Goal: Information Seeking & Learning: Learn about a topic

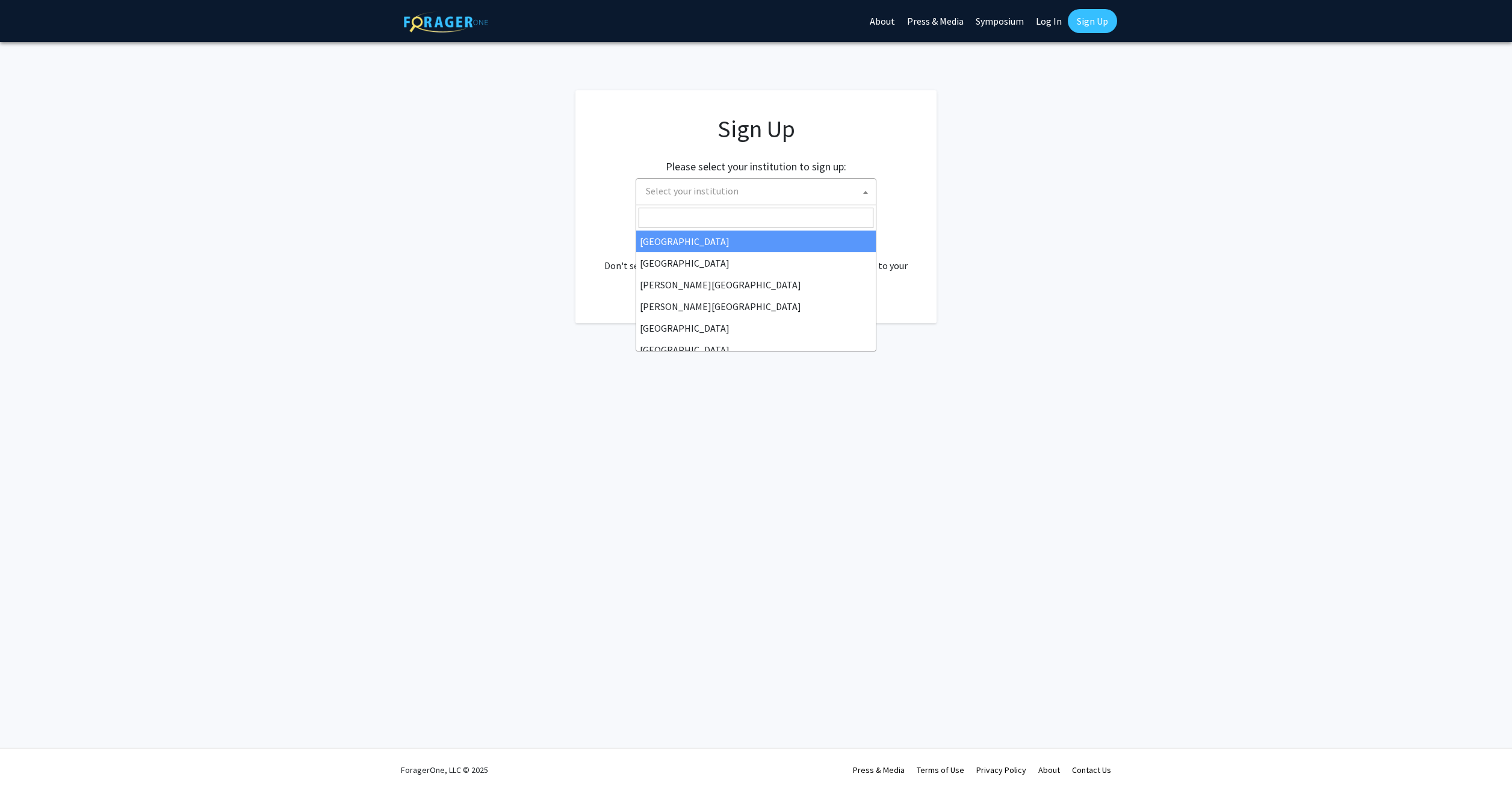
click at [751, 192] on span "Select your institution" at bounding box center [758, 192] width 235 height 25
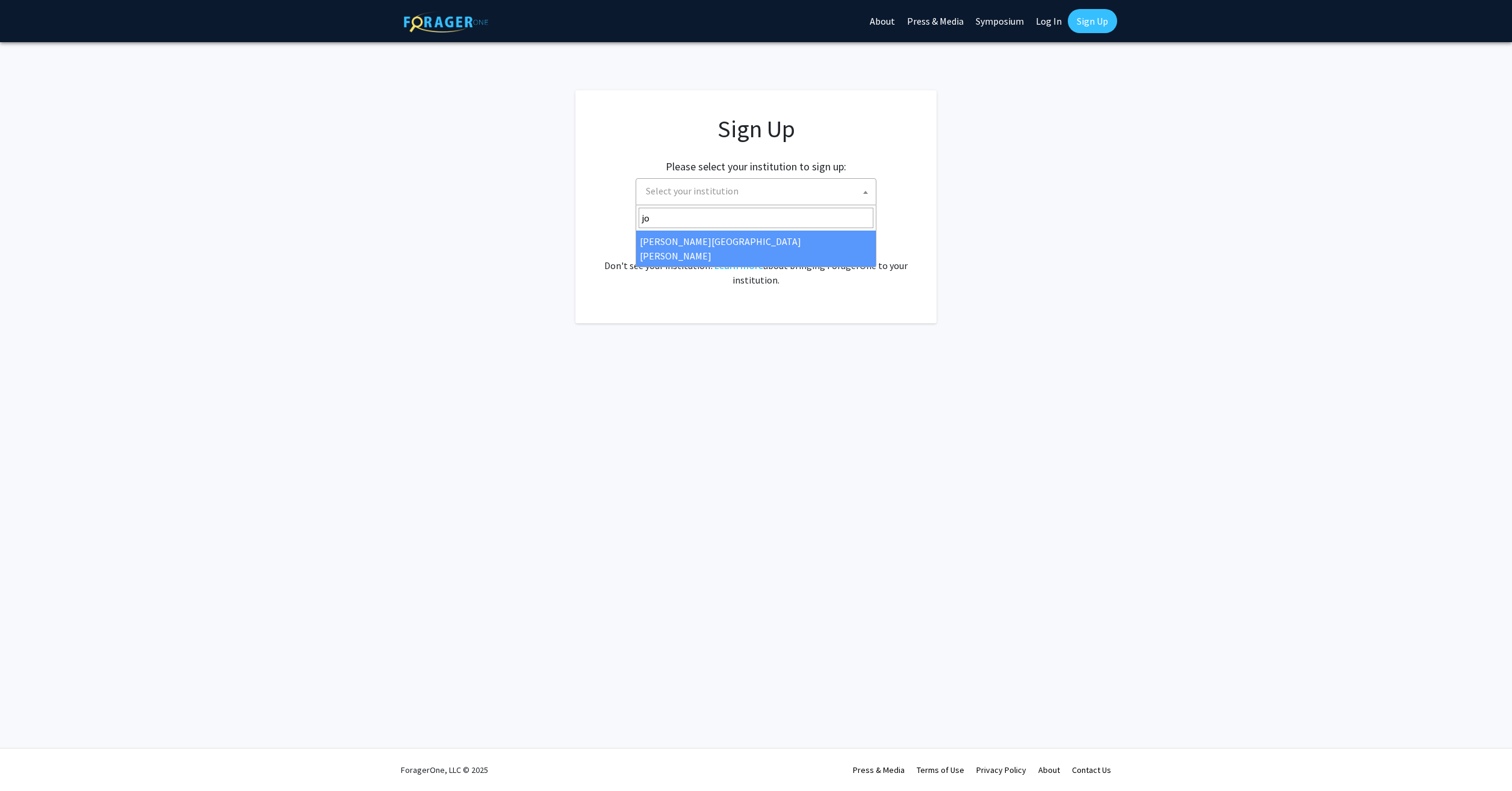
type input "jo"
select select "1"
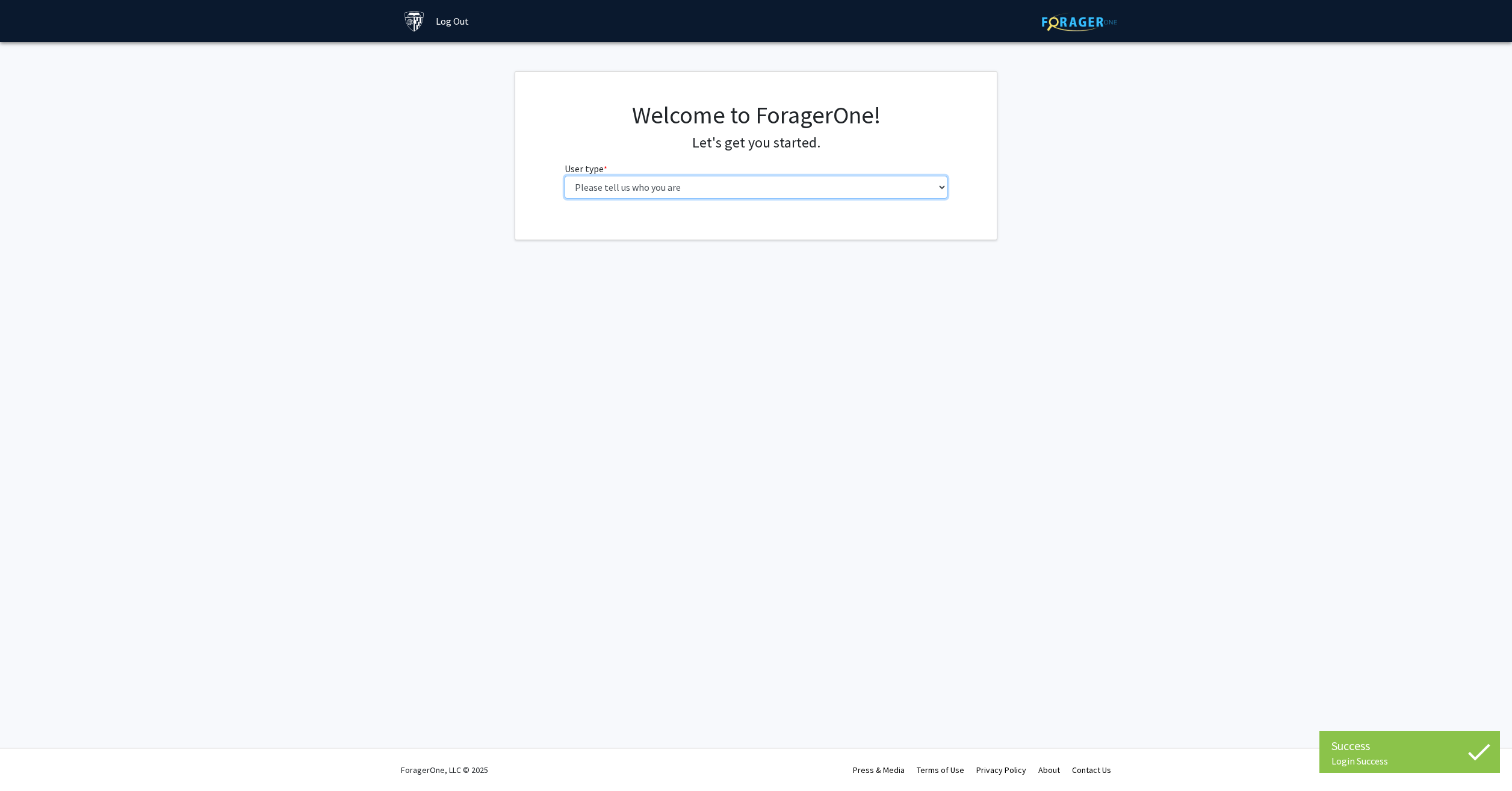
click at [752, 182] on select "Please tell us who you are Undergraduate Student Master's Student Doctoral Cand…" at bounding box center [756, 186] width 383 height 23
select select "2: masters"
click at [564, 175] on select "Please tell us who you are Undergraduate Student Master's Student Doctoral Cand…" at bounding box center [756, 186] width 383 height 23
click at [644, 234] on input "First Name * required" at bounding box center [756, 233] width 383 height 23
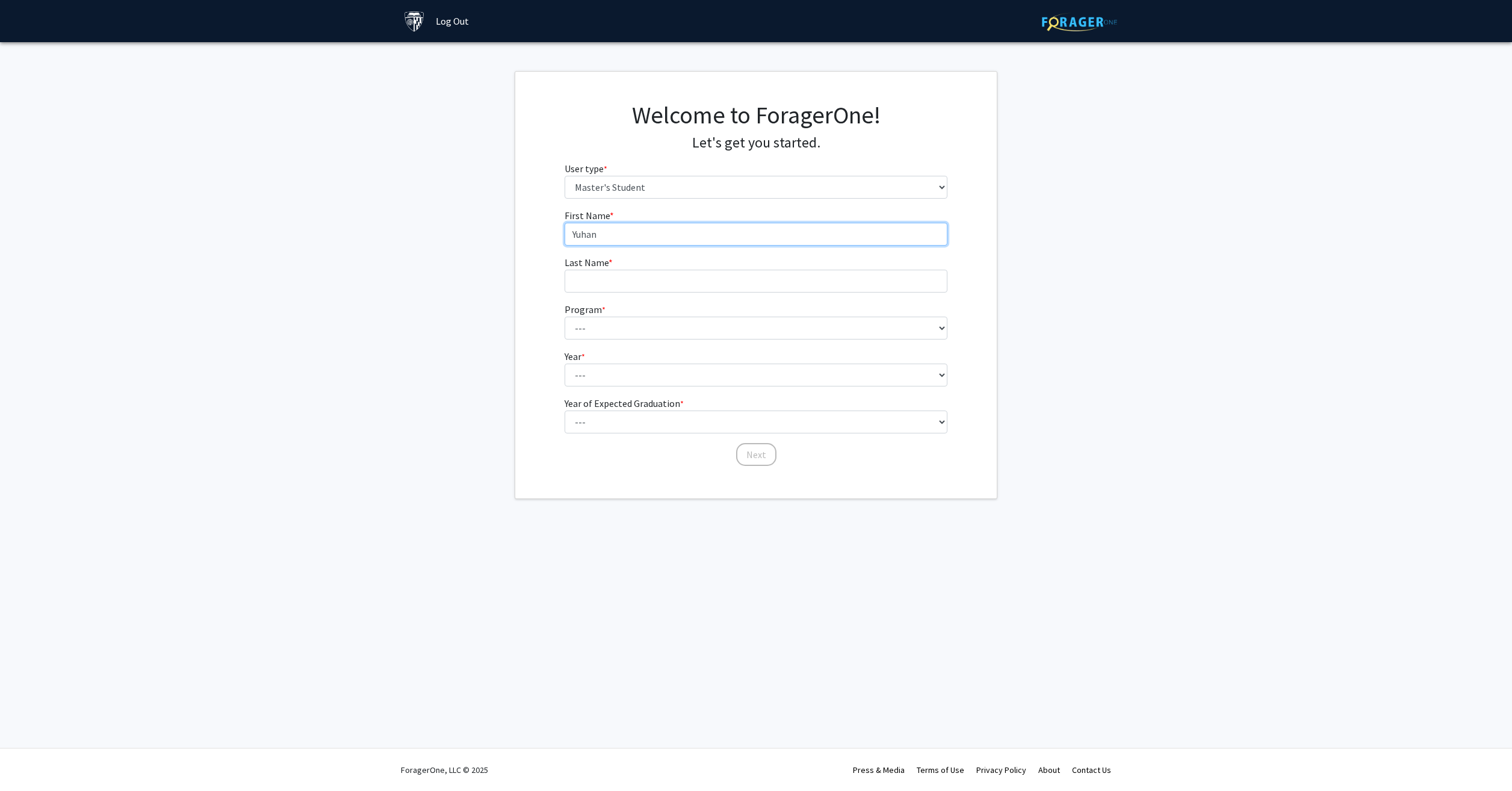
type input "Yuhan"
click at [624, 271] on input "Last Name * required" at bounding box center [756, 280] width 383 height 23
type input "Jiang"
drag, startPoint x: 713, startPoint y: 331, endPoint x: 705, endPoint y: 331, distance: 8.0
click at [712, 331] on select "---" at bounding box center [756, 327] width 383 height 23
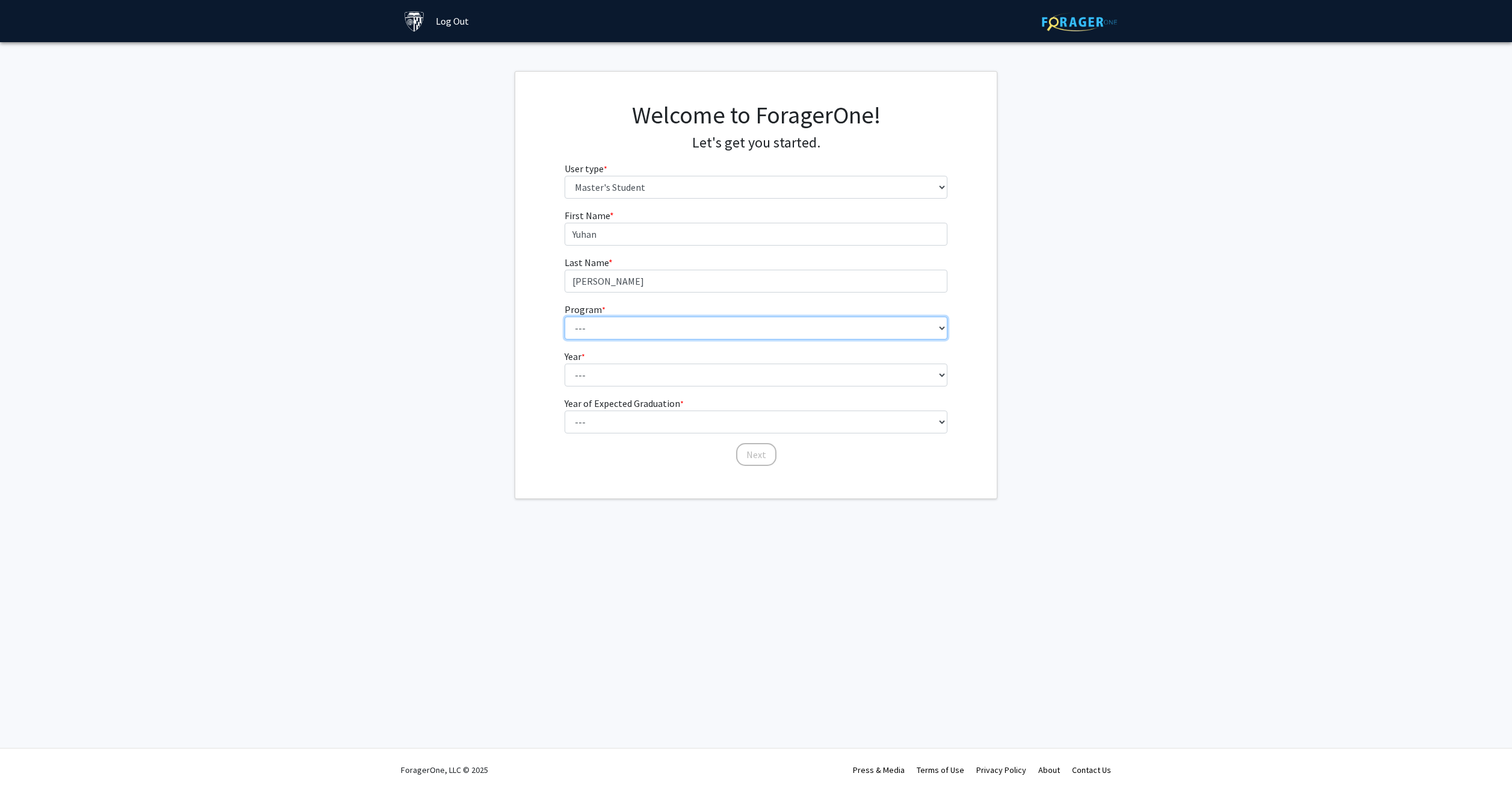
click at [697, 324] on select "---" at bounding box center [756, 327] width 383 height 23
click at [711, 324] on select "---" at bounding box center [756, 327] width 383 height 23
click at [945, 325] on select "--- Anatomy Education Applied and Computational Mathematics Applied Biomedical …" at bounding box center [756, 327] width 383 height 23
select select "7: 6"
click at [564, 316] on select "--- Anatomy Education Applied and Computational Mathematics Applied Biomedical …" at bounding box center [756, 327] width 383 height 23
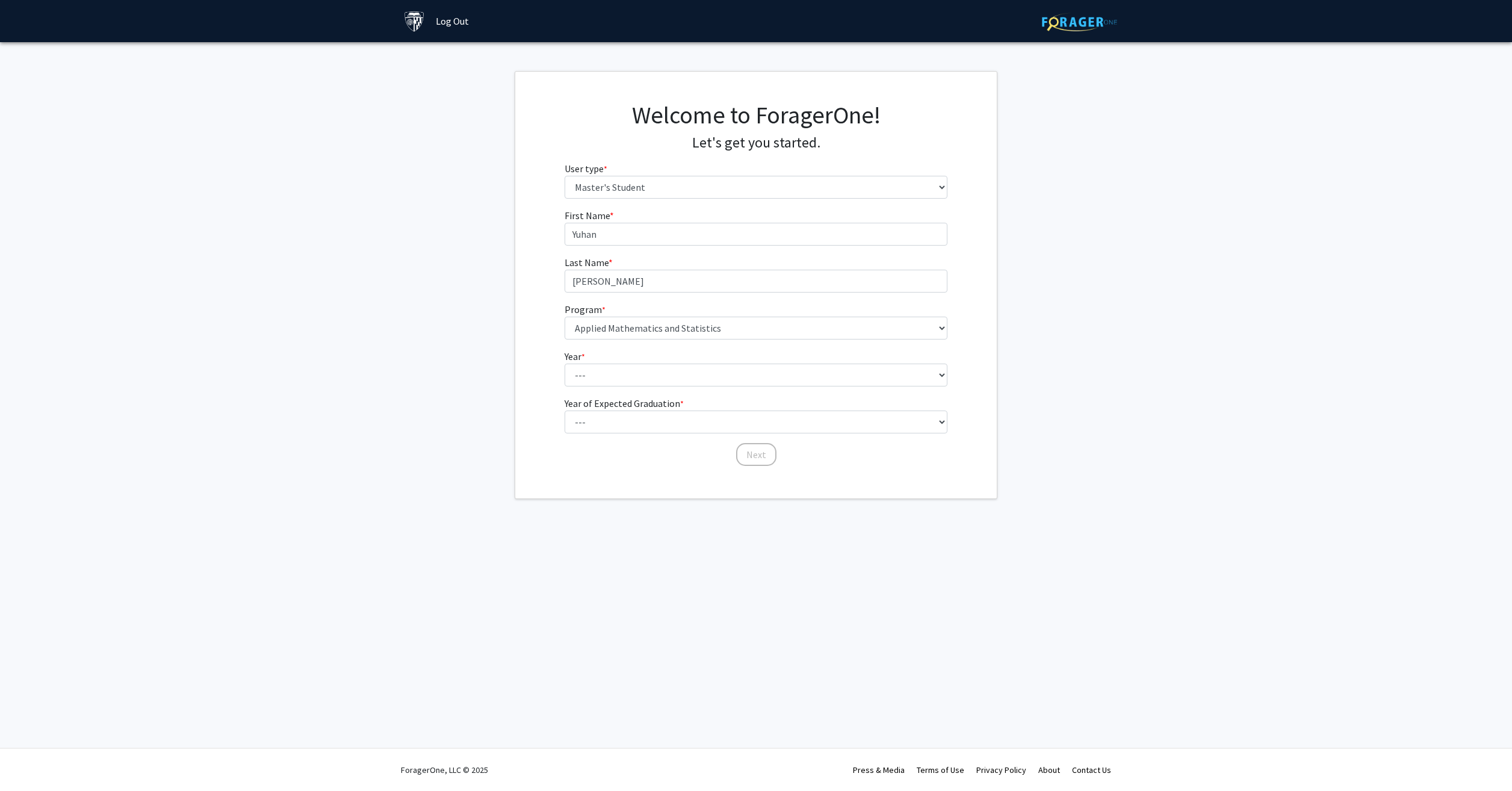
click at [628, 387] on form "First Name * required Yuhan Last Name * required Jiang Program * required --- A…" at bounding box center [756, 332] width 383 height 247
click at [625, 381] on select "--- First Year Second Year" at bounding box center [756, 374] width 383 height 23
select select "1: first_year"
click at [564, 363] on select "--- First Year Second Year" at bounding box center [756, 374] width 383 height 23
click at [607, 417] on select "--- 2025 2026 2027 2028 2029 2030 2031 2032 2033 2034" at bounding box center [756, 421] width 383 height 23
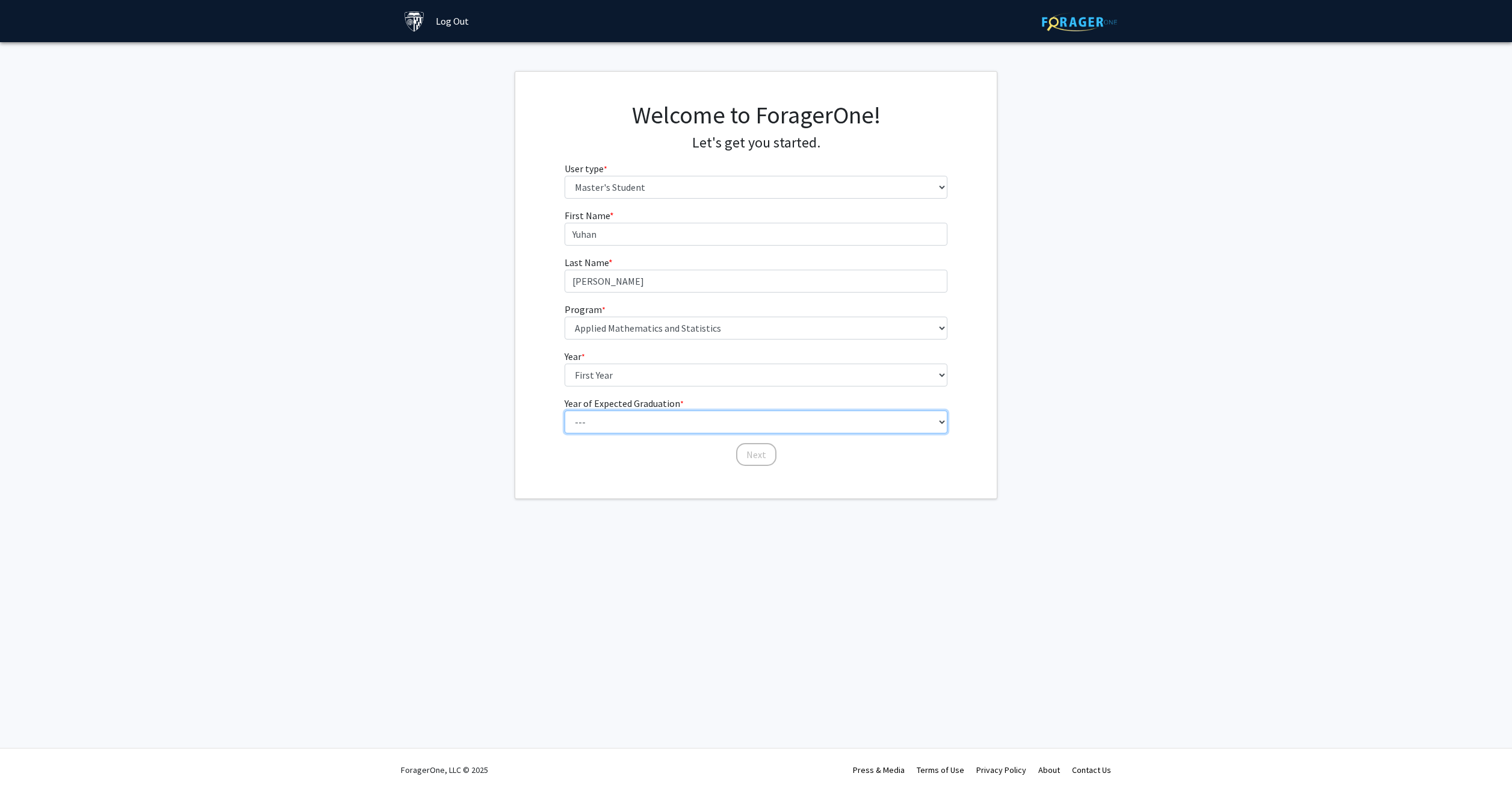
select select "3: 2027"
click at [564, 410] on select "--- 2025 2026 2027 2028 2029 2030 2031 2032 2033 2034" at bounding box center [756, 421] width 383 height 23
click at [748, 456] on button "Next" at bounding box center [756, 454] width 40 height 23
click at [622, 188] on select "Please tell us who you are Undergraduate Student Master's Student Doctoral Cand…" at bounding box center [756, 186] width 383 height 23
click at [564, 175] on select "Please tell us who you are Undergraduate Student Master's Student Doctoral Cand…" at bounding box center [756, 186] width 383 height 23
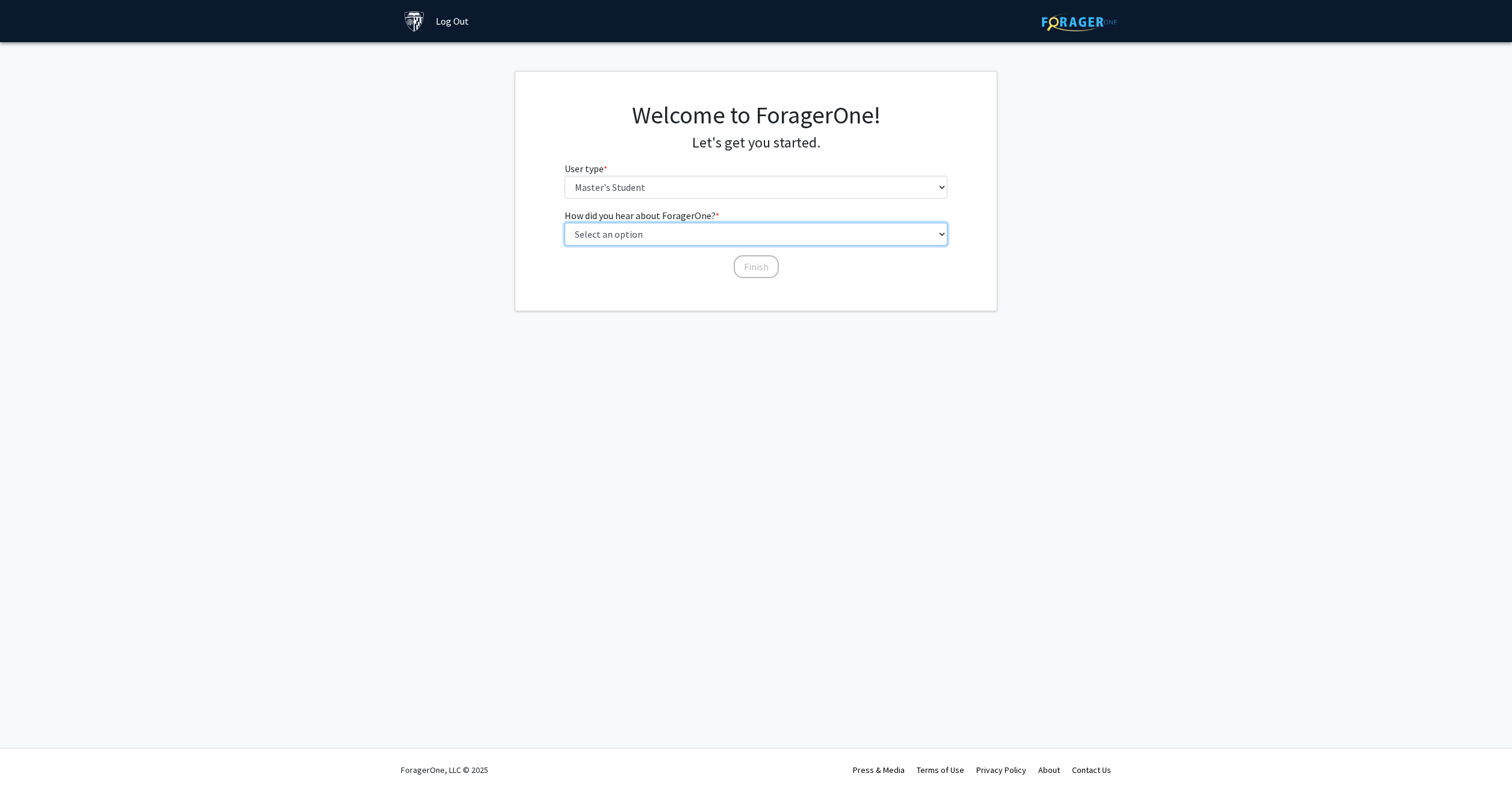
click at [617, 233] on select "Select an option Peer/student recommendation Faculty/staff recommendation Unive…" at bounding box center [756, 233] width 383 height 23
select select "3: university_website"
click at [564, 222] on select "Select an option Peer/student recommendation Faculty/staff recommendation Unive…" at bounding box center [756, 233] width 383 height 23
click at [735, 269] on button "Finish" at bounding box center [757, 266] width 46 height 23
click at [745, 273] on button "Finish" at bounding box center [757, 266] width 46 height 23
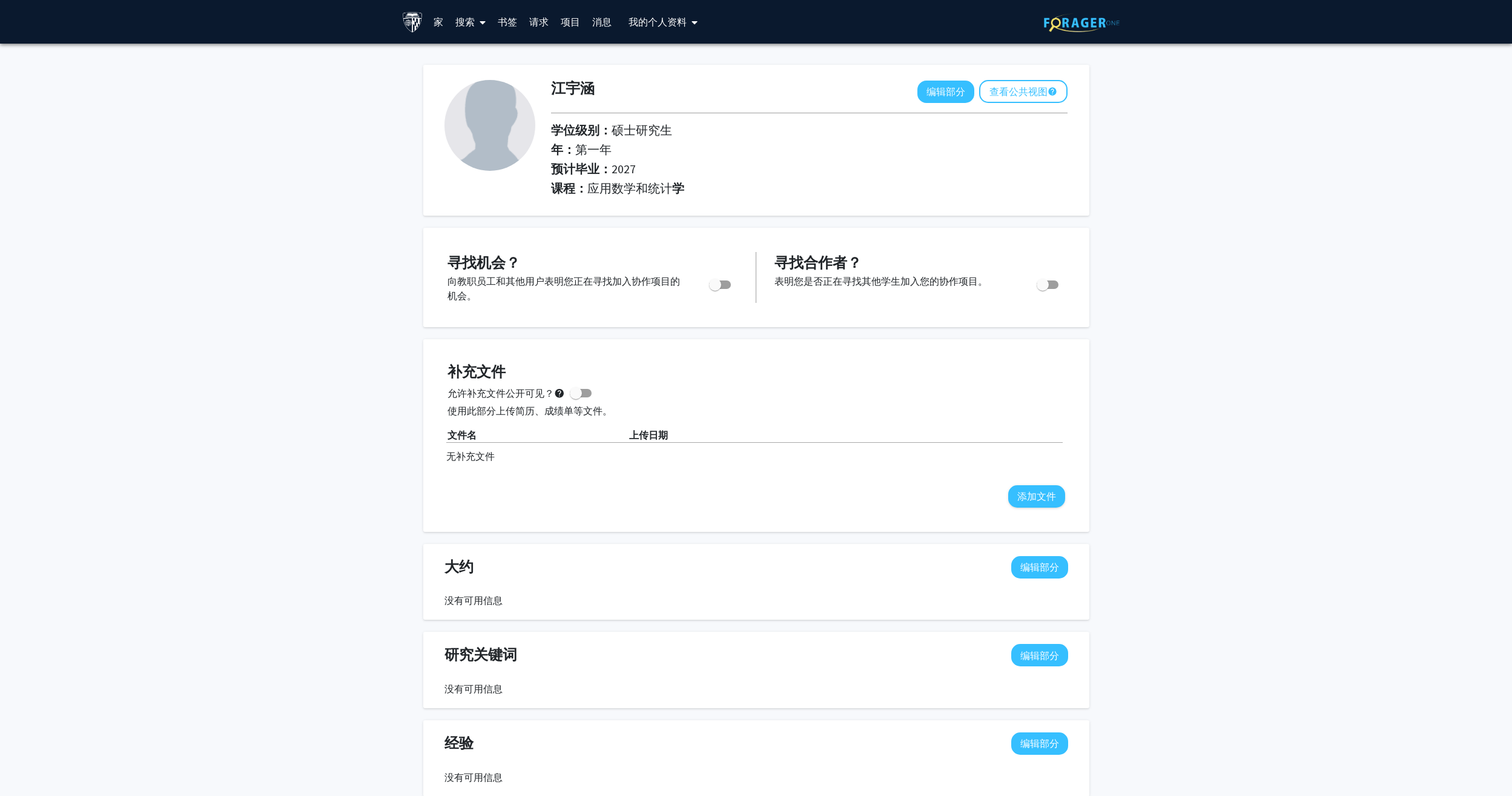
click at [724, 282] on span "切换" at bounding box center [720, 284] width 22 height 8
click at [715, 289] on input "您是否正在积极寻找机会？" at bounding box center [715, 289] width 1 height 1
checkbox input "true"
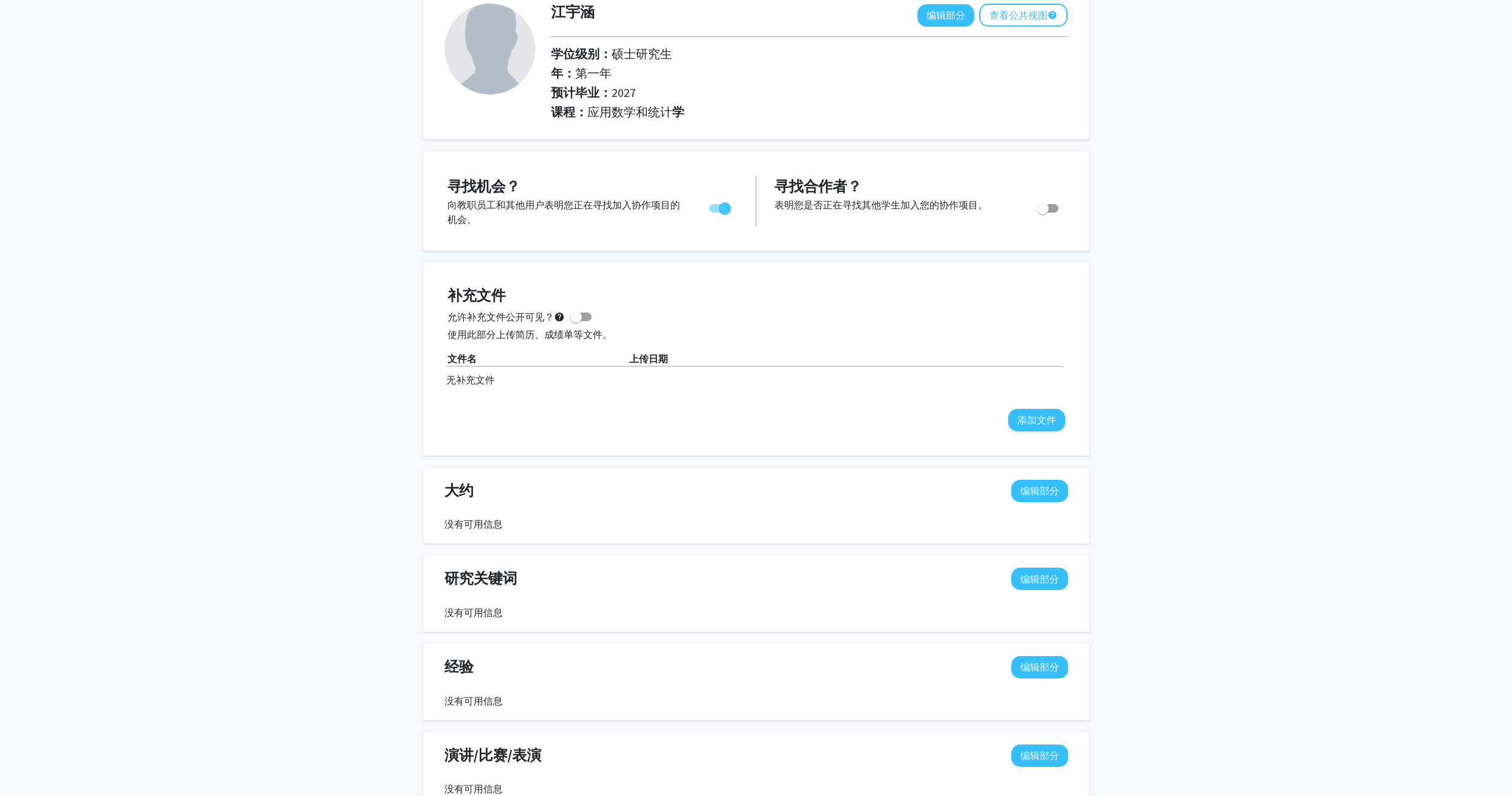
scroll to position [182, 0]
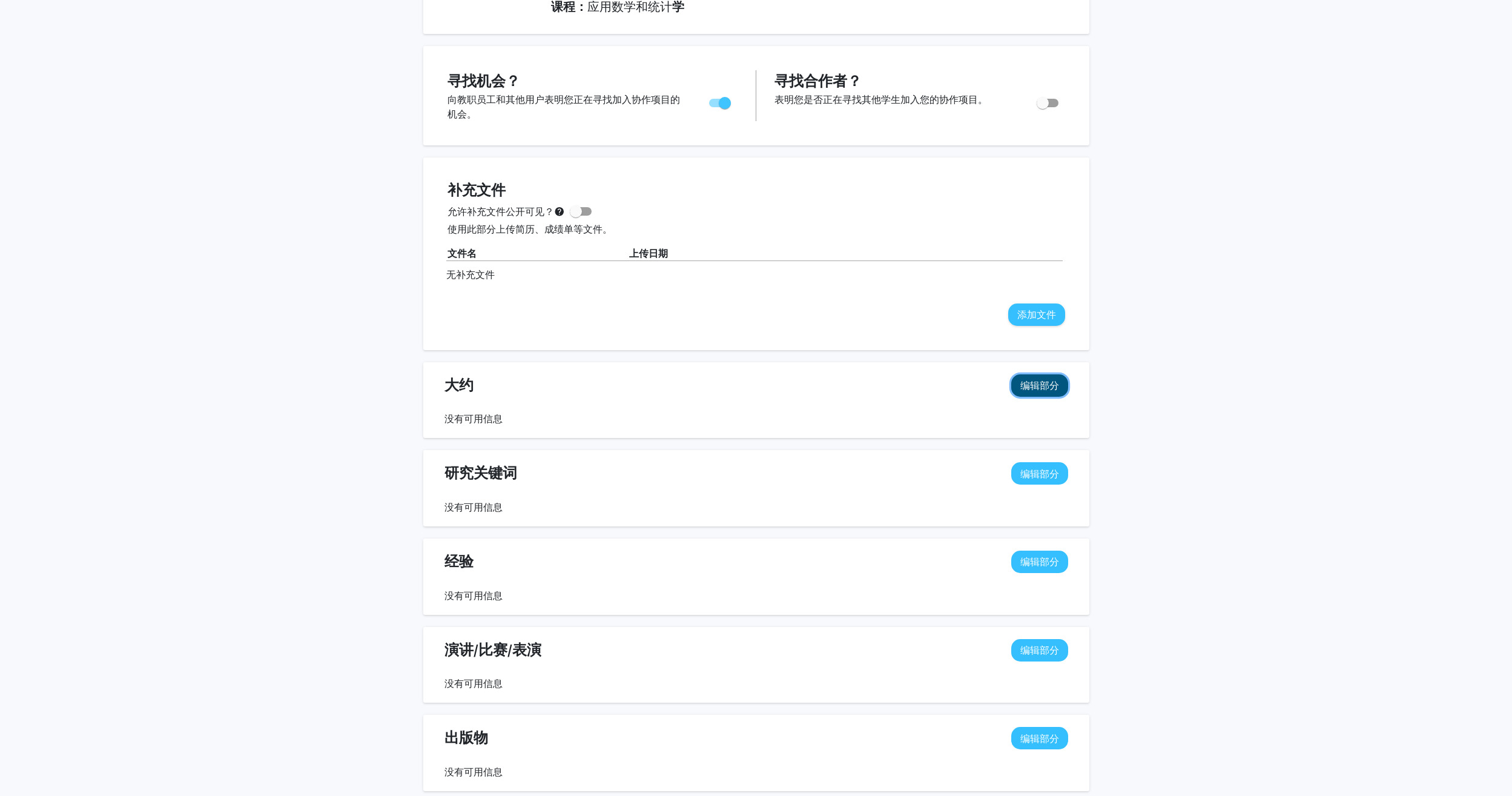
click at [1023, 384] on button "编辑部分" at bounding box center [1040, 385] width 57 height 22
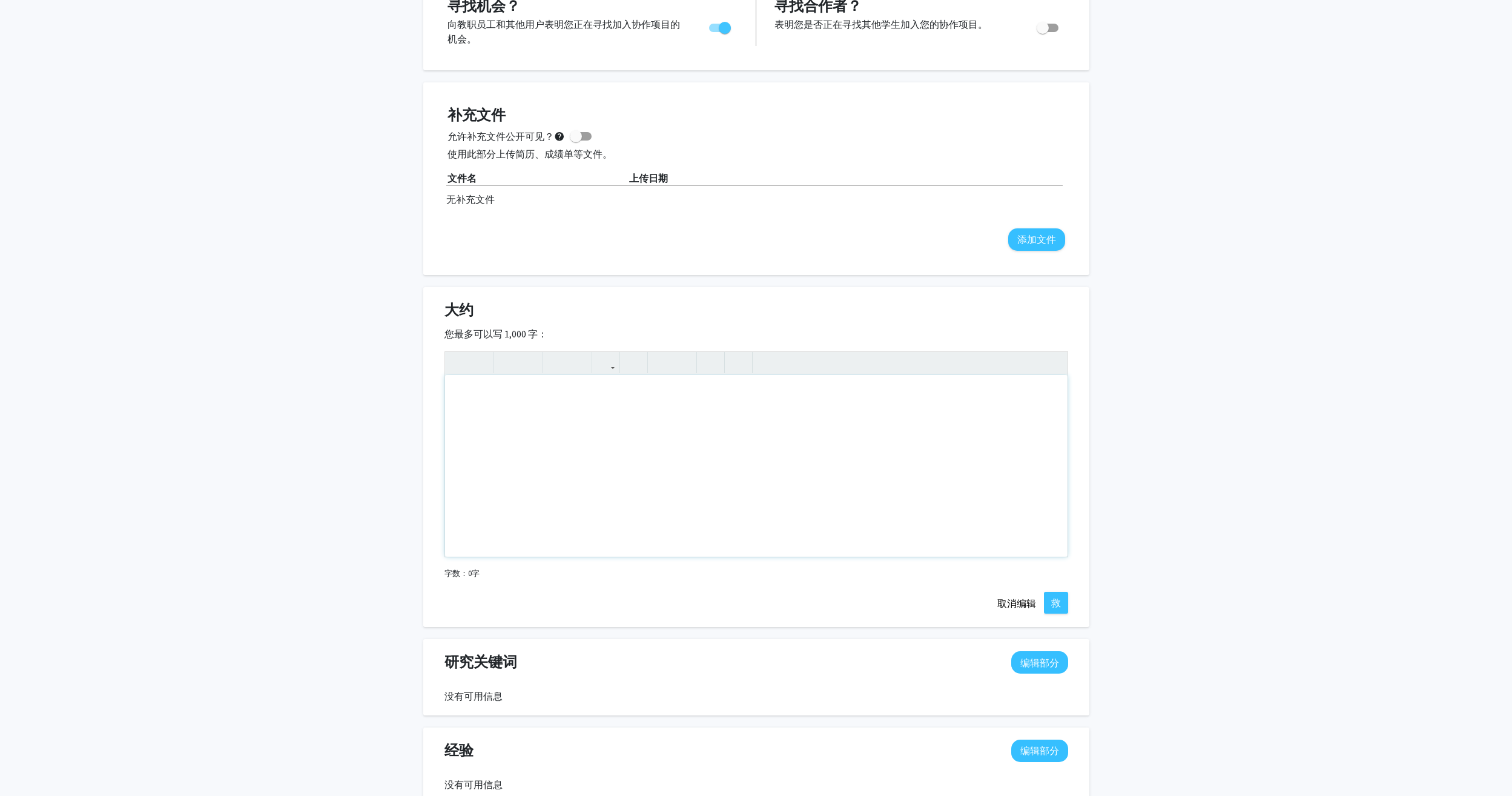
scroll to position [363, 0]
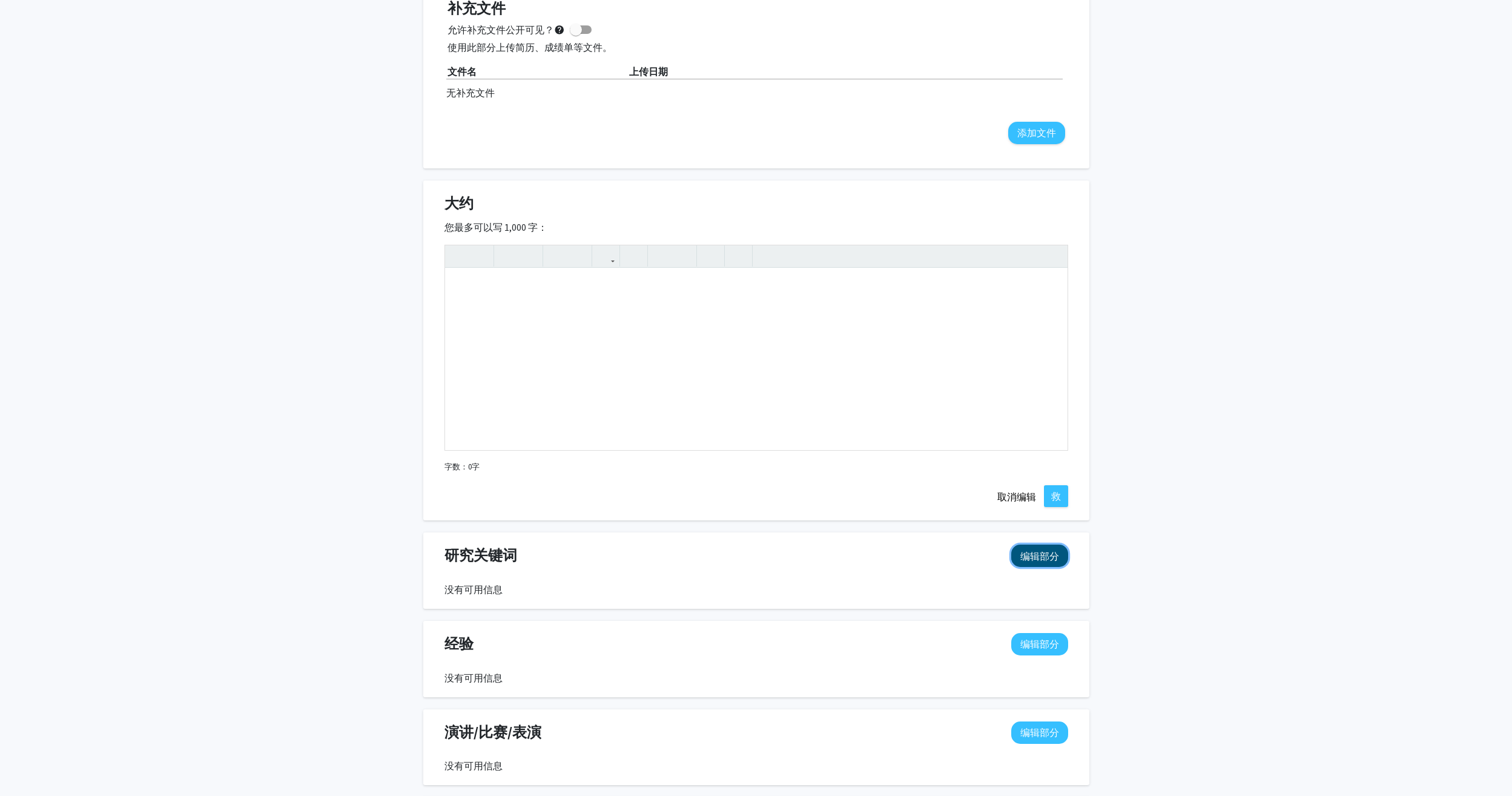
click at [1035, 560] on button "编辑部分" at bounding box center [1040, 555] width 57 height 22
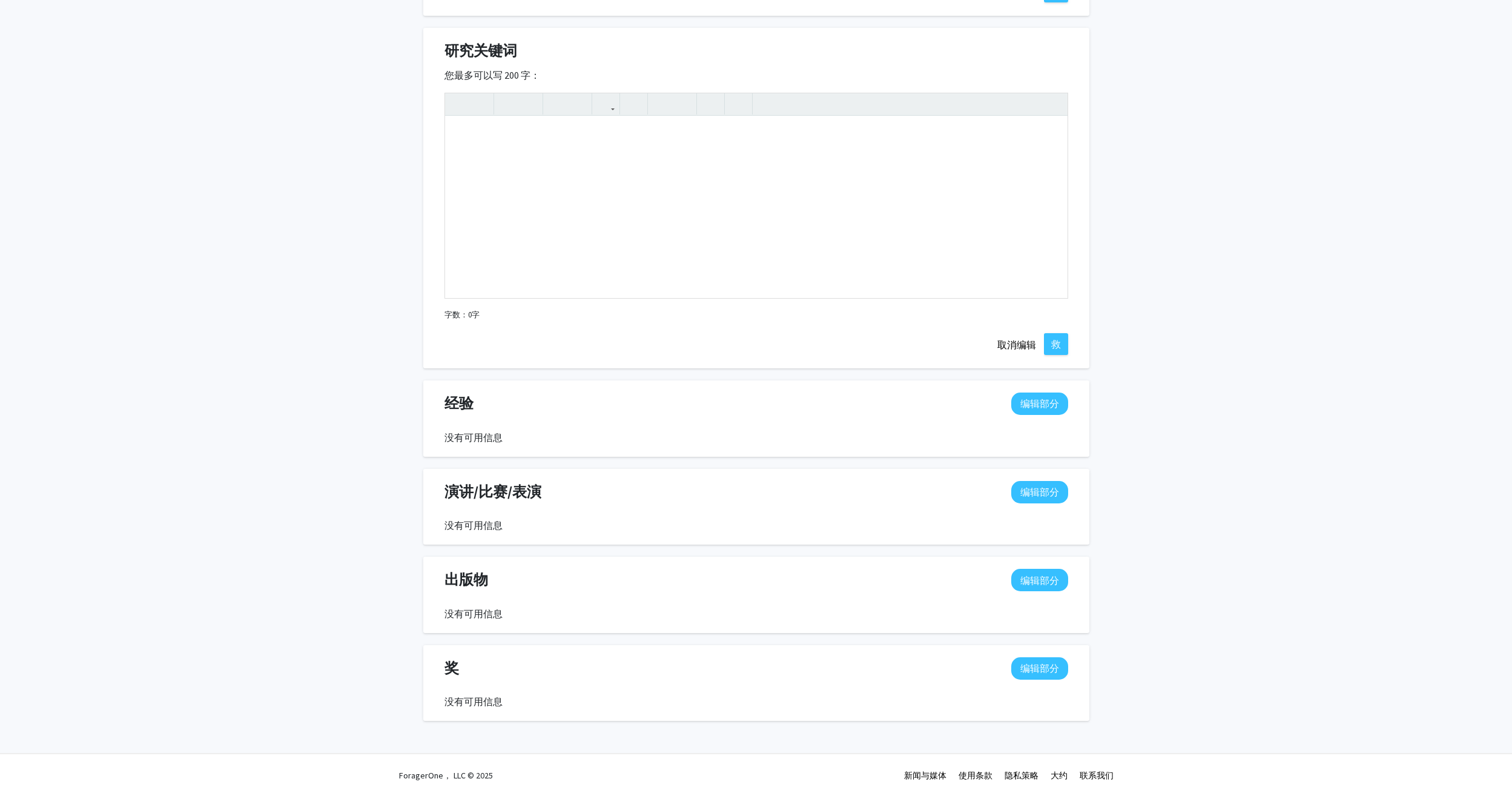
scroll to position [868, 0]
click at [1018, 399] on button "编辑部分" at bounding box center [1040, 403] width 57 height 22
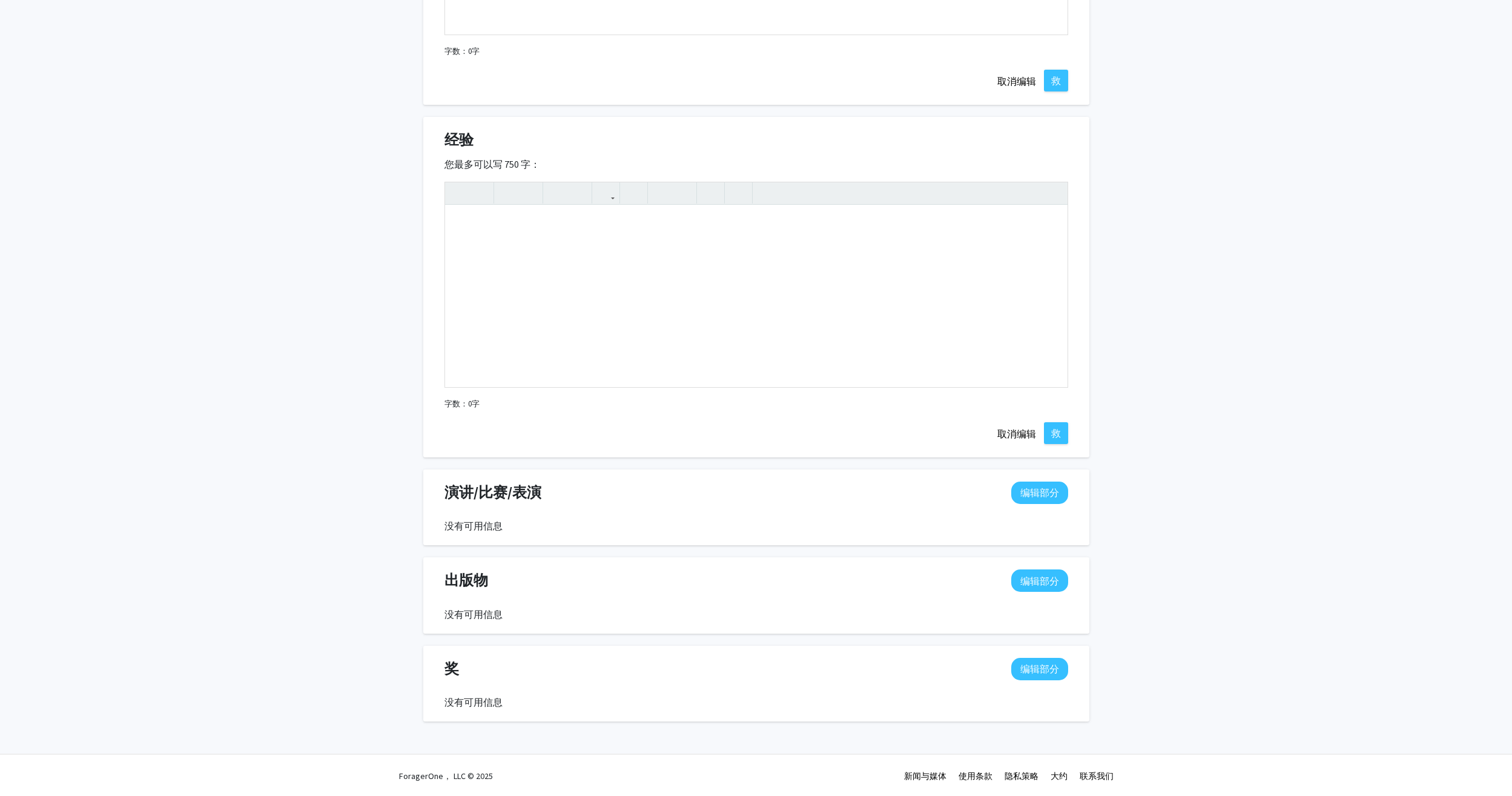
scroll to position [1133, 0]
click at [1035, 671] on button "编辑部分" at bounding box center [1040, 668] width 57 height 22
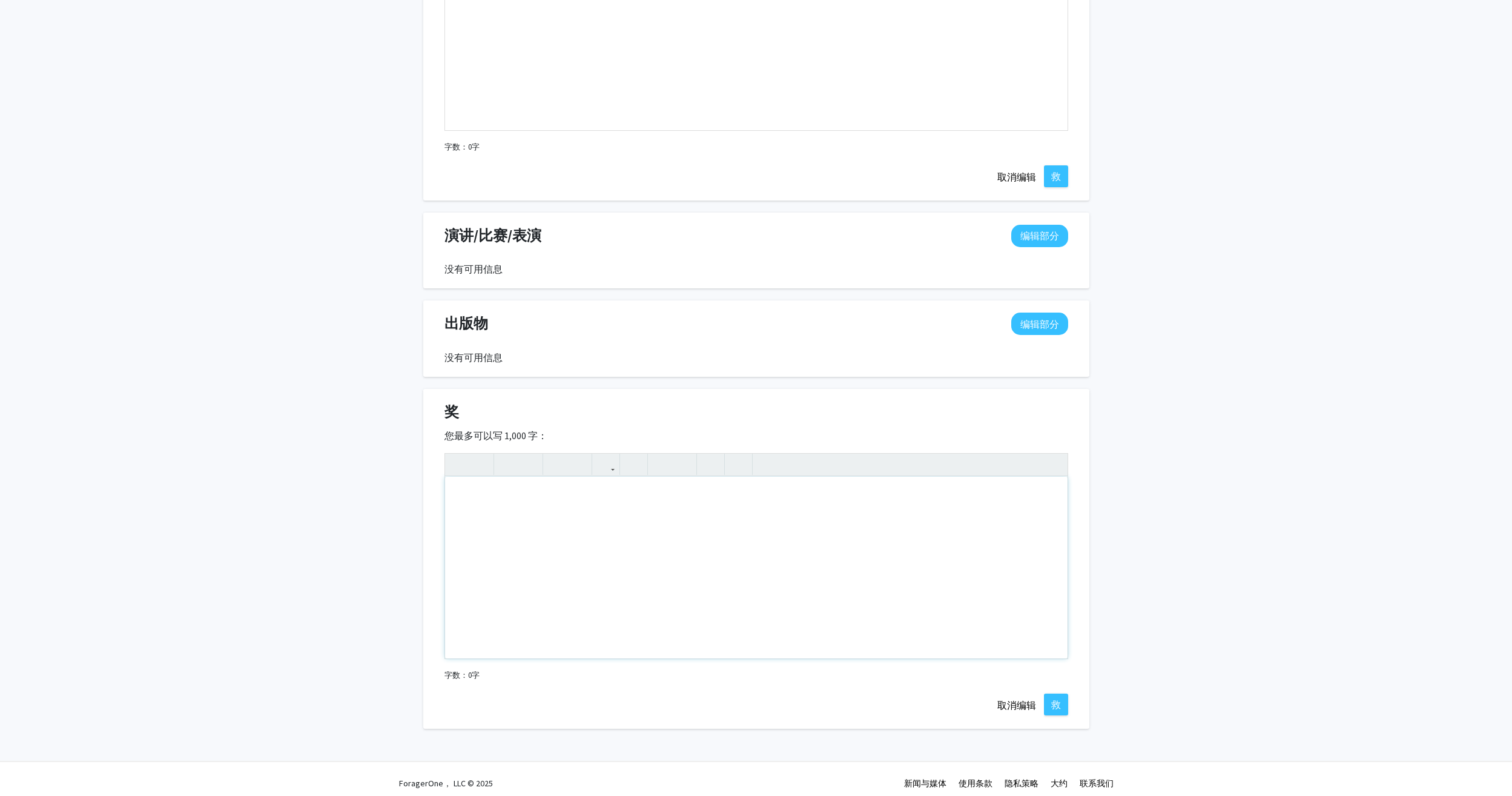
scroll to position [1396, 0]
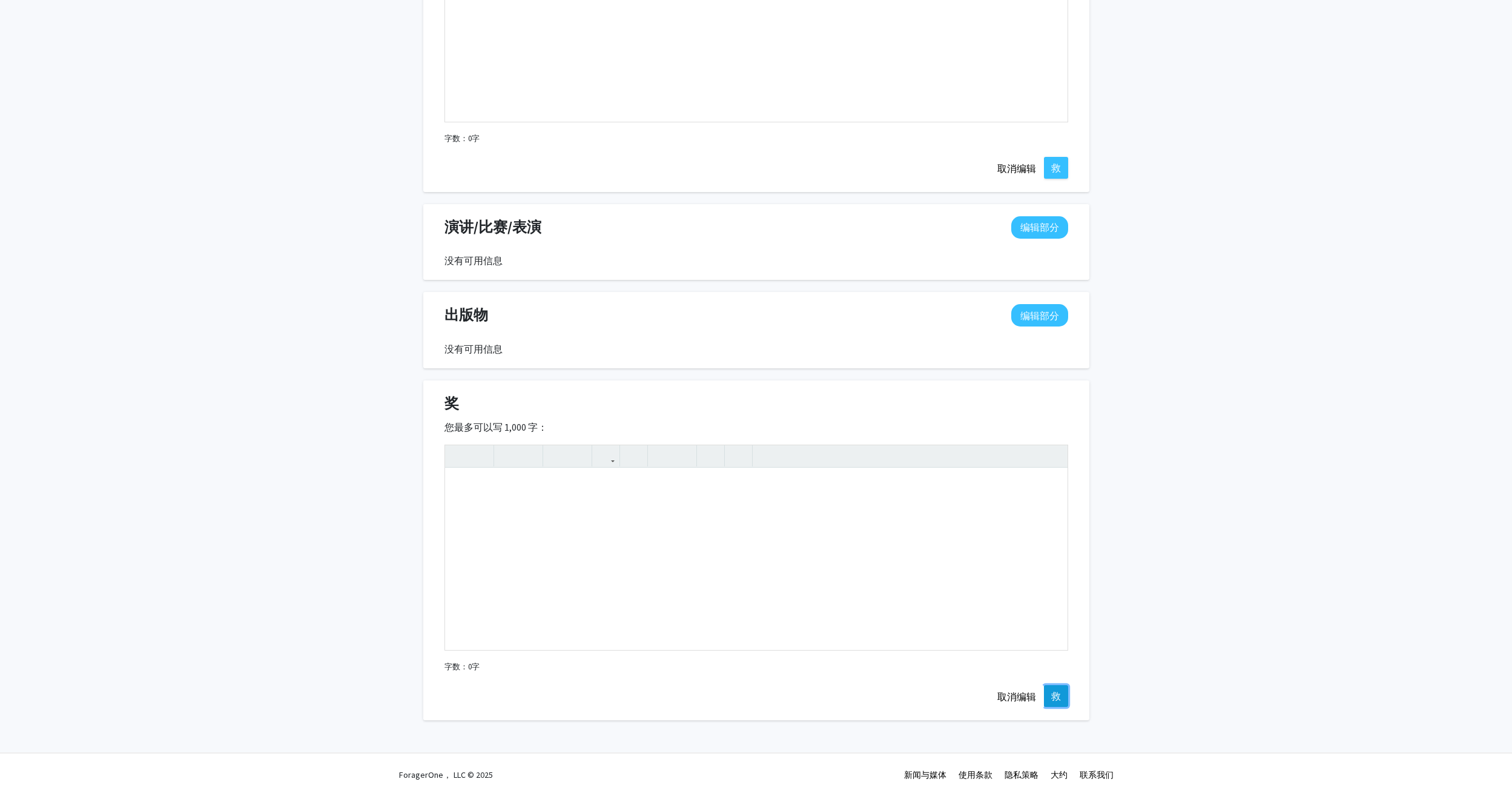
click at [1053, 698] on button "救" at bounding box center [1056, 696] width 24 height 22
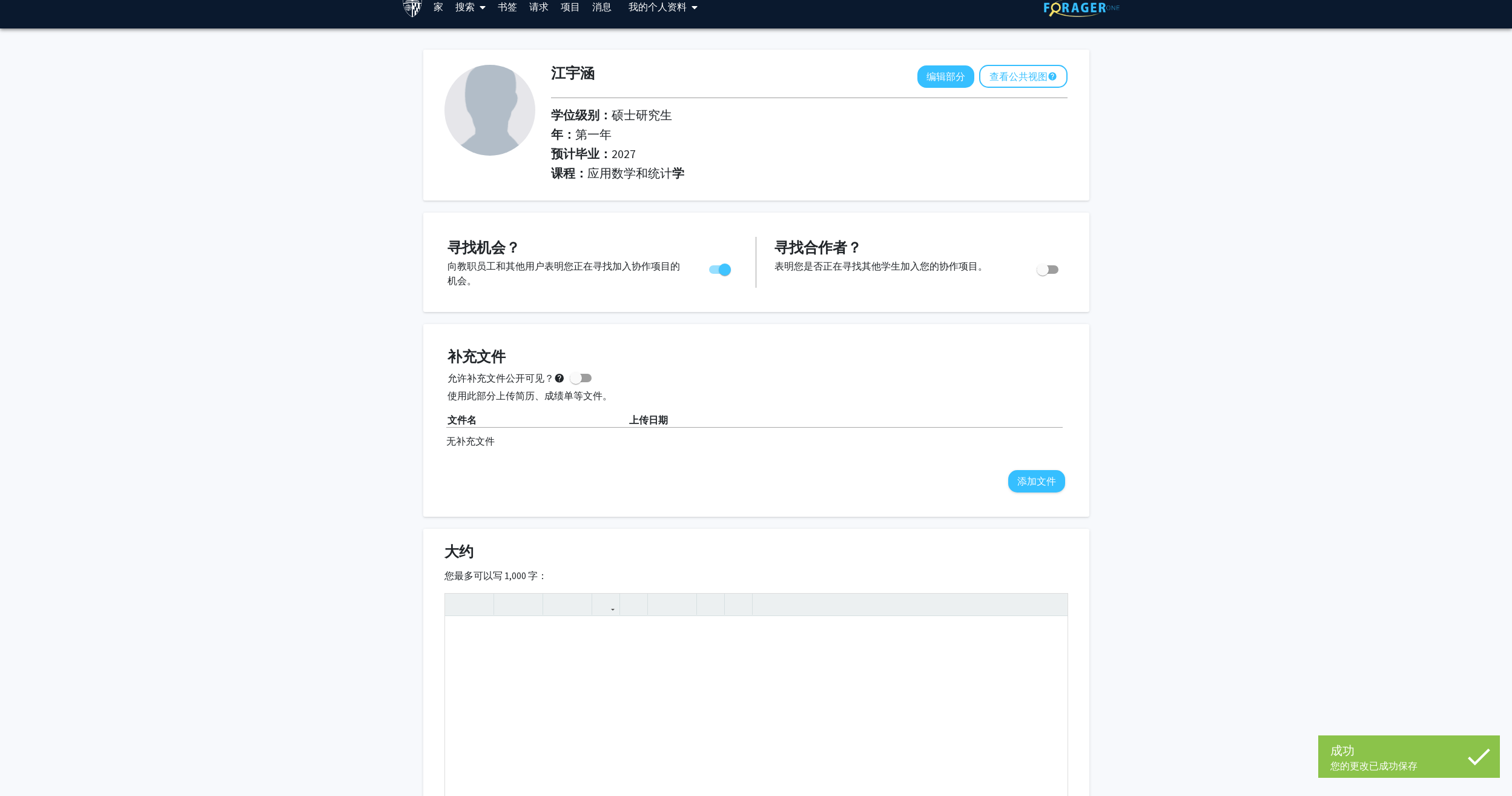
scroll to position [0, 0]
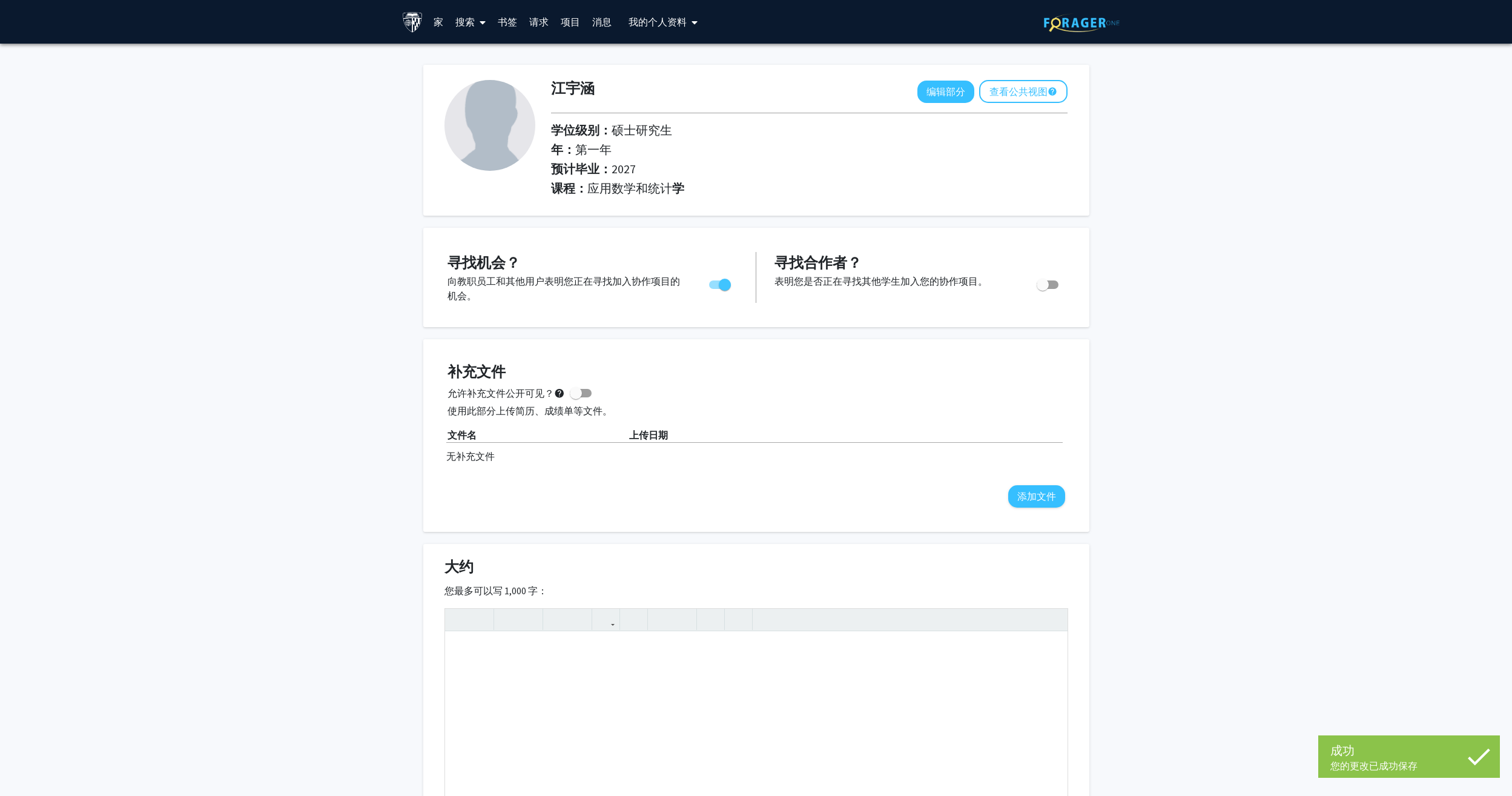
click at [540, 18] on font "请求" at bounding box center [539, 21] width 19 height 12
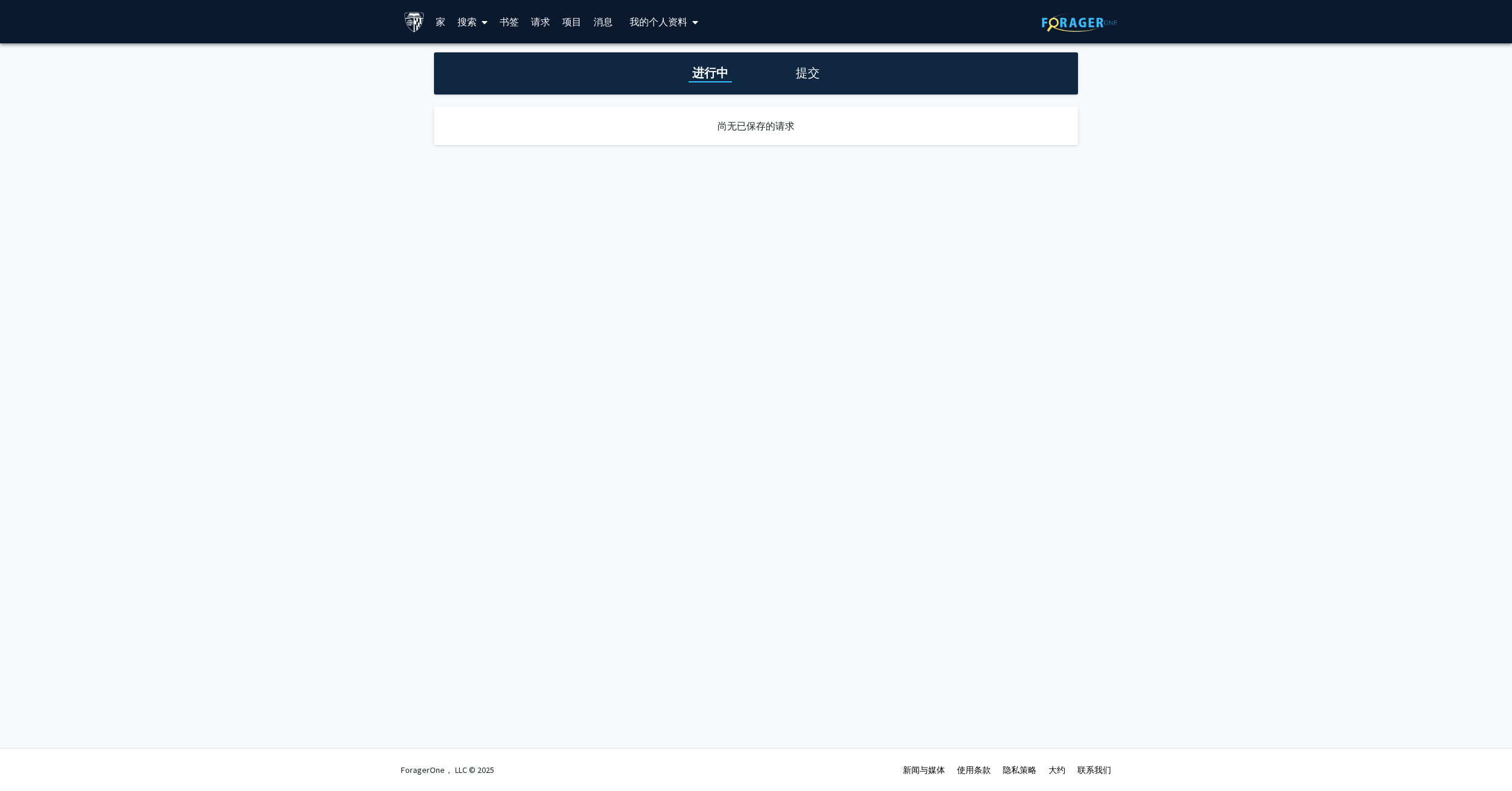
click at [573, 18] on link "项目" at bounding box center [572, 21] width 32 height 42
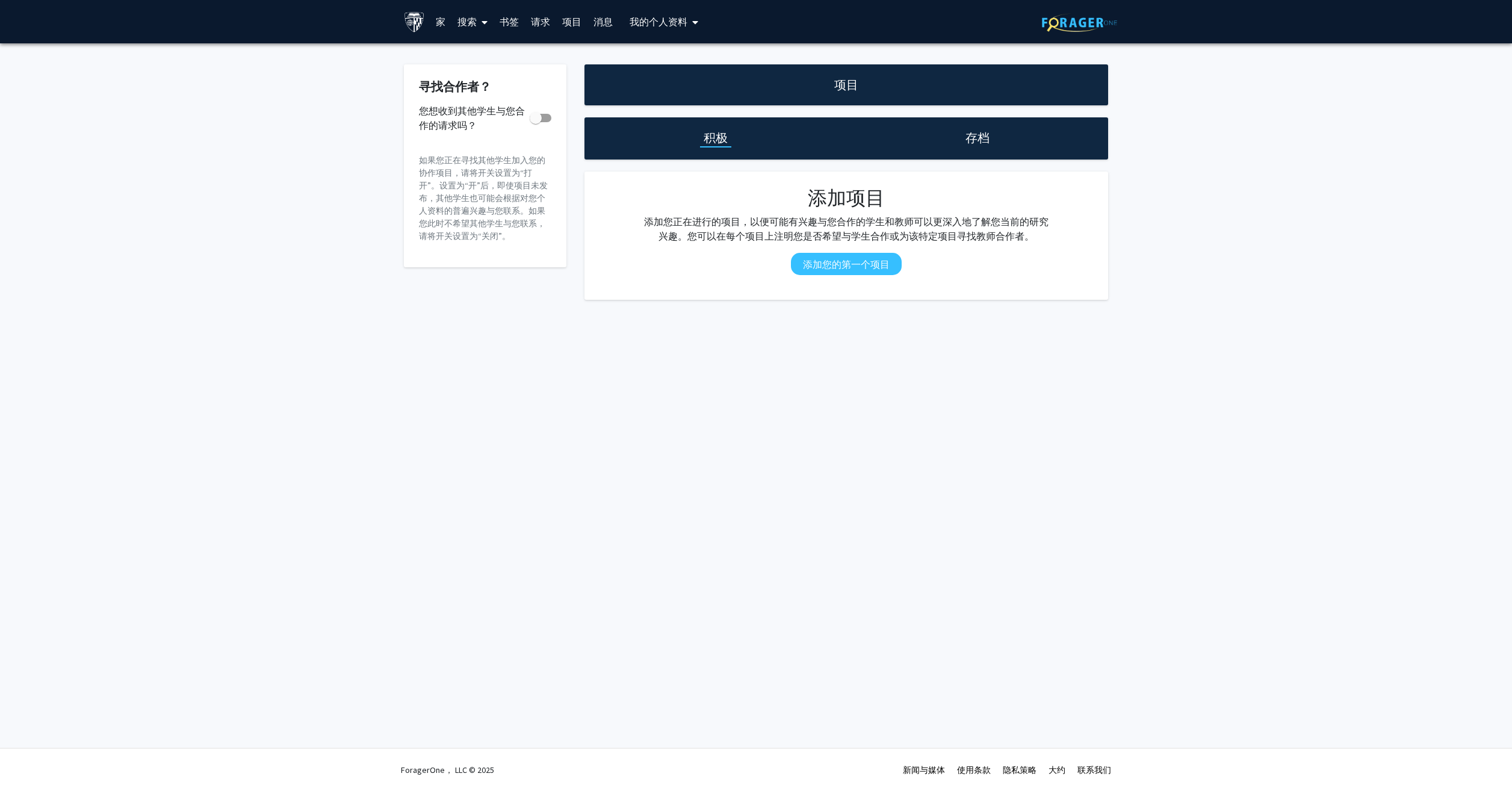
click at [468, 21] on font "搜索" at bounding box center [467, 21] width 19 height 12
click at [480, 76] on span "学生" at bounding box center [479, 79] width 55 height 24
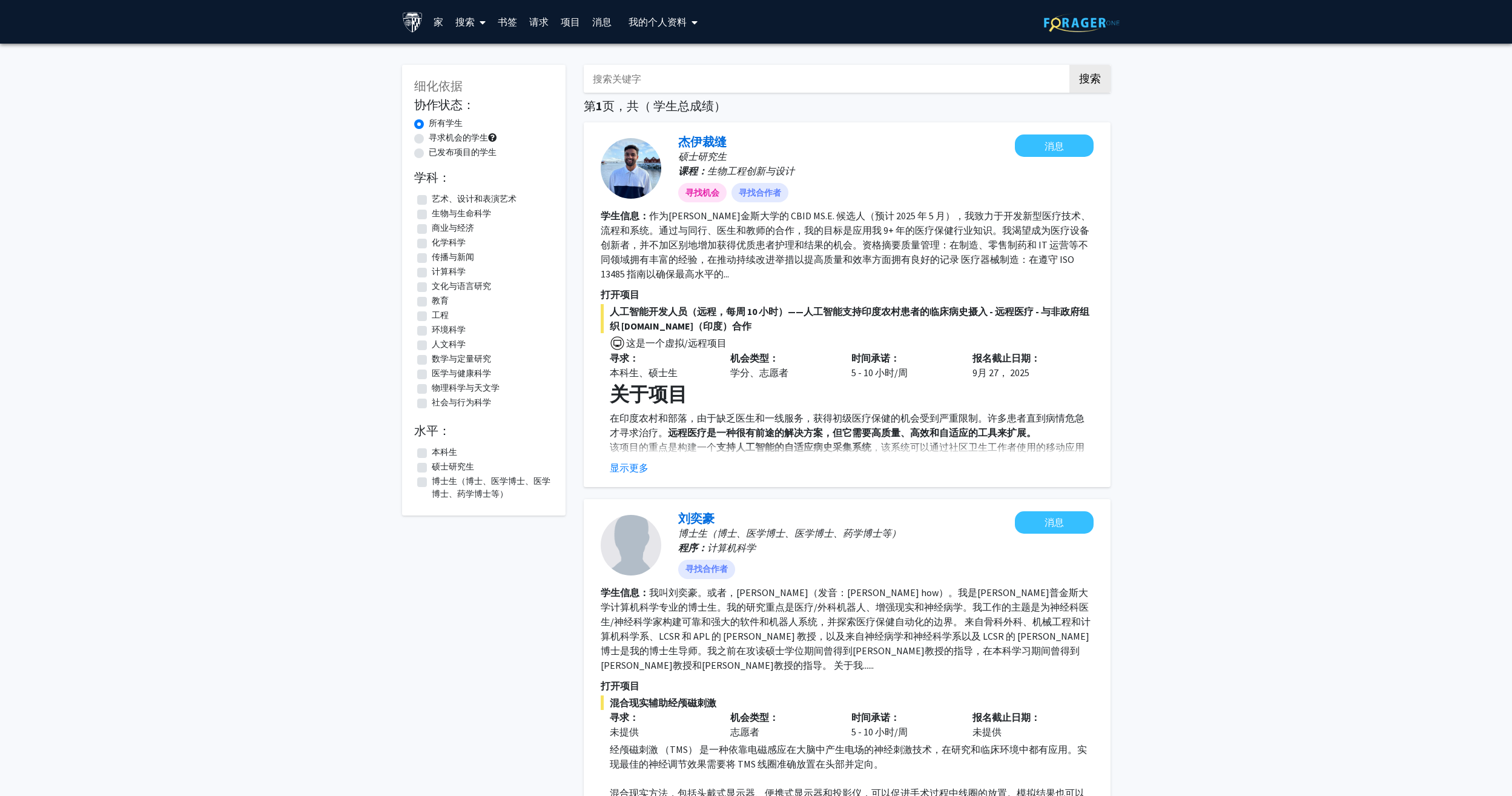
click at [470, 27] on font "搜索" at bounding box center [465, 21] width 19 height 12
click at [486, 47] on span "教职员工" at bounding box center [487, 55] width 75 height 24
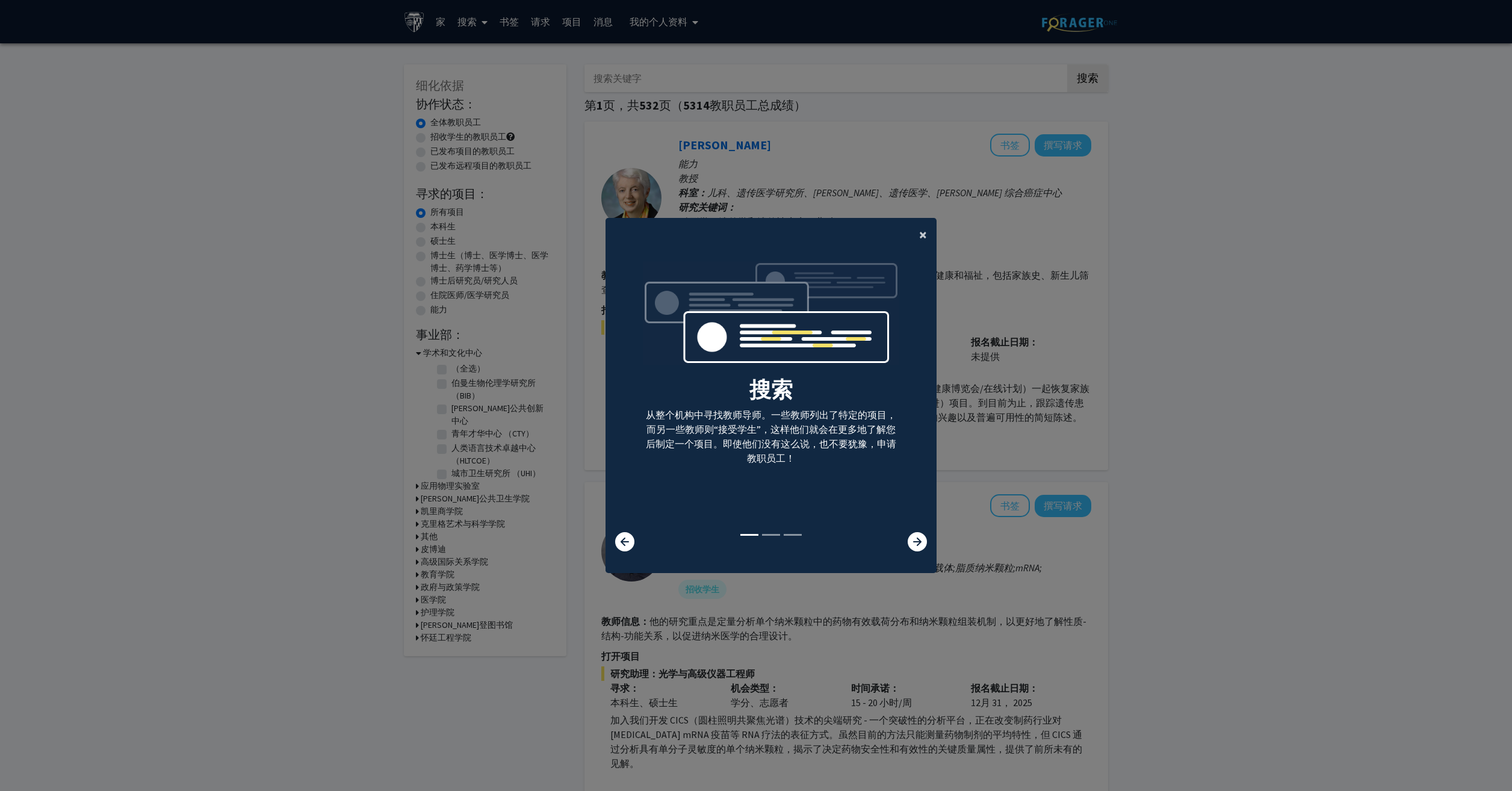
click at [919, 236] on span "×" at bounding box center [923, 234] width 8 height 18
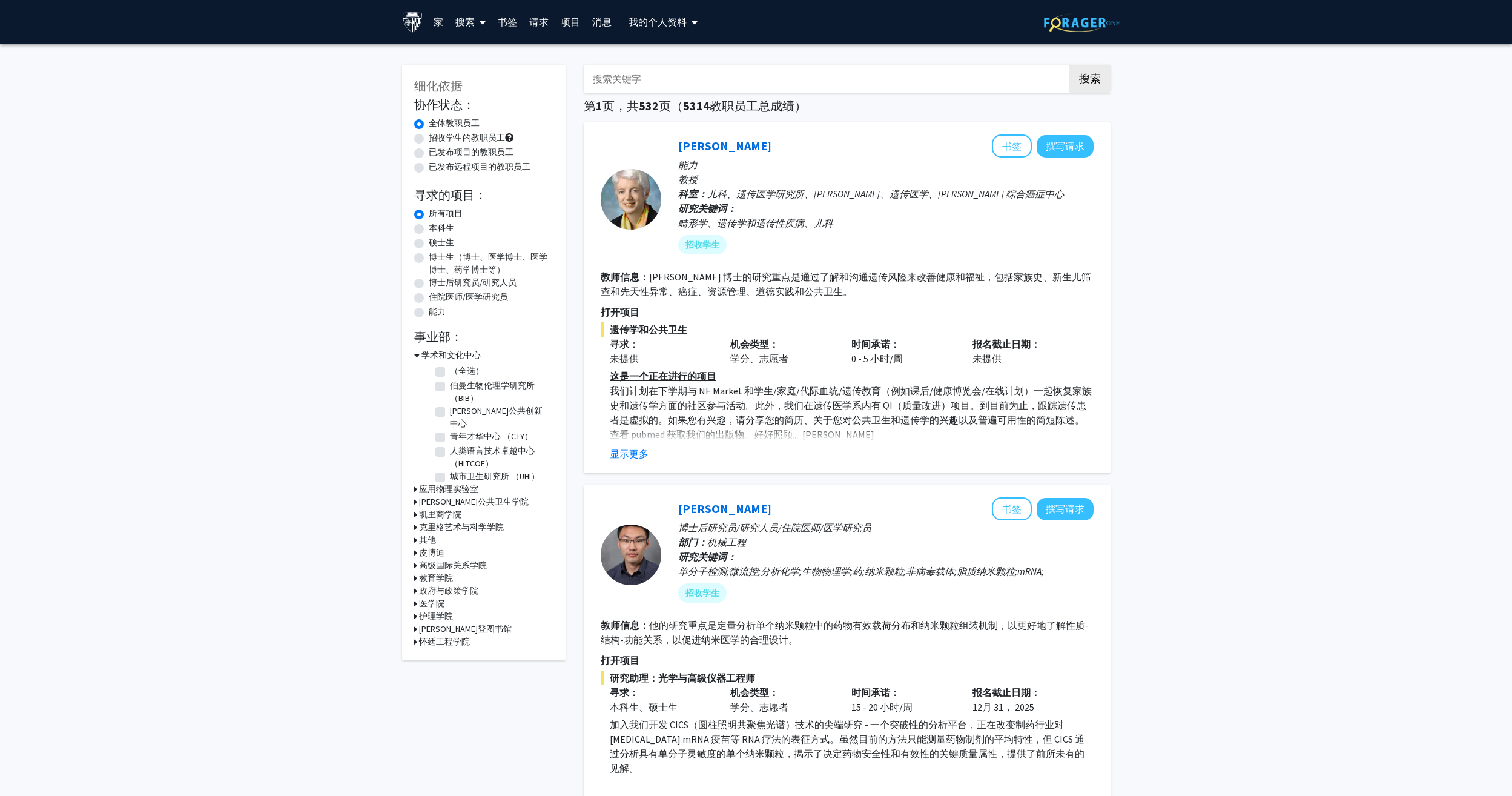
click at [429, 242] on label "硕士生" at bounding box center [441, 242] width 25 height 13
click at [429, 242] on input "硕士生" at bounding box center [433, 240] width 8 height 8
radio input "true"
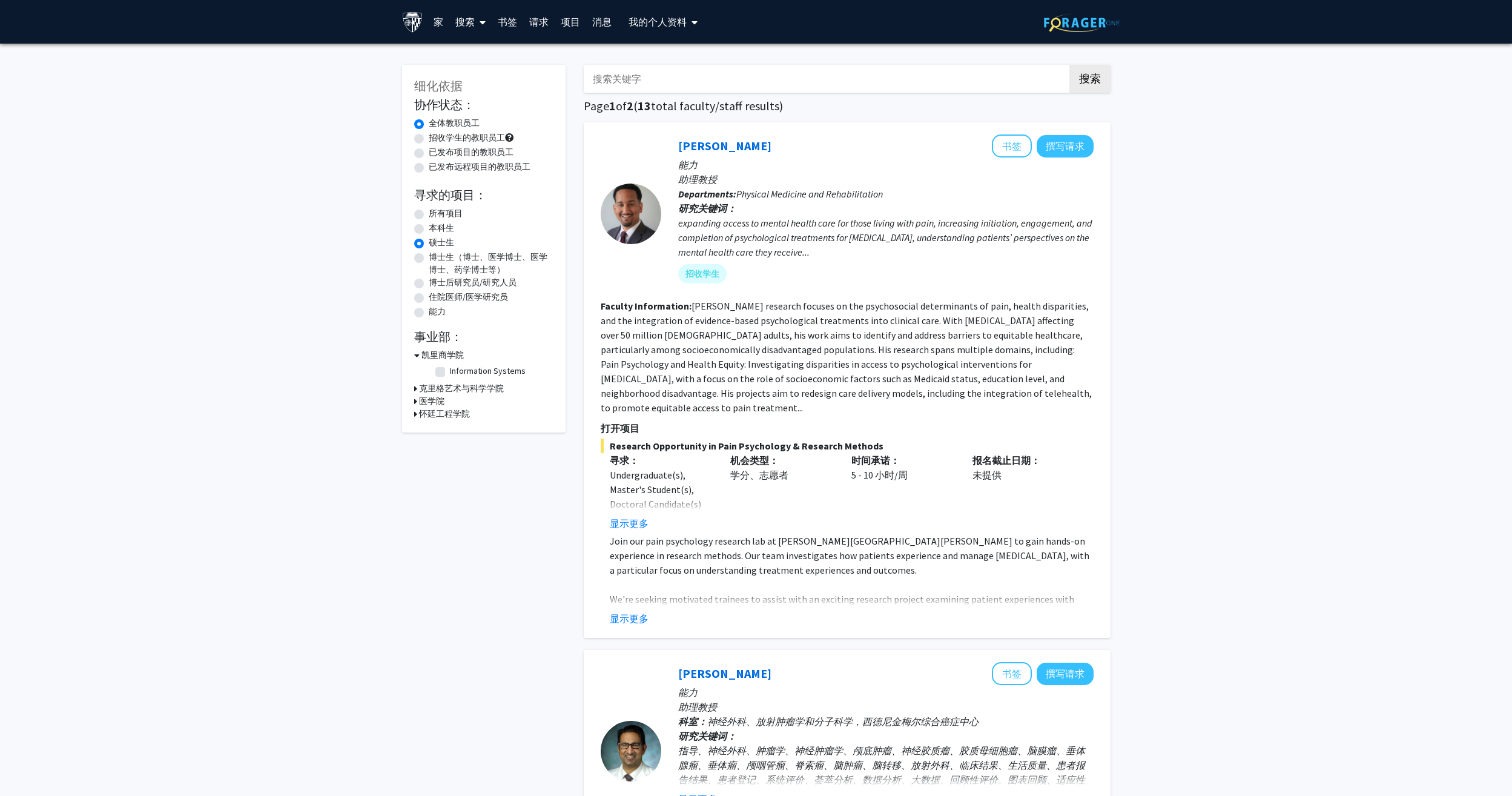
click at [429, 134] on label "招收学生的教职员工" at bounding box center [467, 137] width 76 height 13
click at [429, 134] on input "招收学生的教职员工" at bounding box center [433, 135] width 8 height 8
radio input "true"
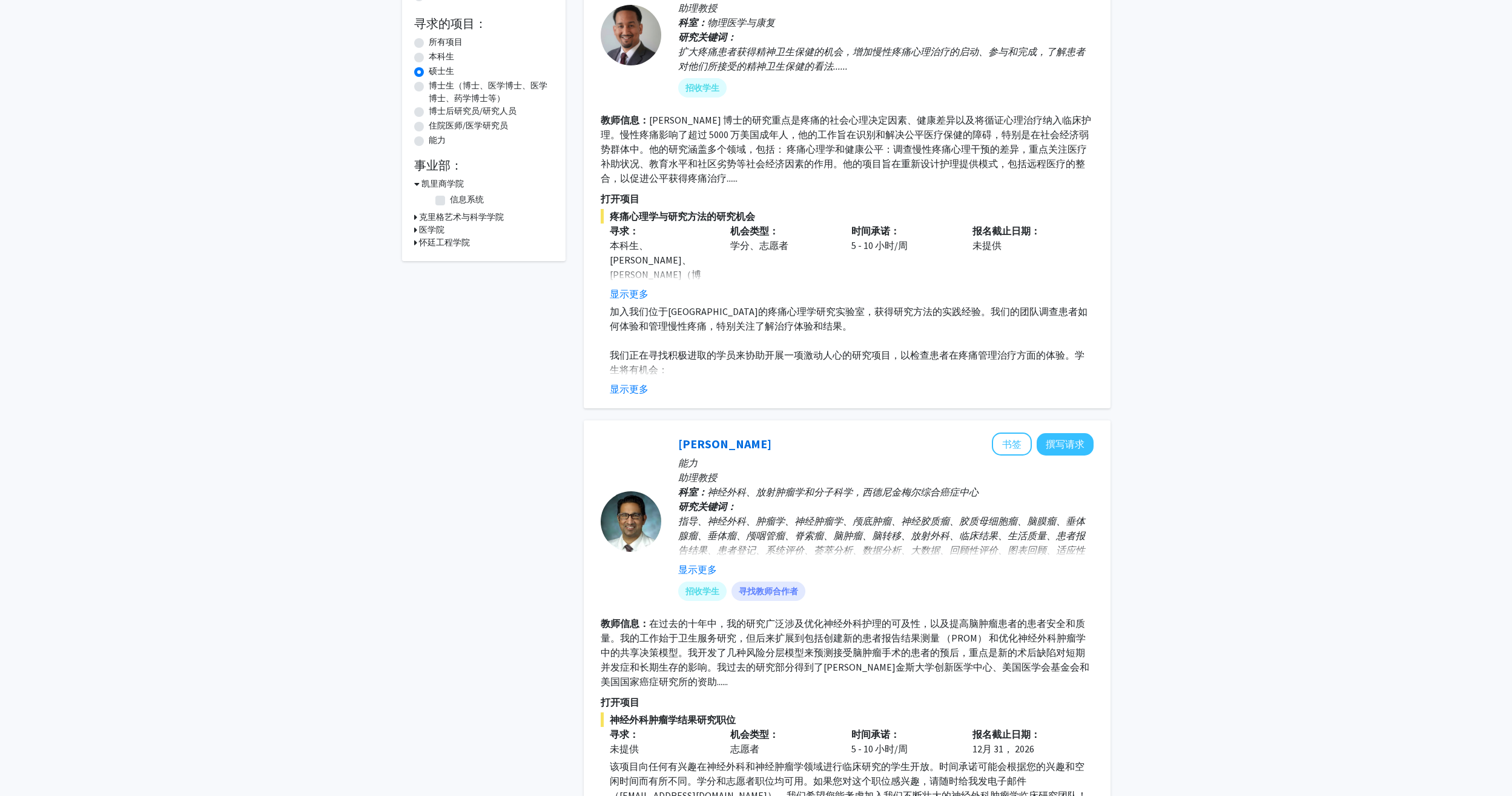
scroll to position [182, 0]
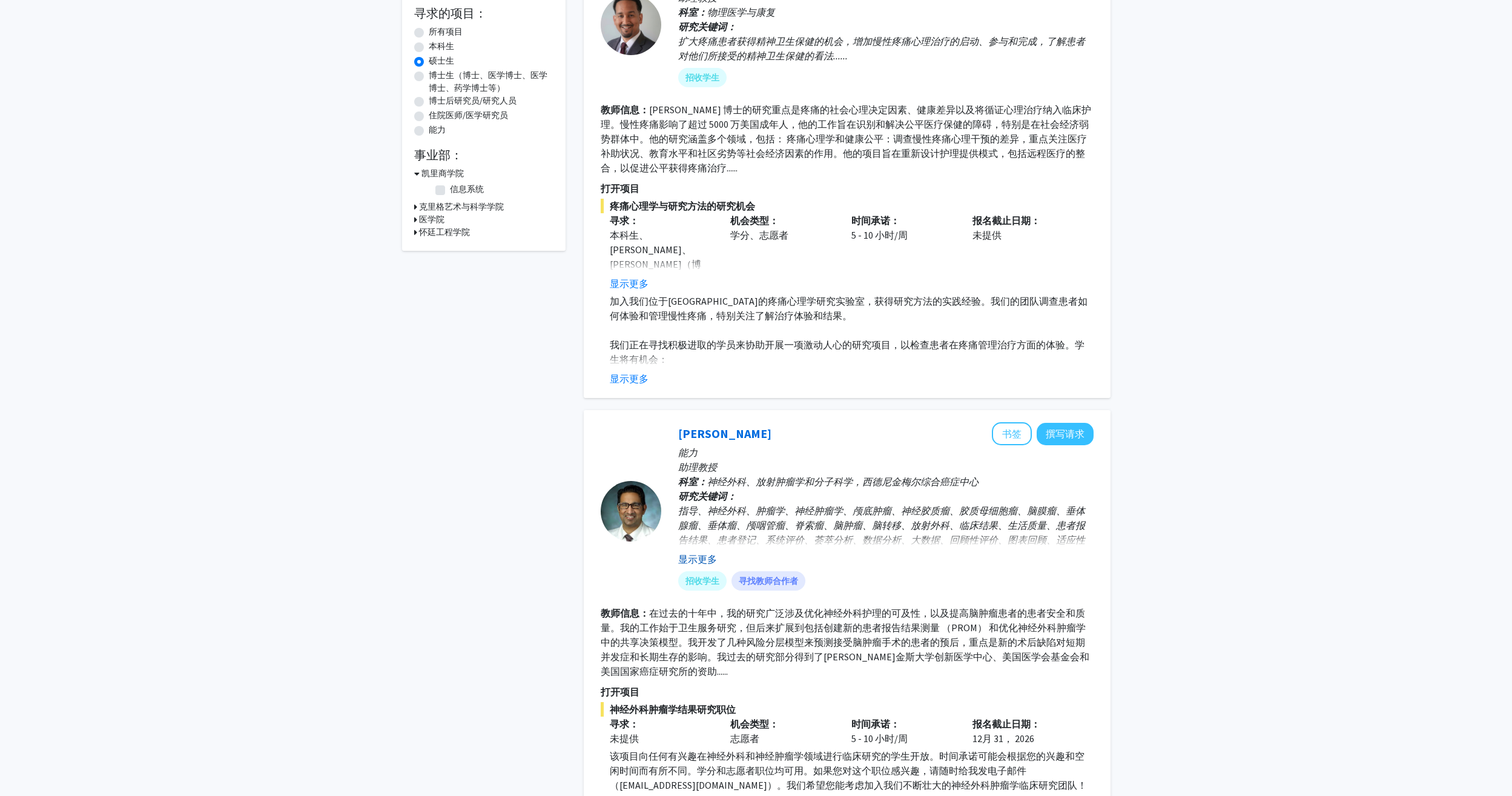
click at [694, 563] on button "显示更多" at bounding box center [698, 559] width 38 height 15
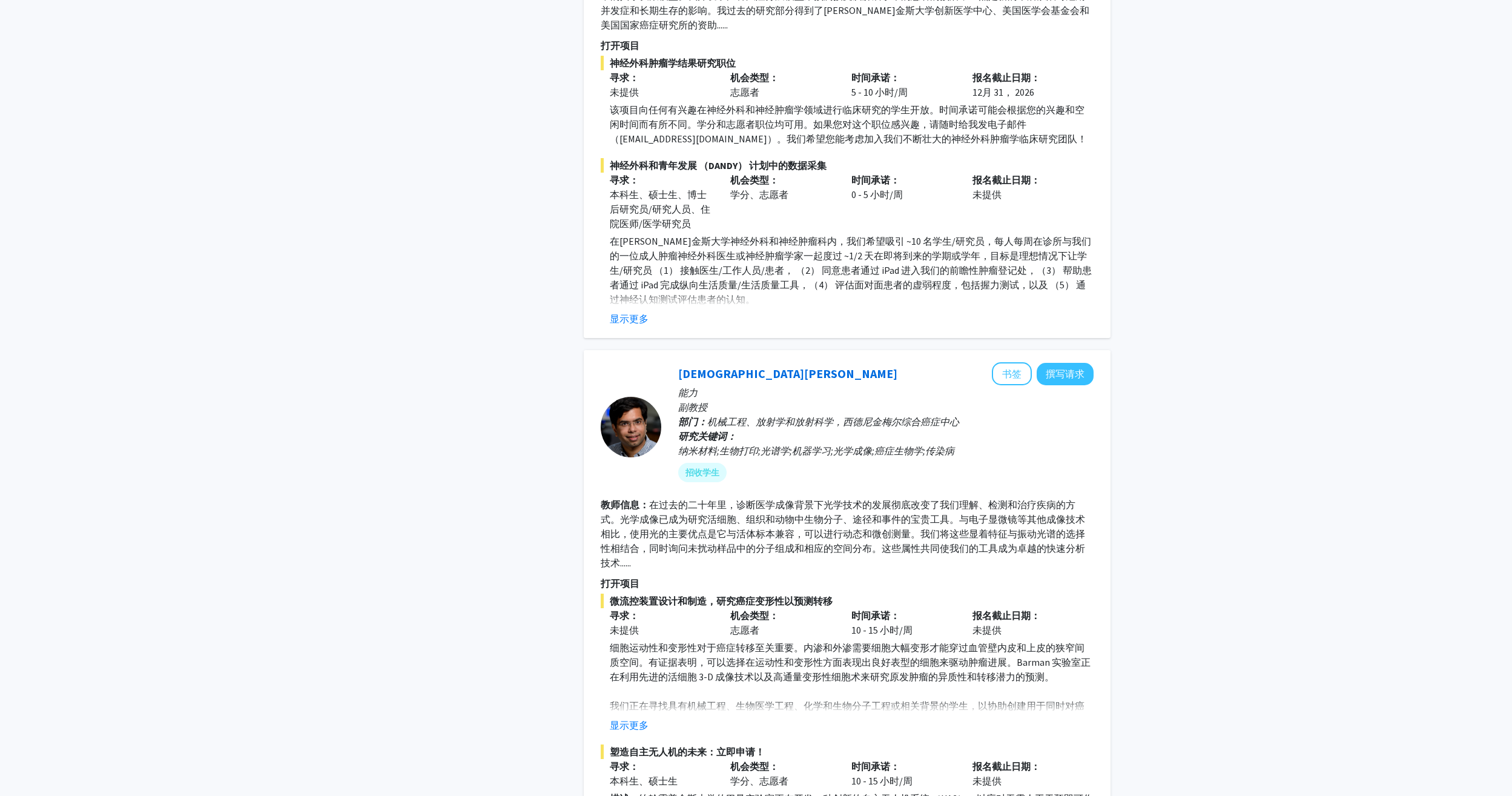
scroll to position [848, 0]
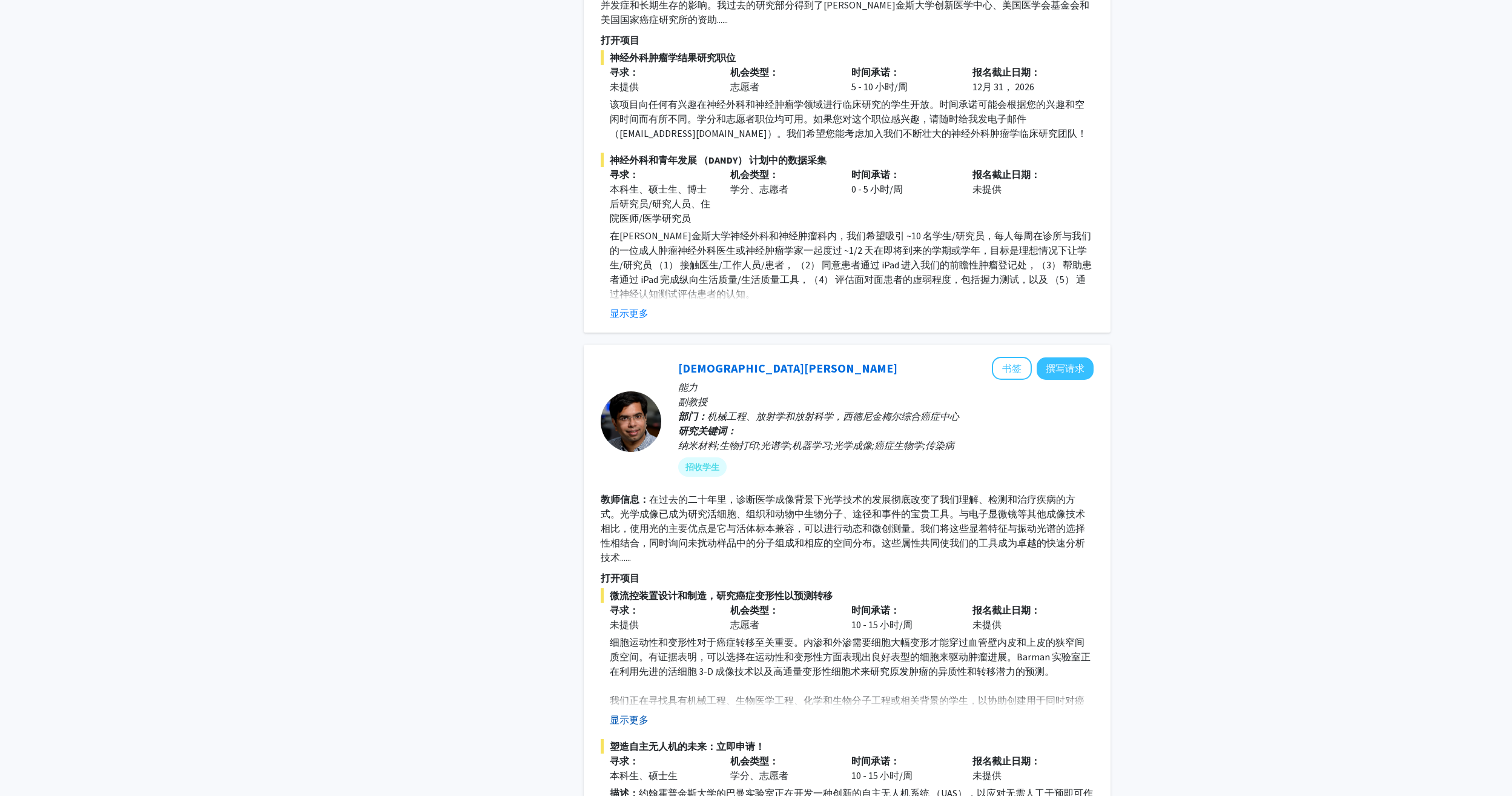
click at [639, 720] on button "显示更多" at bounding box center [629, 719] width 38 height 15
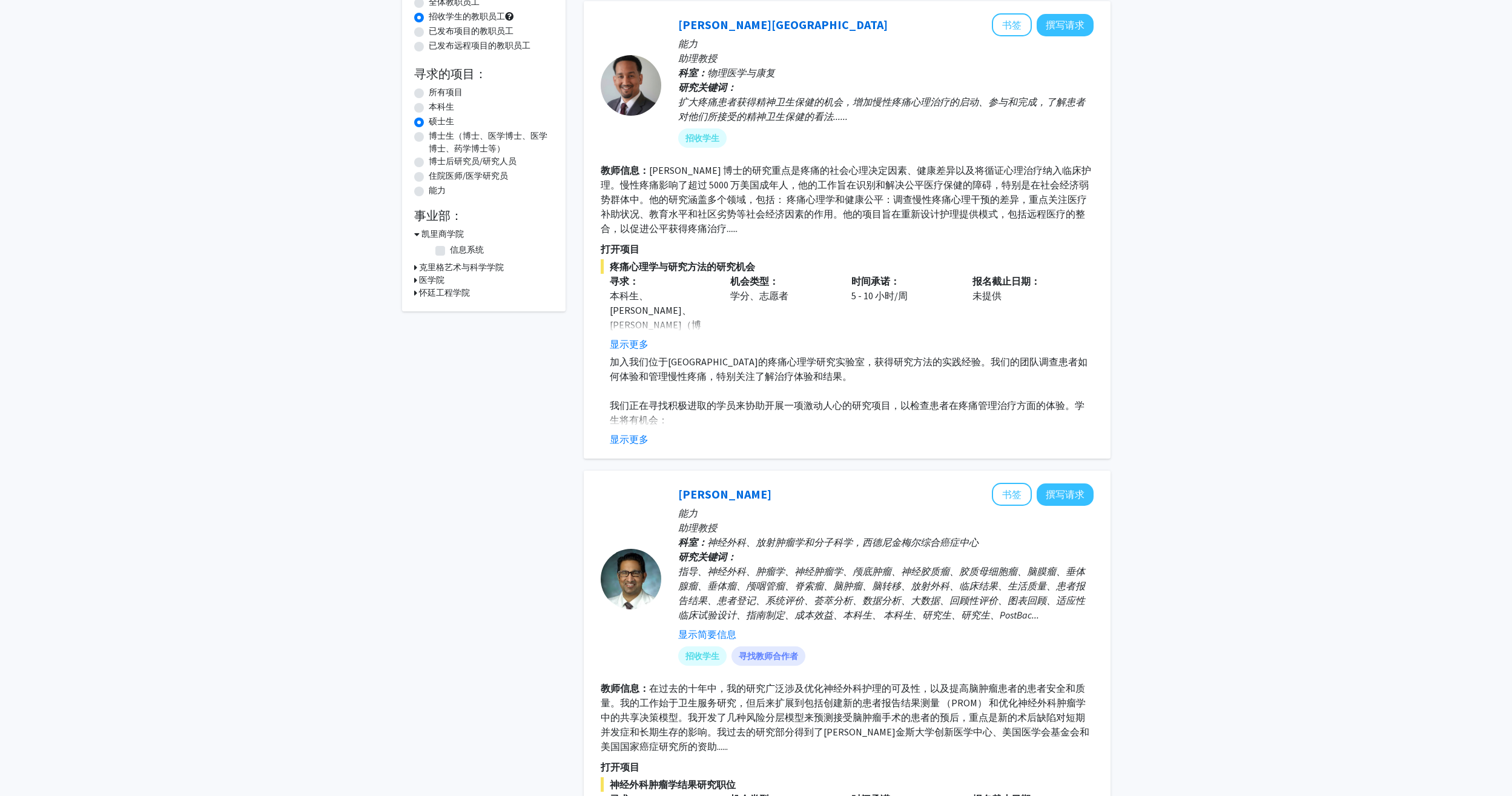
scroll to position [0, 0]
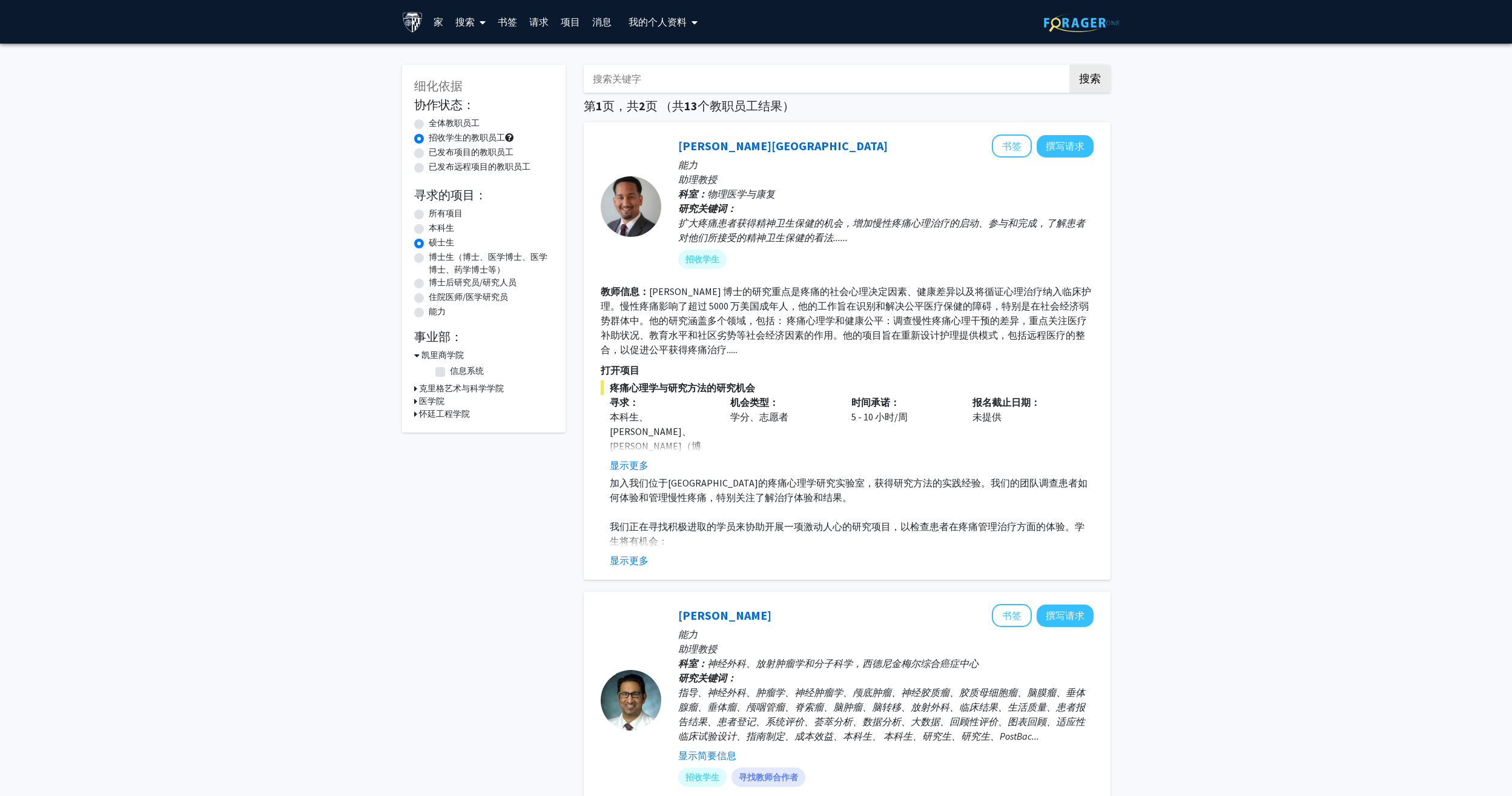
click at [419, 388] on h3 "克里格艺术与科学学院" at bounding box center [461, 388] width 85 height 13
click at [418, 510] on div "怀廷工程学院" at bounding box center [484, 516] width 140 height 13
click at [416, 510] on icon at bounding box center [416, 516] width 3 height 13
click at [416, 510] on div "怀廷工程学院" at bounding box center [484, 516] width 140 height 13
click at [417, 510] on div "怀廷工程学院" at bounding box center [484, 516] width 140 height 13
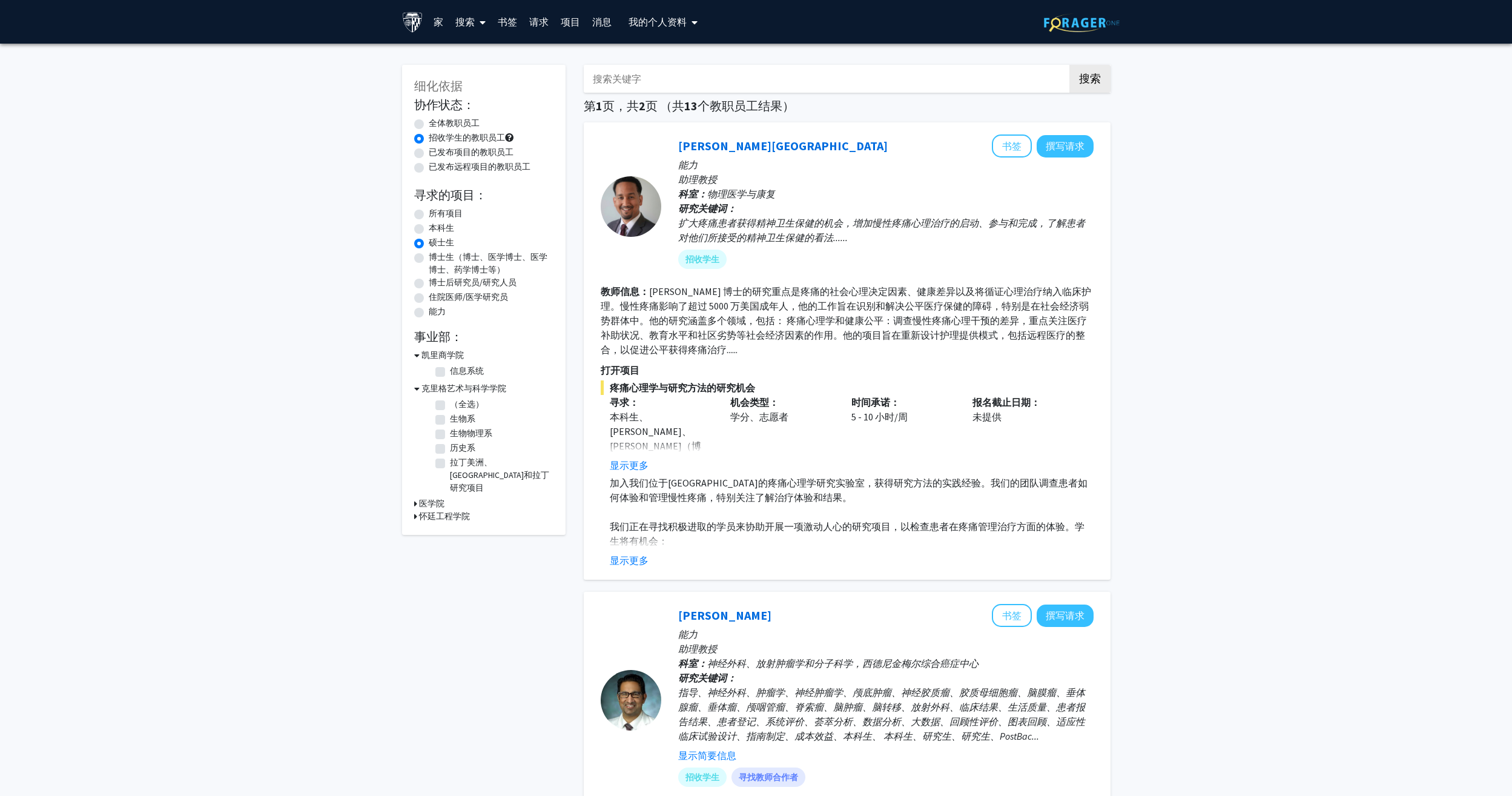
click at [415, 510] on icon at bounding box center [416, 516] width 3 height 13
click at [414, 497] on icon at bounding box center [416, 503] width 3 height 13
click at [450, 513] on label "（全选）" at bounding box center [467, 519] width 34 height 13
click at [450, 513] on input "（全选）" at bounding box center [453, 517] width 8 height 8
checkbox input "true"
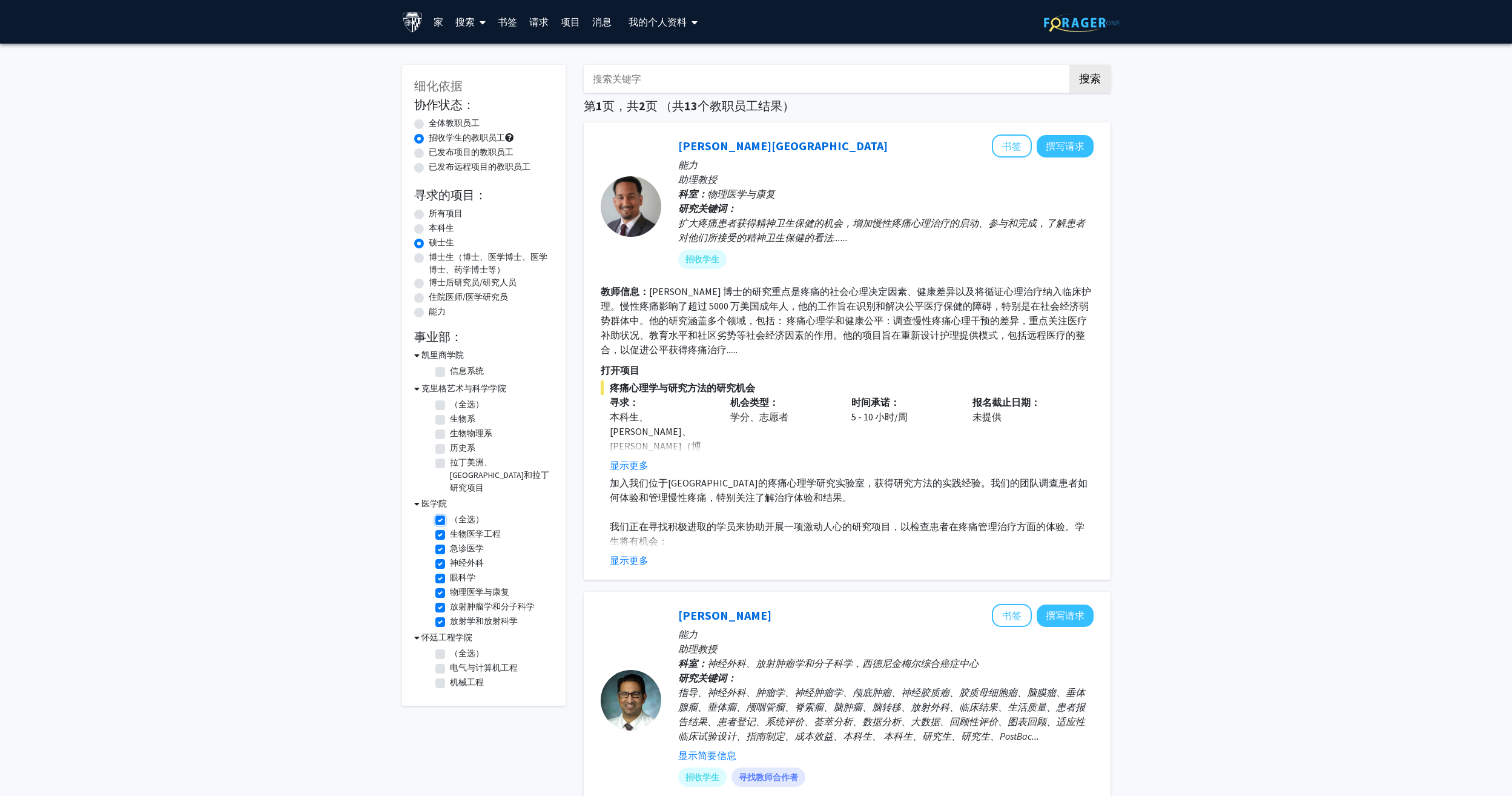
checkbox input "true"
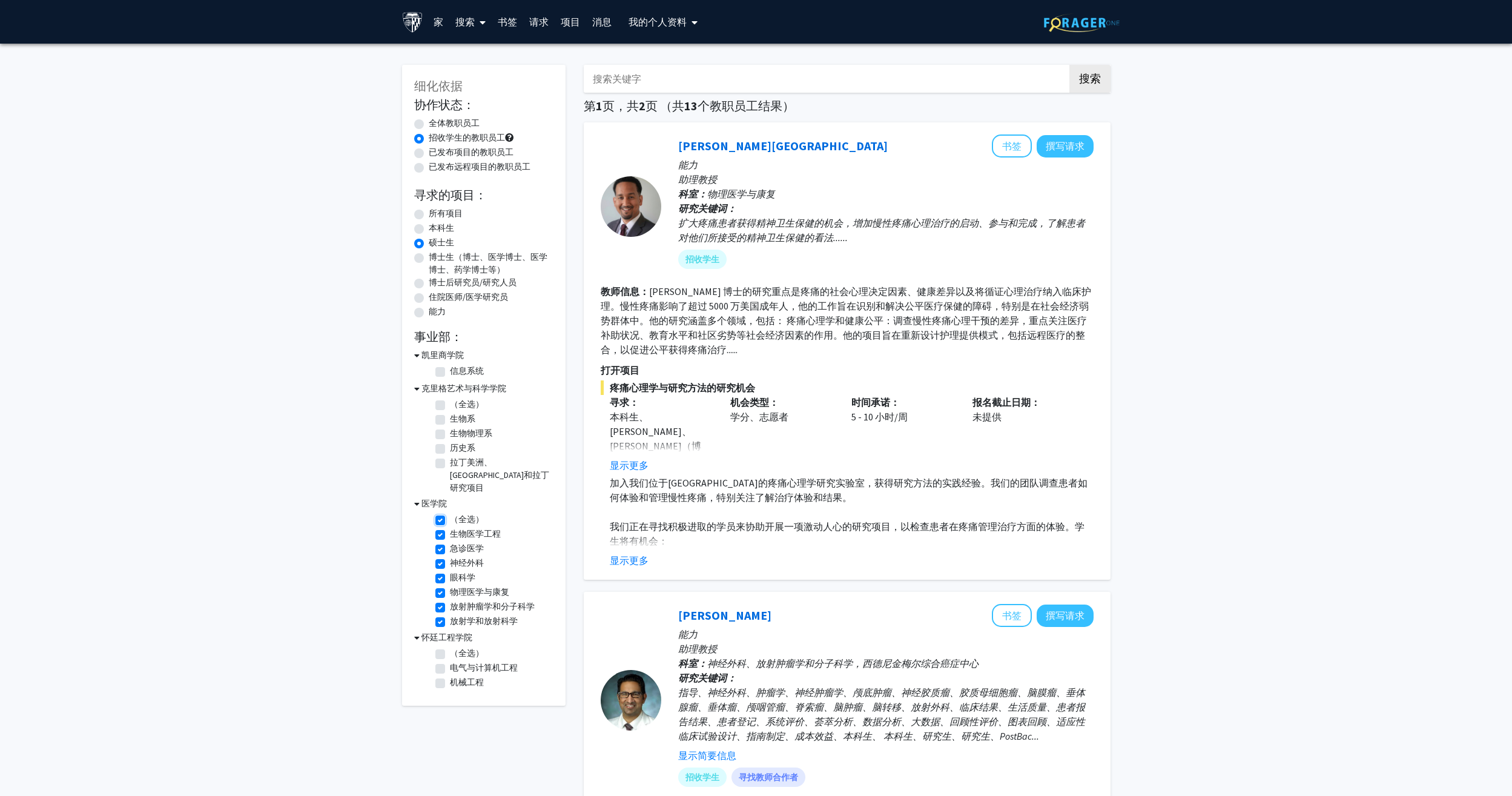
checkbox input "true"
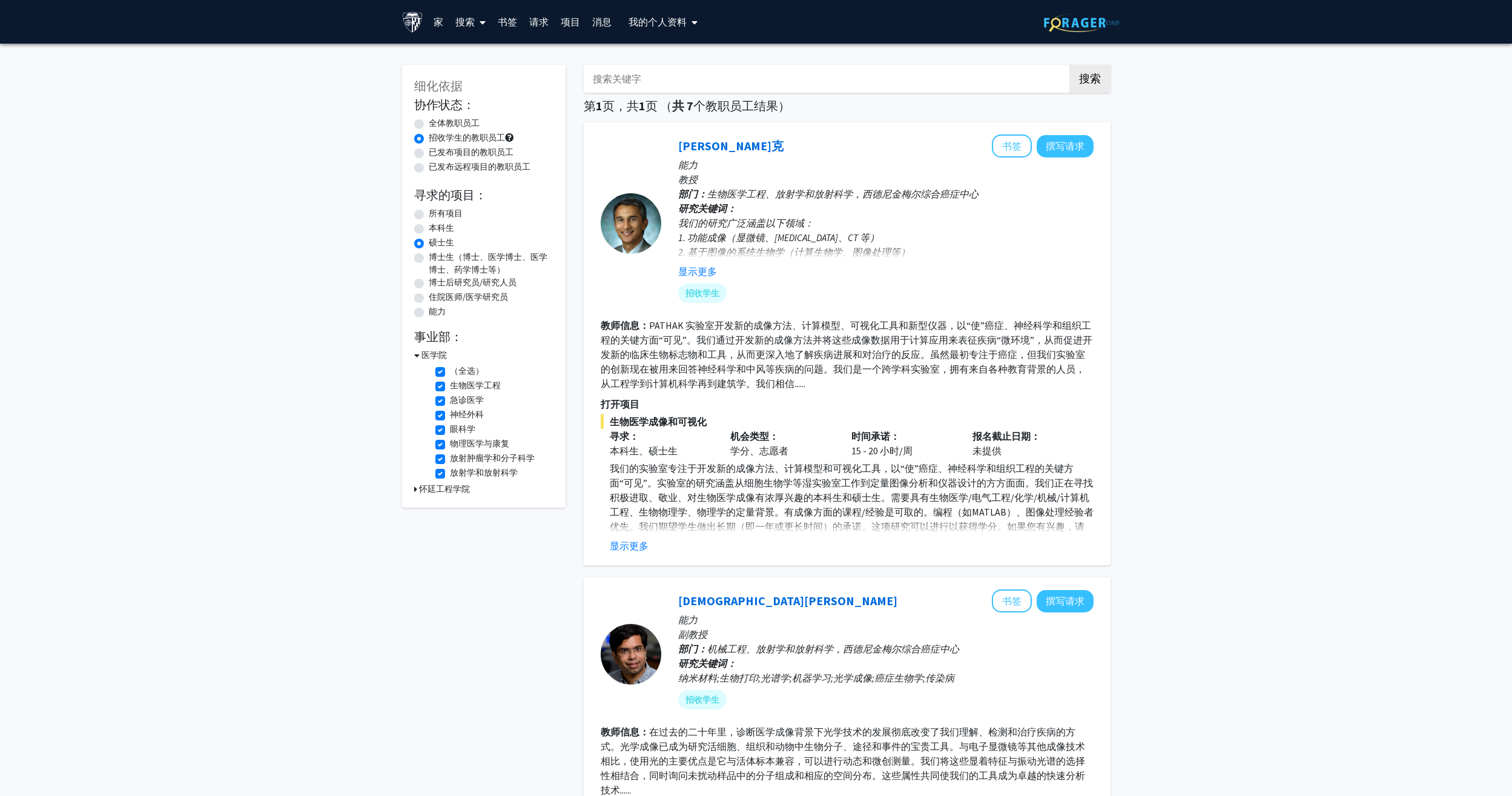
click at [450, 399] on label "急诊医学" at bounding box center [467, 399] width 34 height 13
click at [450, 399] on input "急诊医学" at bounding box center [453, 397] width 8 height 8
checkbox input "false"
checkbox input "true"
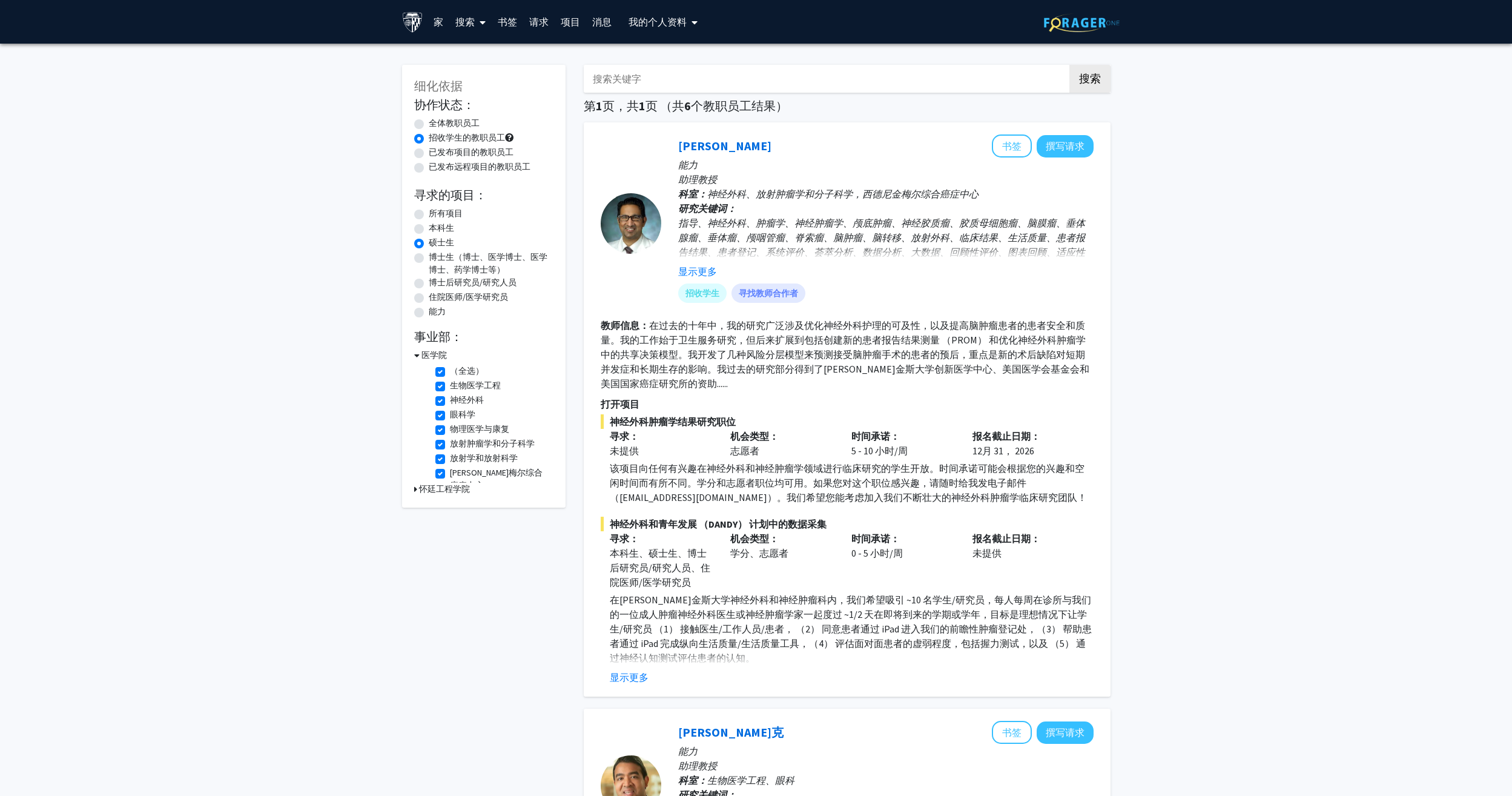
click at [450, 415] on label "眼科学" at bounding box center [462, 414] width 25 height 13
click at [450, 415] on input "眼科学" at bounding box center [453, 412] width 8 height 8
checkbox input "false"
checkbox input "true"
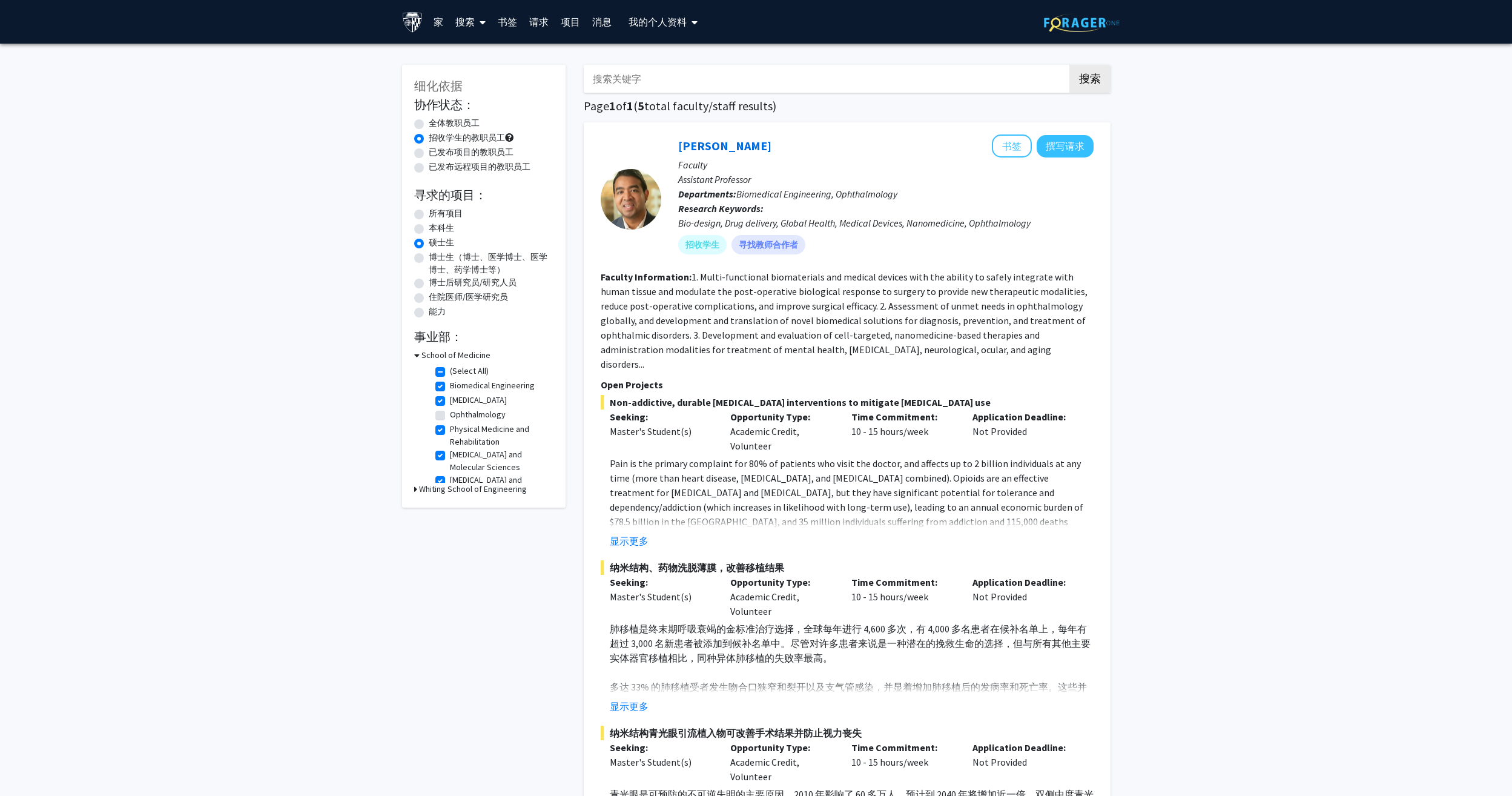
click at [450, 428] on label "Physical Medicine and Rehabilitation" at bounding box center [500, 435] width 100 height 25
click at [450, 428] on input "Physical Medicine and Rehabilitation" at bounding box center [453, 426] width 8 height 8
checkbox input "false"
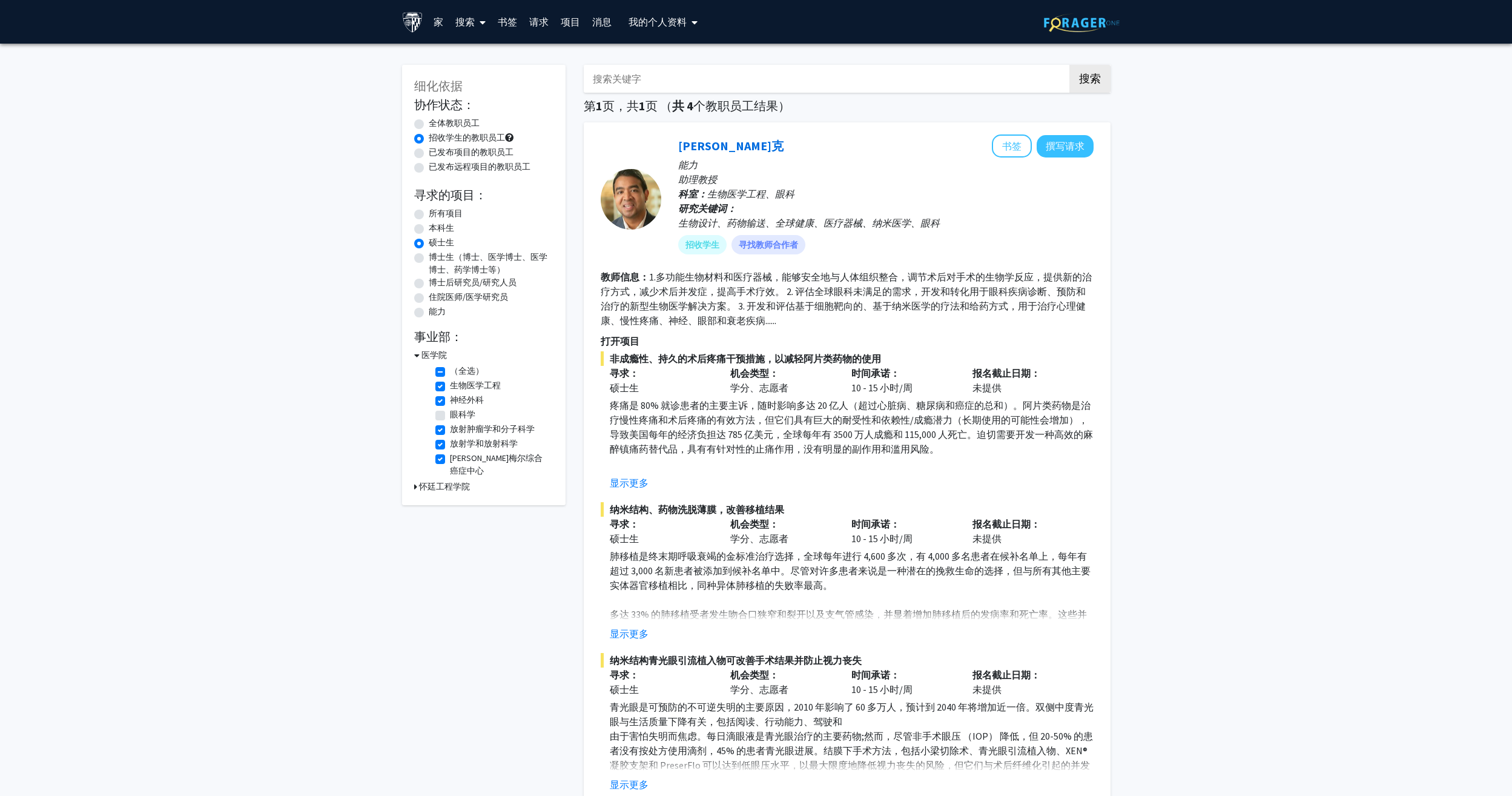
click at [450, 454] on label "西德尼·金梅尔综合癌症中心" at bounding box center [500, 464] width 100 height 25
click at [450, 454] on input "西德尼·金梅尔综合癌症中心" at bounding box center [453, 456] width 8 height 8
checkbox input "false"
drag, startPoint x: 441, startPoint y: 444, endPoint x: 440, endPoint y: 437, distance: 7.1
click at [450, 445] on label "放射学和放射科学" at bounding box center [484, 443] width 68 height 13
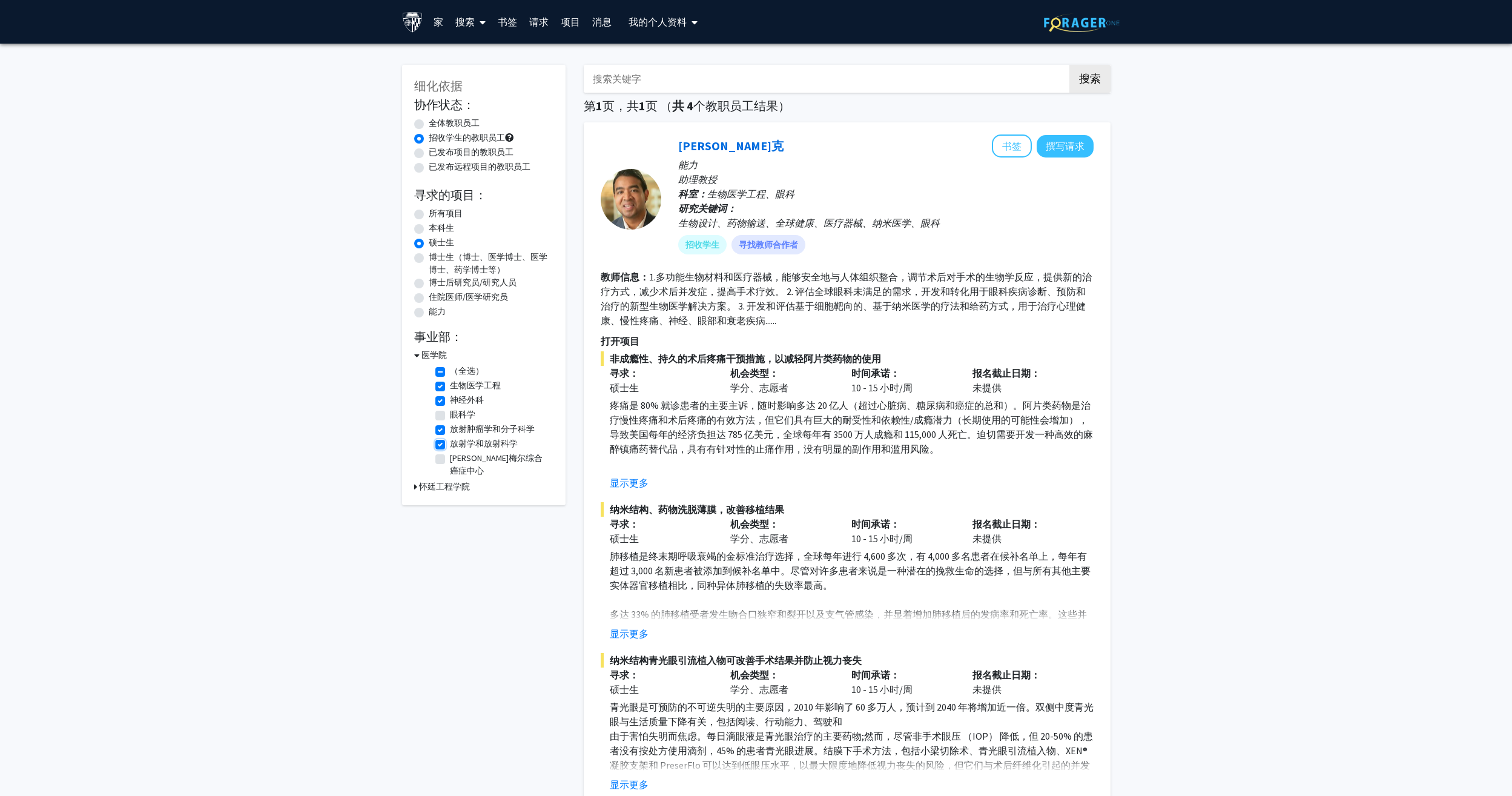
click at [450, 445] on input "放射学和放射科学" at bounding box center [453, 441] width 8 height 8
checkbox input "false"
click at [450, 428] on label "放射肿瘤学和分子科学" at bounding box center [492, 428] width 85 height 13
click at [450, 428] on input "放射肿瘤学和分子科学" at bounding box center [453, 426] width 8 height 8
checkbox input "false"
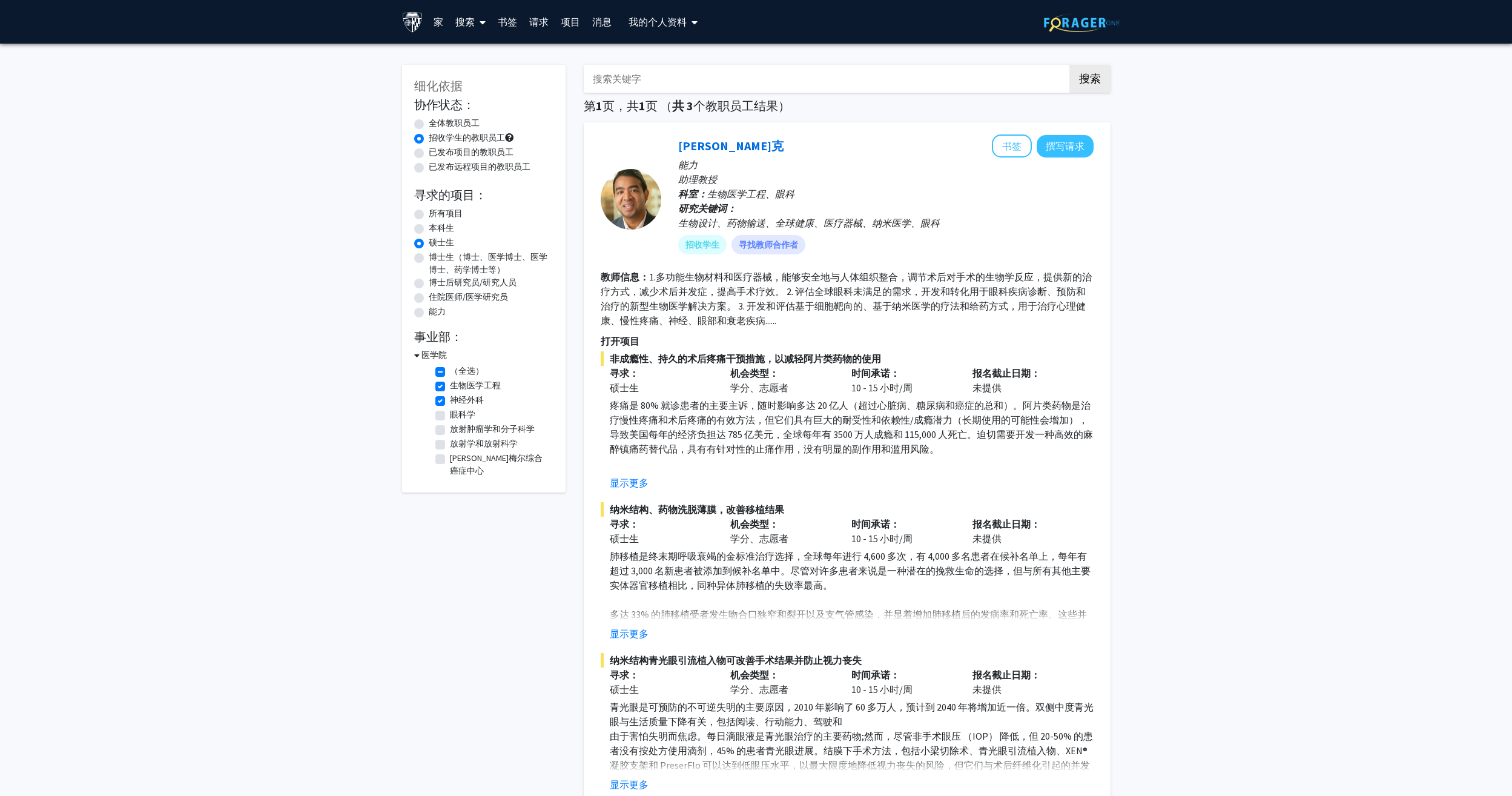
click at [422, 354] on h3 "医学院" at bounding box center [434, 354] width 25 height 13
click at [422, 356] on h3 "医学院" at bounding box center [432, 354] width 25 height 13
click at [422, 355] on h3 "医学院" at bounding box center [434, 354] width 25 height 13
click at [422, 351] on h3 "医学院" at bounding box center [432, 354] width 25 height 13
click at [450, 370] on label "（全选）" at bounding box center [467, 371] width 34 height 13
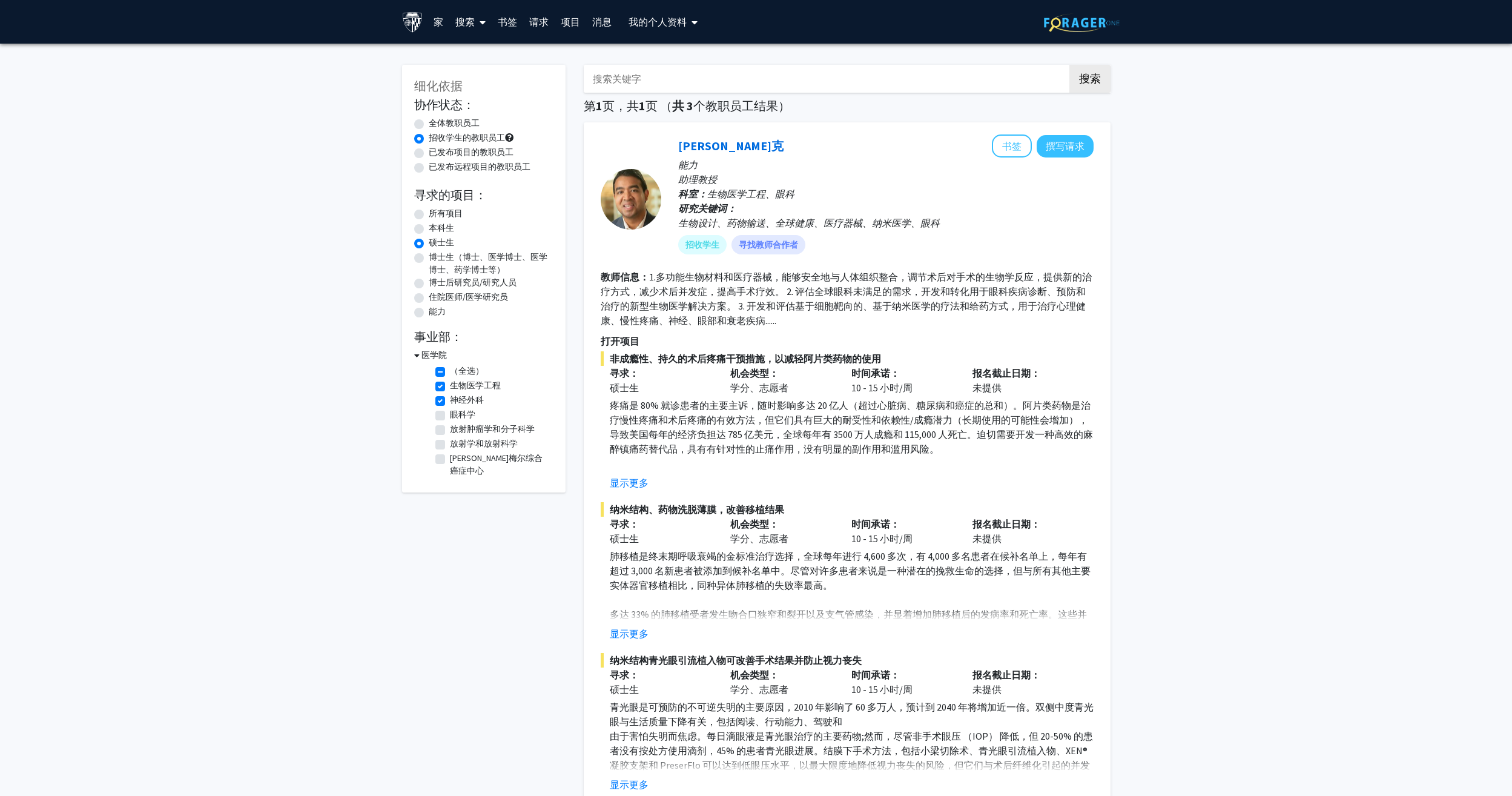
click at [450, 370] on input "（全选）" at bounding box center [453, 368] width 8 height 8
checkbox input "false"
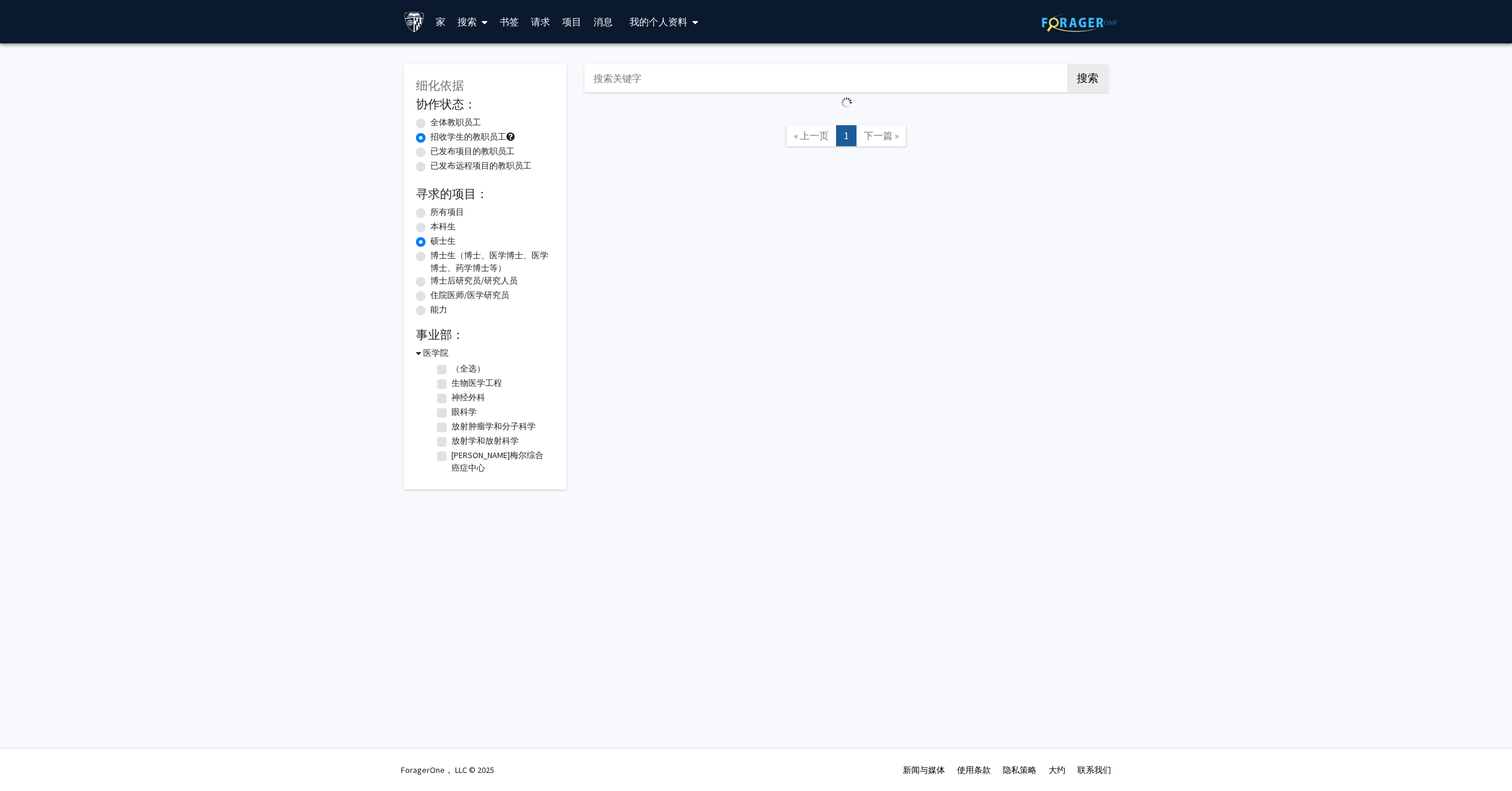
click at [451, 379] on label "生物医学工程" at bounding box center [476, 382] width 51 height 12
click at [451, 379] on input "生物医学工程" at bounding box center [455, 380] width 8 height 8
checkbox input "true"
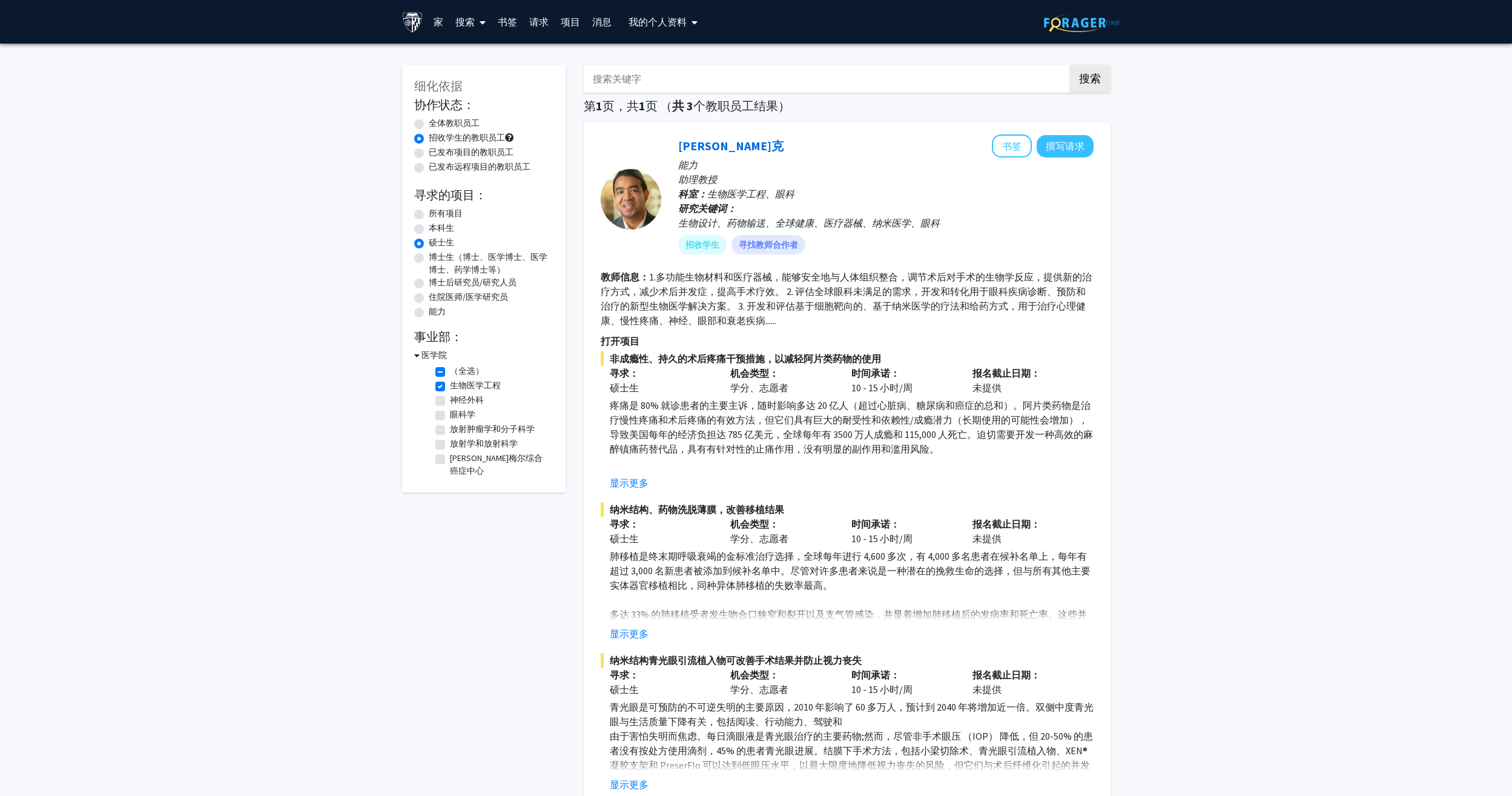
click at [450, 398] on label "神经外科" at bounding box center [467, 399] width 34 height 13
click at [450, 398] on input "神经外科" at bounding box center [453, 397] width 8 height 8
checkbox input "true"
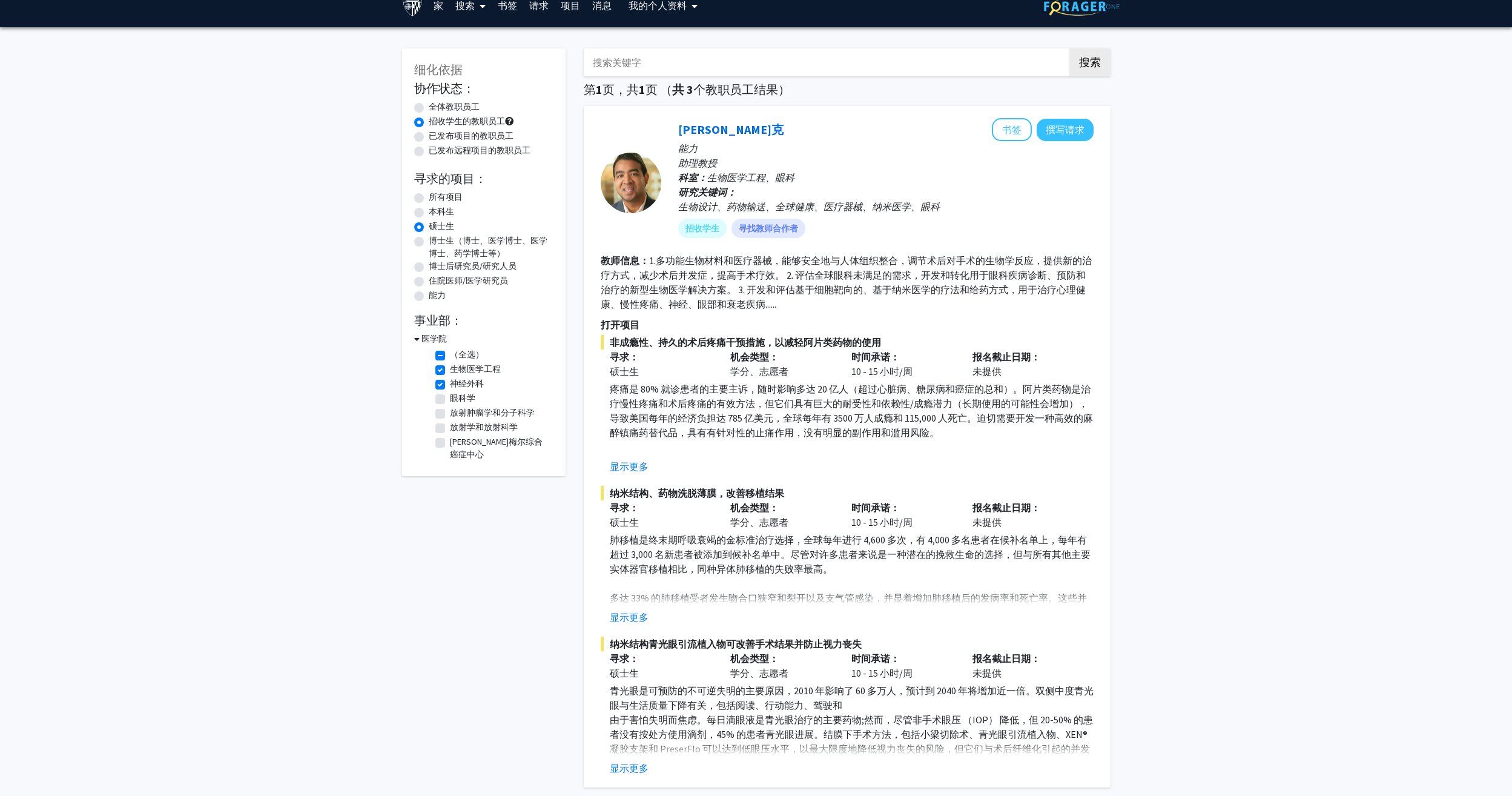
scroll to position [61, 0]
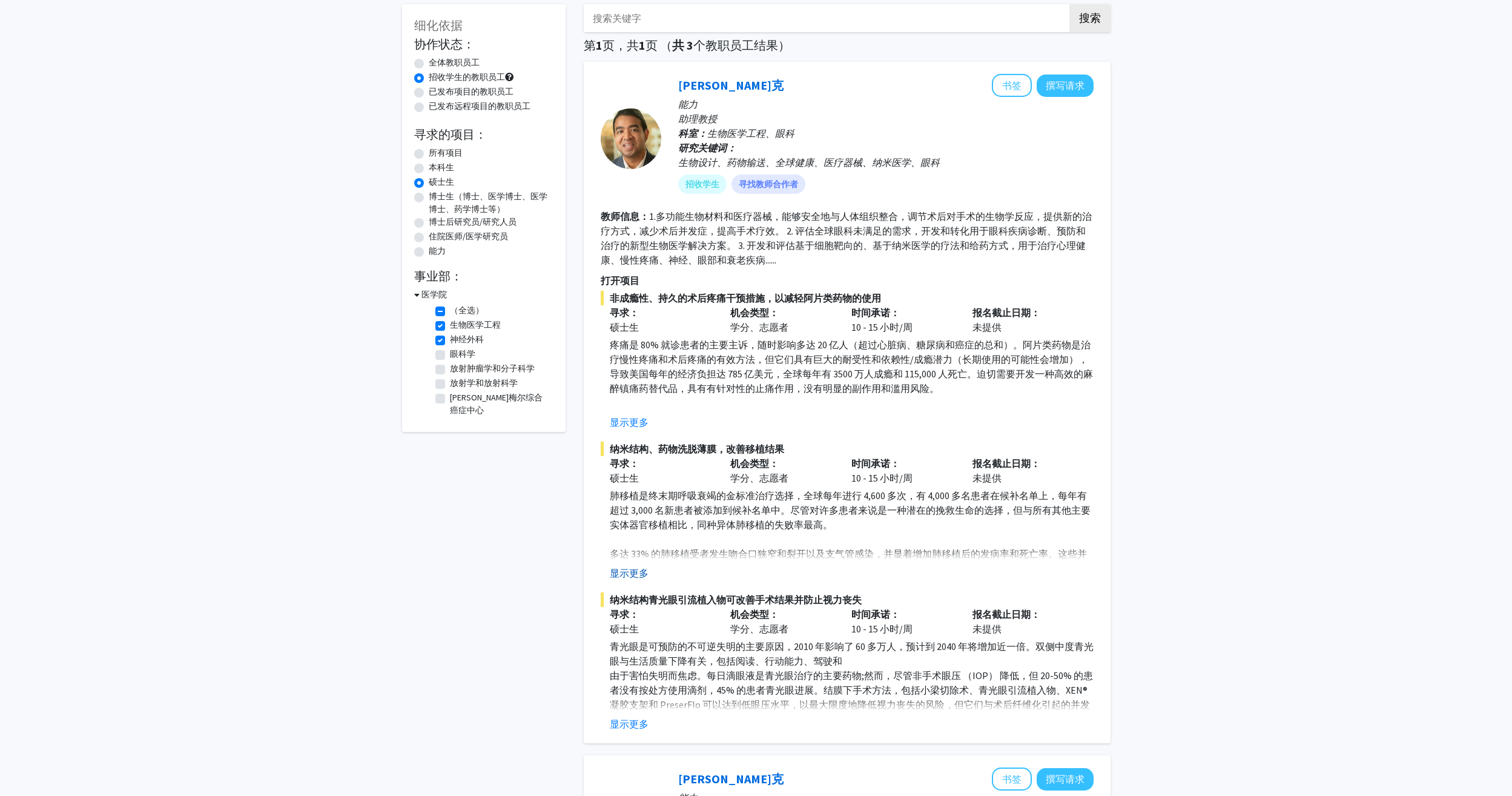
click at [634, 574] on button "显示更多" at bounding box center [629, 573] width 38 height 15
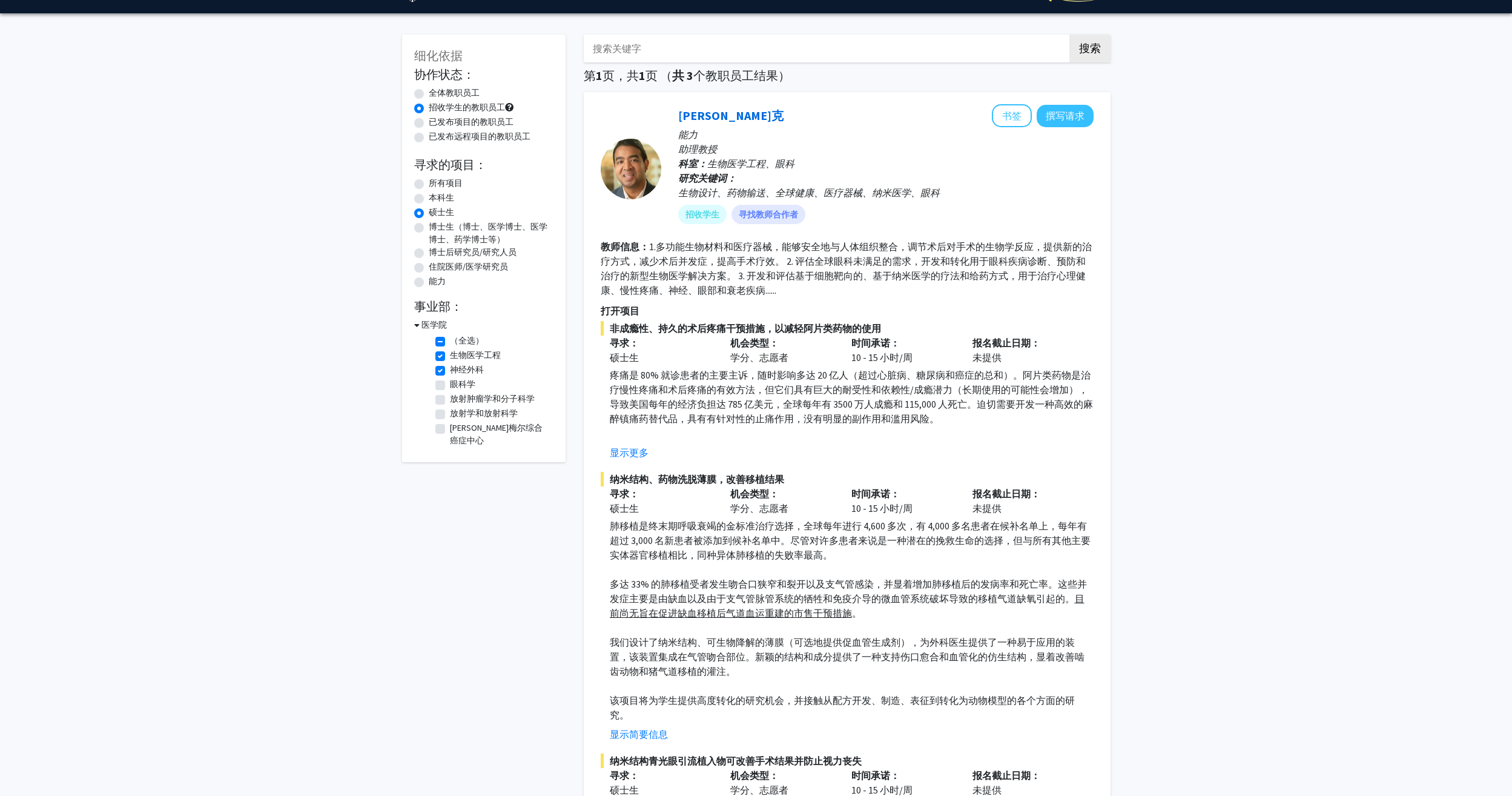
scroll to position [0, 0]
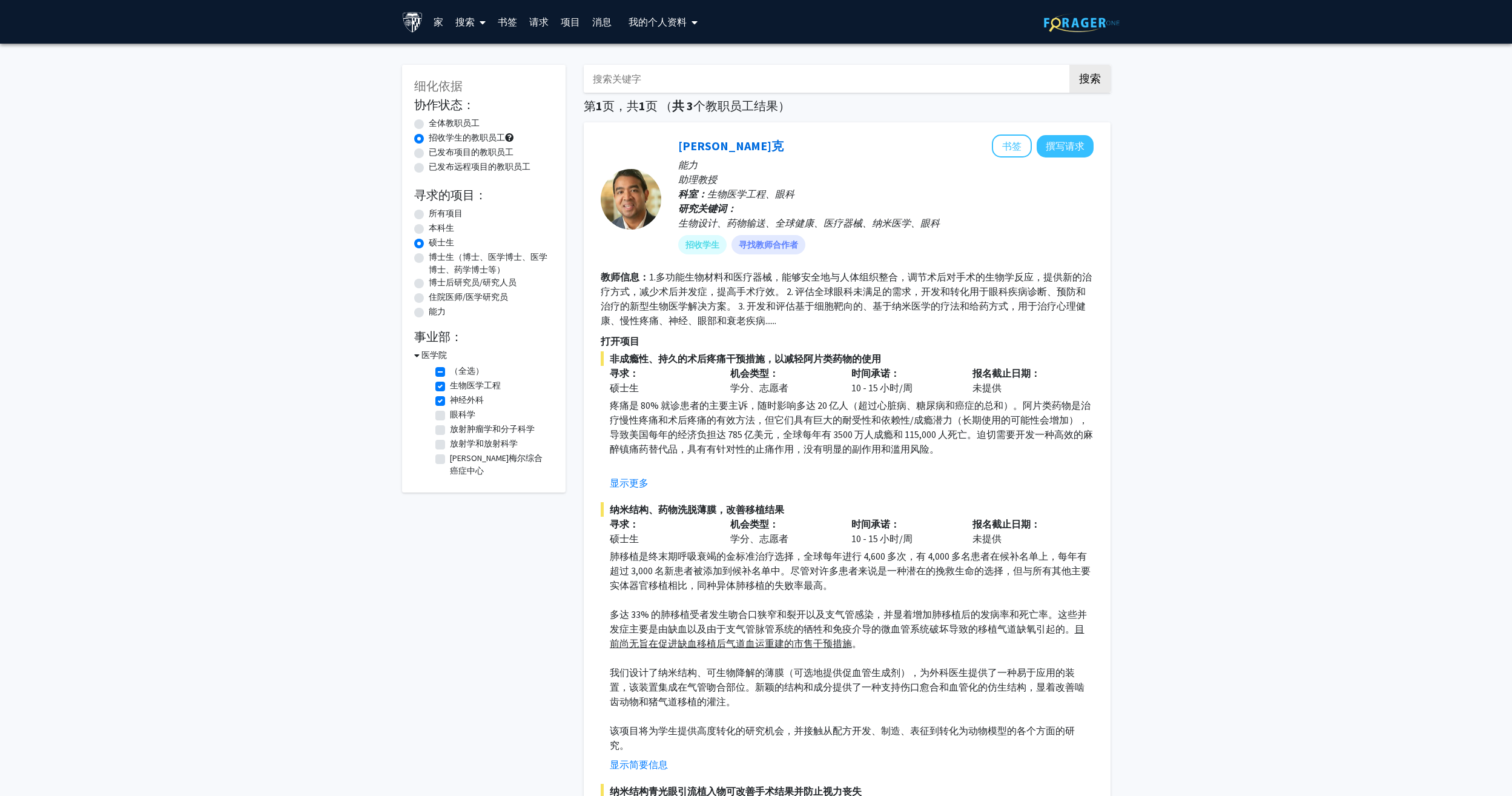
click at [429, 120] on label "全体教职员工" at bounding box center [454, 123] width 51 height 13
click at [429, 120] on input "全体教职员工" at bounding box center [433, 120] width 8 height 8
radio input "true"
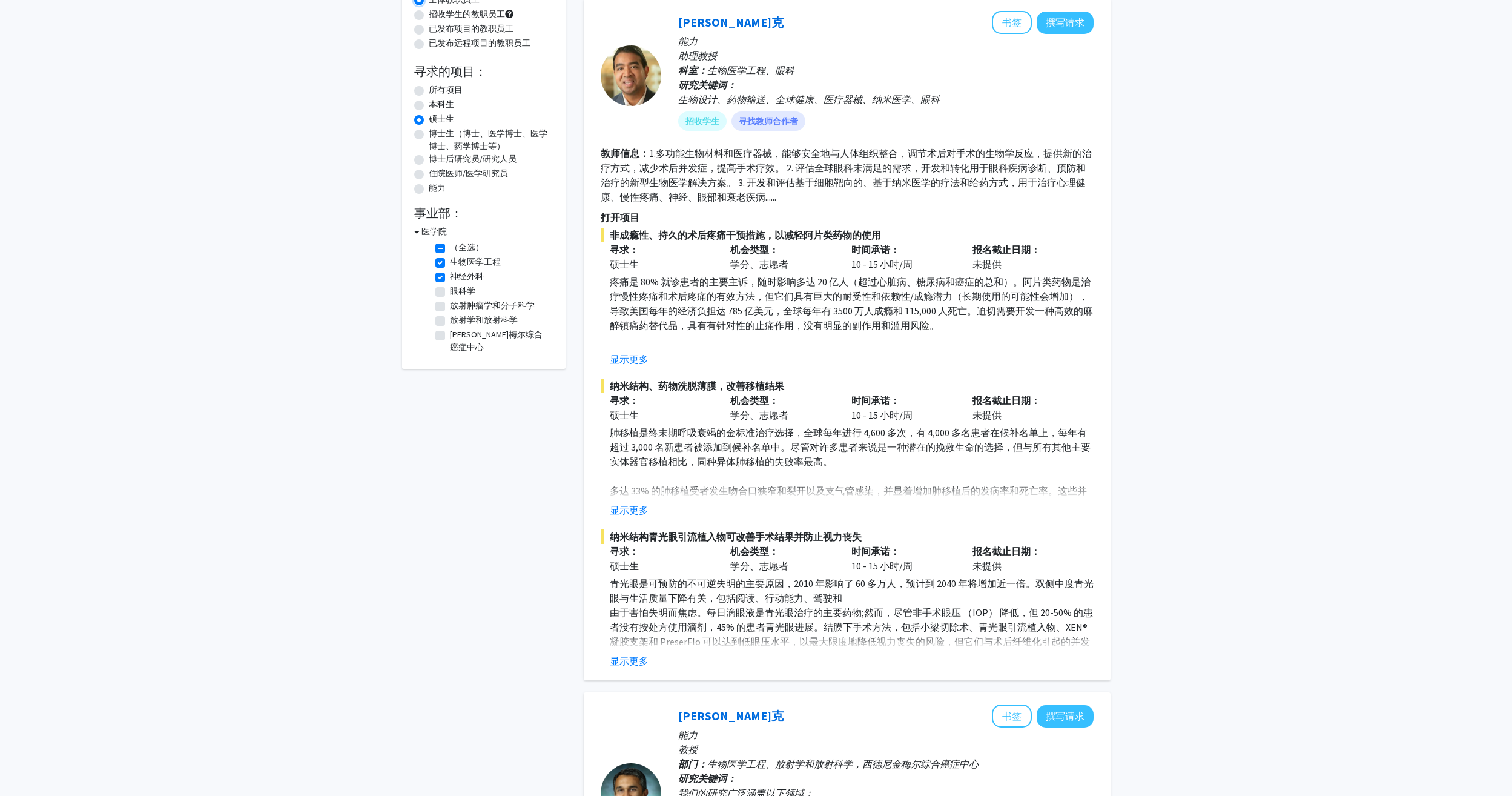
scroll to position [605, 0]
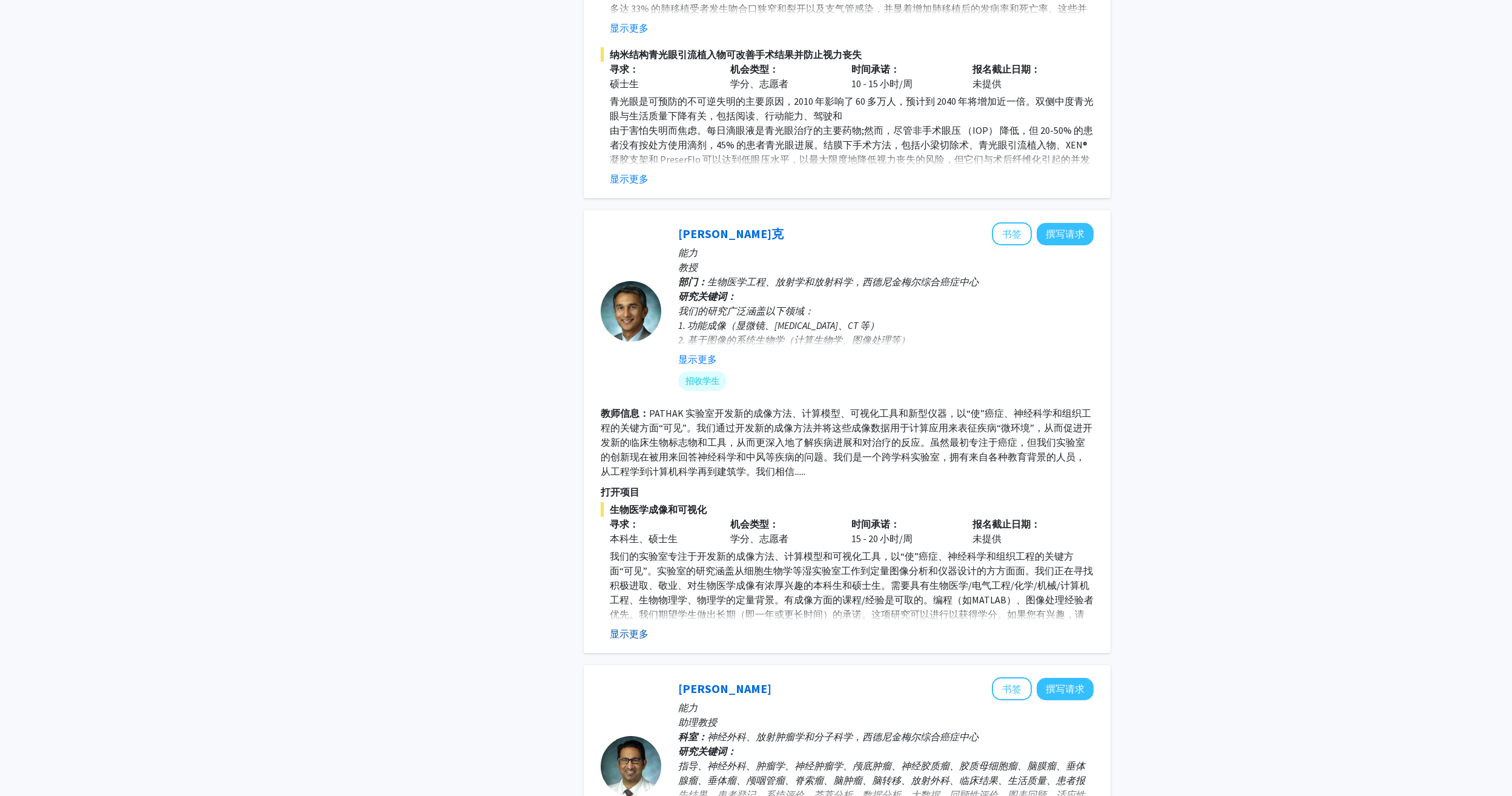
click at [628, 634] on button "显示更多" at bounding box center [629, 634] width 38 height 15
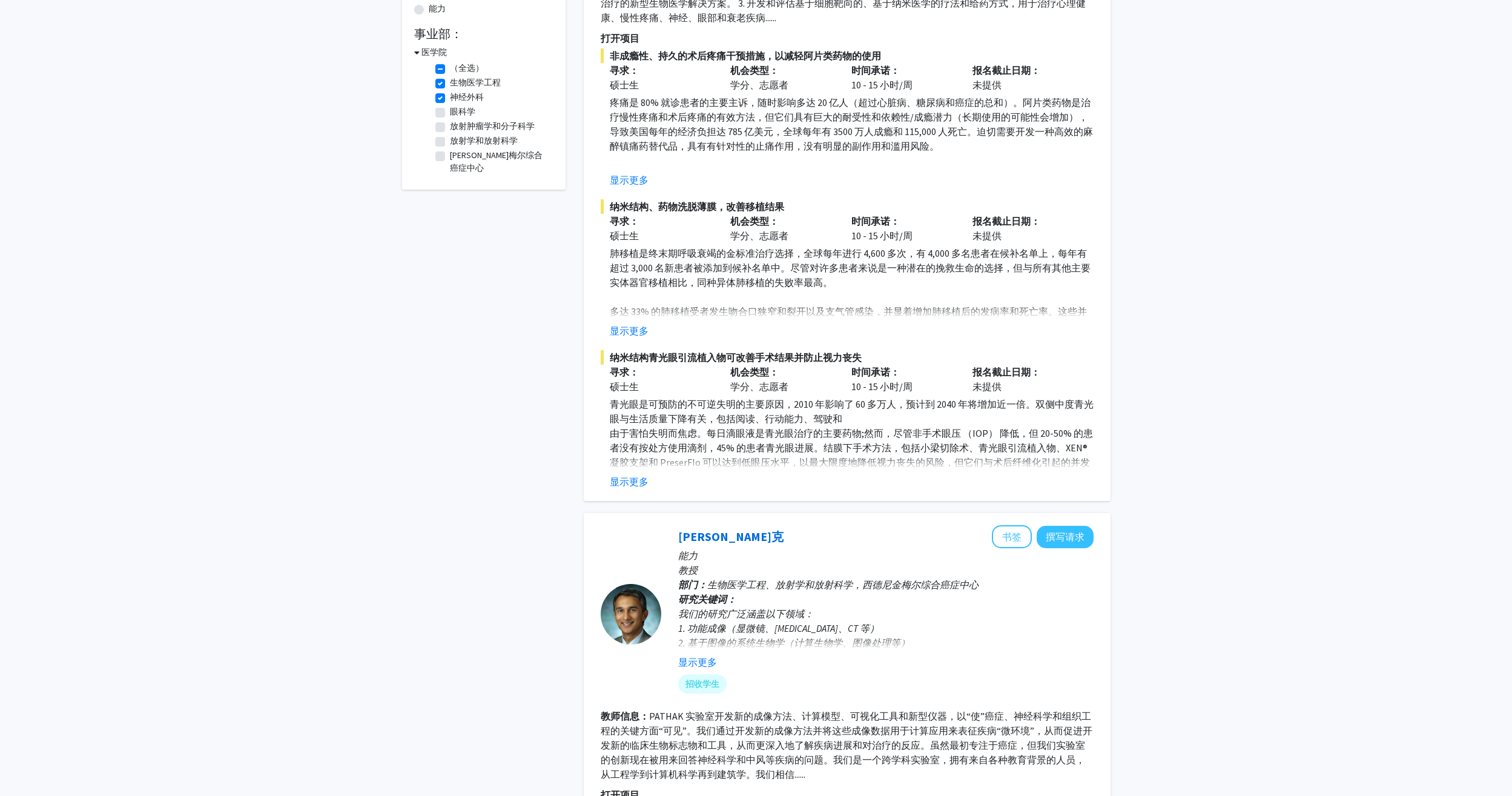
scroll to position [0, 0]
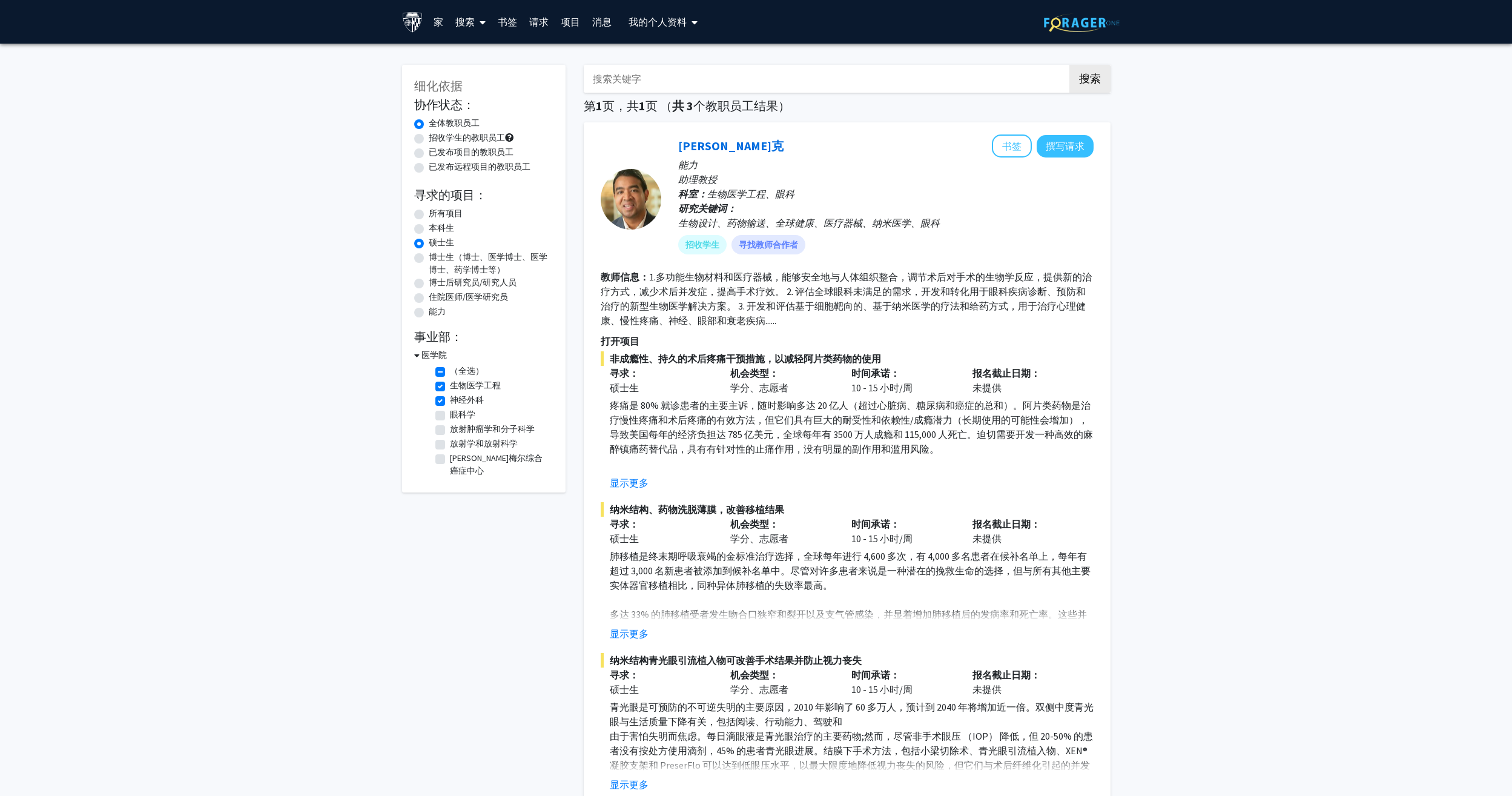
click at [429, 312] on label "能力" at bounding box center [437, 311] width 17 height 13
click at [429, 312] on input "能力" at bounding box center [433, 309] width 8 height 8
radio input "true"
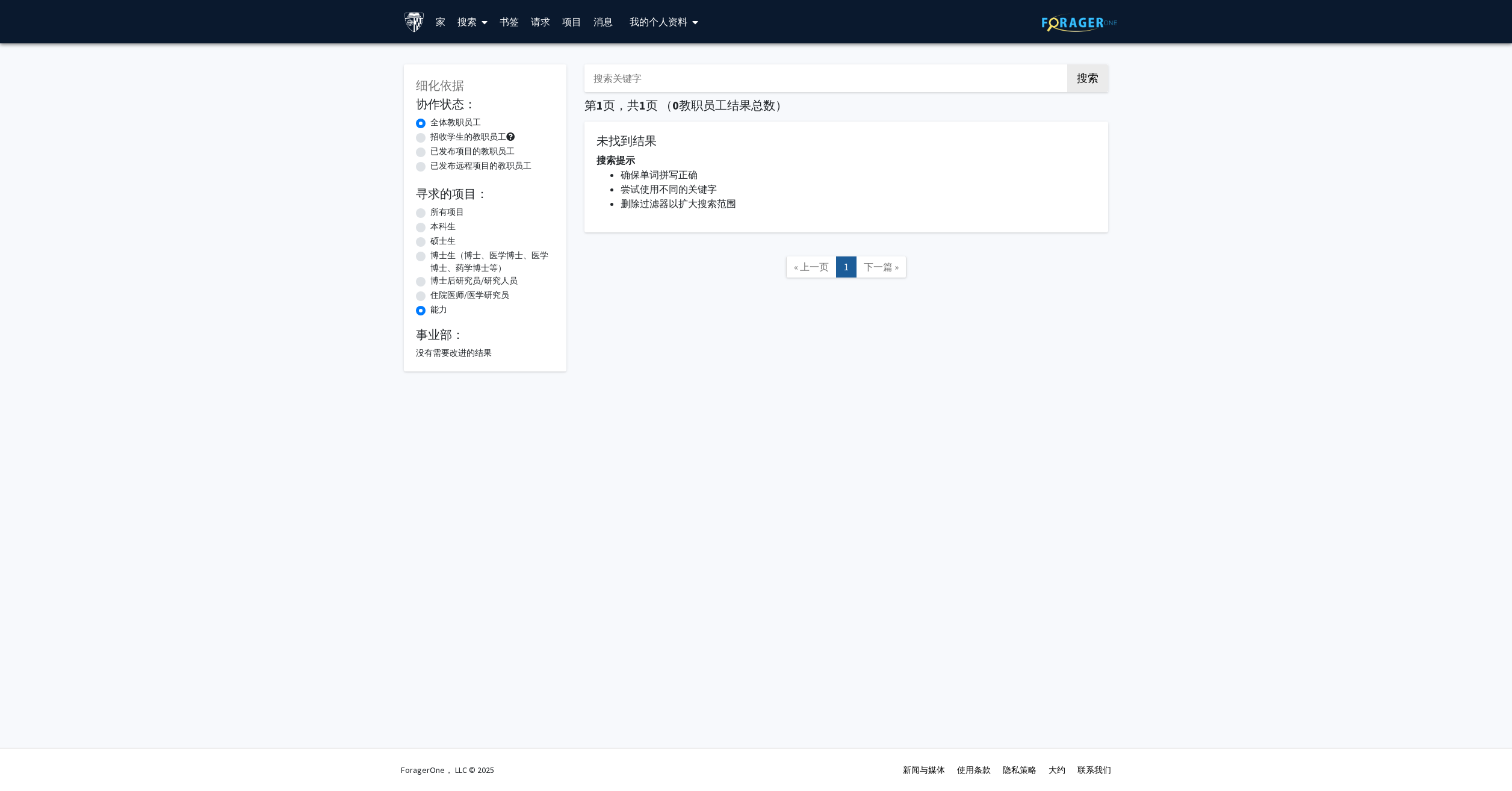
click at [430, 212] on label "所有项目" at bounding box center [447, 211] width 34 height 12
click at [430, 212] on input "所有项目" at bounding box center [434, 209] width 8 height 8
radio input "true"
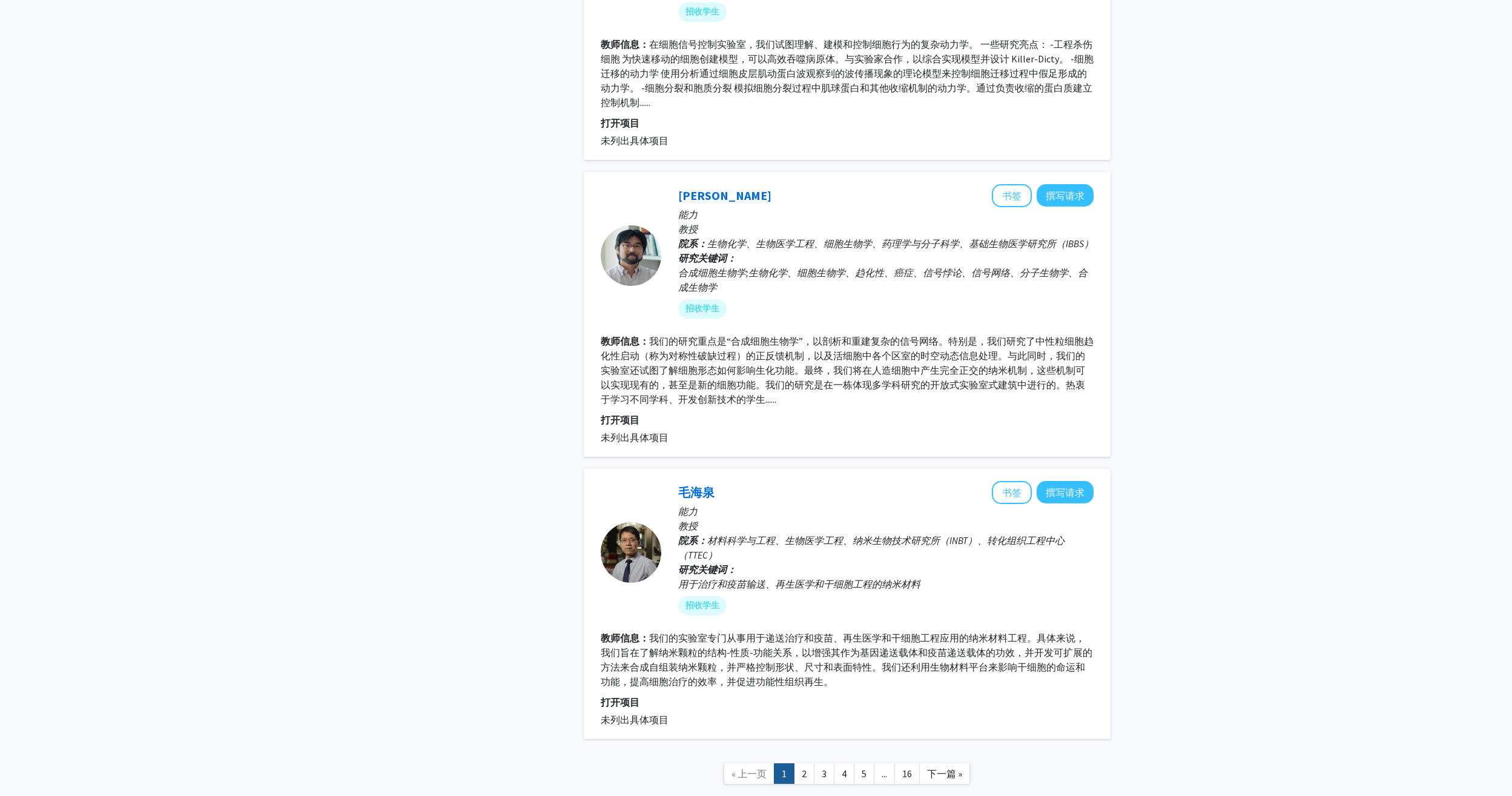
scroll to position [3640, 0]
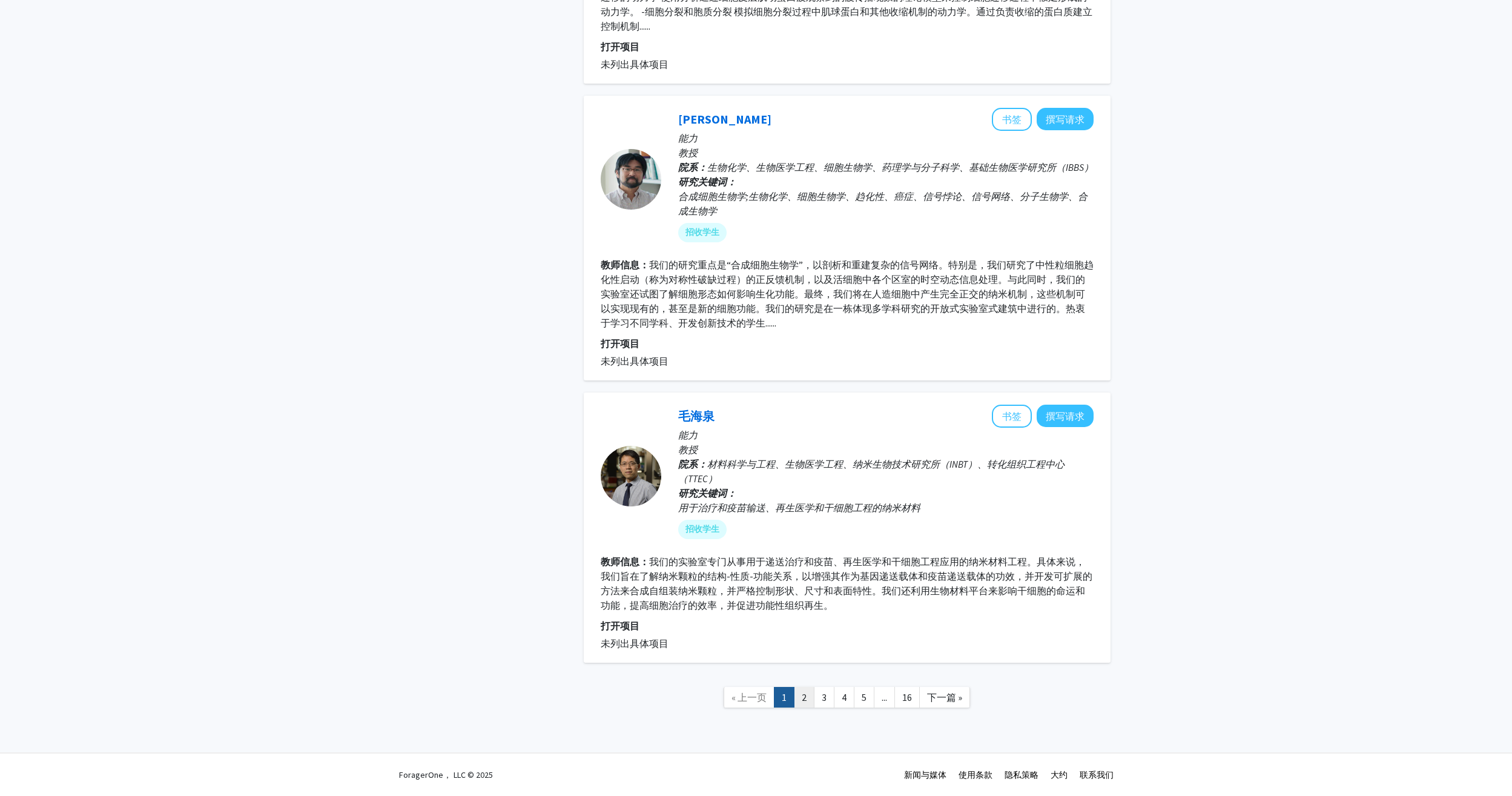
click at [802, 699] on link "2" at bounding box center [804, 697] width 21 height 21
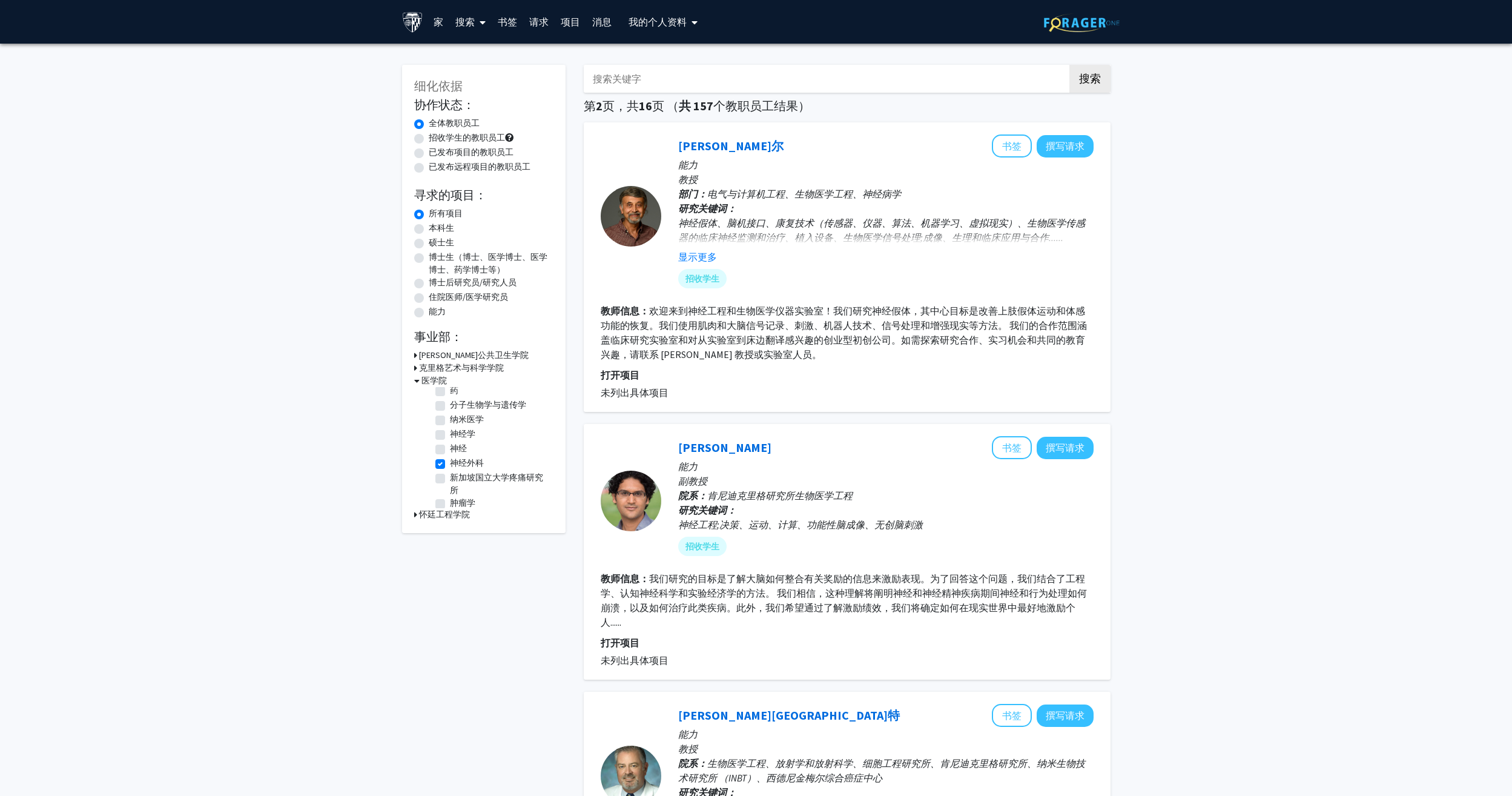
scroll to position [424, 0]
click at [450, 397] on label "神经学" at bounding box center [462, 390] width 25 height 13
click at [450, 392] on input "神经学" at bounding box center [453, 388] width 8 height 8
checkbox input "true"
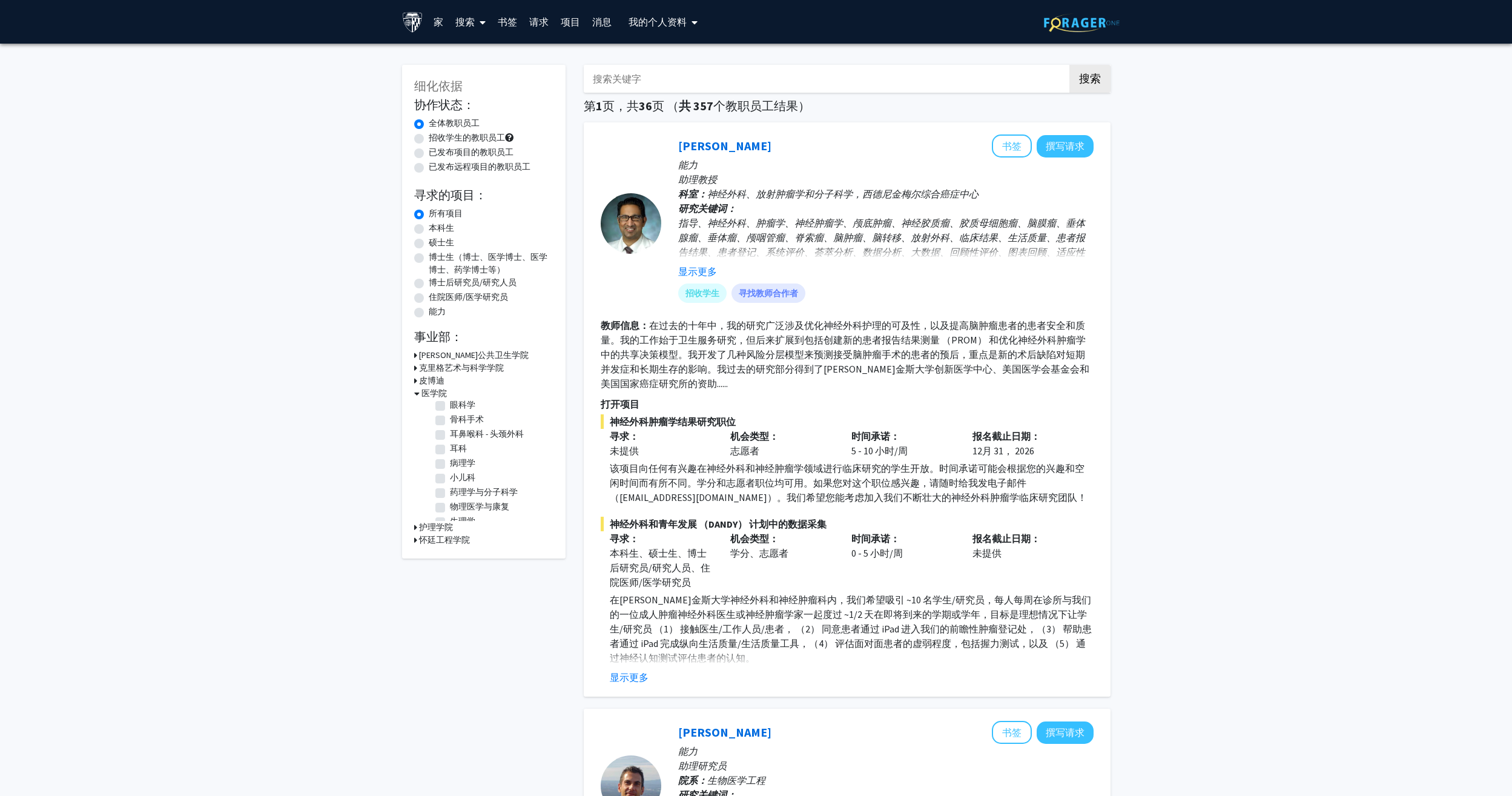
scroll to position [666, 0]
click at [436, 534] on h3 "怀廷工程学院" at bounding box center [444, 540] width 51 height 13
click at [450, 558] on label "（全选）" at bounding box center [467, 555] width 34 height 13
click at [450, 557] on input "（全选）" at bounding box center [453, 553] width 8 height 8
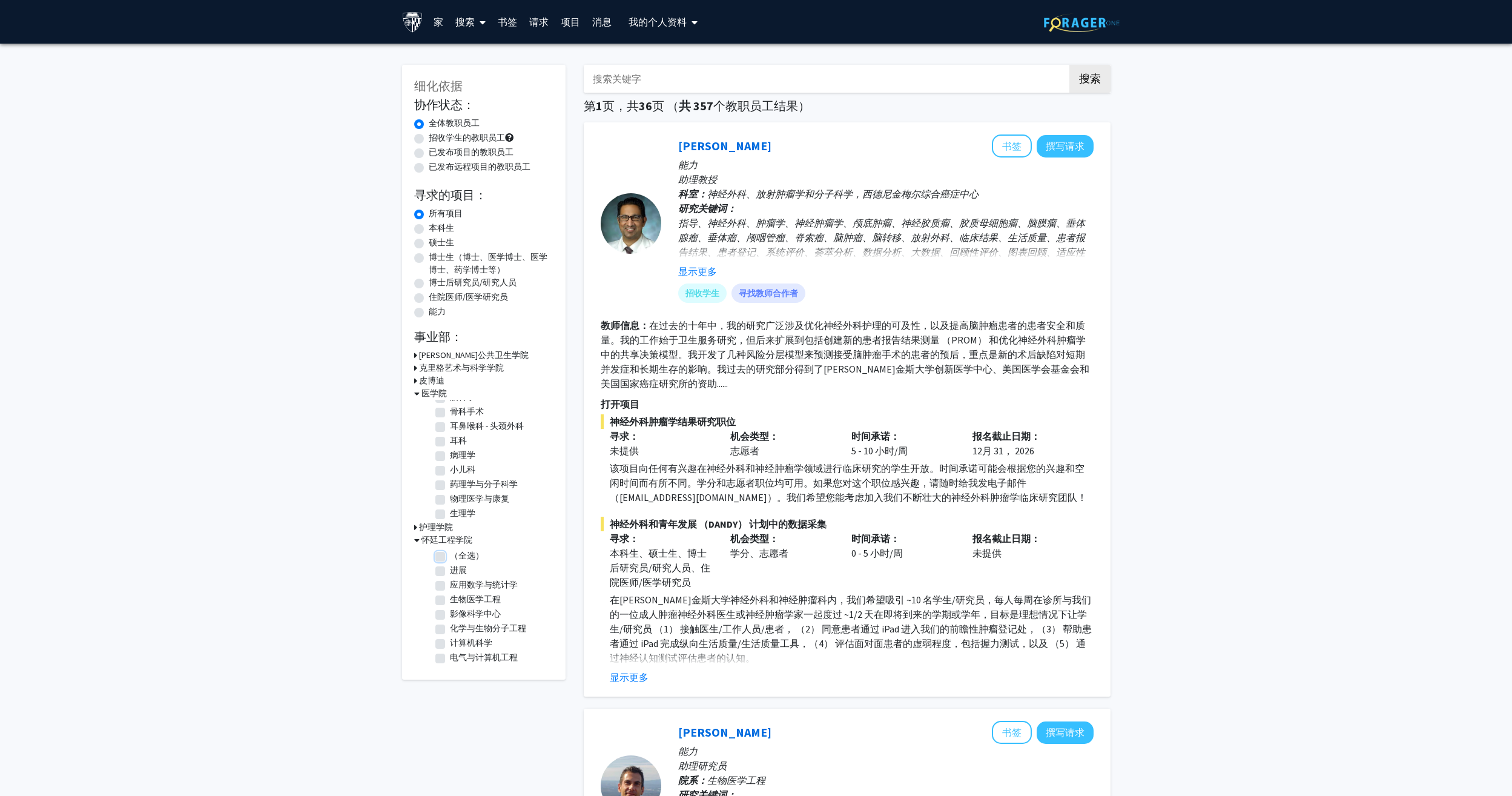
checkbox input "true"
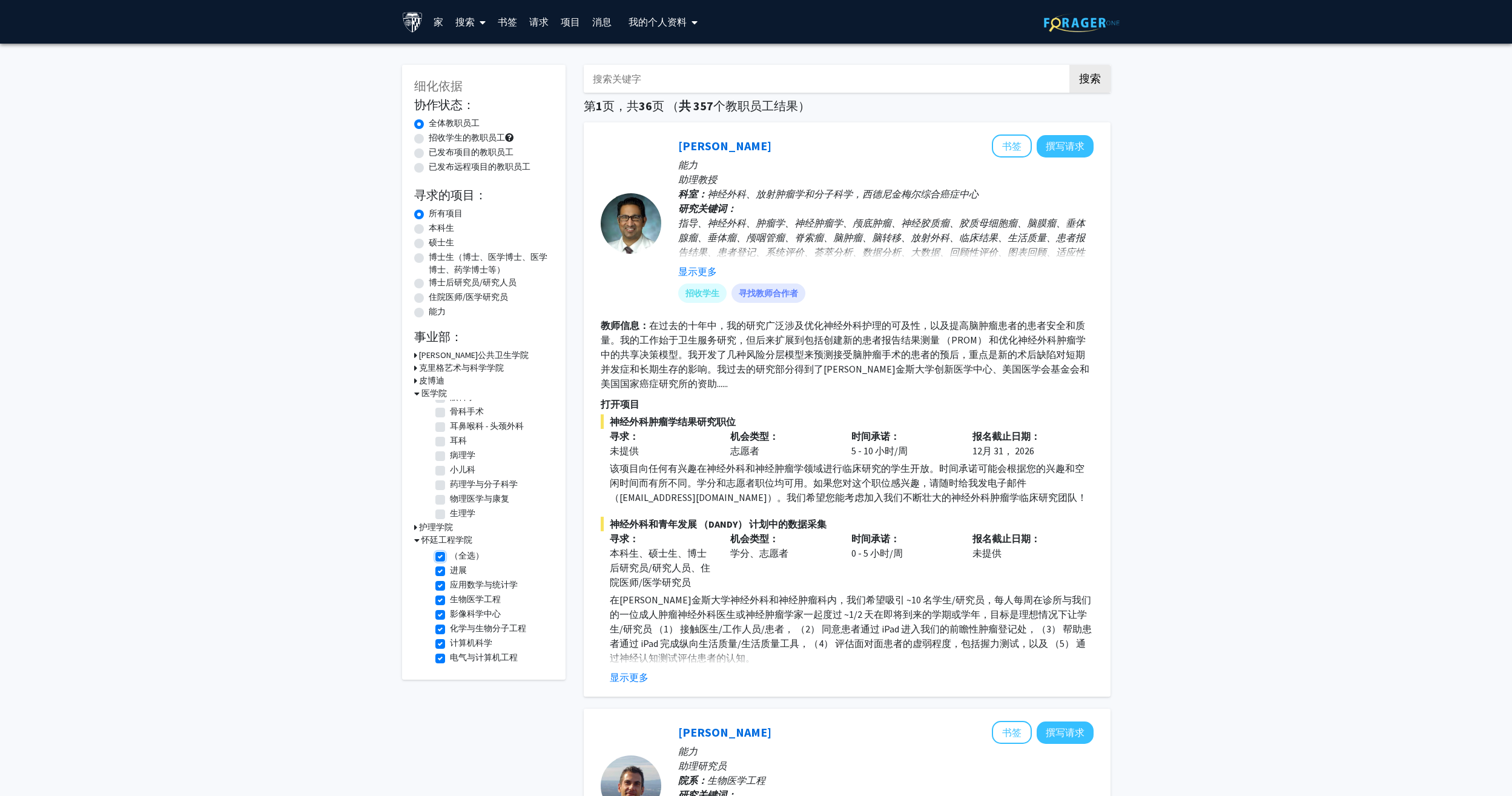
checkbox input "true"
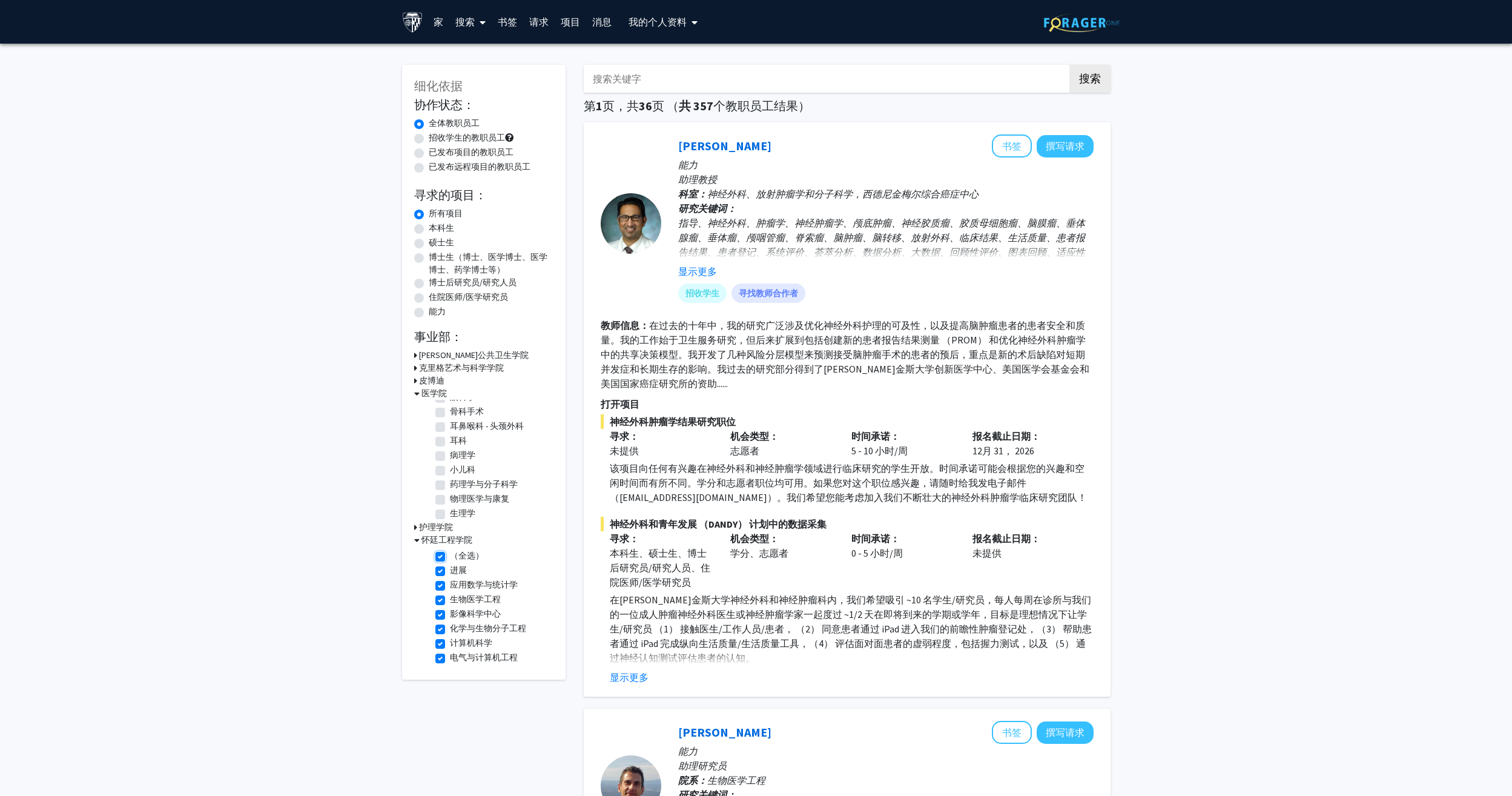
checkbox input "true"
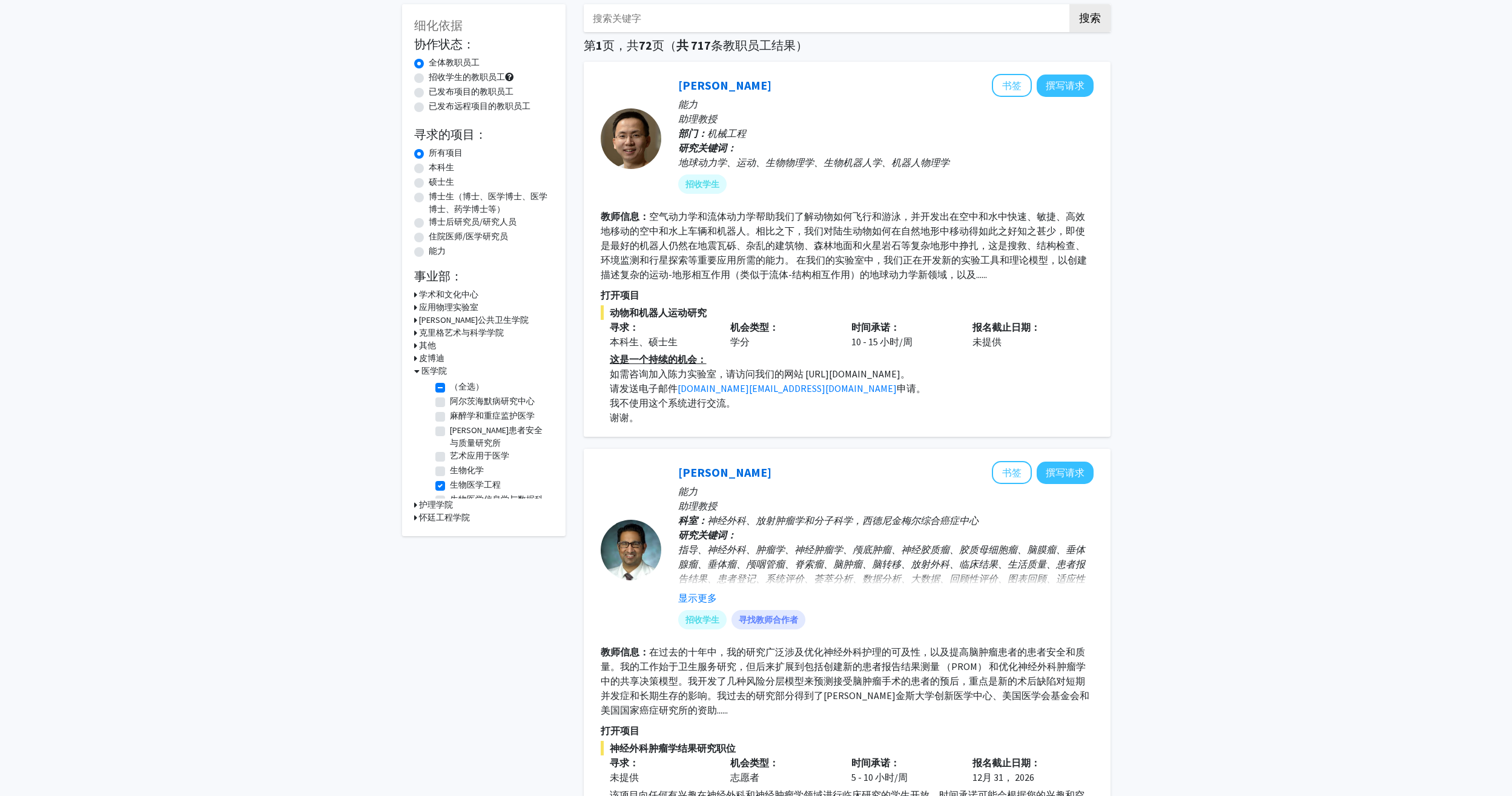
click at [450, 385] on label "（全选）" at bounding box center [467, 386] width 34 height 13
click at [450, 385] on input "（全选）" at bounding box center [453, 384] width 8 height 8
checkbox input "false"
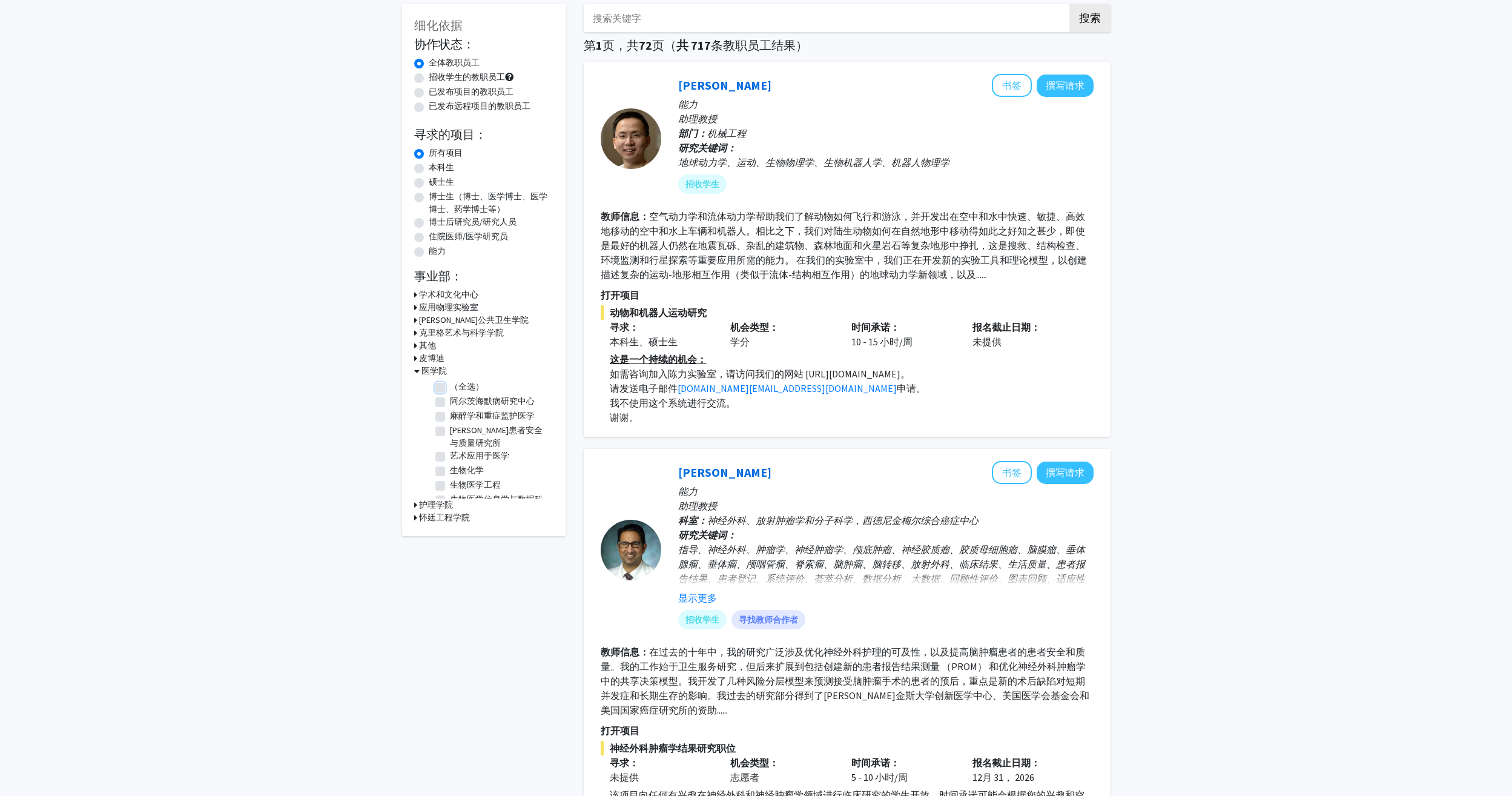
checkbox input "false"
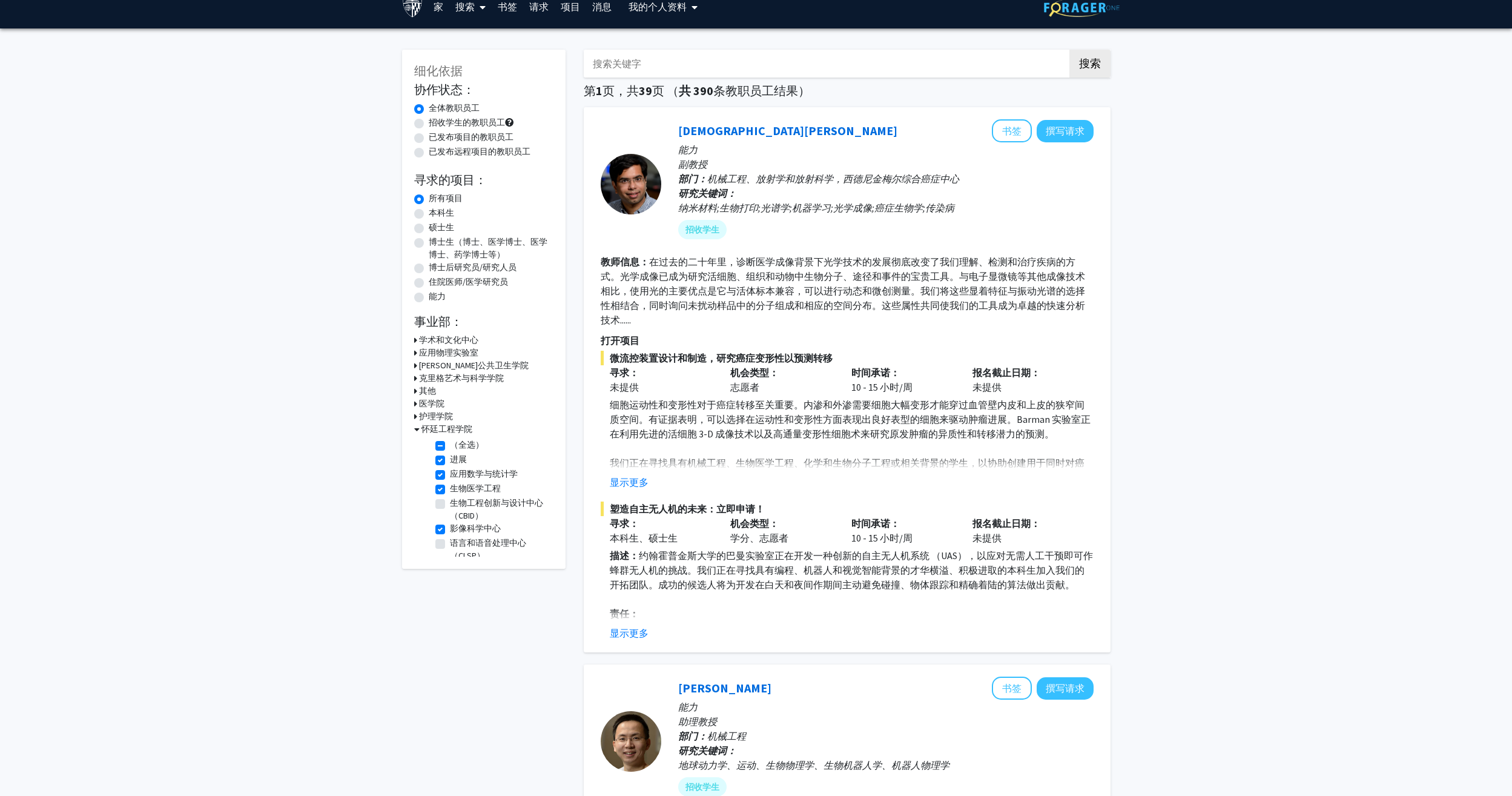
scroll to position [61, 0]
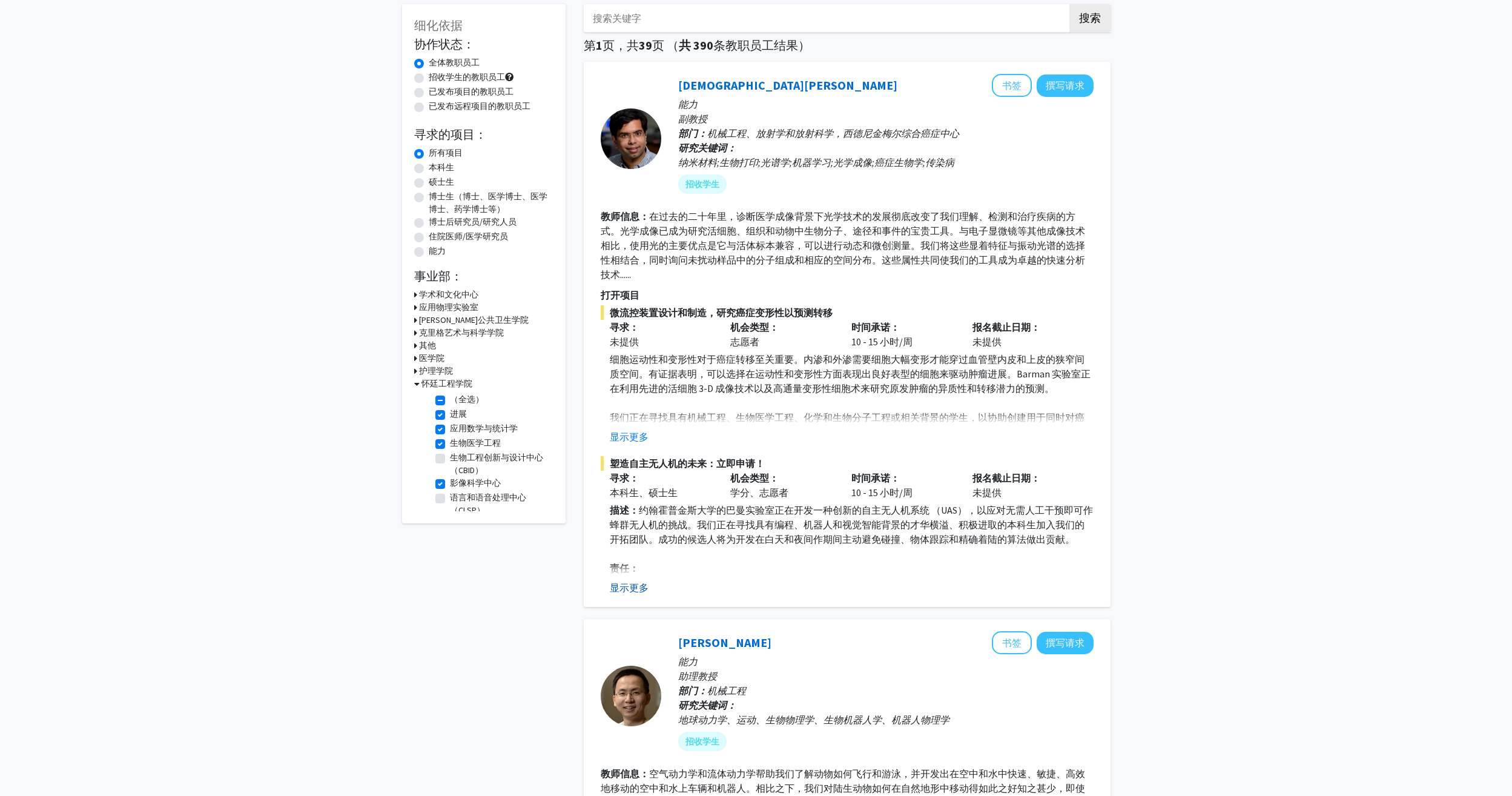
click at [626, 587] on button "显示更多" at bounding box center [629, 588] width 38 height 15
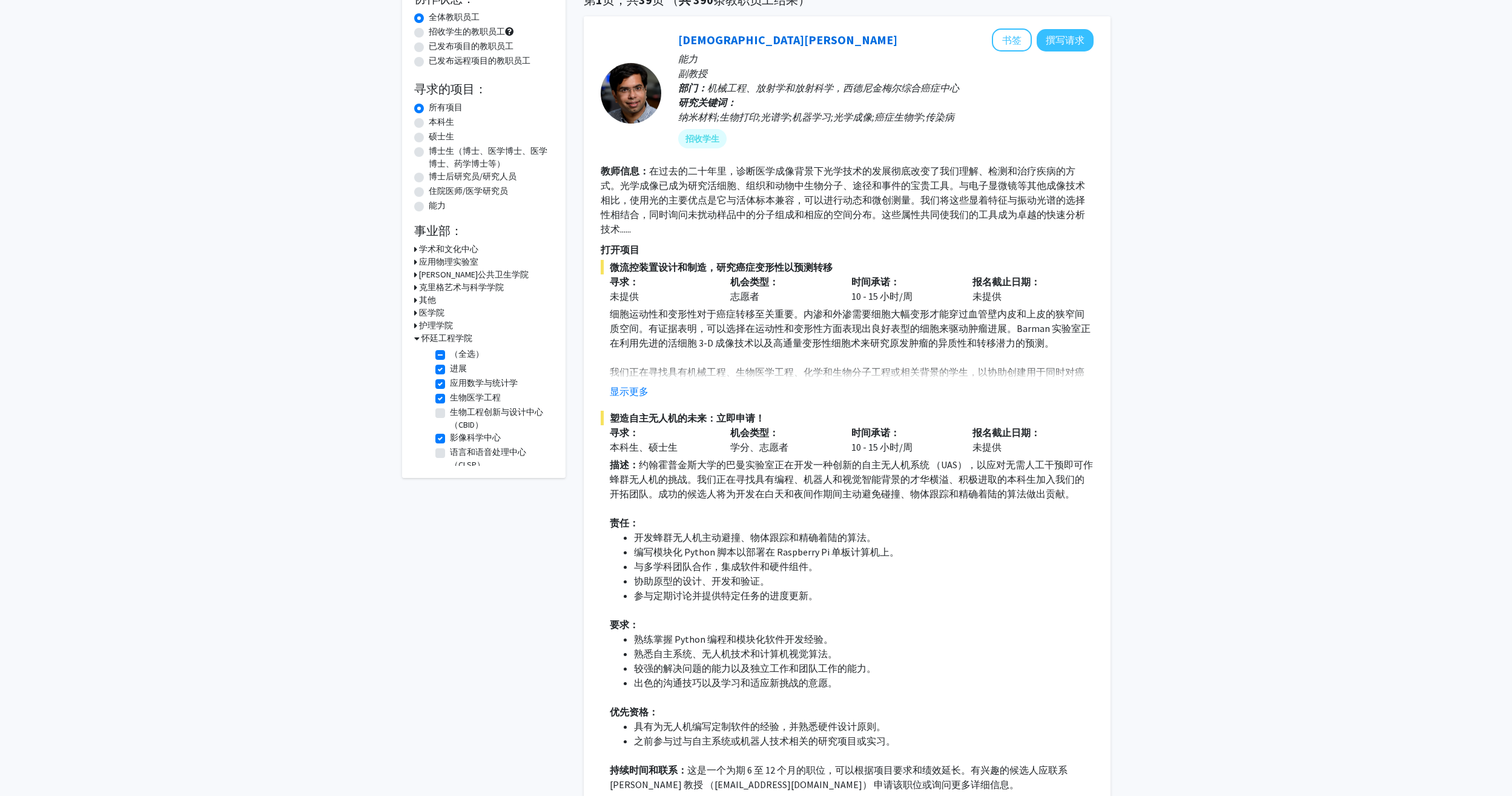
scroll to position [121, 0]
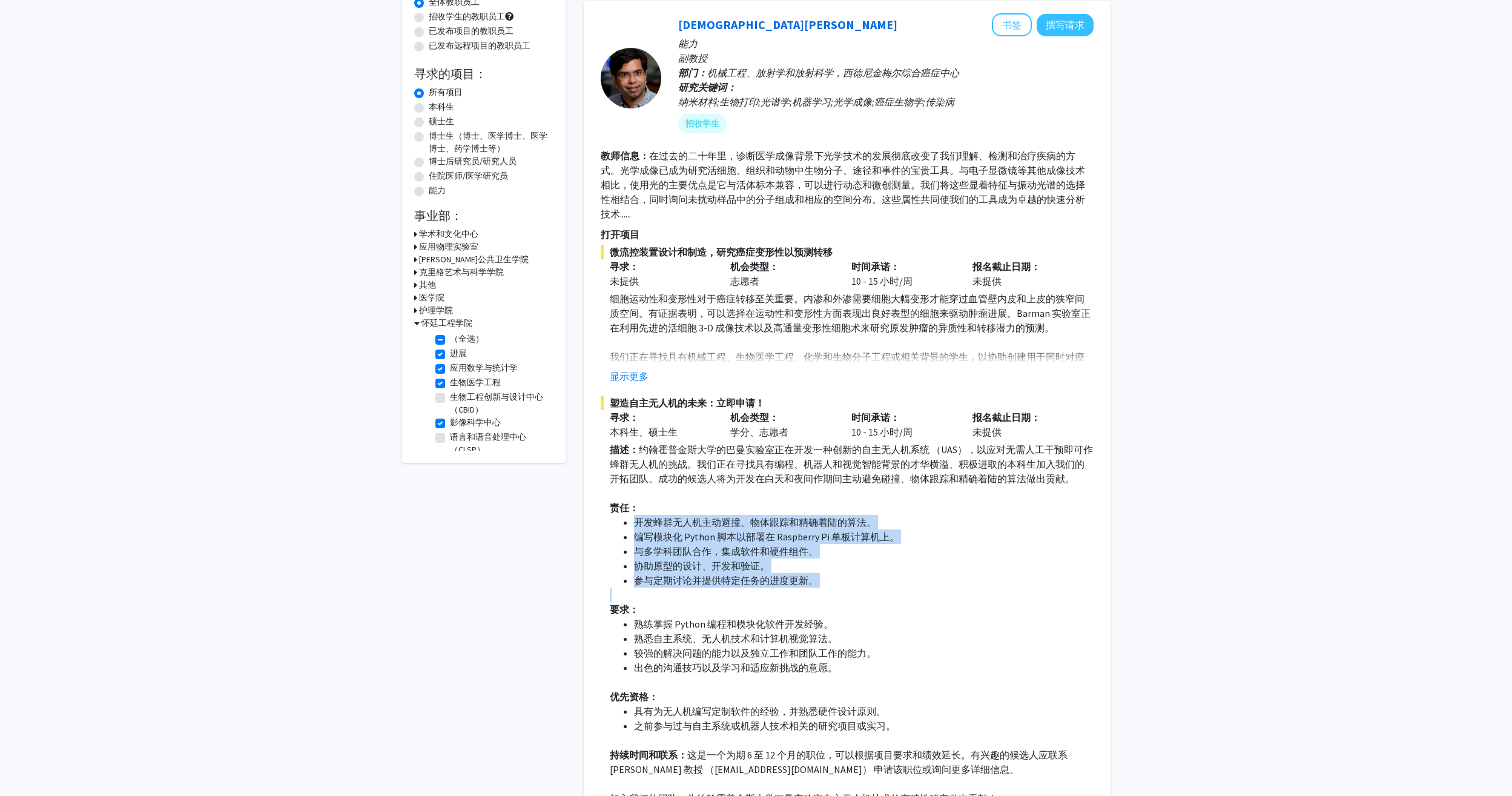
drag, startPoint x: 633, startPoint y: 520, endPoint x: 850, endPoint y: 597, distance: 230.3
click at [850, 597] on div "描述： 约翰霍普金斯大学的巴曼实验室正在开发一种创新的自主无人机系统 （UAS），以应对无需人工干预即可作蜂群无人机的挑战。我们正在寻找具有编程、机器人和视觉…" at bounding box center [851, 624] width 484 height 363
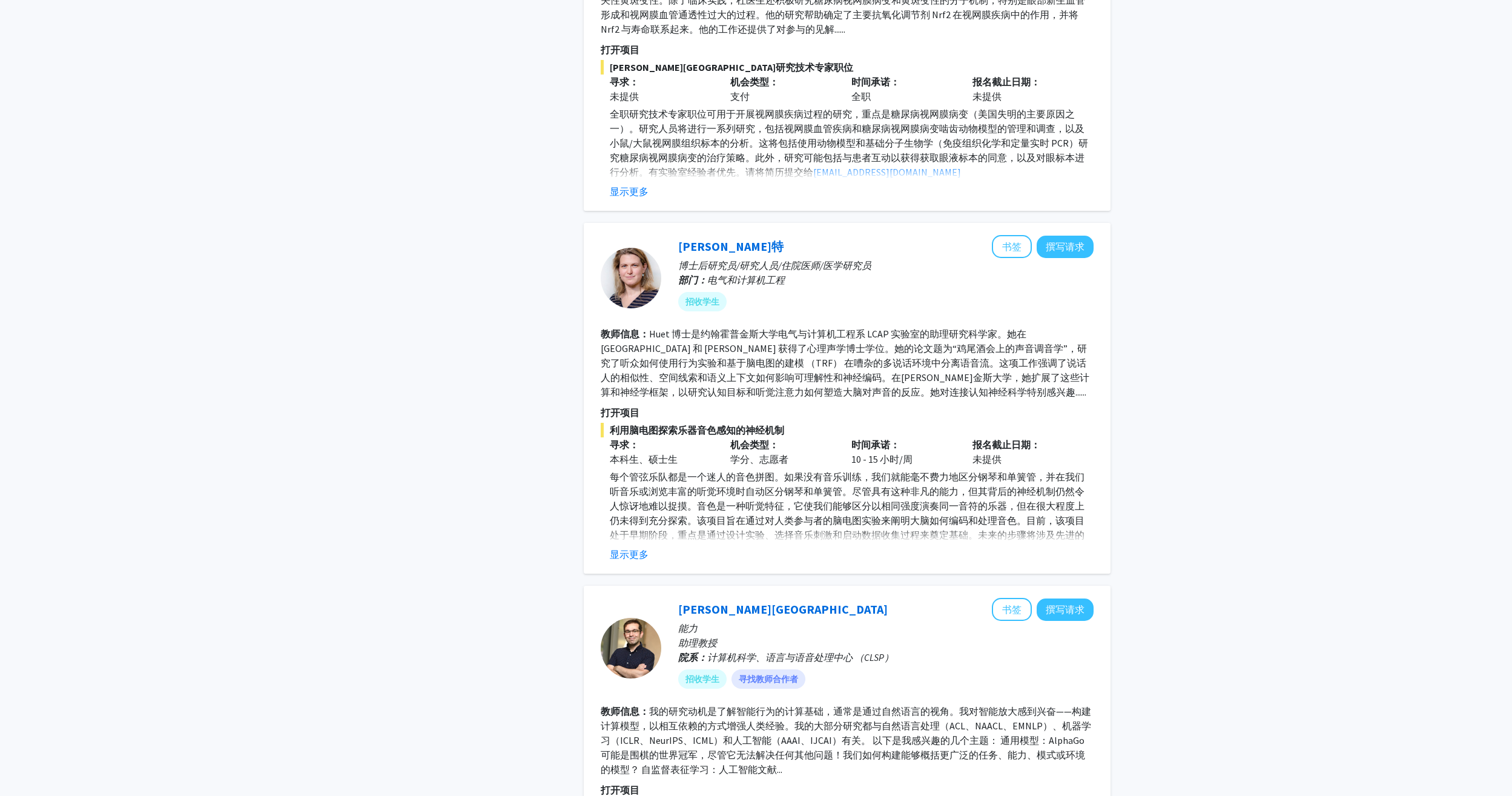
scroll to position [3028, 0]
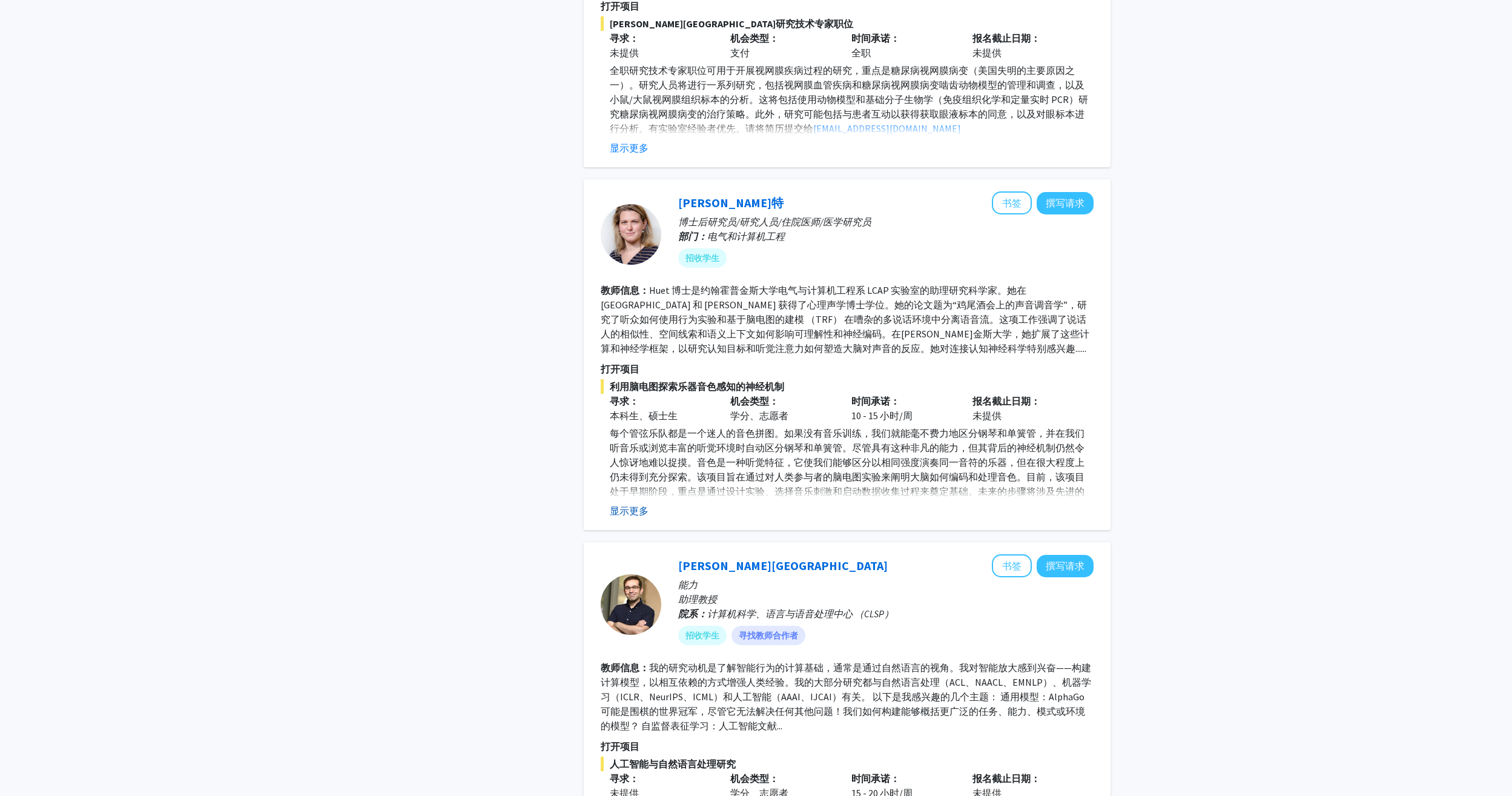
click at [630, 506] on button "显示更多" at bounding box center [629, 511] width 38 height 15
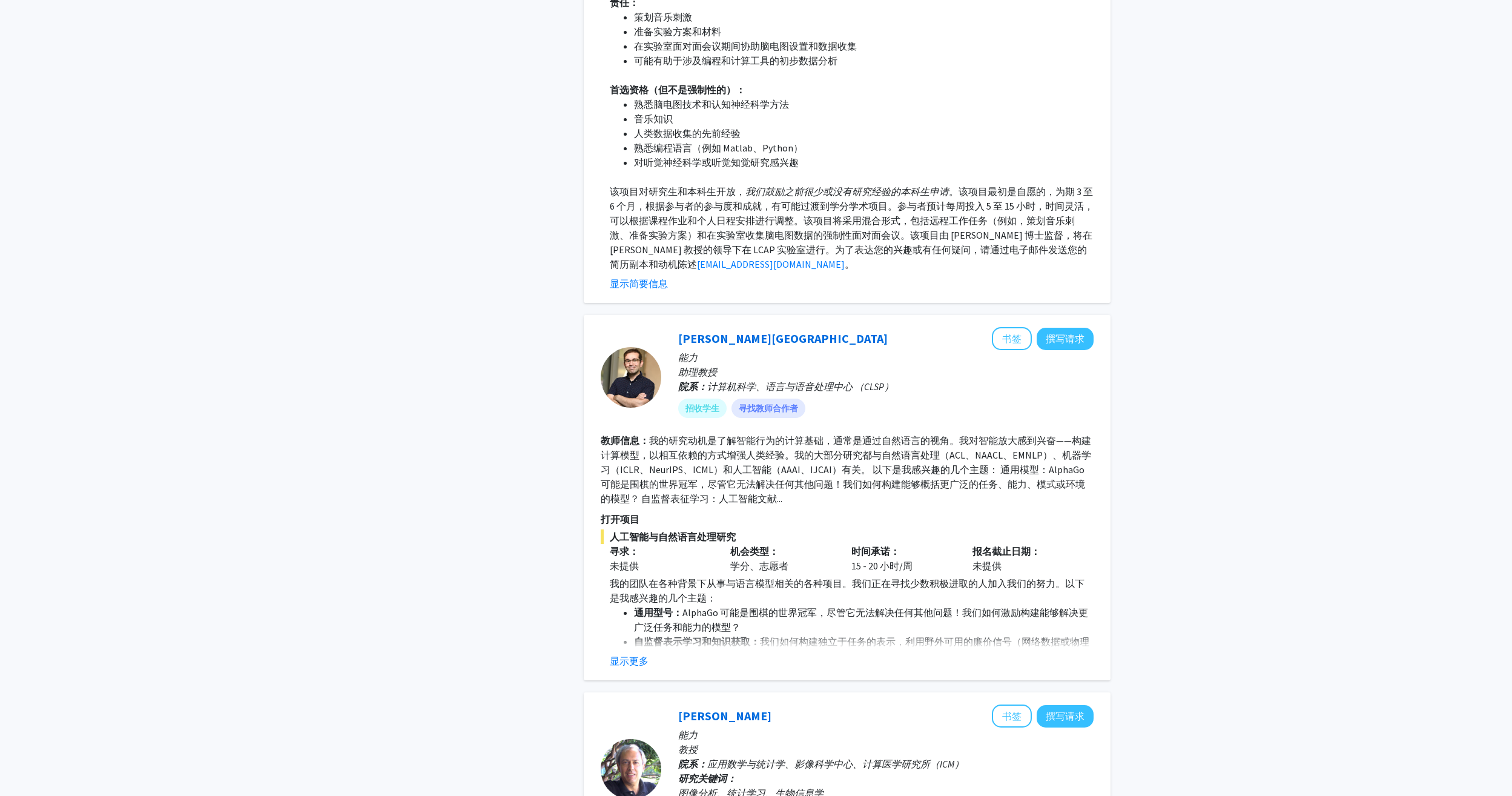
scroll to position [3573, 0]
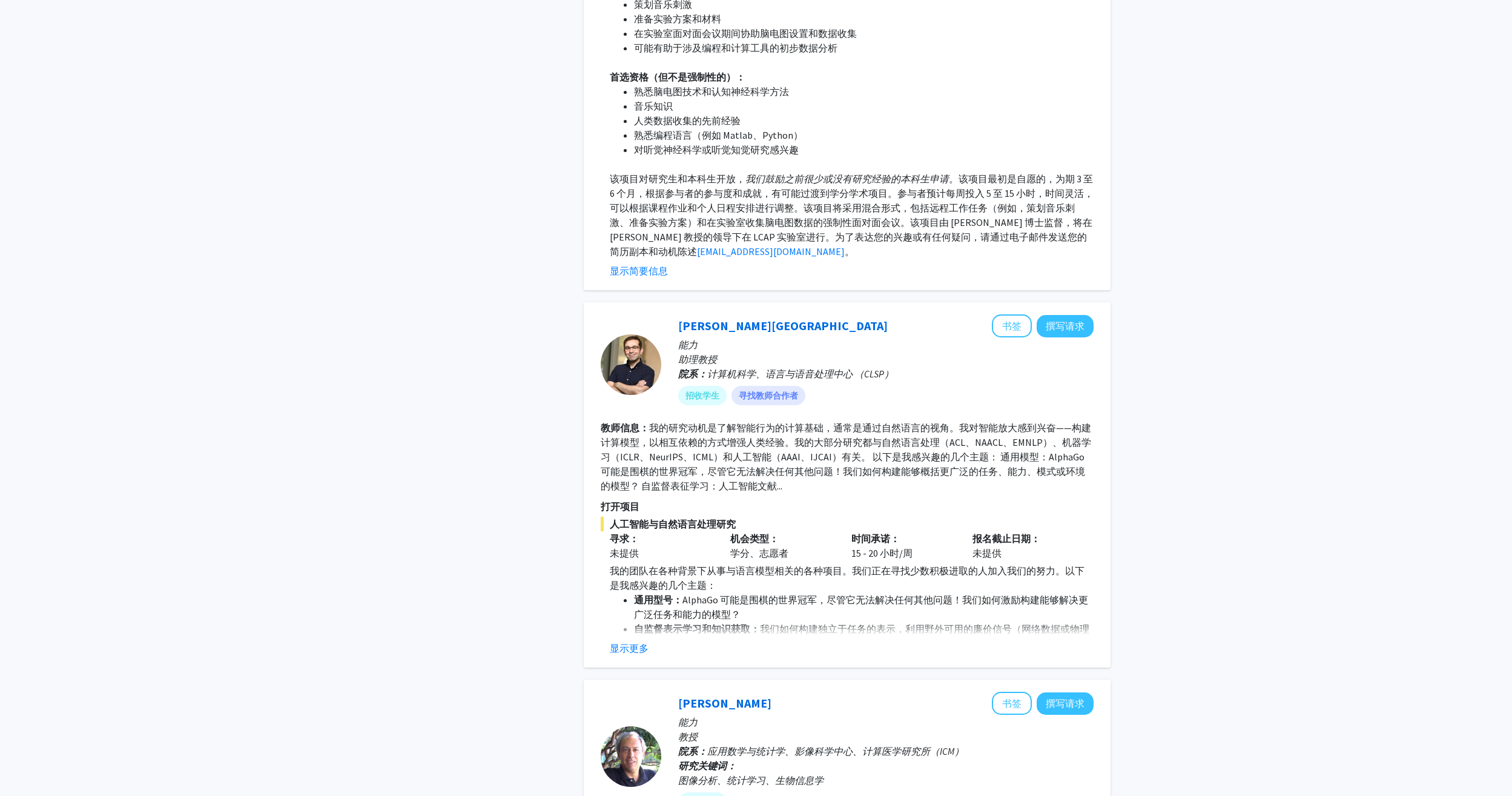
click at [636, 645] on button "显示更多" at bounding box center [629, 648] width 38 height 15
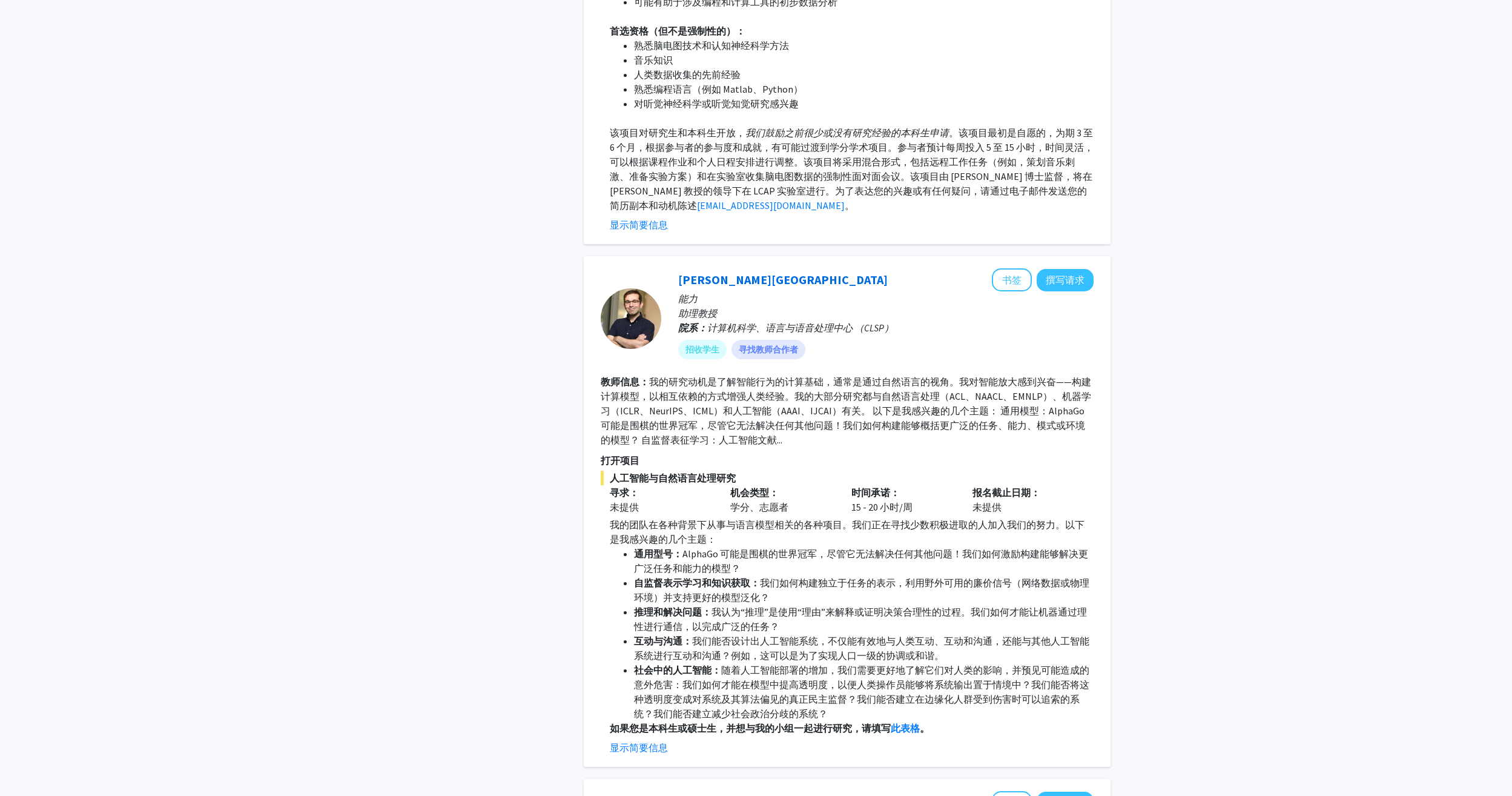
scroll to position [3634, 0]
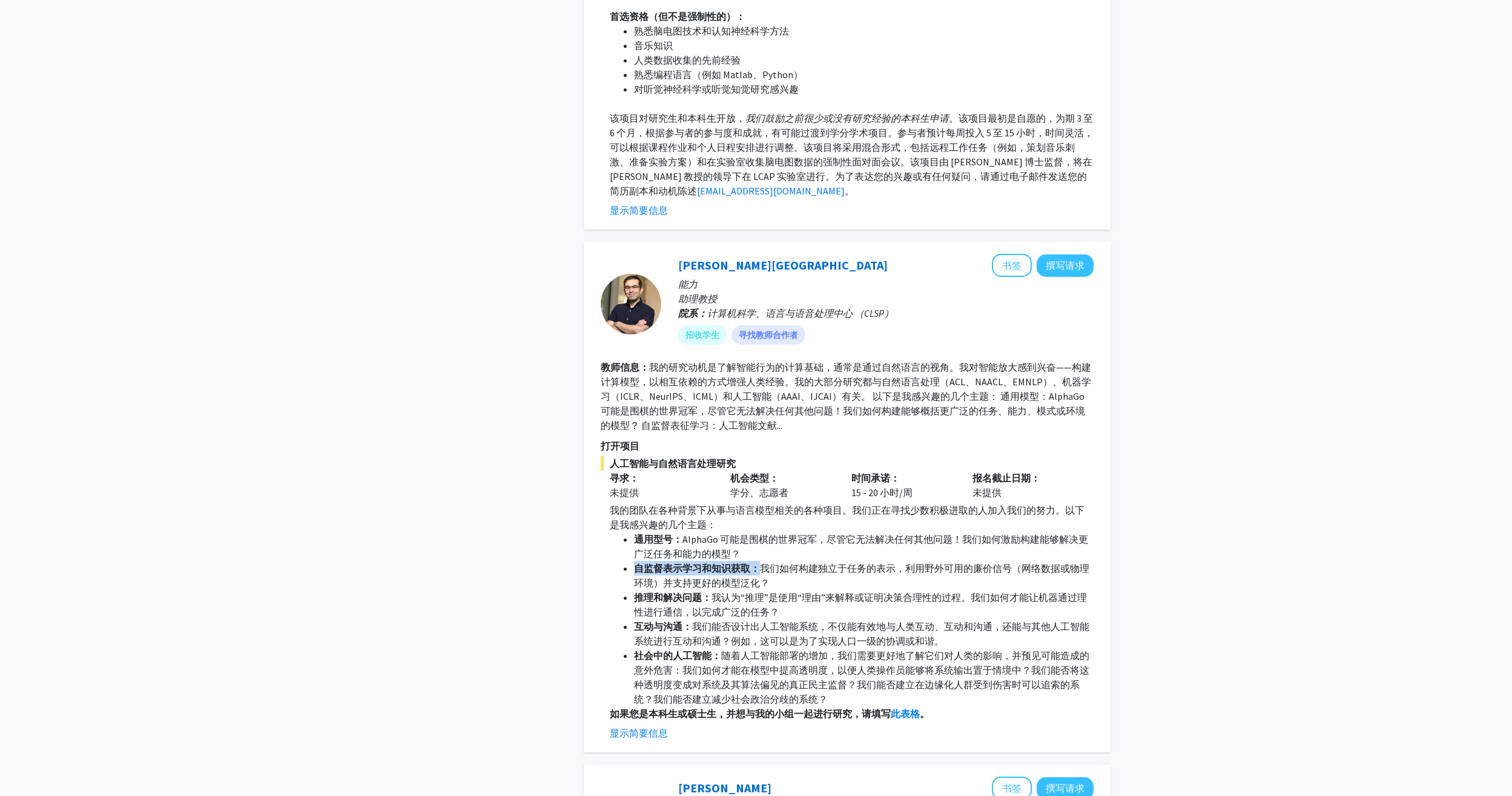
drag, startPoint x: 762, startPoint y: 567, endPoint x: 828, endPoint y: 557, distance: 66.8
click at [828, 557] on ul "通用型号： AlphaGo 可能是围棋的世界冠军，尽管它无法解决任何其他问题！我们如何激励构建能够解决更广泛任务和能力的模型？ 自监督表示学习和知识获取： 我…" at bounding box center [851, 619] width 484 height 174
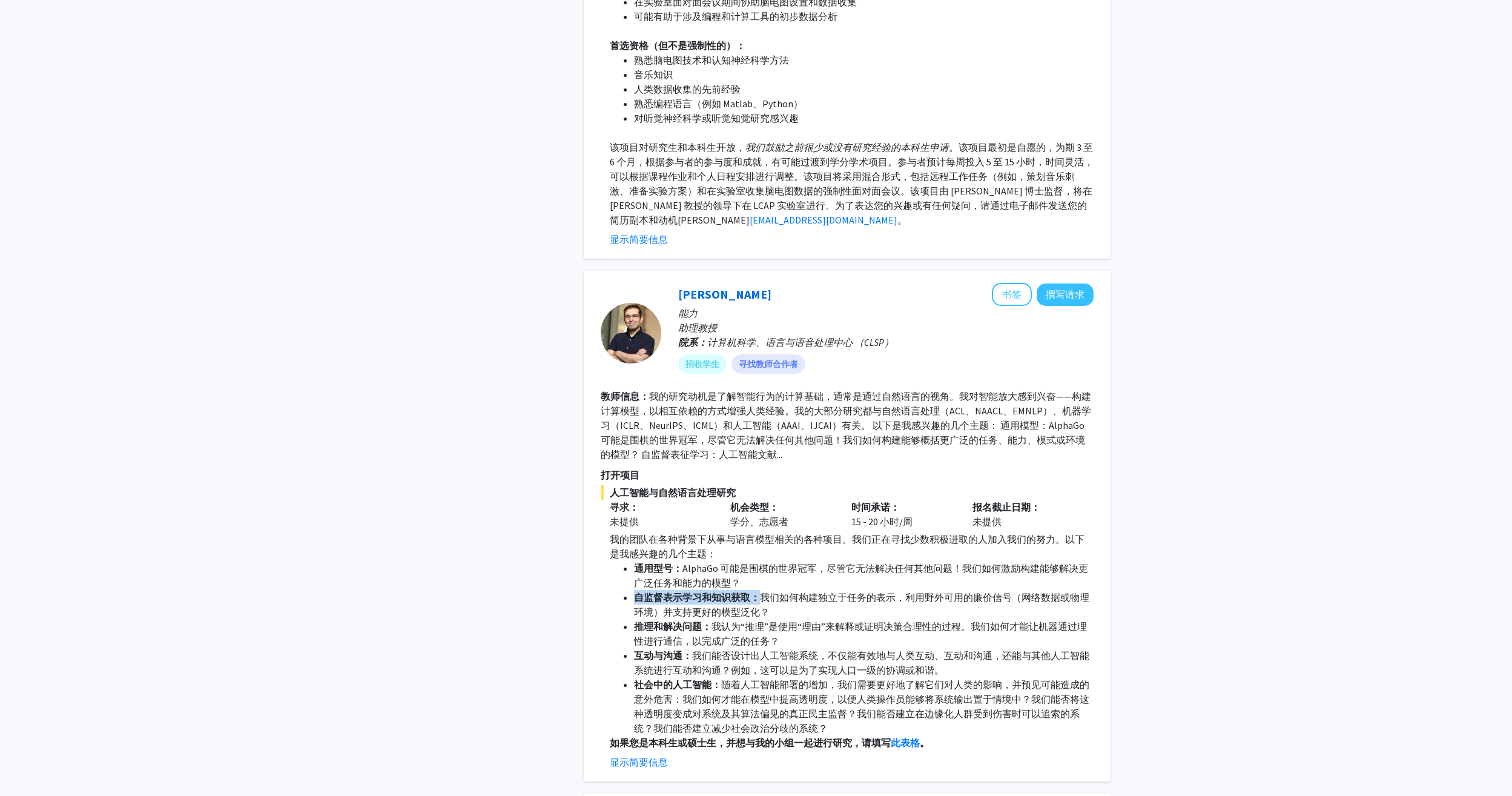
drag, startPoint x: 828, startPoint y: 557, endPoint x: 803, endPoint y: 557, distance: 25.0
click at [803, 557] on li "通用型号： AlphaGo 可能是围棋的世界冠军，尽管它无法解决任何其他问题！我们如何激励构建能够解决更广泛任务和能力的模型？" at bounding box center [864, 546] width 459 height 29
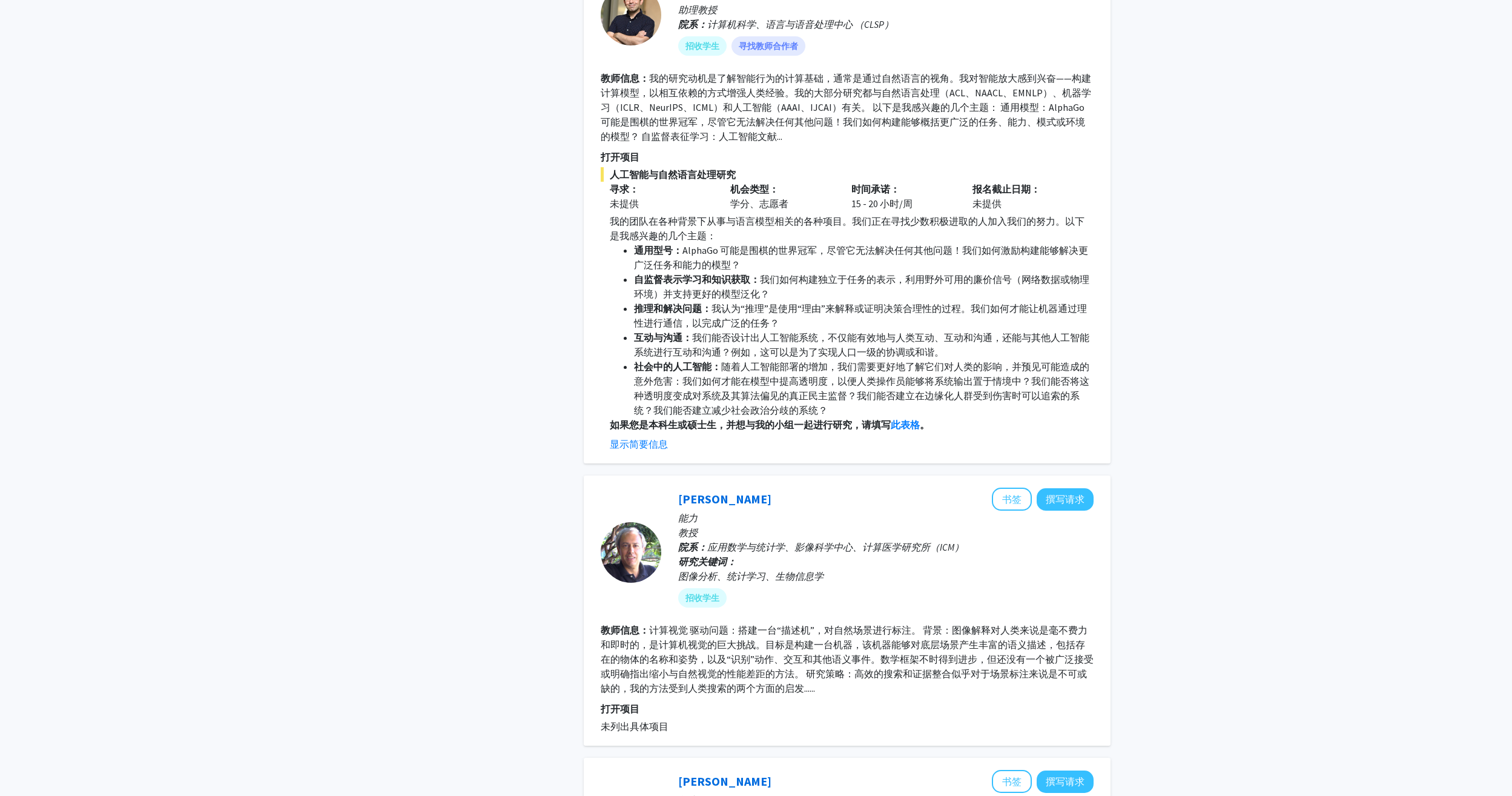
scroll to position [3997, 0]
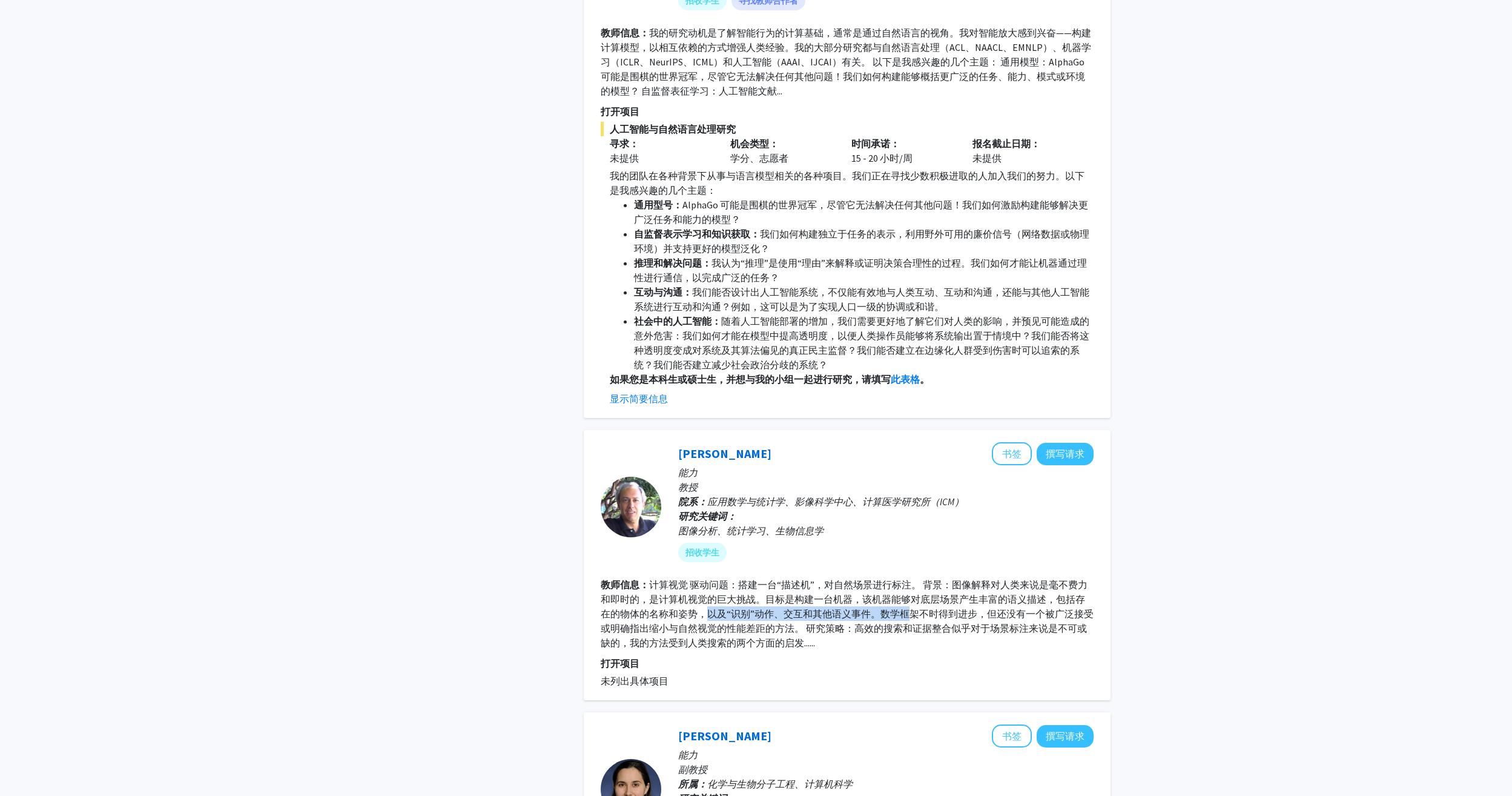
drag, startPoint x: 725, startPoint y: 582, endPoint x: 913, endPoint y: 586, distance: 188.0
click at [913, 586] on fg-read-more "计算视觉 驱动问题：搭建一台“描述机”，对自然场景进行标注。 背景：图像解释对人类来说是毫不费力和即时的，是计算机视觉的巨大挑战。目标是构建一台机器，该机器能…" at bounding box center [848, 584] width 493 height 70
click at [663, 575] on fg-read-more "计算视觉 驱动问题：搭建一台“描述机”，对自然场景进行标注。 背景：图像解释对人类来说是毫不费力和即时的，是计算机视觉的巨大挑战。目标是构建一台机器，该机器能…" at bounding box center [848, 584] width 493 height 70
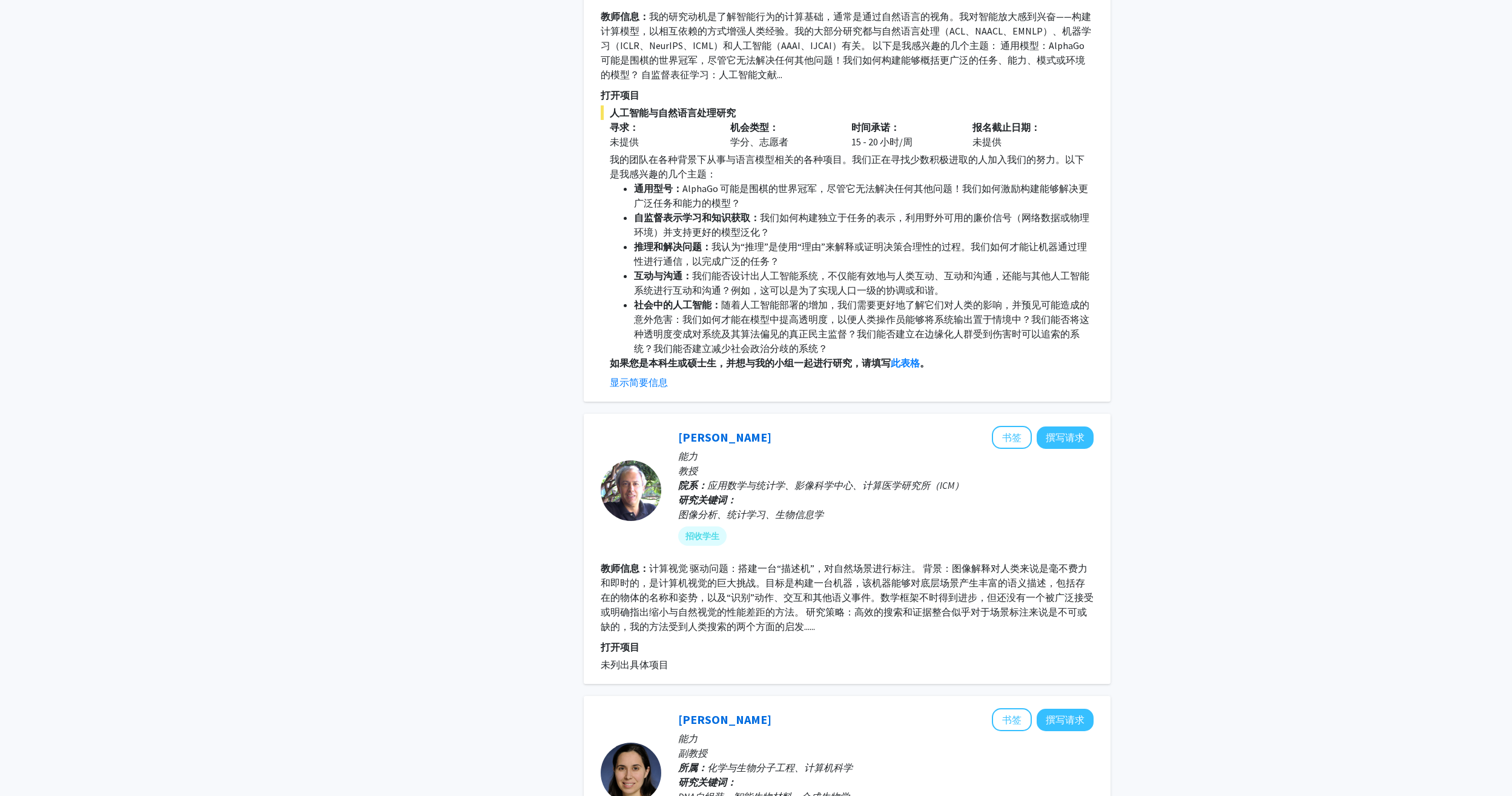
scroll to position [4058, 0]
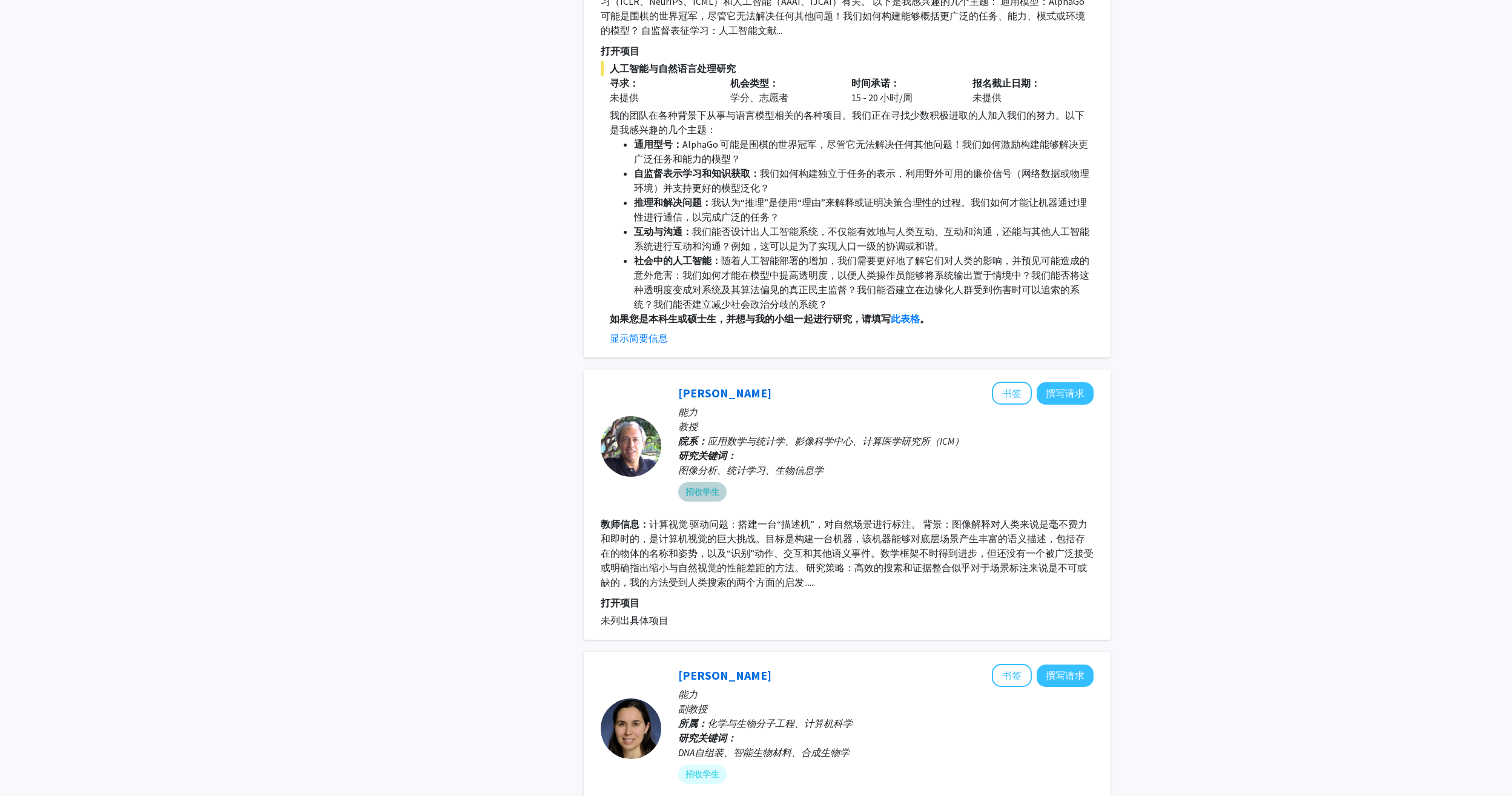
click at [706, 463] on font "招收学生" at bounding box center [702, 462] width 34 height 13
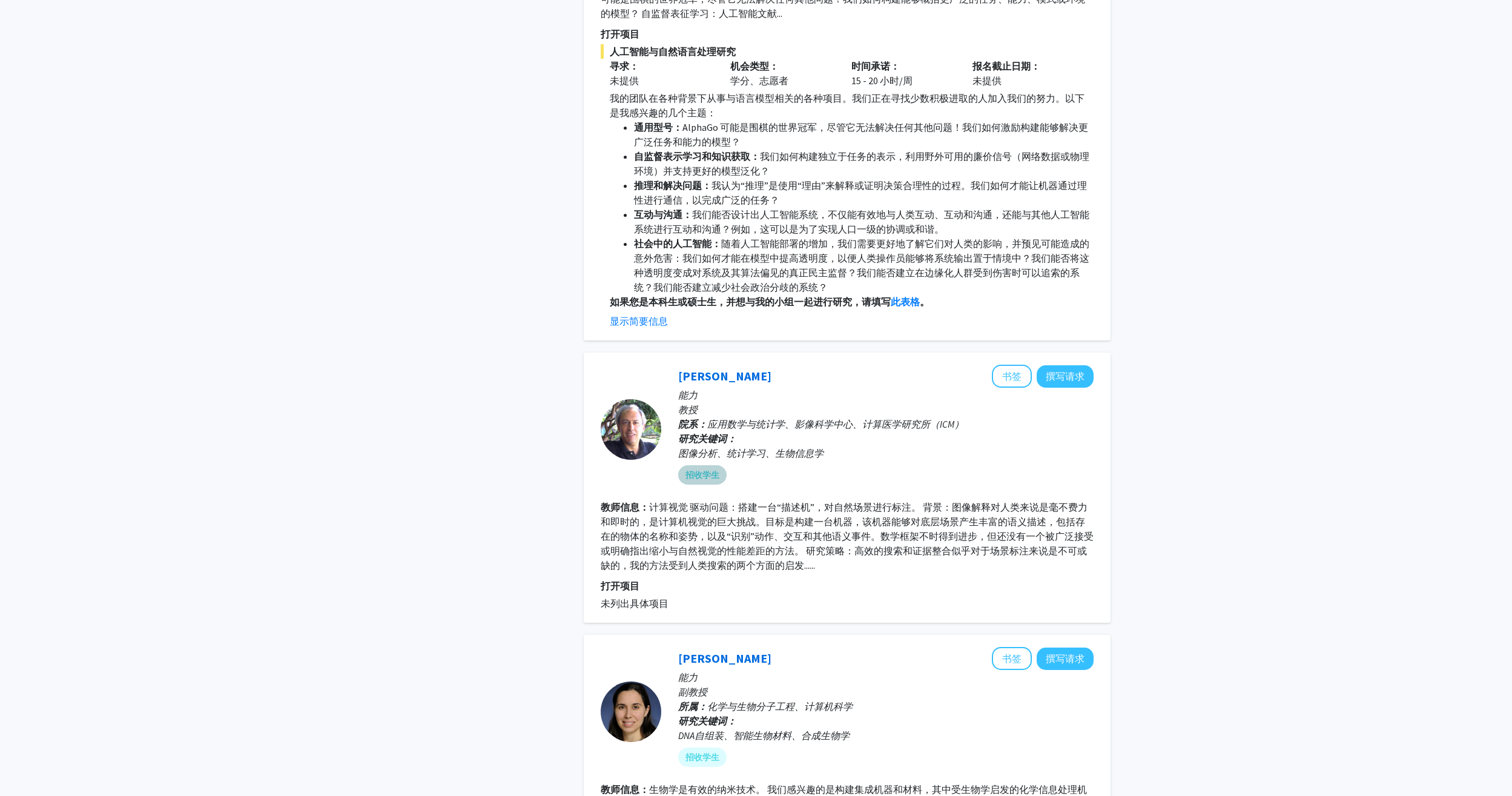
scroll to position [4179, 0]
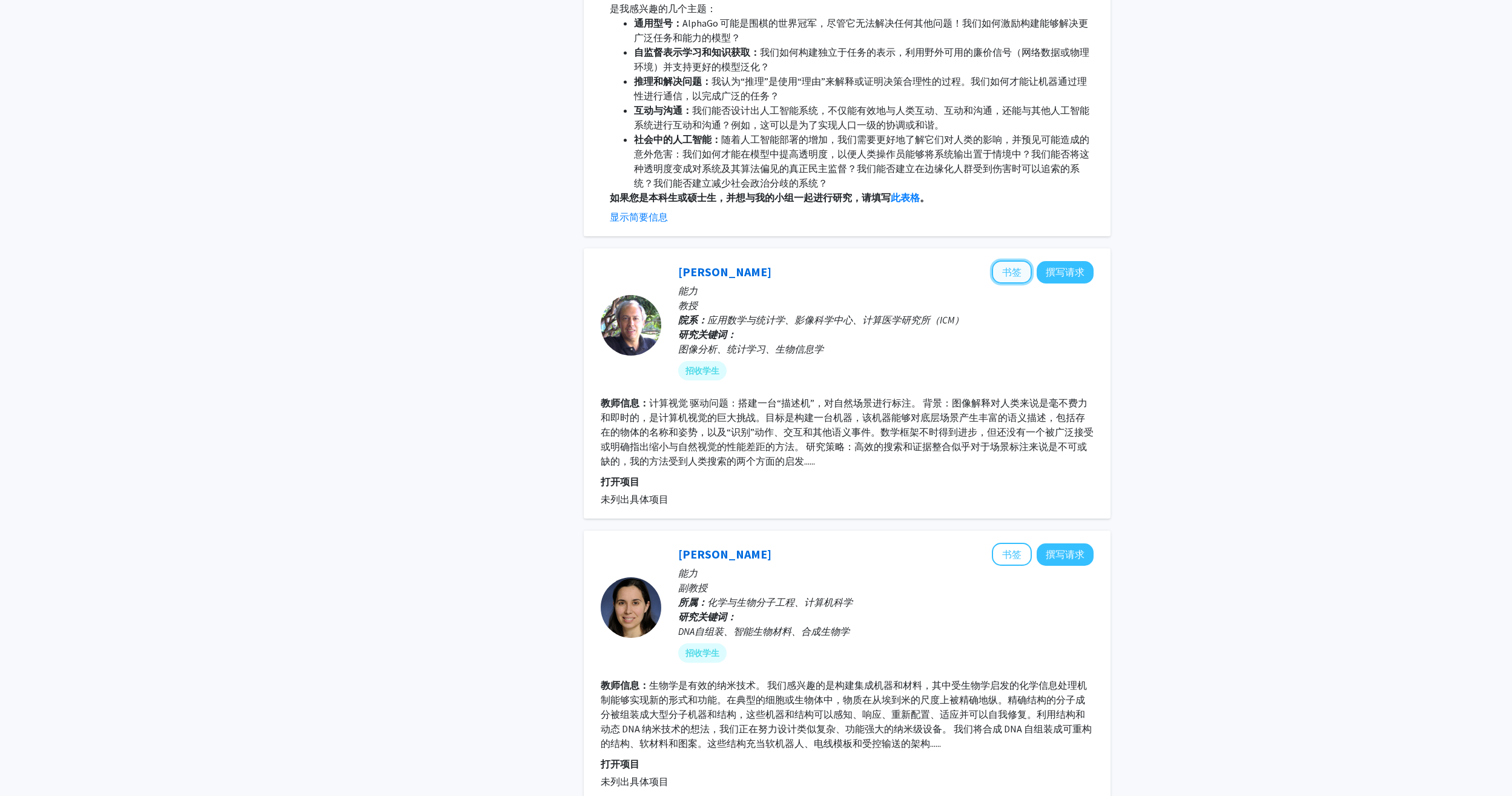
click at [1002, 241] on button "书签" at bounding box center [1011, 242] width 40 height 23
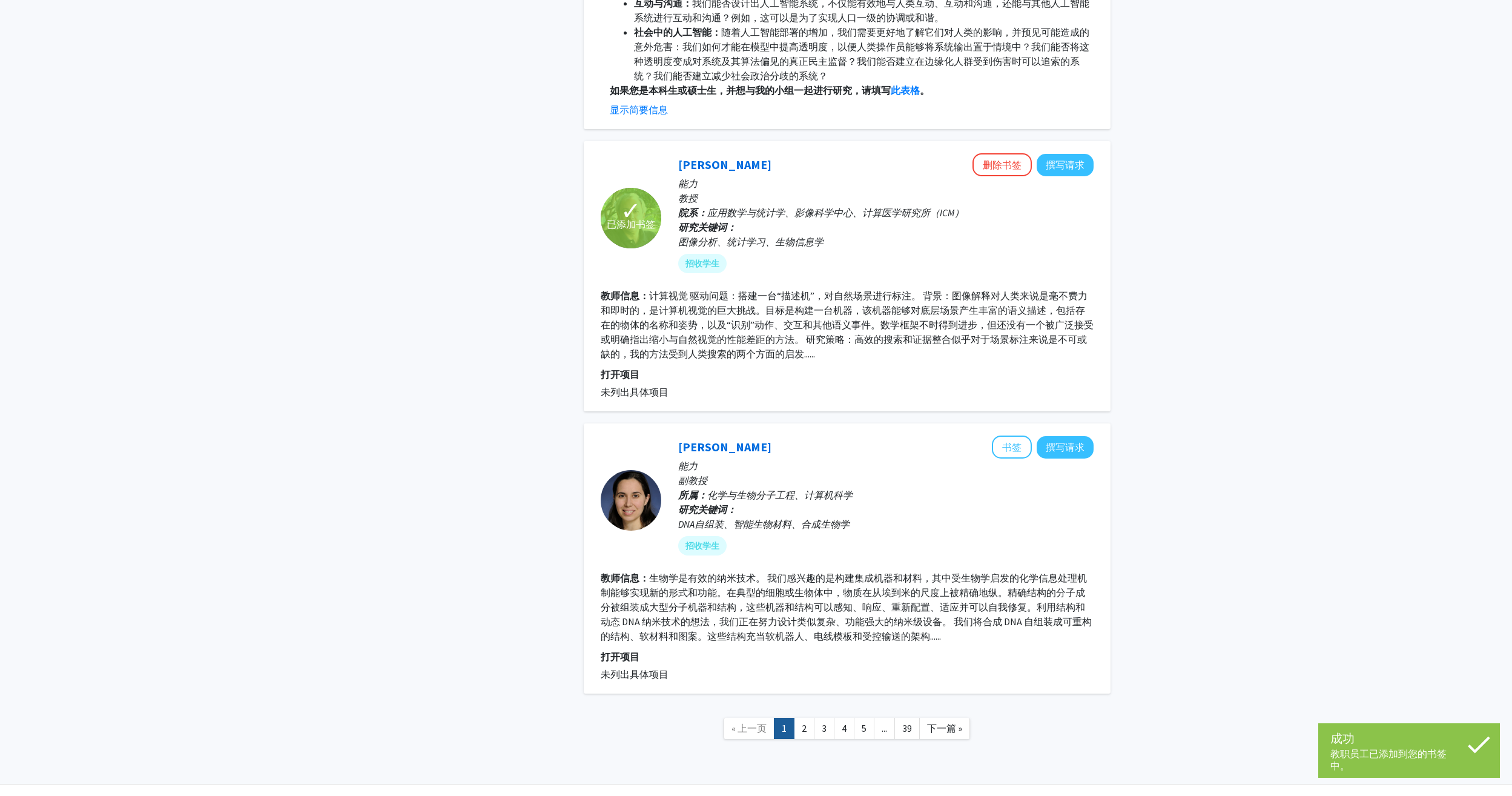
scroll to position [4288, 0]
click at [799, 695] on link "2" at bounding box center [804, 696] width 21 height 21
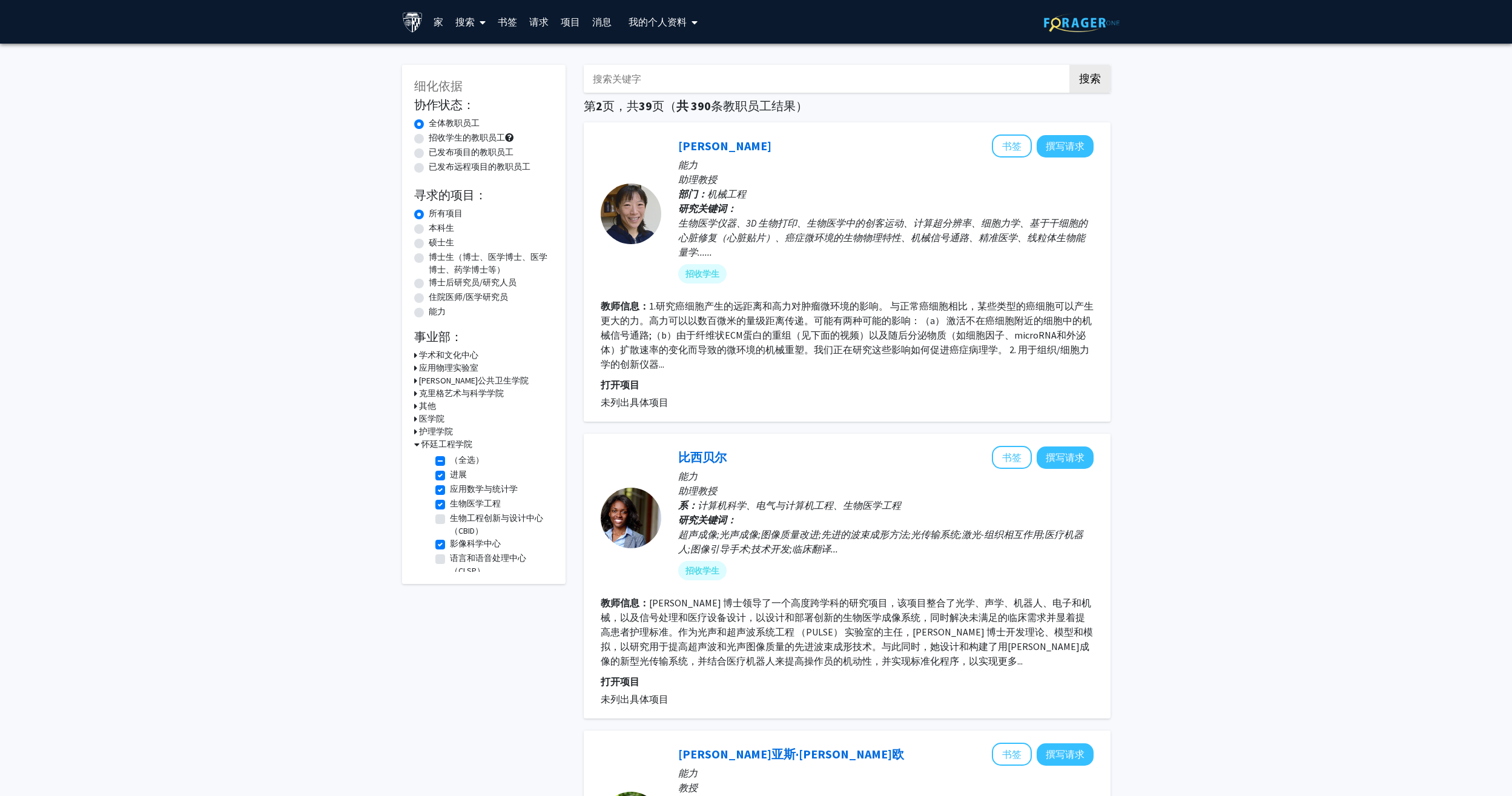
click at [662, 83] on input "搜索关键字" at bounding box center [822, 79] width 475 height 28
type input "brain"
click at [1069, 65] on button "搜索" at bounding box center [1090, 79] width 41 height 28
checkbox input "false"
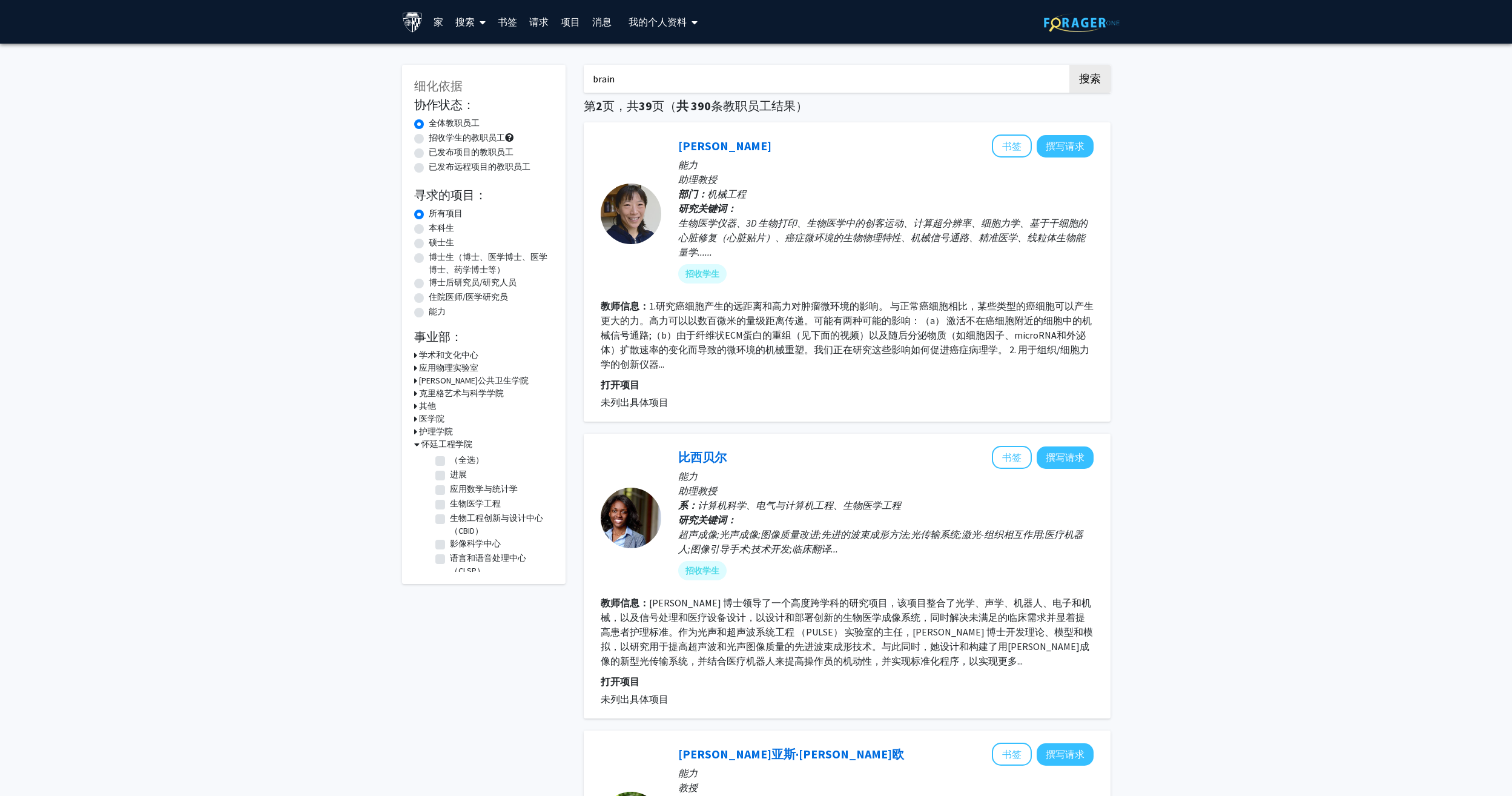
checkbox input "false"
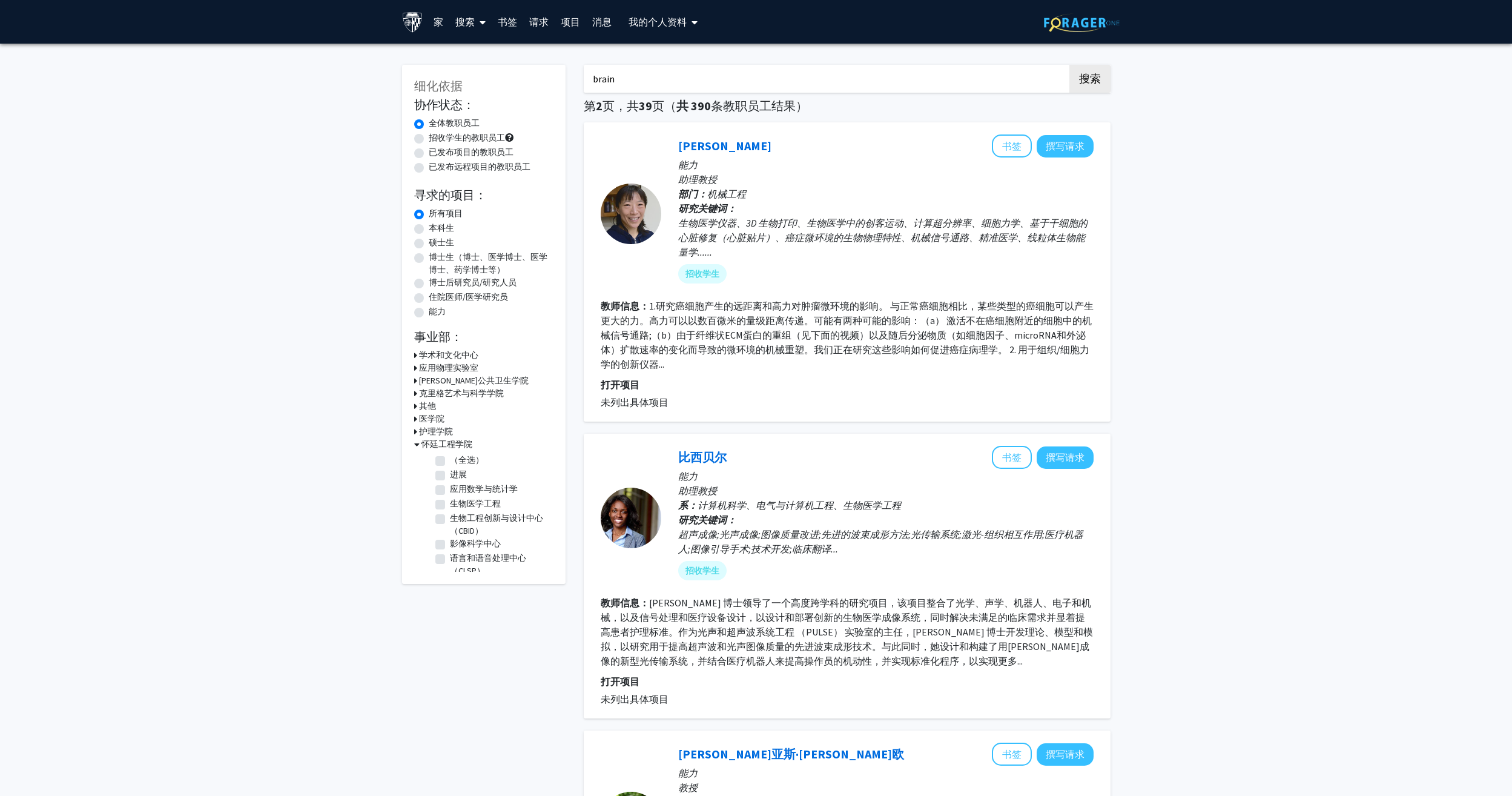
checkbox input "false"
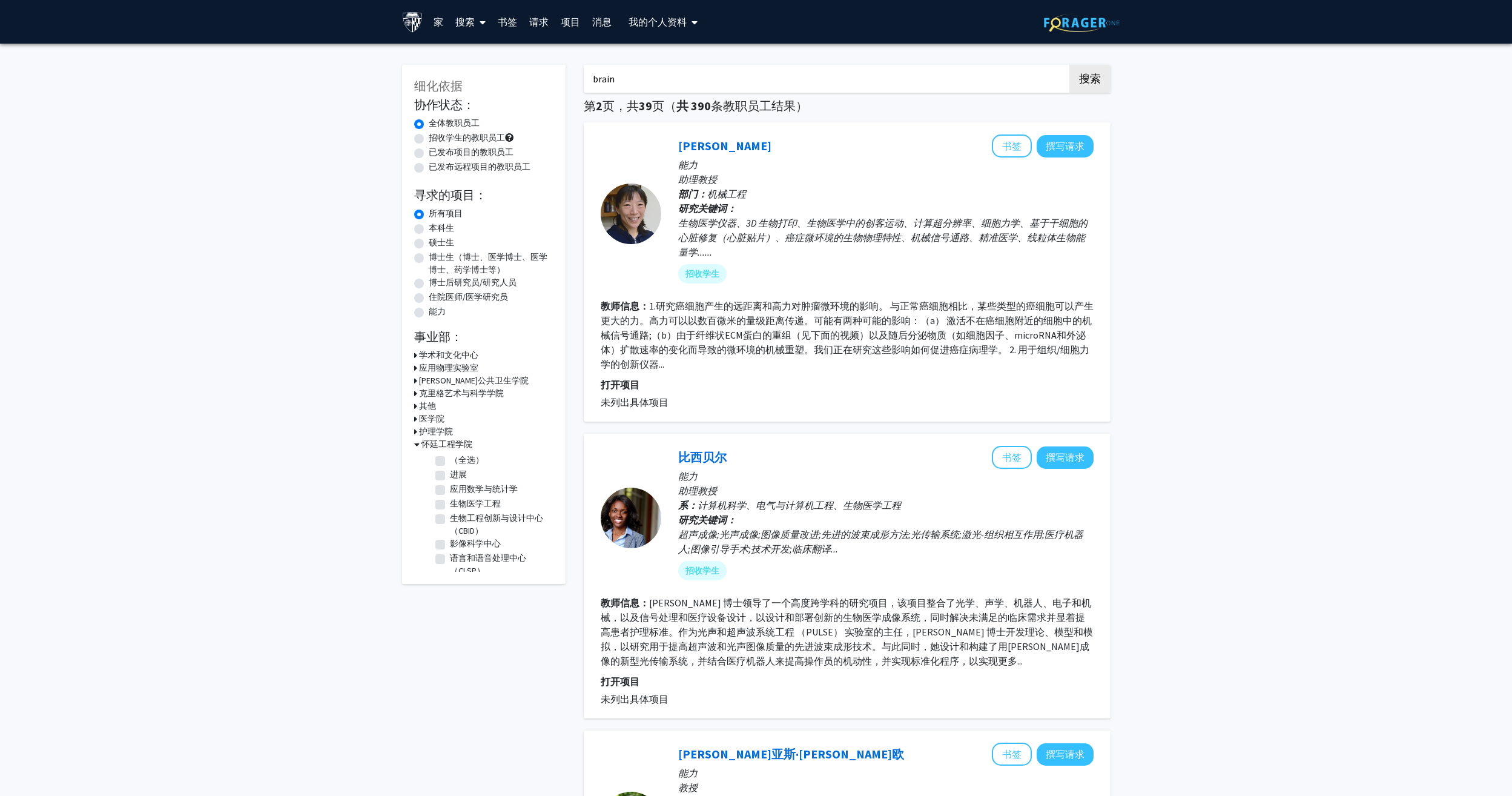
checkbox input "false"
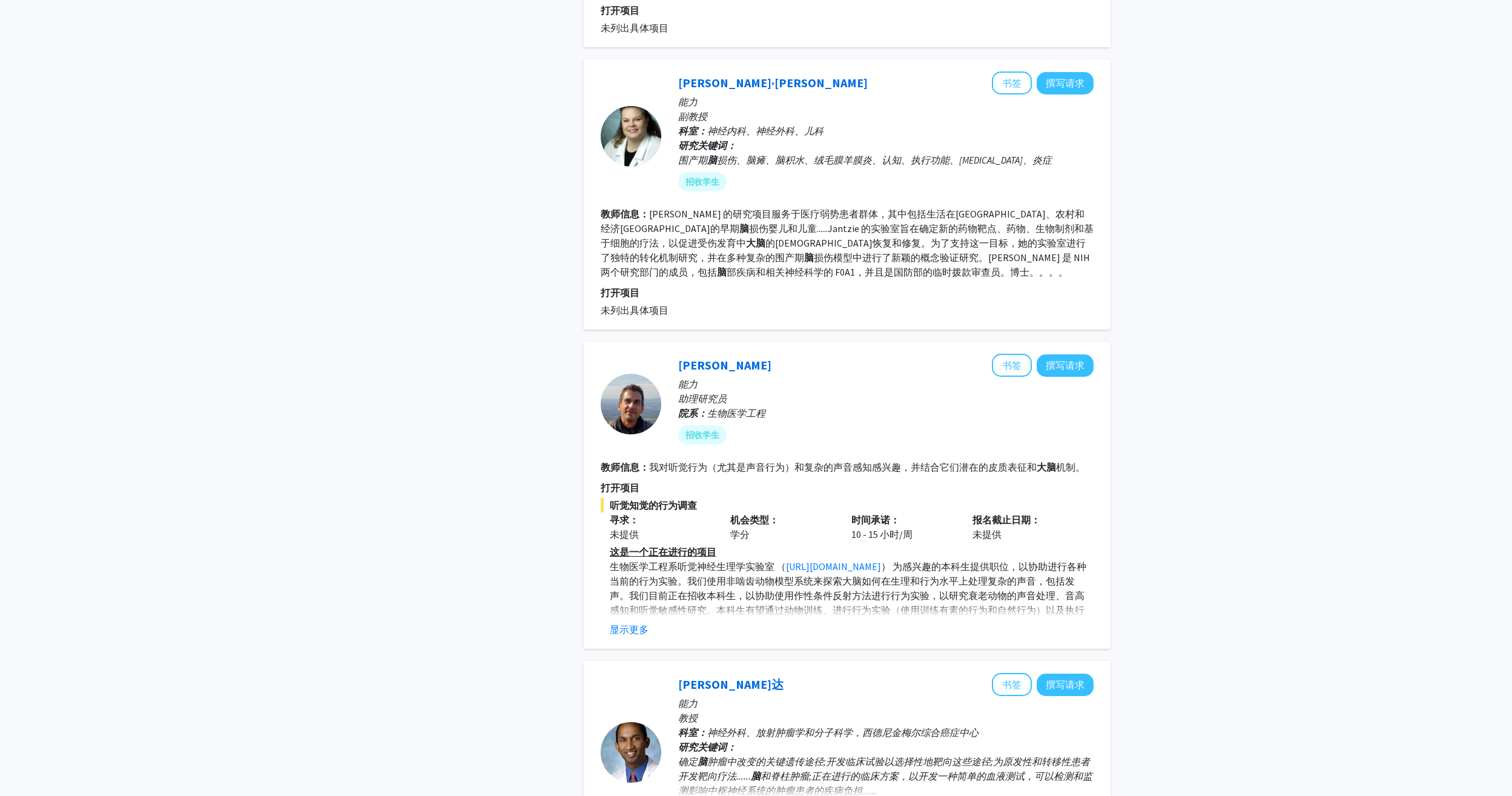
scroll to position [1756, 0]
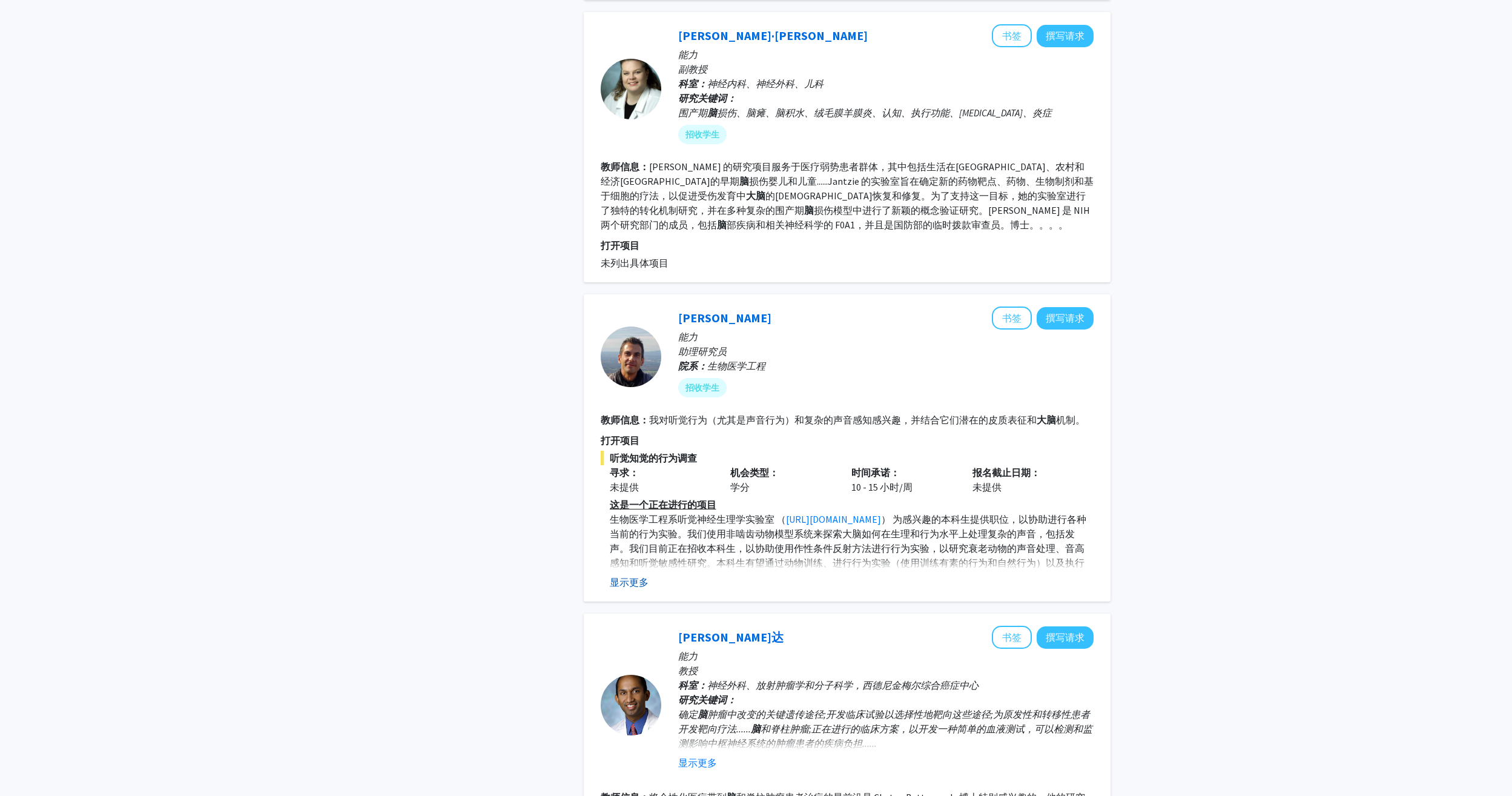
click at [636, 574] on button "显示更多" at bounding box center [629, 582] width 38 height 15
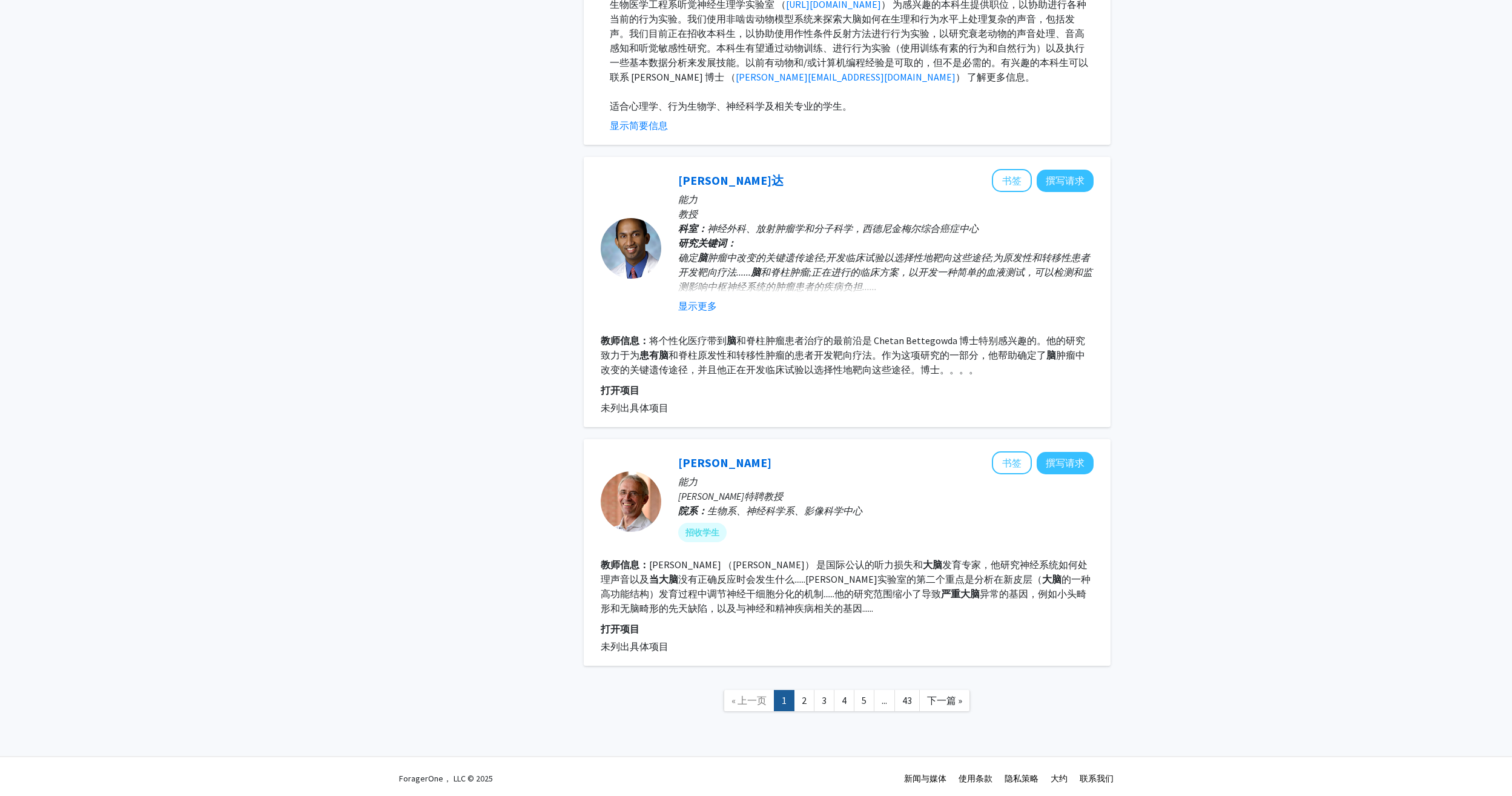
scroll to position [2274, 0]
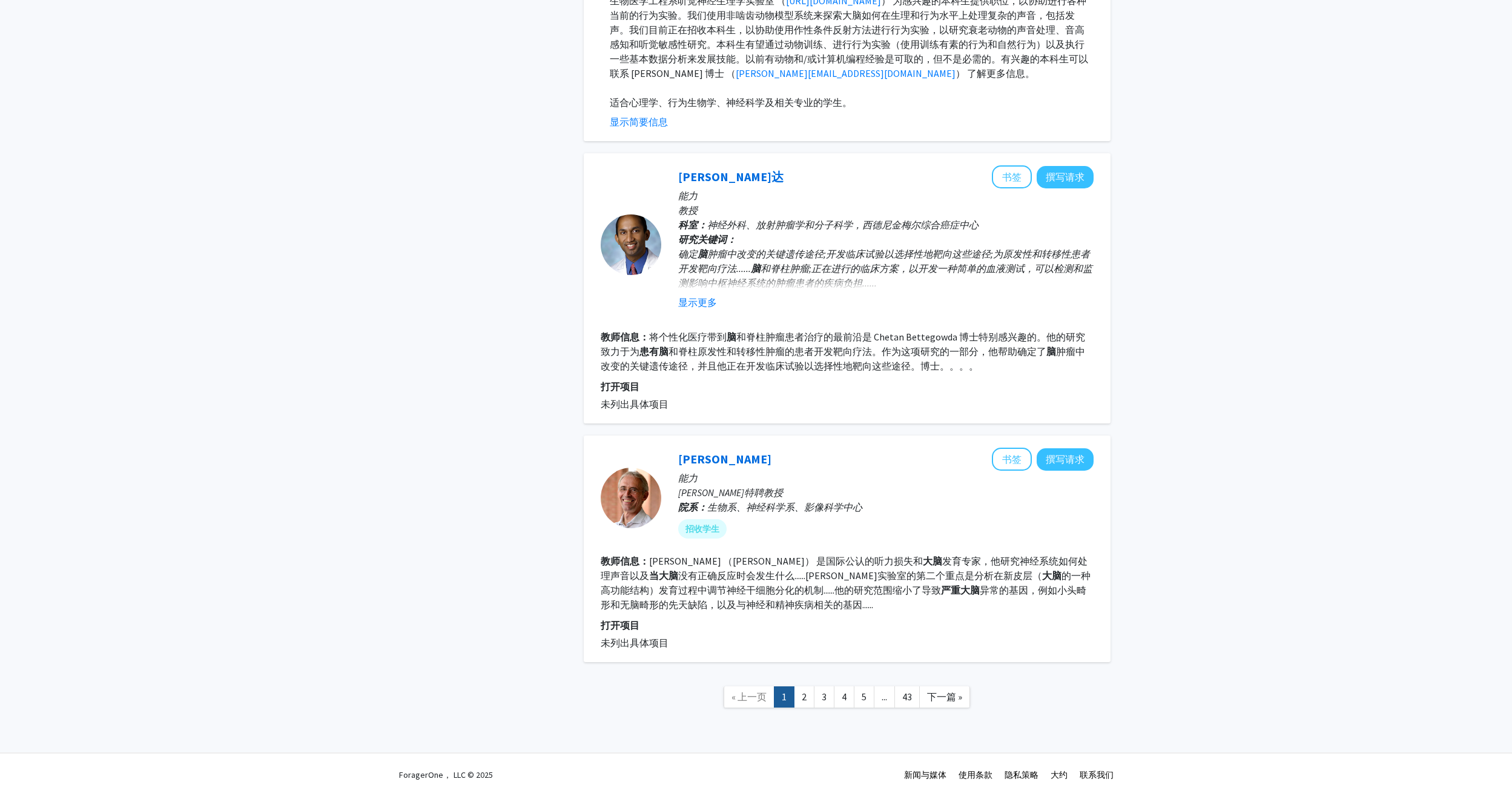
click at [779, 701] on link "1" at bounding box center [784, 711] width 21 height 21
click at [803, 701] on link "2" at bounding box center [804, 711] width 21 height 21
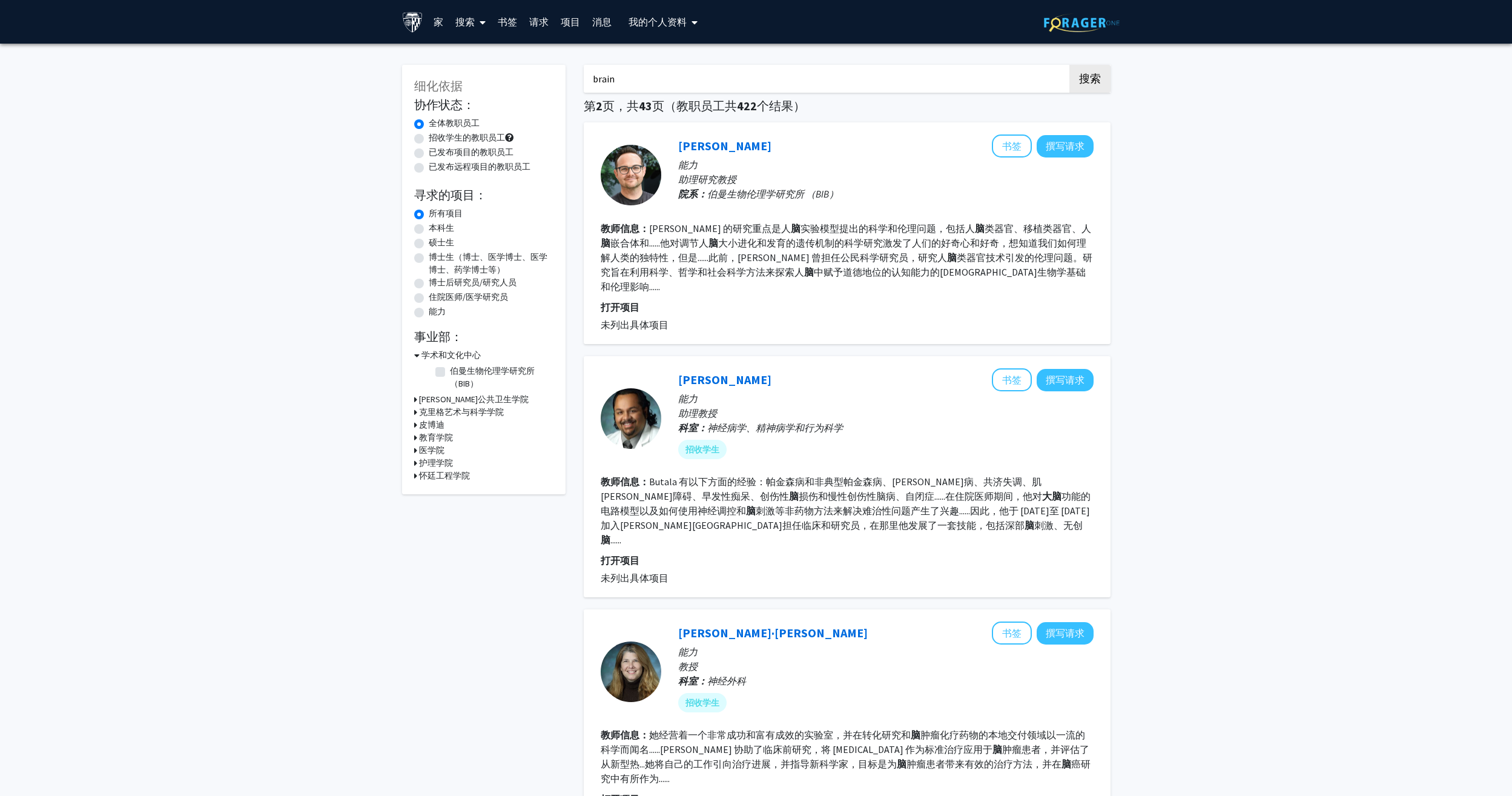
drag, startPoint x: 1011, startPoint y: 78, endPoint x: 540, endPoint y: 54, distance: 471.6
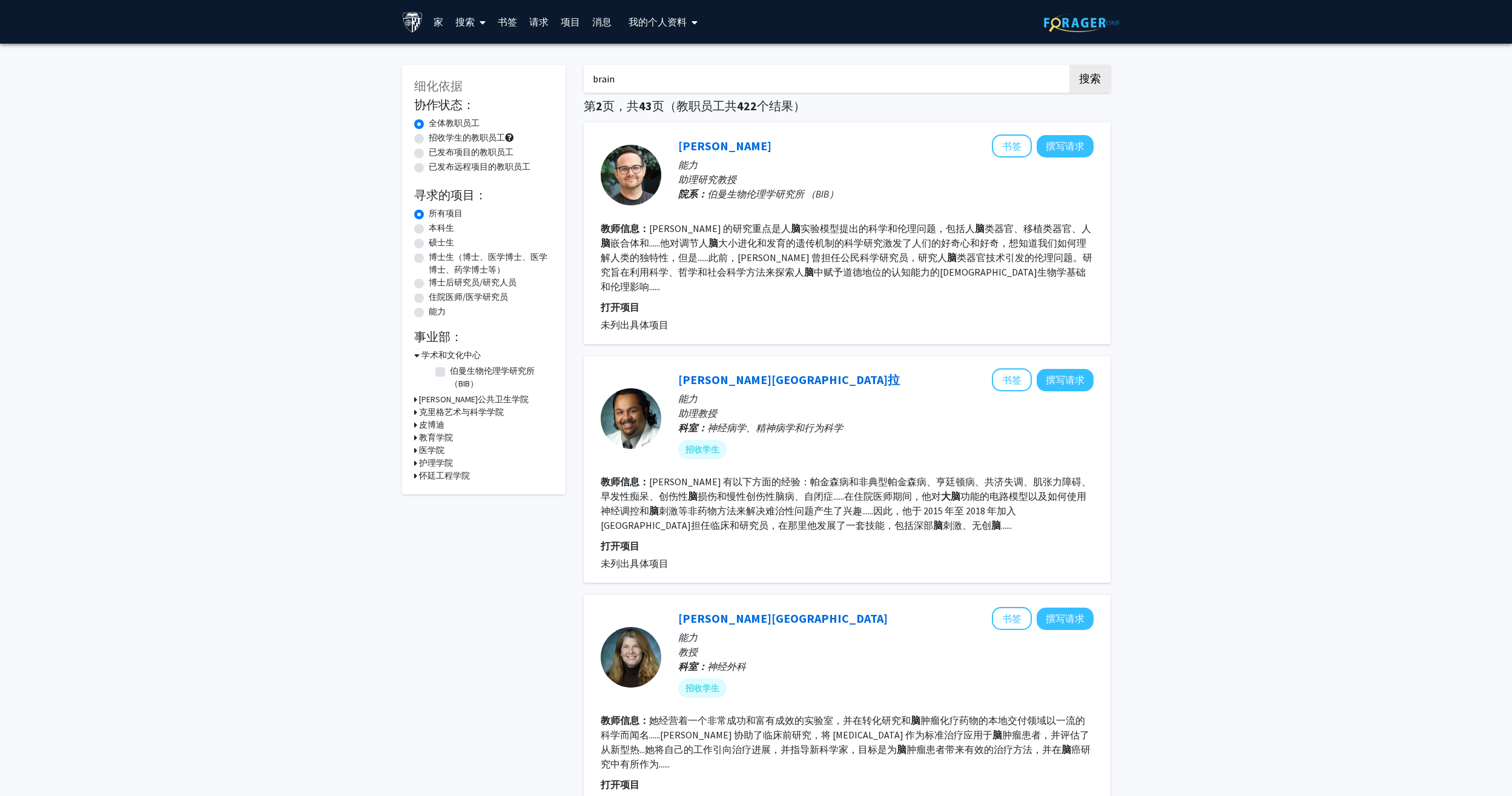
click at [1069, 65] on button "搜索" at bounding box center [1090, 79] width 41 height 28
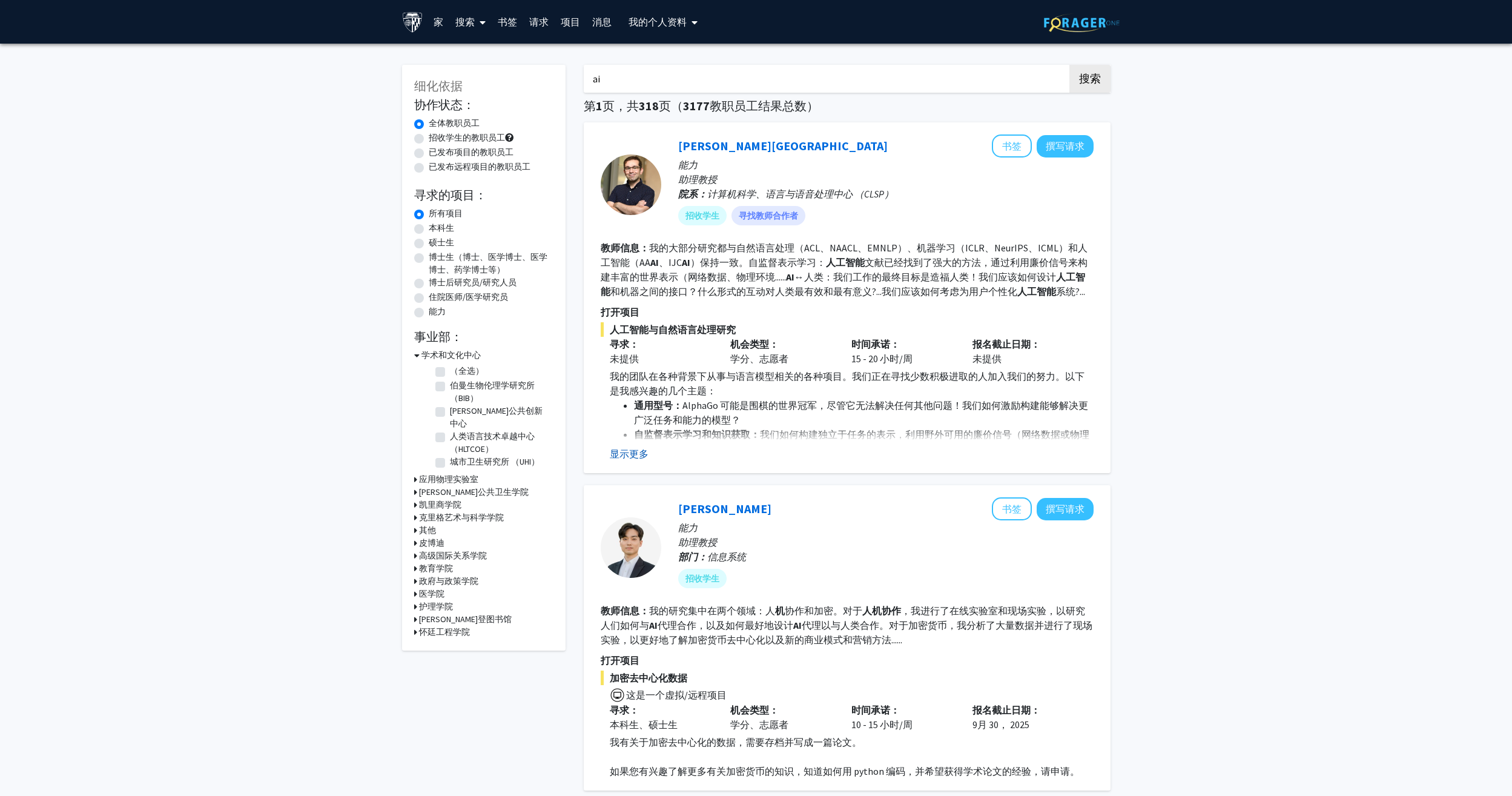
click at [633, 453] on button "显示更多" at bounding box center [629, 453] width 38 height 15
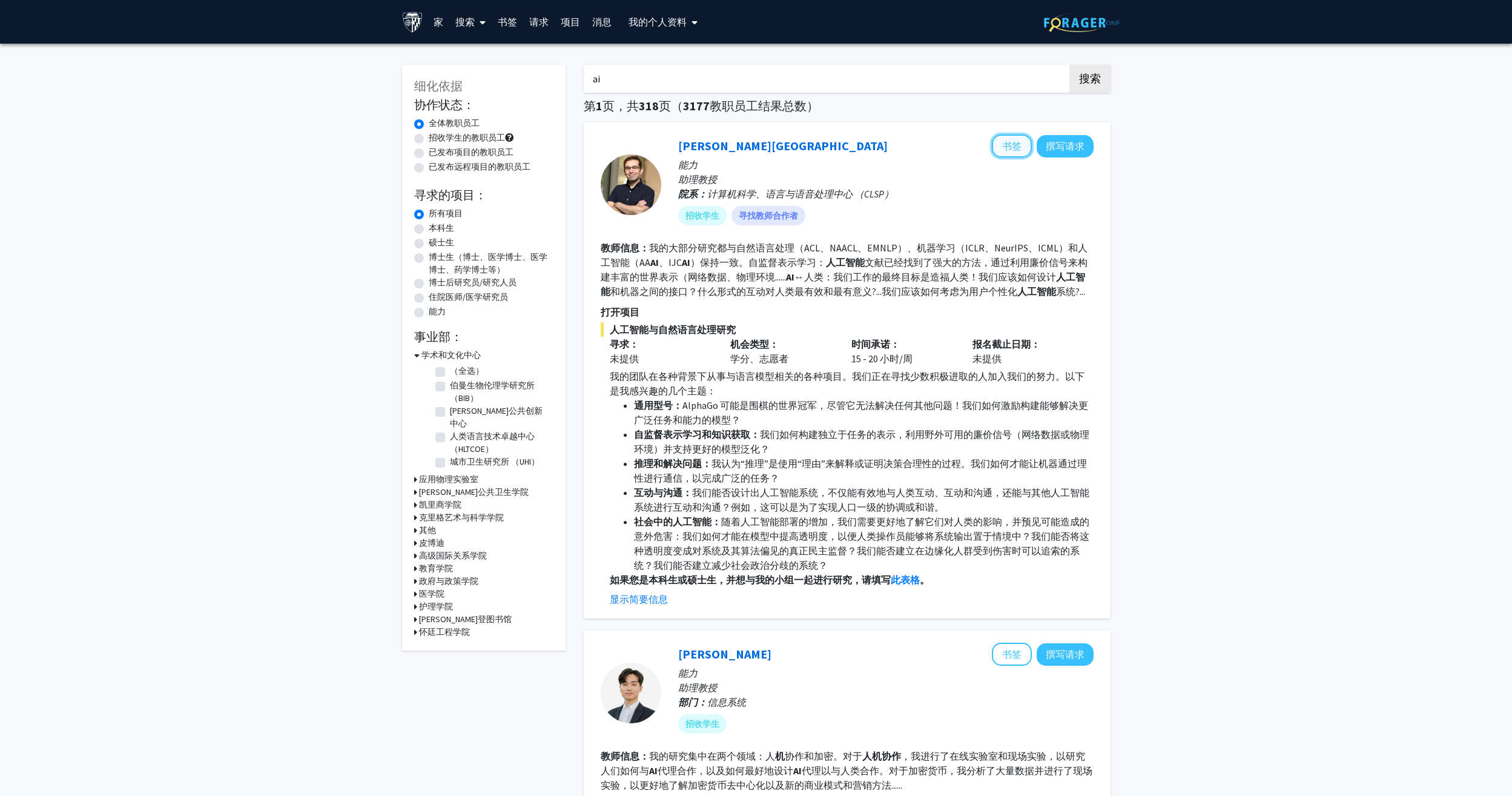
click at [1011, 137] on button "书签" at bounding box center [1011, 145] width 40 height 23
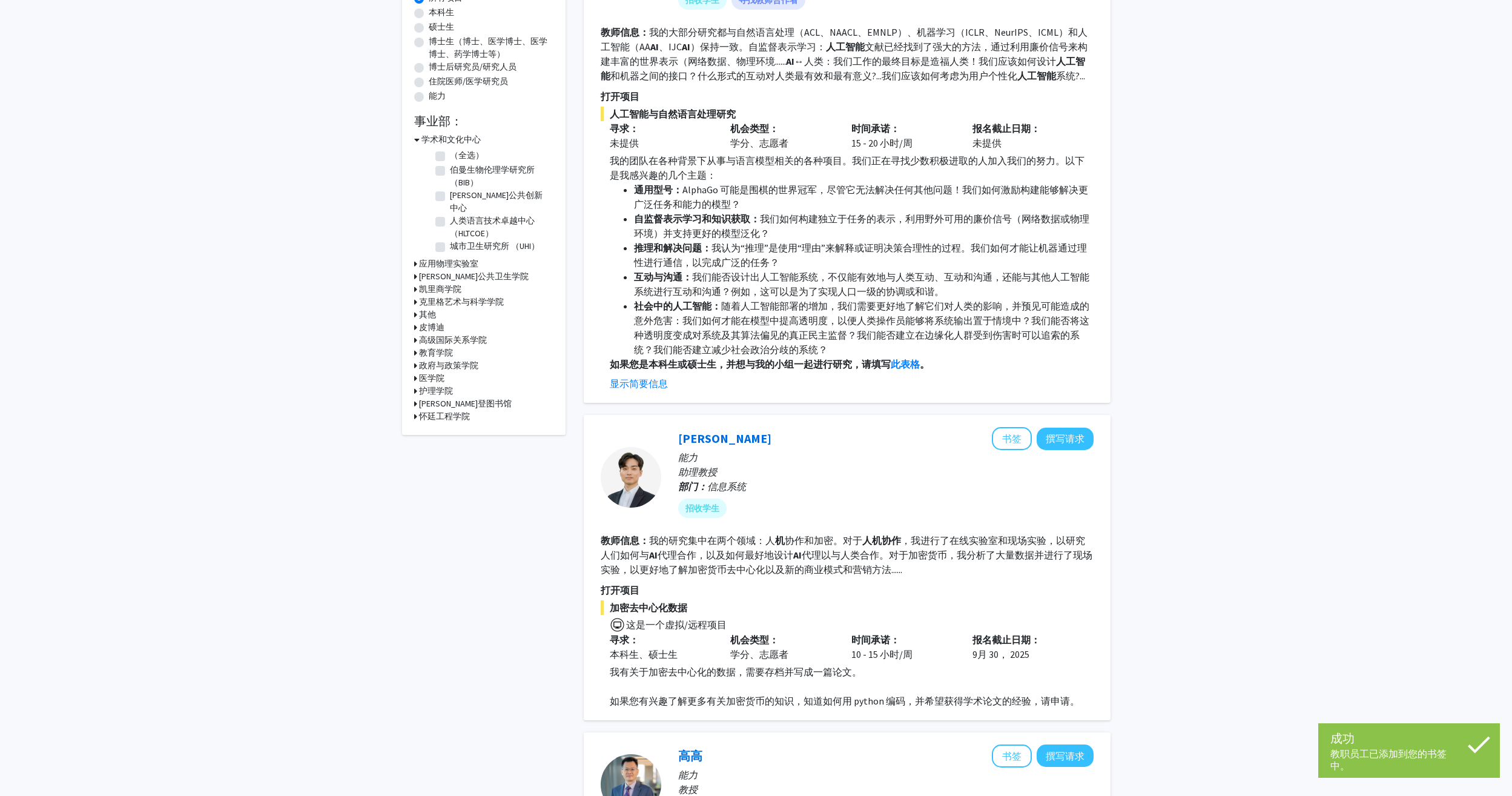
scroll to position [303, 0]
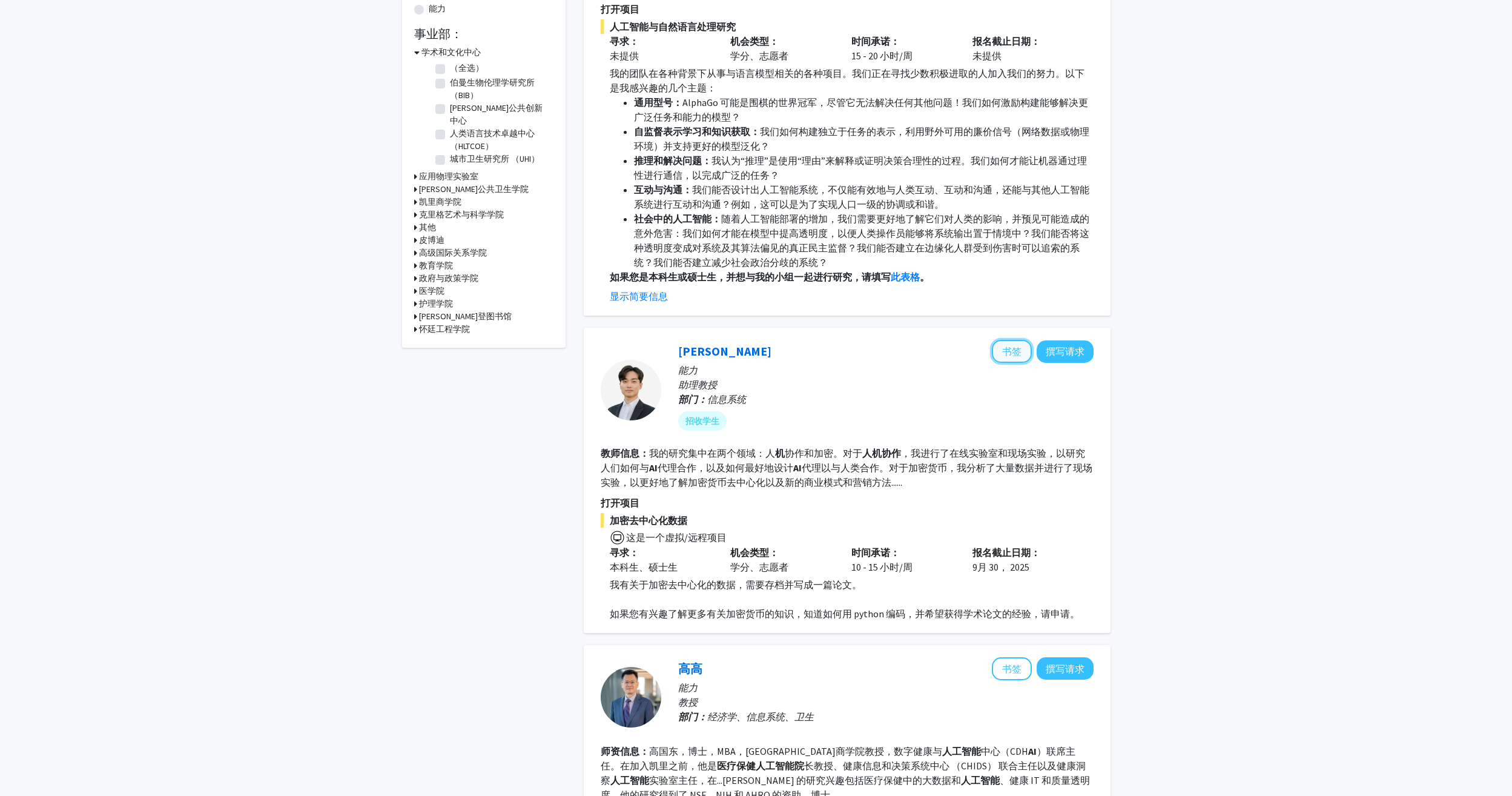
click at [1008, 351] on button "书签" at bounding box center [1011, 351] width 40 height 23
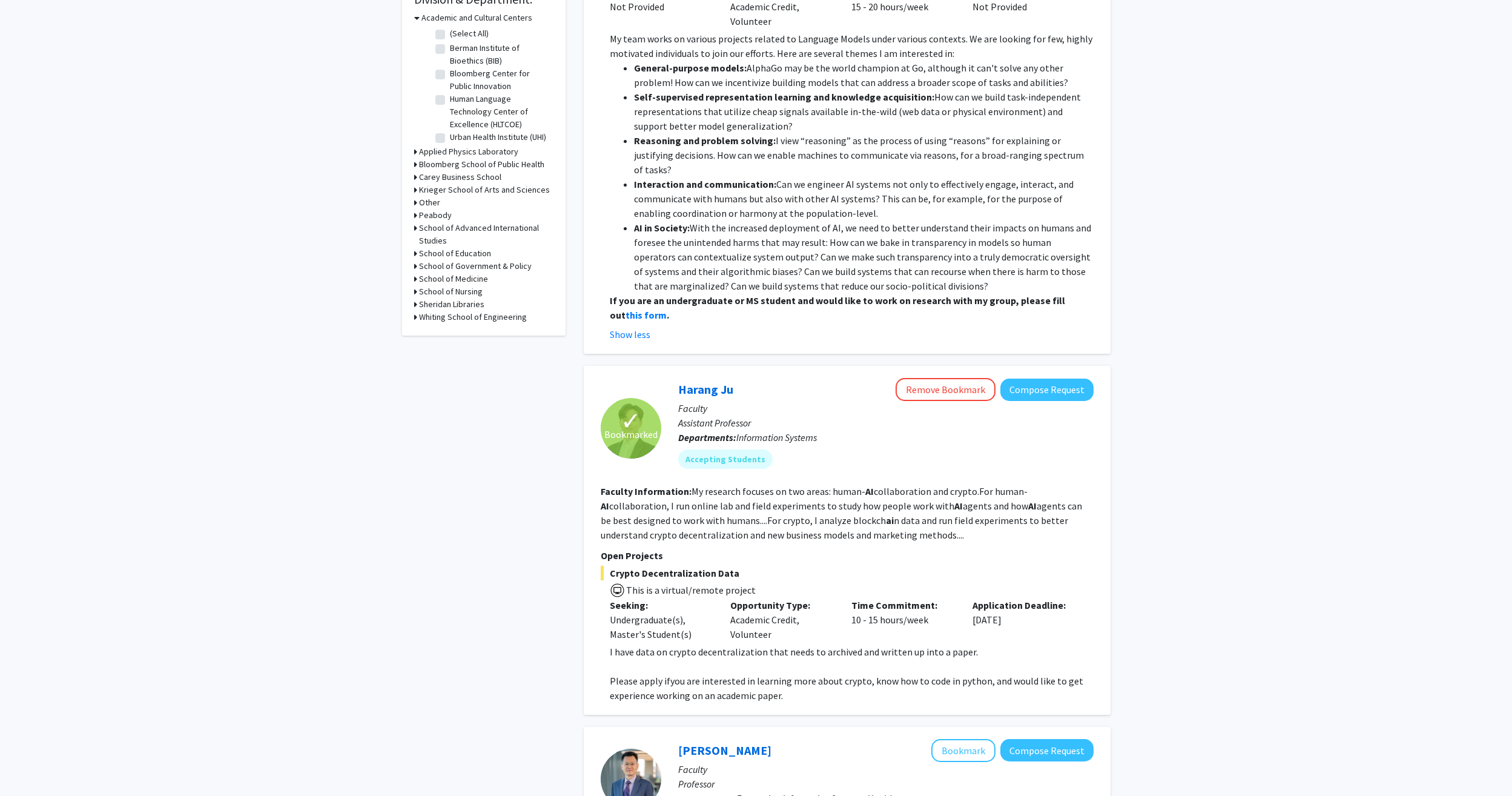
scroll to position [396, 0]
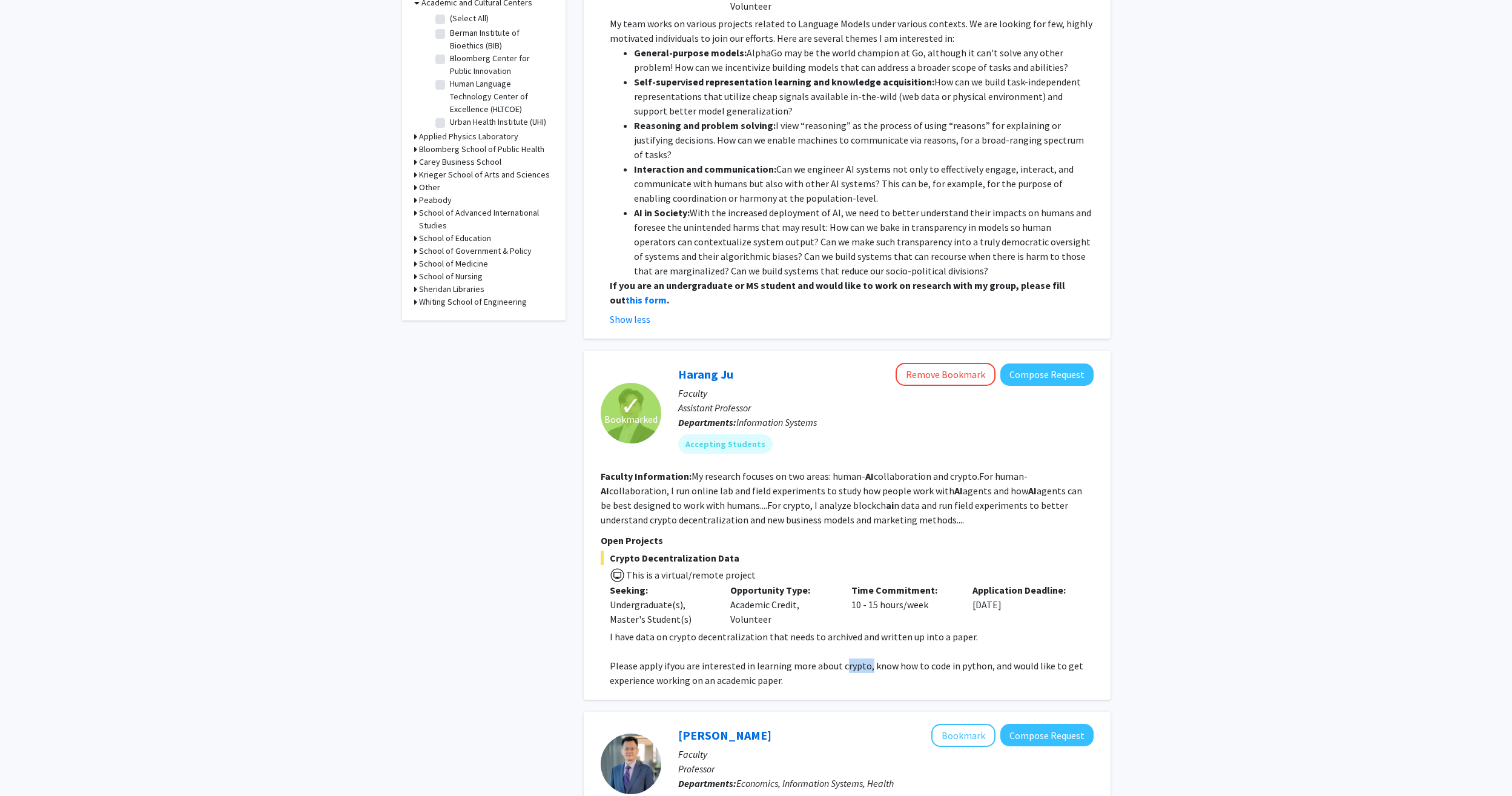
drag, startPoint x: 839, startPoint y: 651, endPoint x: 863, endPoint y: 651, distance: 24.0
click at [863, 659] on span "you are interested in learning more about crypto, know how to code in python, a…" at bounding box center [846, 673] width 473 height 27
copy span "crypto"
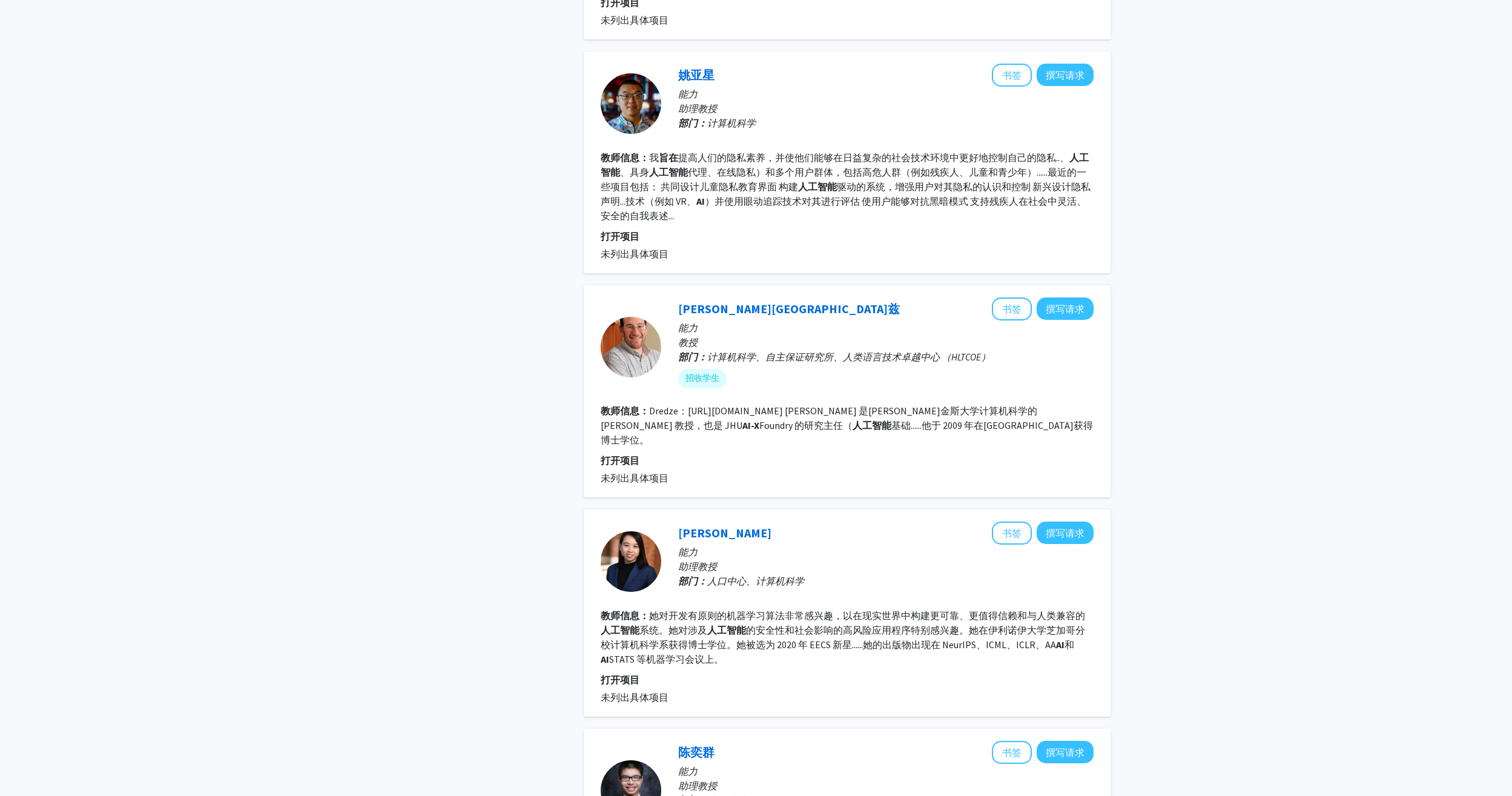
scroll to position [1971, 0]
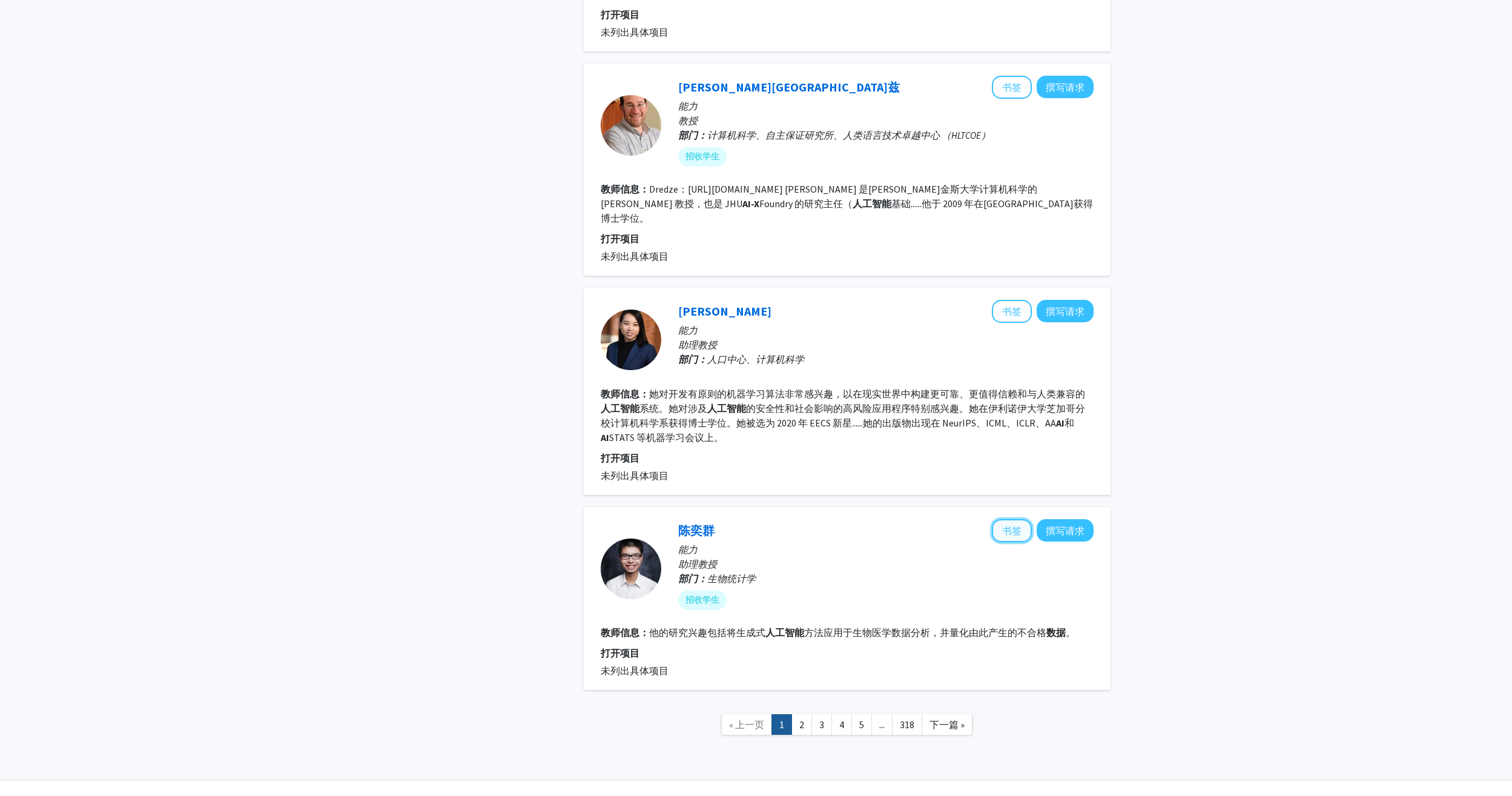
click at [998, 535] on button "书签" at bounding box center [1011, 530] width 40 height 23
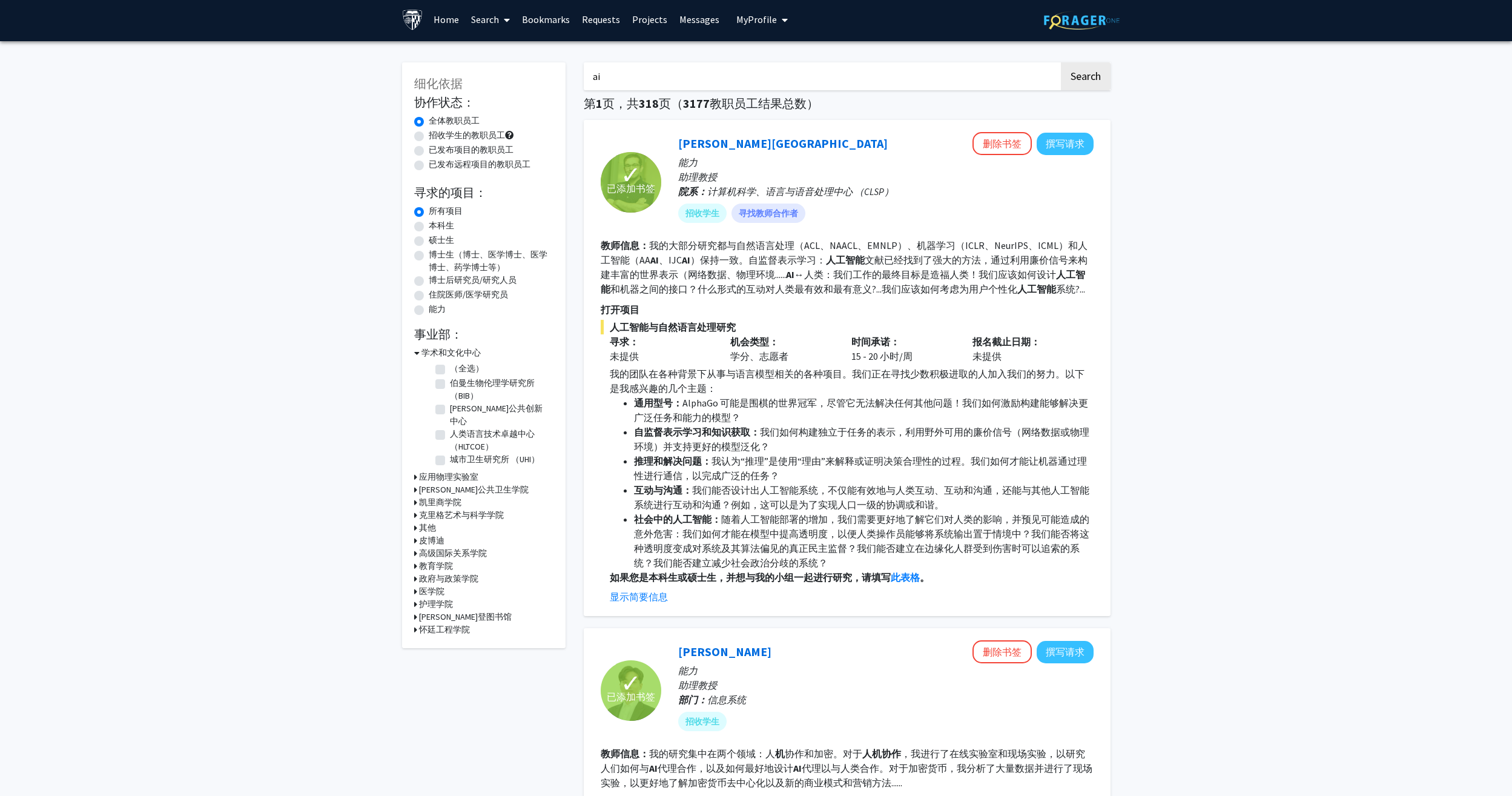
scroll to position [0, 0]
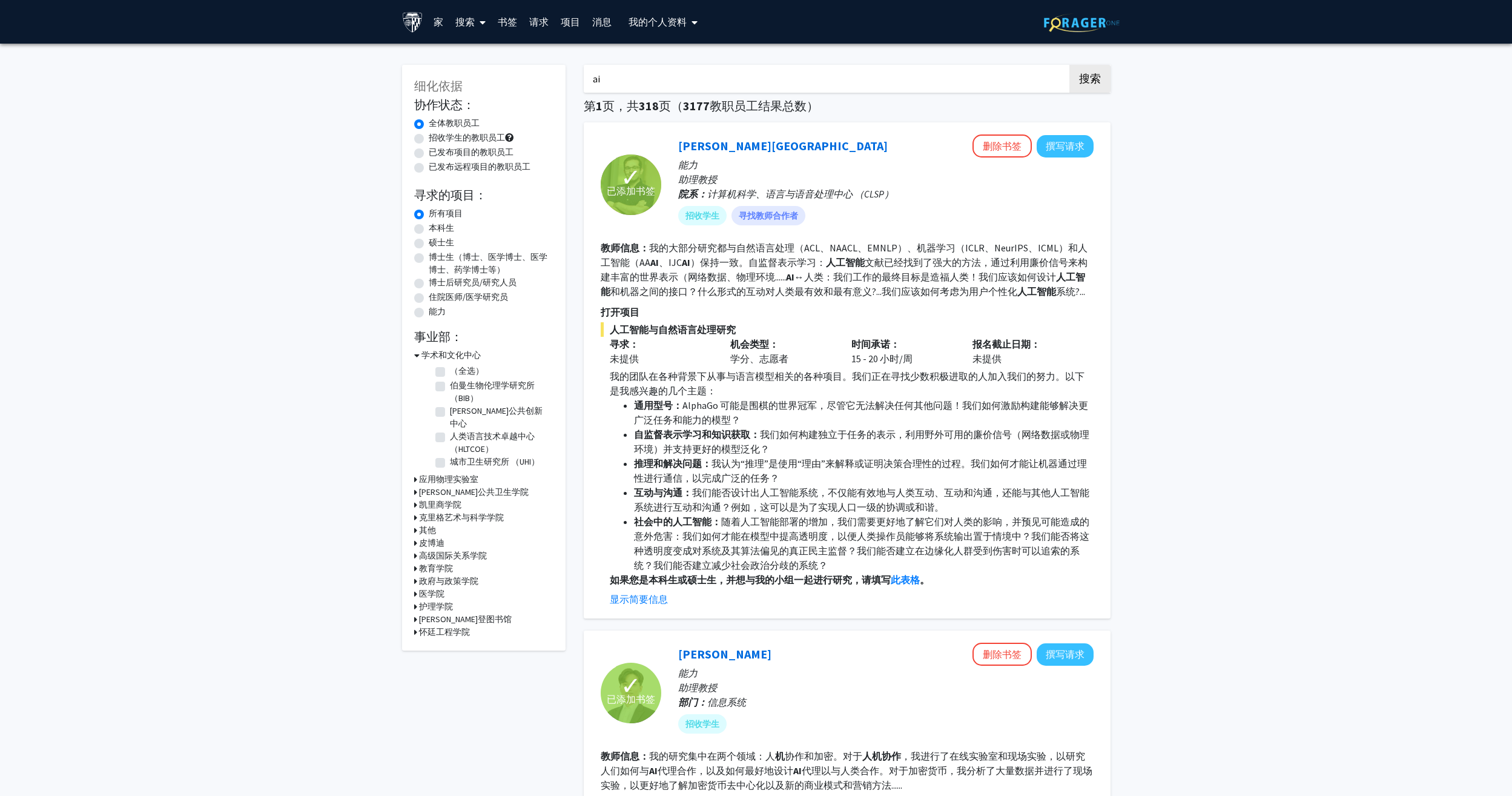
drag, startPoint x: 620, startPoint y: 89, endPoint x: 501, endPoint y: 76, distance: 119.7
paste input "crypto"
click at [1069, 65] on button "搜索" at bounding box center [1090, 79] width 41 height 28
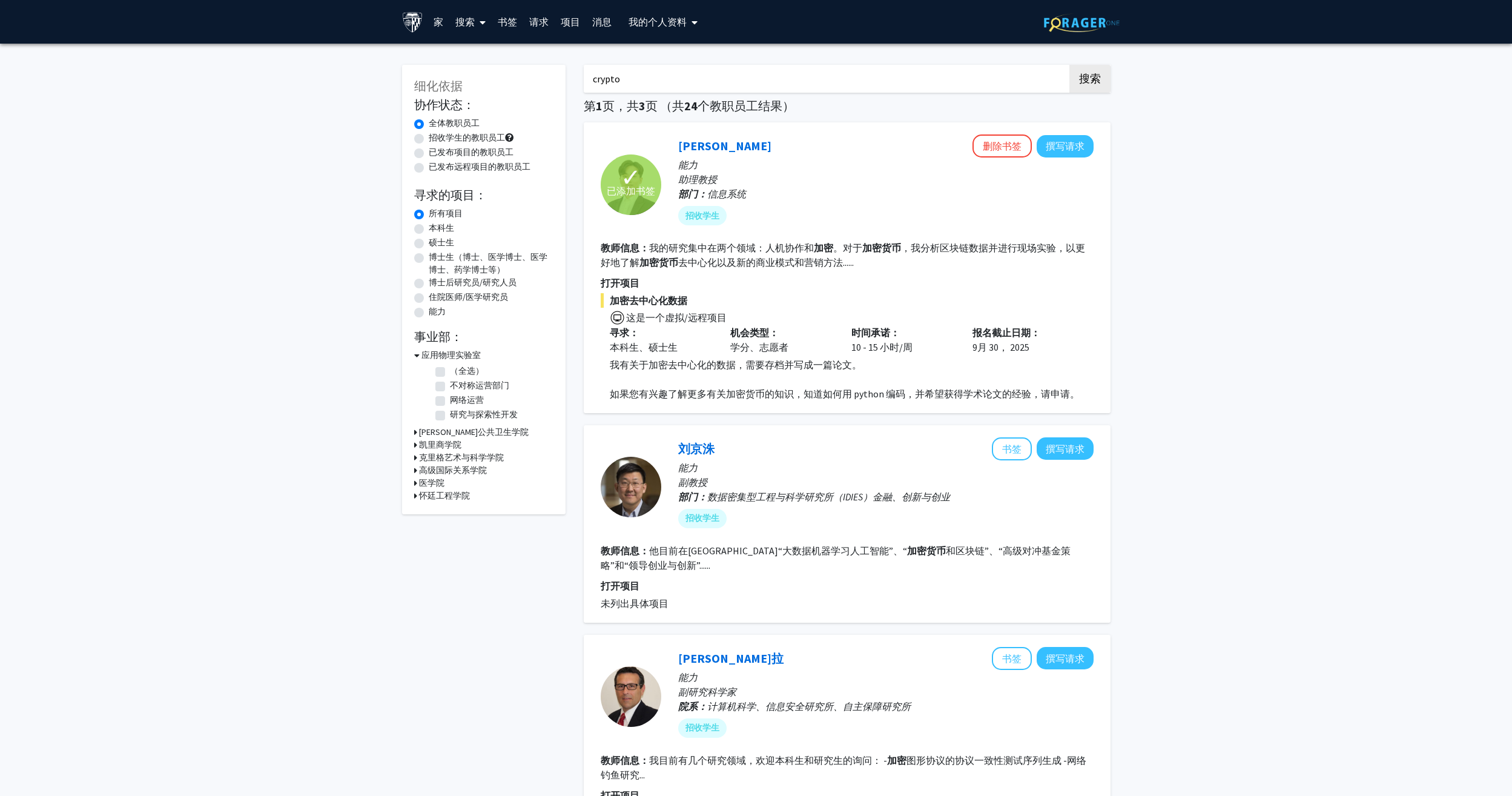
click at [414, 495] on icon at bounding box center [416, 495] width 3 height 13
drag, startPoint x: 651, startPoint y: 86, endPoint x: 436, endPoint y: 89, distance: 215.0
click at [1069, 65] on button "搜索" at bounding box center [1090, 79] width 41 height 28
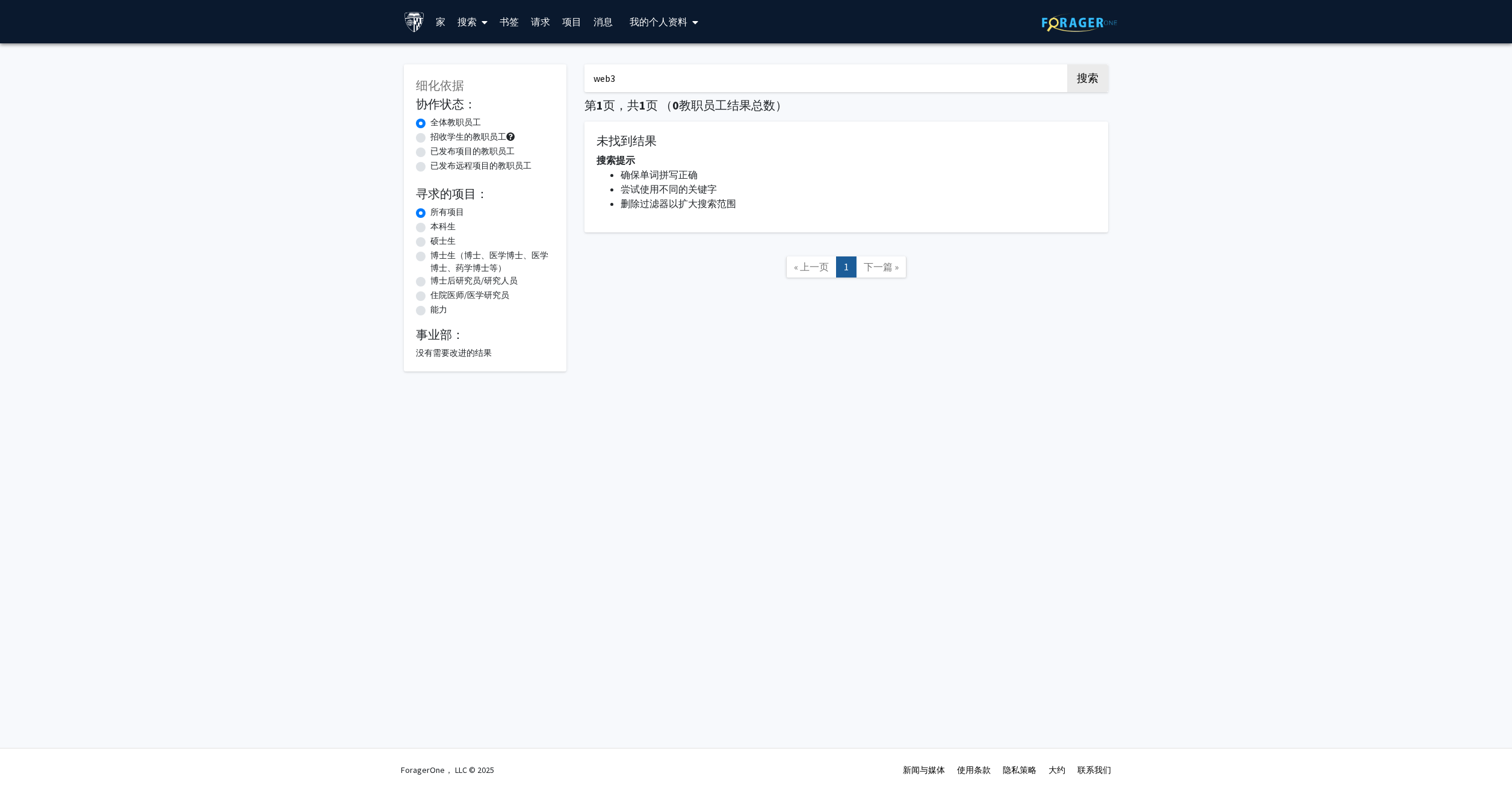
click at [656, 72] on input "web3" at bounding box center [821, 79] width 473 height 28
type input "web"
click at [1067, 65] on button "搜索" at bounding box center [1088, 79] width 41 height 28
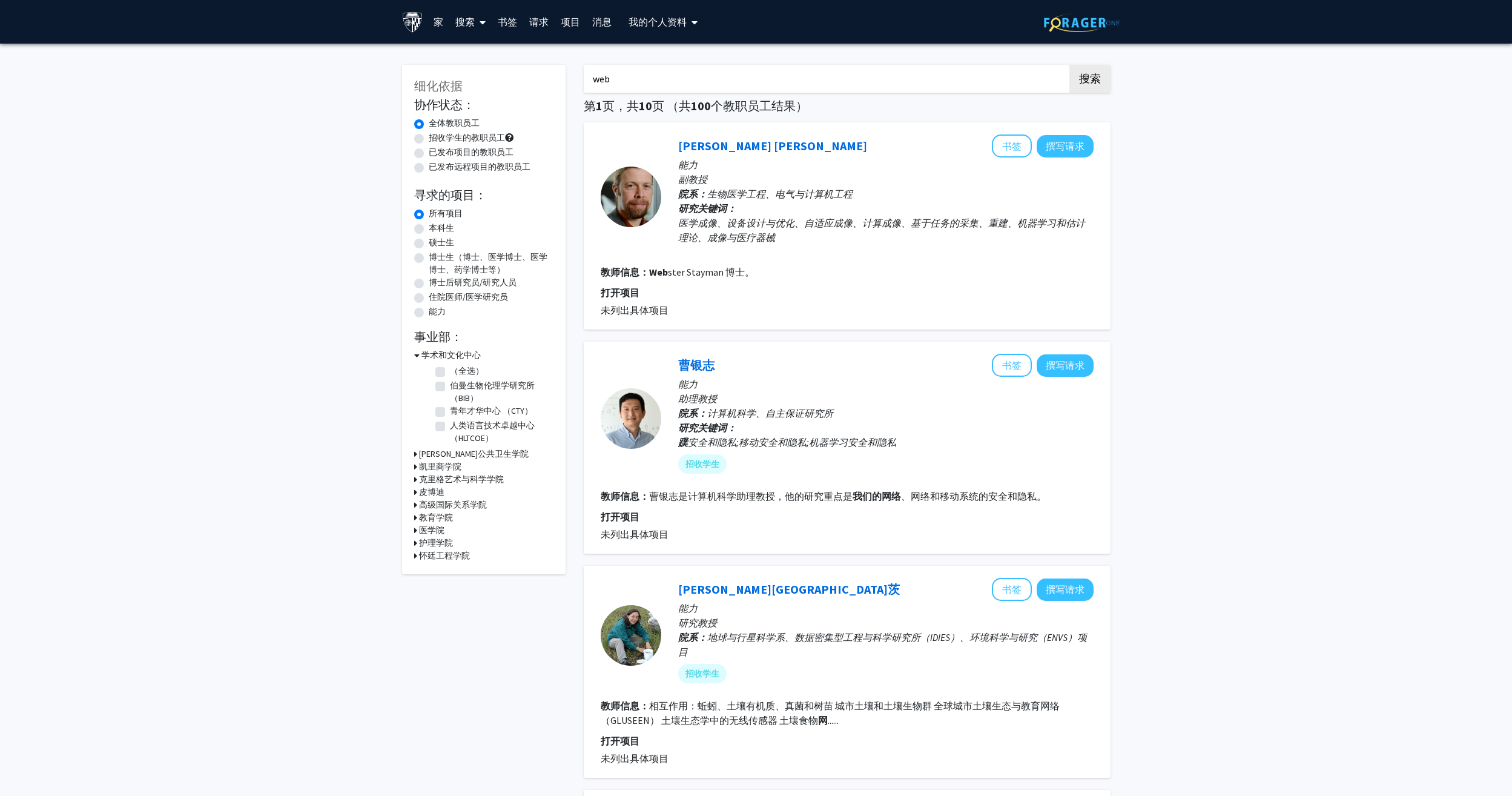
drag, startPoint x: 625, startPoint y: 83, endPoint x: 489, endPoint y: 52, distance: 139.5
type input "vision"
click at [1069, 65] on button "搜索" at bounding box center [1090, 79] width 41 height 28
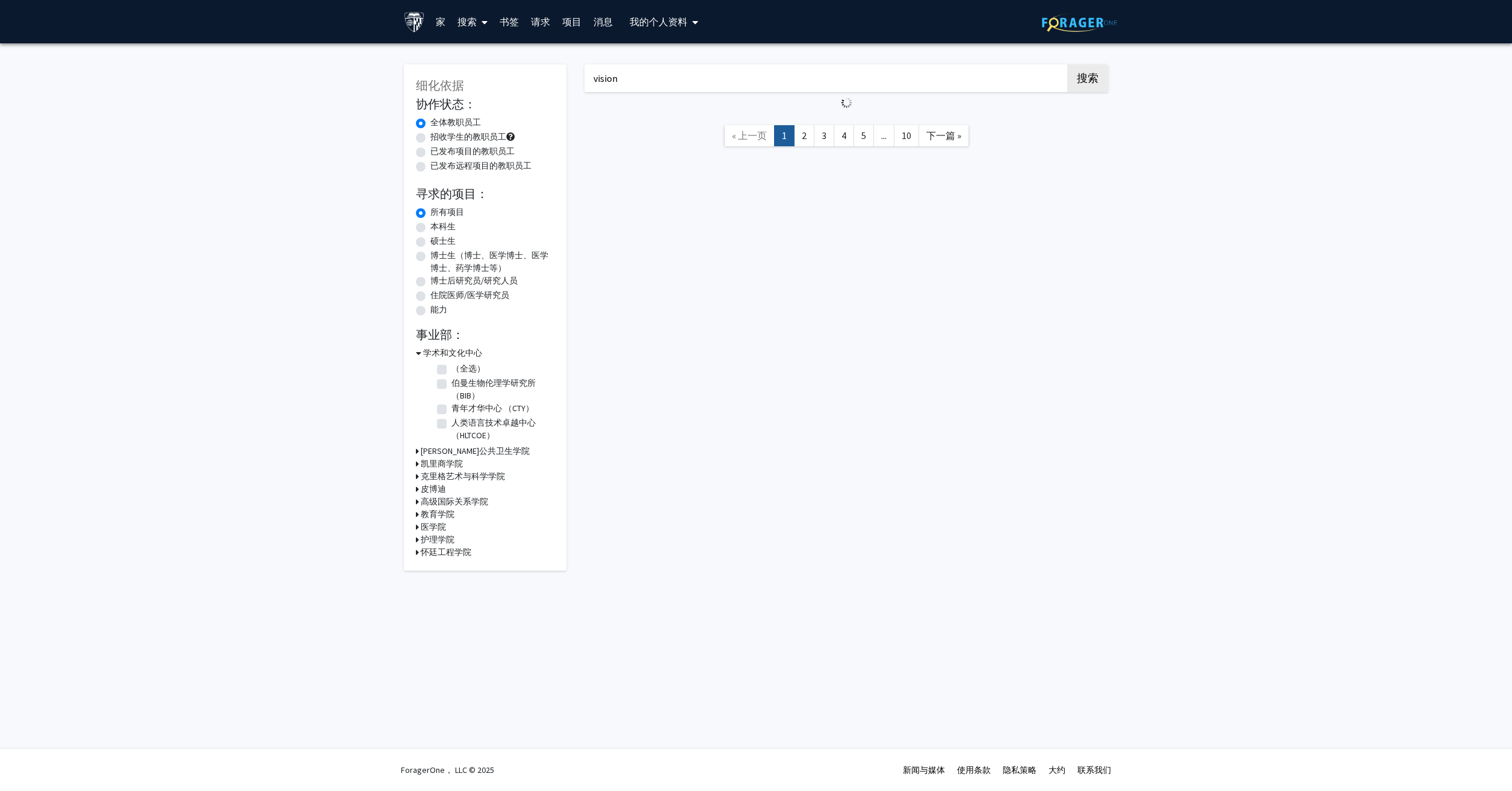
click at [445, 447] on h3 "彭博公共卫生学院" at bounding box center [475, 451] width 109 height 12
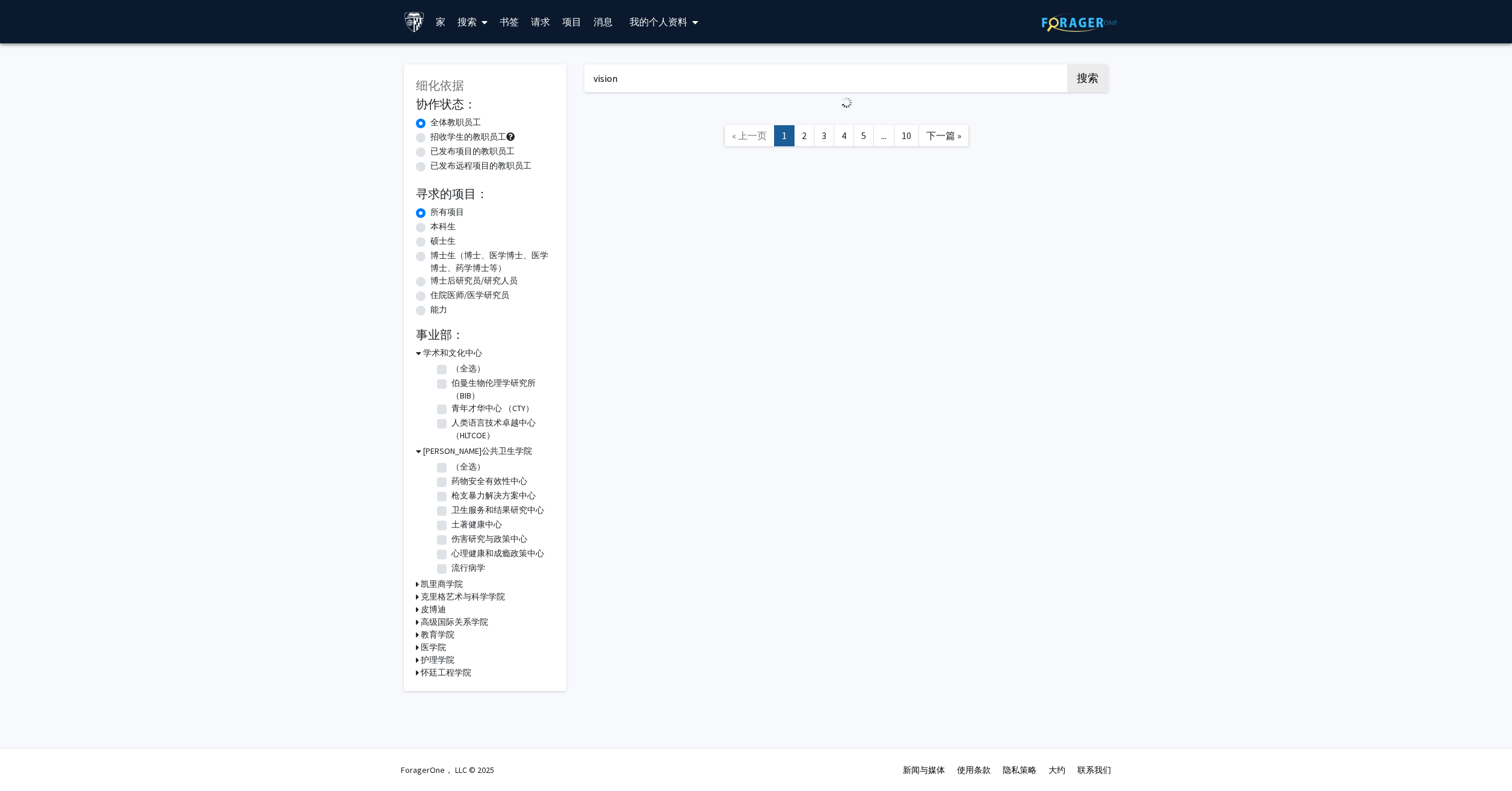
click at [452, 585] on h3 "凯里商学院" at bounding box center [441, 583] width 42 height 12
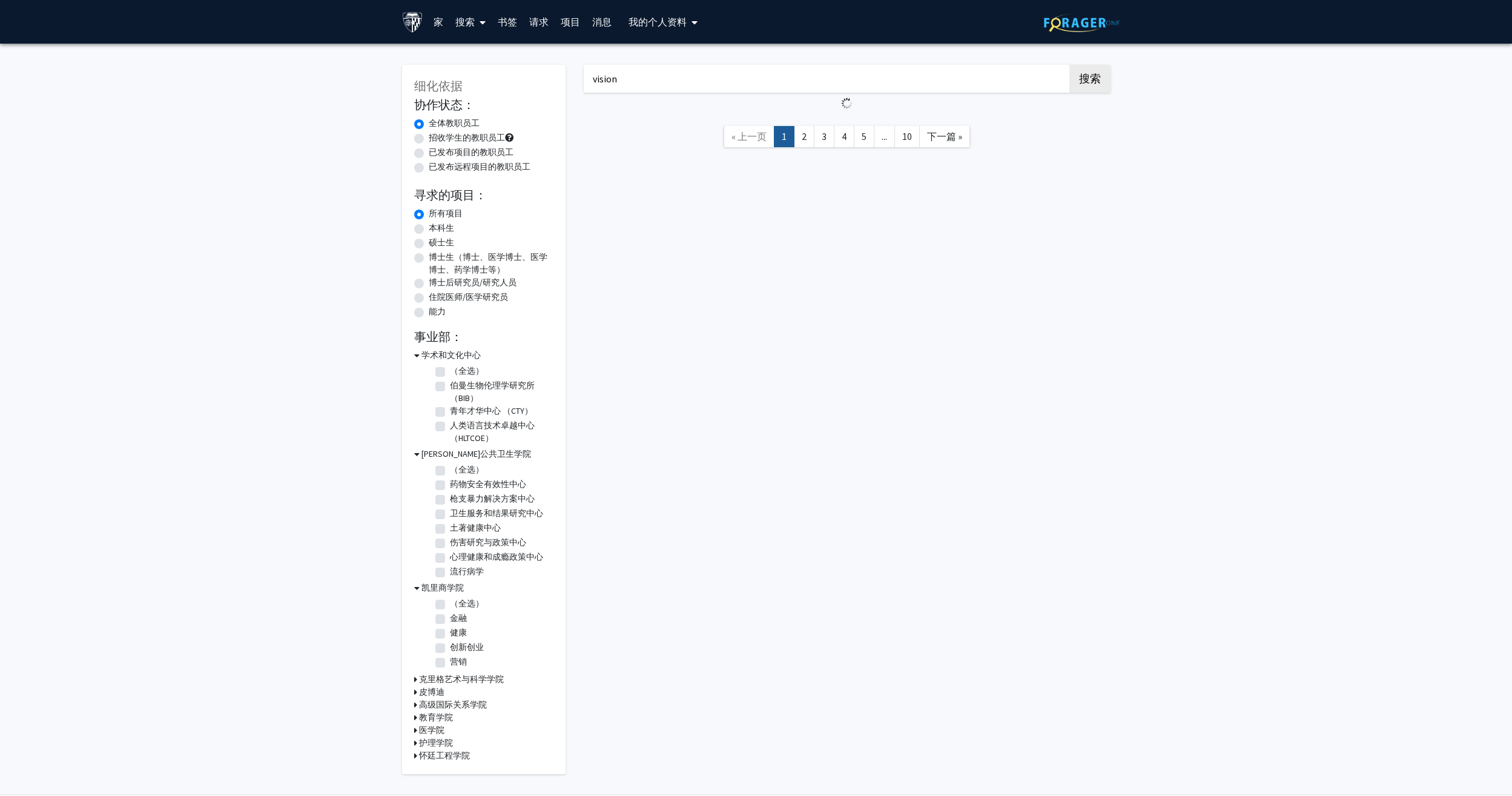
click at [455, 674] on h3 "克里格艺术与科学学院" at bounding box center [461, 679] width 85 height 13
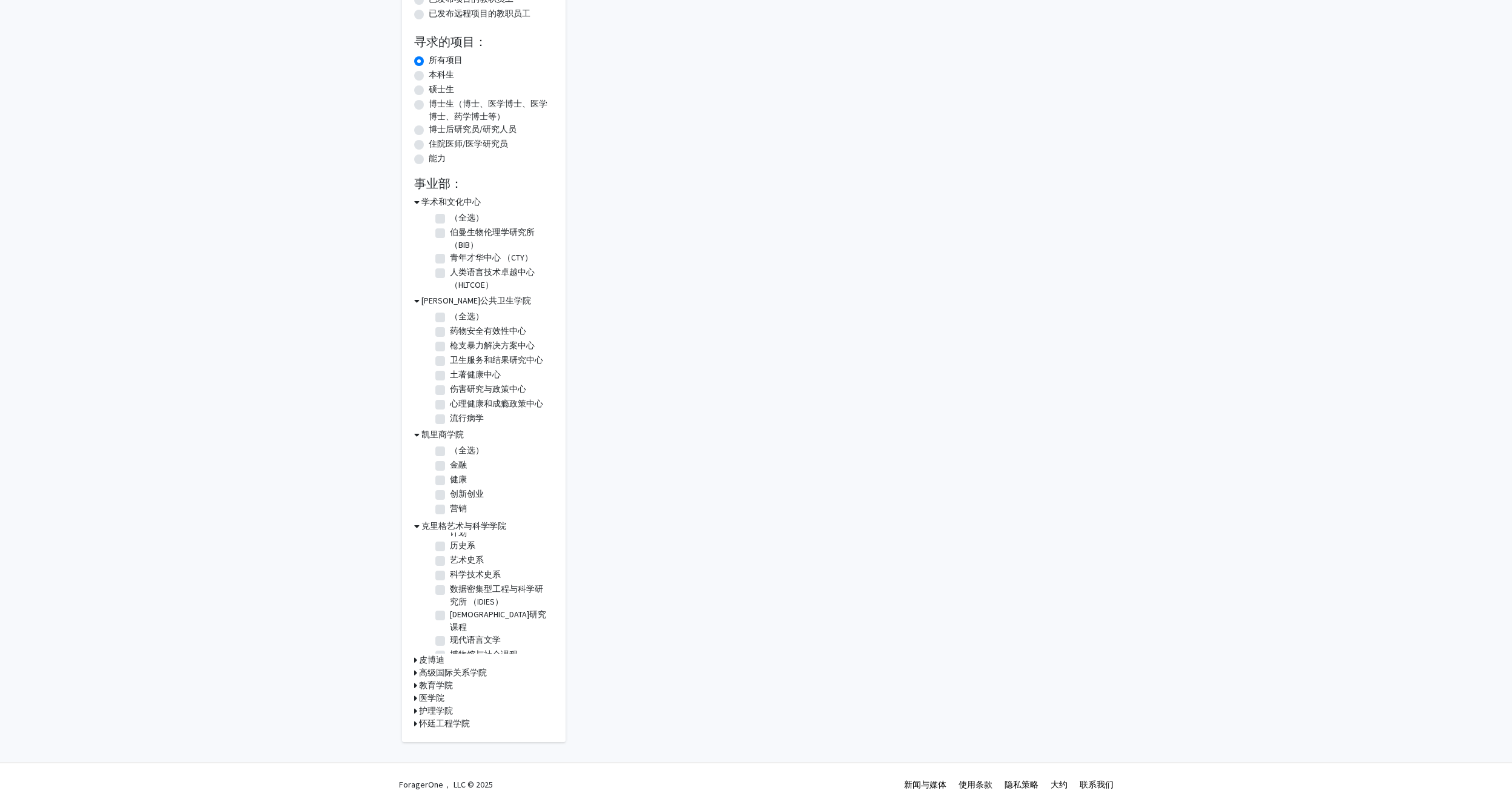
scroll to position [163, 0]
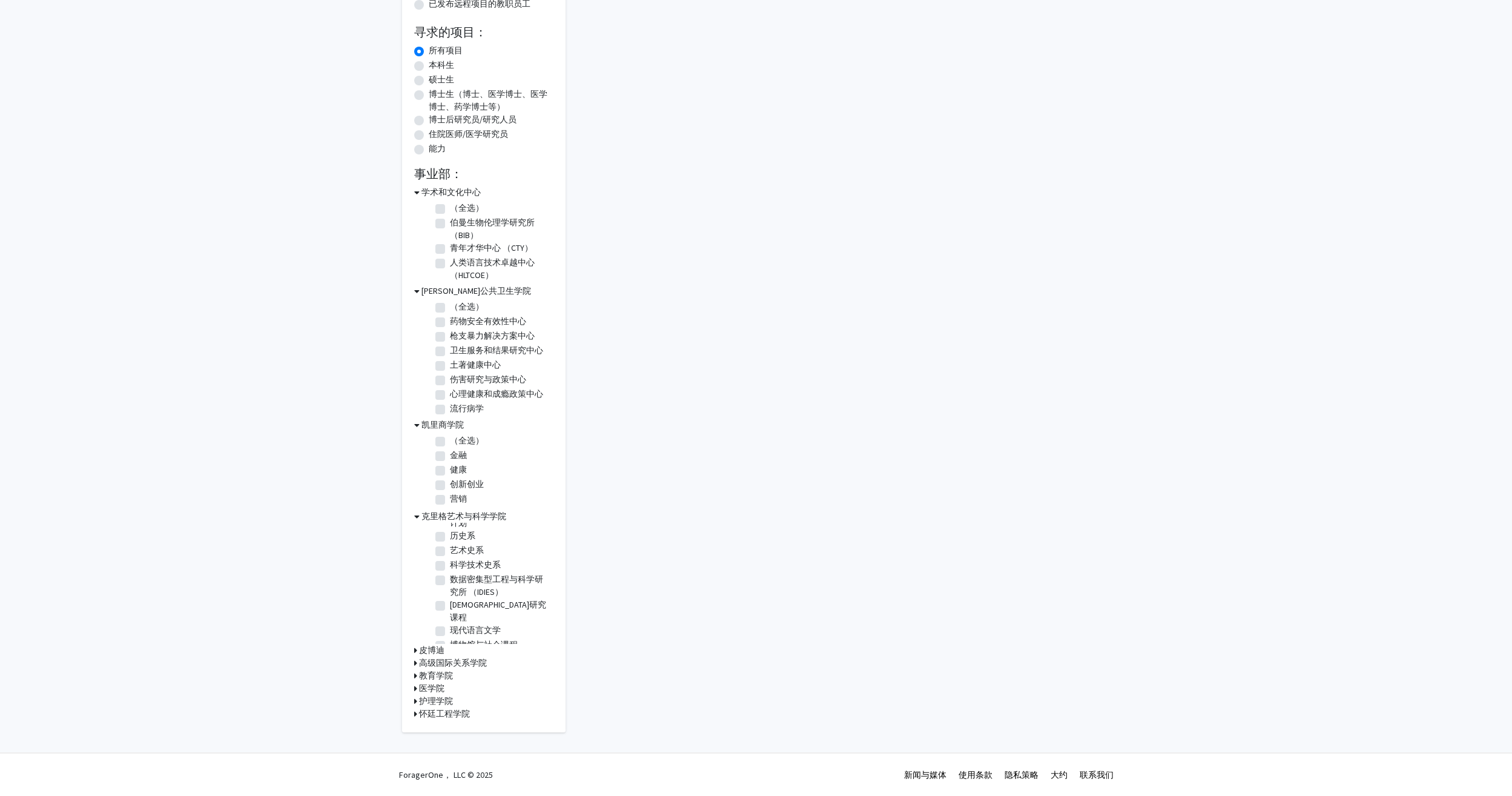
click at [436, 651] on h3 "皮博迪" at bounding box center [432, 650] width 25 height 13
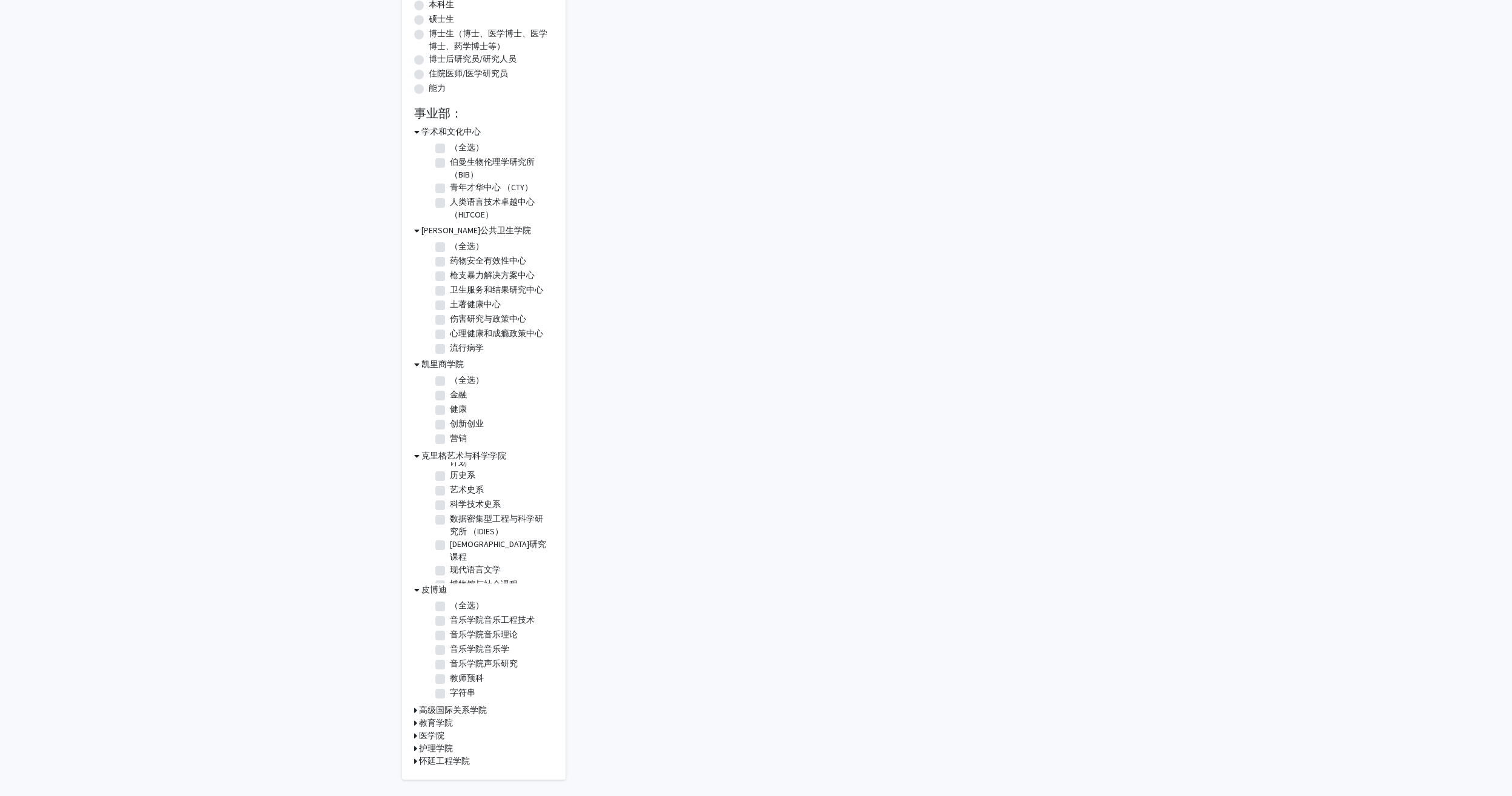
click at [445, 706] on h3 "高级国际关系学院" at bounding box center [453, 710] width 68 height 13
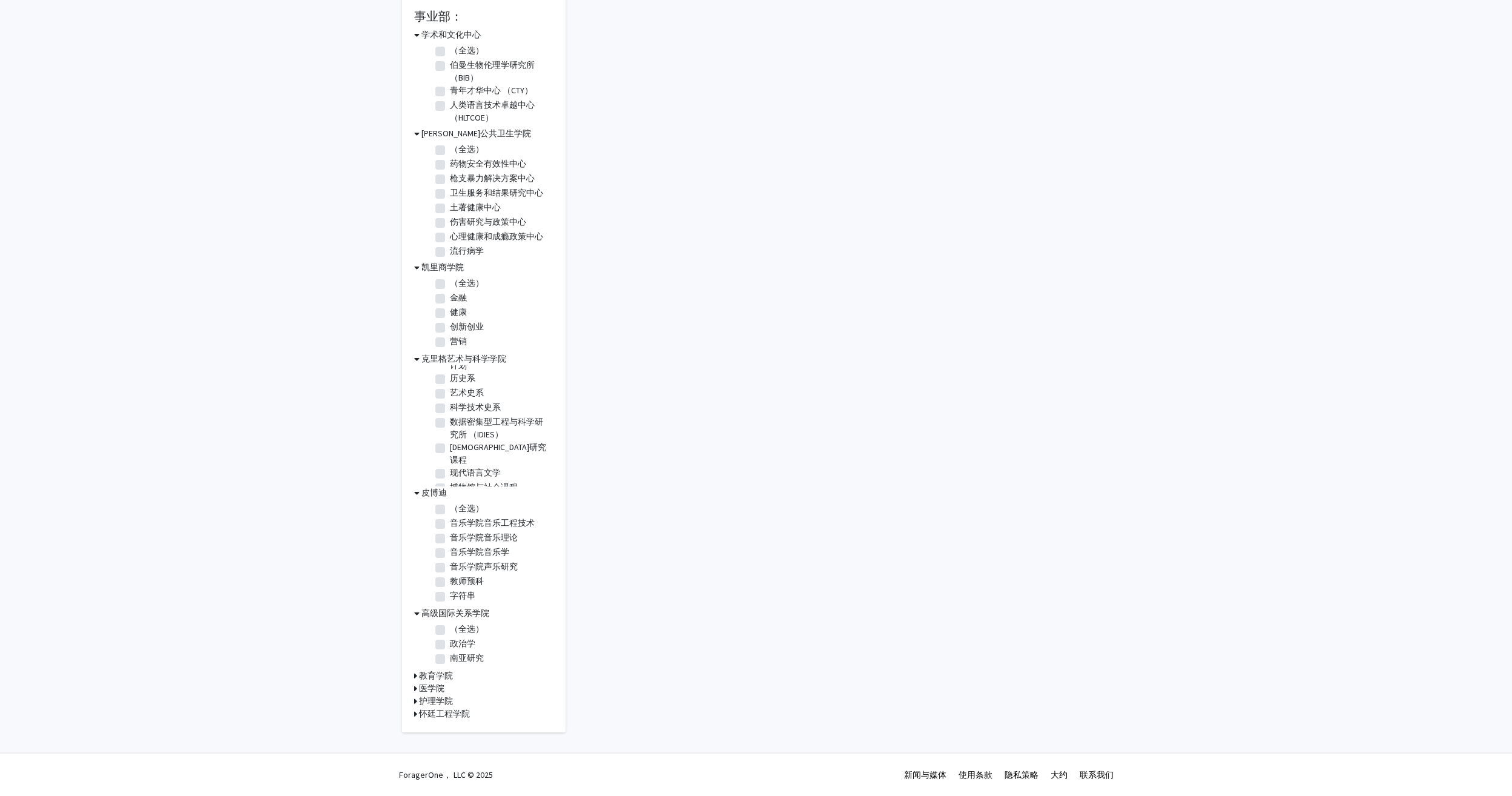
click at [436, 676] on h3 "教育学院" at bounding box center [436, 675] width 34 height 13
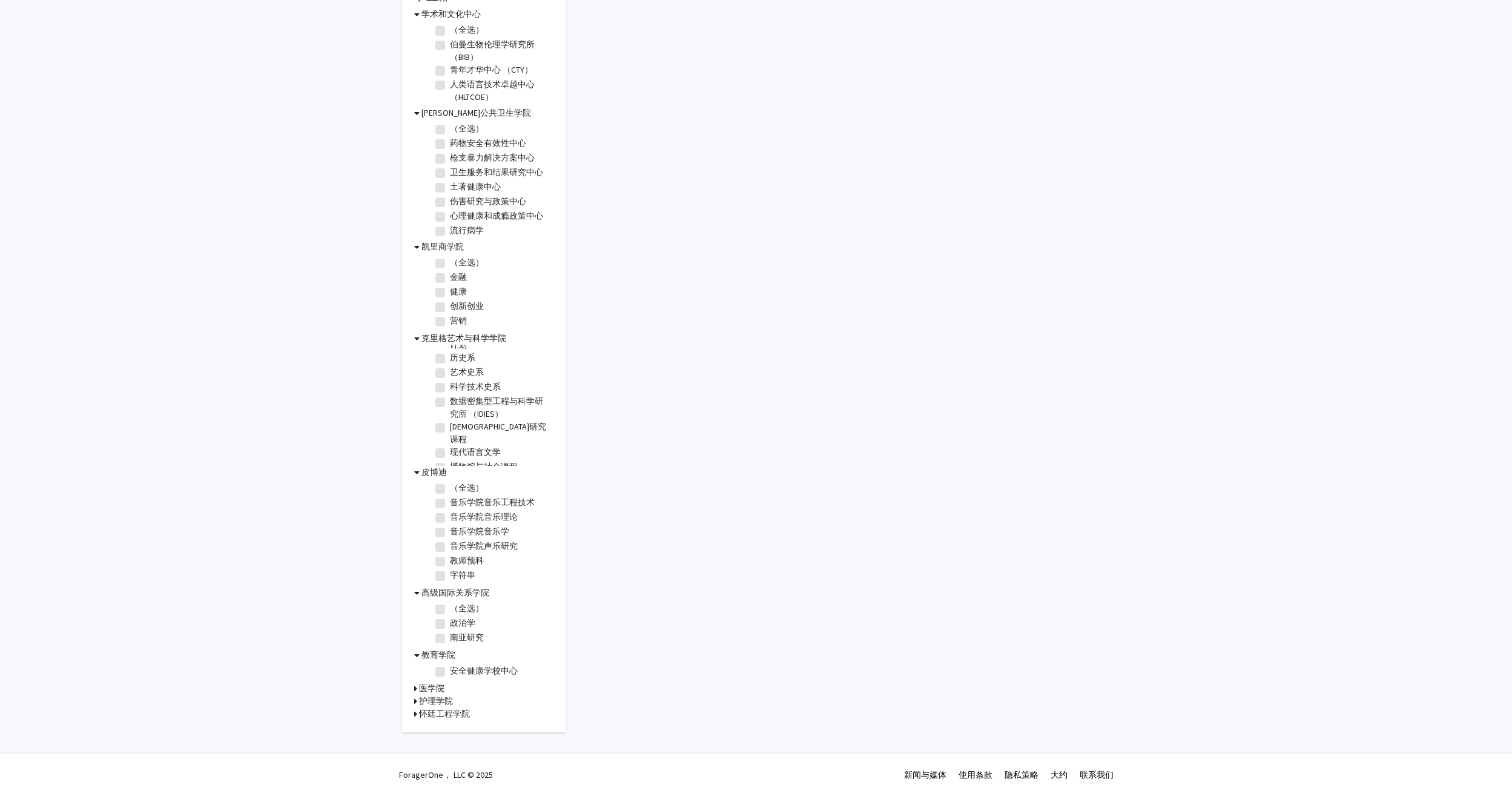
click at [430, 685] on h3 "医学院" at bounding box center [432, 687] width 25 height 13
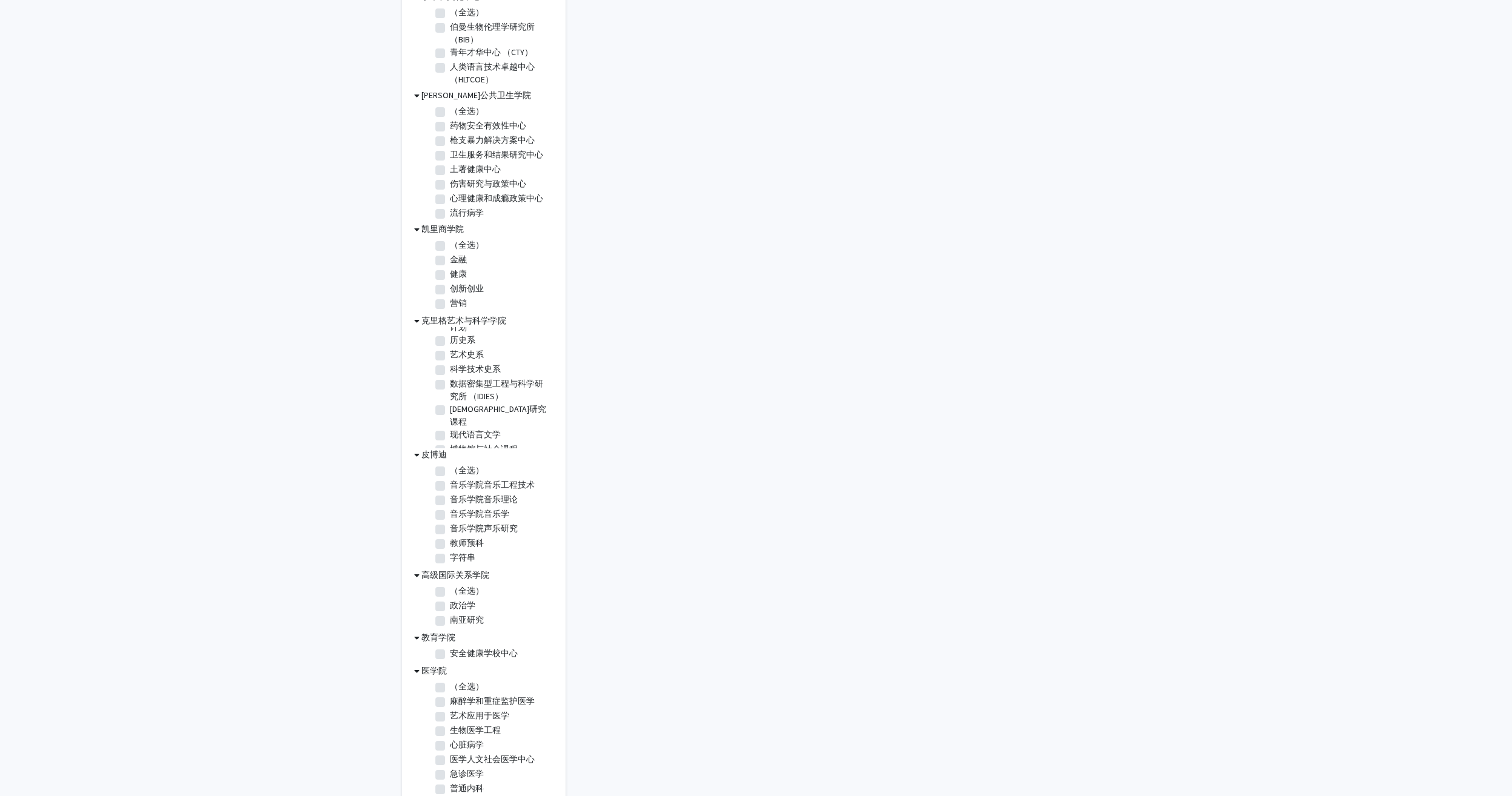
scroll to position [462, 0]
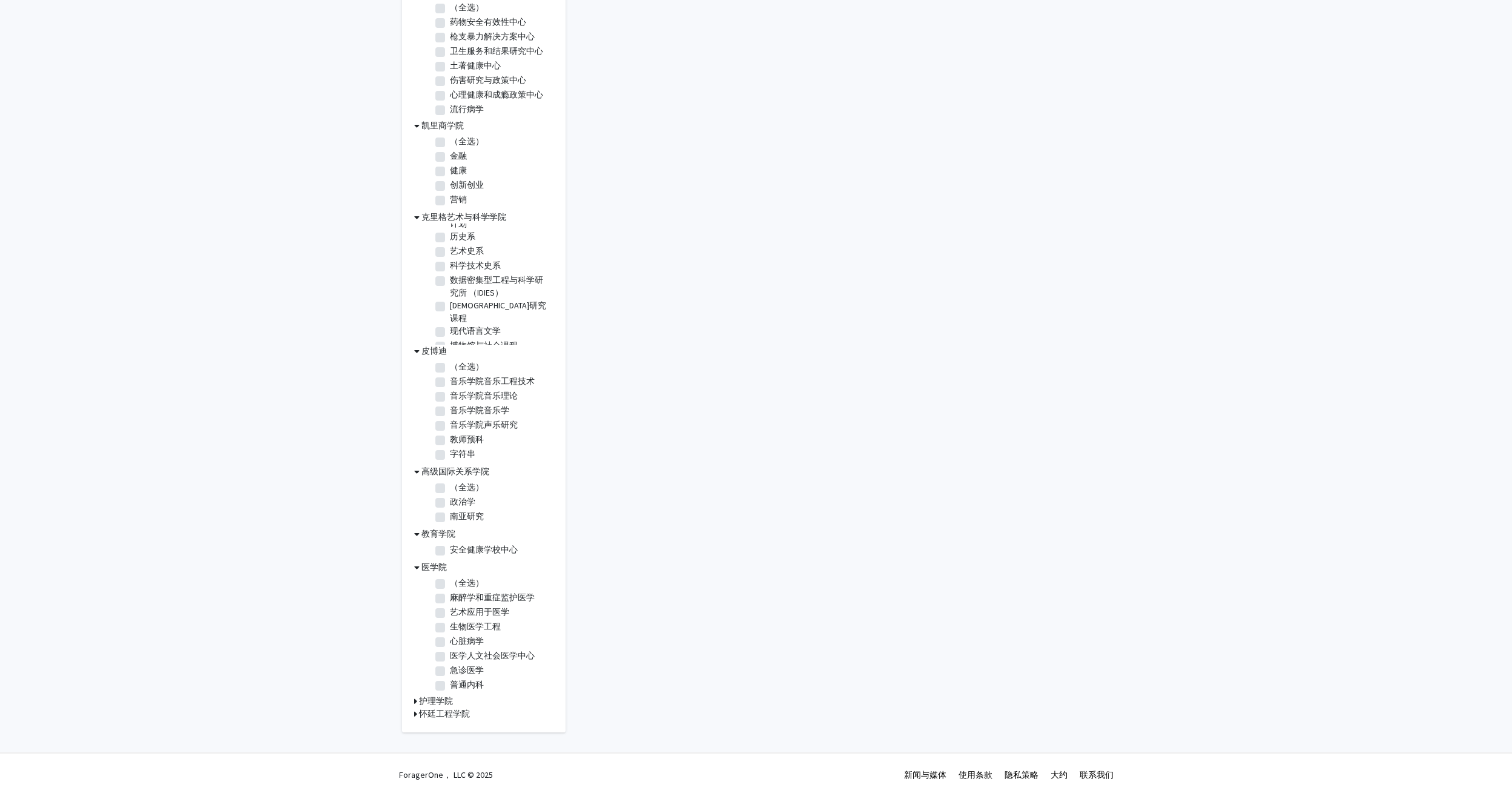
click at [431, 699] on h3 "护理学院" at bounding box center [436, 701] width 34 height 13
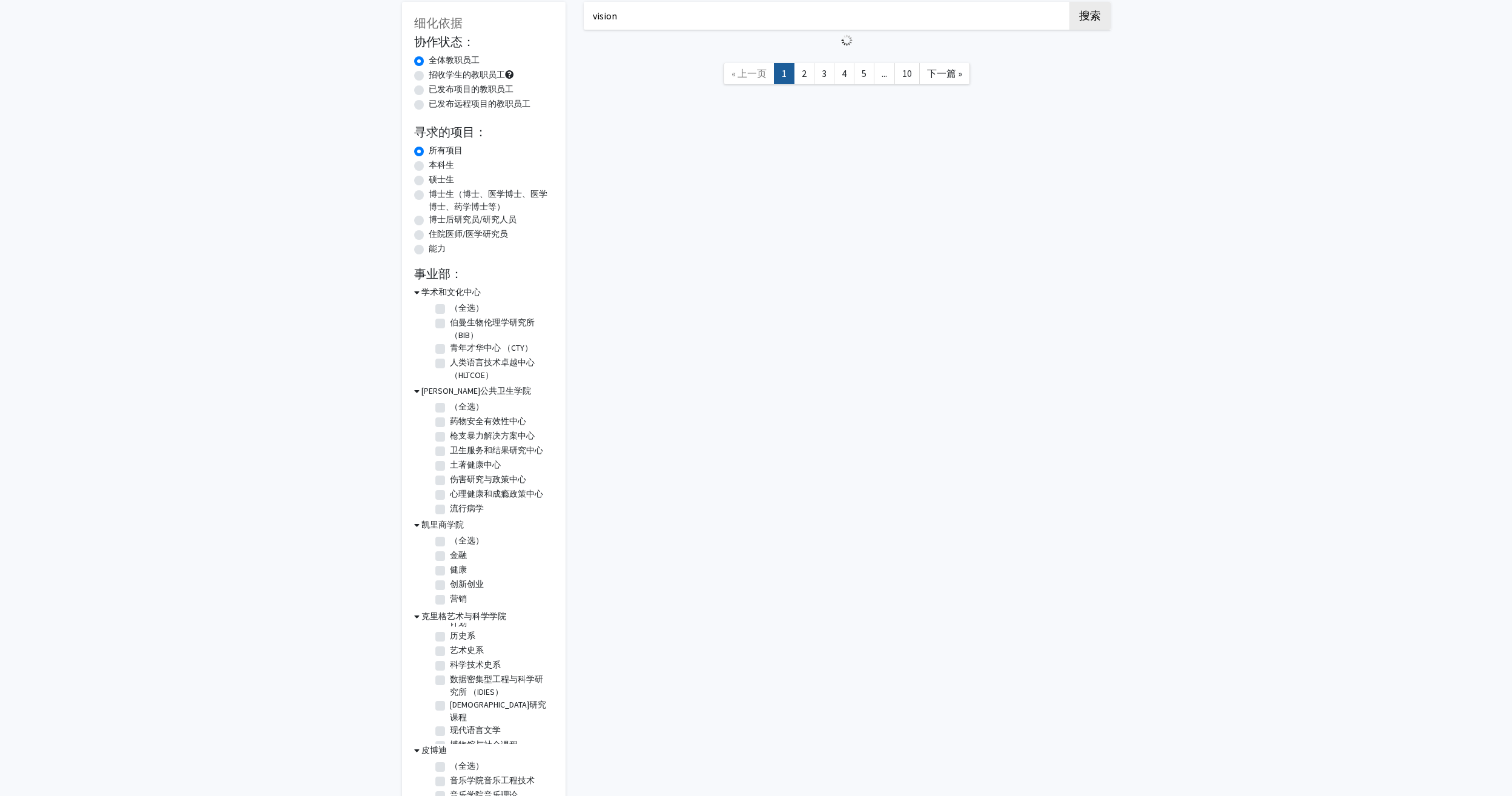
scroll to position [0, 0]
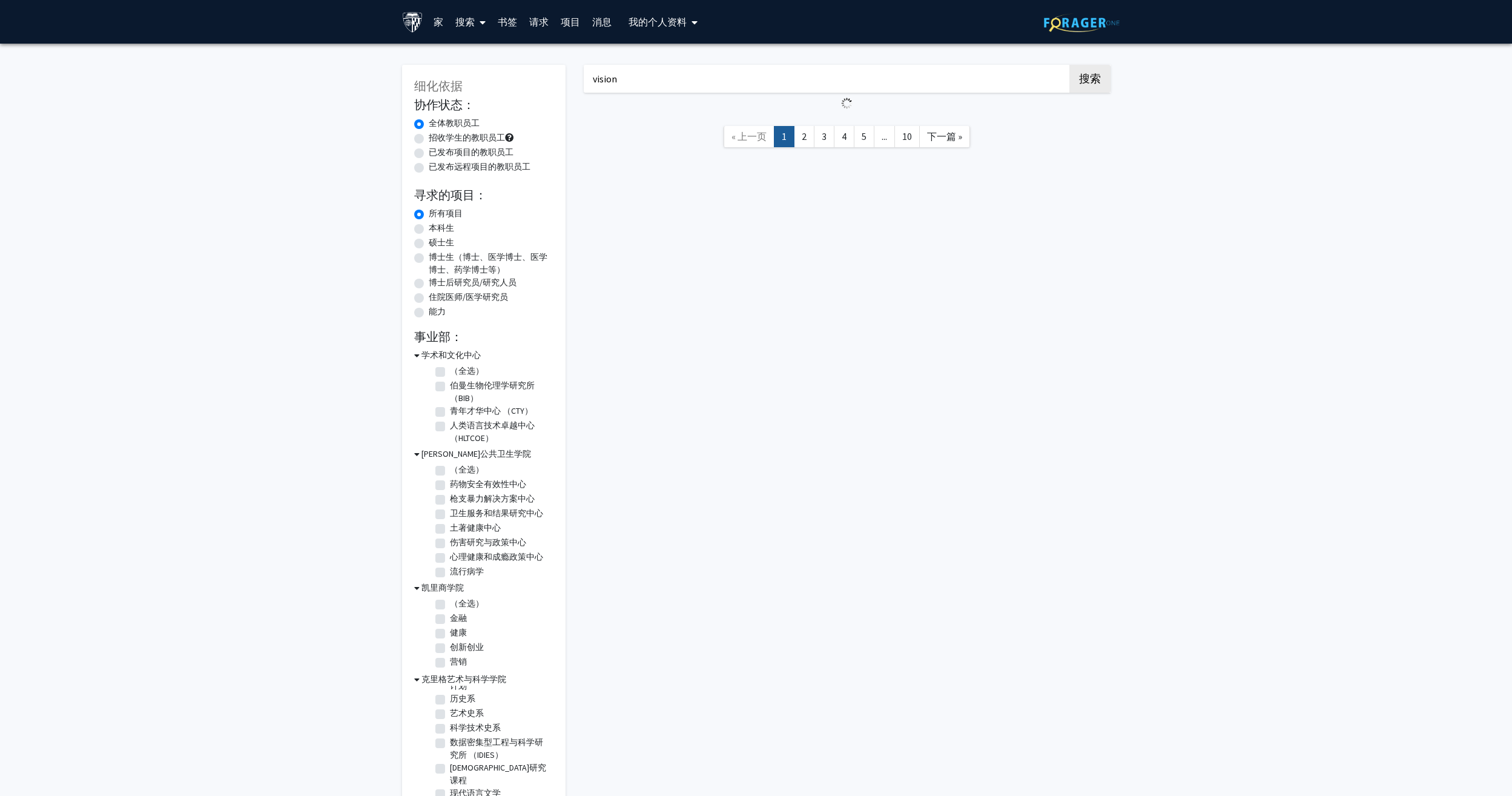
drag, startPoint x: 631, startPoint y: 86, endPoint x: 408, endPoint y: 77, distance: 223.2
click at [408, 78] on div "细化依据 协作状态： Collaboration Status 全体教职员工 Collaboration Status 招收学生的教职员工 Collabora…" at bounding box center [756, 634] width 726 height 1162
click at [437, 18] on link "家" at bounding box center [439, 21] width 22 height 42
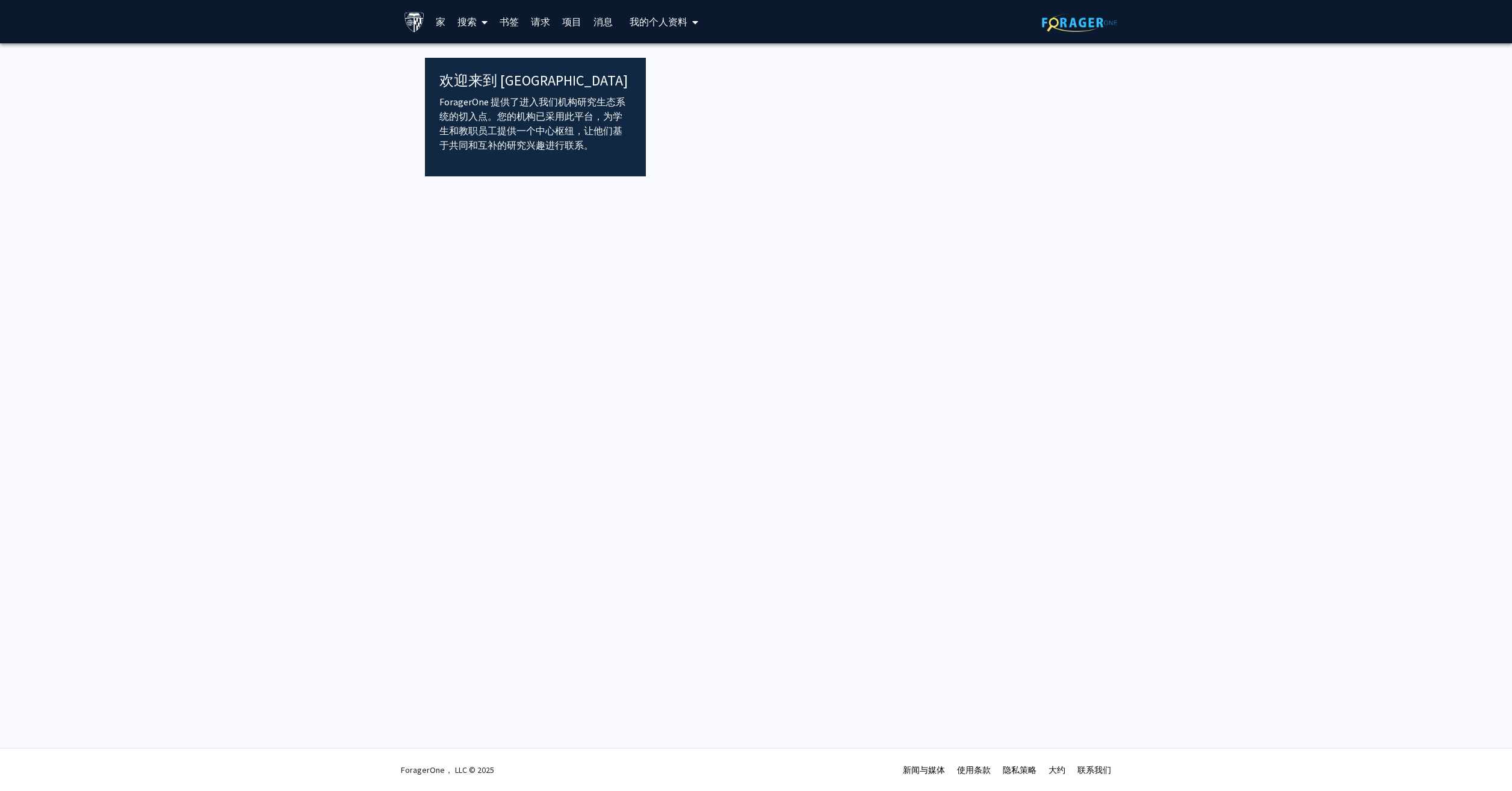
click at [466, 16] on font "搜索" at bounding box center [467, 21] width 19 height 12
click at [493, 52] on span "教职员工" at bounding box center [489, 55] width 75 height 24
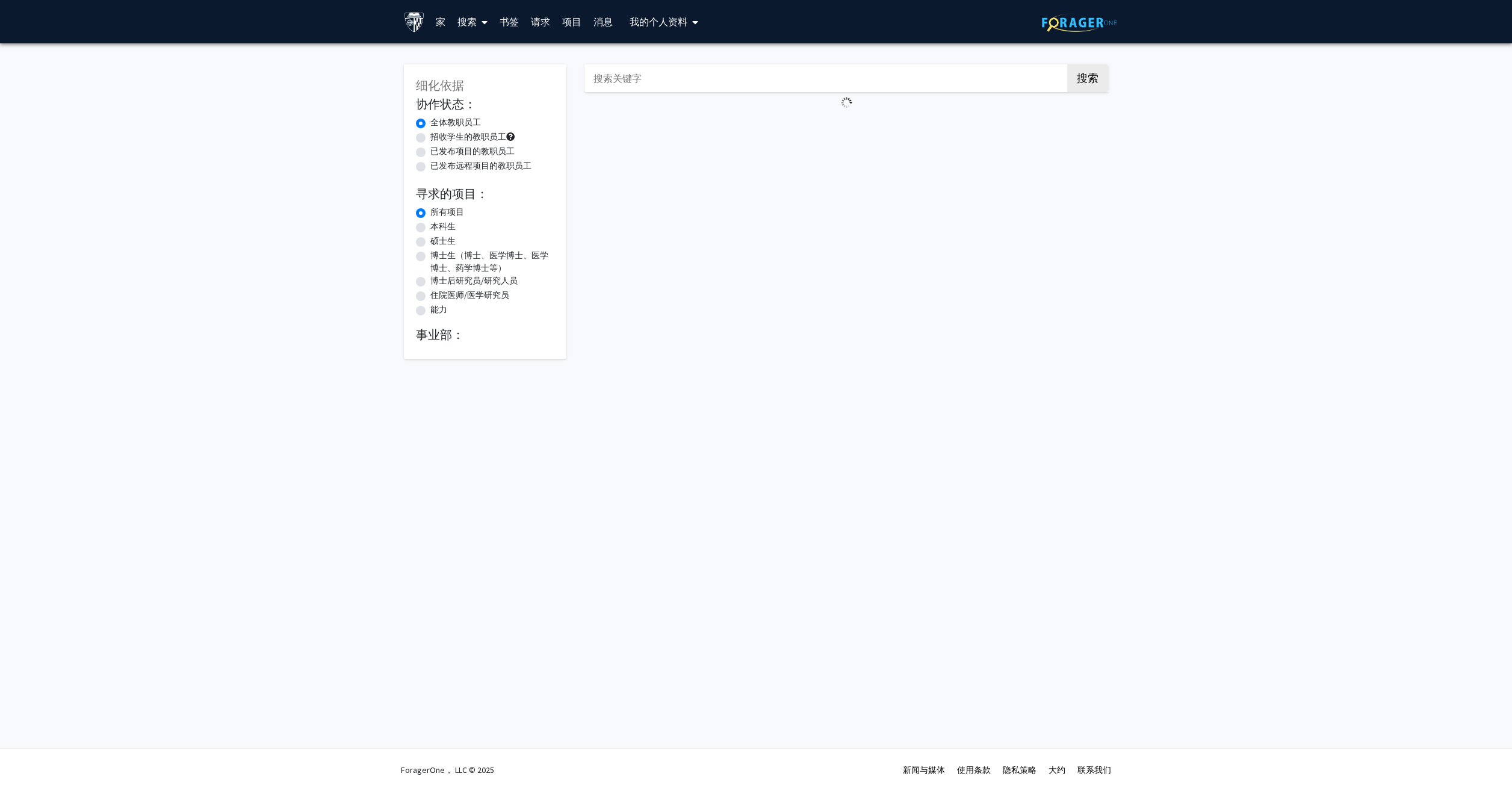
click at [480, 21] on span at bounding box center [482, 22] width 11 height 42
click at [501, 106] on span "资金、计划和外部机会" at bounding box center [517, 103] width 132 height 24
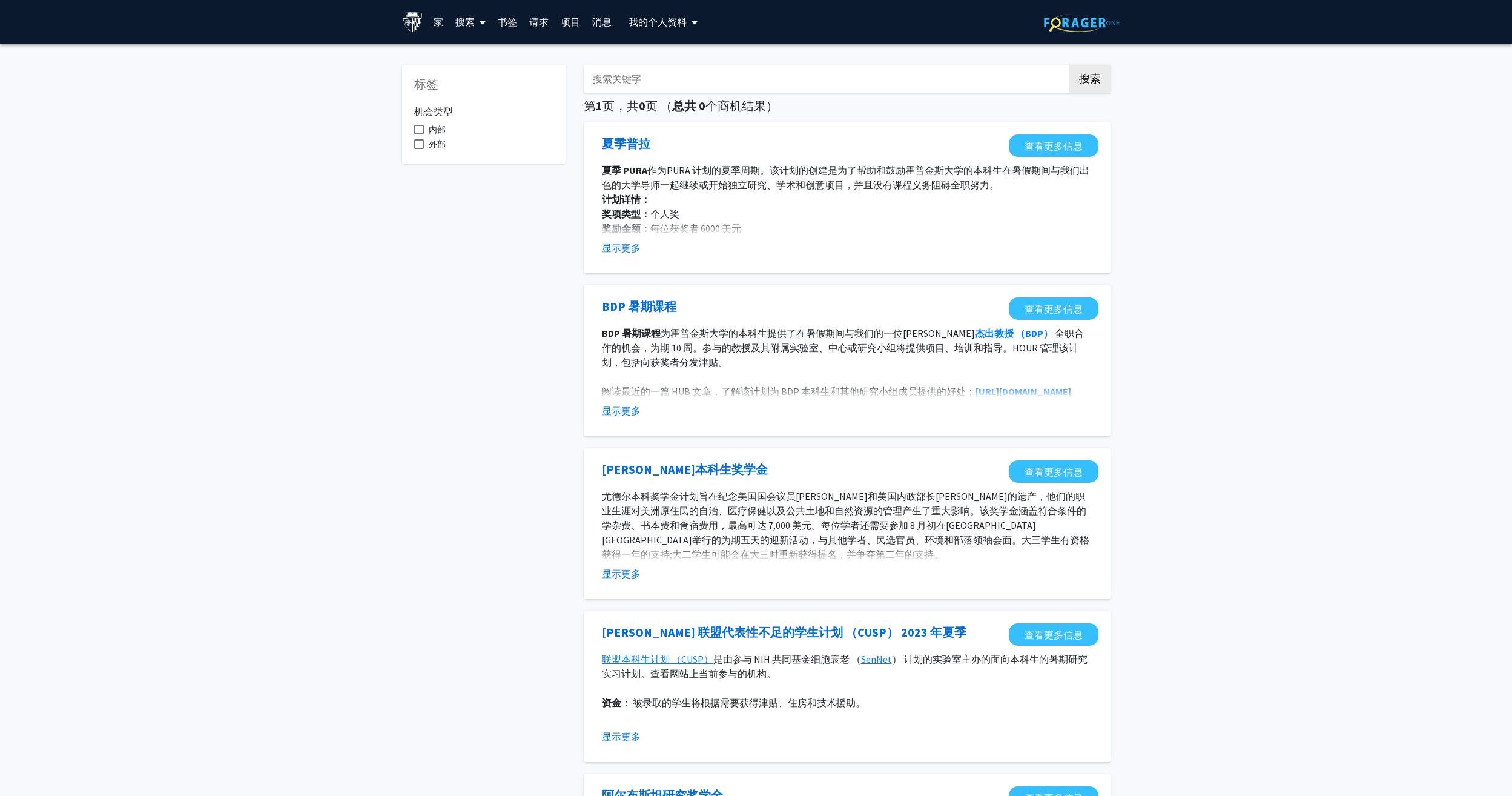
click at [456, 23] on font "搜索" at bounding box center [465, 21] width 19 height 12
click at [488, 52] on span "教职员工" at bounding box center [487, 55] width 75 height 24
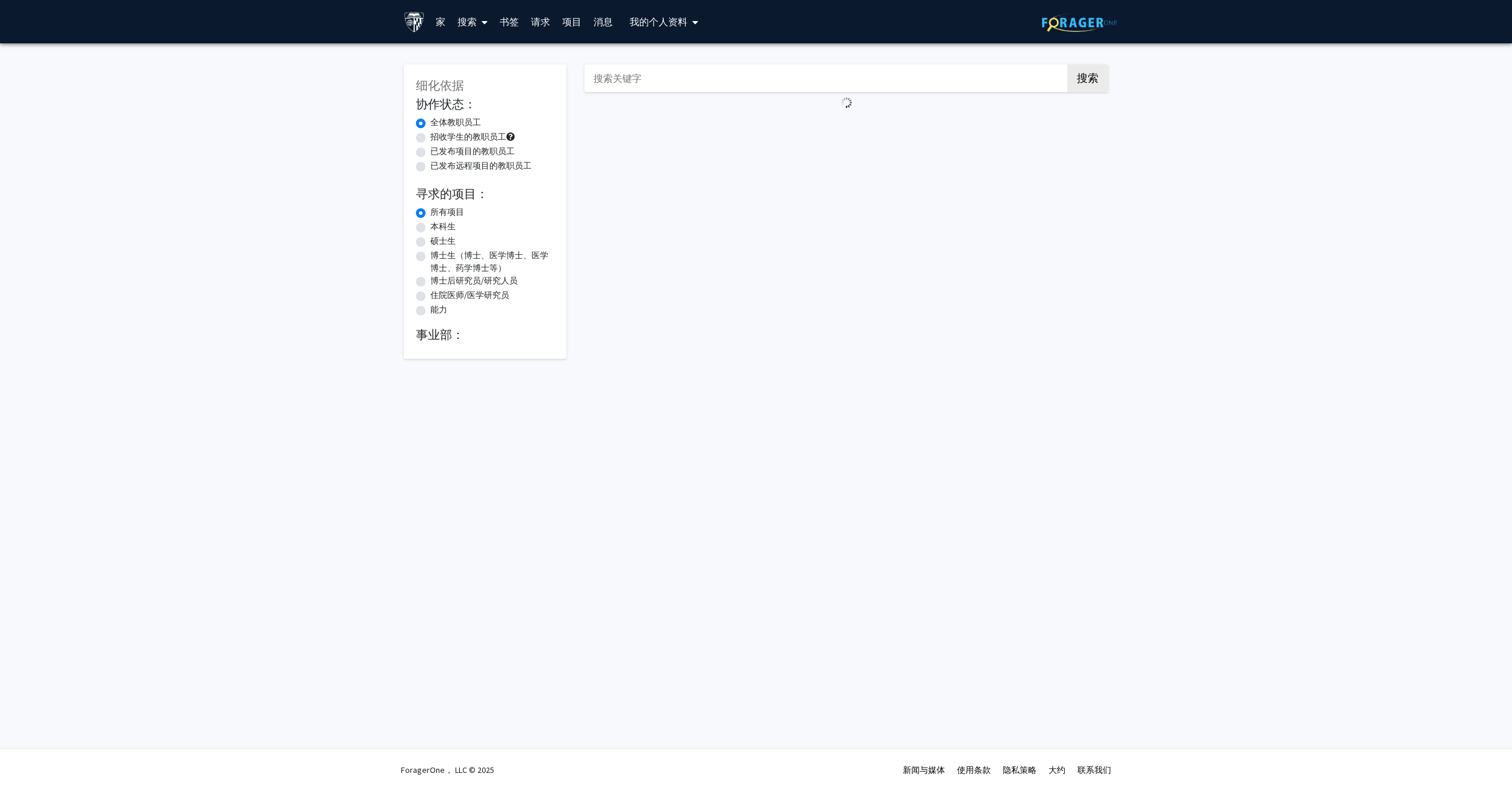
click at [437, 21] on link "家" at bounding box center [441, 21] width 22 height 42
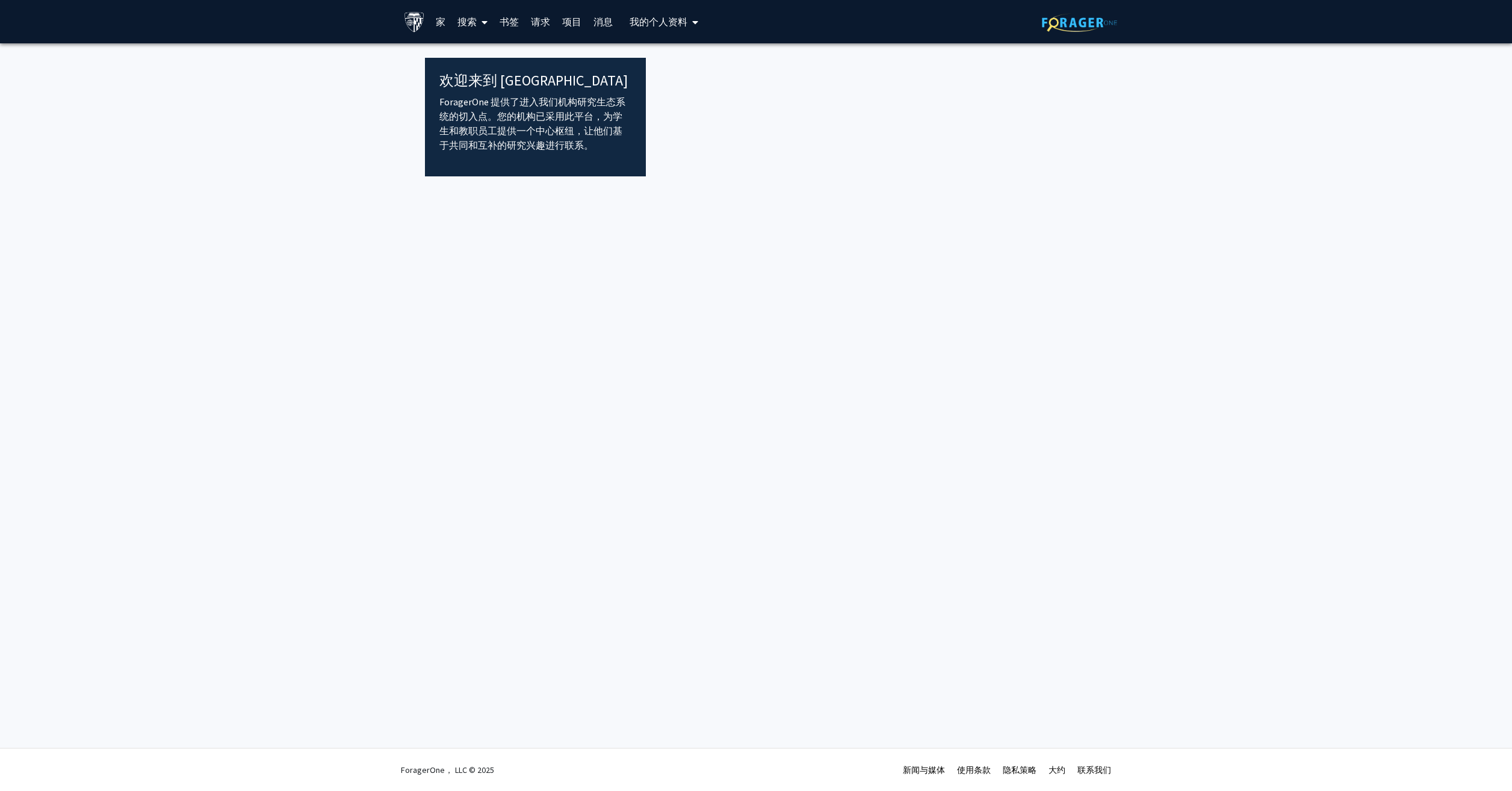
click at [459, 20] on font "搜索" at bounding box center [467, 21] width 19 height 12
click at [477, 77] on span "学生" at bounding box center [479, 79] width 55 height 24
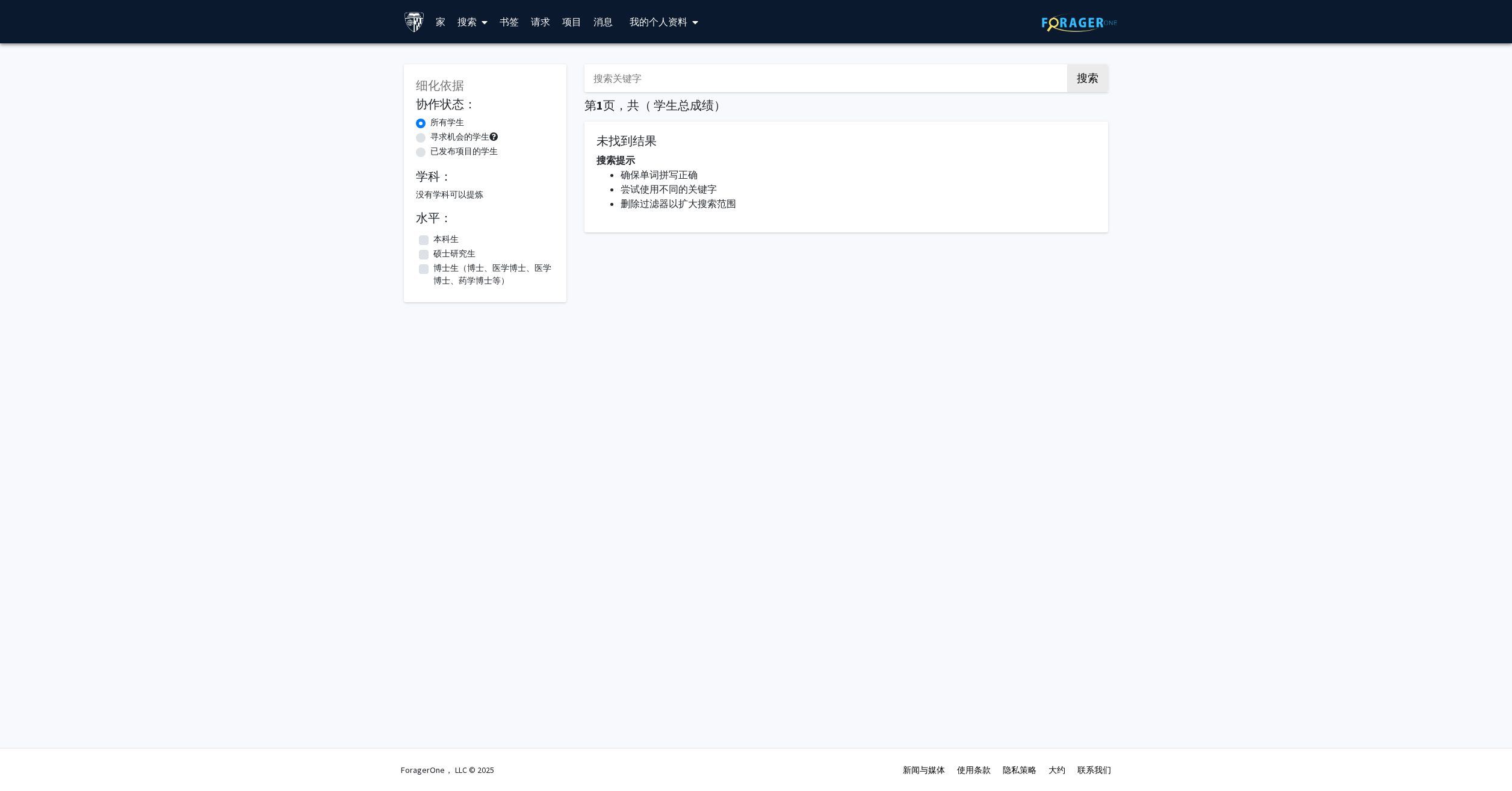
click at [433, 250] on label "硕士研究生" at bounding box center [454, 253] width 42 height 12
click at [433, 250] on input "硕士研究生" at bounding box center [437, 251] width 8 height 8
click at [477, 20] on span at bounding box center [482, 22] width 11 height 42
click at [490, 81] on span "学生" at bounding box center [479, 79] width 55 height 24
checkbox input "false"
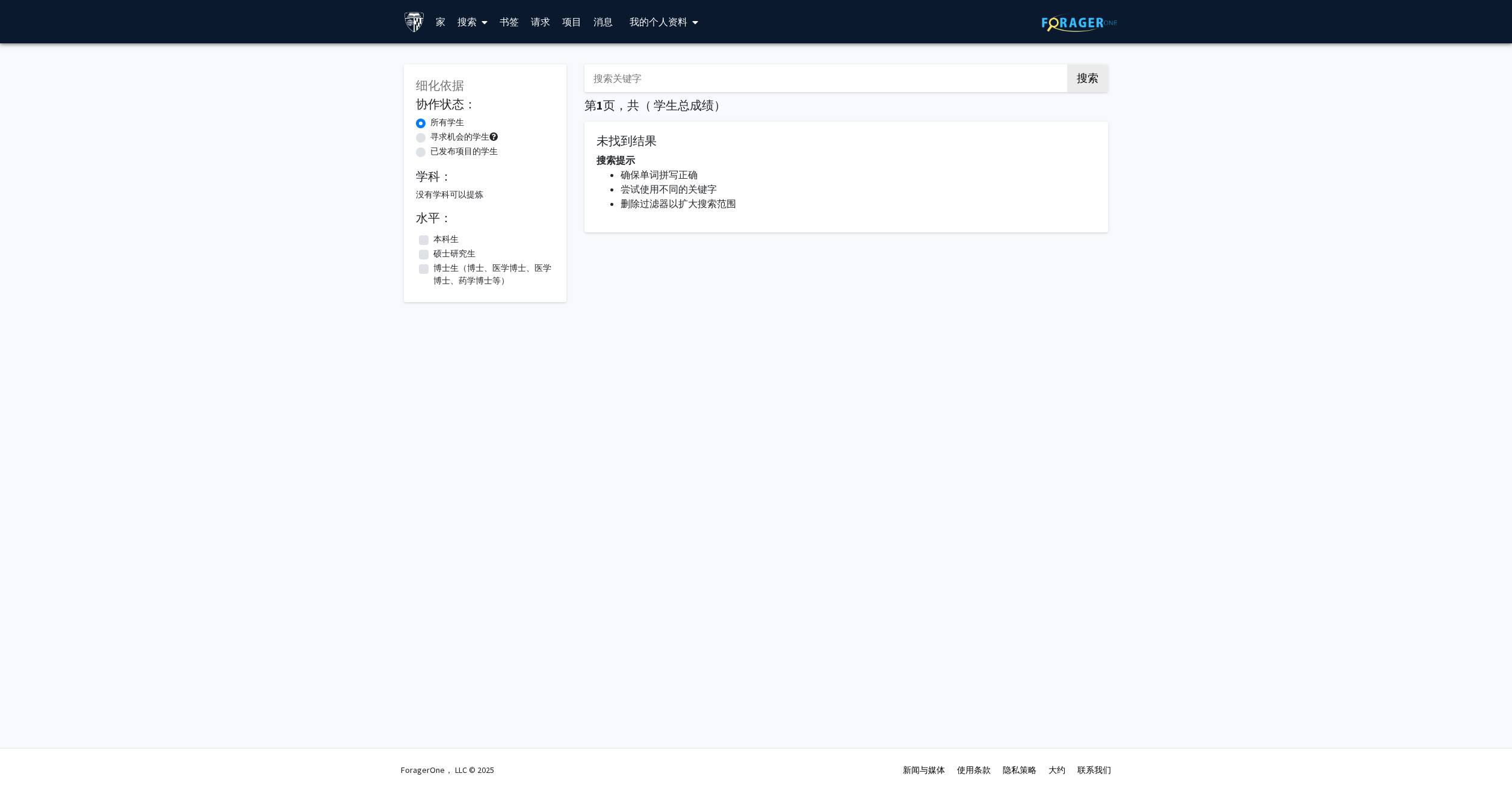
click at [473, 22] on font "搜索" at bounding box center [467, 21] width 19 height 12
click at [480, 60] on span "教职员工" at bounding box center [489, 55] width 75 height 24
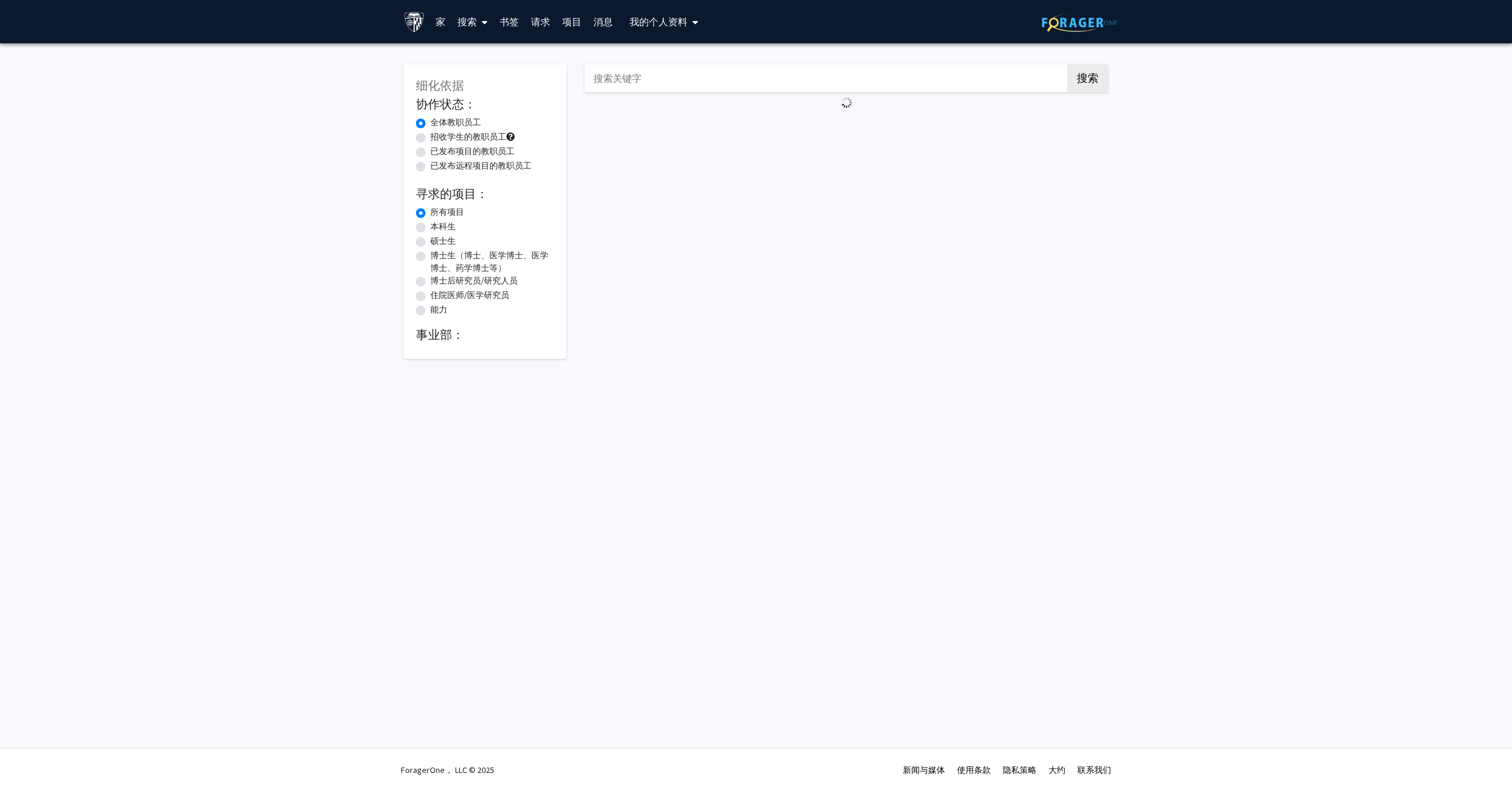
click at [430, 136] on label "招收学生的教职员工" at bounding box center [468, 136] width 76 height 12
click at [430, 136] on input "招收学生的教职员工" at bounding box center [434, 134] width 8 height 8
radio input "true"
click at [430, 151] on label "已发布项目的教职员工" at bounding box center [472, 151] width 84 height 12
click at [430, 151] on input "已发布项目的教职员工" at bounding box center [434, 149] width 8 height 8
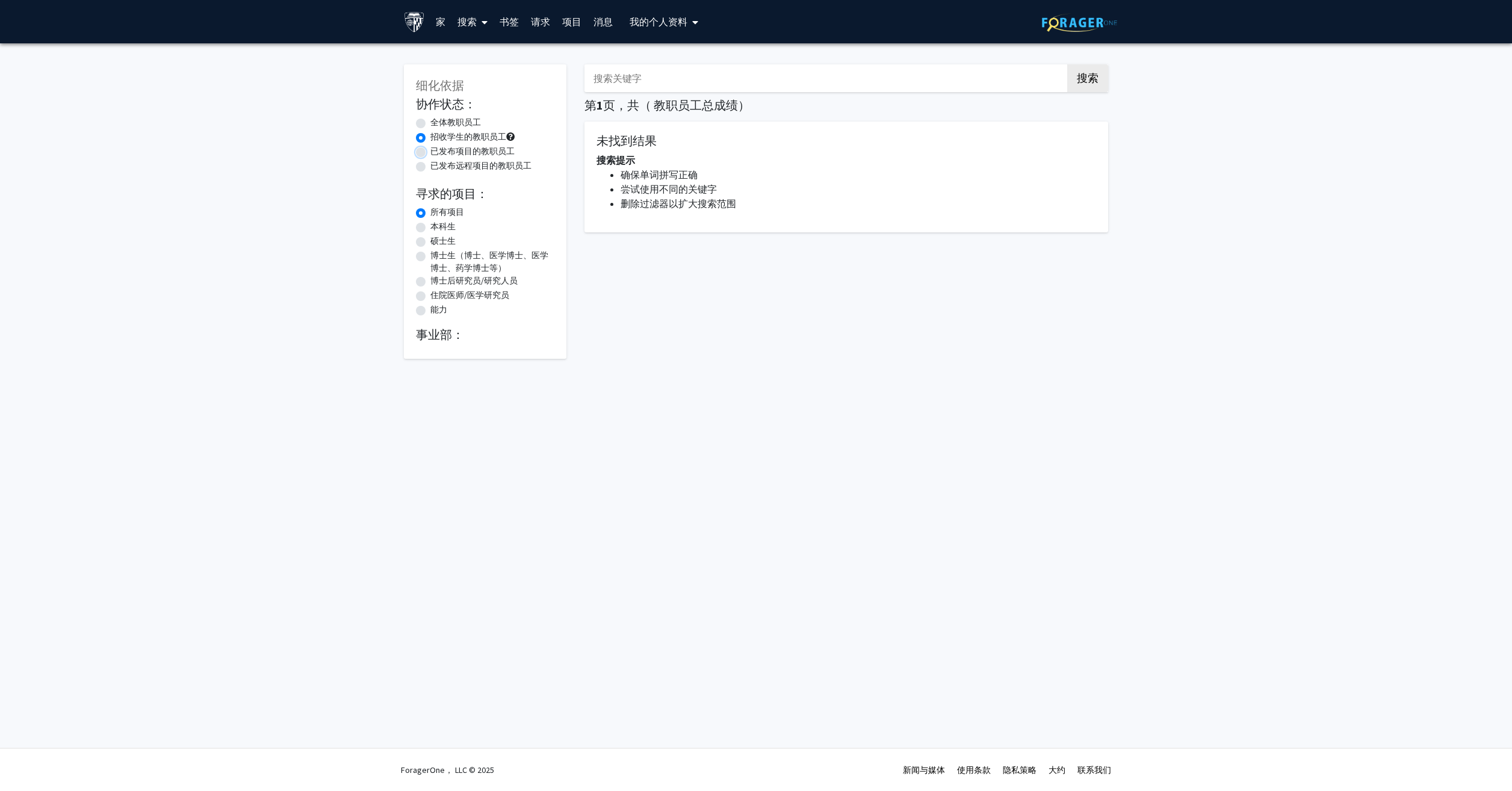
radio input "true"
click at [430, 135] on label "招收学生的教职员工" at bounding box center [468, 136] width 76 height 12
click at [430, 135] on input "招收学生的教职员工" at bounding box center [434, 134] width 8 height 8
radio input "true"
click at [430, 214] on label "所有项目" at bounding box center [447, 211] width 34 height 12
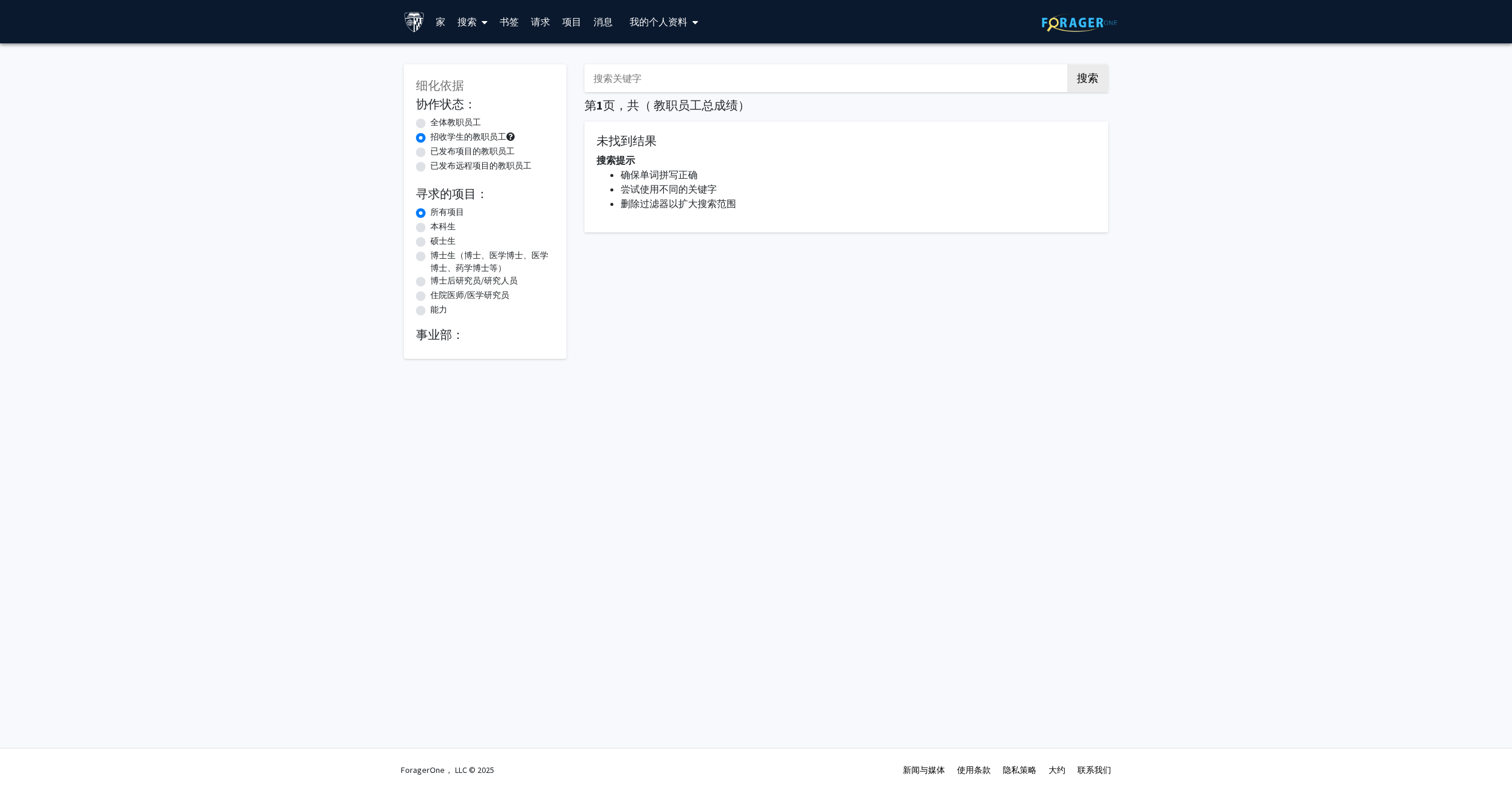
click at [430, 214] on input "所有项目" at bounding box center [434, 209] width 8 height 8
click at [430, 227] on label "本科生" at bounding box center [443, 226] width 25 height 12
click at [430, 227] on input "本科生" at bounding box center [434, 224] width 8 height 8
radio input "true"
click at [445, 20] on link "家" at bounding box center [441, 21] width 22 height 42
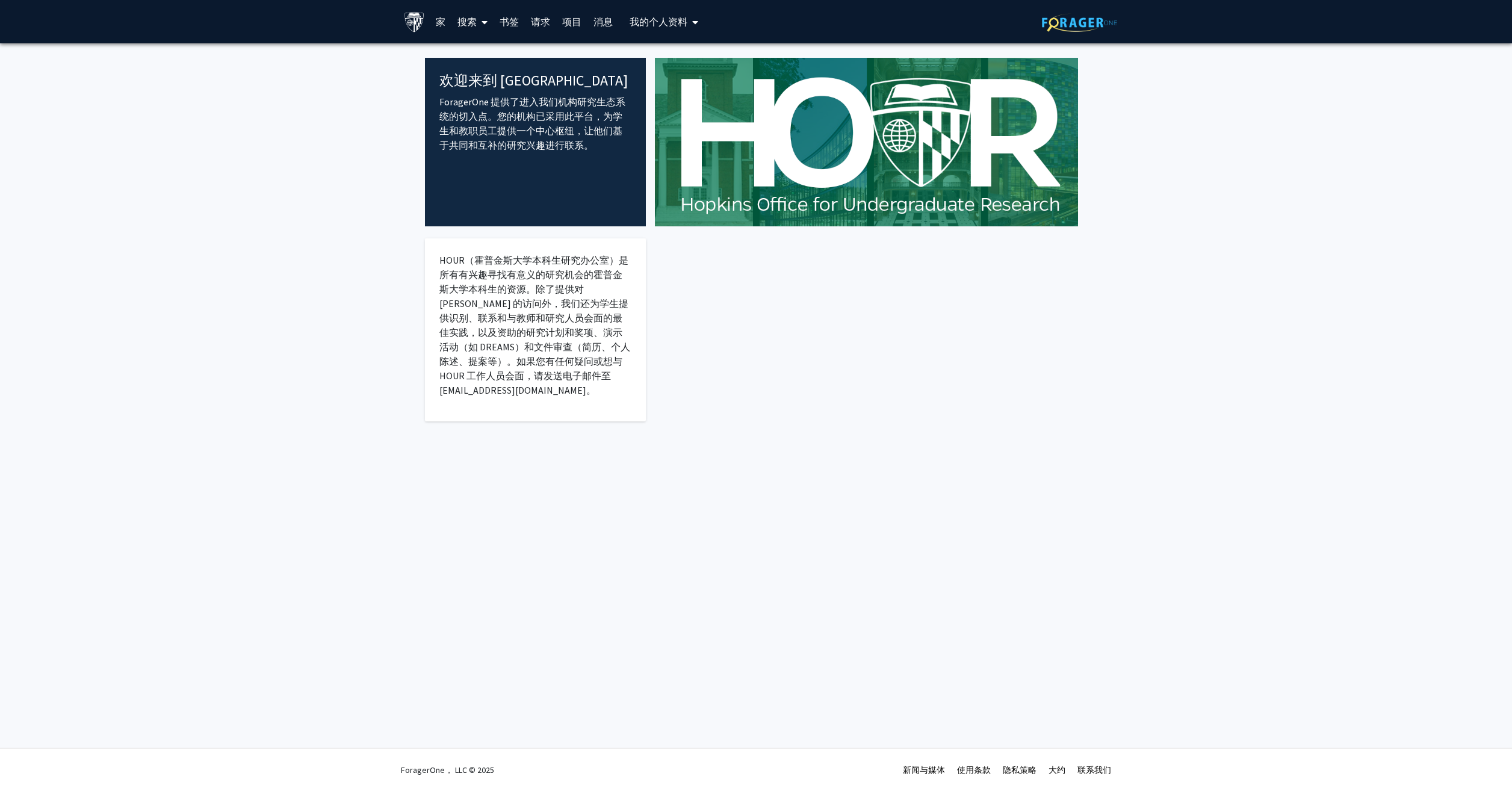
click at [466, 18] on font "搜索" at bounding box center [467, 21] width 19 height 12
click at [483, 55] on span "教职员工" at bounding box center [489, 55] width 75 height 24
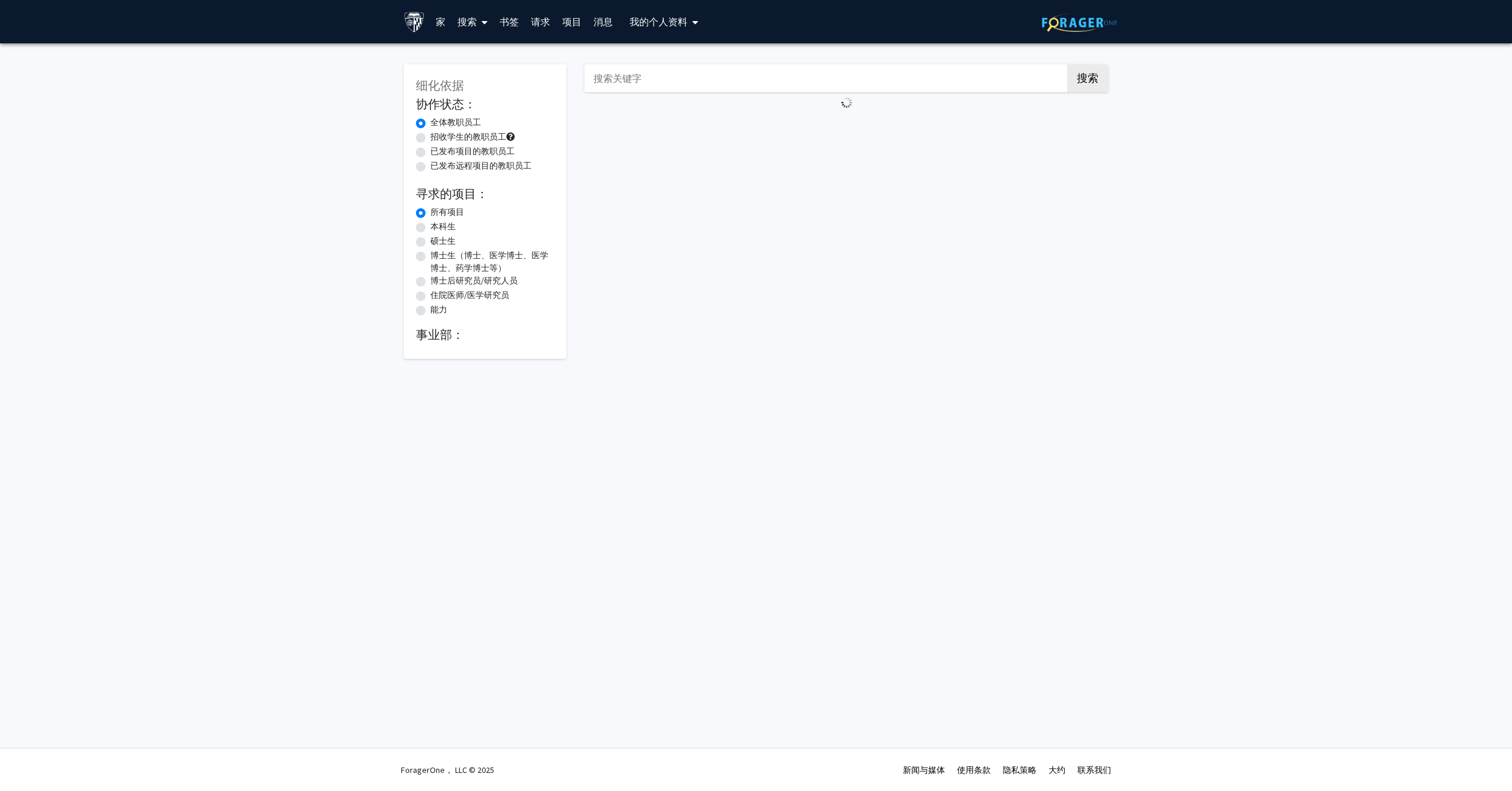
click at [691, 21] on span "My profile dropdown to access profile and logout" at bounding box center [693, 22] width 11 height 42
click at [664, 94] on link "帐户设置" at bounding box center [692, 93] width 109 height 15
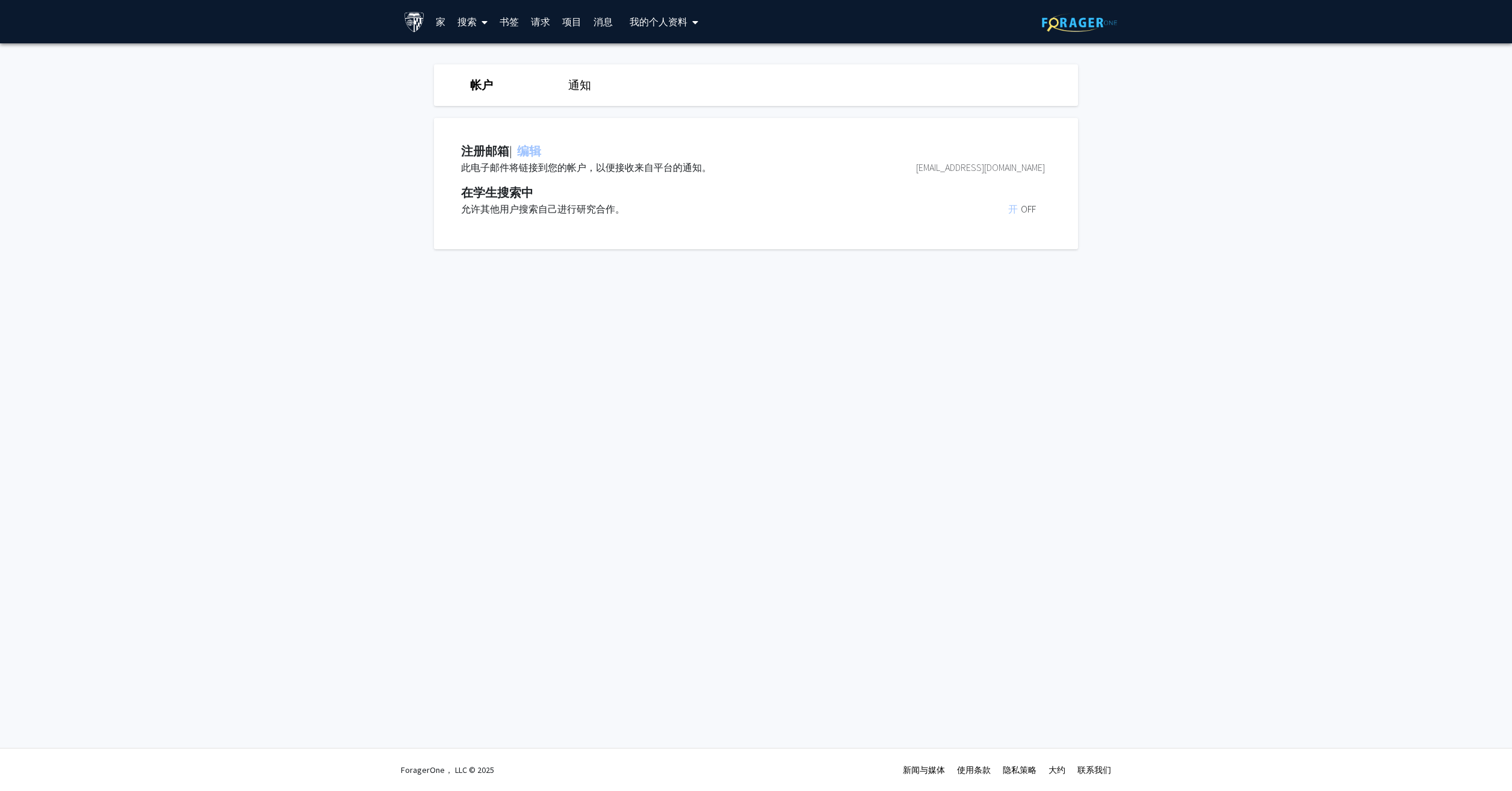
click at [484, 82] on link "帐户" at bounding box center [481, 85] width 23 height 15
click at [447, 25] on link "家" at bounding box center [441, 21] width 22 height 42
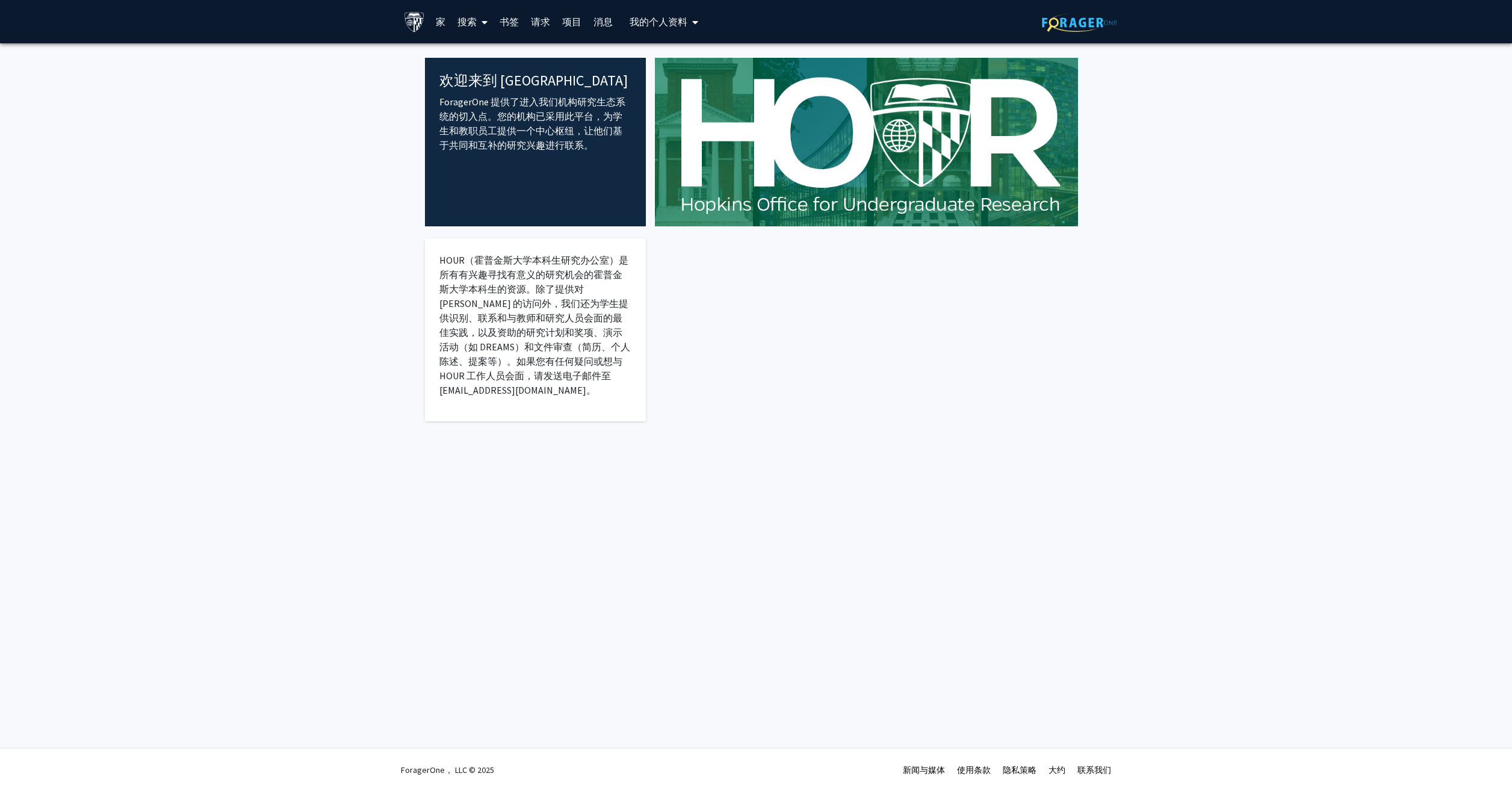
click at [517, 23] on link "书签" at bounding box center [509, 21] width 32 height 42
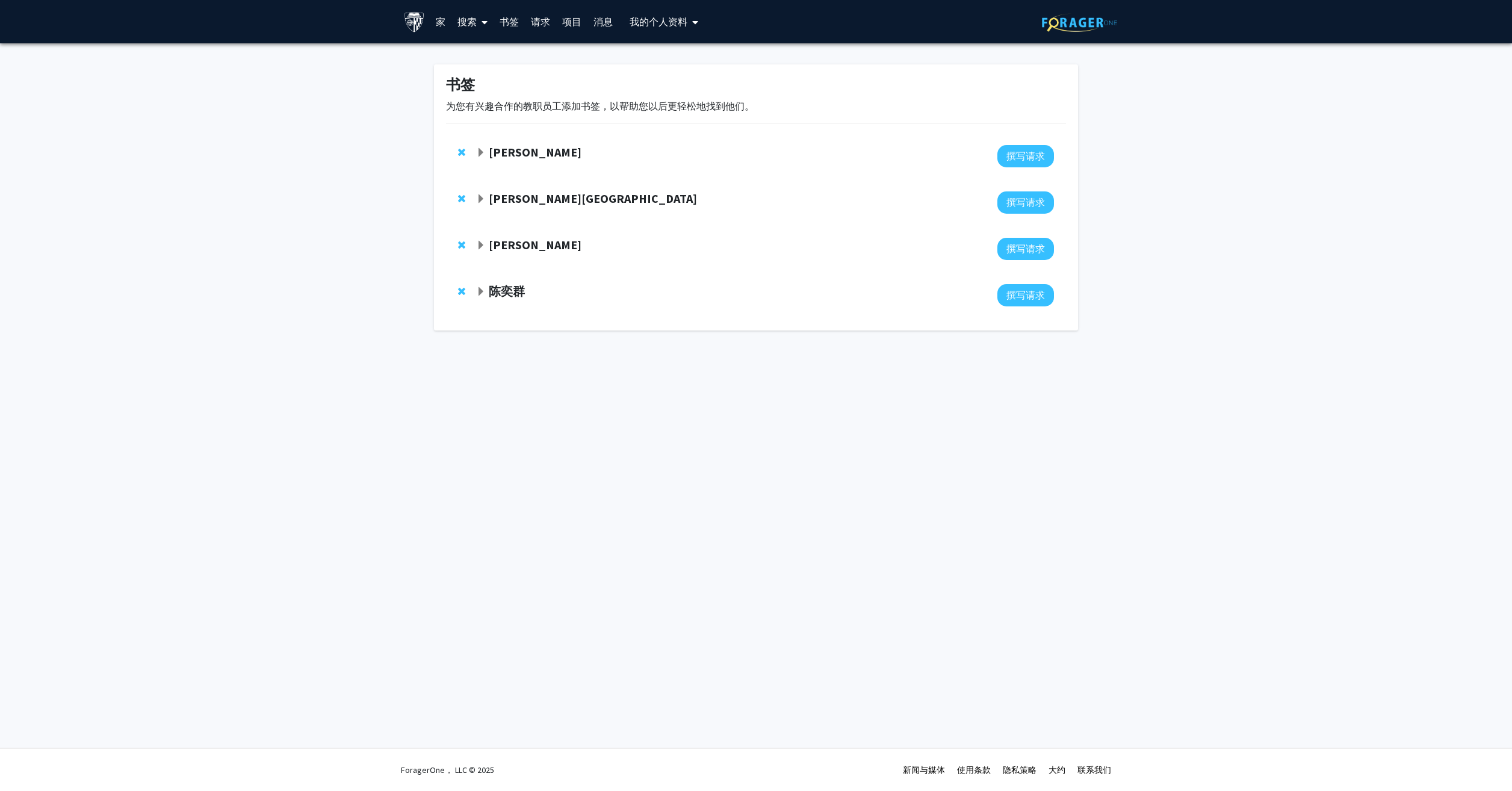
click at [539, 22] on font "请求" at bounding box center [540, 21] width 19 height 12
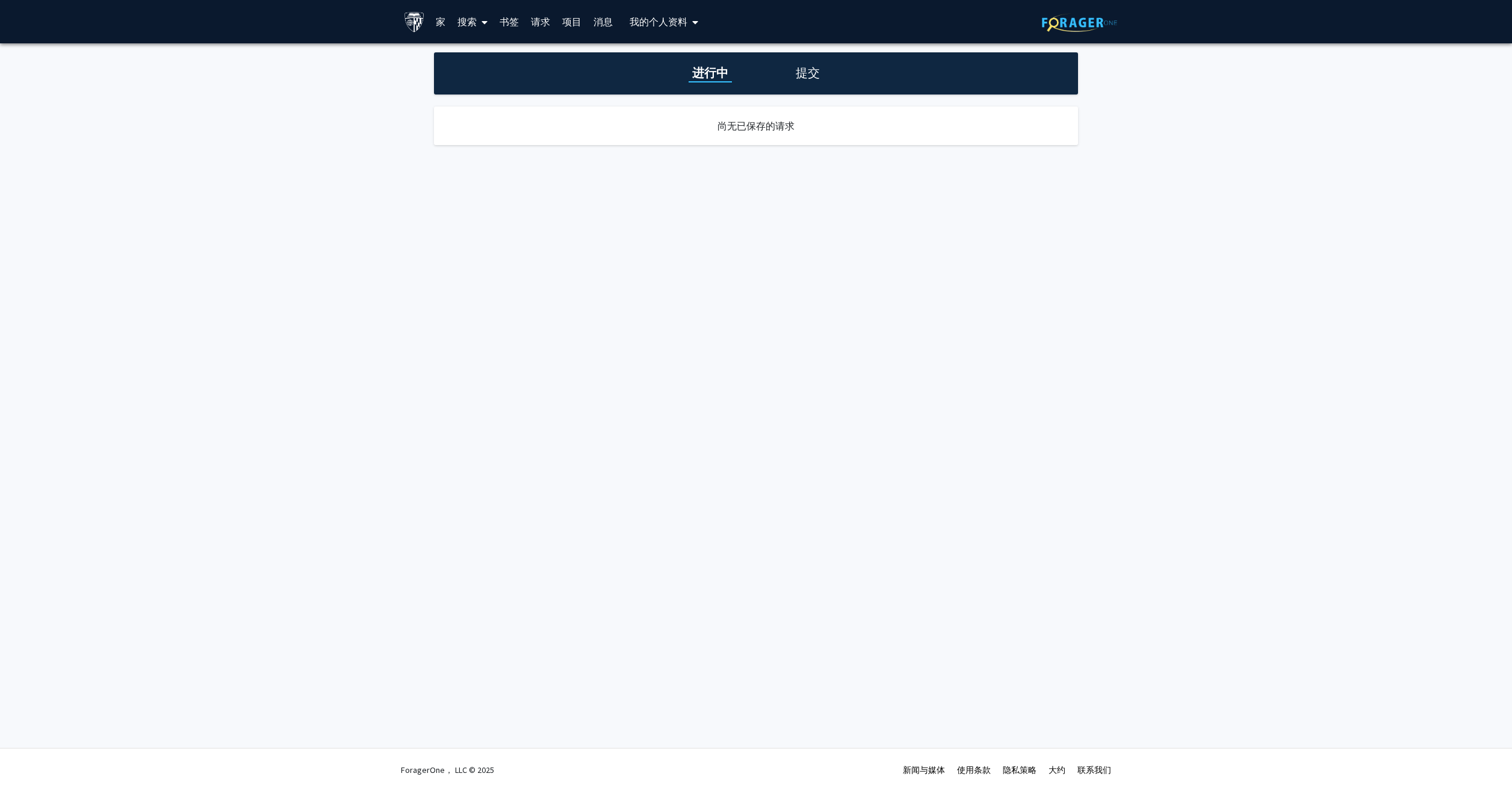
click at [572, 20] on link "项目" at bounding box center [572, 21] width 32 height 42
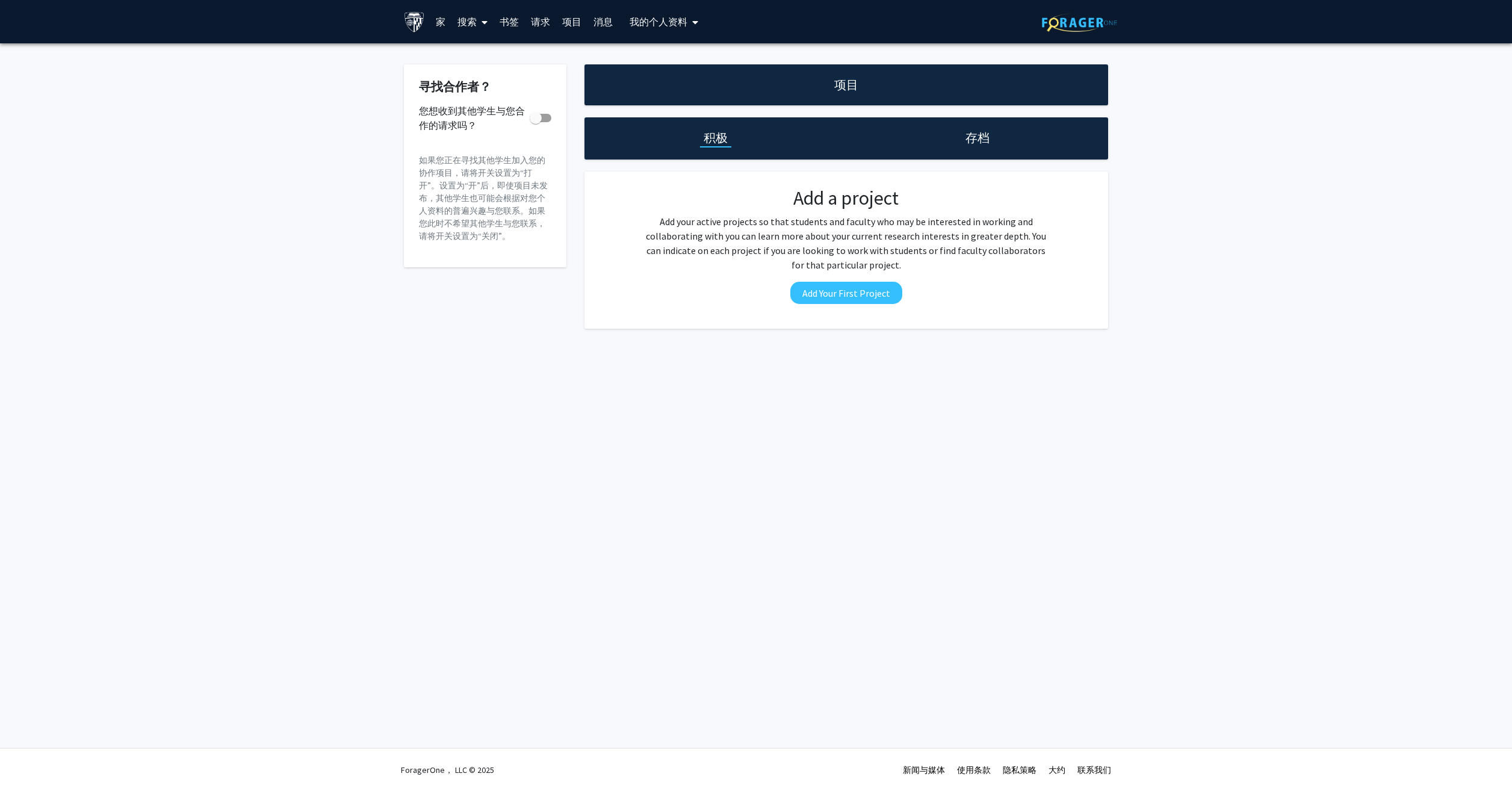
click at [523, 19] on link "书签" at bounding box center [509, 21] width 32 height 42
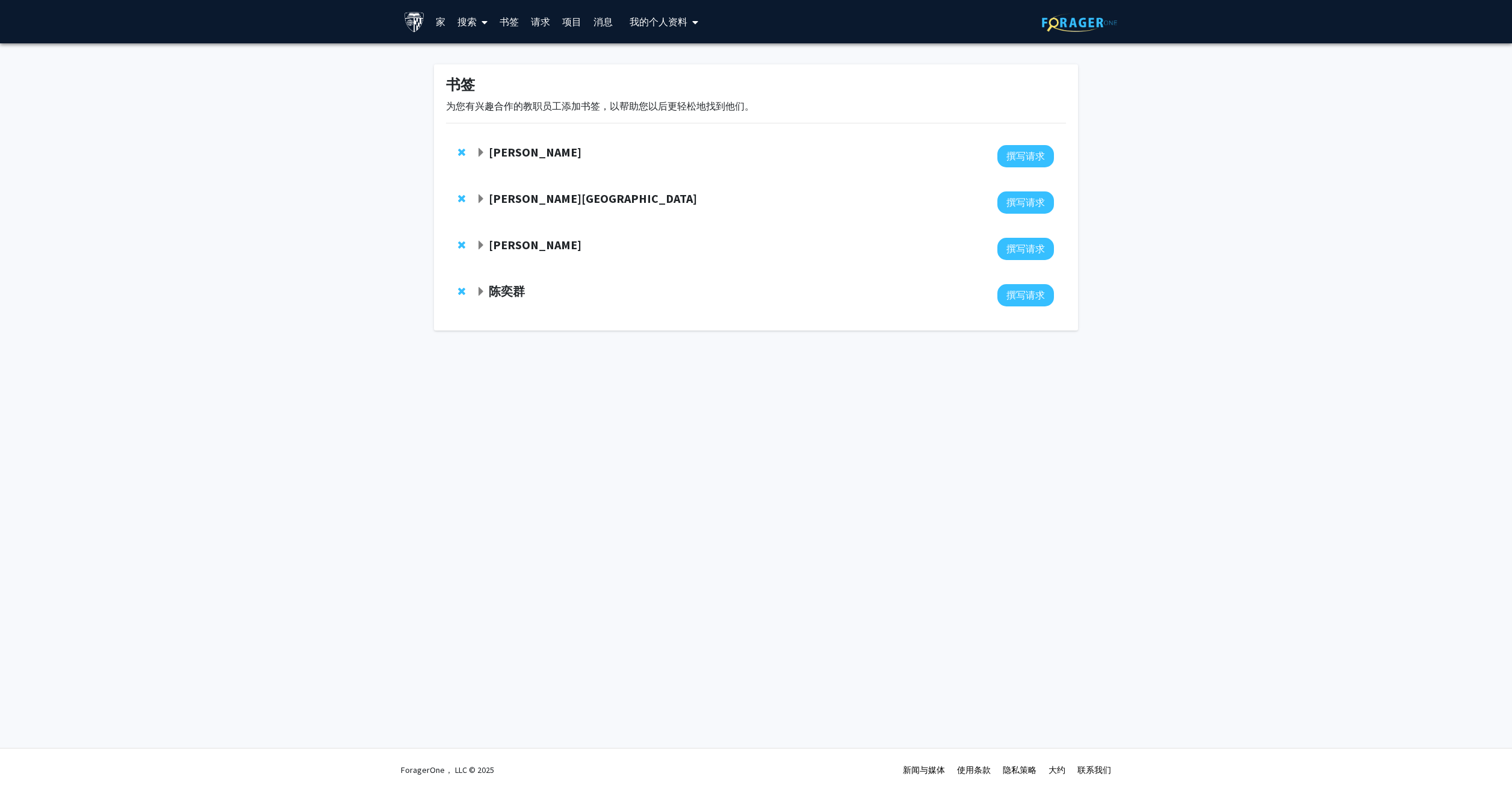
click at [507, 21] on link "书签" at bounding box center [509, 21] width 32 height 42
click at [507, 18] on link "书签" at bounding box center [509, 21] width 32 height 42
click at [474, 18] on font "搜索" at bounding box center [467, 21] width 19 height 12
click at [487, 50] on span "教职员工" at bounding box center [489, 55] width 75 height 24
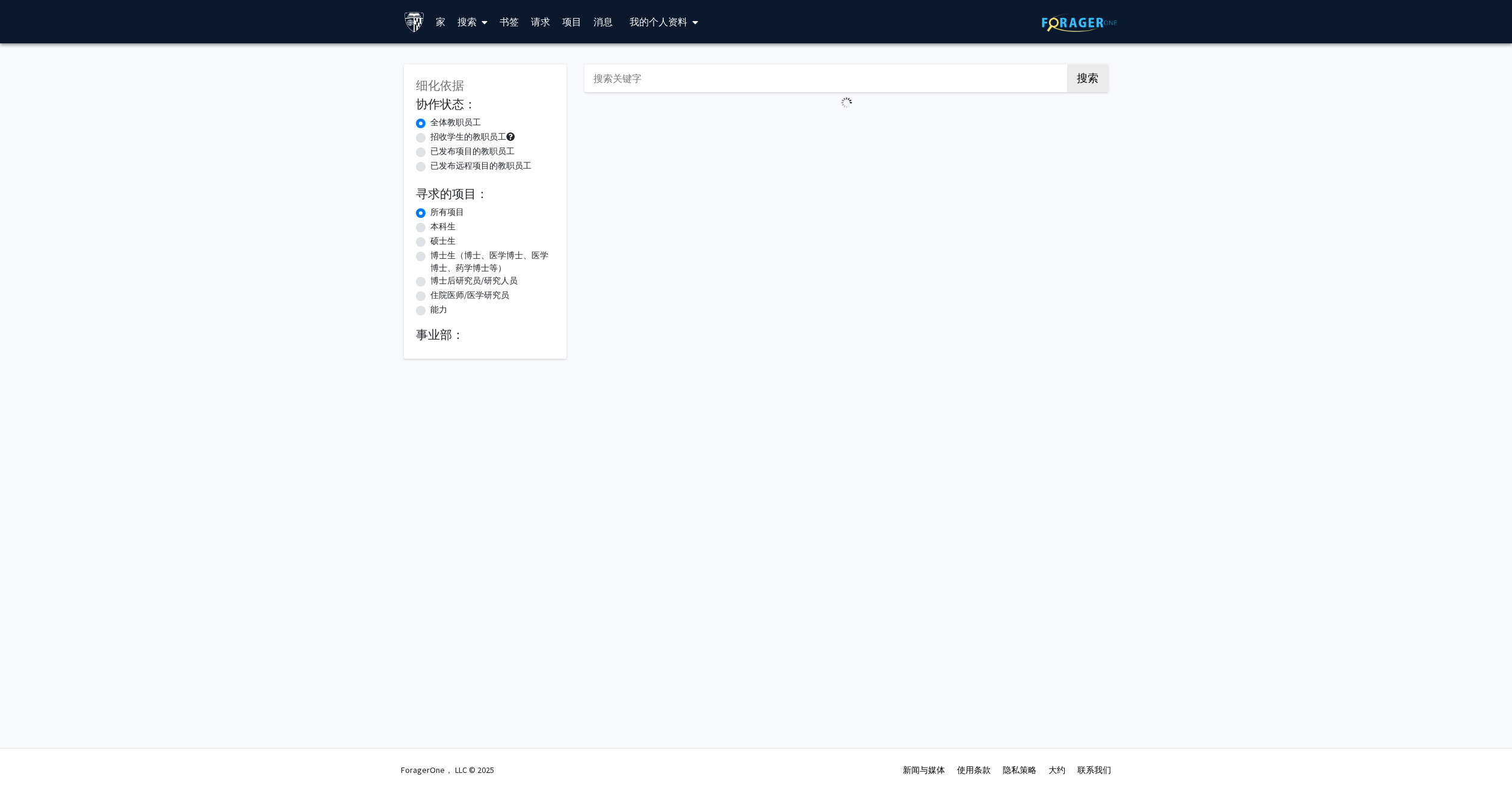
click at [440, 338] on h2 "事业部：" at bounding box center [485, 335] width 139 height 15
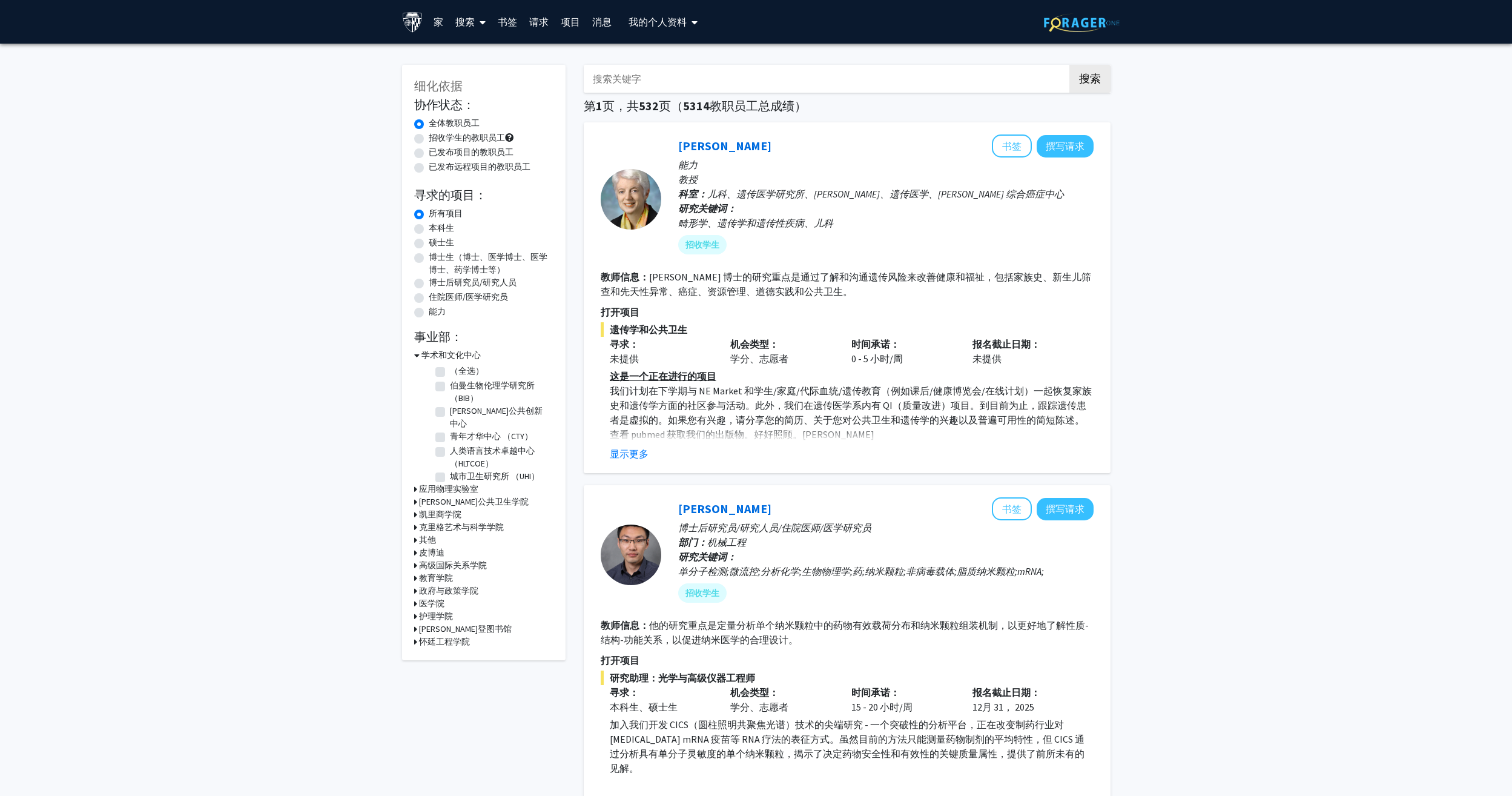
click at [429, 136] on label "招收学生的教职员工" at bounding box center [467, 137] width 76 height 13
click at [429, 136] on input "招收学生的教职员工" at bounding box center [433, 135] width 8 height 8
radio input "true"
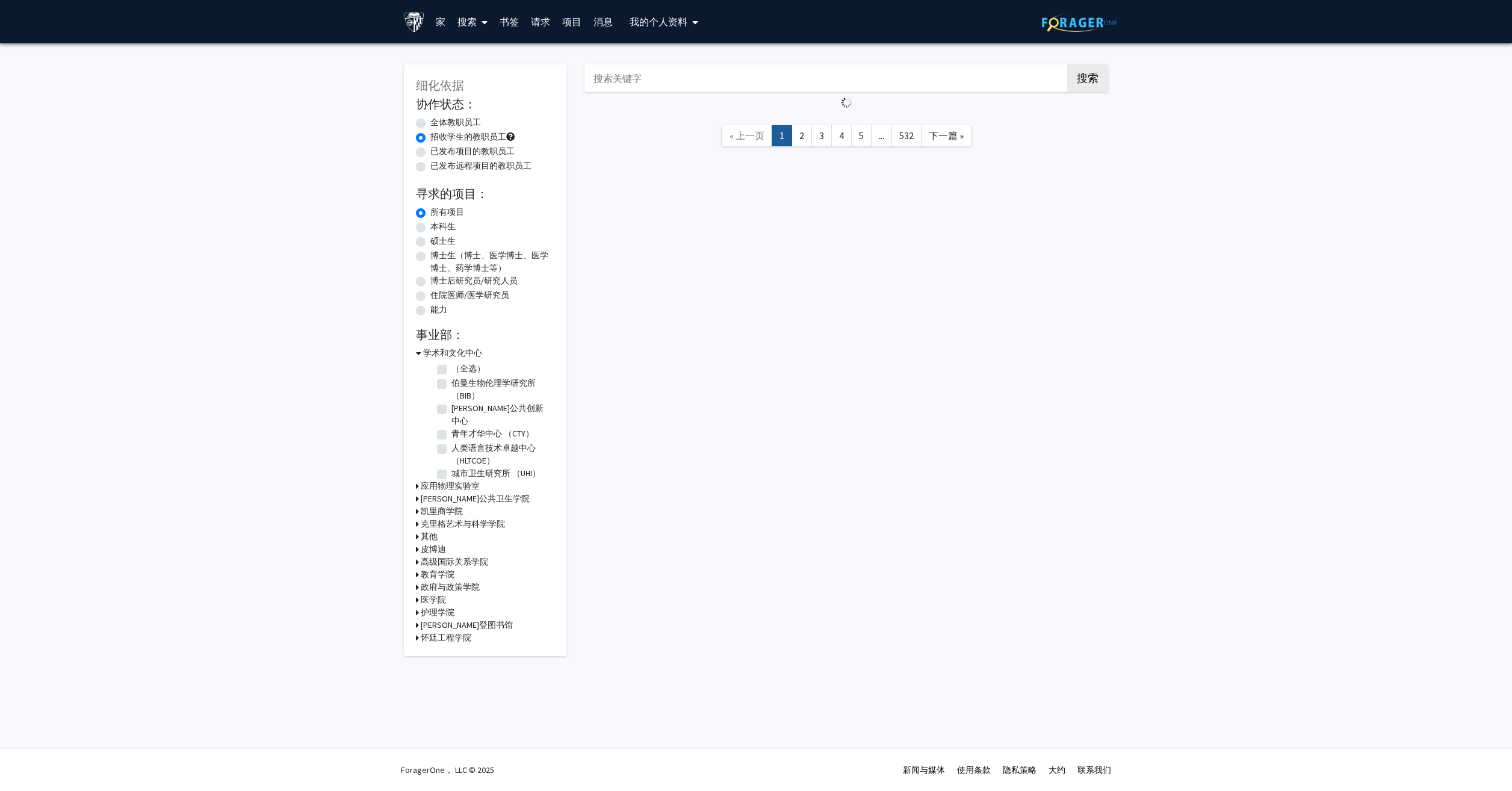
click at [440, 633] on h3 "怀廷工程学院" at bounding box center [446, 637] width 51 height 12
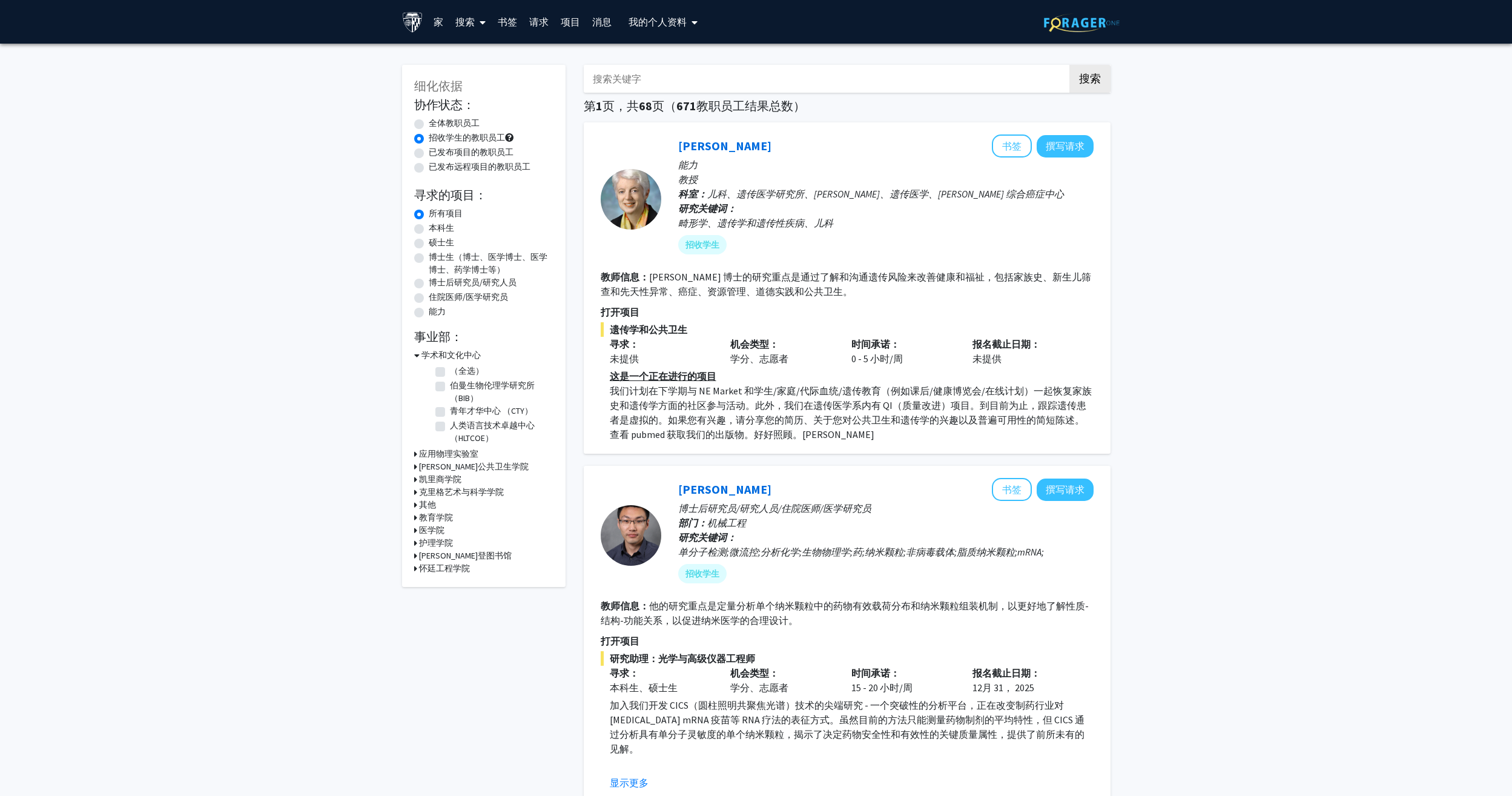
click at [429, 529] on h3 "医学院" at bounding box center [432, 529] width 25 height 13
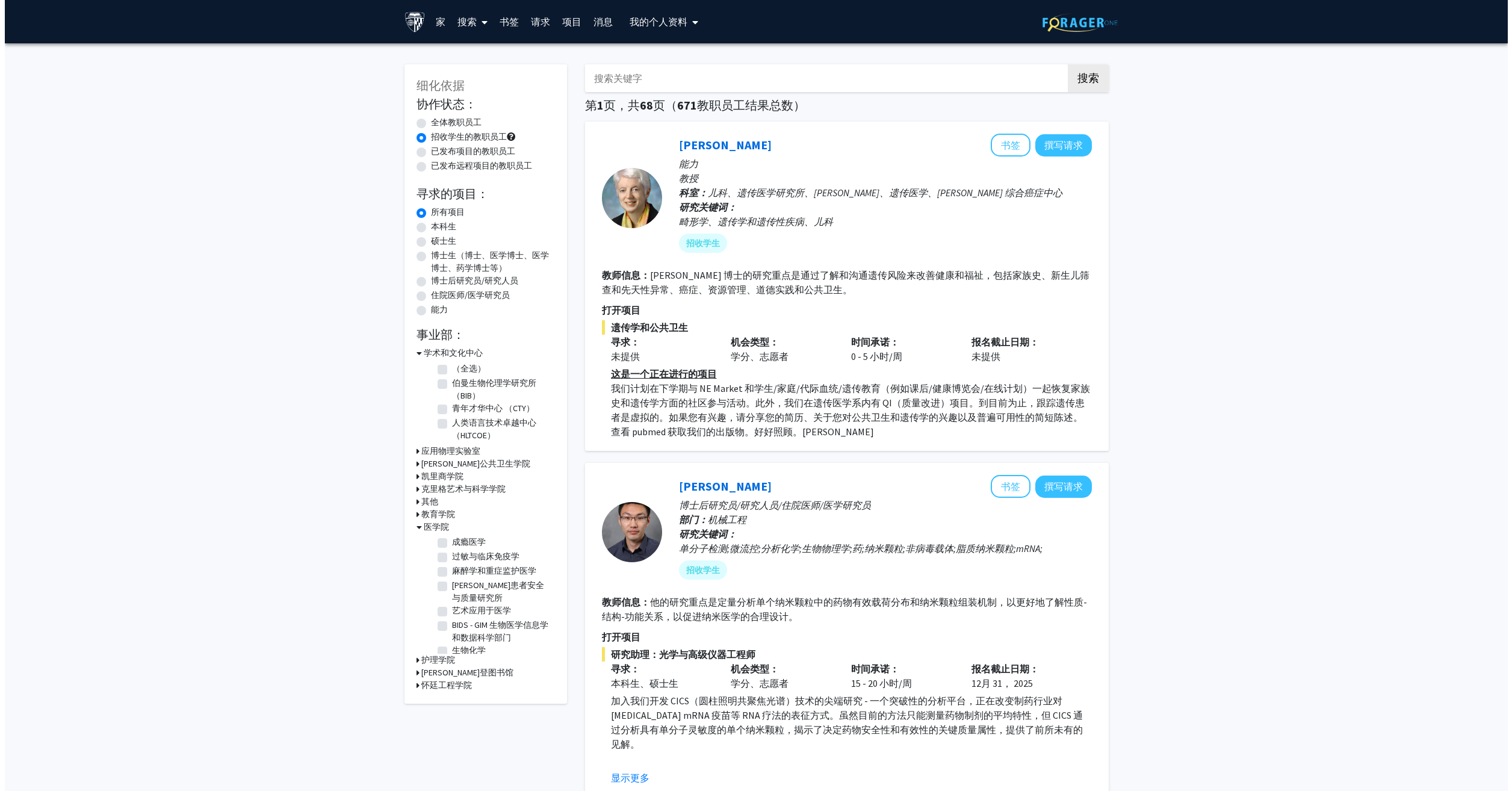
scroll to position [60, 0]
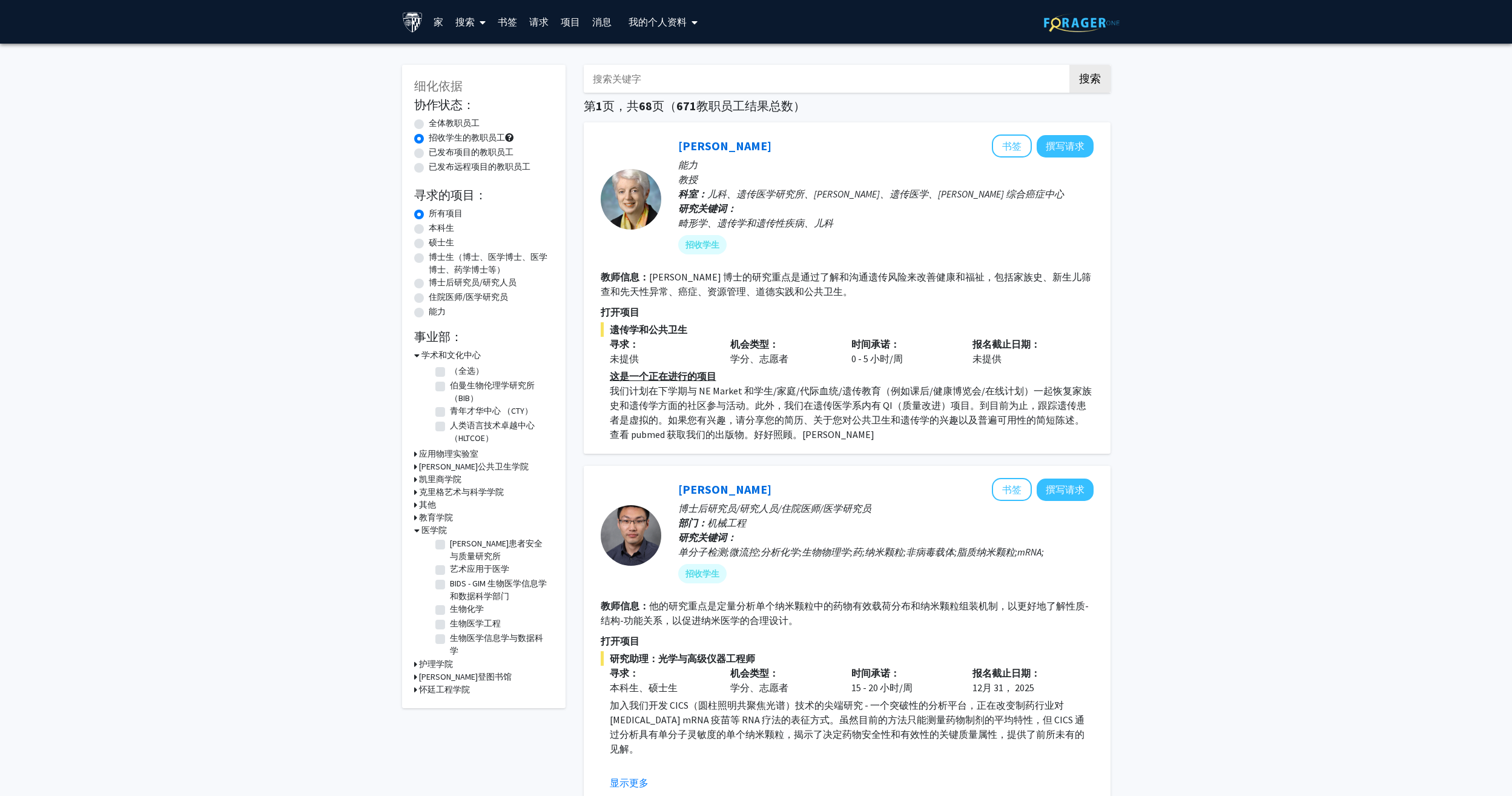
click at [450, 582] on label "BIDS - GIM 生物医学信息学和数据科学部门" at bounding box center [500, 590] width 100 height 25
click at [450, 582] on input "BIDS - GIM 生物医学信息学和数据科学部门" at bounding box center [453, 581] width 8 height 8
checkbox input "true"
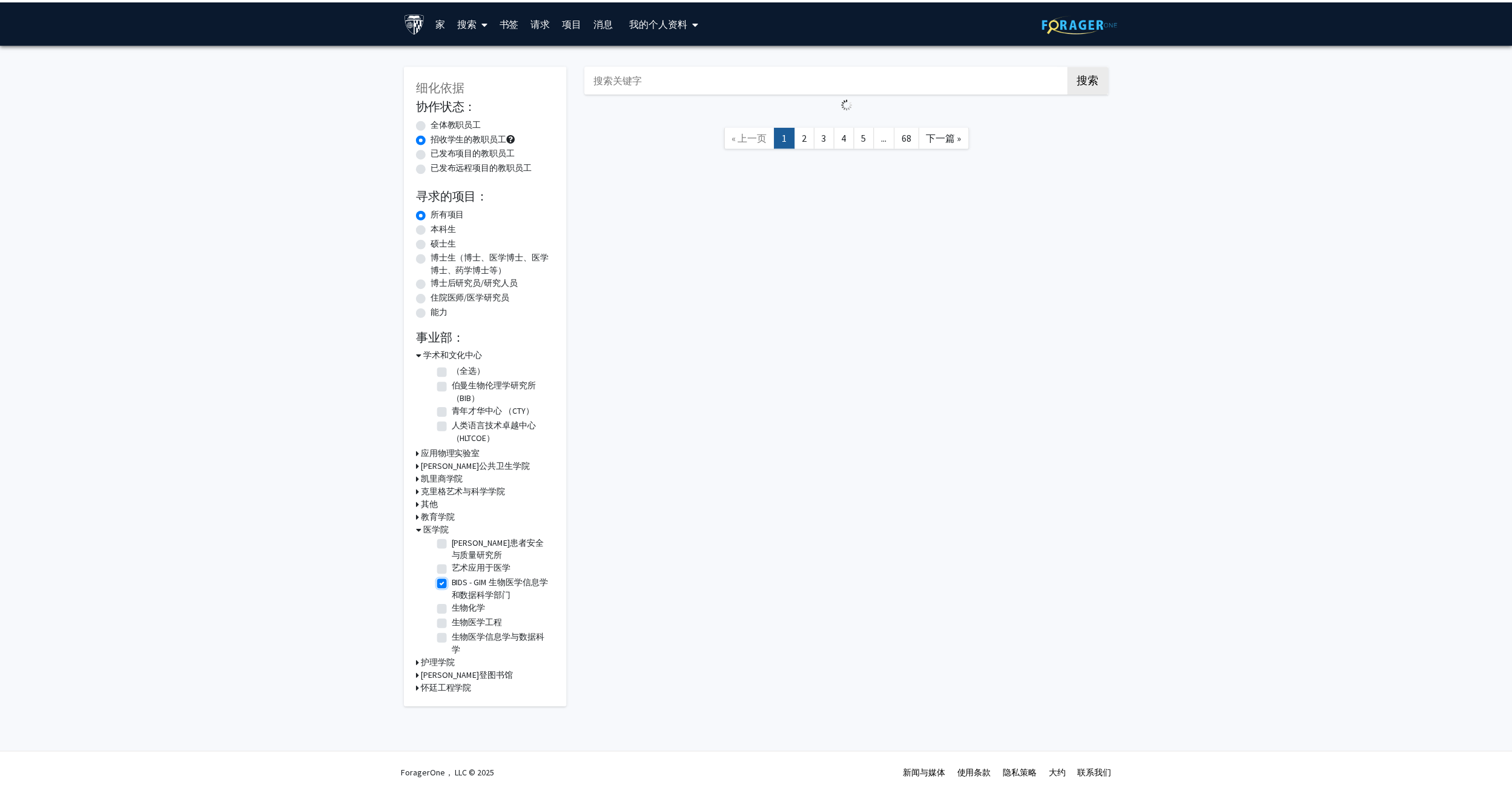
scroll to position [121, 0]
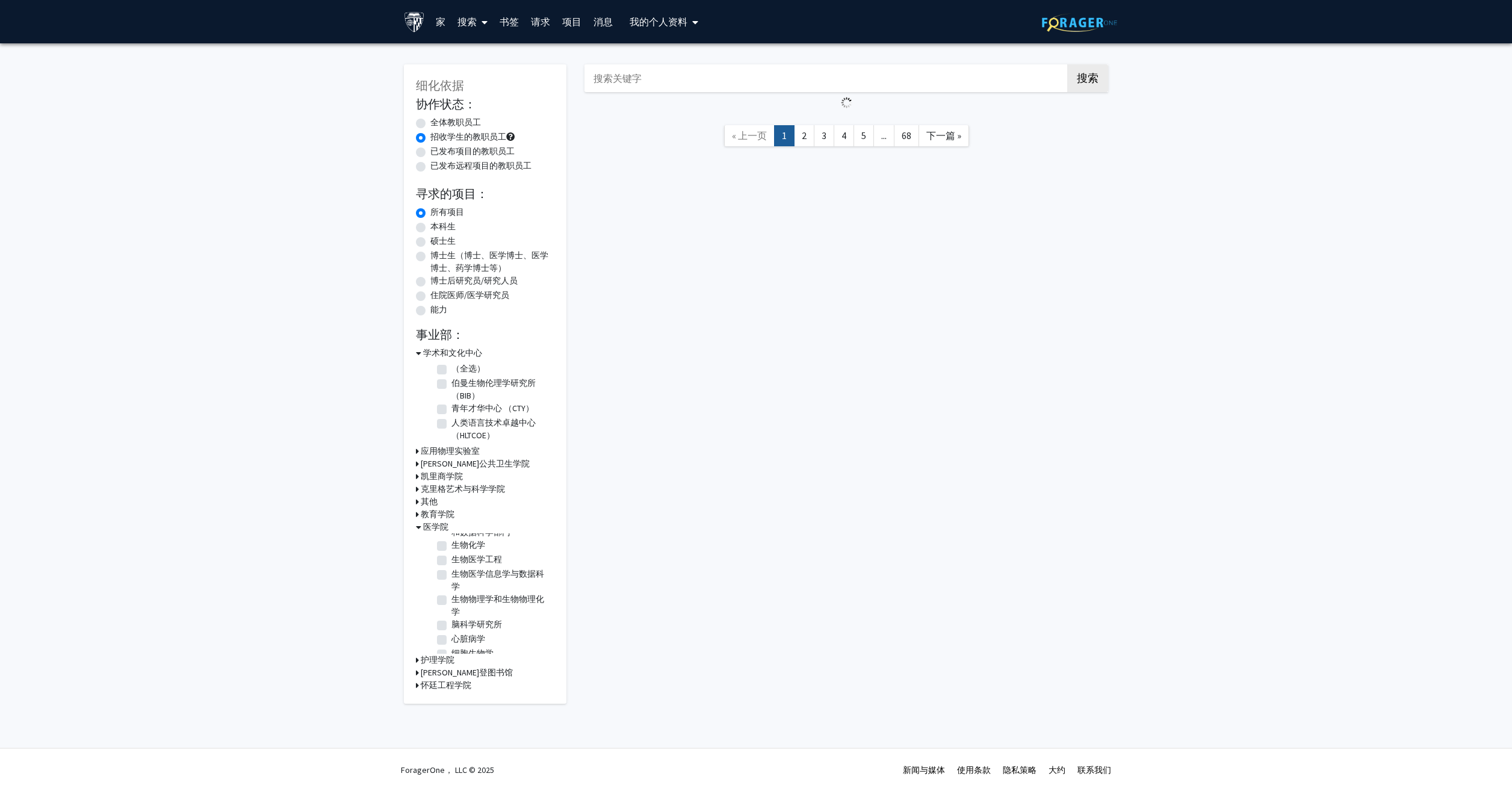
click at [451, 574] on label "生物医学信息学与数据科学" at bounding box center [501, 580] width 100 height 25
click at [451, 574] on input "生物医学信息学与数据科学" at bounding box center [455, 571] width 8 height 8
checkbox input "true"
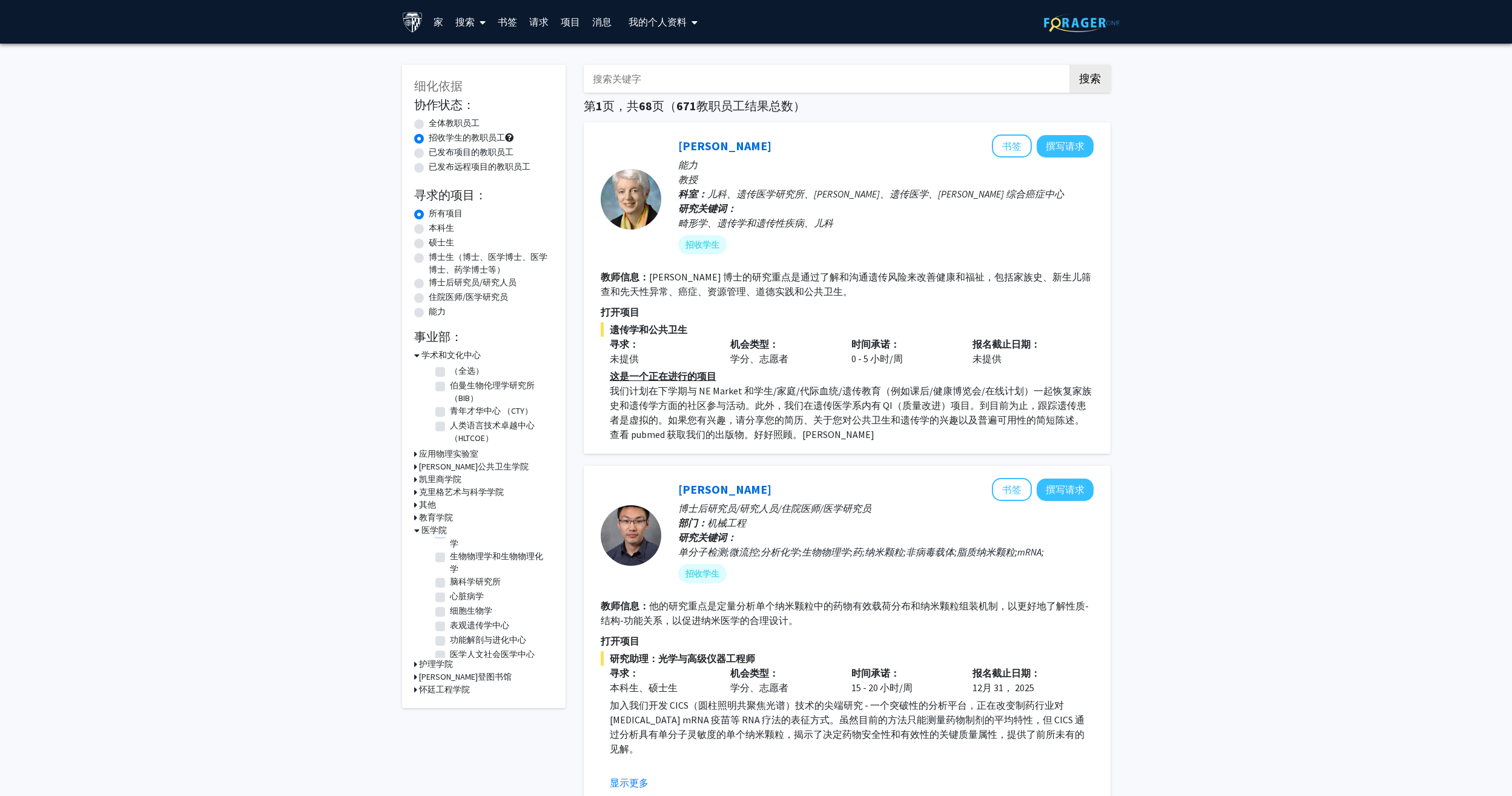
scroll to position [182, 0]
click at [450, 571] on label "脑科学研究所" at bounding box center [475, 567] width 51 height 13
click at [450, 569] on input "脑科学研究所" at bounding box center [453, 565] width 8 height 8
checkbox input "true"
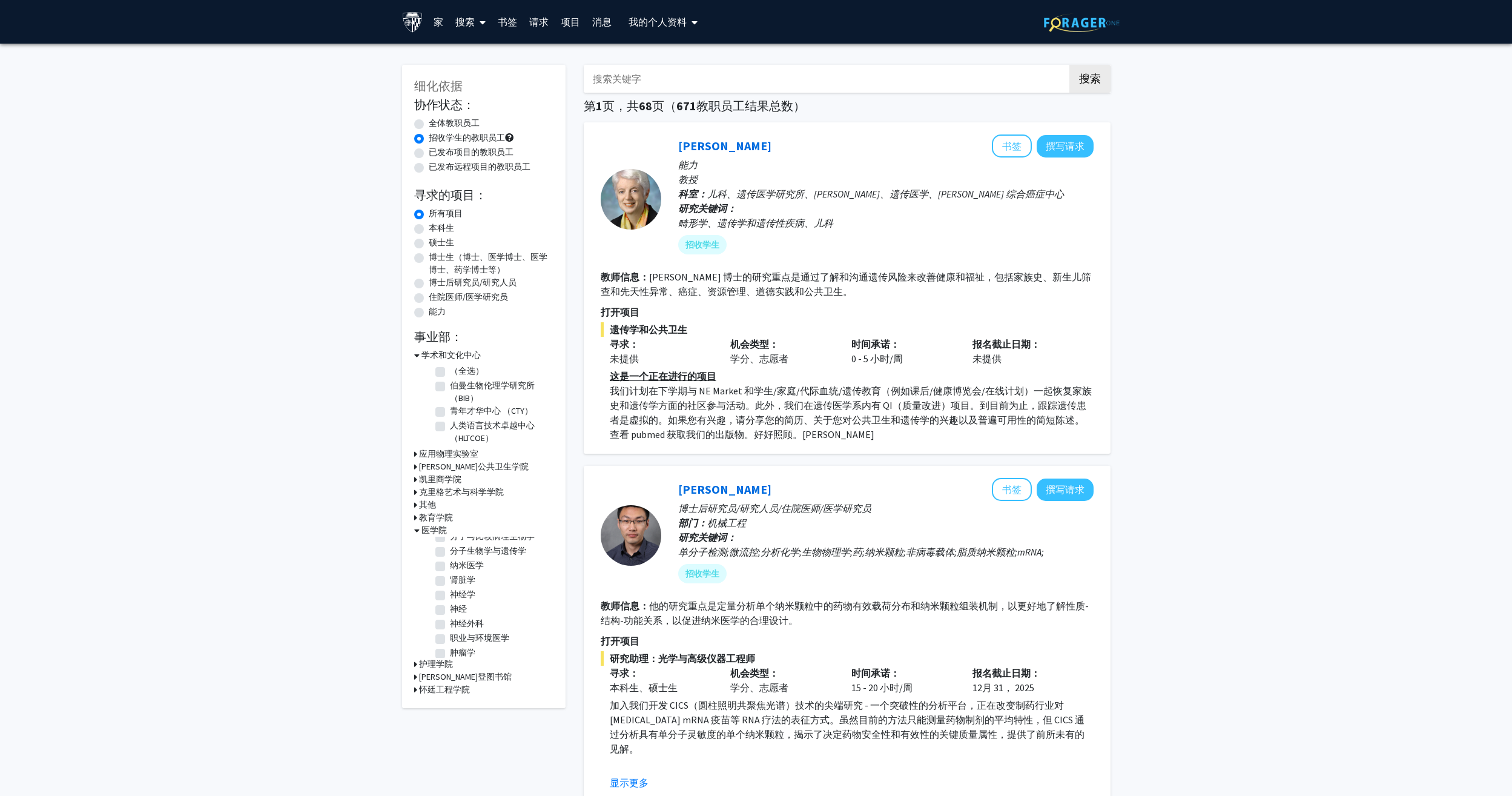
click at [450, 601] on label "神经学" at bounding box center [462, 594] width 25 height 13
click at [450, 596] on input "神经学" at bounding box center [453, 591] width 8 height 8
checkbox input "true"
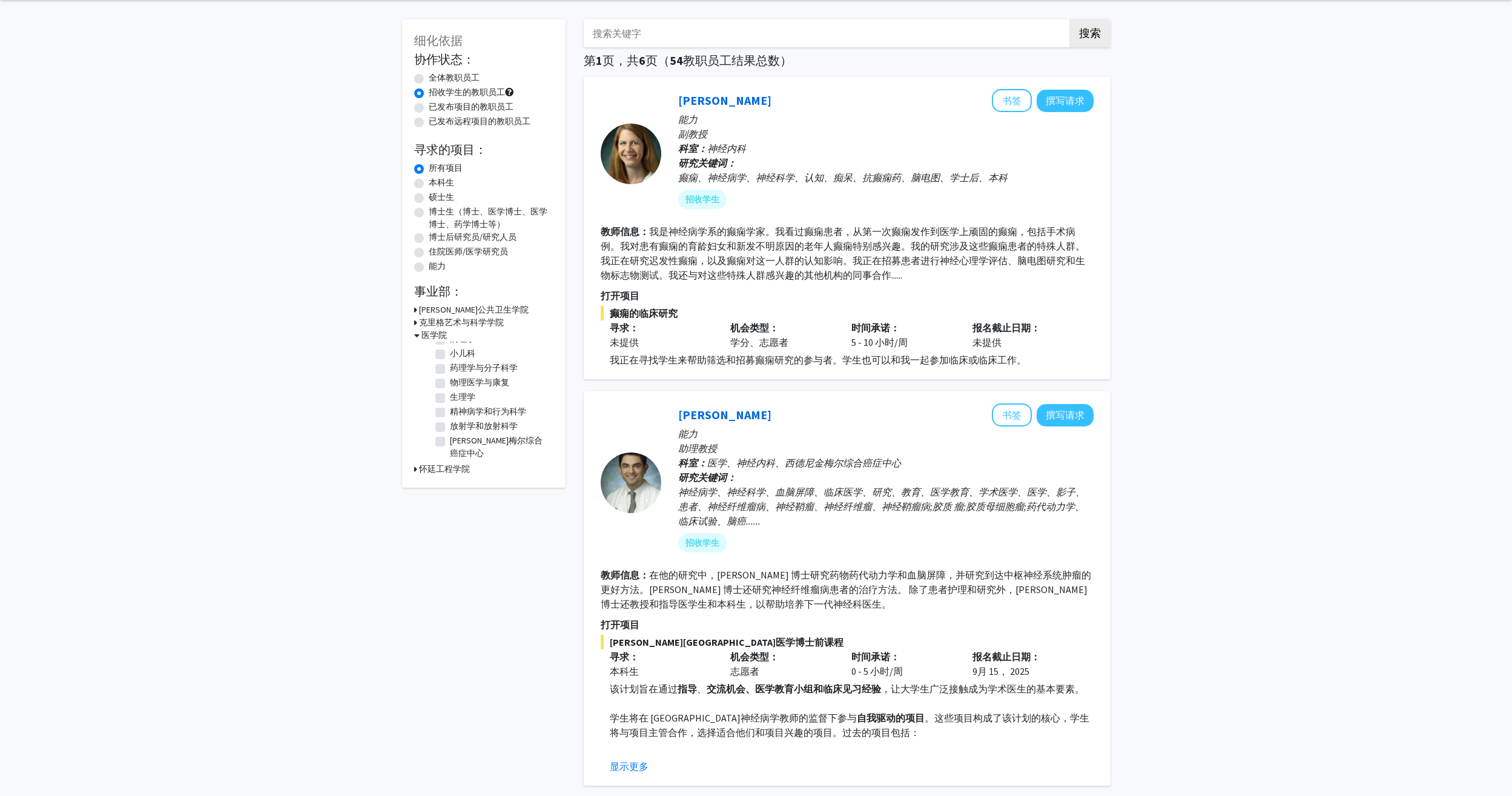
scroll to position [61, 0]
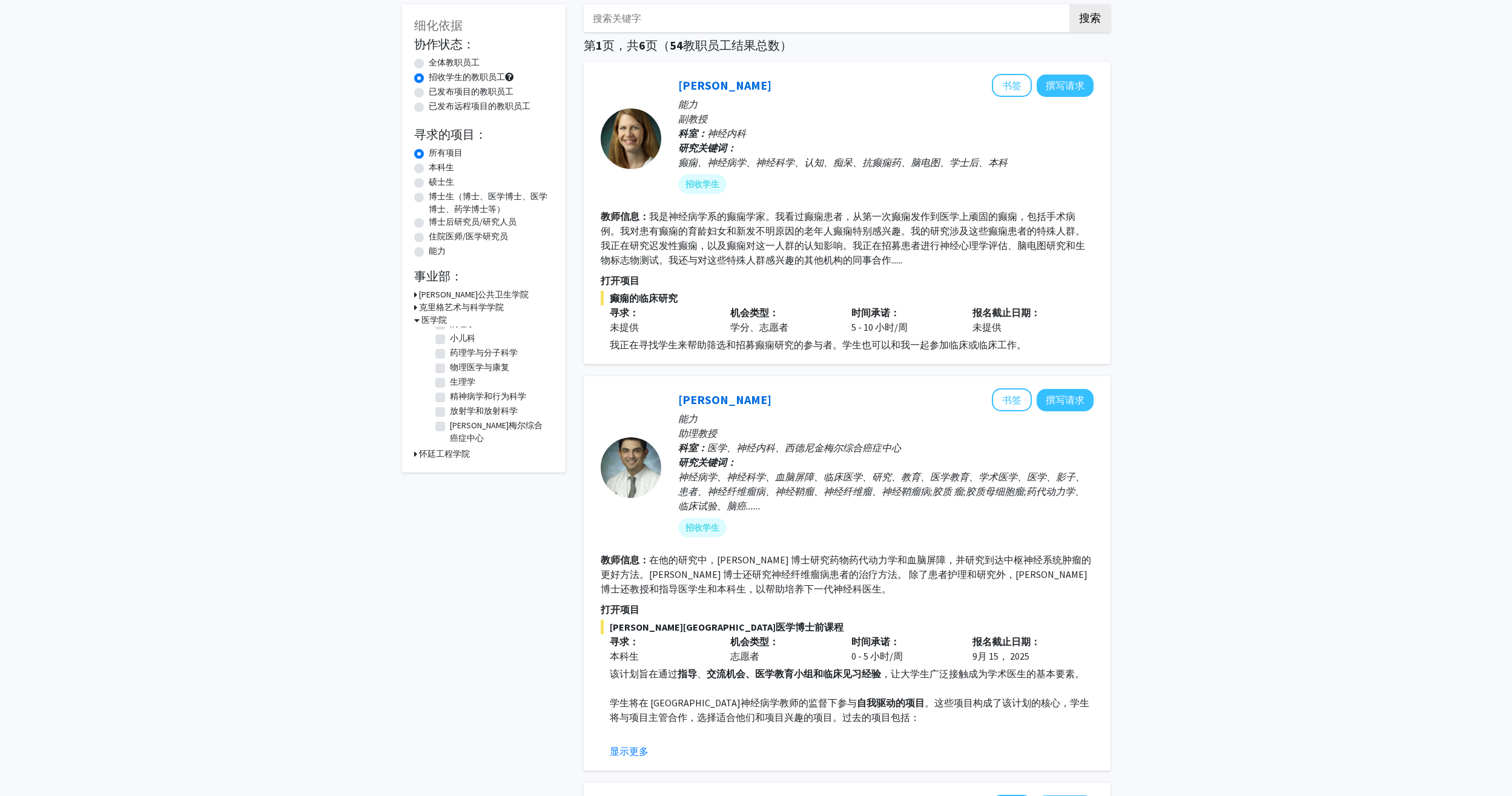
click at [442, 454] on h3 "怀廷工程学院" at bounding box center [444, 453] width 51 height 13
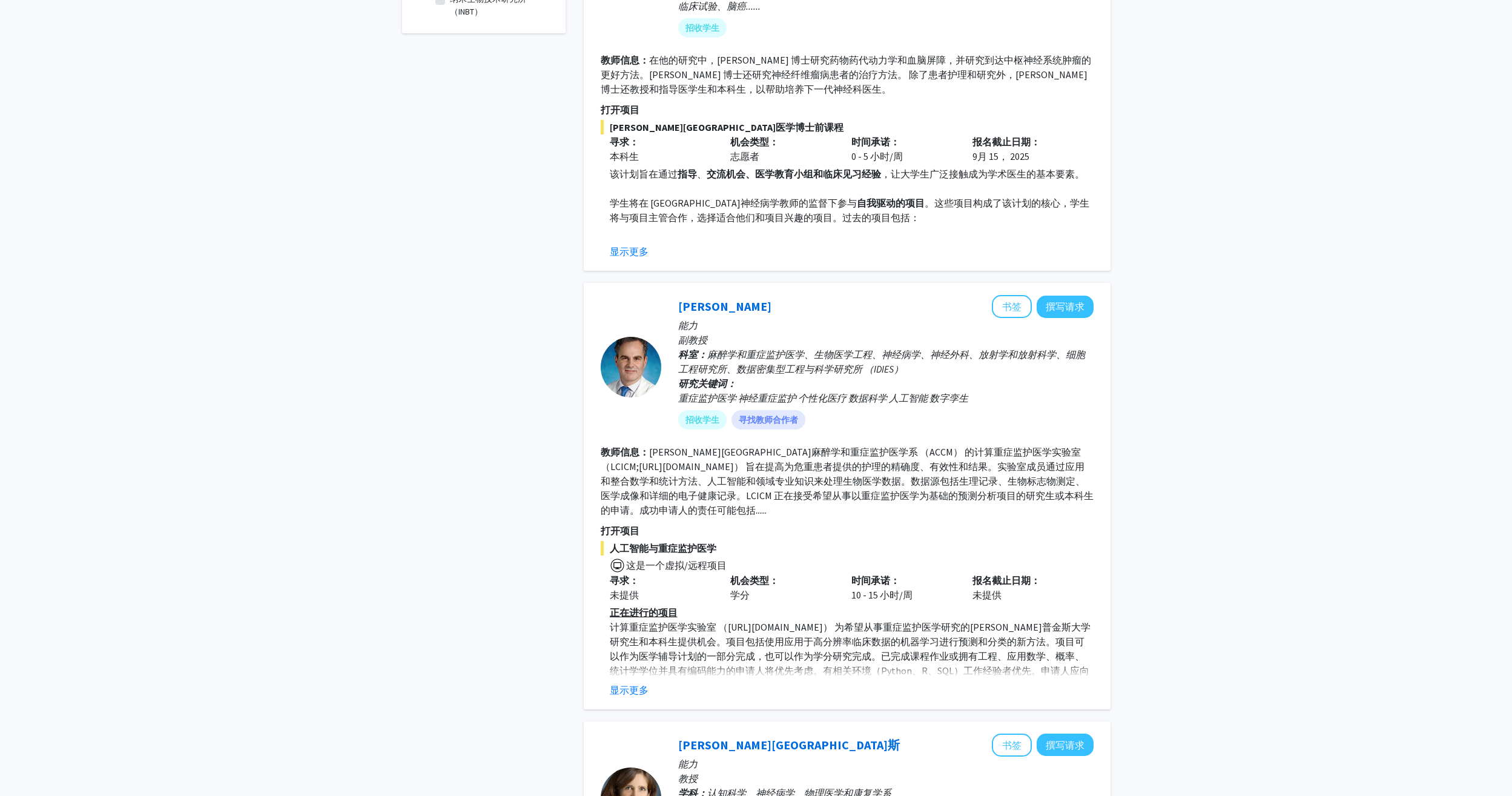
scroll to position [605, 0]
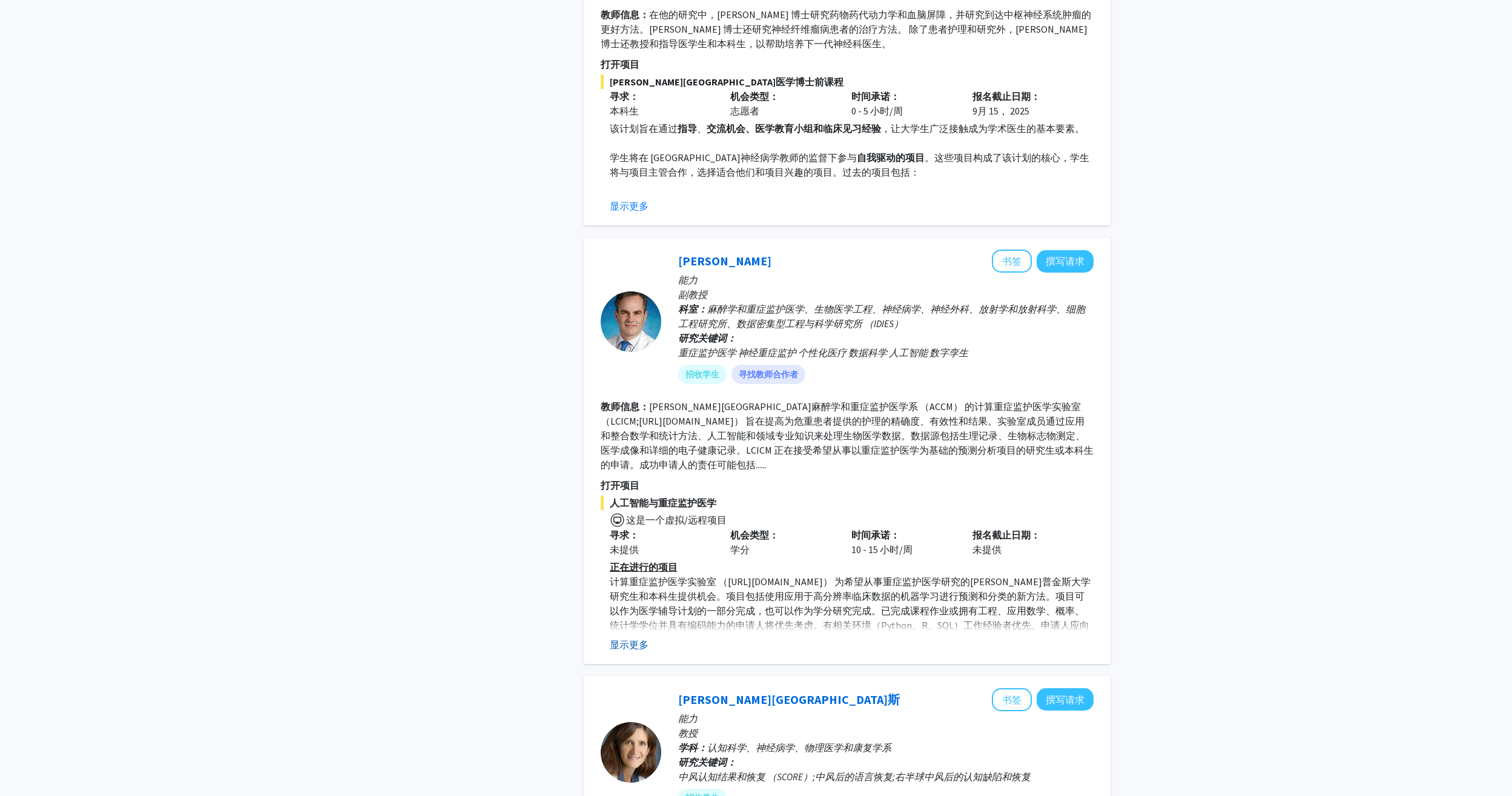
click at [628, 642] on button "显示更多" at bounding box center [629, 645] width 38 height 15
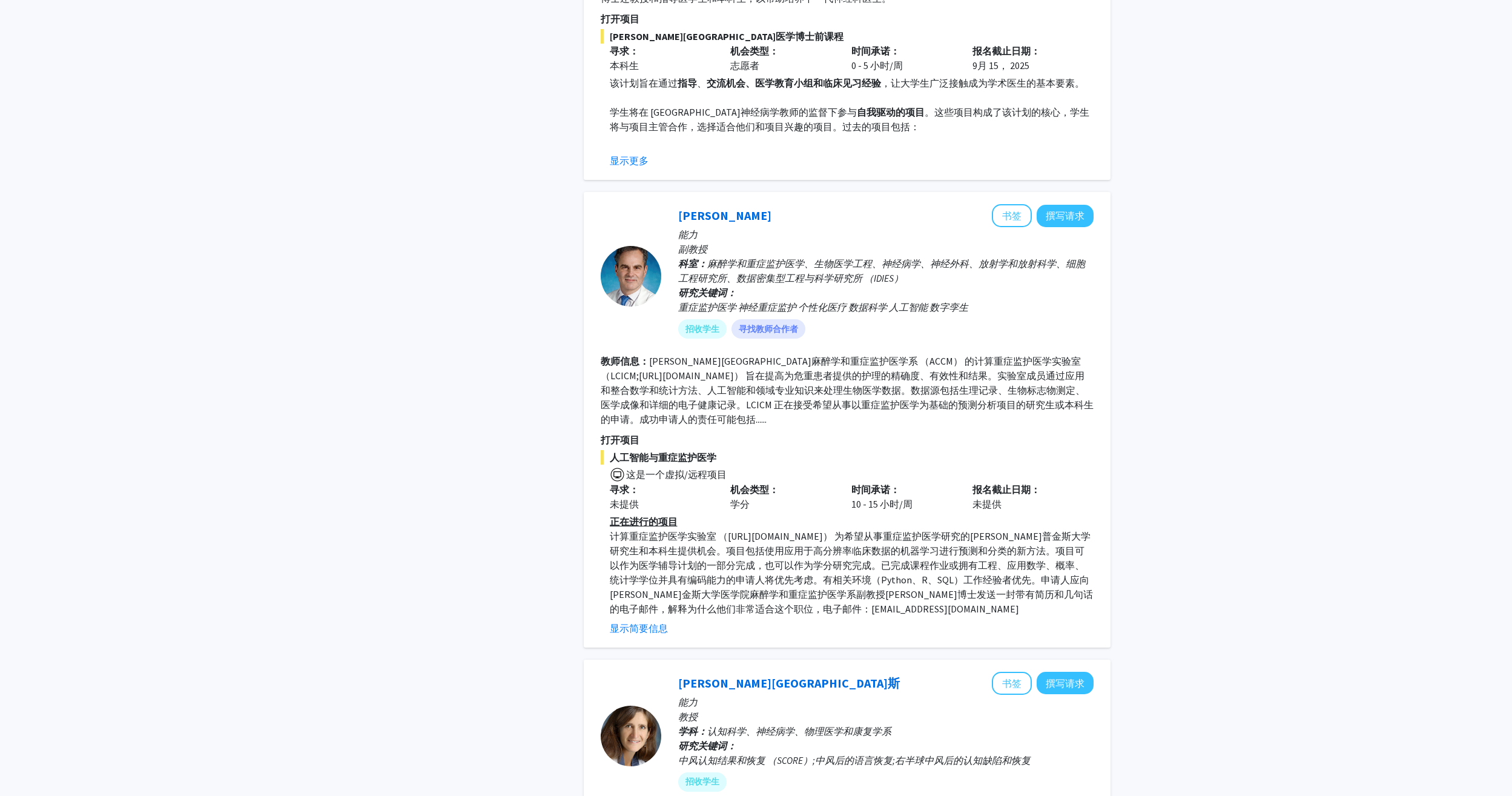
scroll to position [666, 0]
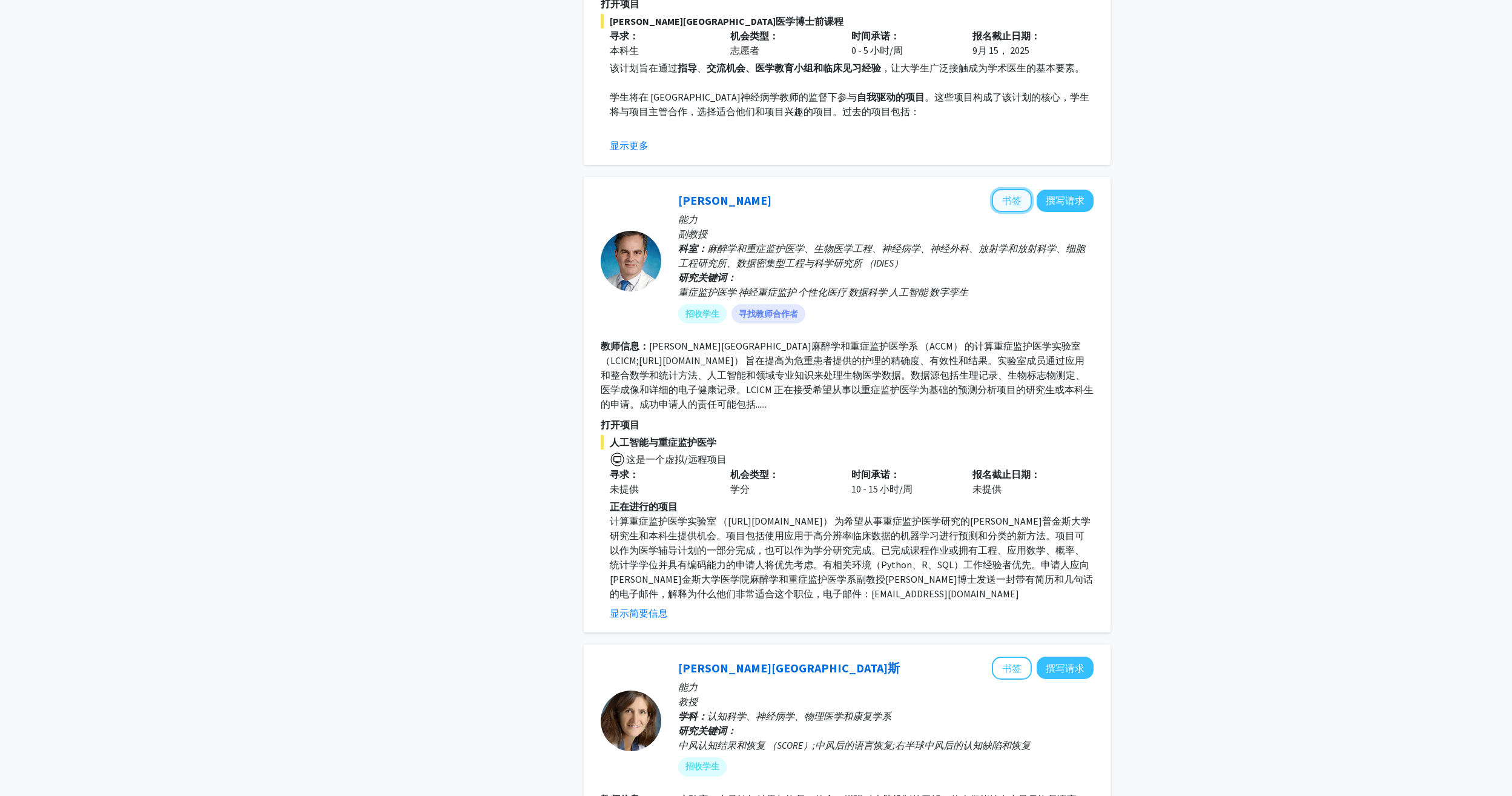
click at [1011, 204] on button "书签" at bounding box center [1011, 200] width 40 height 23
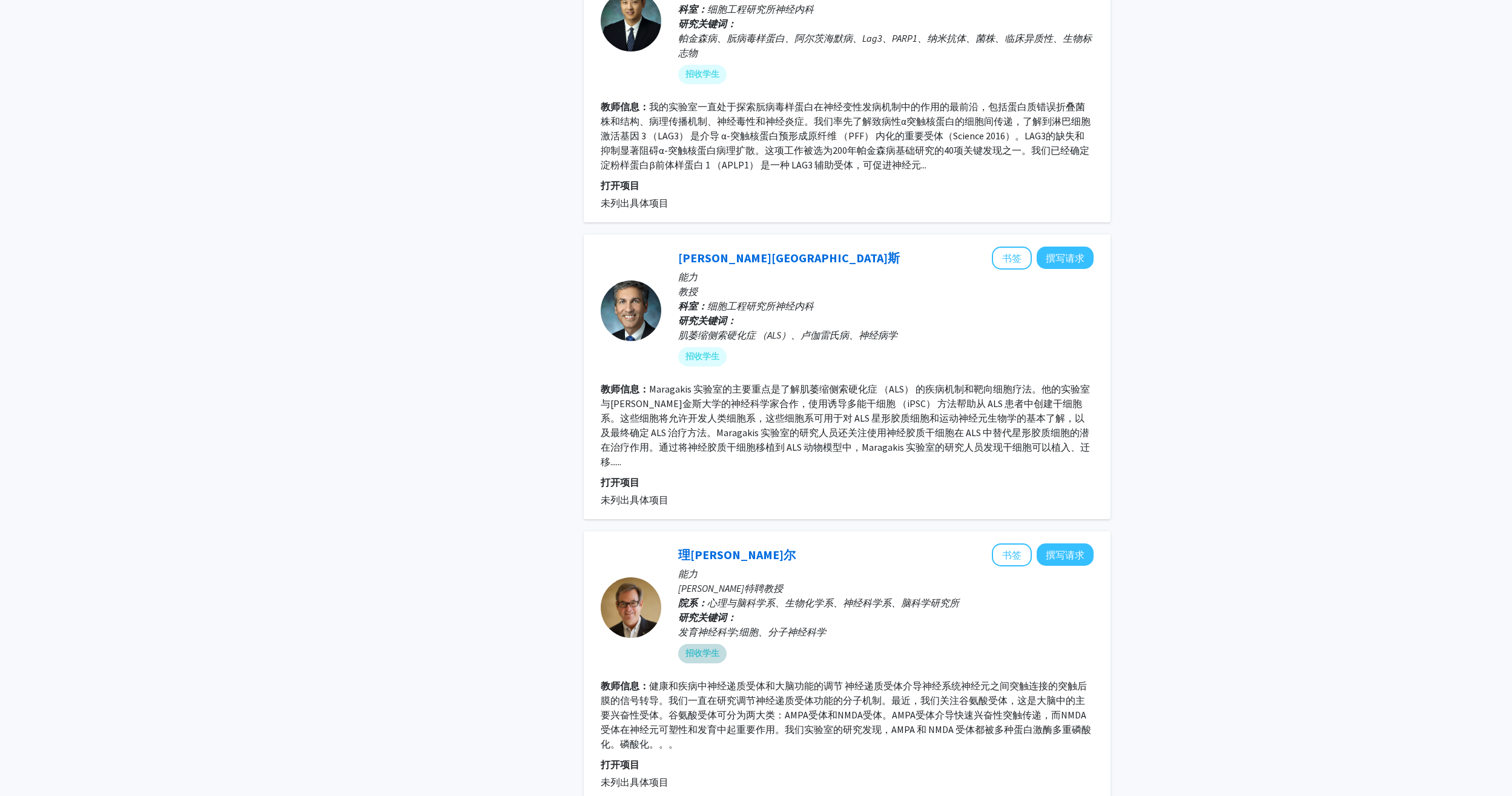
scroll to position [2567, 0]
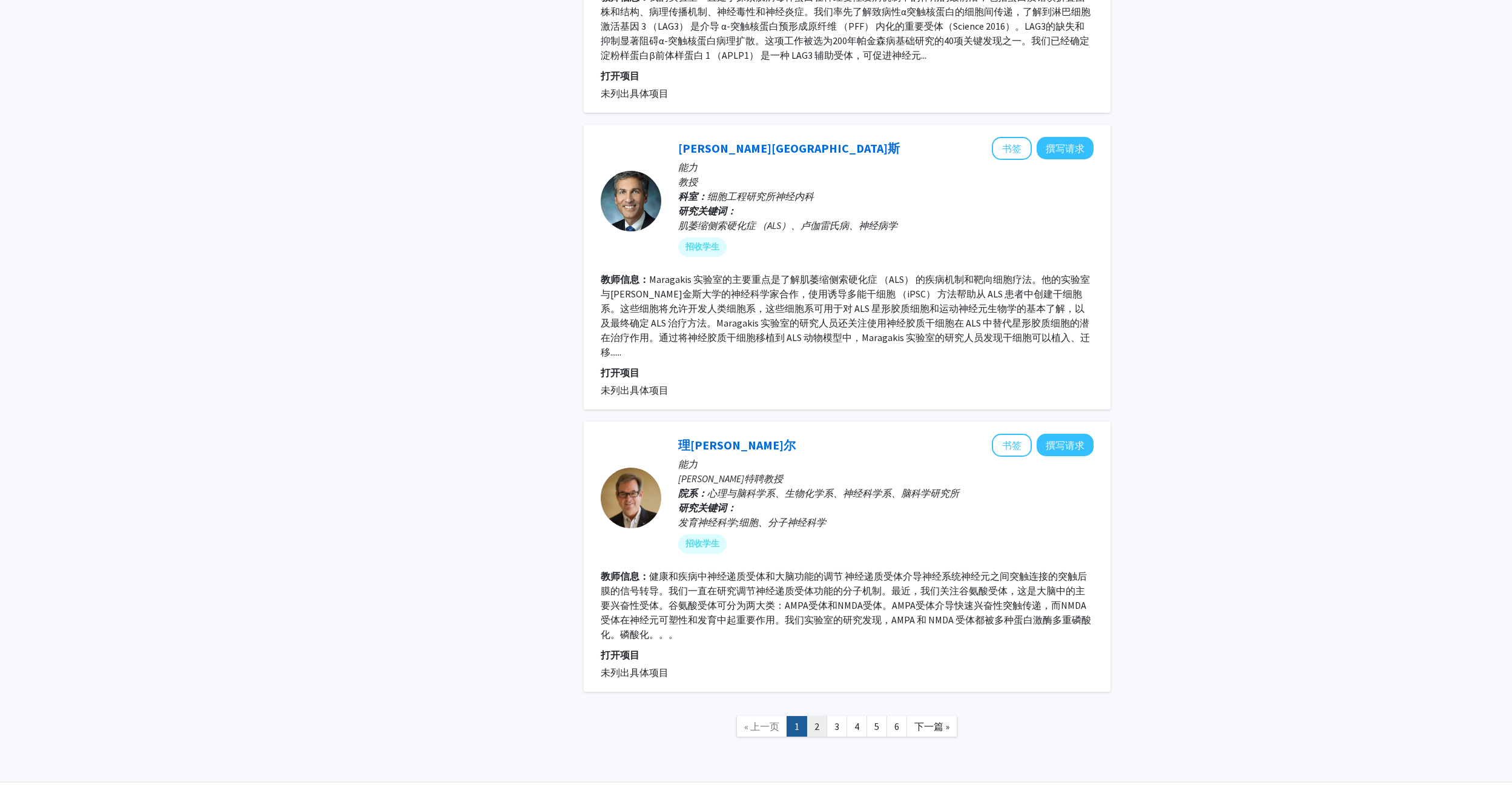
click at [814, 716] on link "2" at bounding box center [817, 726] width 21 height 21
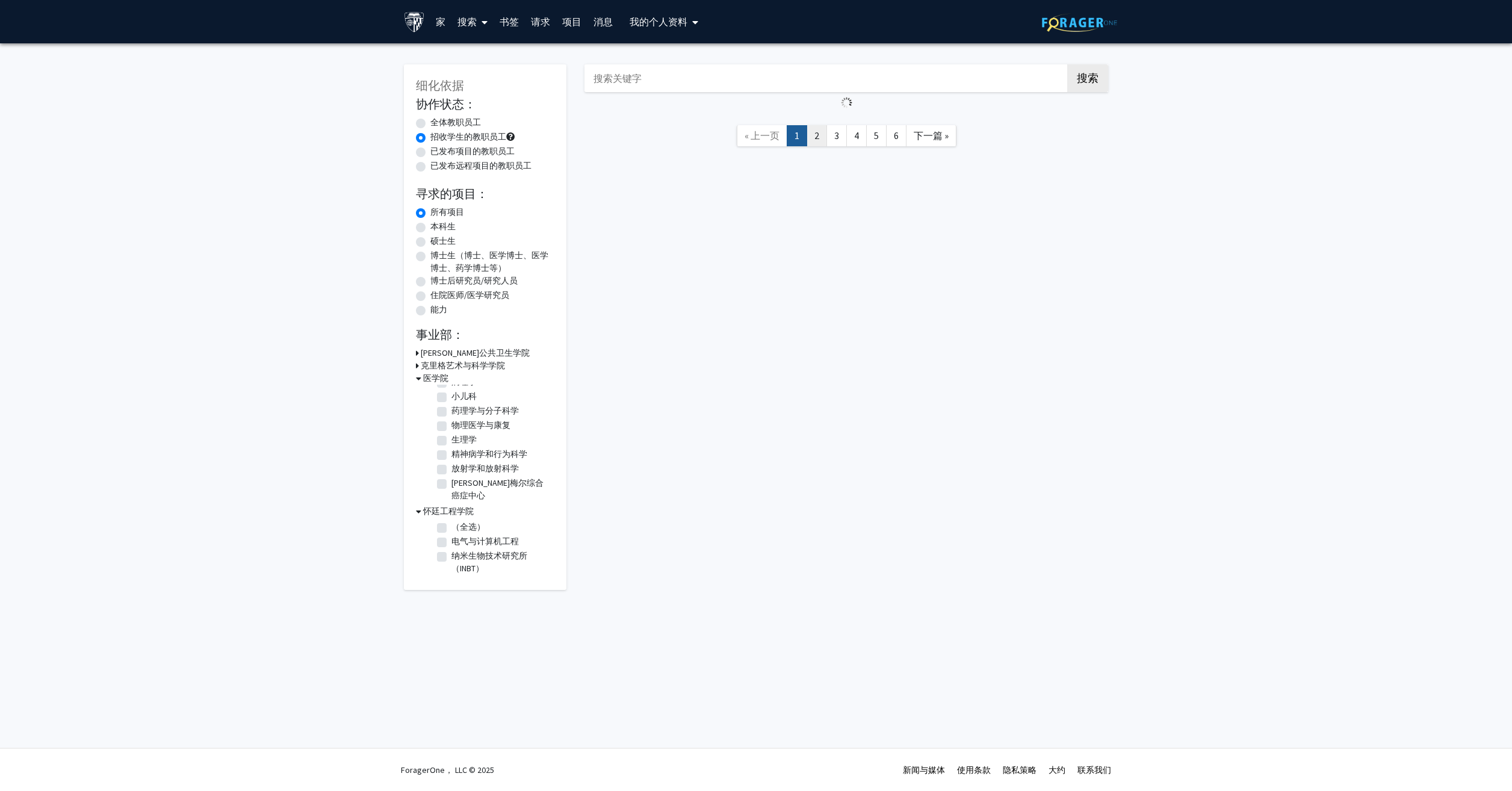
click at [813, 136] on link "2" at bounding box center [817, 136] width 21 height 21
click at [812, 136] on link "2" at bounding box center [817, 136] width 21 height 21
click at [451, 395] on label "（全选）" at bounding box center [468, 393] width 34 height 12
click at [451, 395] on input "（全选）" at bounding box center [455, 391] width 8 height 8
checkbox input "false"
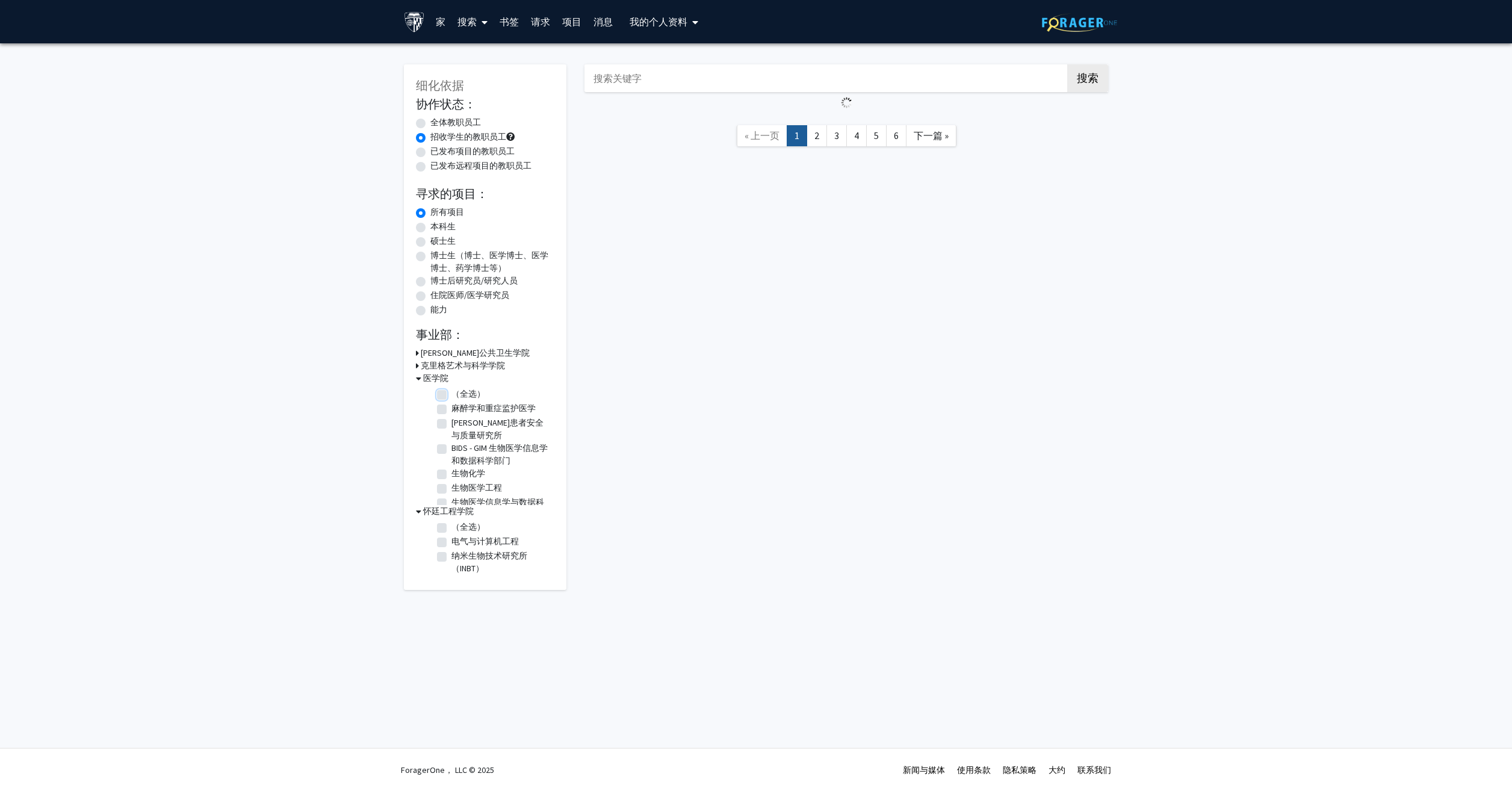
checkbox input "false"
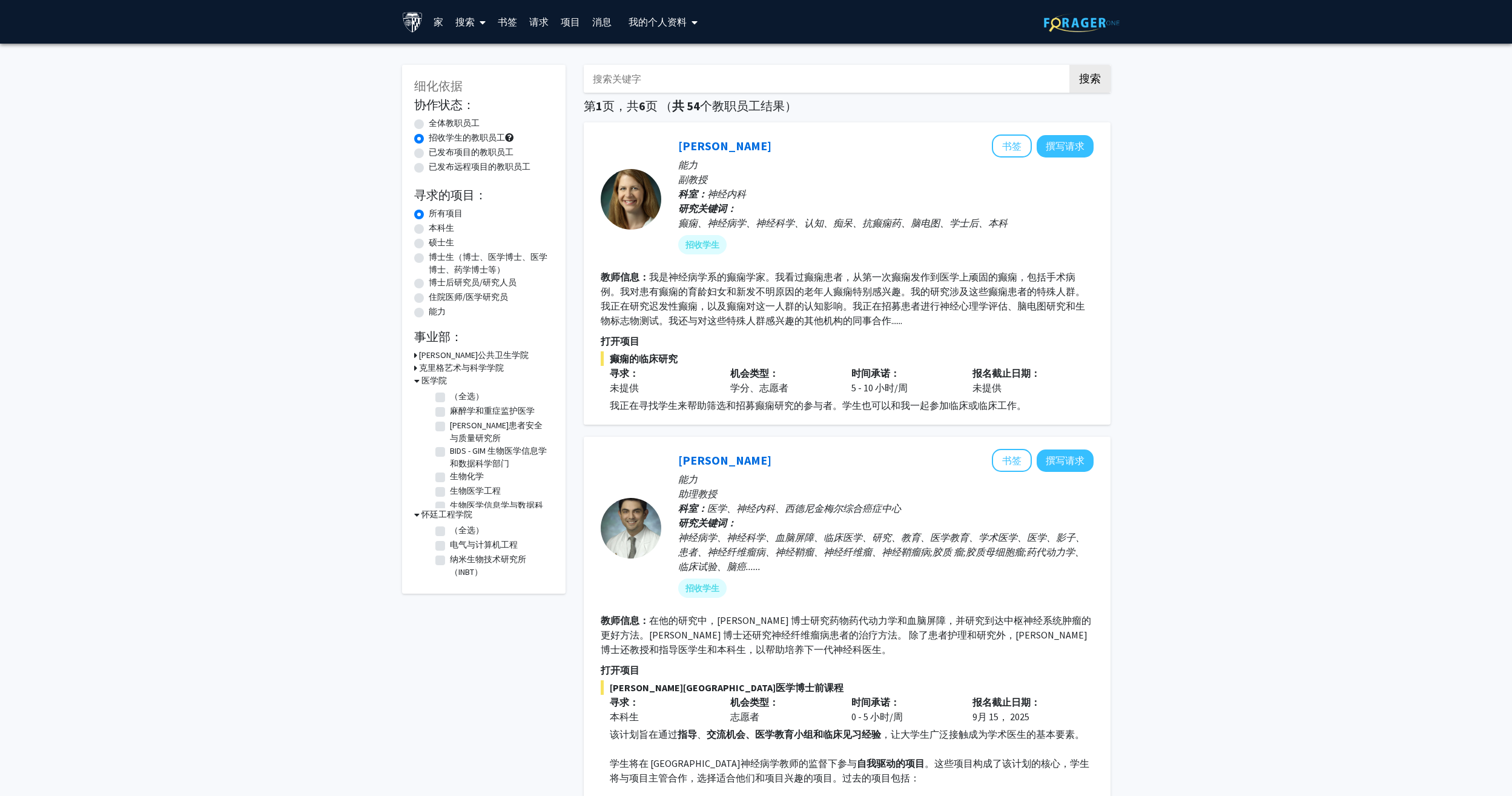
click at [425, 511] on h3 "怀廷工程学院" at bounding box center [447, 514] width 51 height 13
click at [425, 511] on h3 "怀廷工程学院" at bounding box center [444, 514] width 51 height 13
drag, startPoint x: 425, startPoint y: 511, endPoint x: 419, endPoint y: 514, distance: 6.7
click at [419, 514] on div "怀廷工程学院" at bounding box center [484, 514] width 140 height 13
click at [419, 377] on div "医学院" at bounding box center [484, 380] width 140 height 13
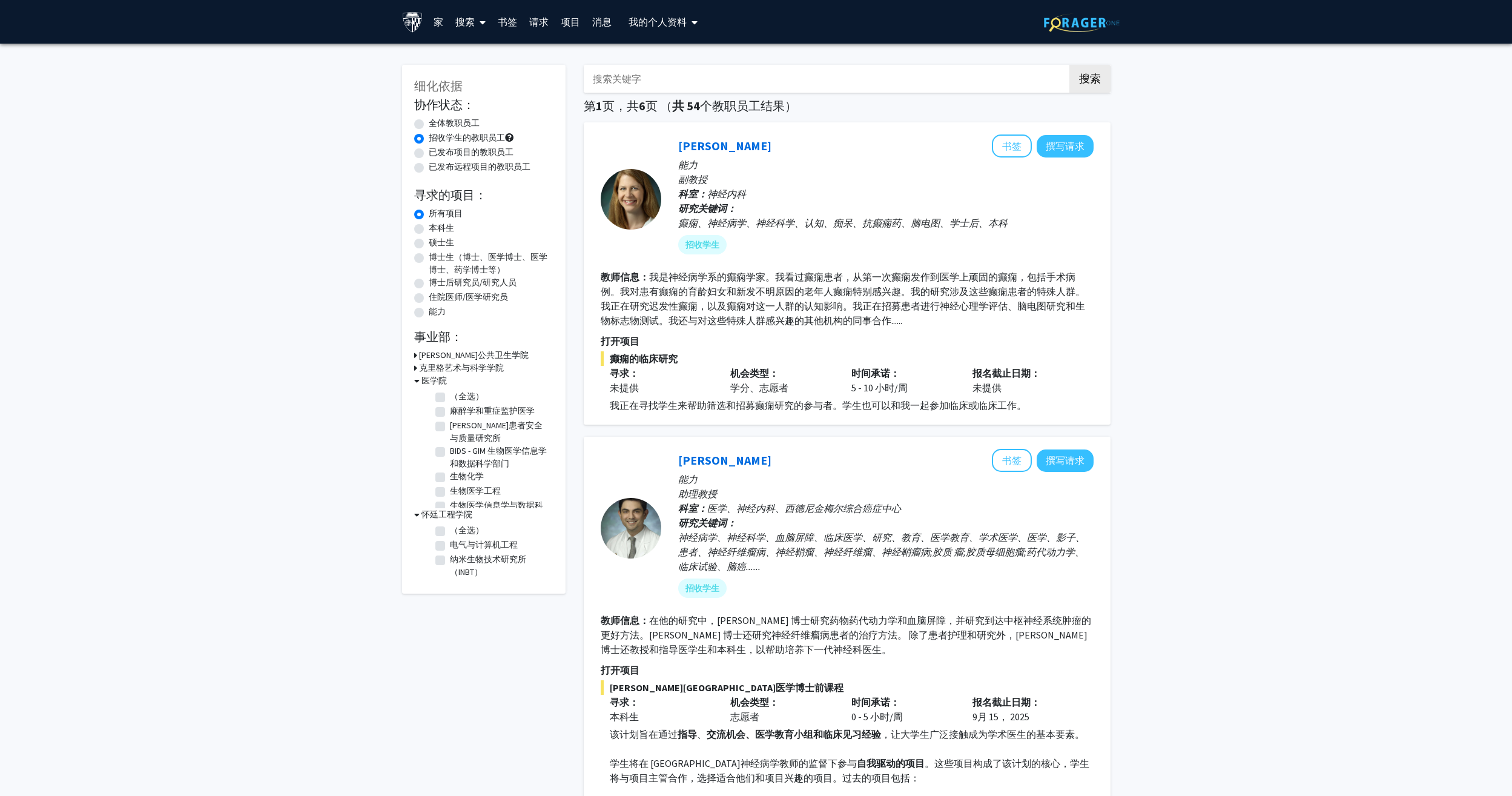
click at [416, 380] on icon at bounding box center [416, 380] width 5 height 13
click at [422, 391] on h3 "怀廷工程学院" at bounding box center [447, 393] width 51 height 13
click at [422, 391] on h3 "怀廷工程学院" at bounding box center [444, 393] width 51 height 13
click at [429, 121] on label "全体教职员工" at bounding box center [454, 123] width 51 height 13
click at [429, 121] on input "全体教职员工" at bounding box center [433, 120] width 8 height 8
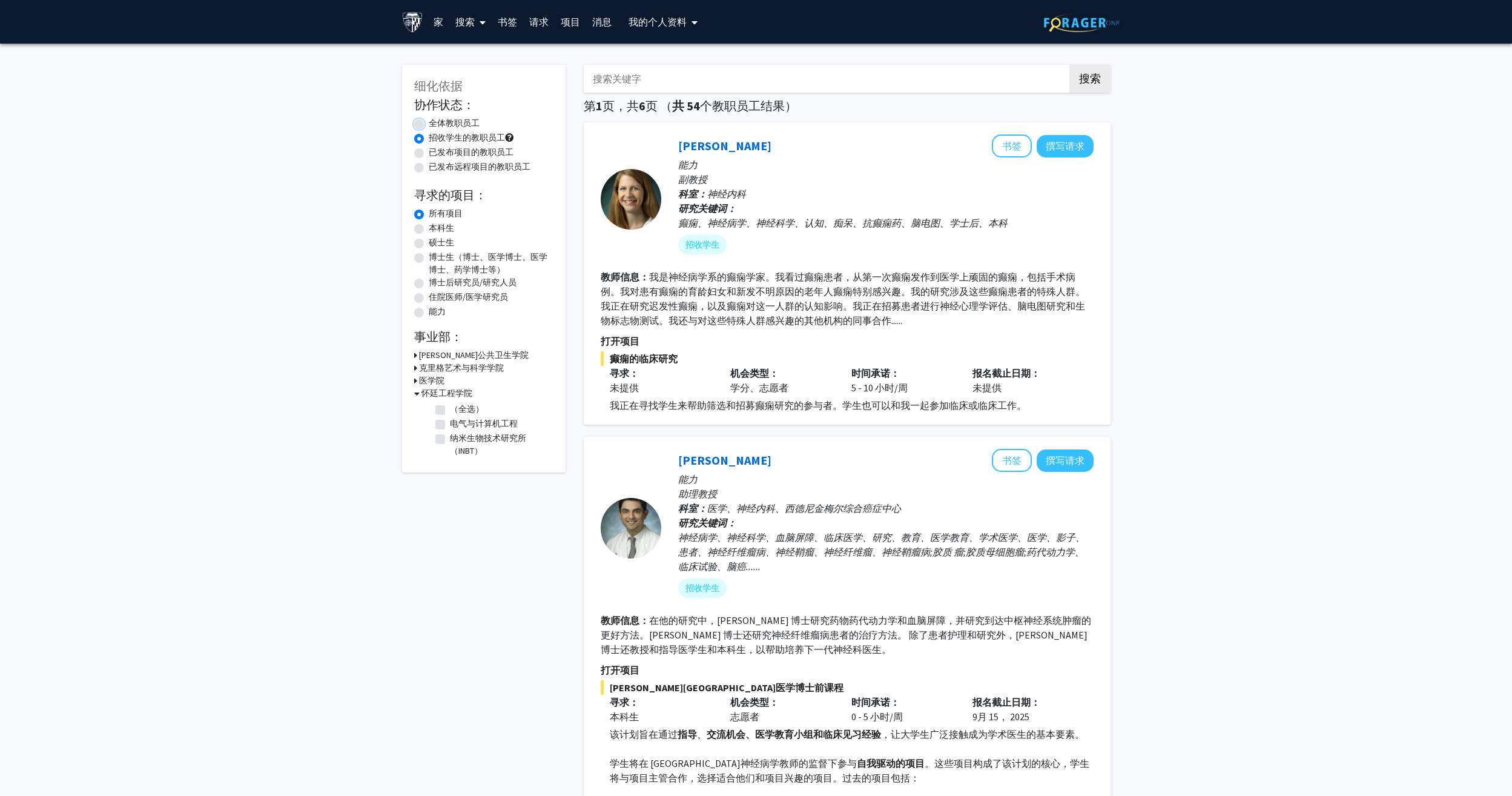
radio input "true"
click at [429, 210] on label "所有项目" at bounding box center [446, 213] width 34 height 13
click at [429, 210] on input "所有项目" at bounding box center [433, 210] width 8 height 8
click at [432, 395] on h3 "怀廷工程学院" at bounding box center [447, 393] width 51 height 13
click at [432, 395] on h3 "怀廷工程学院" at bounding box center [444, 393] width 51 height 13
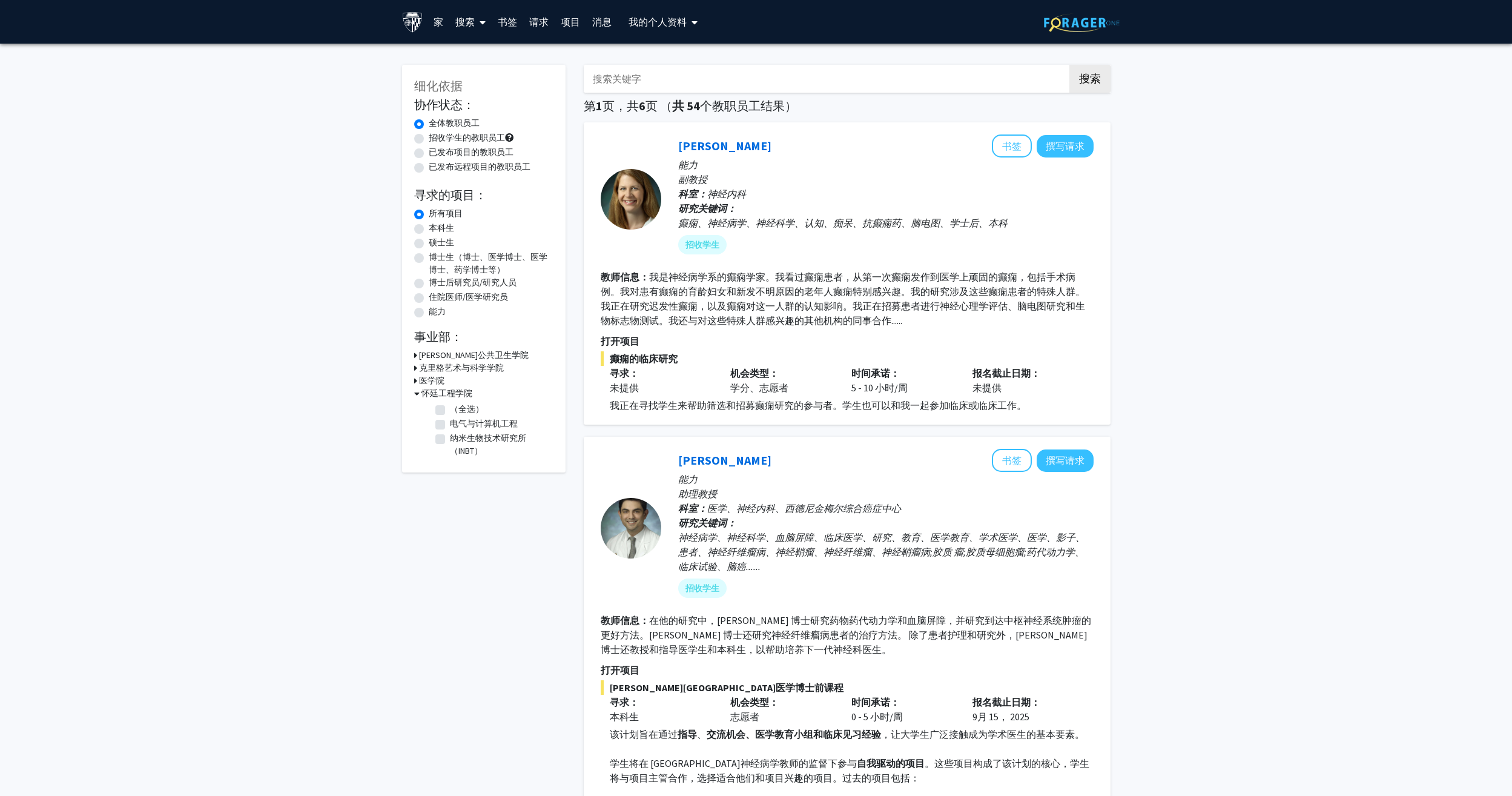
click at [430, 392] on h3 "怀廷工程学院" at bounding box center [447, 393] width 51 height 13
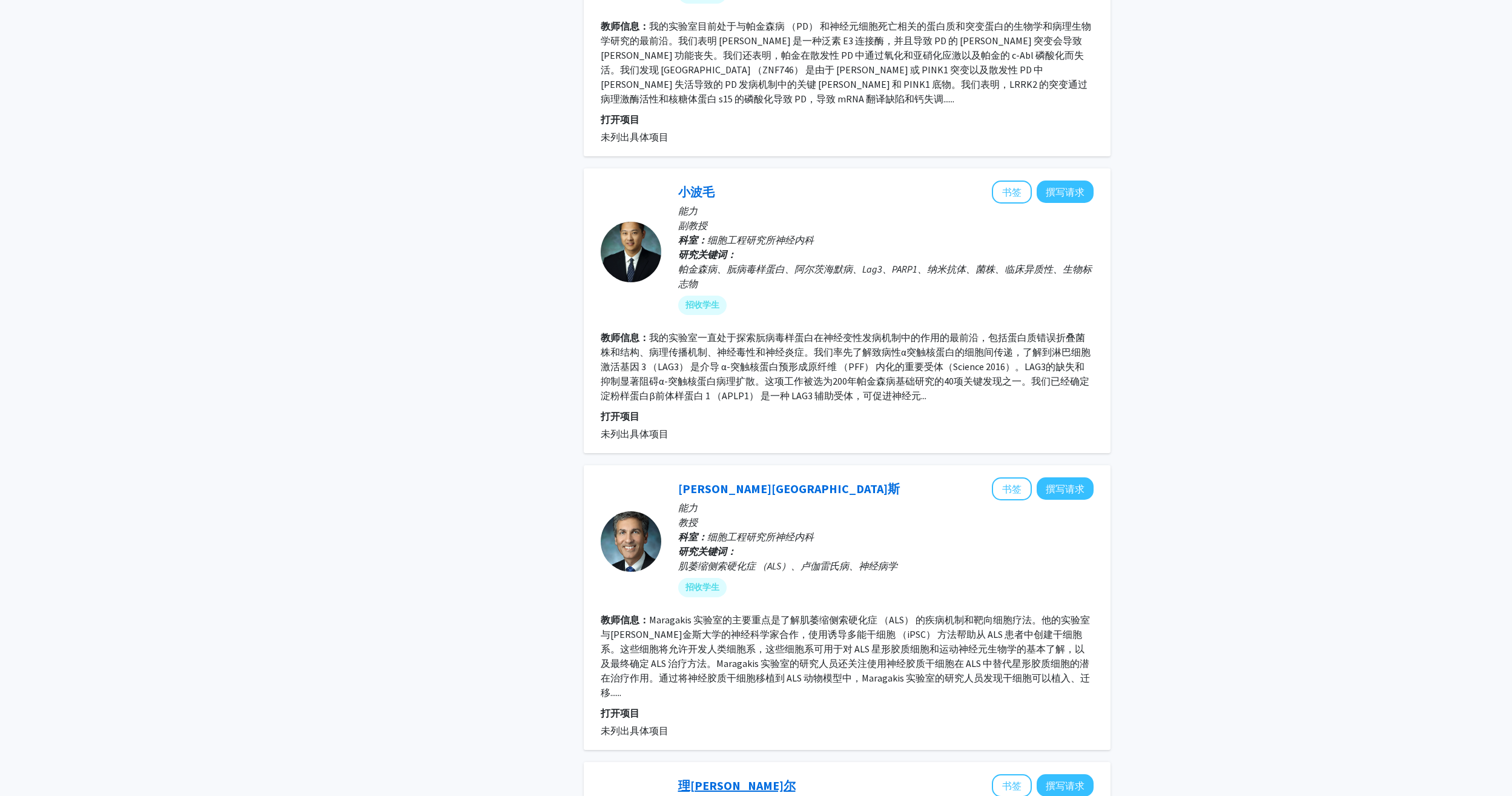
scroll to position [2539, 0]
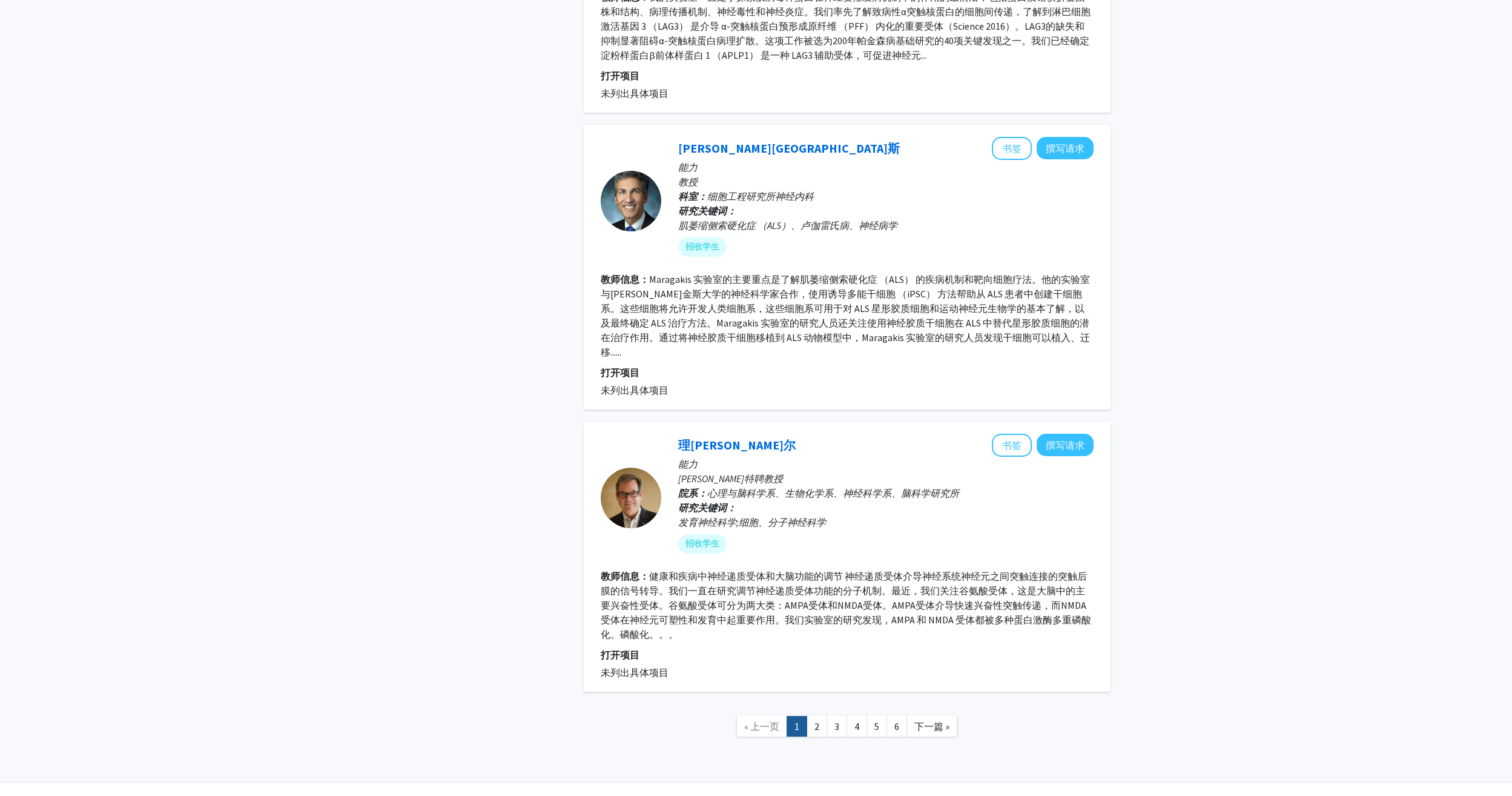
click at [830, 716] on link "3" at bounding box center [836, 726] width 21 height 21
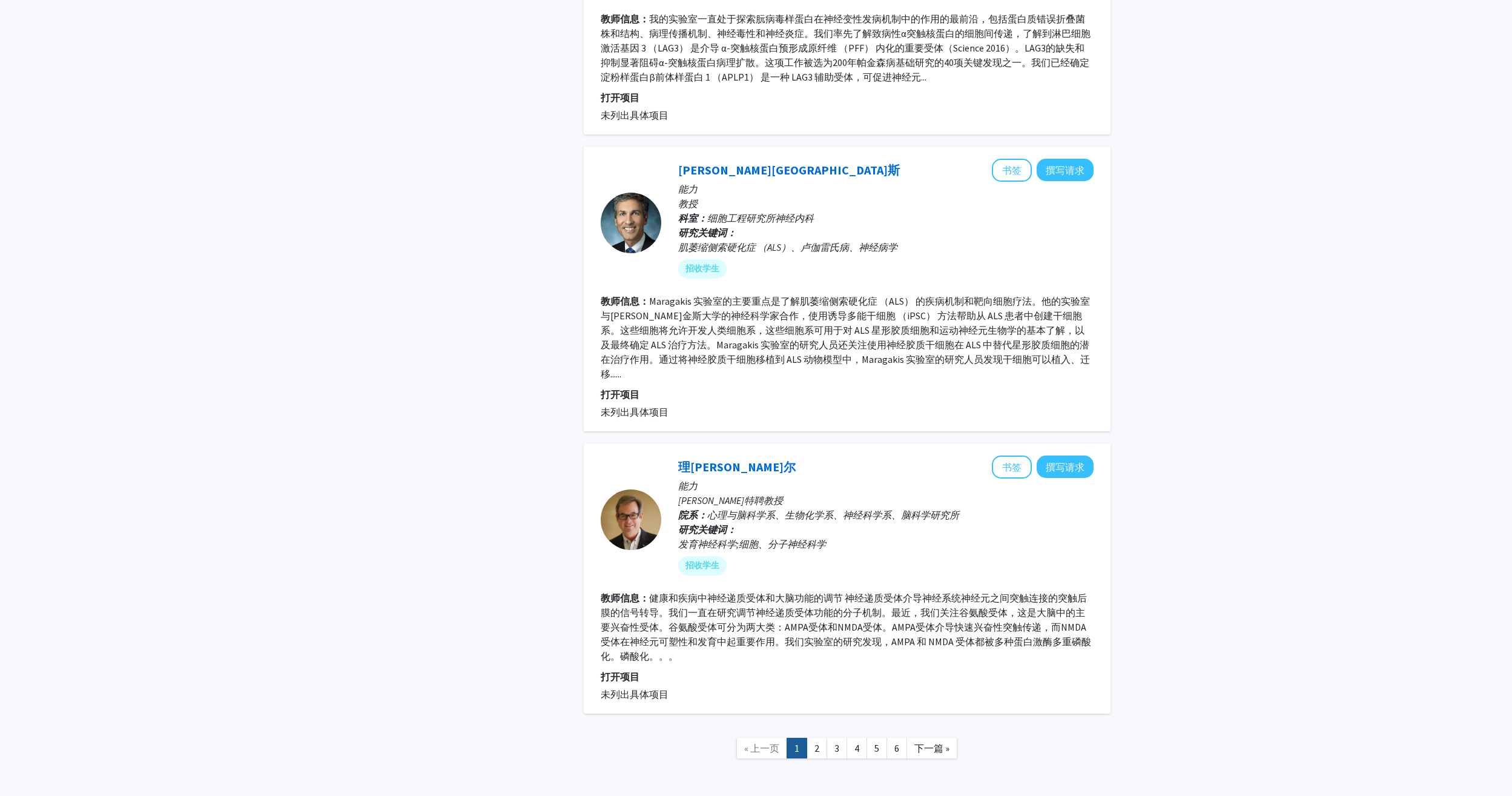
scroll to position [2539, 0]
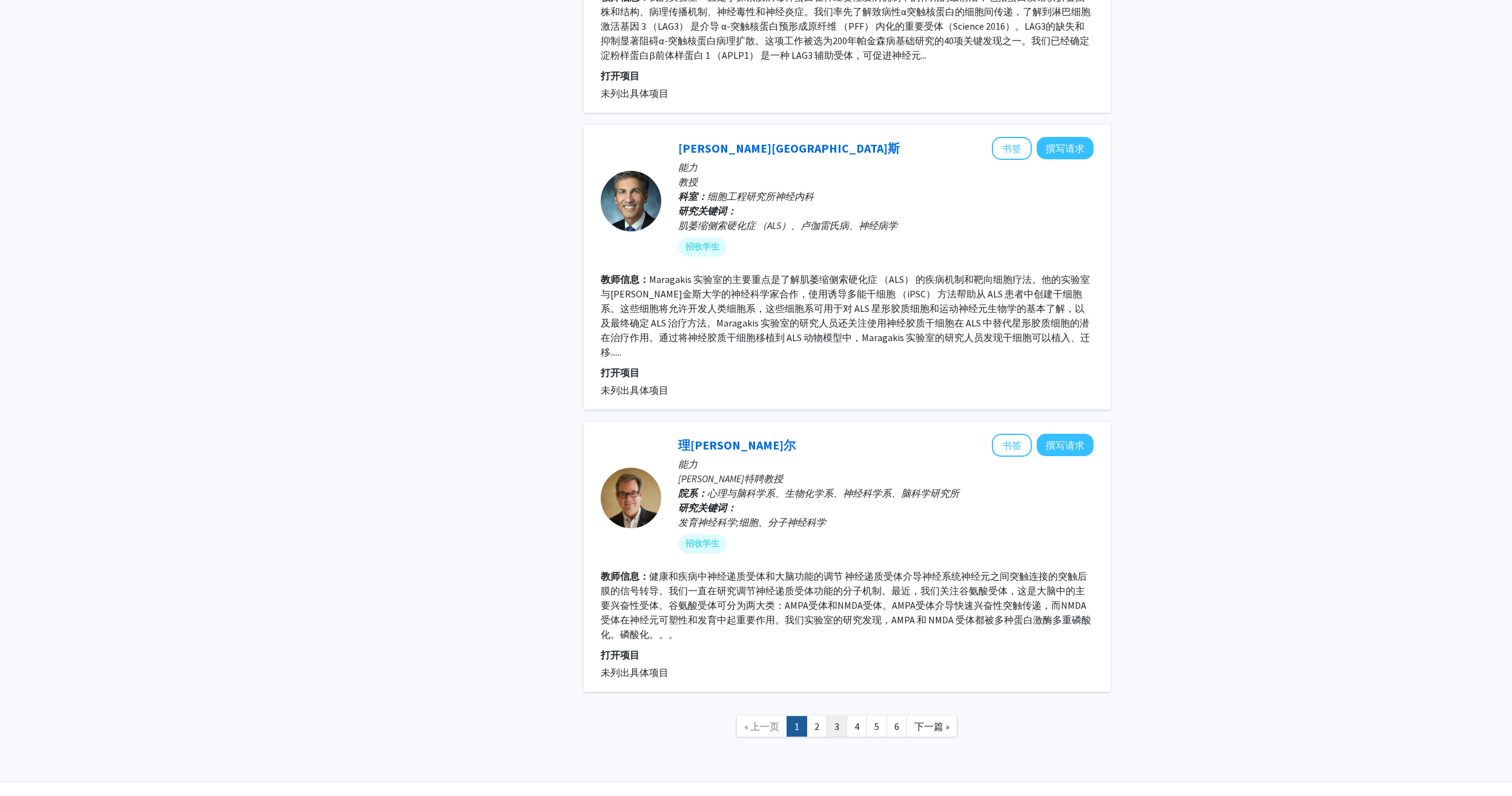
click at [830, 716] on link "3" at bounding box center [836, 726] width 21 height 21
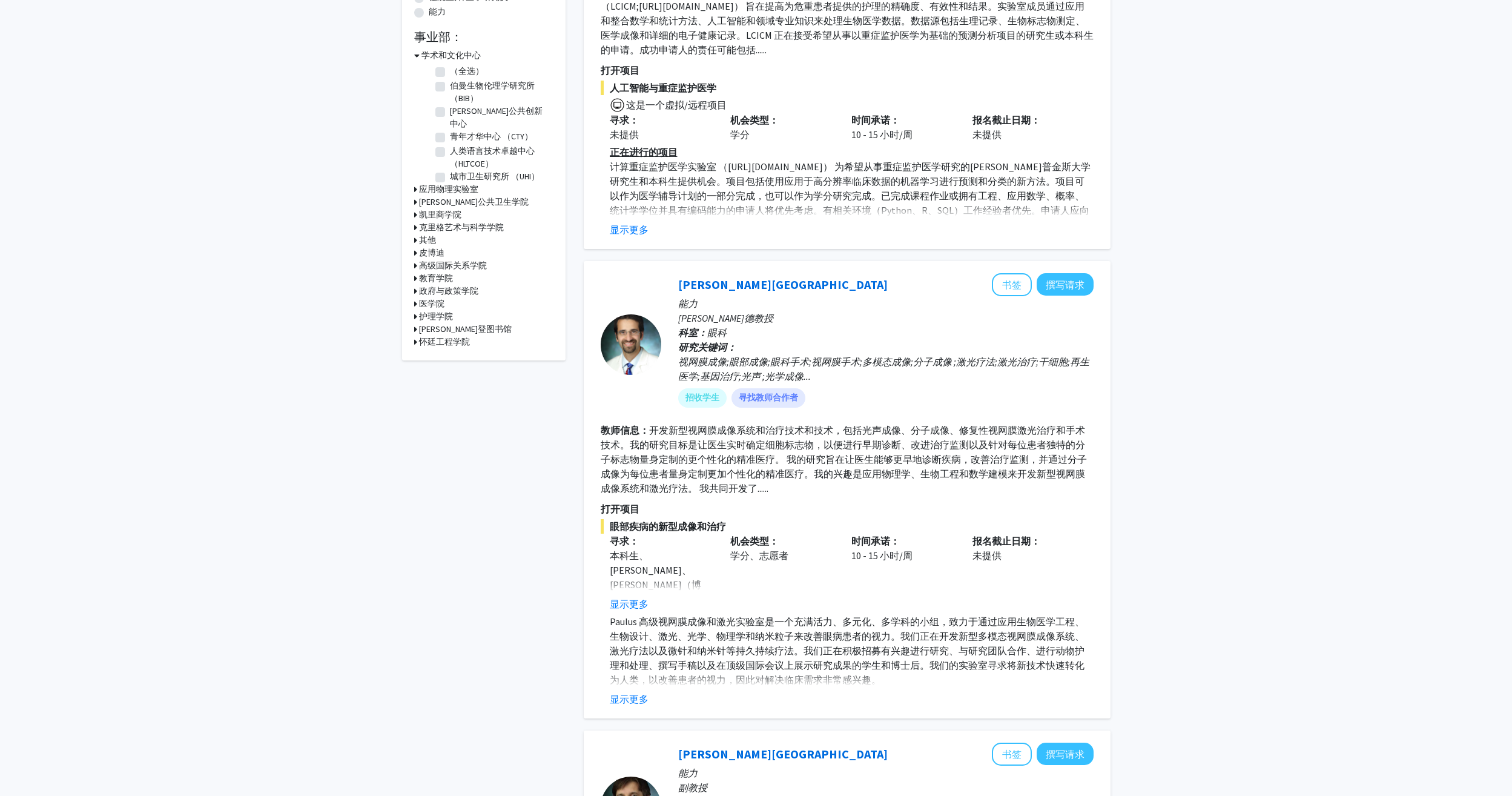
scroll to position [303, 0]
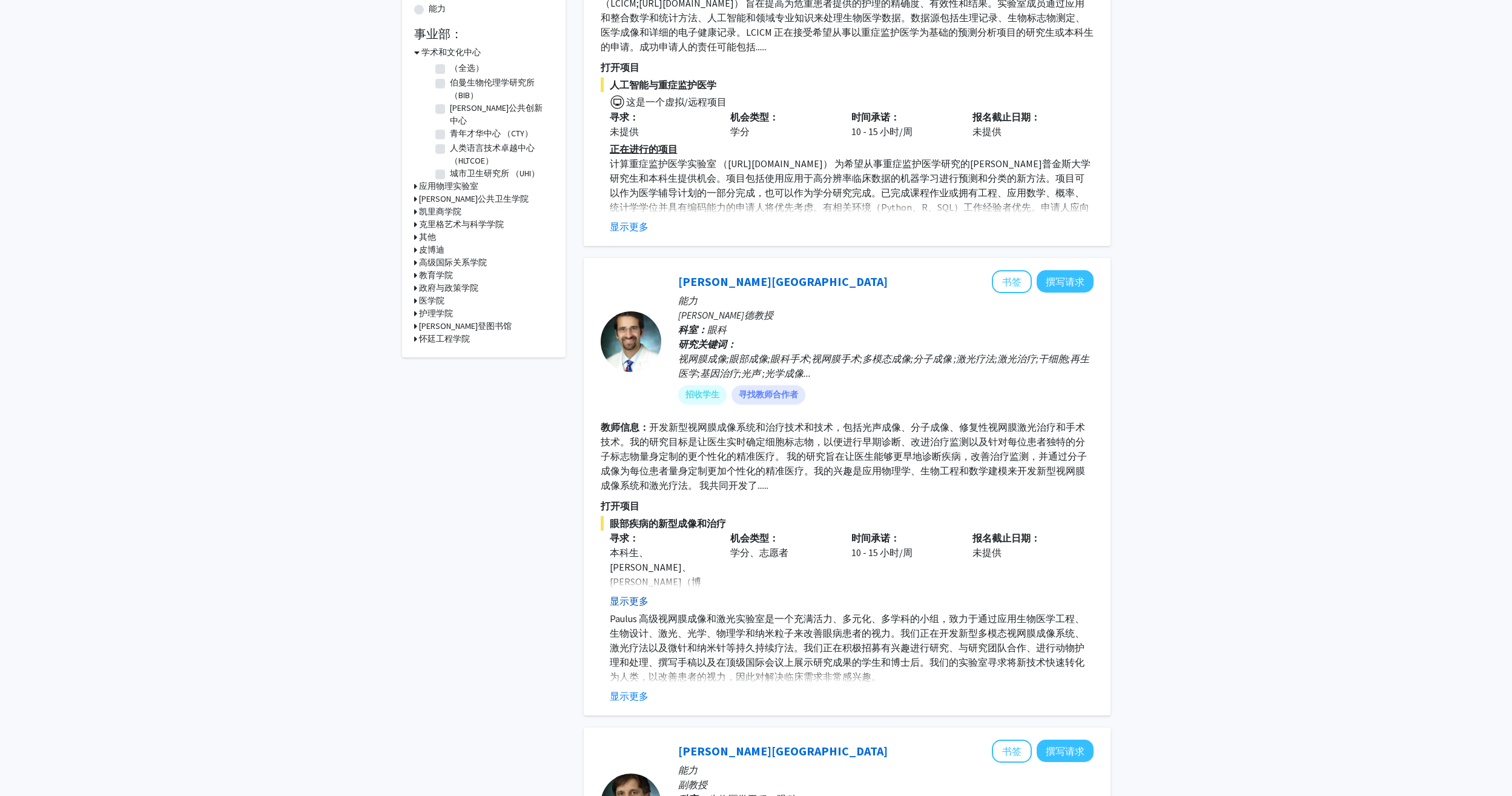
click at [634, 597] on button "显示更多" at bounding box center [629, 601] width 38 height 15
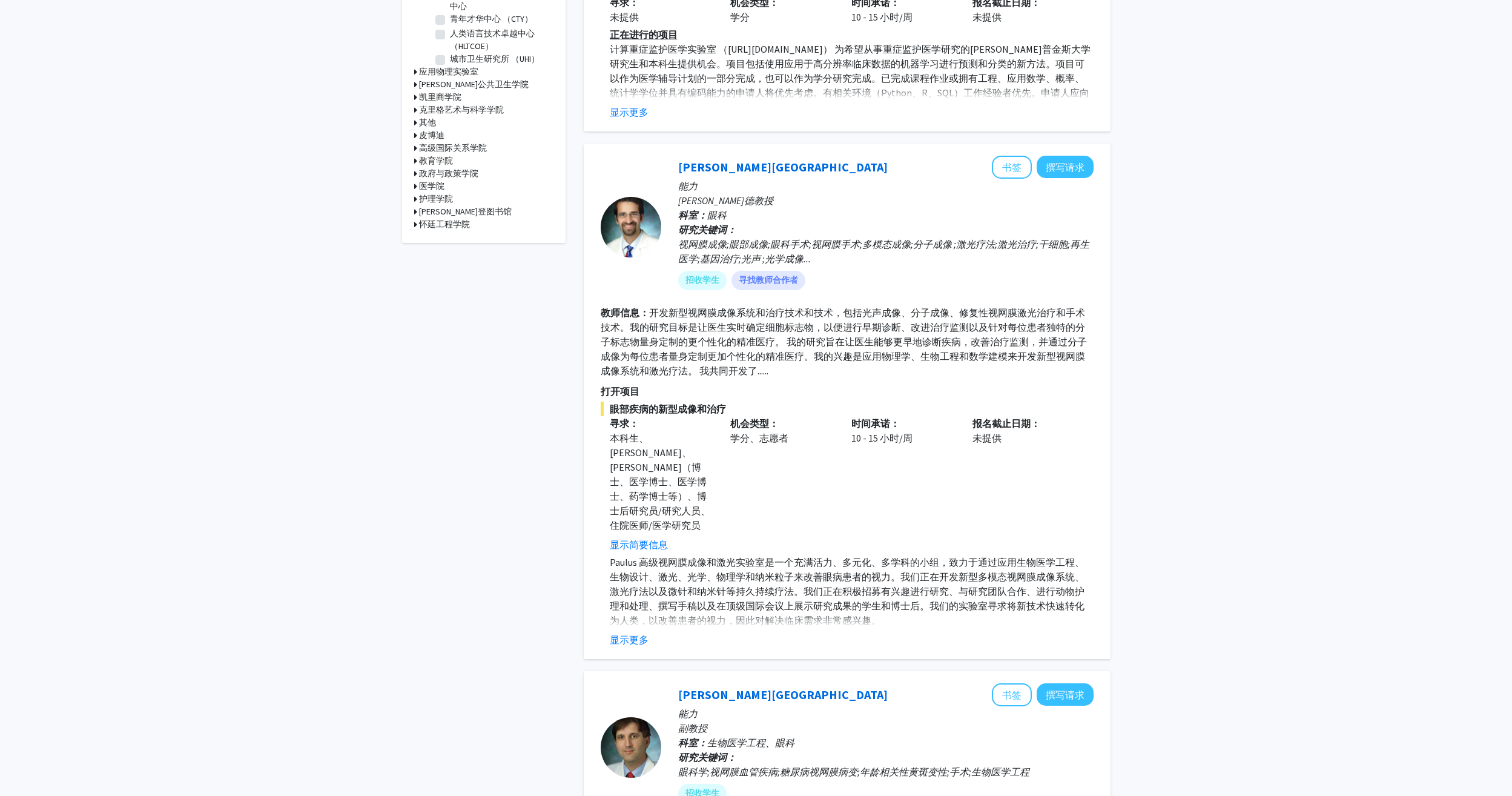
scroll to position [424, 0]
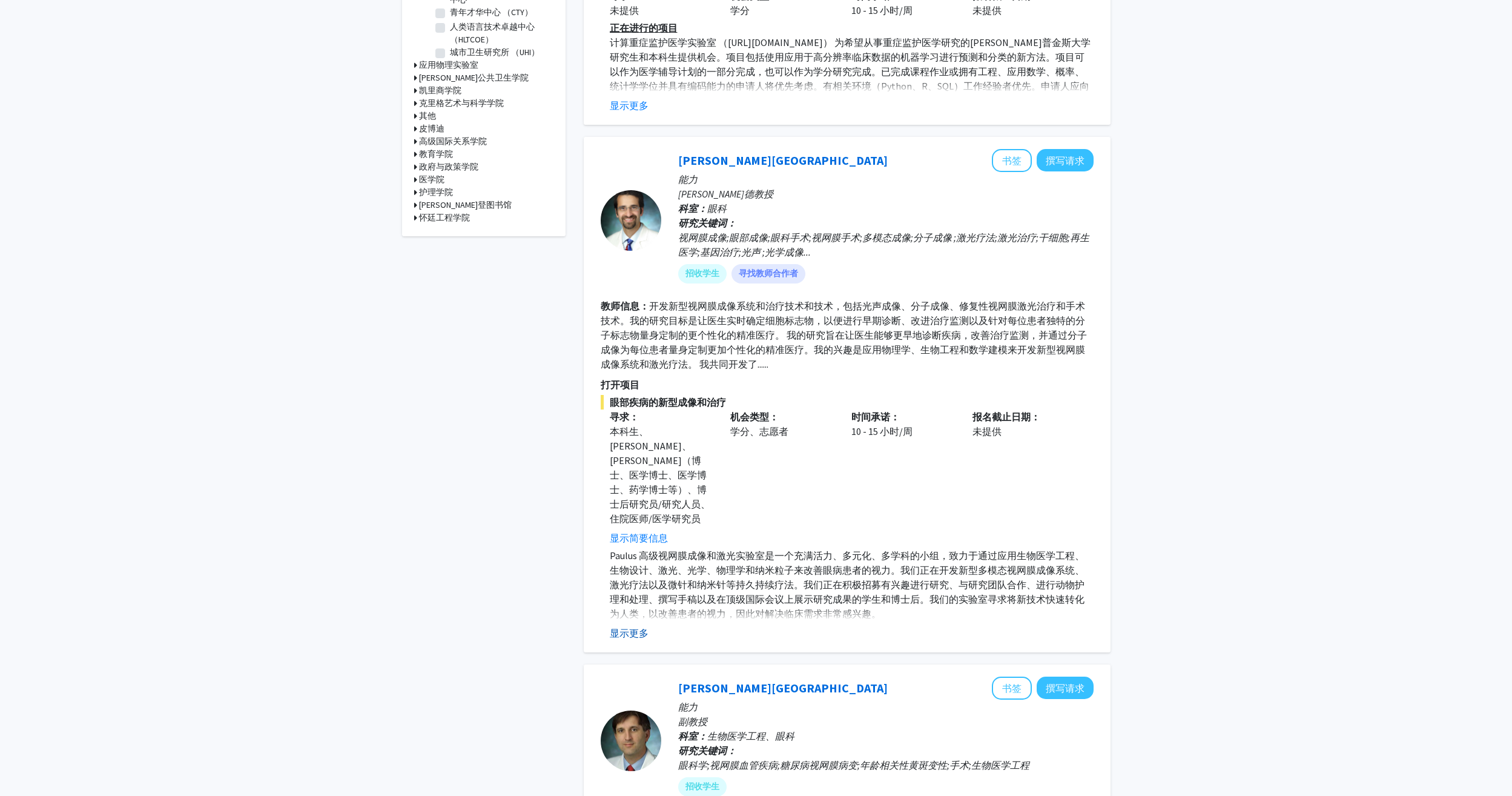
click at [641, 625] on button "显示更多" at bounding box center [629, 633] width 38 height 15
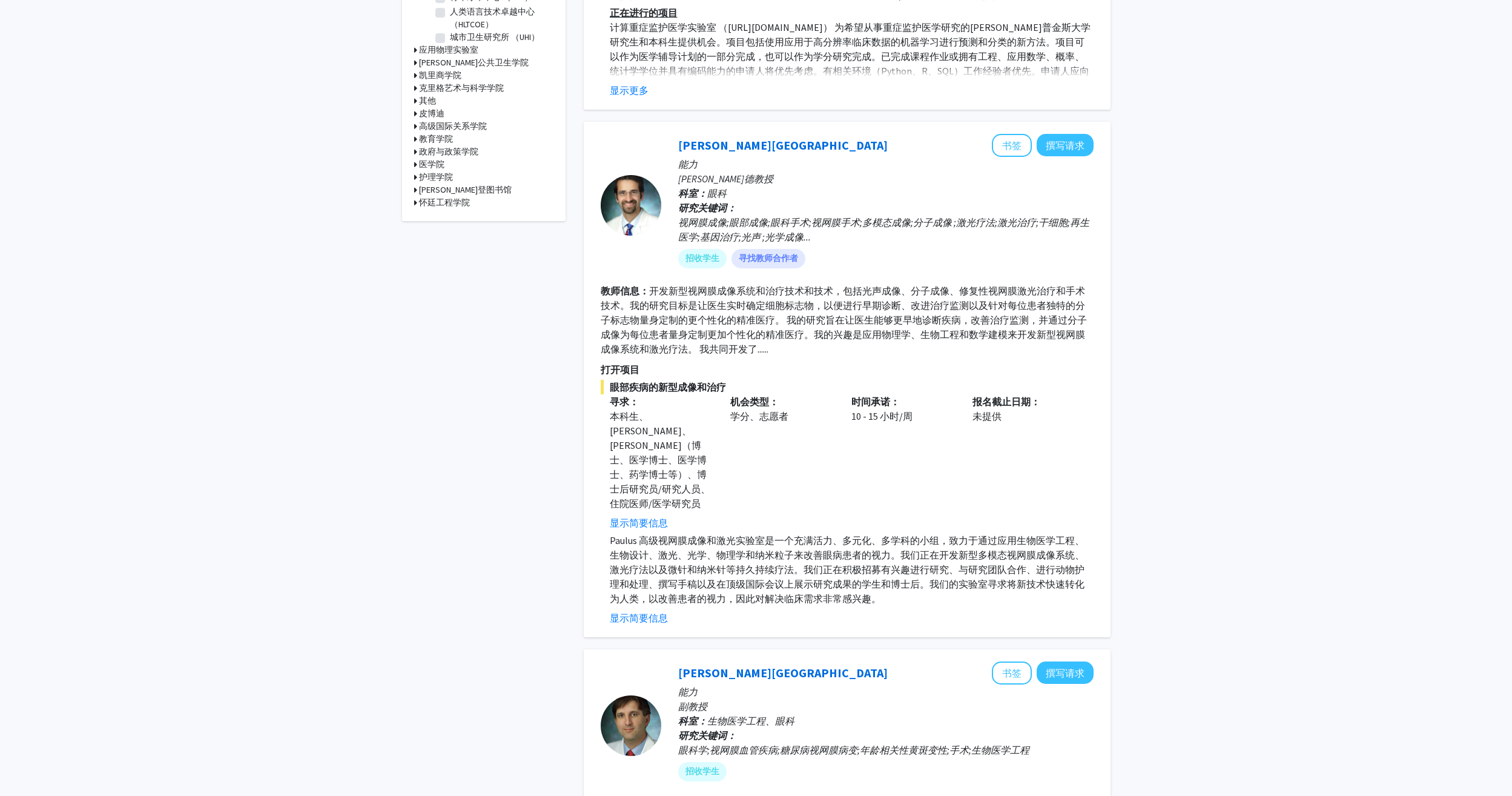
scroll to position [484, 0]
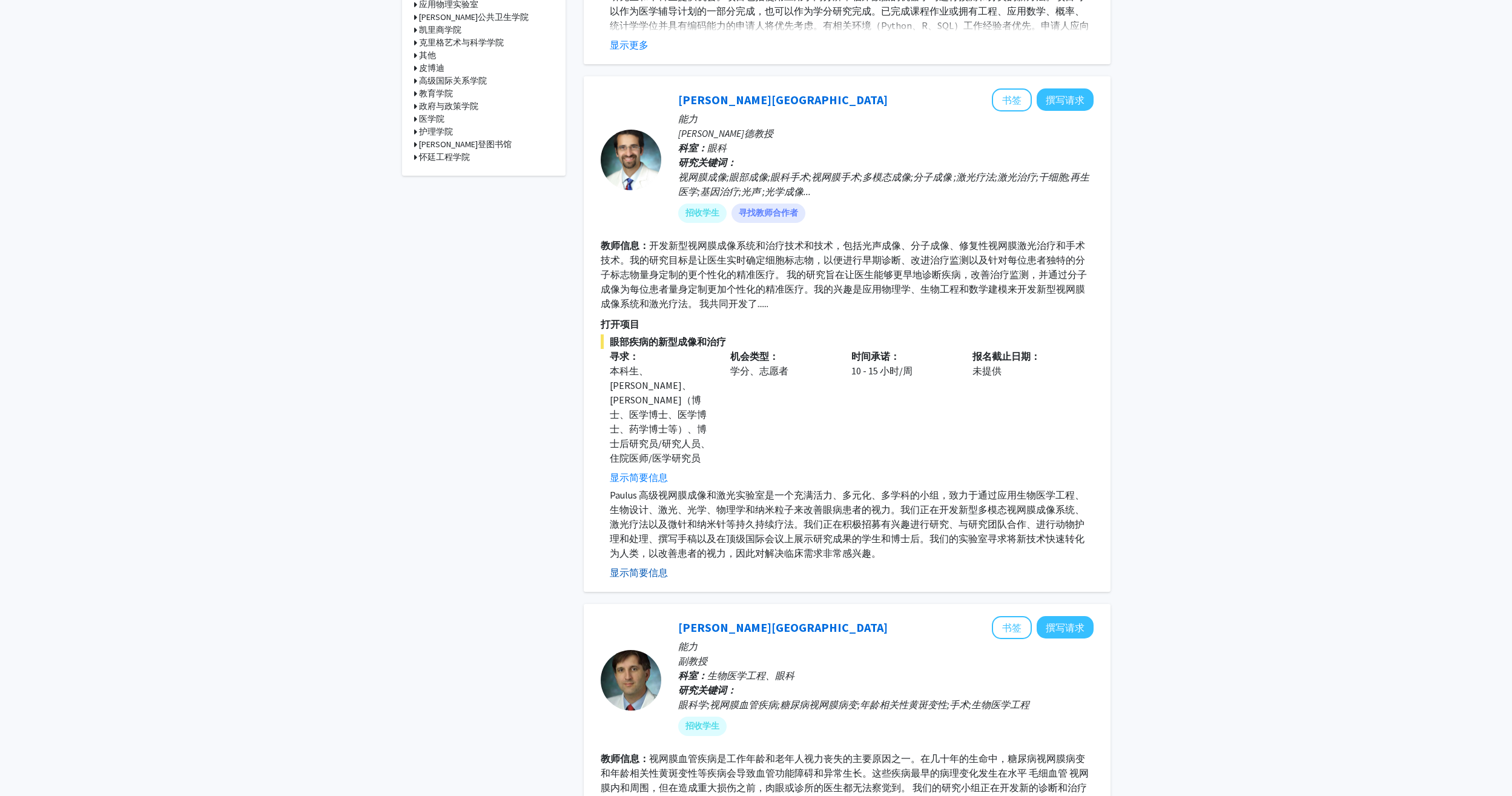
click at [656, 565] on button "显示简要信息" at bounding box center [639, 572] width 58 height 15
click at [645, 565] on button "显示更多" at bounding box center [629, 572] width 38 height 15
click at [654, 470] on button "显示简要信息" at bounding box center [639, 477] width 58 height 15
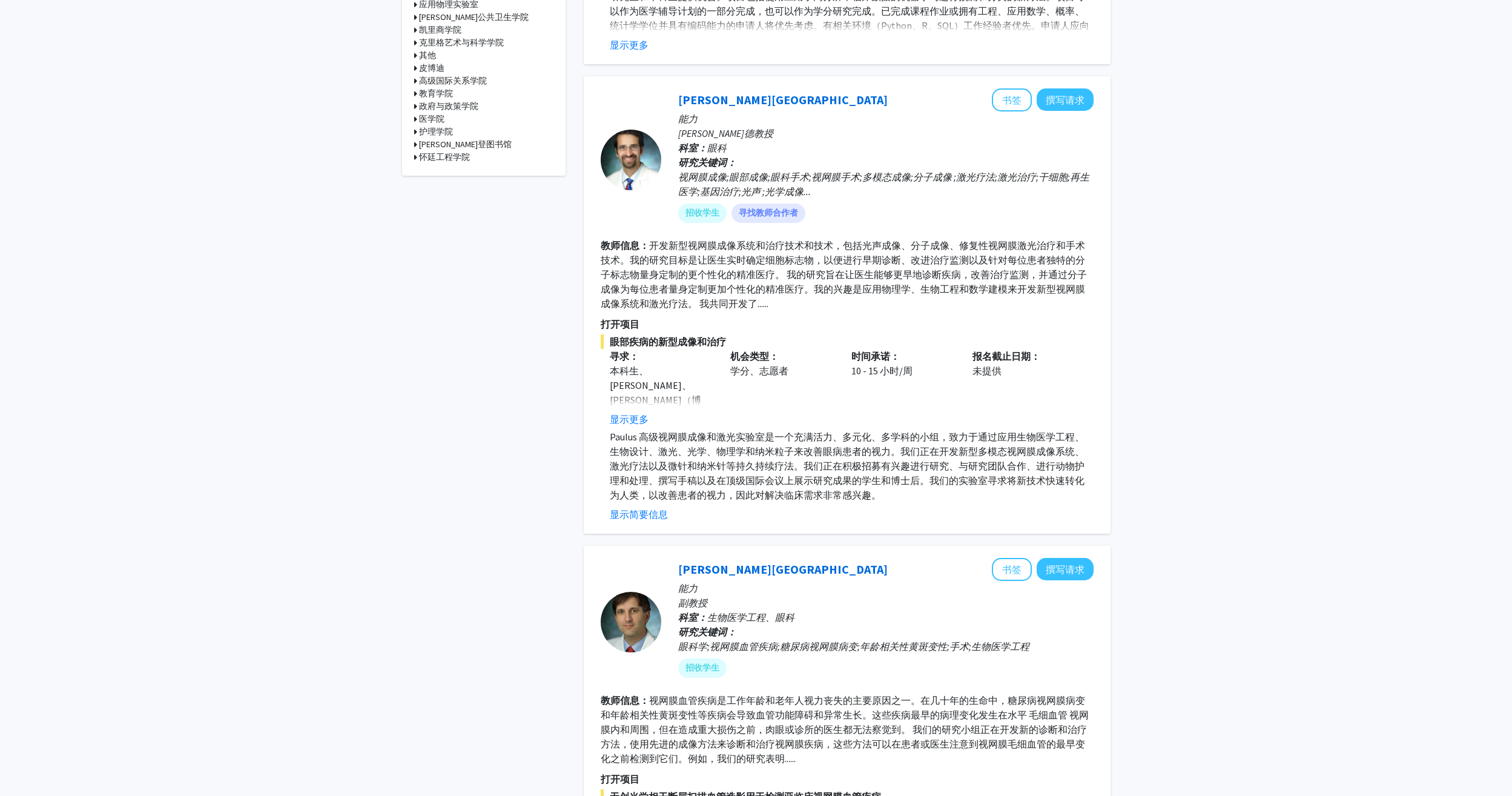
click at [636, 422] on button "显示更多" at bounding box center [629, 419] width 38 height 15
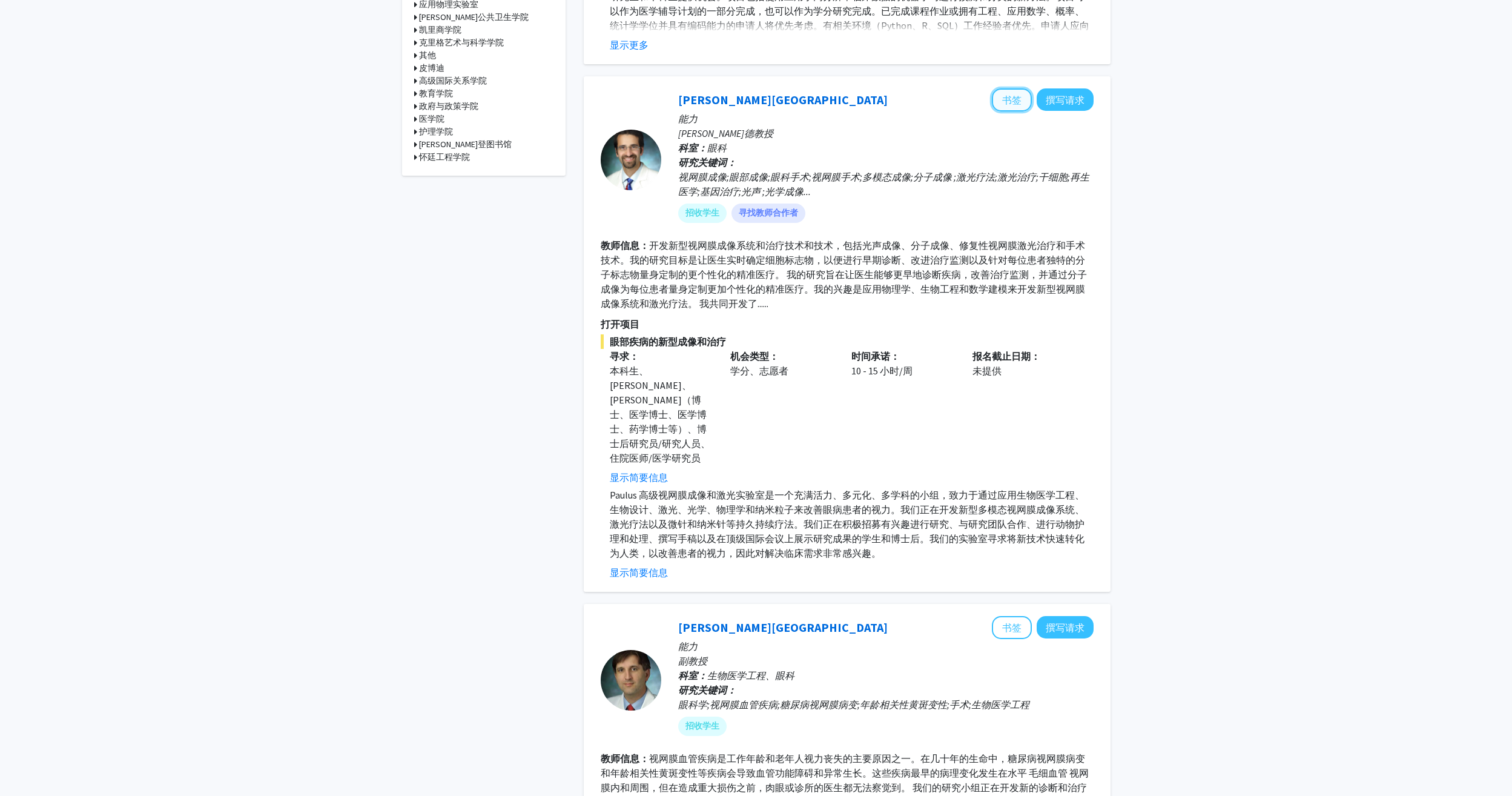
click at [1011, 100] on button "书签" at bounding box center [1011, 100] width 40 height 23
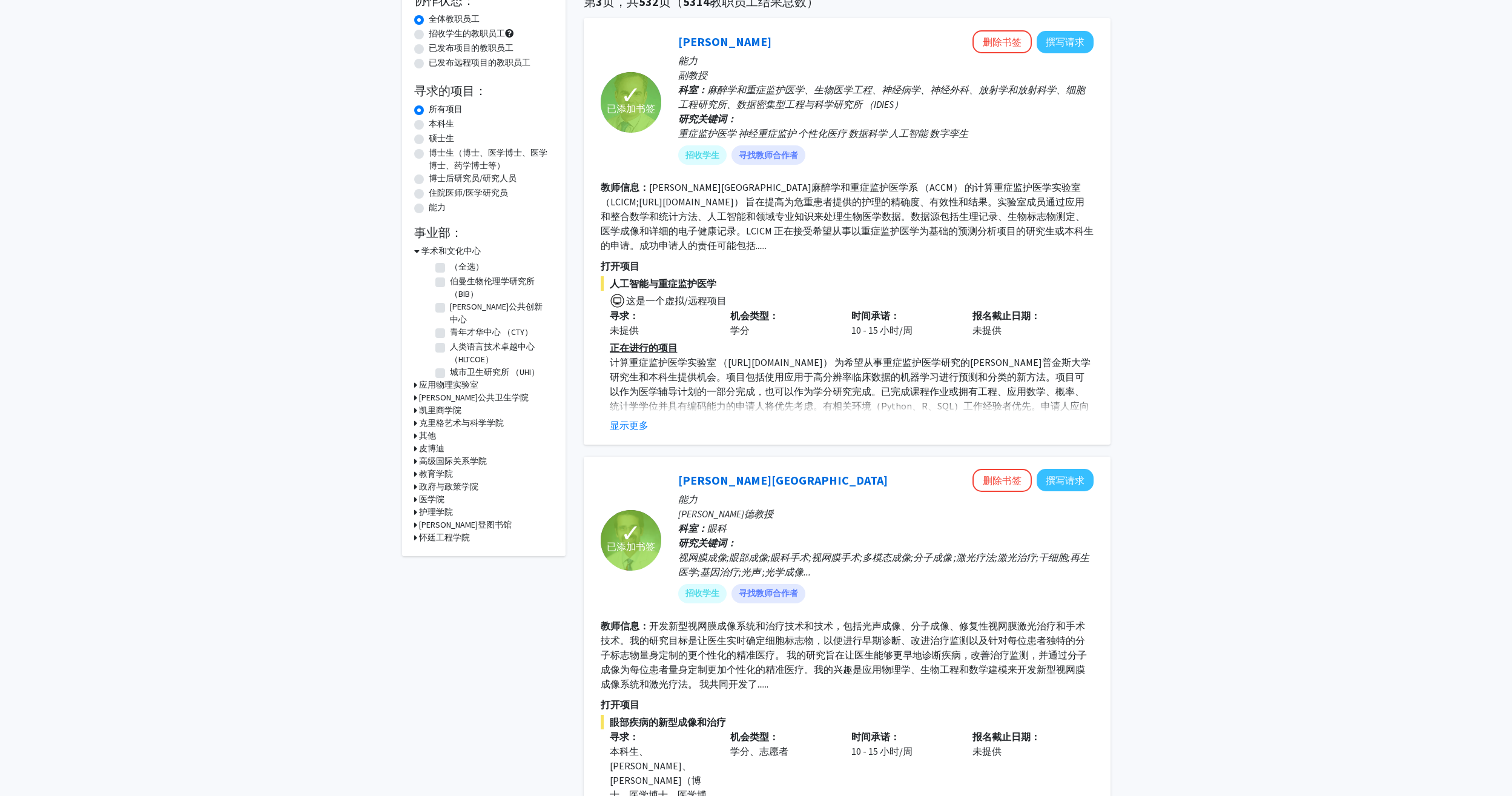
scroll to position [0, 0]
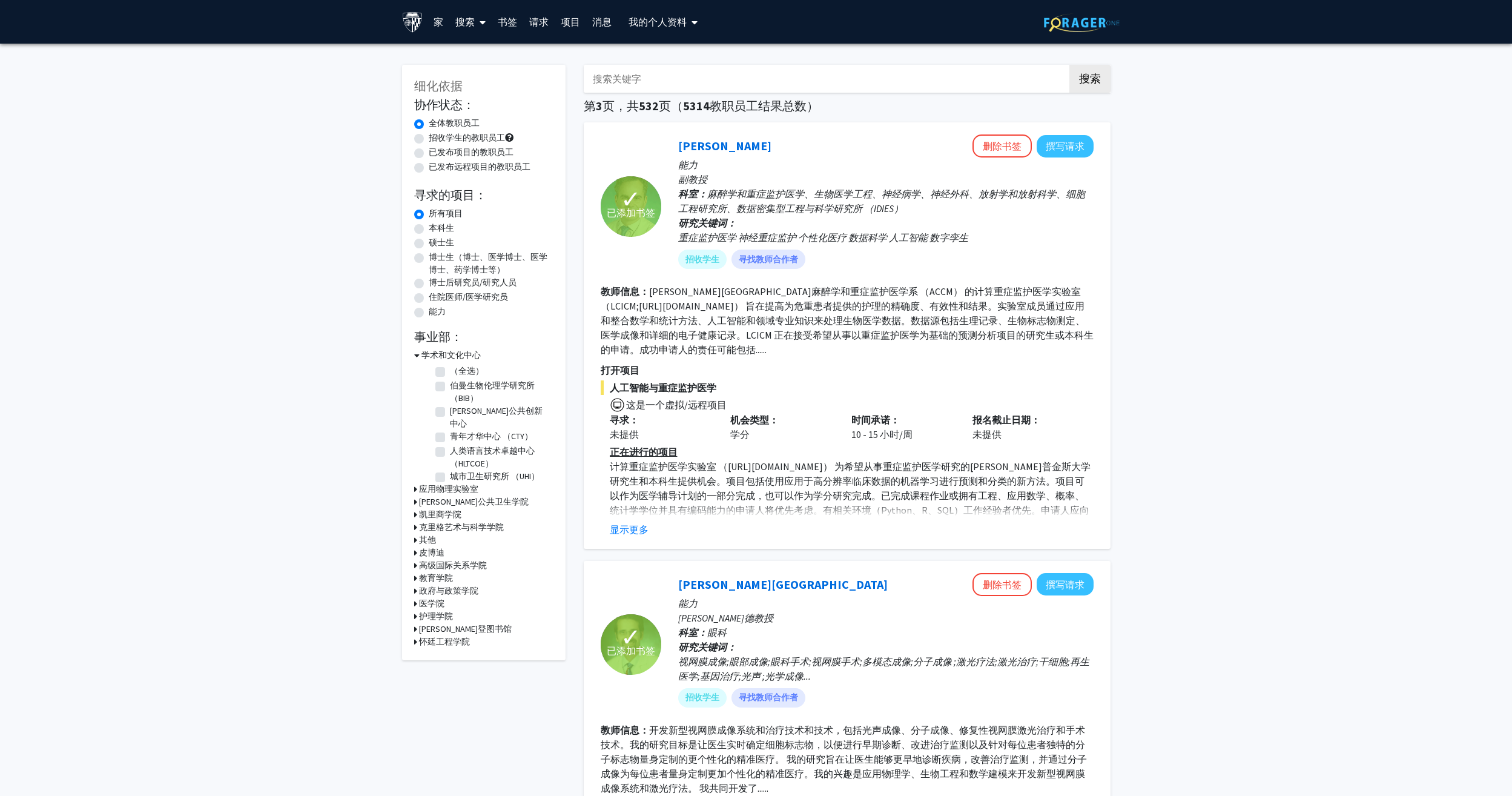
click at [433, 635] on h3 "怀廷工程学院" at bounding box center [444, 641] width 51 height 13
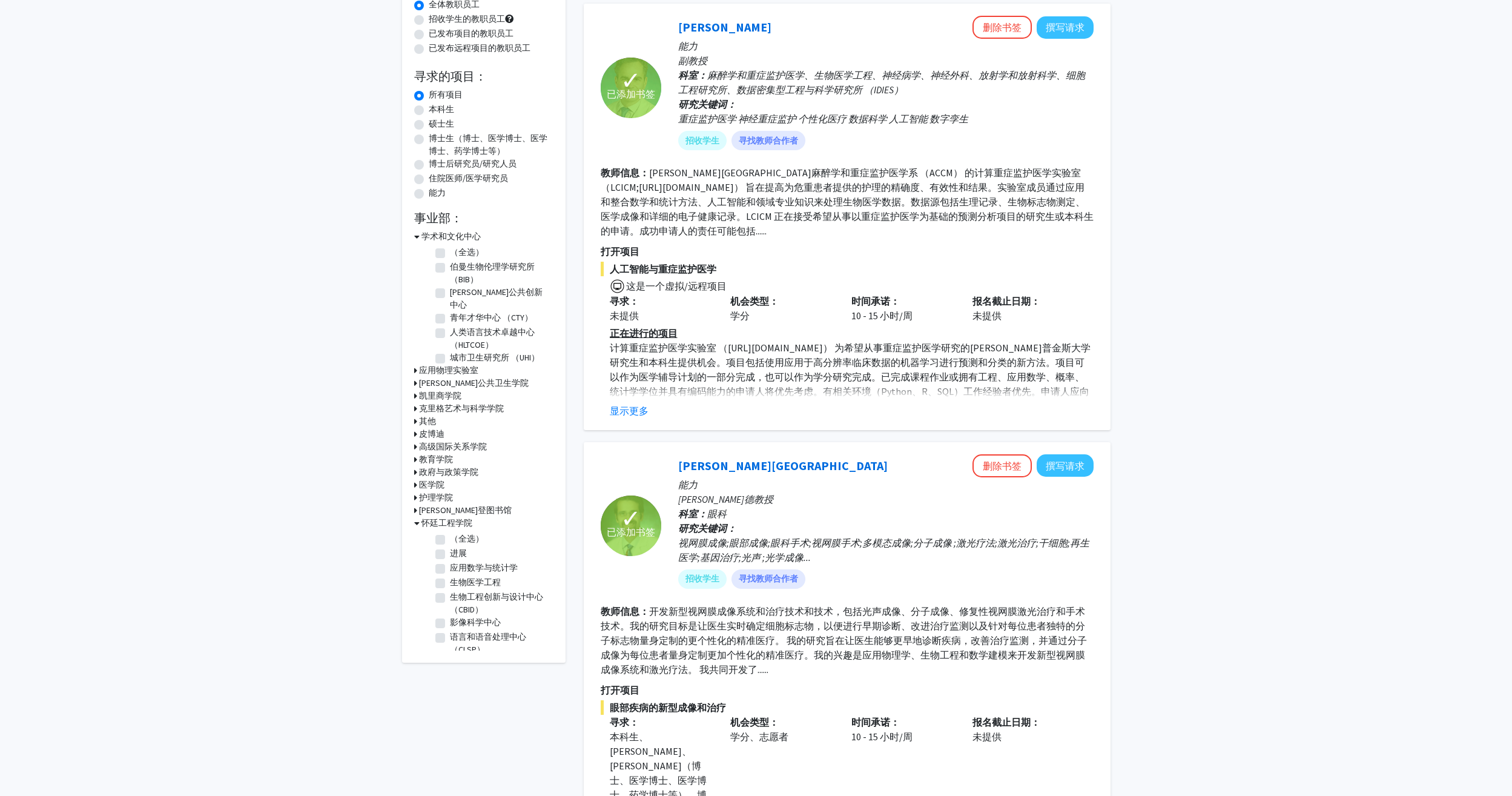
scroll to position [121, 0]
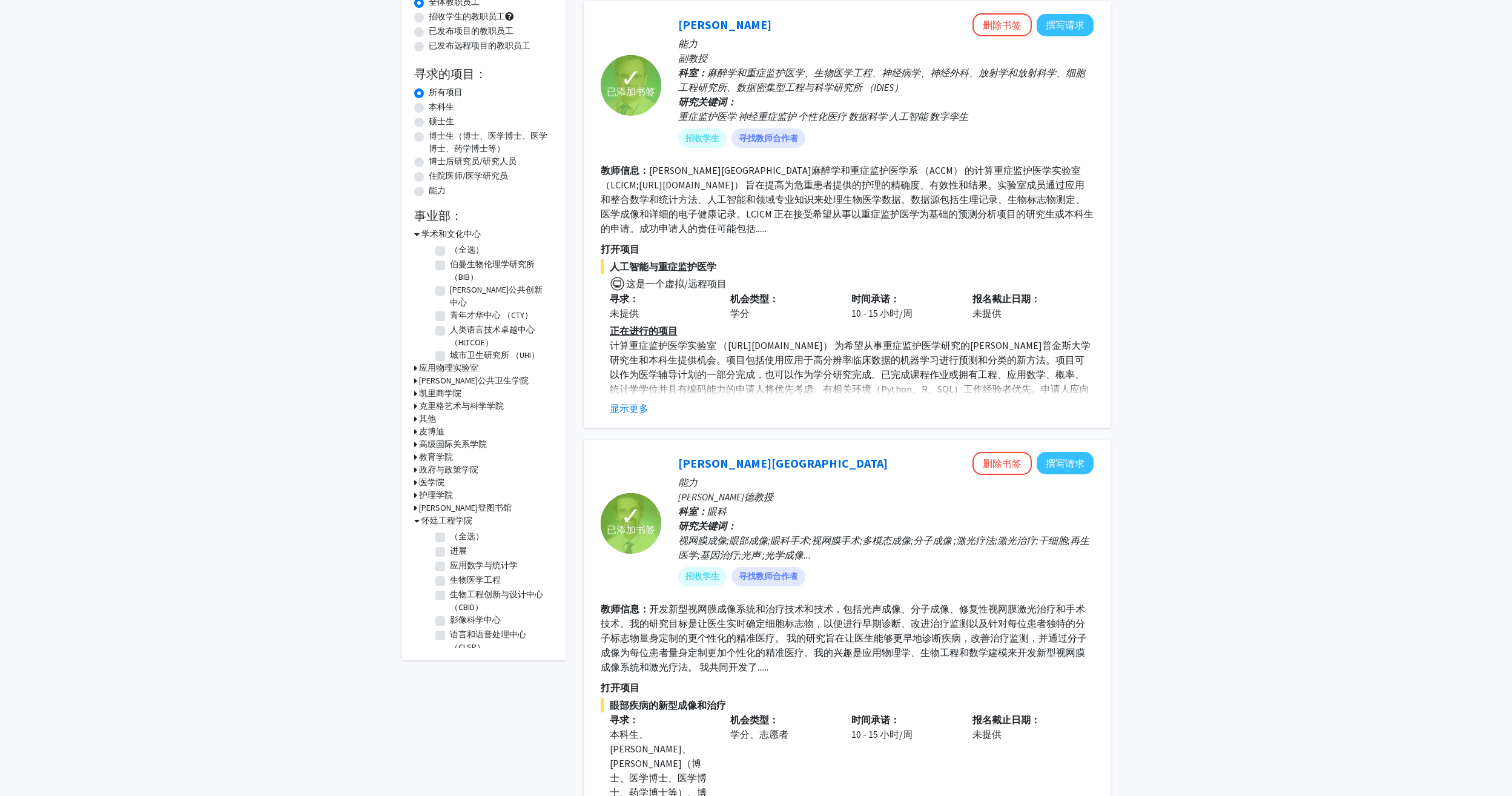
click at [450, 559] on label "应用数学与统计学" at bounding box center [484, 565] width 68 height 13
click at [450, 559] on input "应用数学与统计学" at bounding box center [453, 563] width 8 height 8
checkbox input "true"
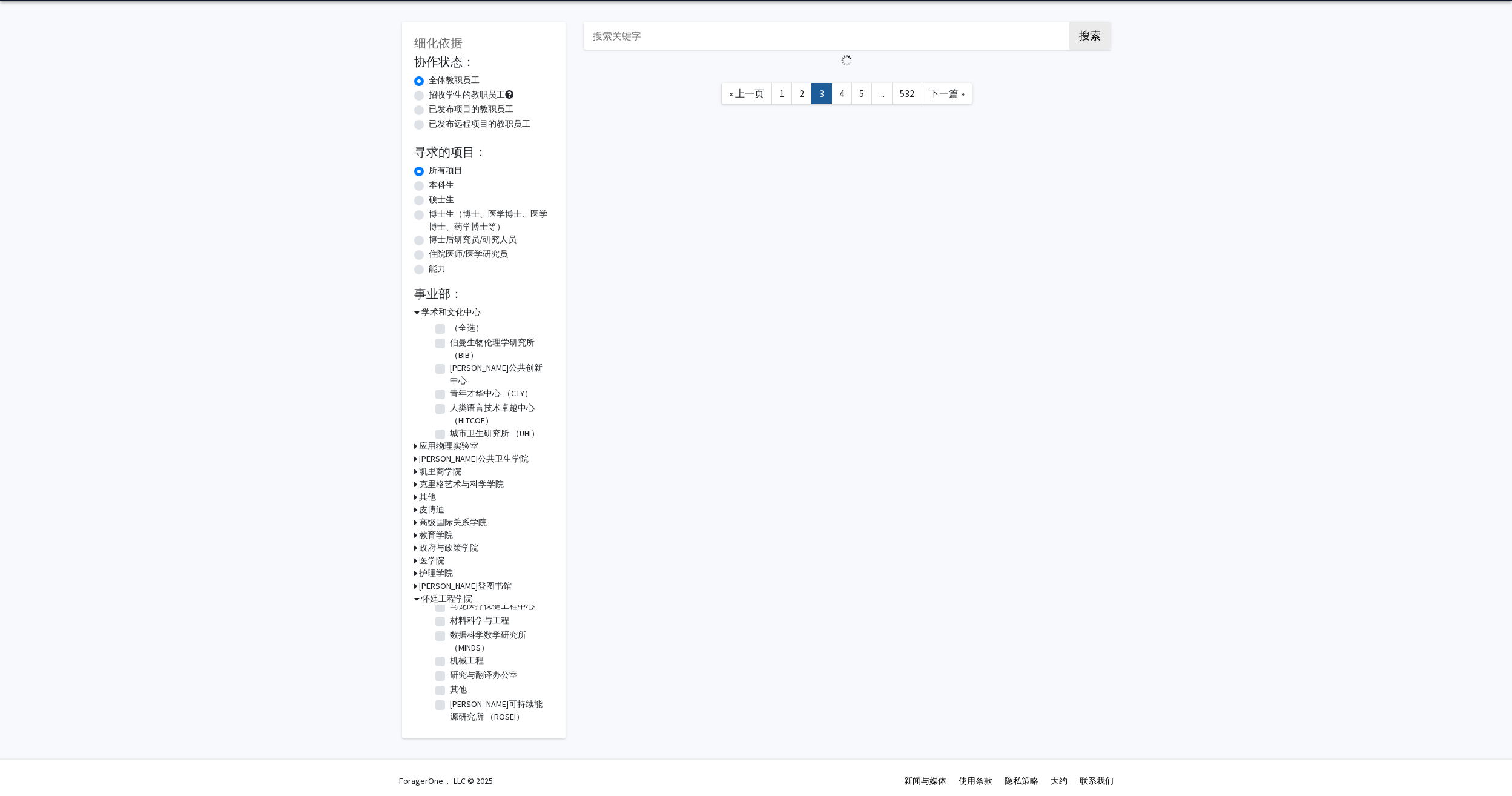
scroll to position [318, 0]
click at [450, 638] on label "计算传感与机器人实验室 （LCSR）" at bounding box center [500, 625] width 100 height 25
click at [450, 621] on input "计算传感与机器人实验室 （LCSR）" at bounding box center [453, 617] width 8 height 8
checkbox input "true"
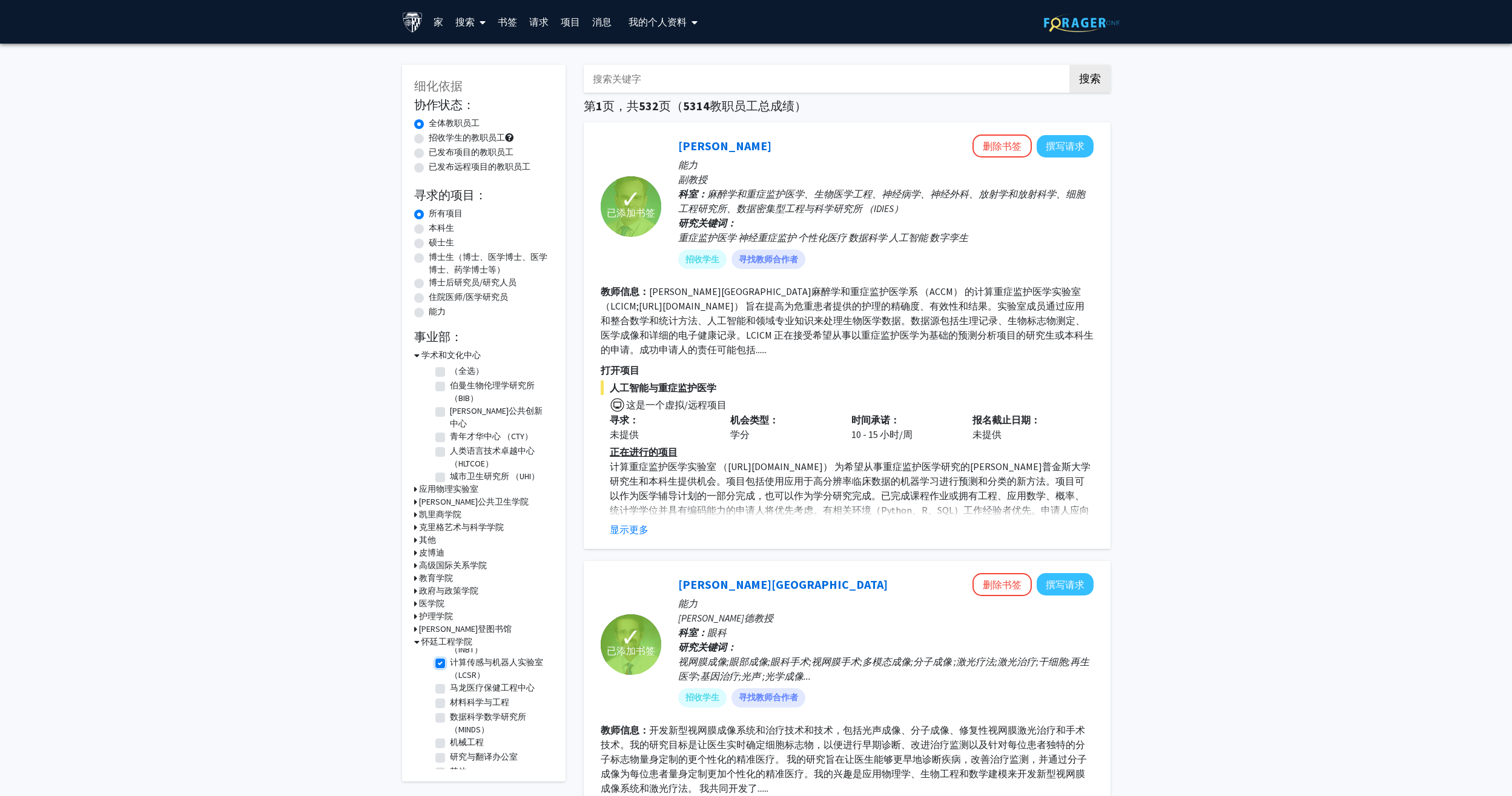
scroll to position [258, 0]
click at [450, 689] on label "计算医学研究所 （ICM）" at bounding box center [495, 682] width 91 height 13
click at [450, 685] on input "计算医学研究所 （ICM）" at bounding box center [453, 680] width 8 height 8
checkbox input "true"
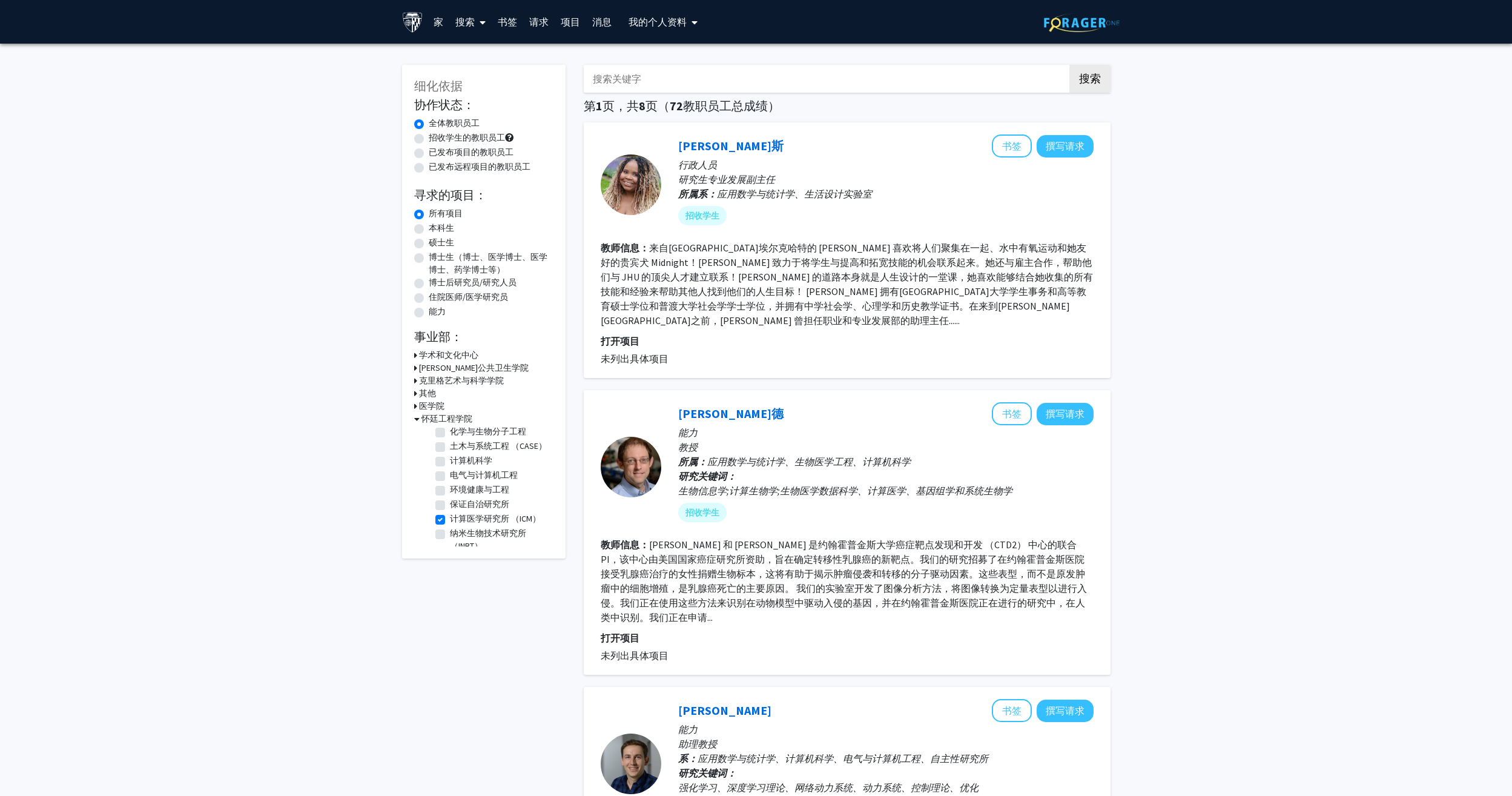
scroll to position [61, 0]
click at [450, 482] on label "计算机科学" at bounding box center [470, 476] width 42 height 13
click at [450, 477] on input "计算机科学" at bounding box center [453, 473] width 8 height 8
checkbox input "true"
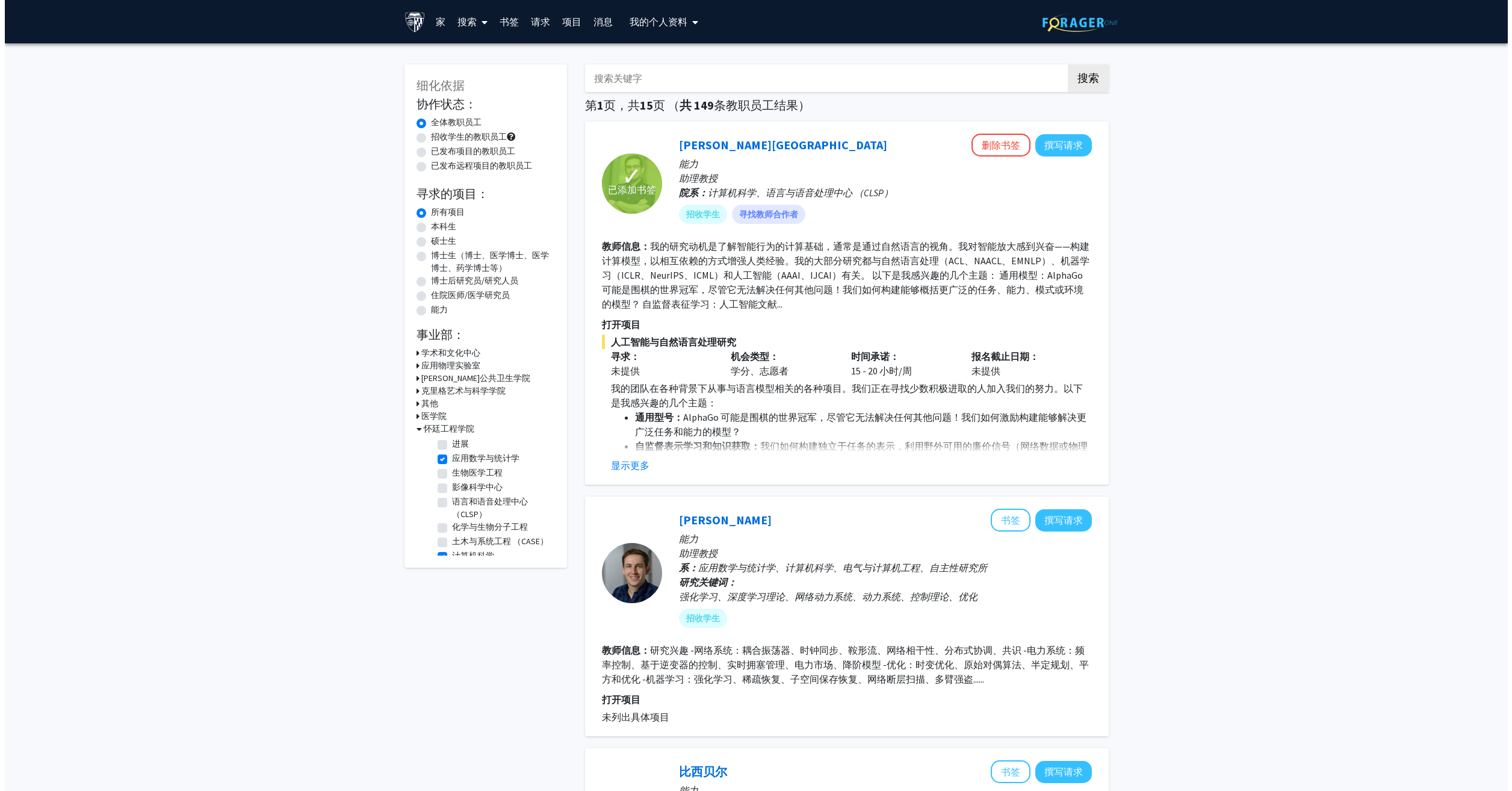
scroll to position [60, 0]
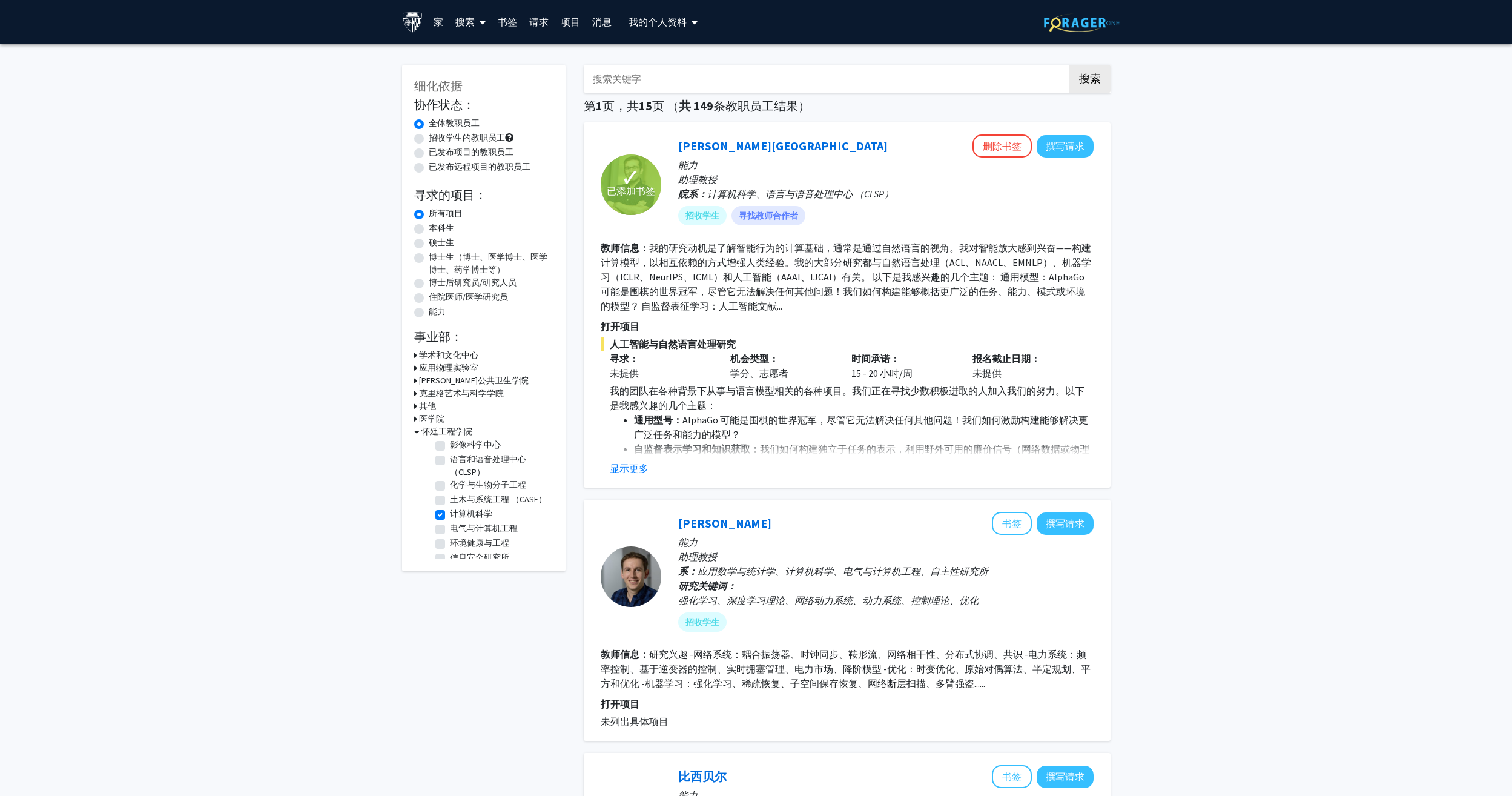
click at [446, 459] on fg-checkbox "Center for Language and Speech Processing (CLSP) 语言和语音处理中心 （CLSP）" at bounding box center [493, 465] width 115 height 25
click at [450, 459] on label "语言和语音处理中心 （CLSP）" at bounding box center [500, 465] width 100 height 25
click at [450, 459] on input "语言和语音处理中心 （CLSP）" at bounding box center [453, 456] width 8 height 8
checkbox input "true"
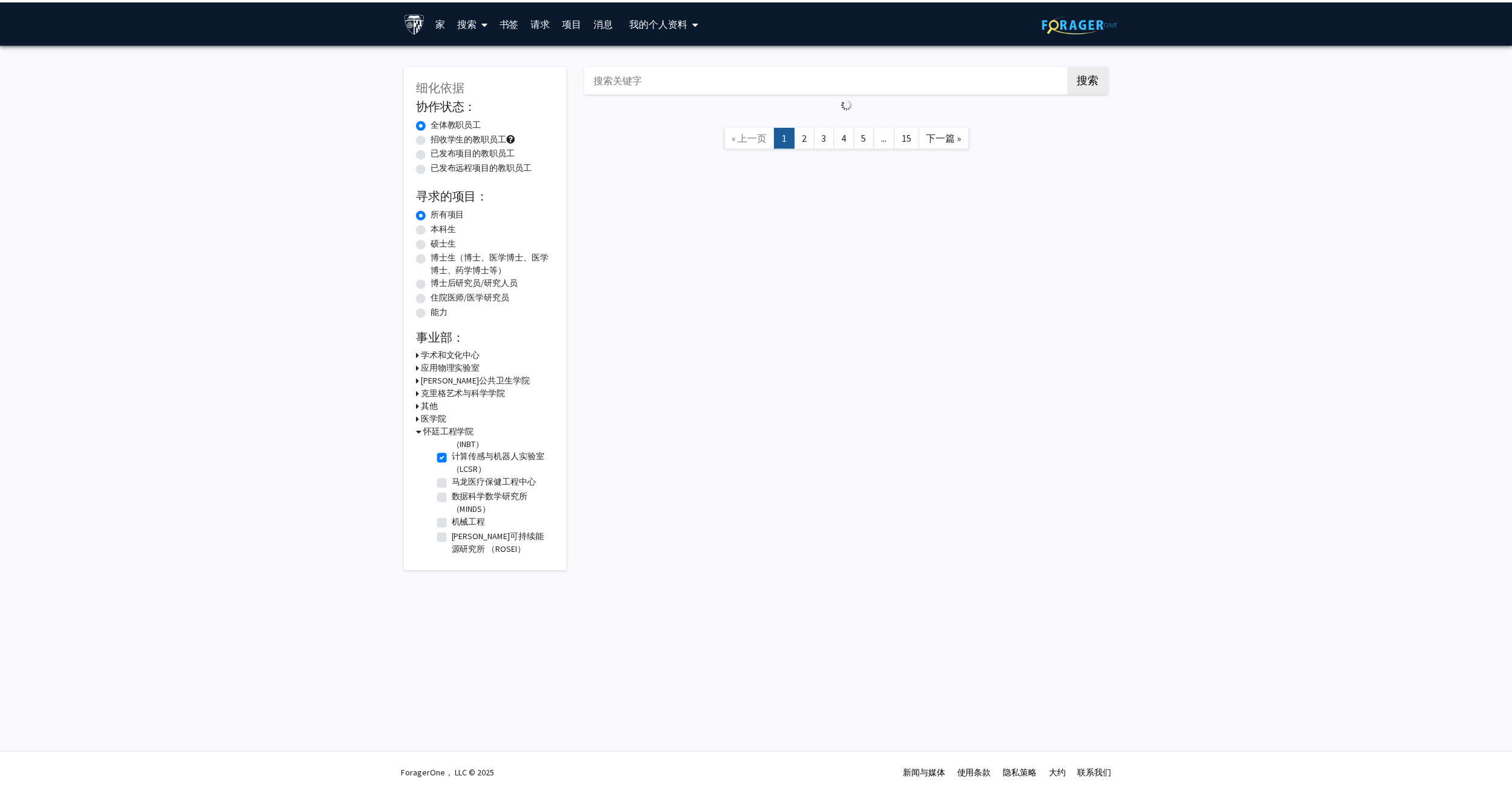
scroll to position [241, 0]
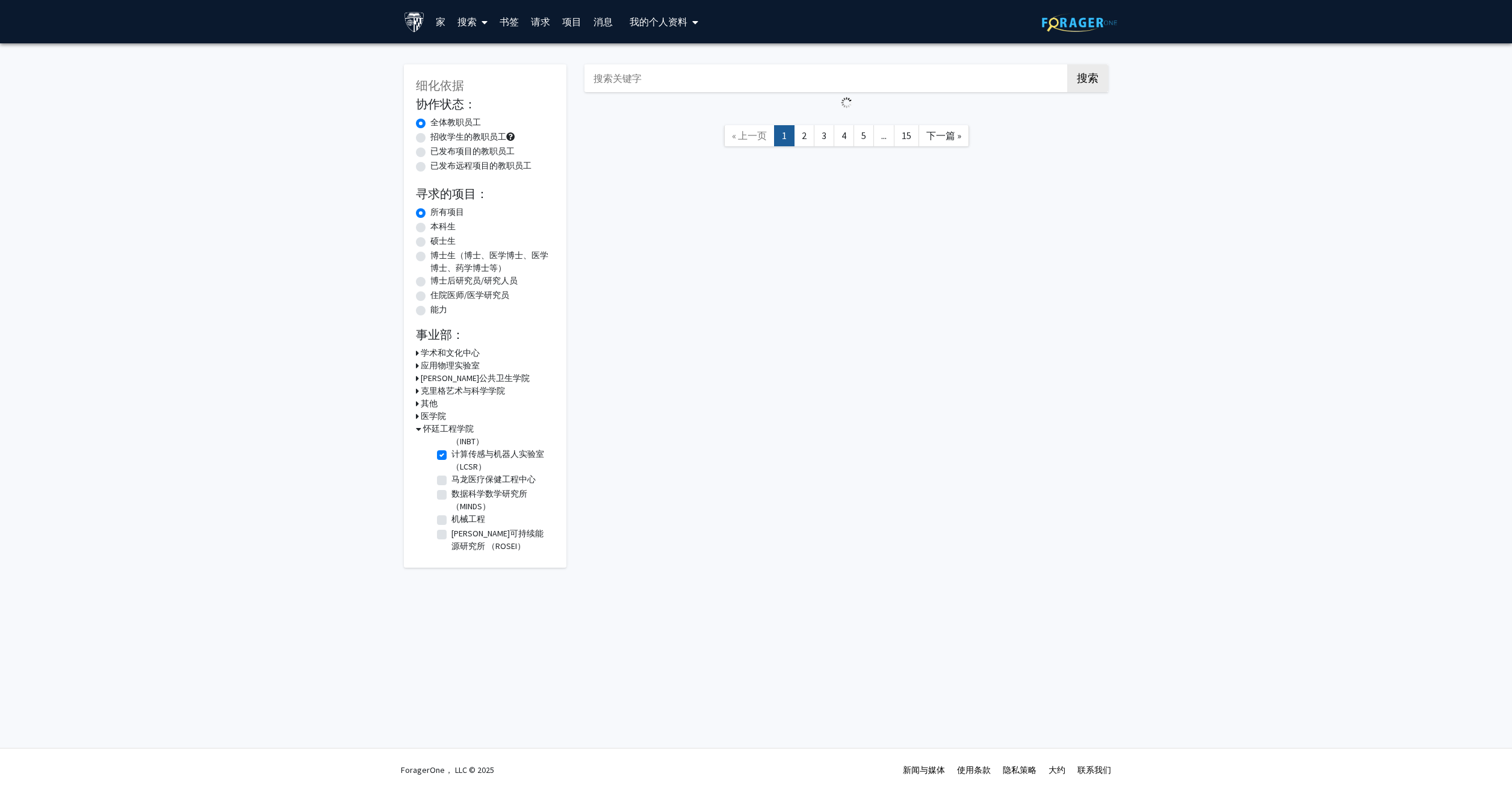
click at [451, 492] on label "数据科学数学研究所 （MINDS）" at bounding box center [501, 500] width 100 height 25
click at [451, 492] on input "数据科学数学研究所 （MINDS）" at bounding box center [455, 491] width 8 height 8
checkbox input "true"
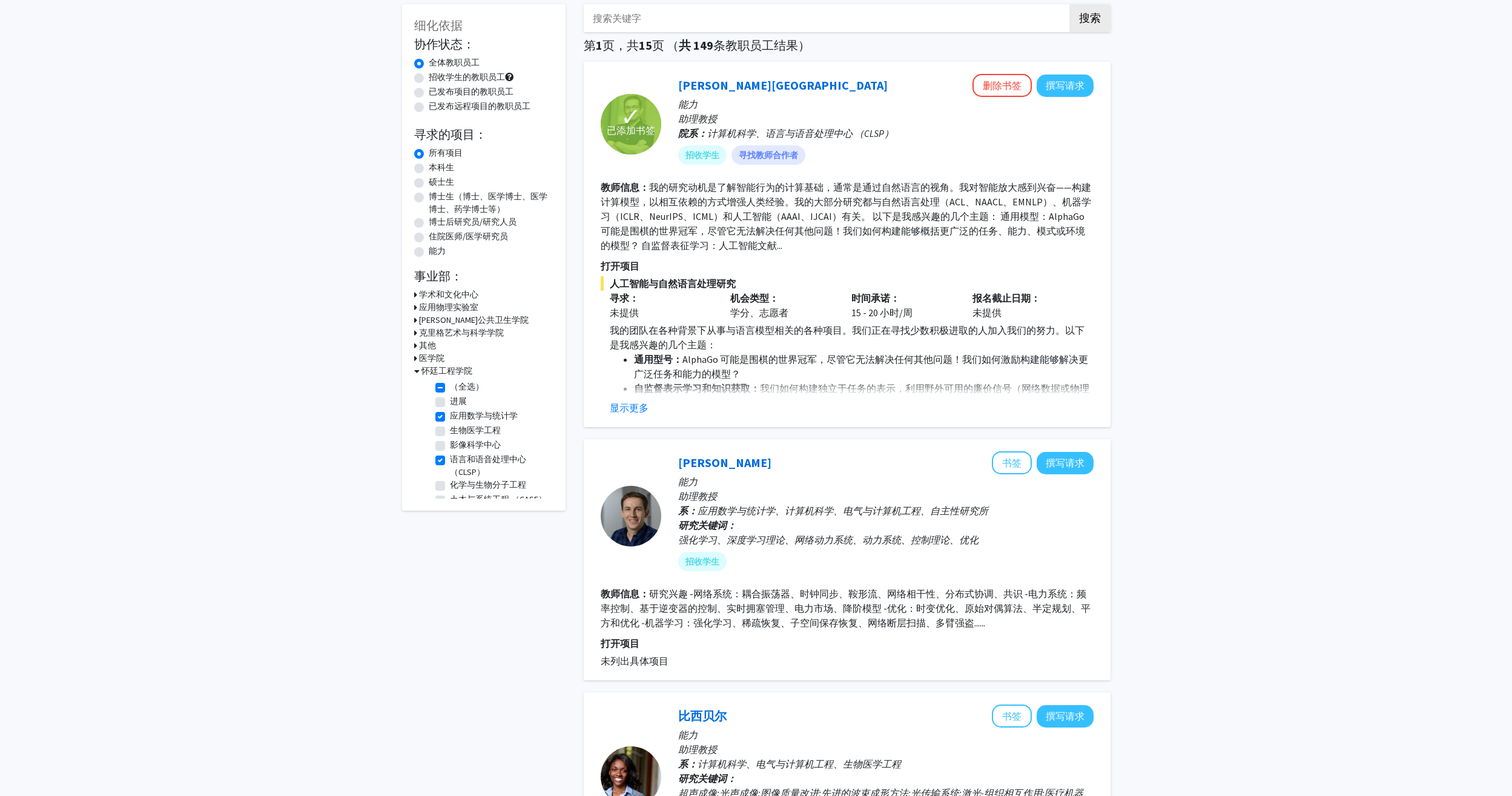
click at [450, 446] on label "影像科学中心" at bounding box center [475, 445] width 51 height 13
click at [450, 446] on input "影像科学中心" at bounding box center [453, 442] width 8 height 8
checkbox input "true"
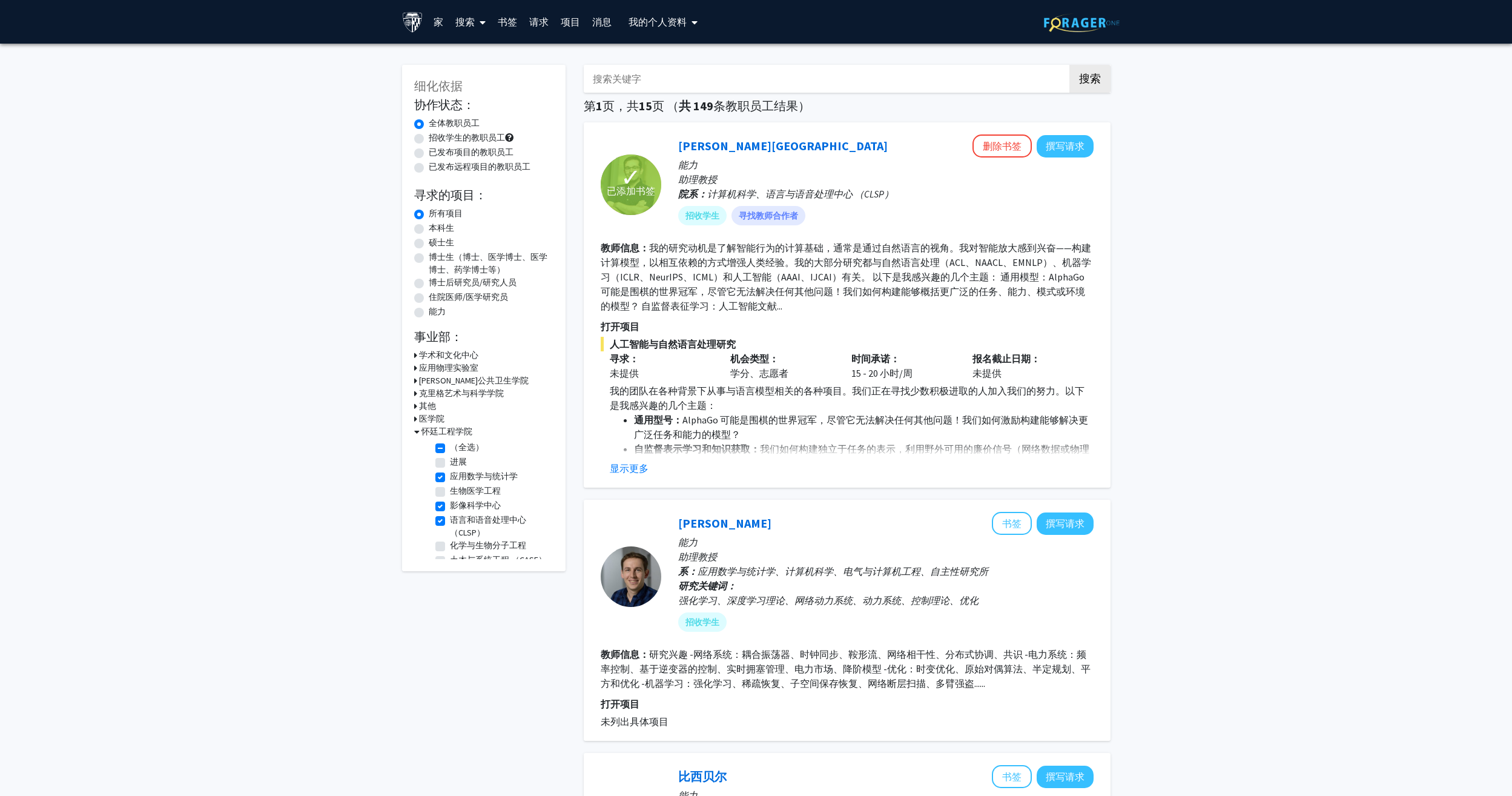
click at [450, 493] on label "生物医学工程" at bounding box center [475, 490] width 51 height 13
click at [450, 493] on input "生物医学工程" at bounding box center [453, 488] width 8 height 8
checkbox input "true"
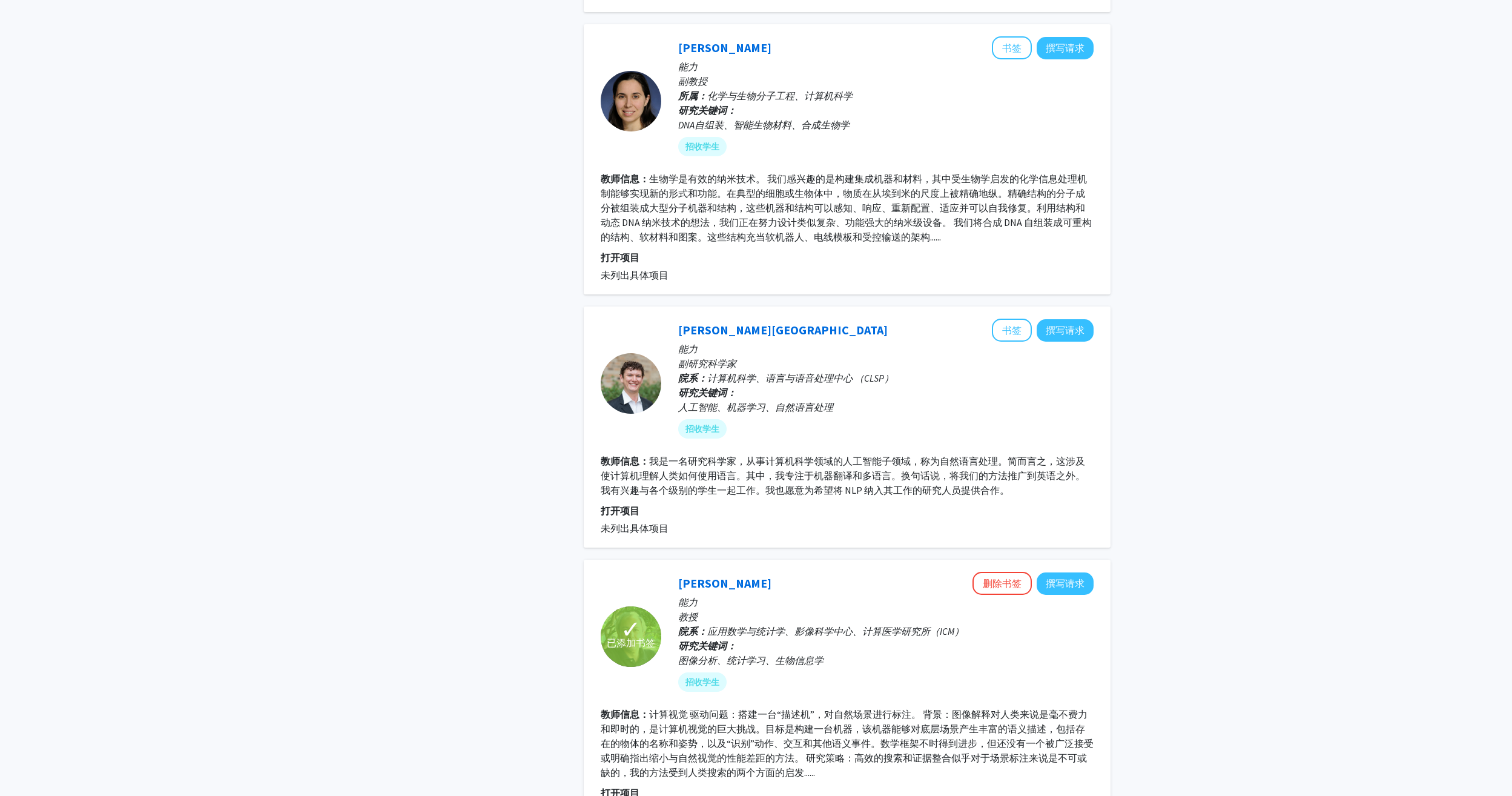
scroll to position [1029, 0]
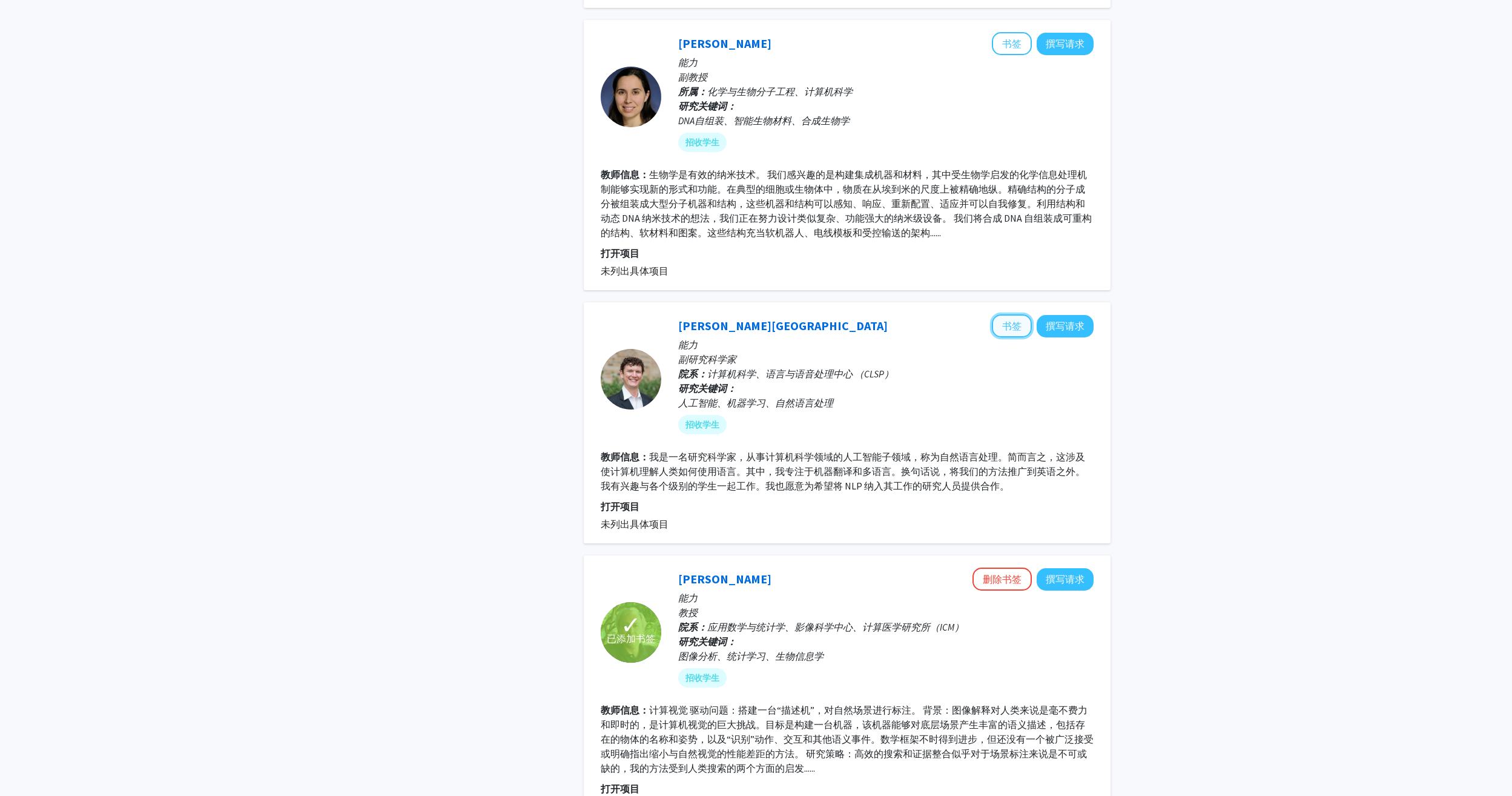
click at [1002, 328] on button "书签" at bounding box center [1011, 326] width 40 height 23
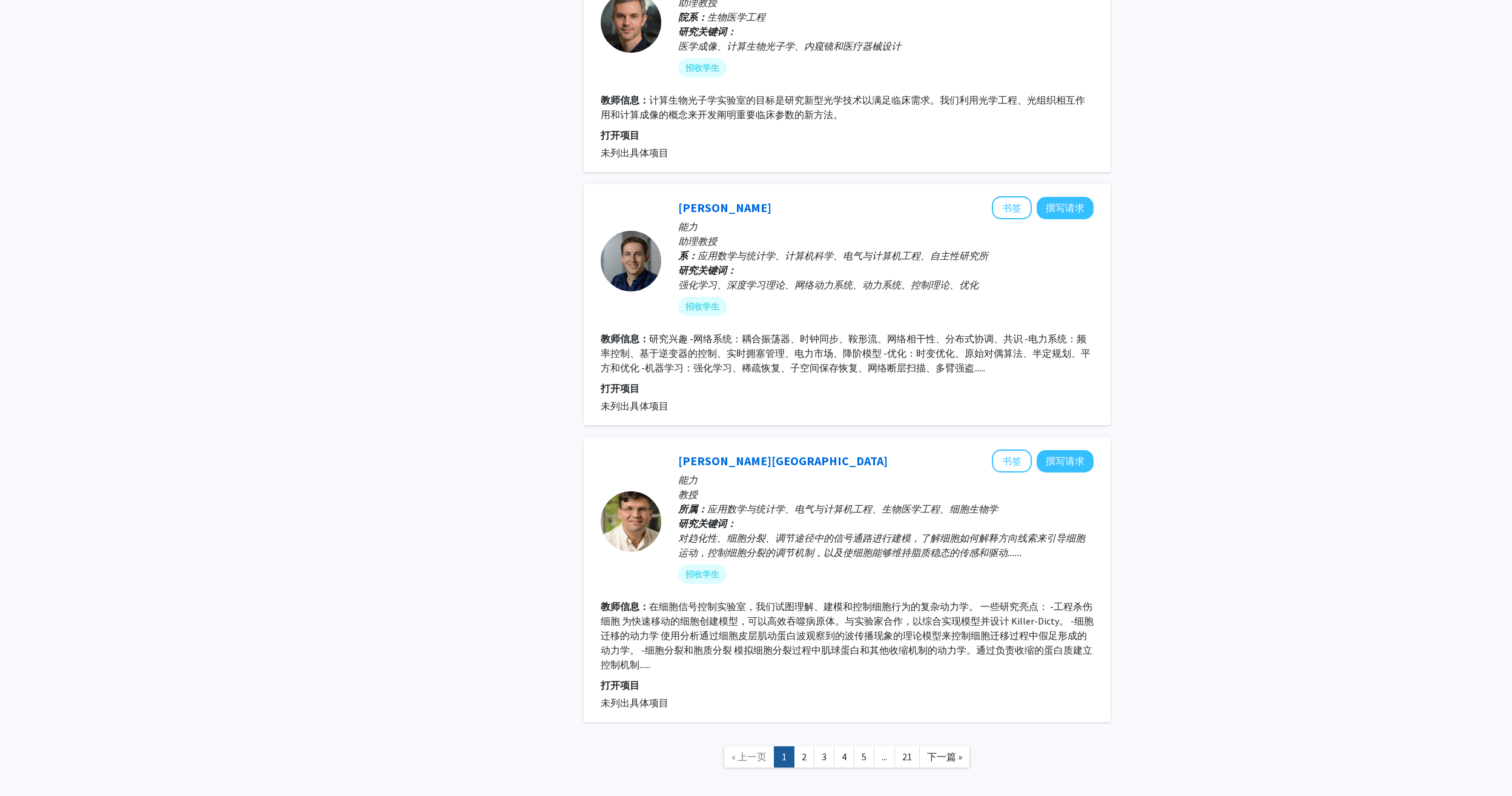
scroll to position [2528, 0]
click at [800, 744] on link "2" at bounding box center [804, 755] width 21 height 21
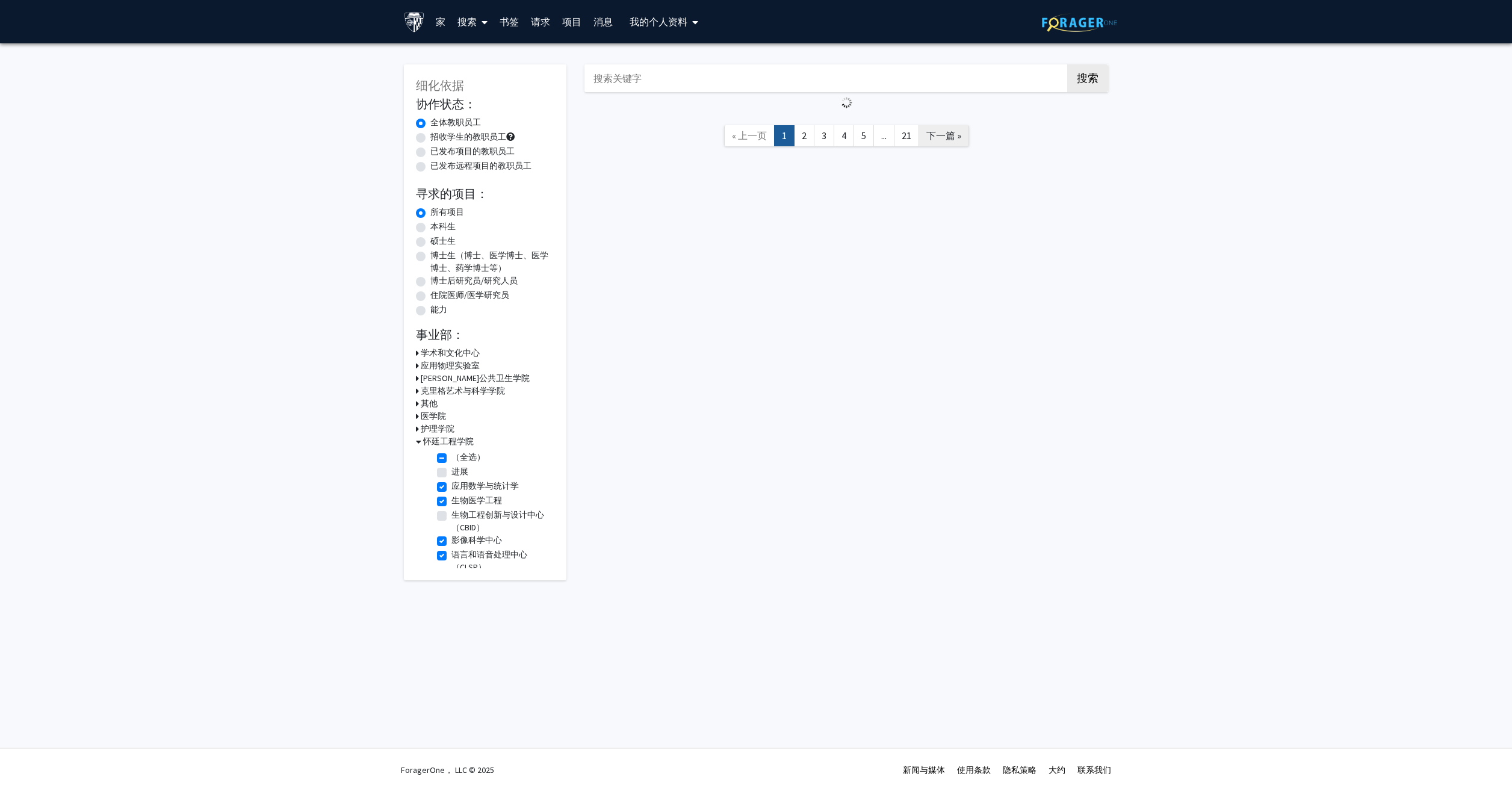
click at [944, 134] on span "下一篇 »" at bounding box center [944, 135] width 35 height 12
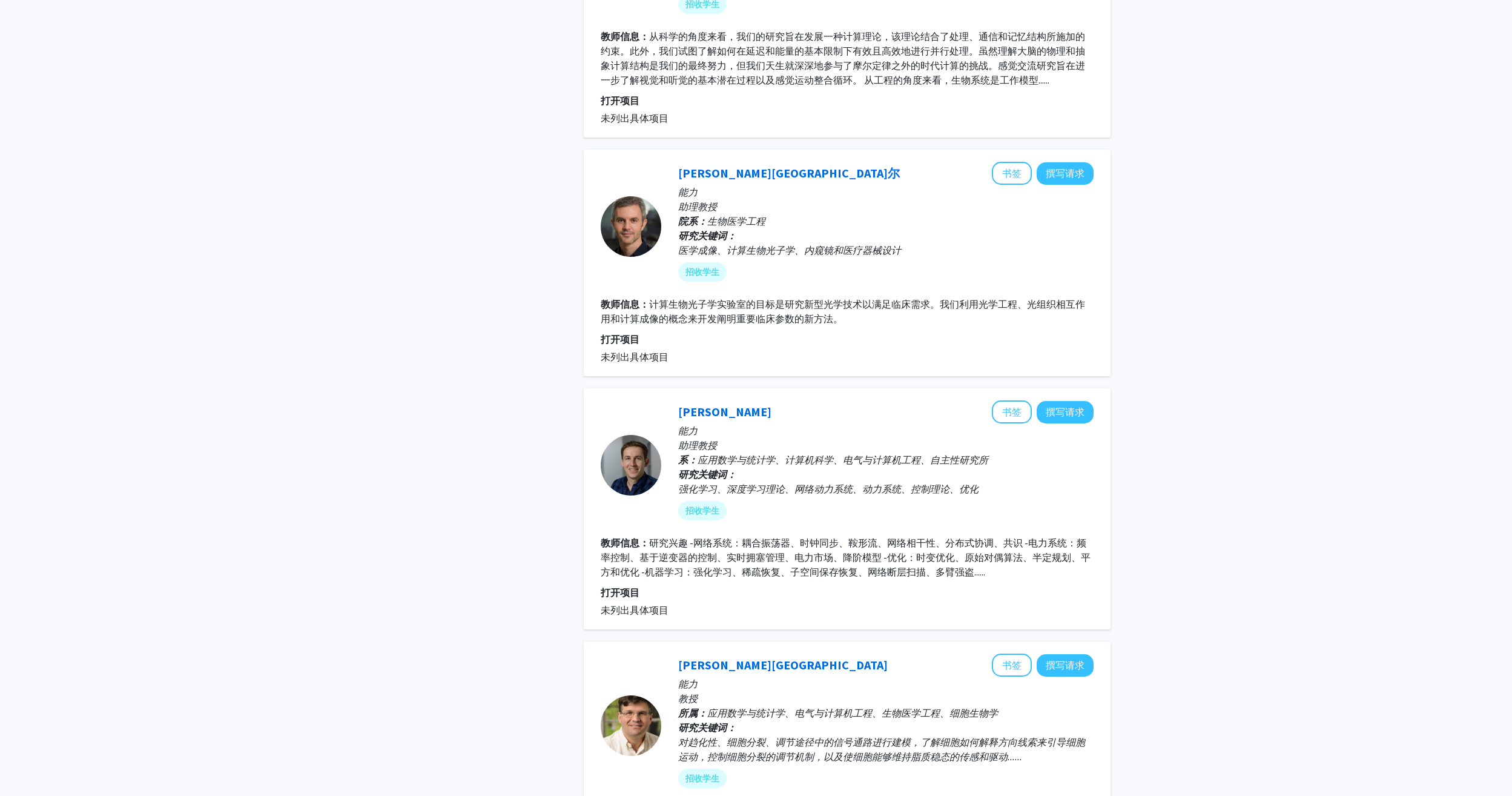
scroll to position [2426, 0]
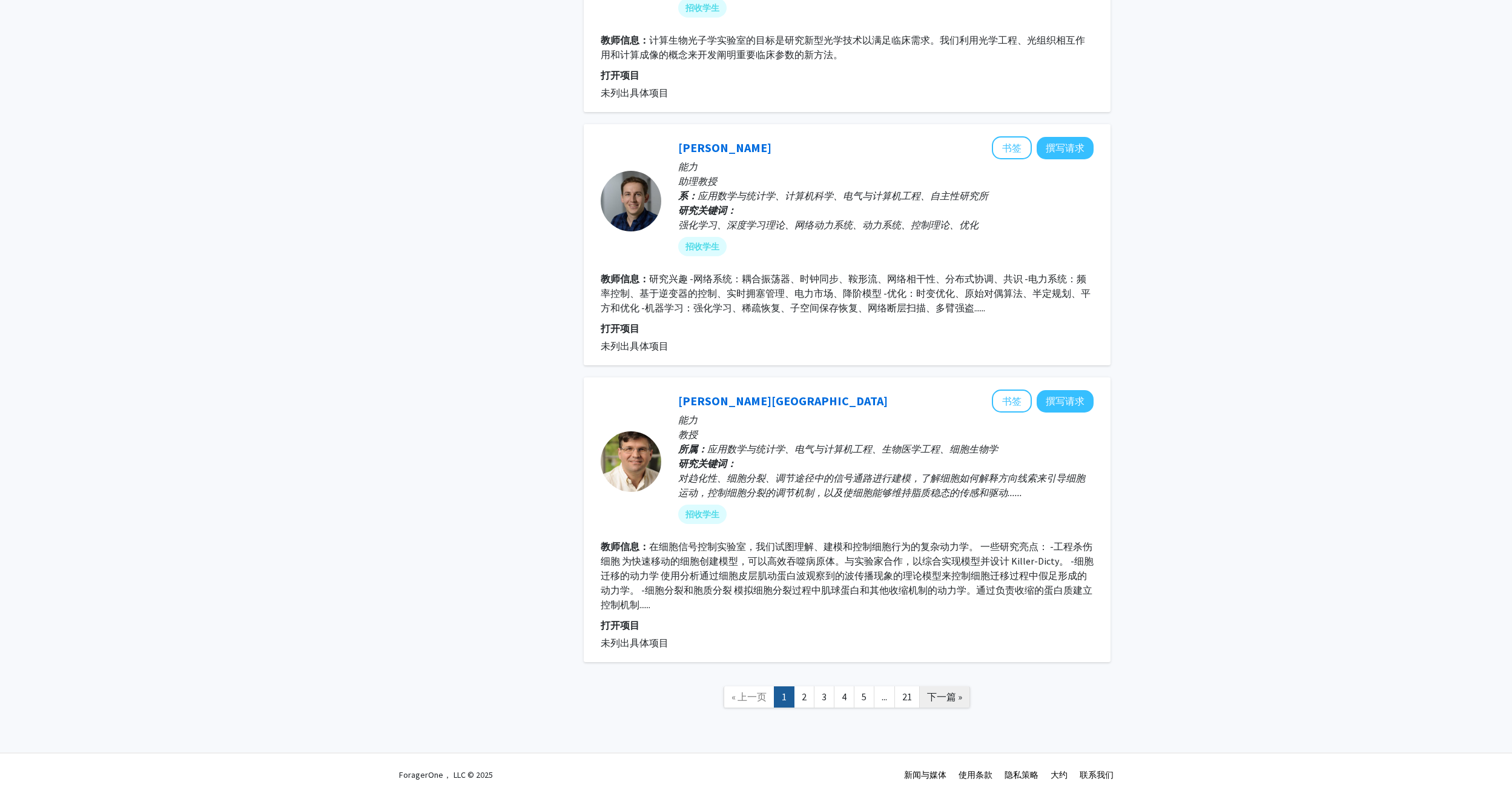
click at [949, 693] on span "下一篇 »" at bounding box center [945, 696] width 35 height 12
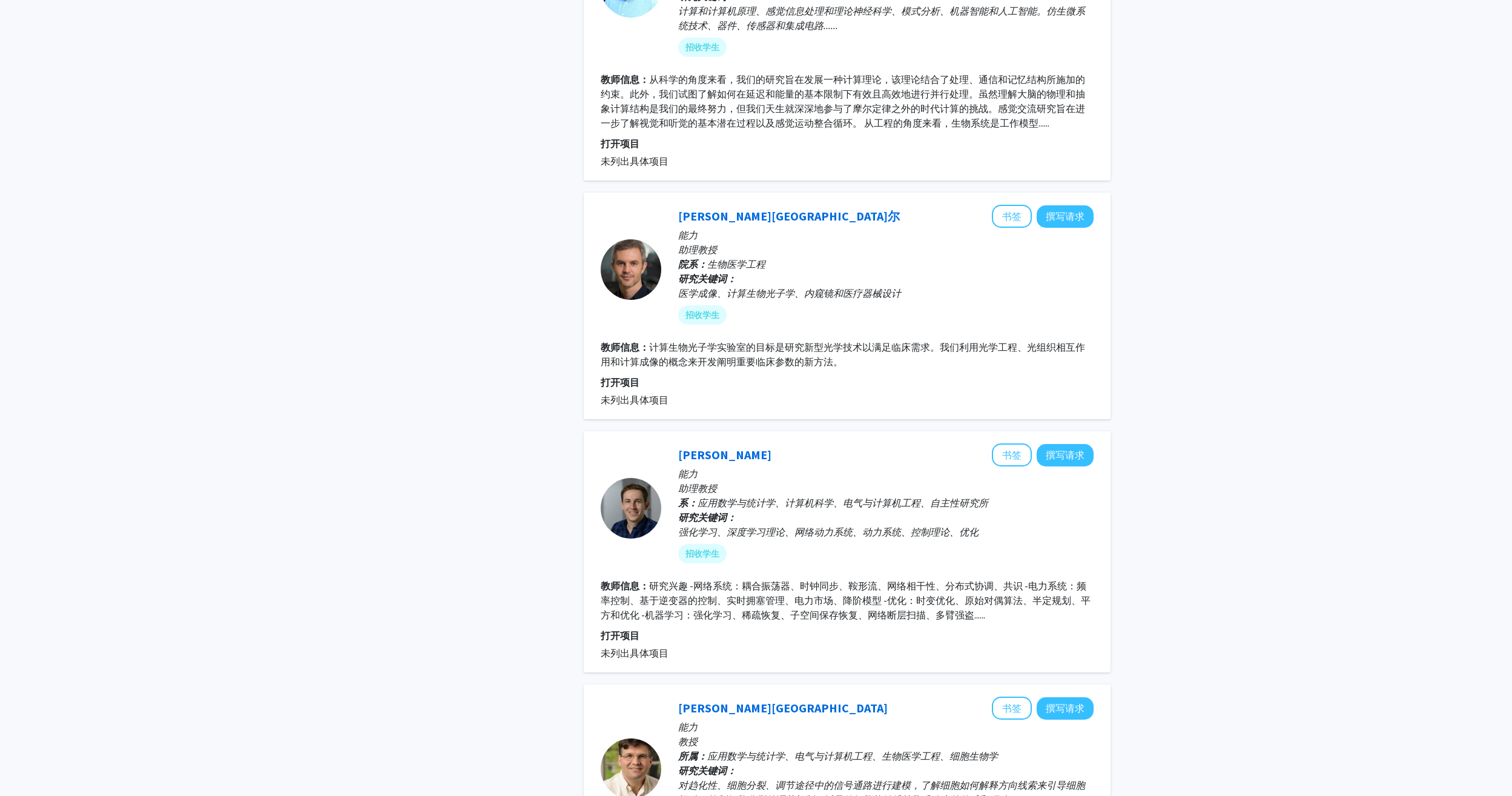
scroll to position [2426, 0]
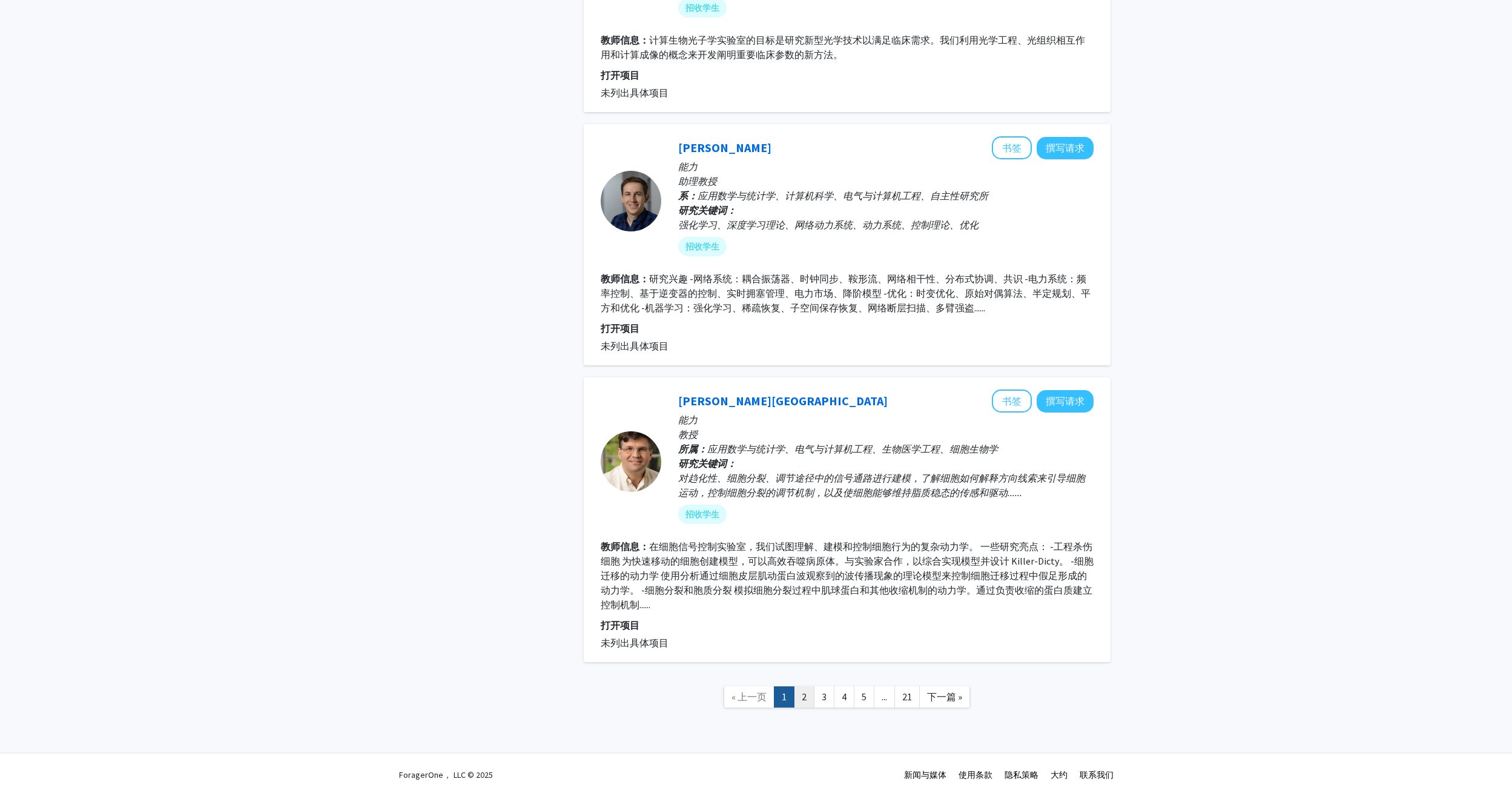
click at [801, 695] on link "2" at bounding box center [804, 696] width 21 height 21
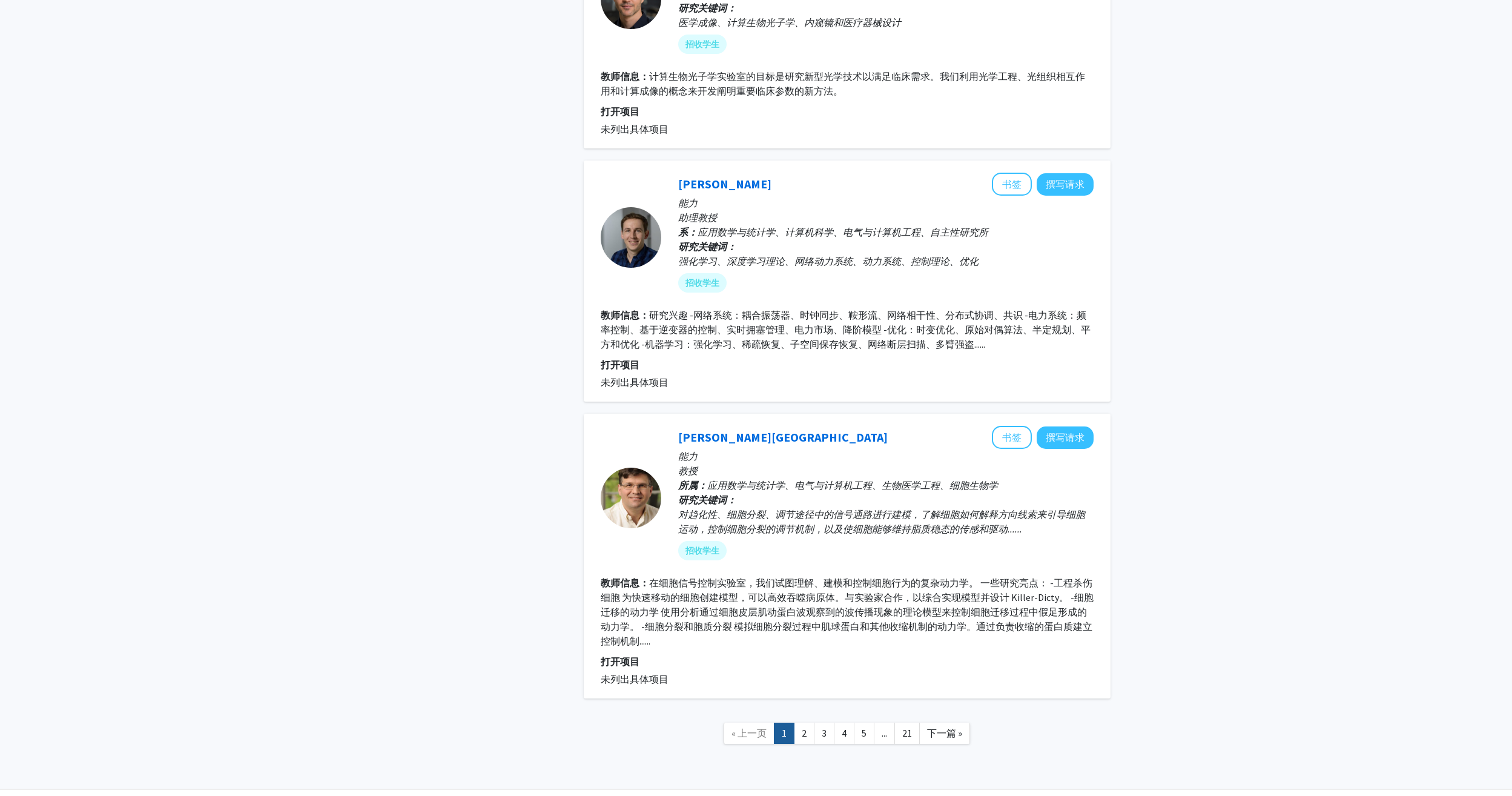
scroll to position [2426, 0]
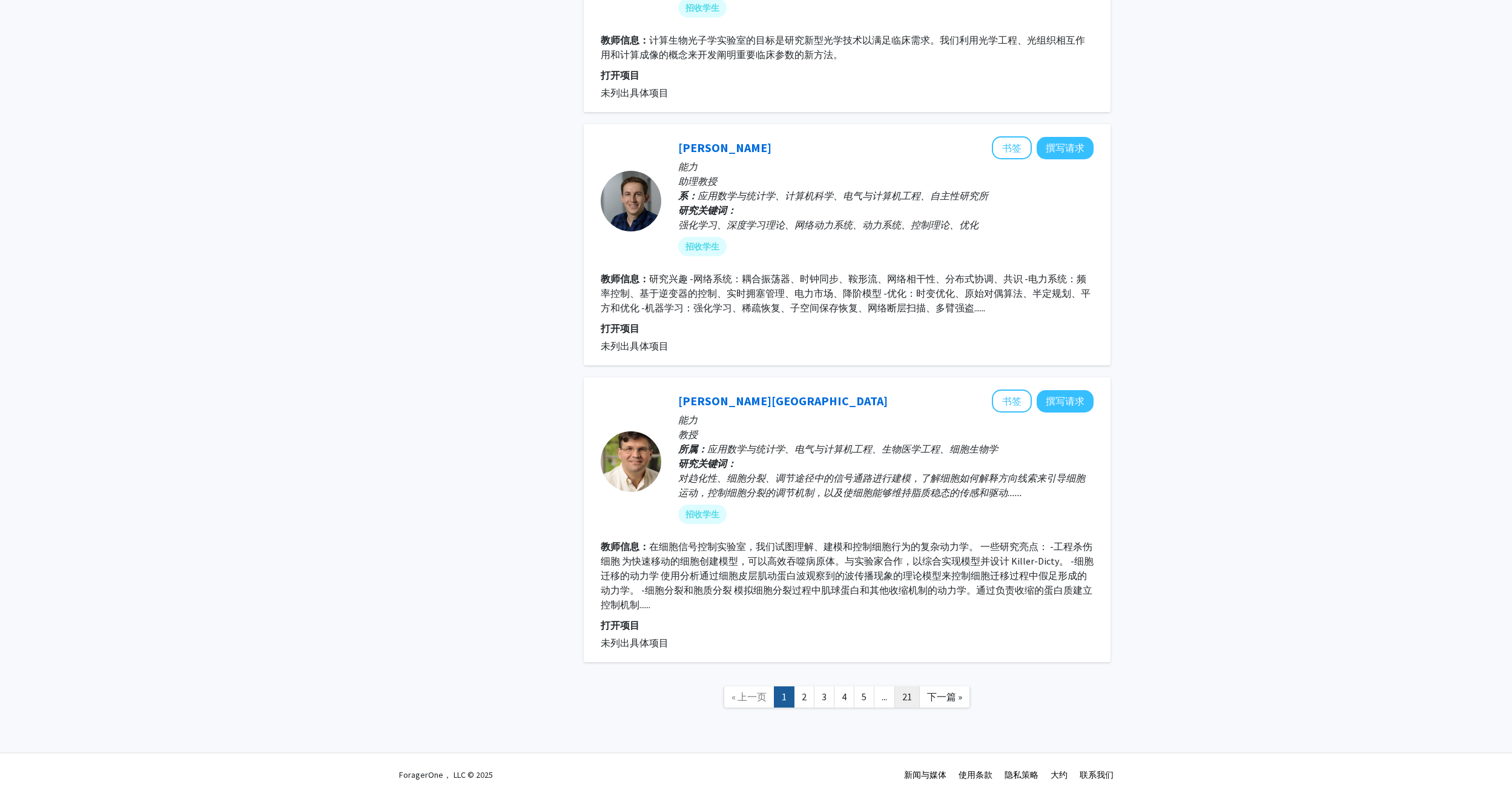
click at [906, 695] on link "21" at bounding box center [907, 696] width 25 height 21
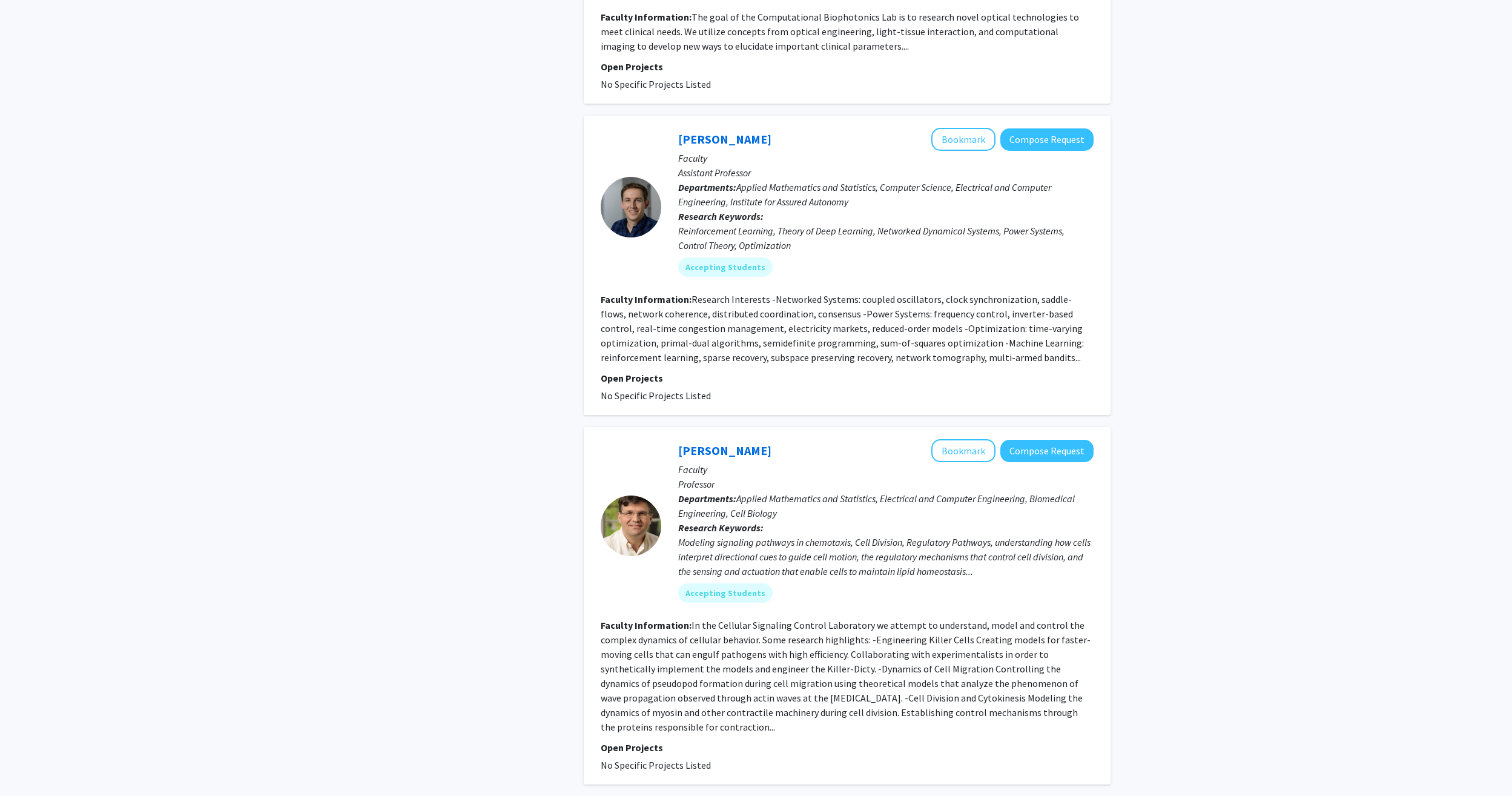
scroll to position [2920, 0]
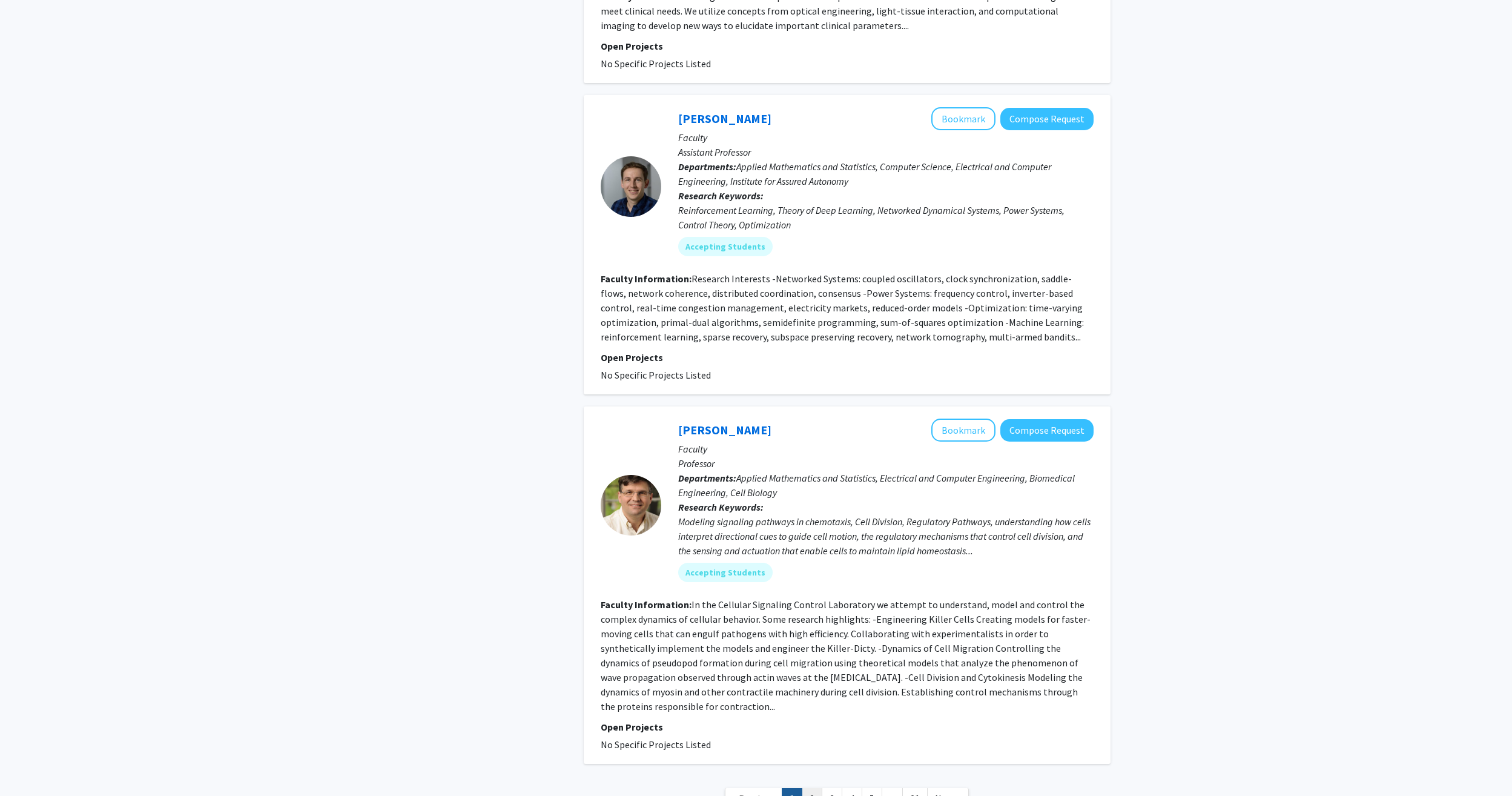
click at [817, 788] on link "2" at bounding box center [812, 798] width 21 height 21
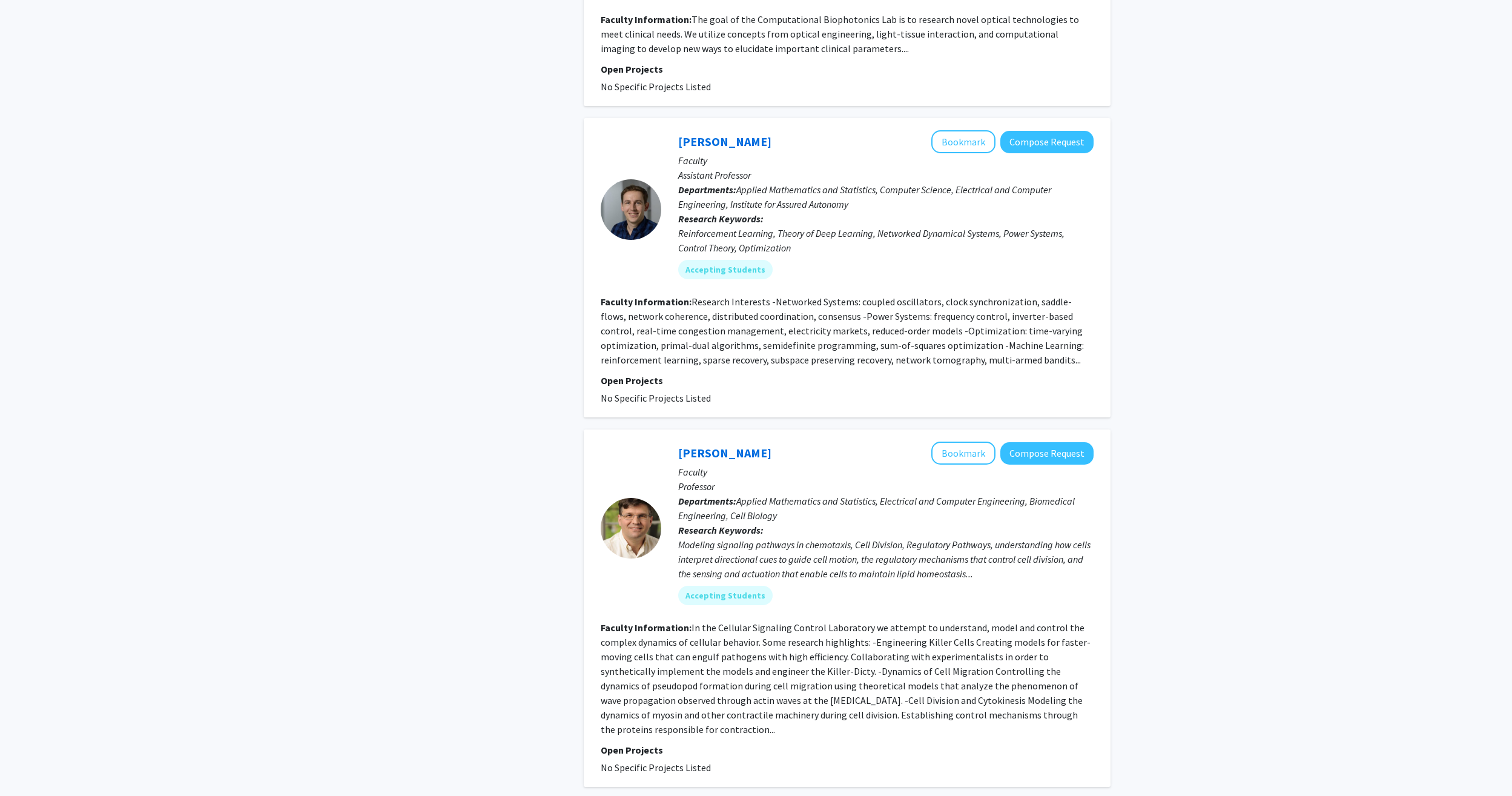
scroll to position [2920, 0]
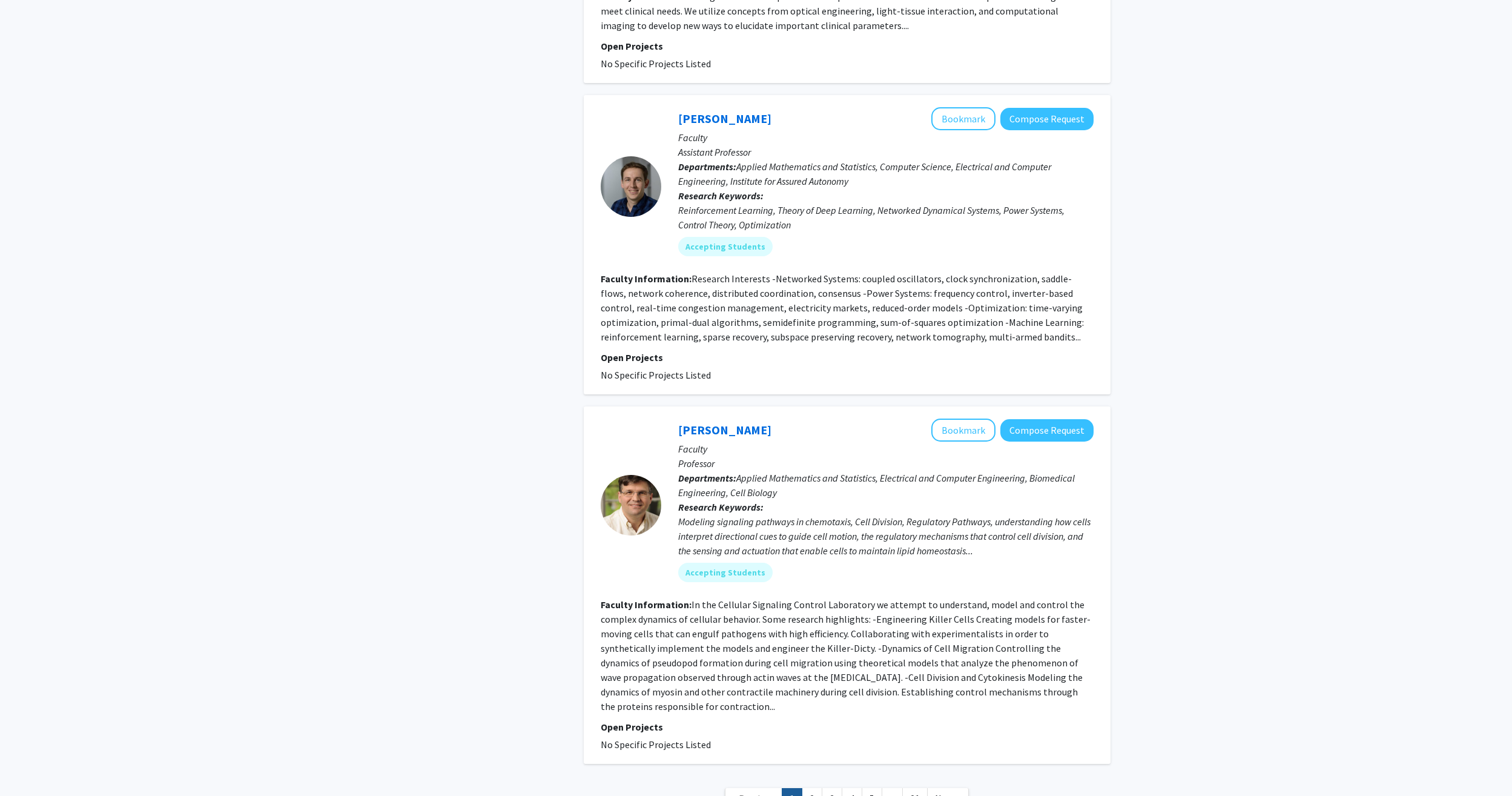
click at [766, 792] on span "« Previous" at bounding box center [753, 798] width 42 height 12
drag, startPoint x: 805, startPoint y: 697, endPoint x: 797, endPoint y: 706, distance: 12.0
click at [794, 776] on nav "« Previous 1 2 3 4 5 ... 21 Next »" at bounding box center [847, 800] width 526 height 49
click at [810, 788] on link "2" at bounding box center [812, 798] width 21 height 21
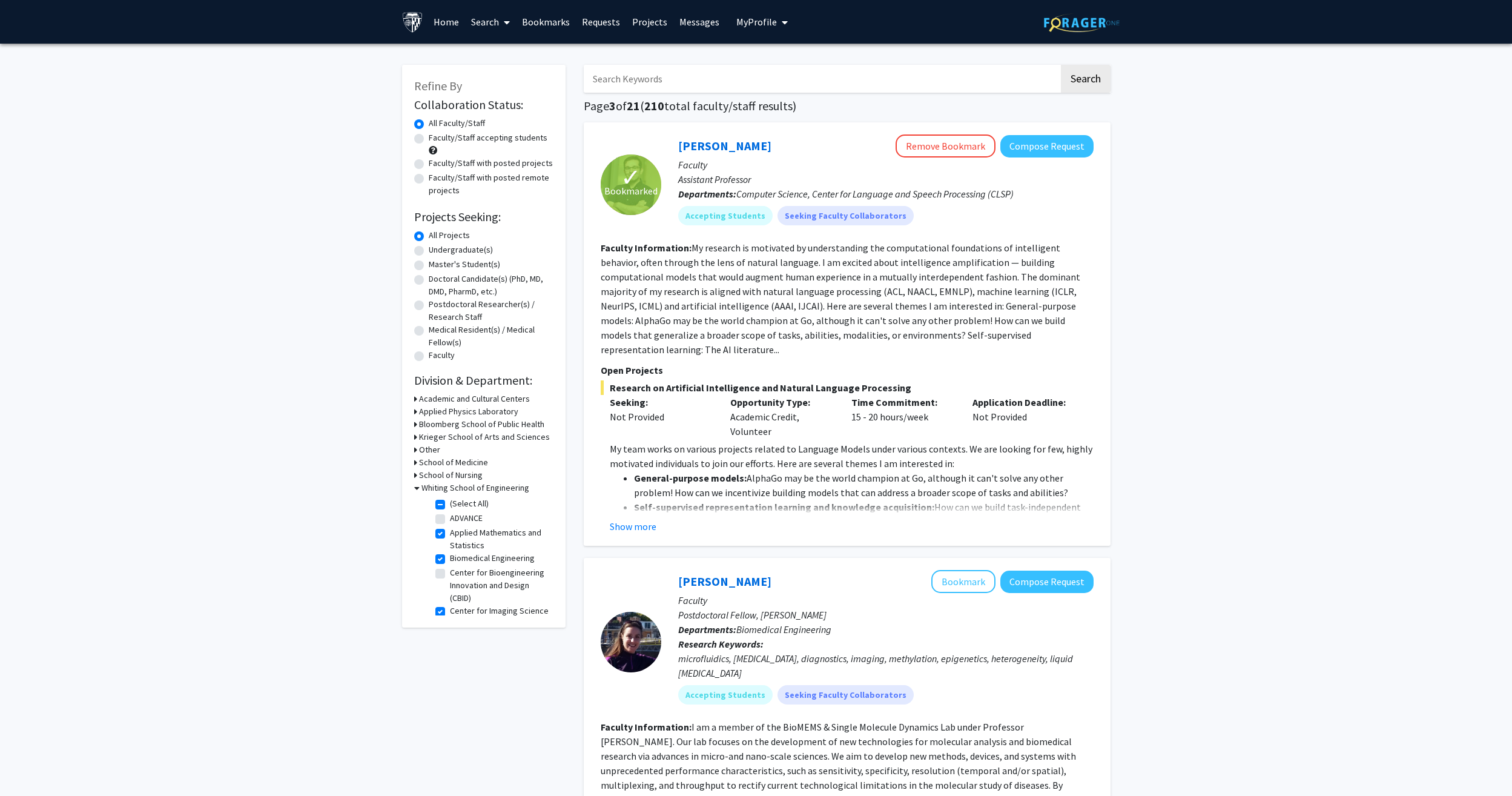
click at [429, 137] on label "Faculty/Staff accepting students" at bounding box center [488, 137] width 119 height 13
click at [429, 137] on input "Faculty/Staff accepting students" at bounding box center [433, 135] width 8 height 8
radio input "true"
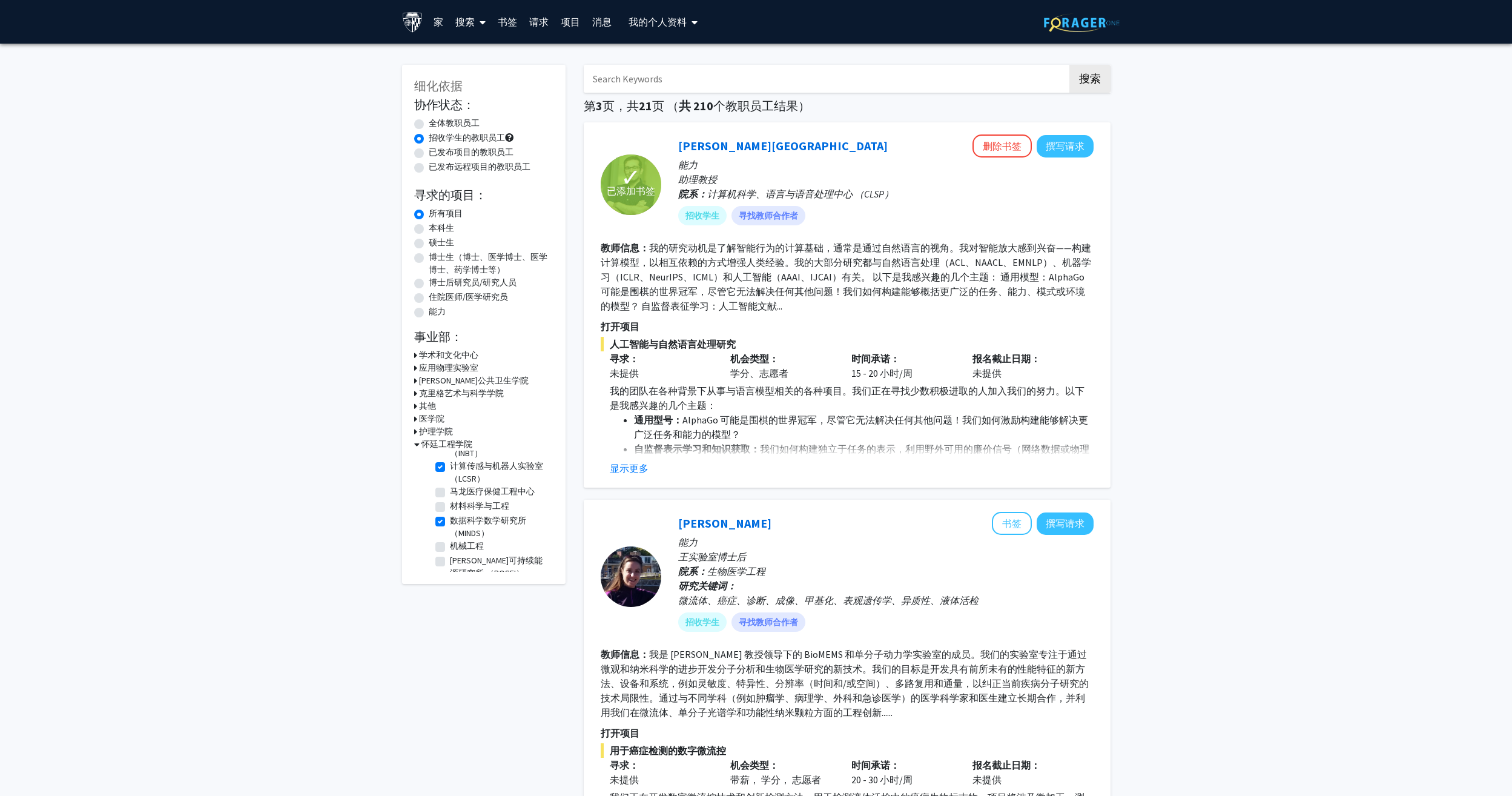
scroll to position [281, 0]
click at [470, 18] on font "搜索" at bounding box center [465, 21] width 19 height 12
click at [482, 52] on span "教职员工" at bounding box center [487, 55] width 75 height 24
radio input "true"
checkbox input "false"
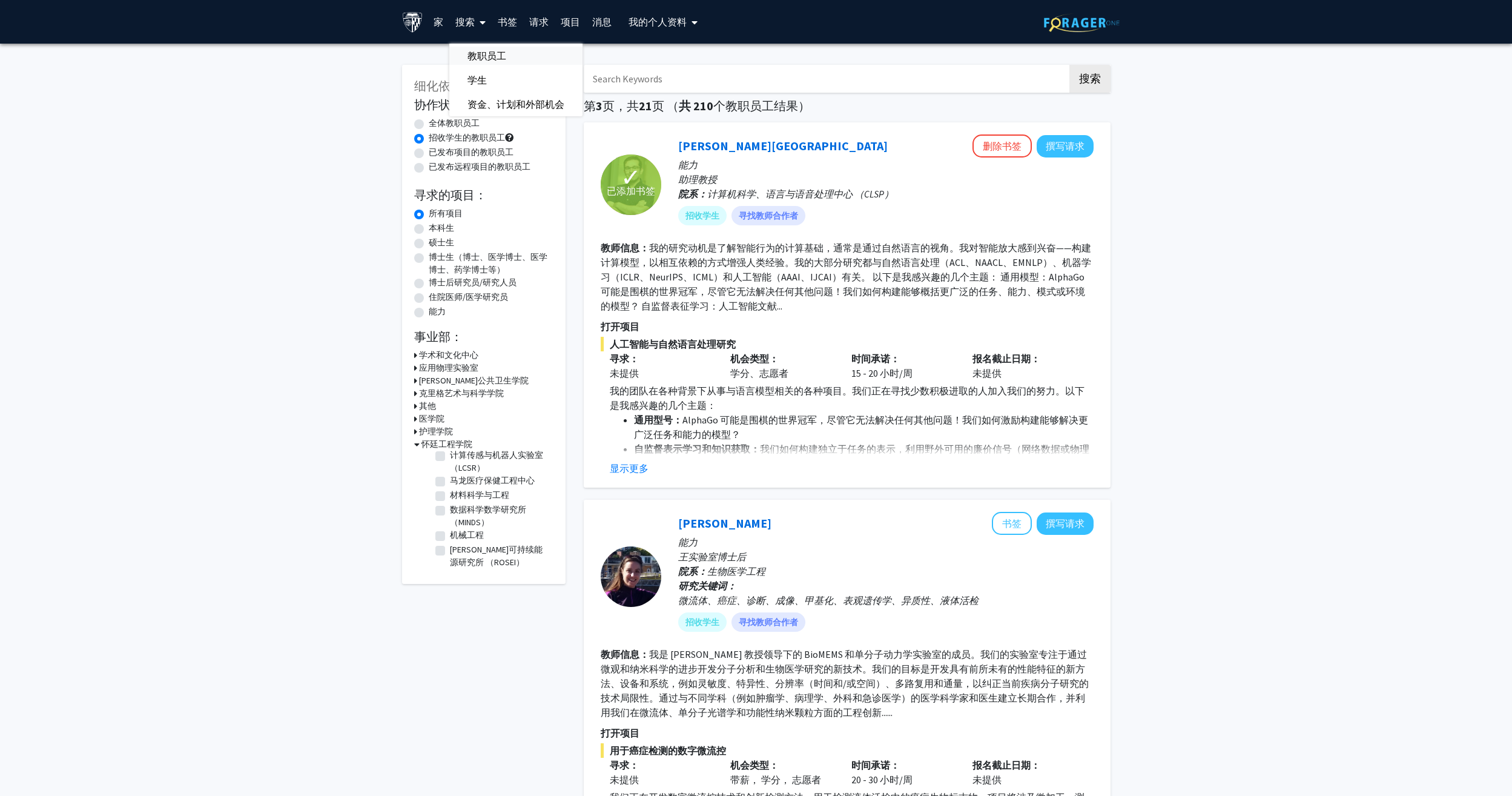
checkbox input "false"
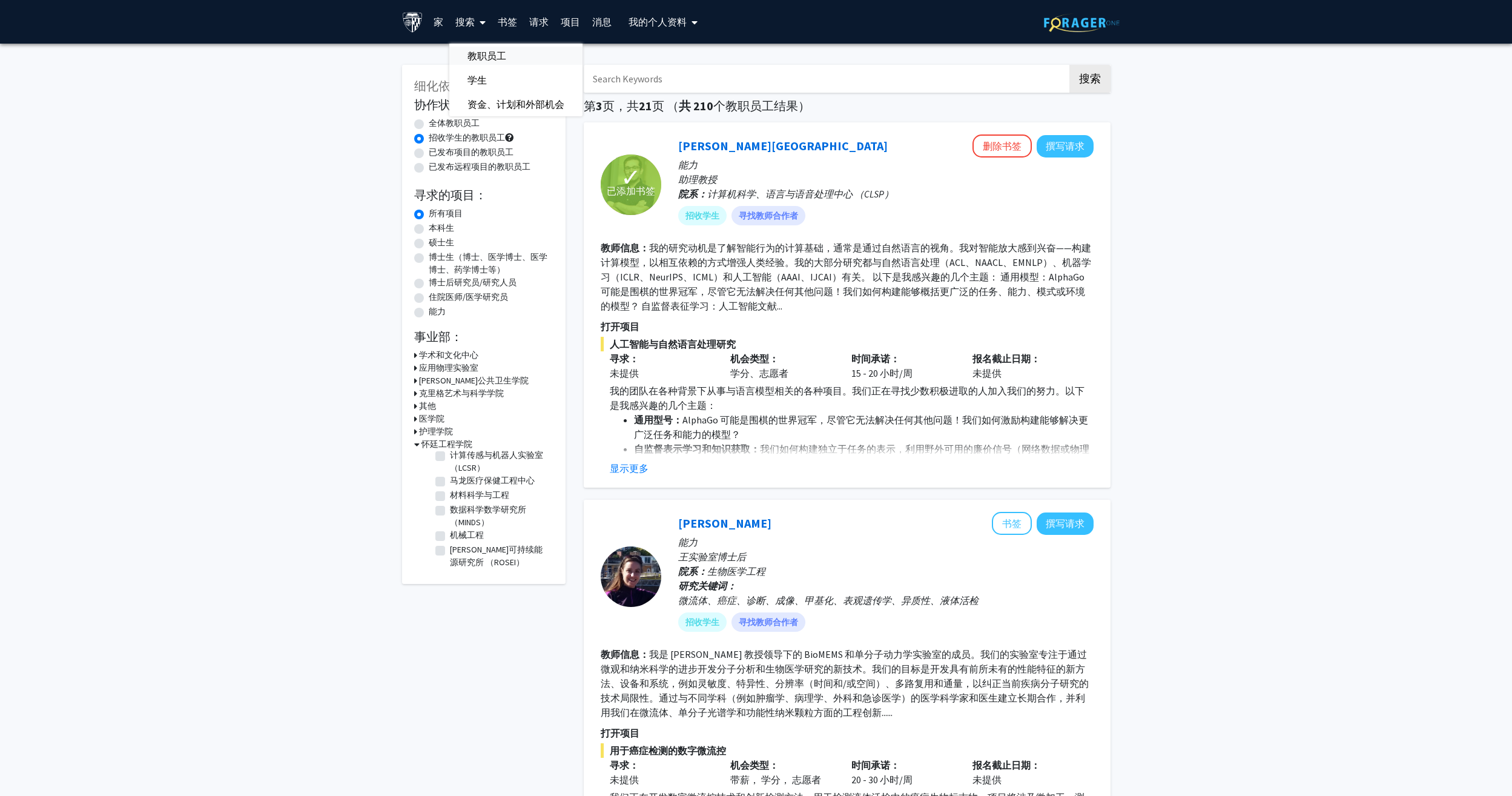
checkbox input "false"
click at [446, 458] on fg-checkbox "Center for Bioengineering Innovation and Design (CBID) 生物工程创新与设计中心 （CBID）" at bounding box center [493, 464] width 115 height 25
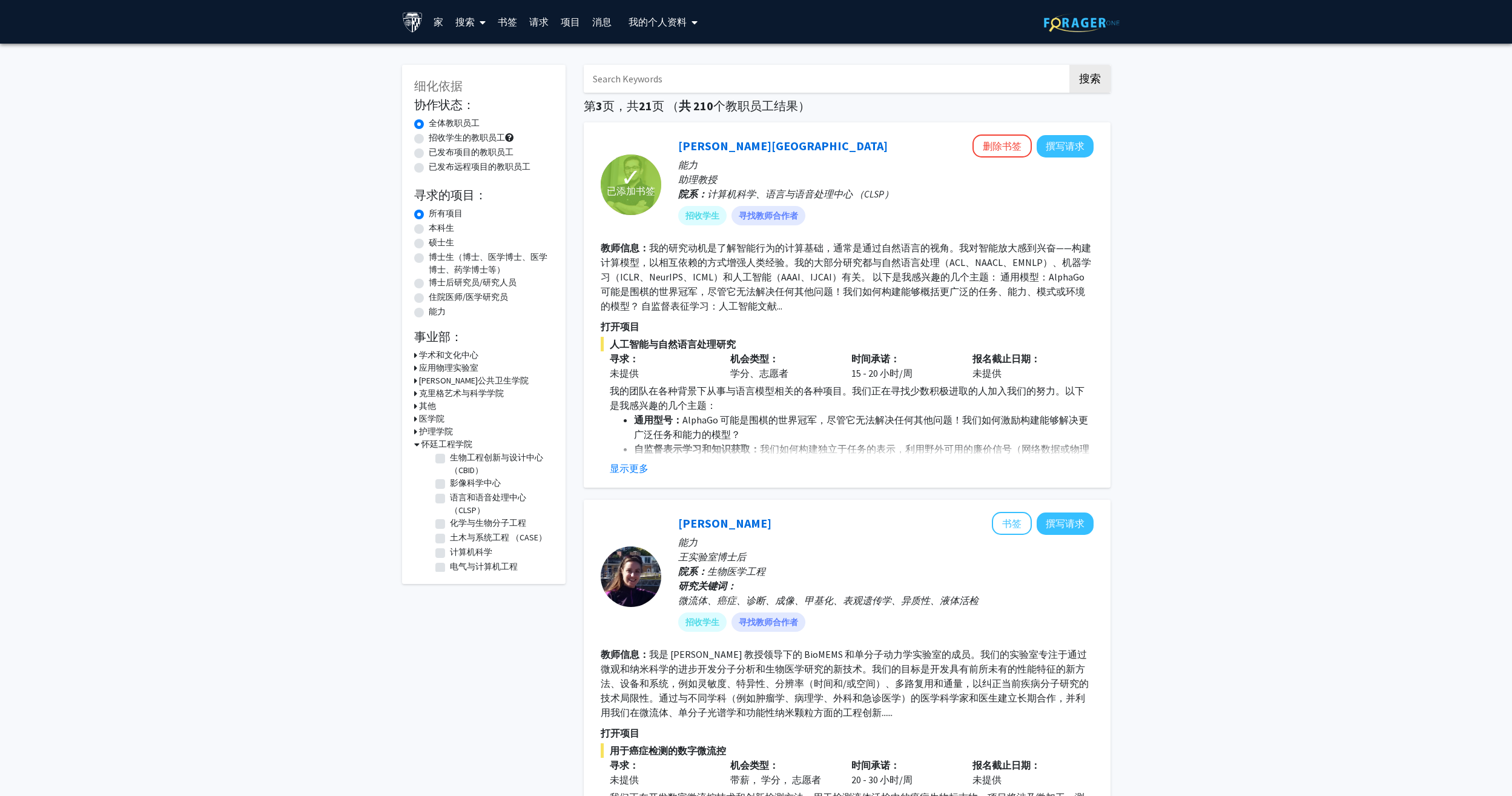
click at [450, 458] on label "生物工程创新与设计中心 （CBID）" at bounding box center [500, 464] width 100 height 25
click at [450, 458] on input "生物工程创新与设计中心 （CBID）" at bounding box center [453, 455] width 8 height 8
checkbox input "true"
click at [450, 499] on label "语言和语音处理中心 （CLSP）" at bounding box center [500, 504] width 100 height 25
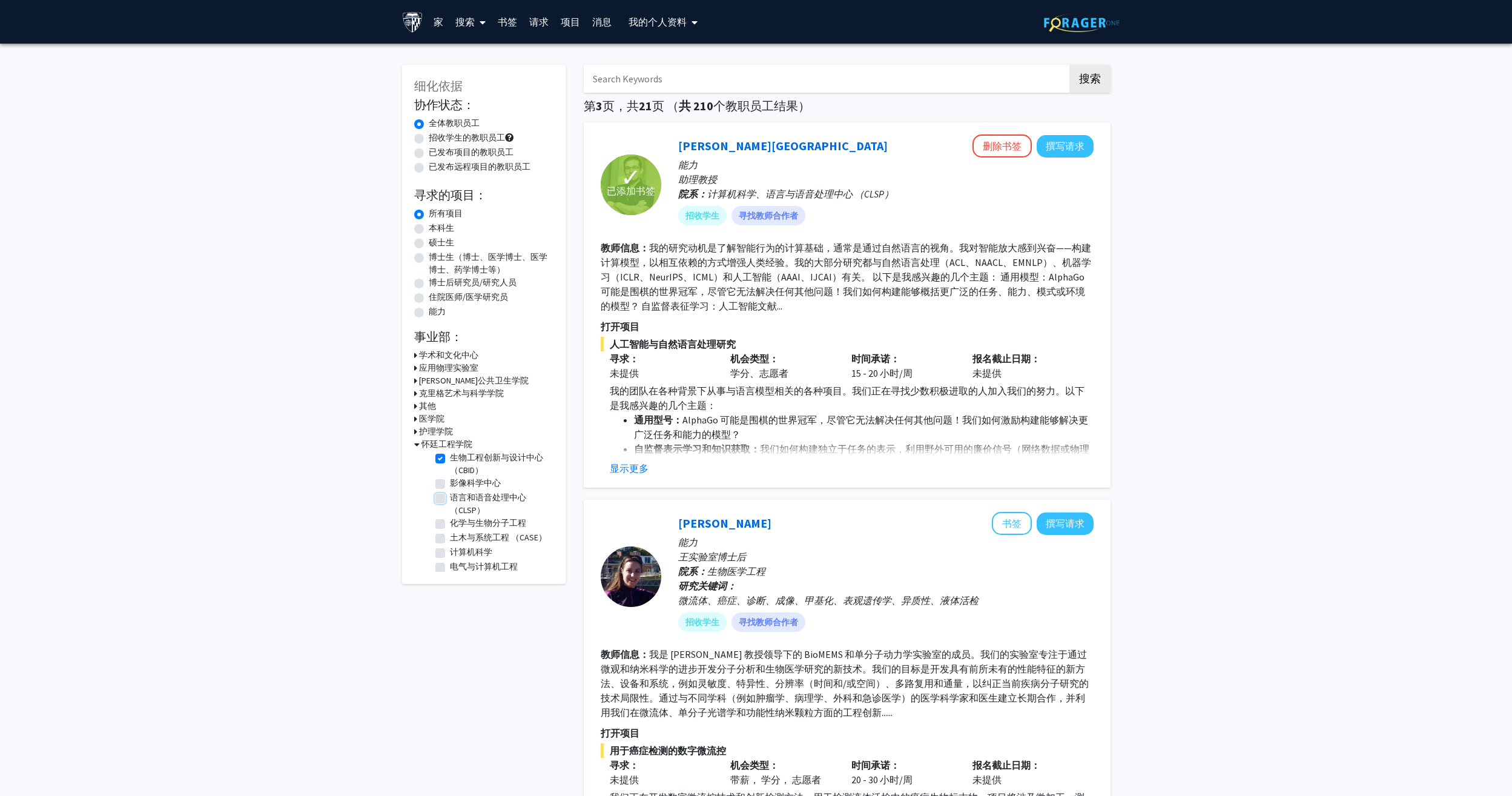
click at [450, 499] on input "语言和语音处理中心 （CLSP）" at bounding box center [453, 495] width 8 height 8
checkbox input "true"
click at [450, 510] on label "计算医学研究所 （ICM）" at bounding box center [495, 503] width 91 height 13
click at [450, 505] on input "计算医学研究所 （ICM）" at bounding box center [453, 501] width 8 height 8
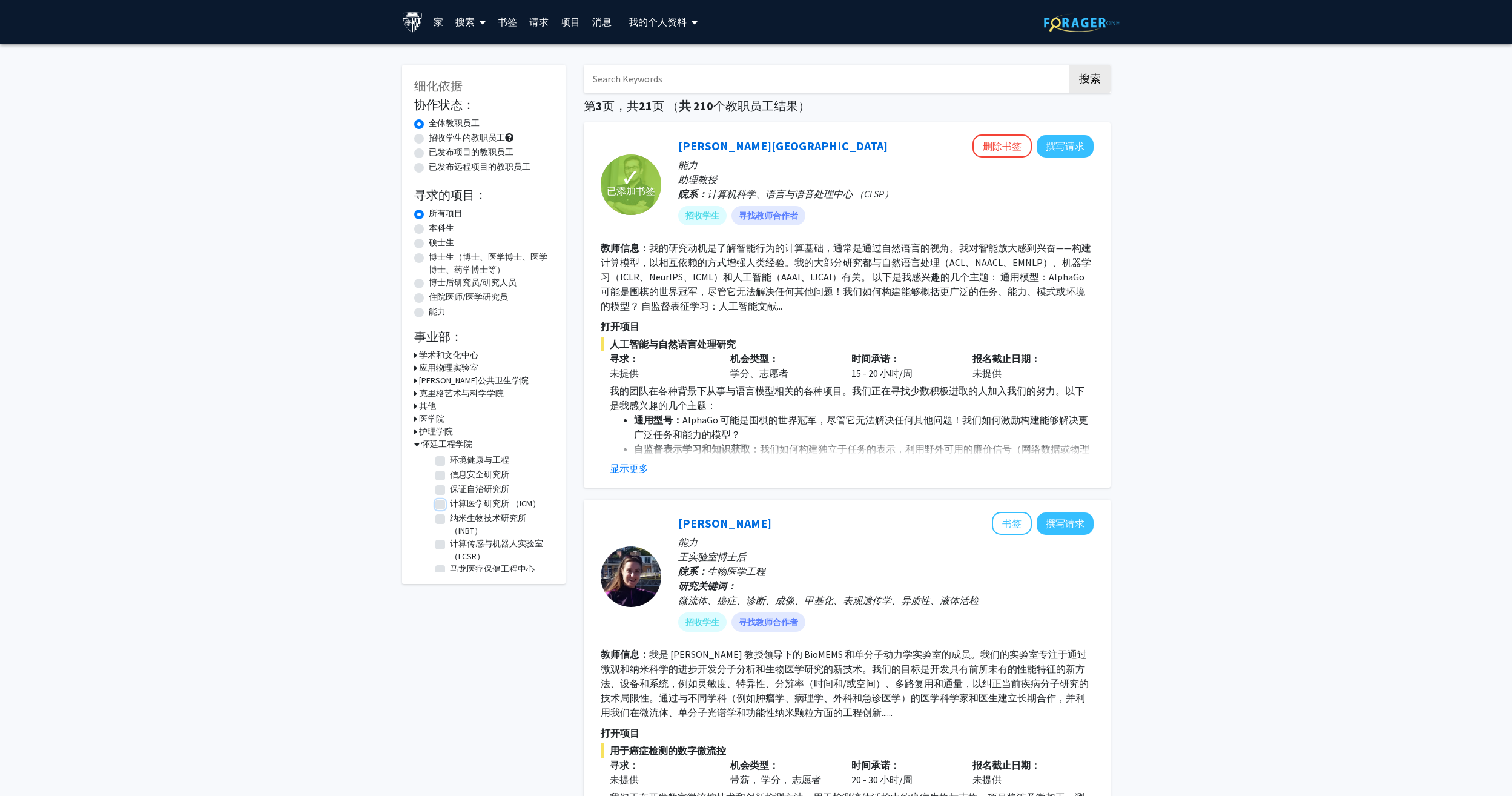
checkbox input "true"
click at [450, 495] on label "计算传感与机器人实验室 （LCSR）" at bounding box center [500, 489] width 100 height 25
click at [450, 484] on input "计算传感与机器人实验室 （LCSR）" at bounding box center [453, 480] width 8 height 8
checkbox input "true"
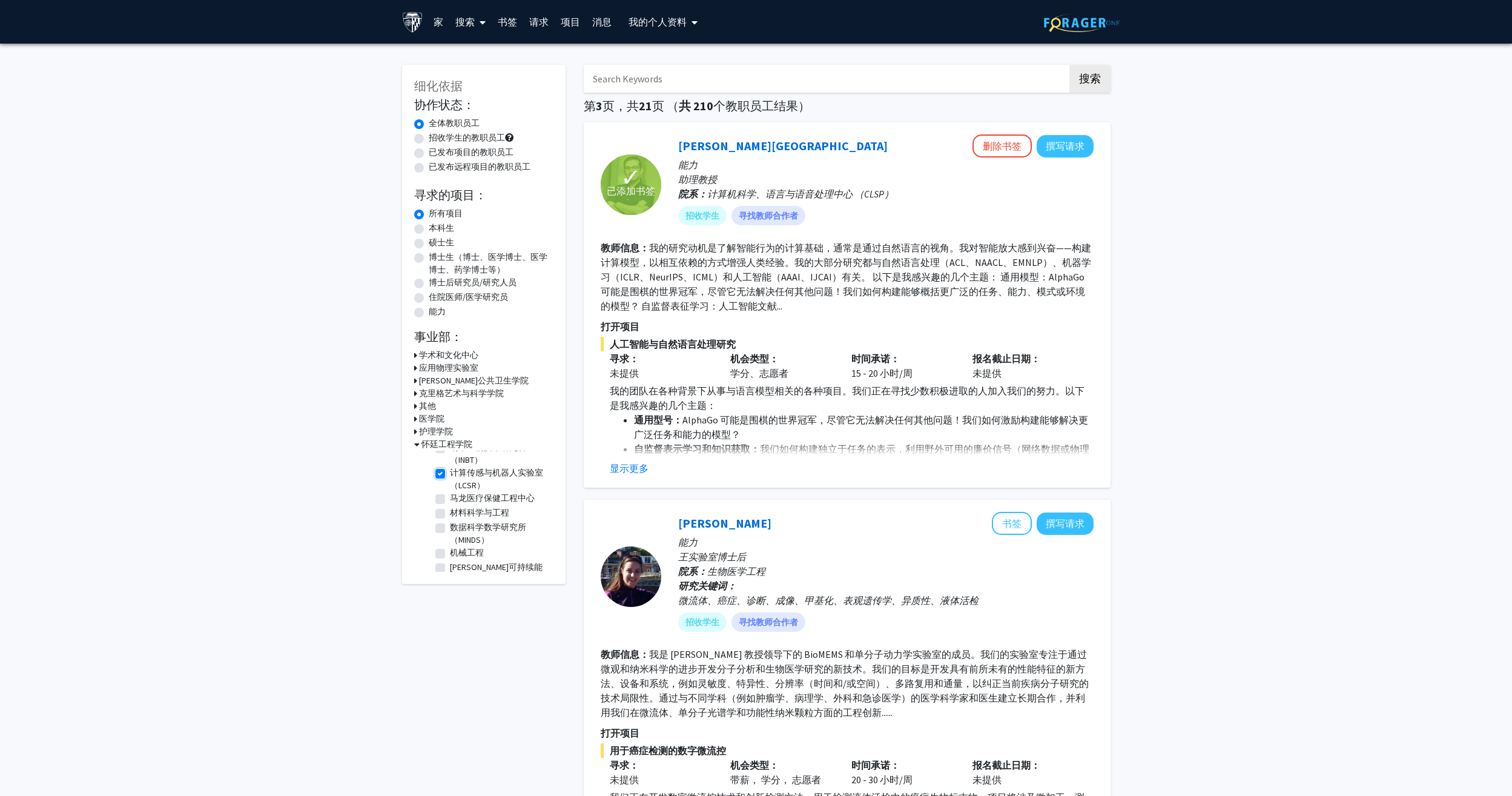
scroll to position [281, 0]
click at [450, 508] on label "数据科学数学研究所 （MINDS）" at bounding box center [500, 516] width 100 height 25
click at [450, 508] on input "数据科学数学研究所 （MINDS）" at bounding box center [453, 507] width 8 height 8
checkbox input "true"
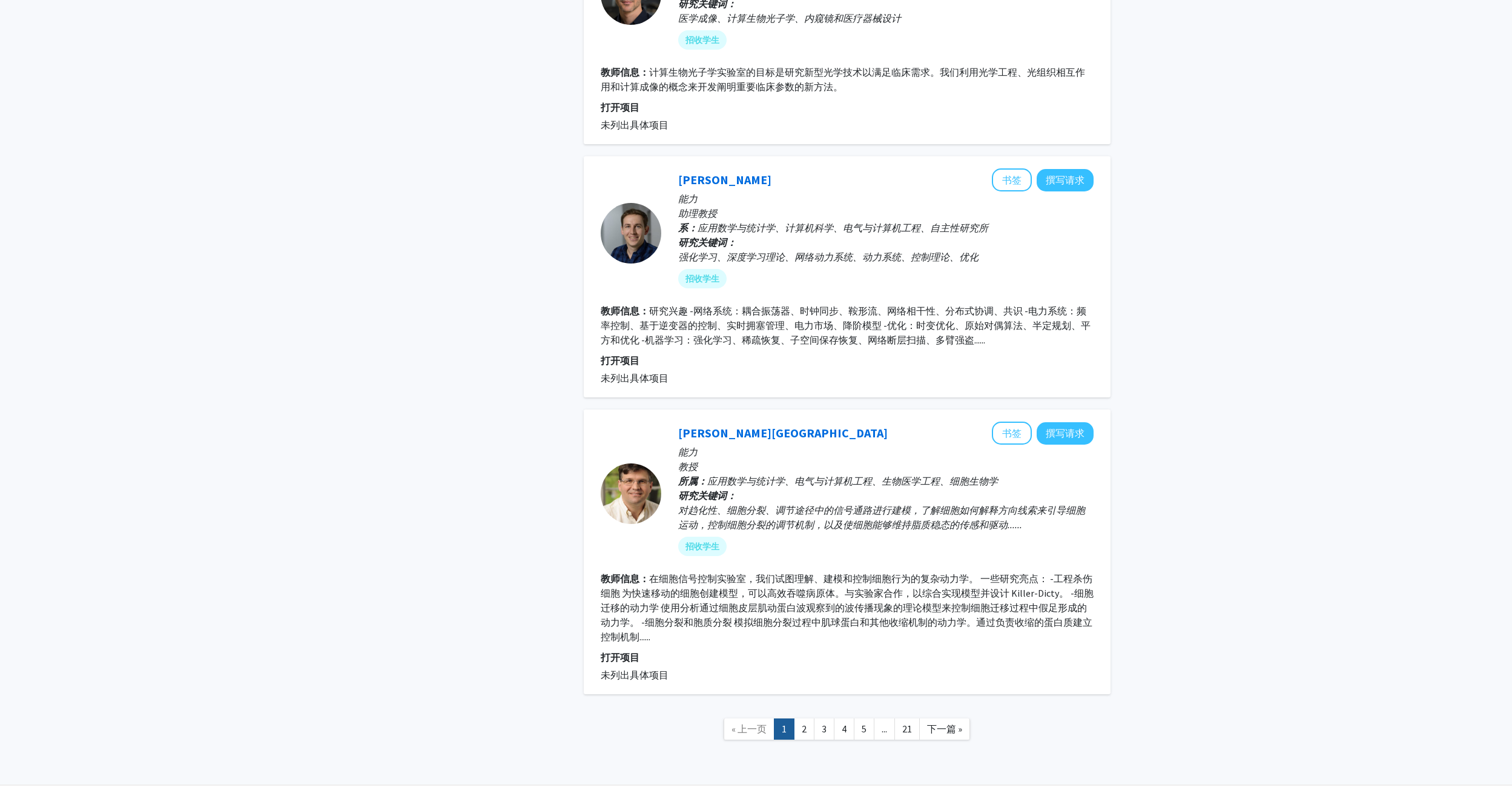
scroll to position [2426, 0]
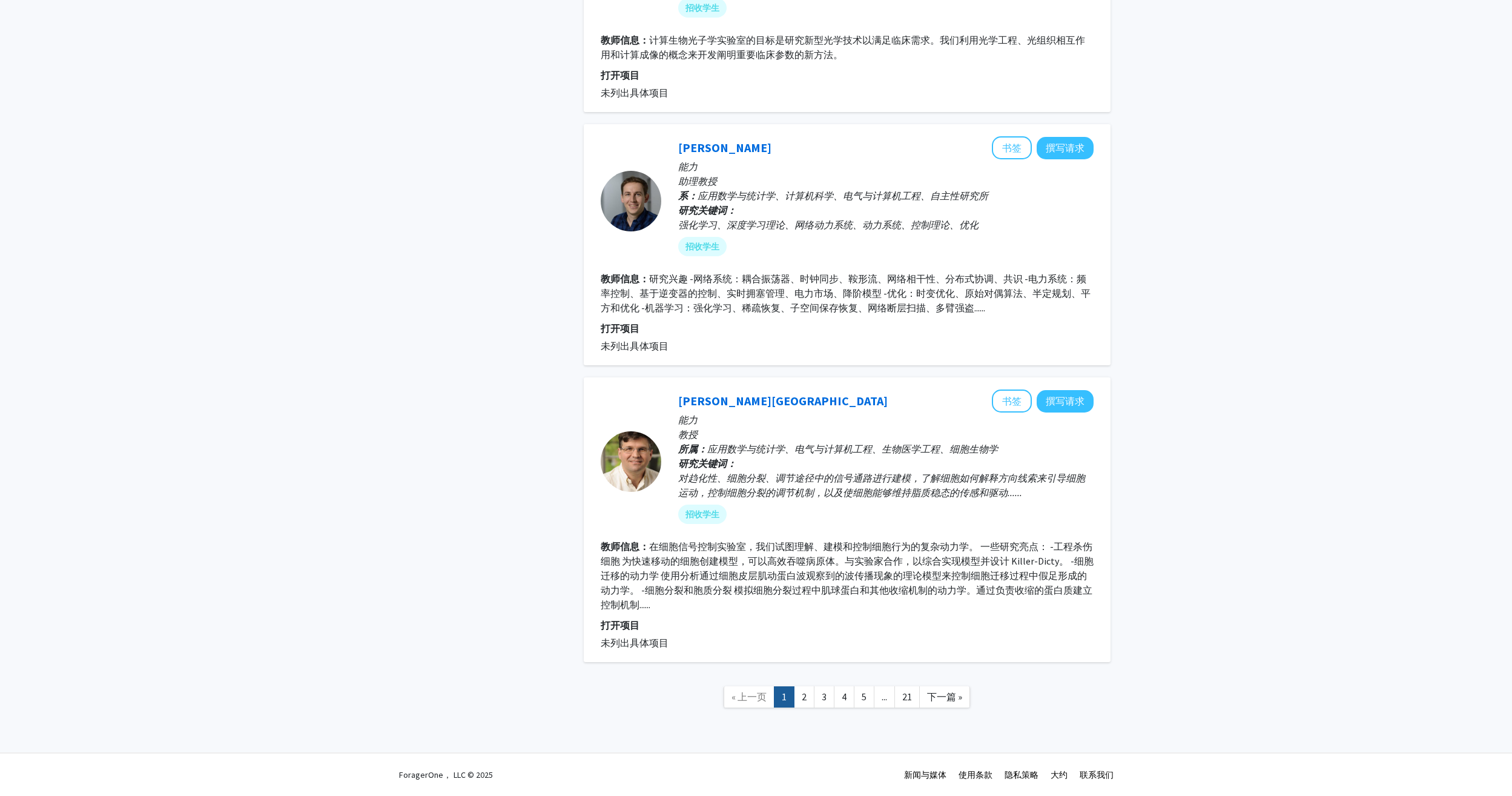
click at [800, 700] on link "2" at bounding box center [804, 696] width 21 height 21
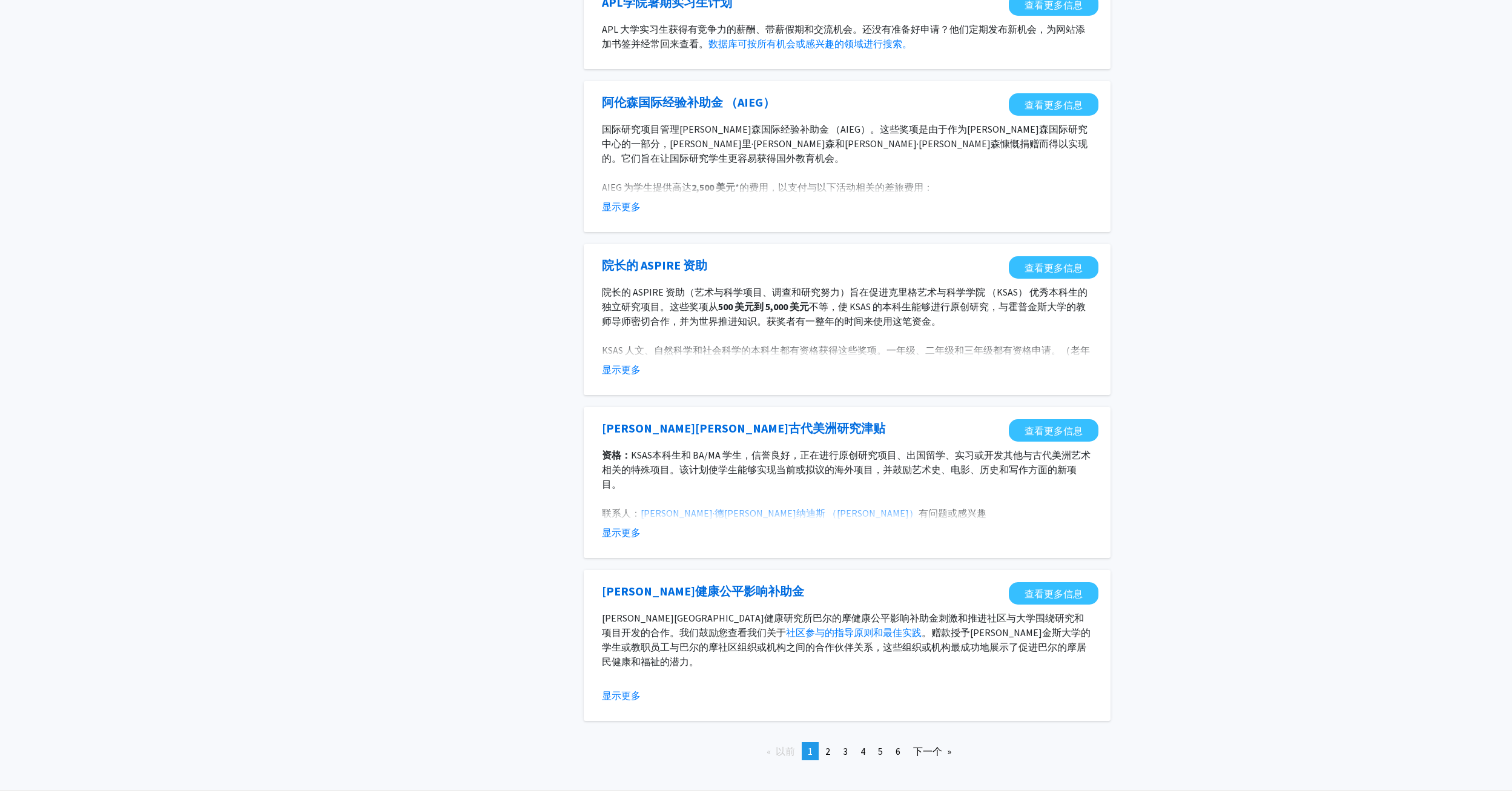
scroll to position [993, 0]
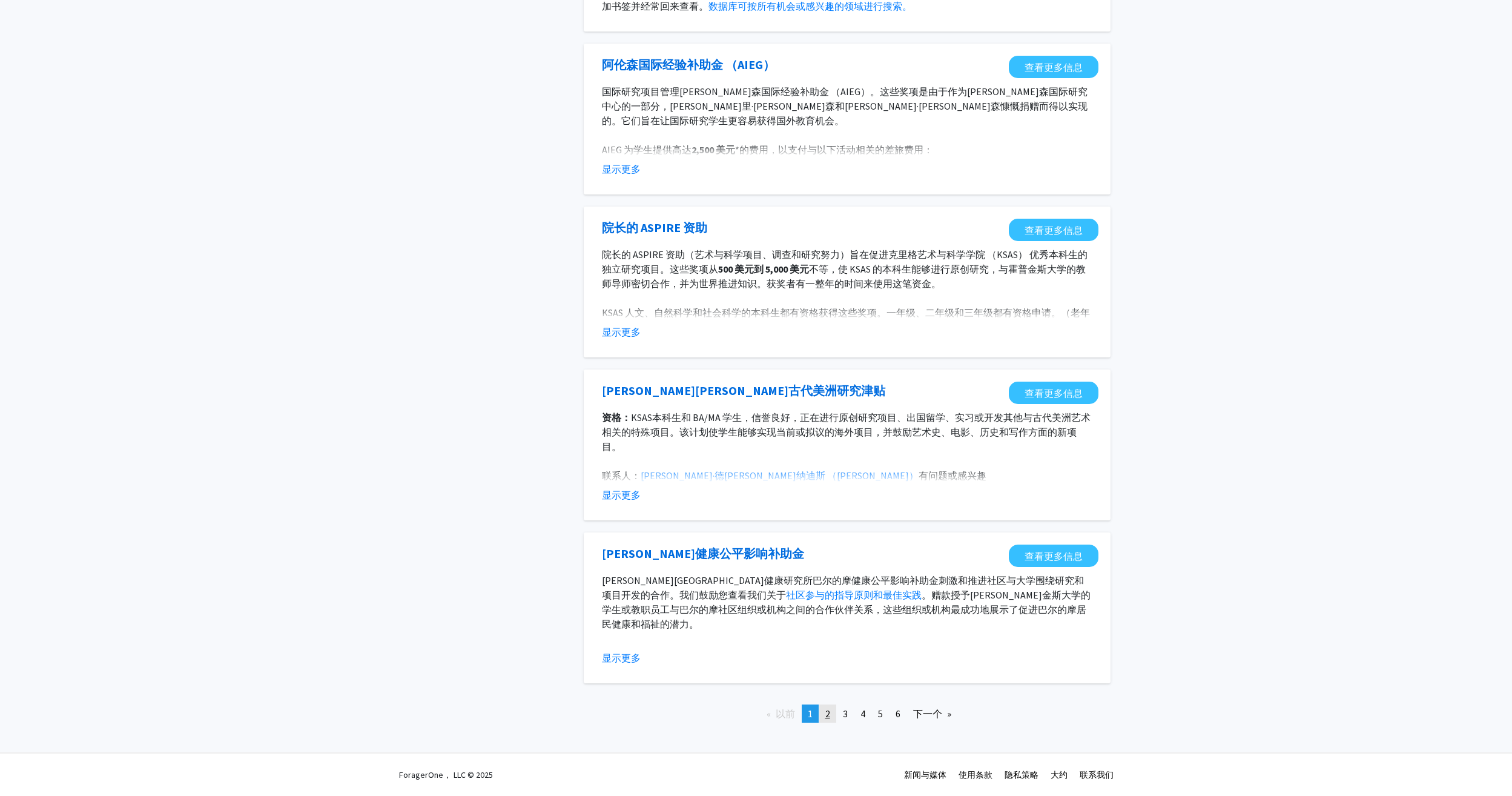
click at [825, 713] on span "2" at bounding box center [828, 713] width 5 height 12
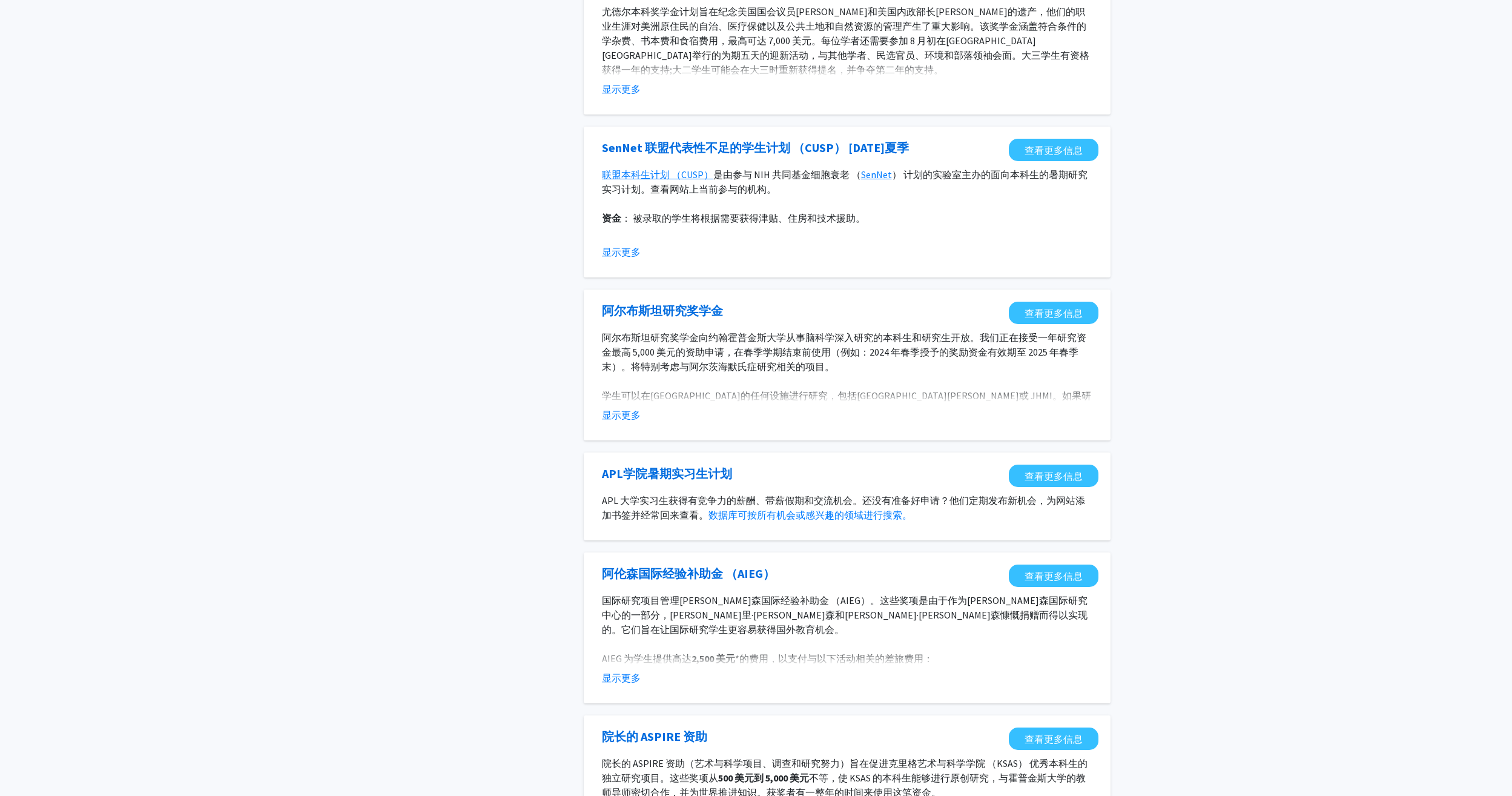
drag, startPoint x: 805, startPoint y: 699, endPoint x: 811, endPoint y: 705, distance: 8.5
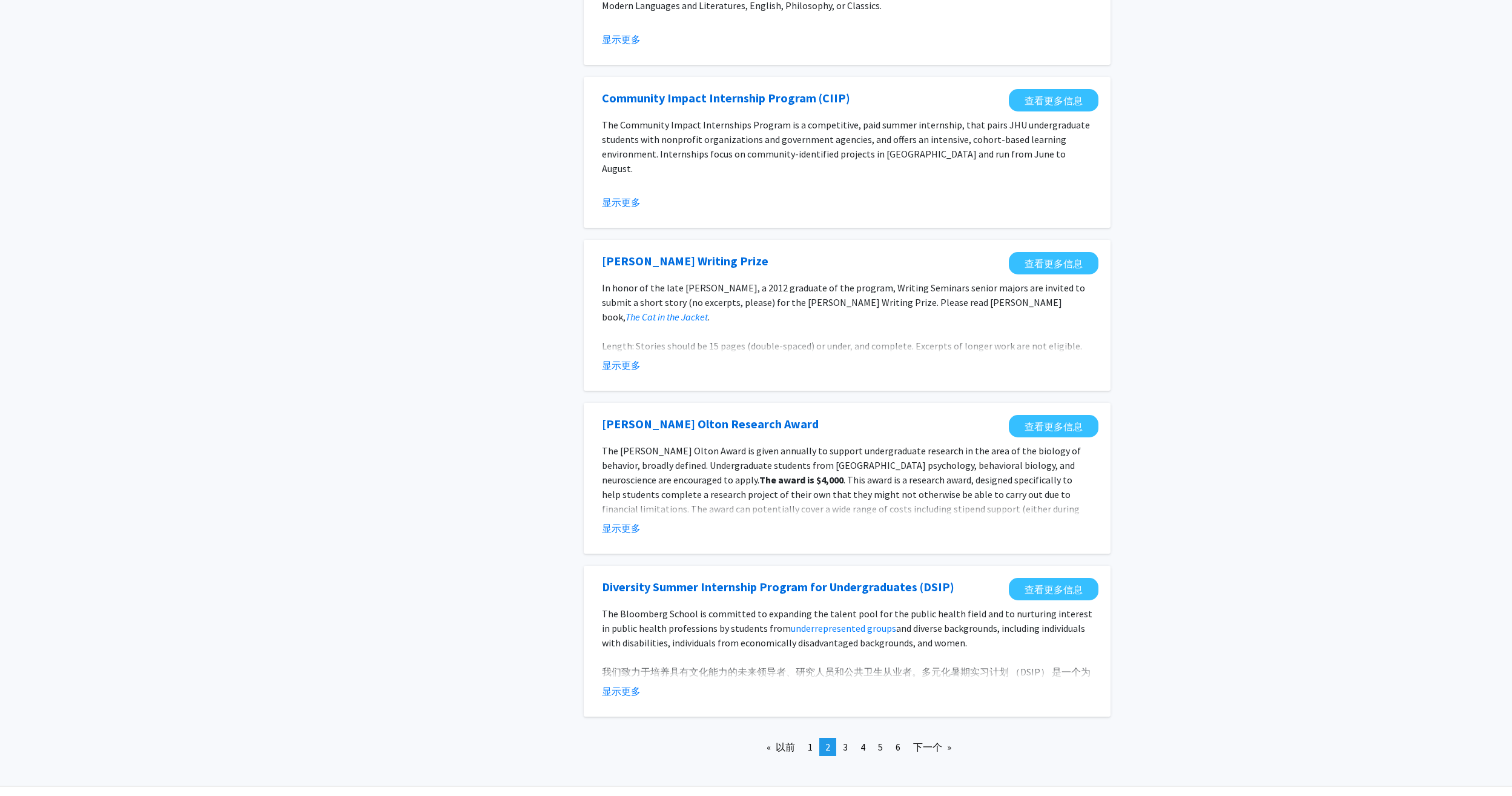
scroll to position [1055, 0]
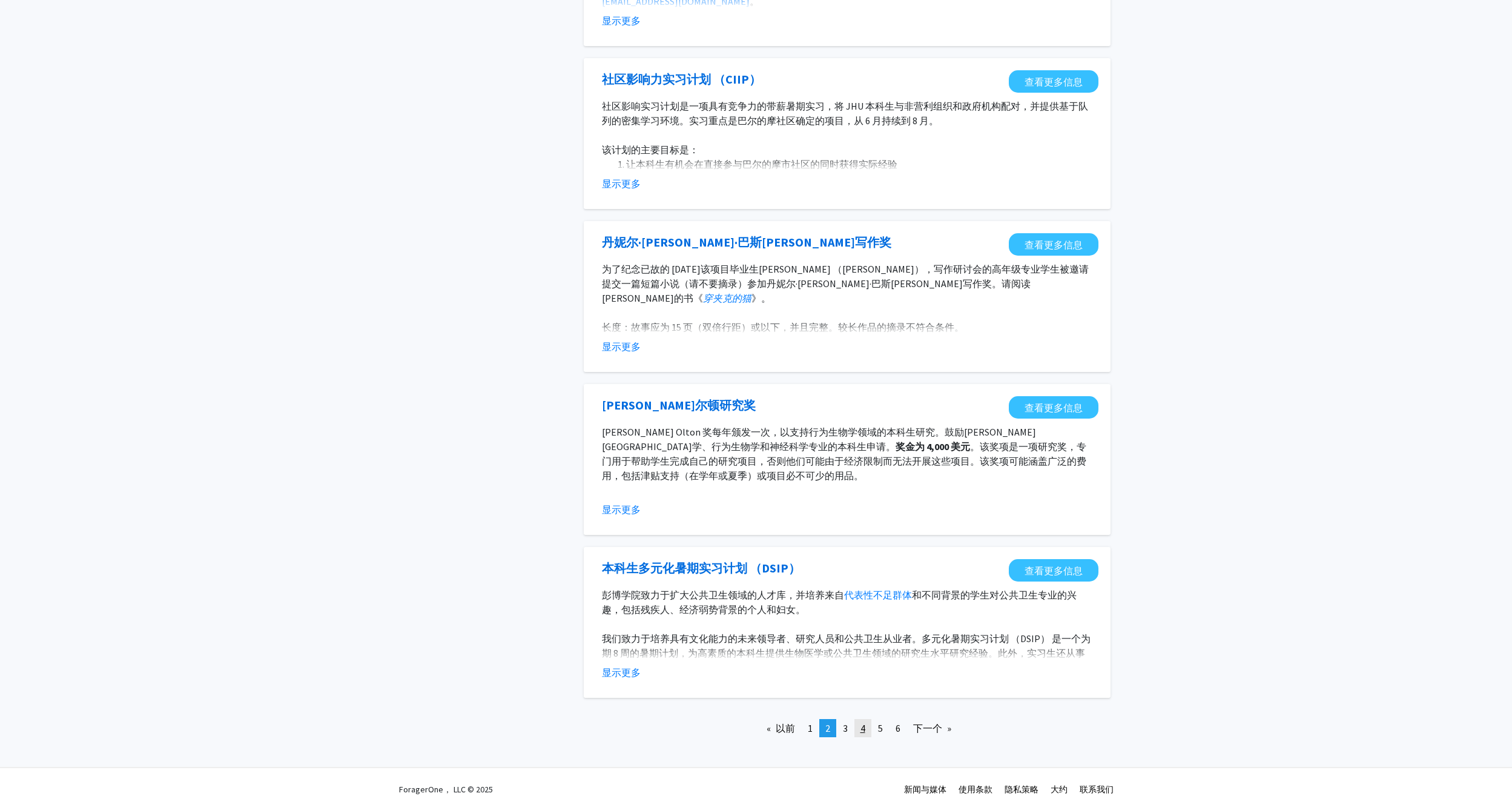
click at [854, 718] on link "页 4" at bounding box center [862, 727] width 17 height 18
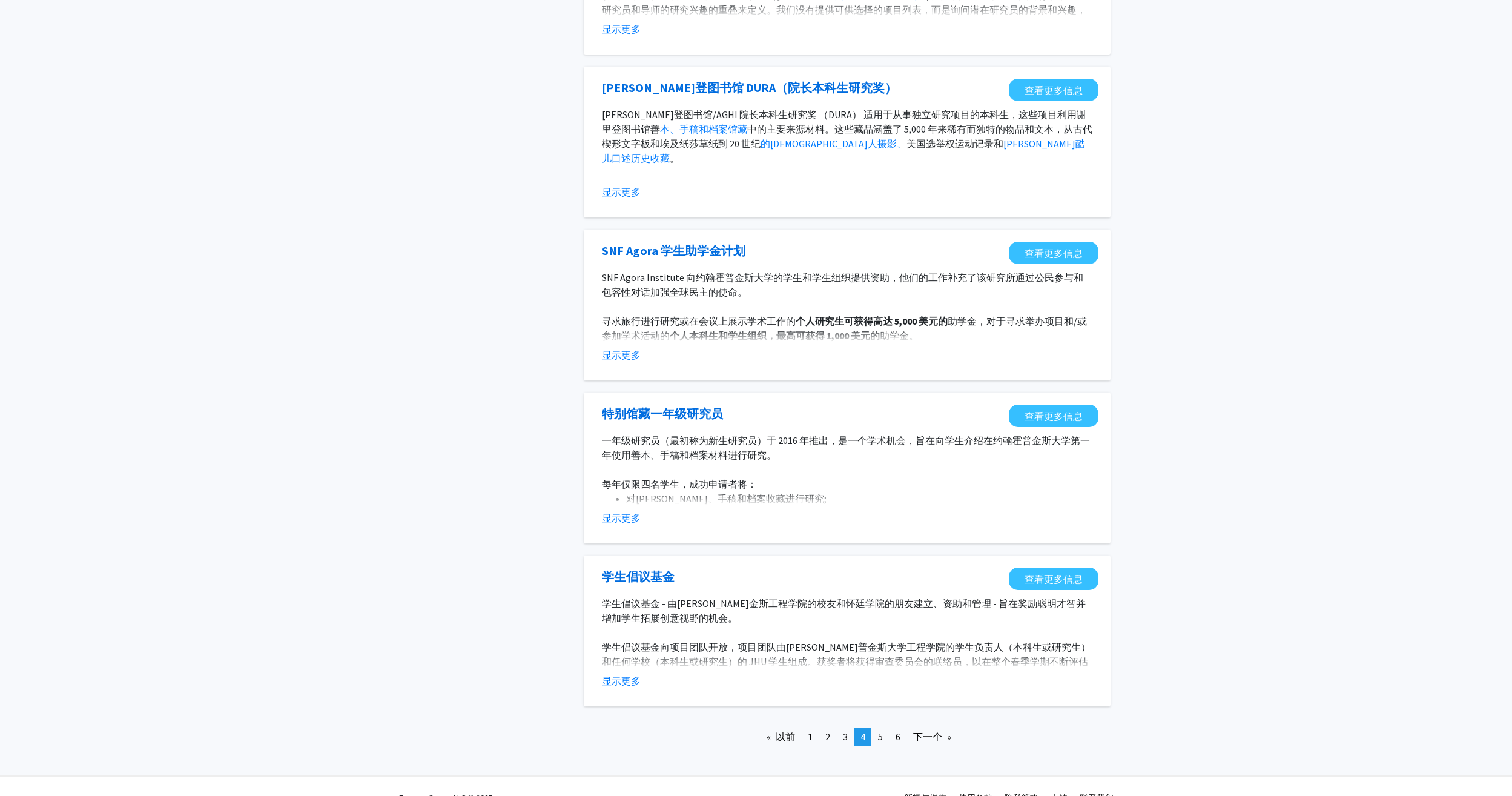
scroll to position [1022, 0]
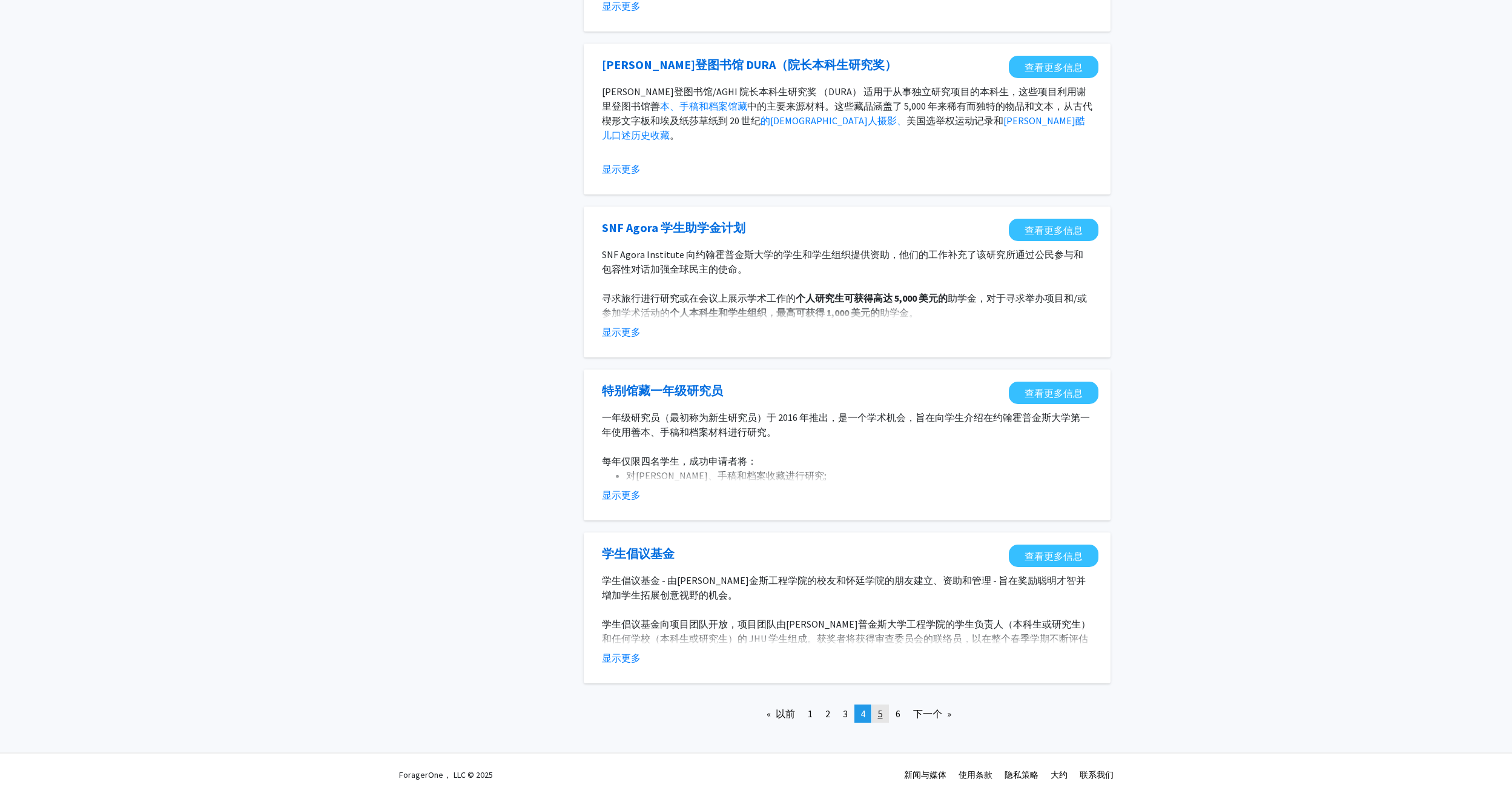
click at [888, 712] on link "页 5" at bounding box center [880, 713] width 17 height 18
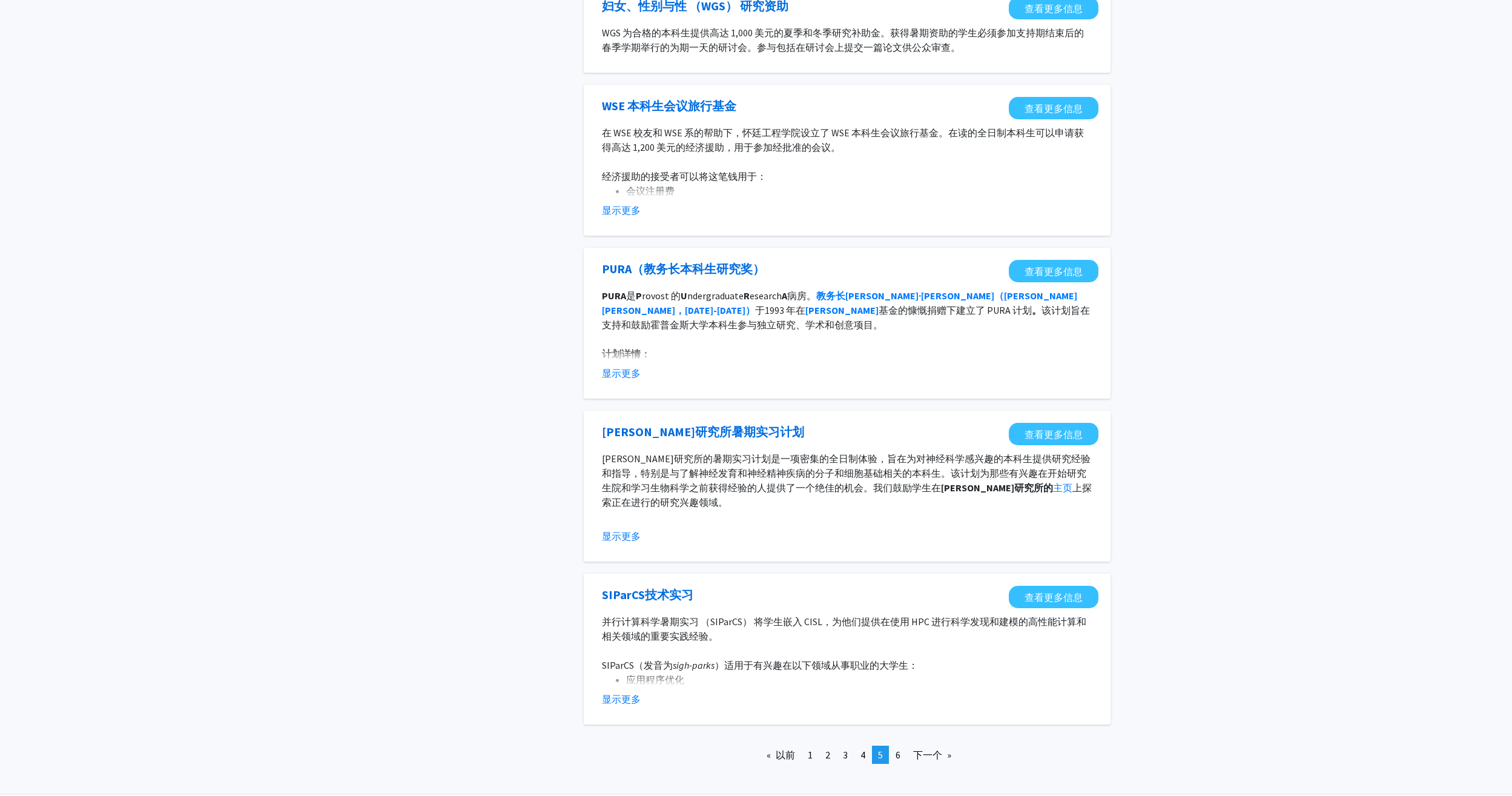
scroll to position [978, 0]
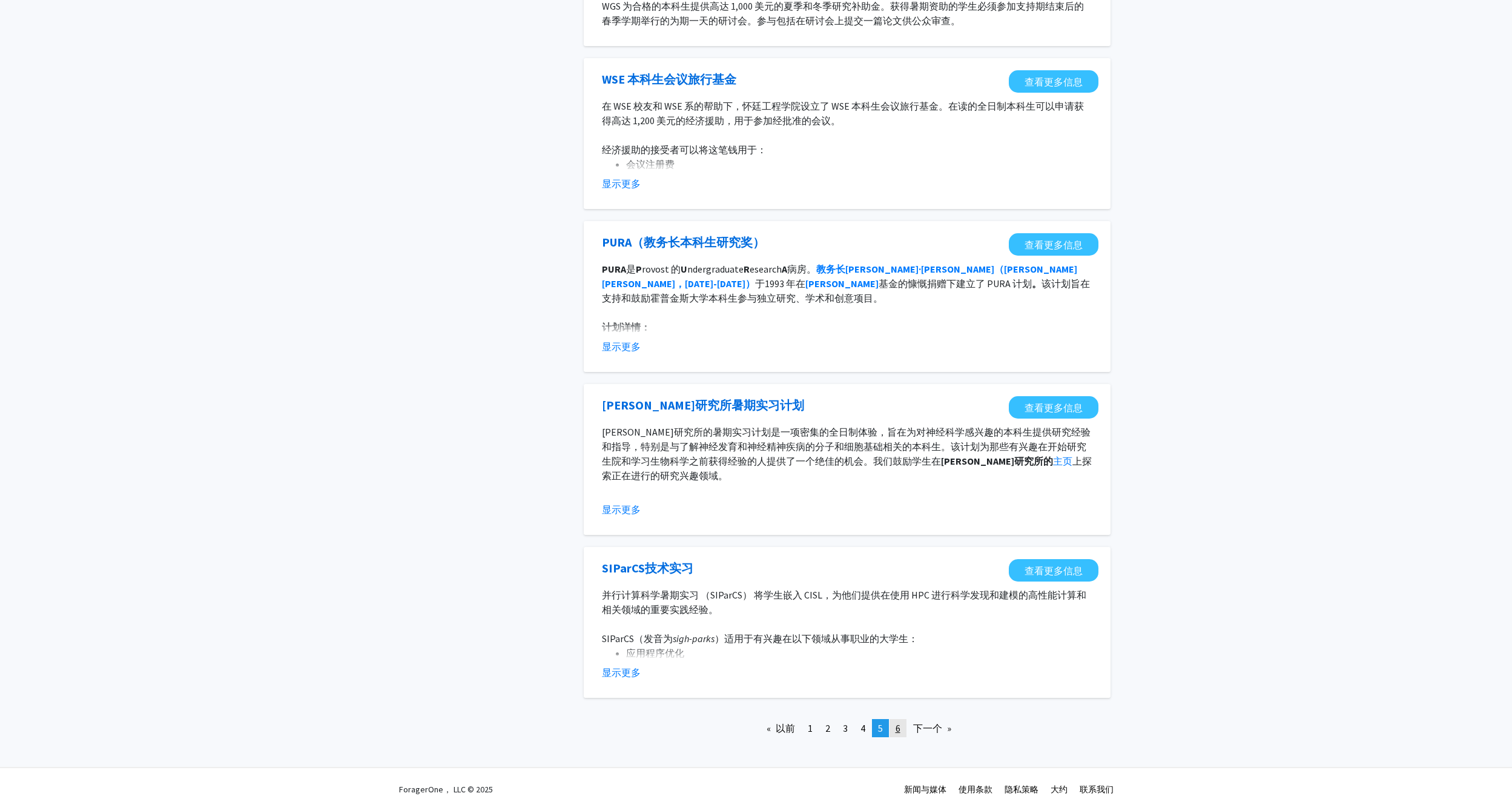
click at [897, 722] on span "6" at bounding box center [898, 728] width 5 height 12
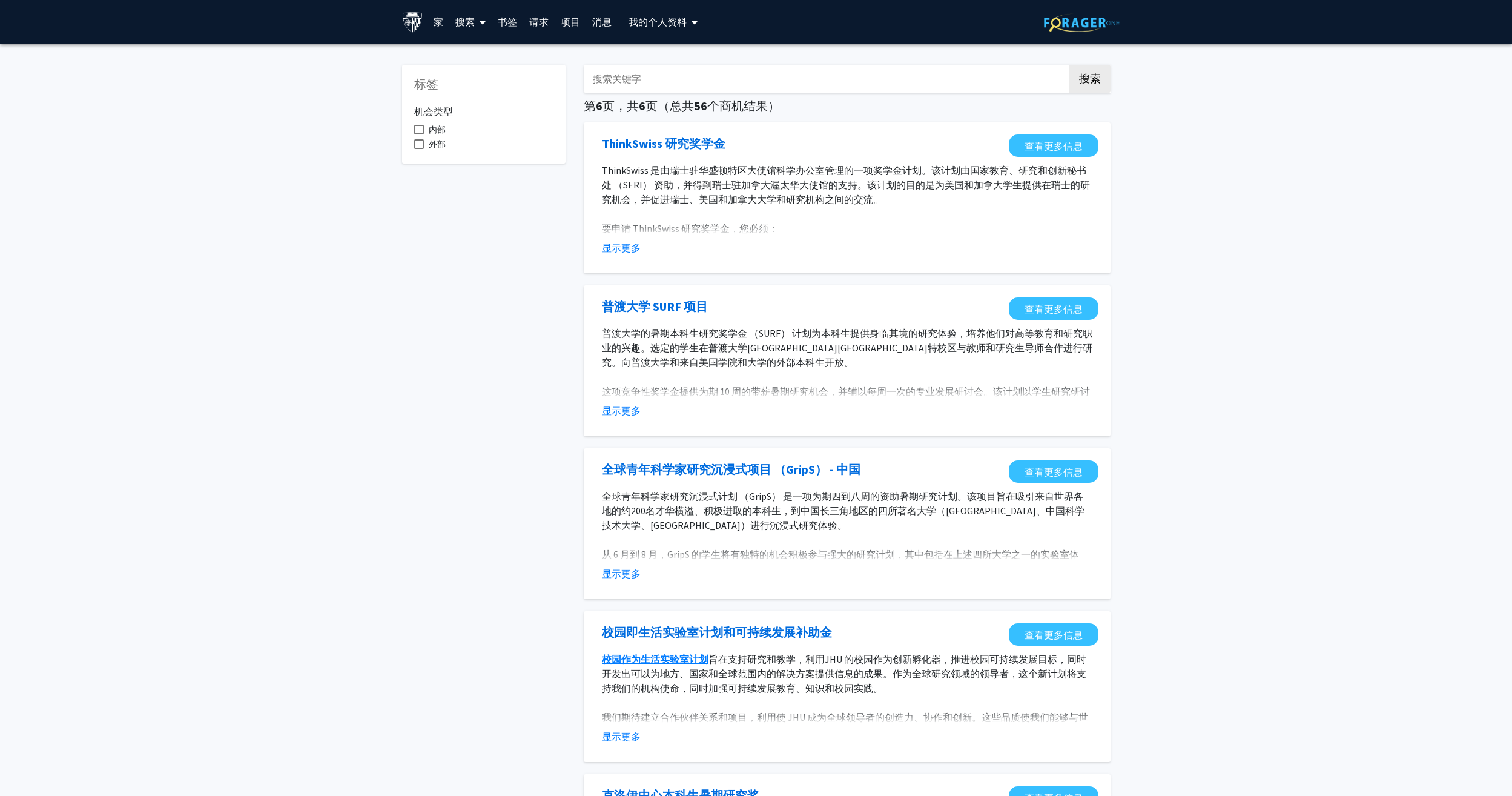
click at [437, 22] on link "家" at bounding box center [439, 21] width 22 height 42
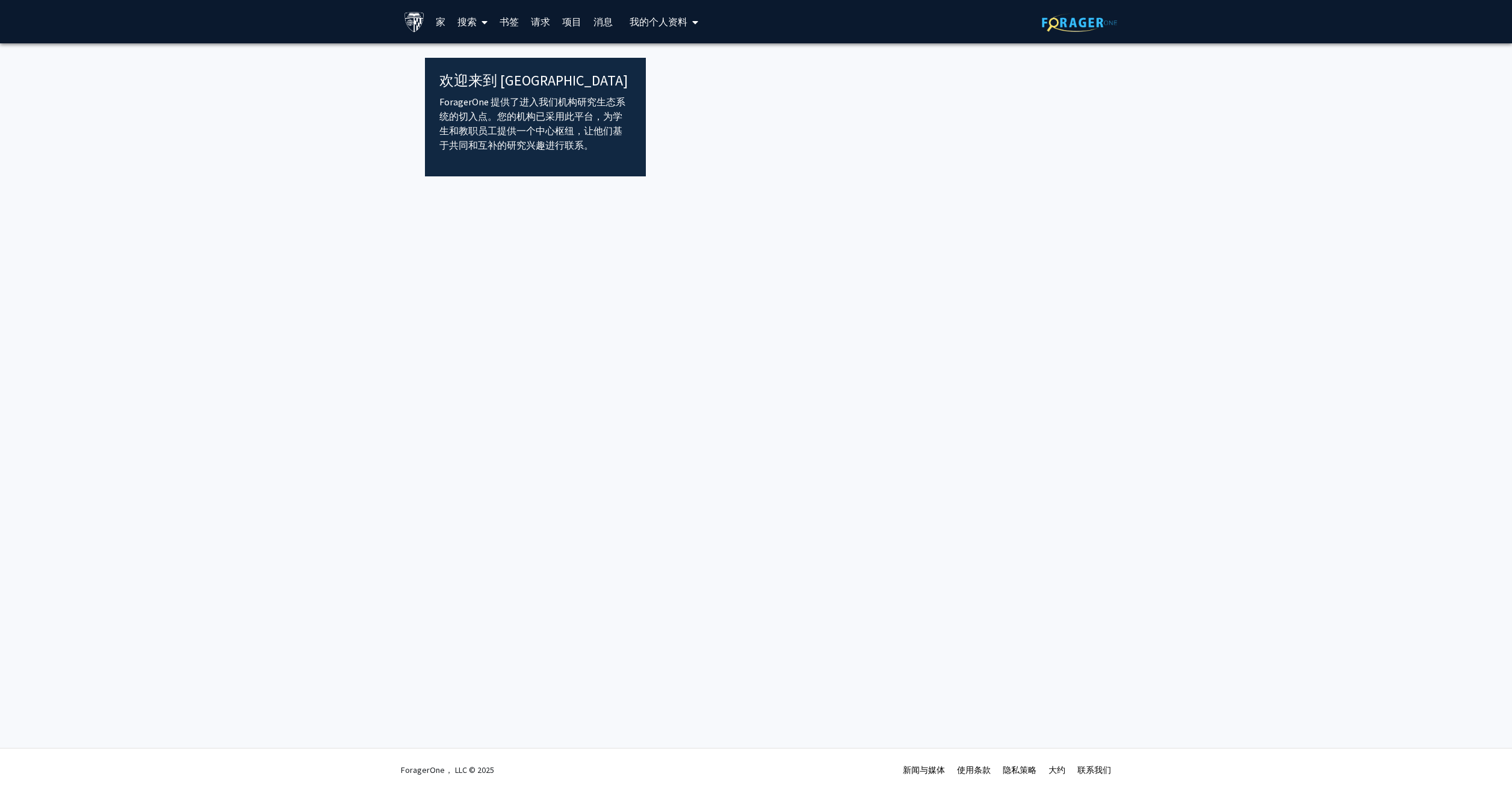
click at [467, 23] on font "搜索" at bounding box center [467, 21] width 19 height 12
click at [483, 56] on span "教职员工" at bounding box center [489, 55] width 75 height 24
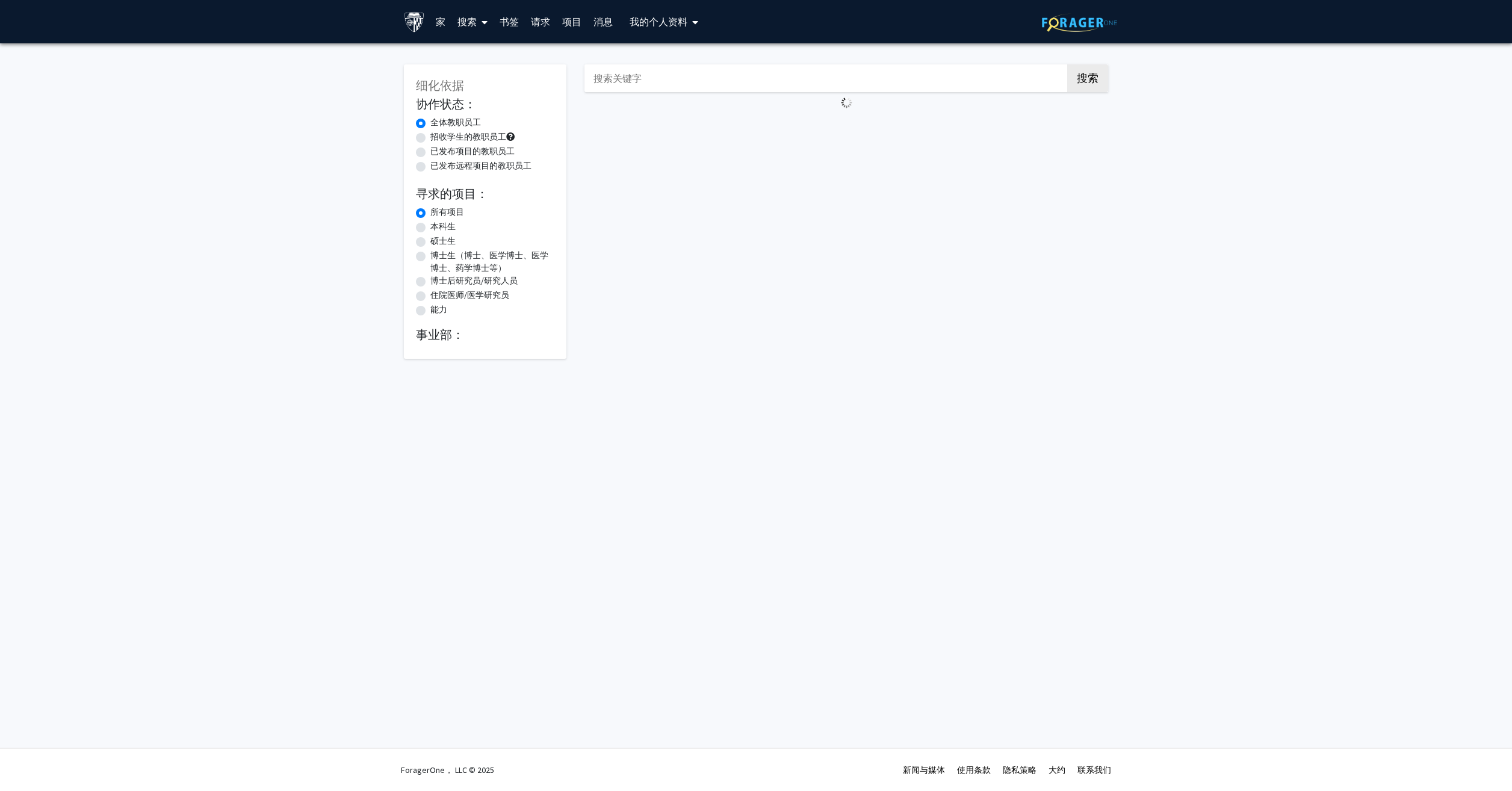
click at [430, 138] on label "招收学生的教职员工" at bounding box center [468, 136] width 76 height 12
click at [430, 138] on input "招收学生的教职员工" at bounding box center [434, 134] width 8 height 8
radio input "true"
click at [430, 123] on label "全体教职员工" at bounding box center [455, 122] width 51 height 12
click at [430, 123] on input "全体教职员工" at bounding box center [434, 120] width 8 height 8
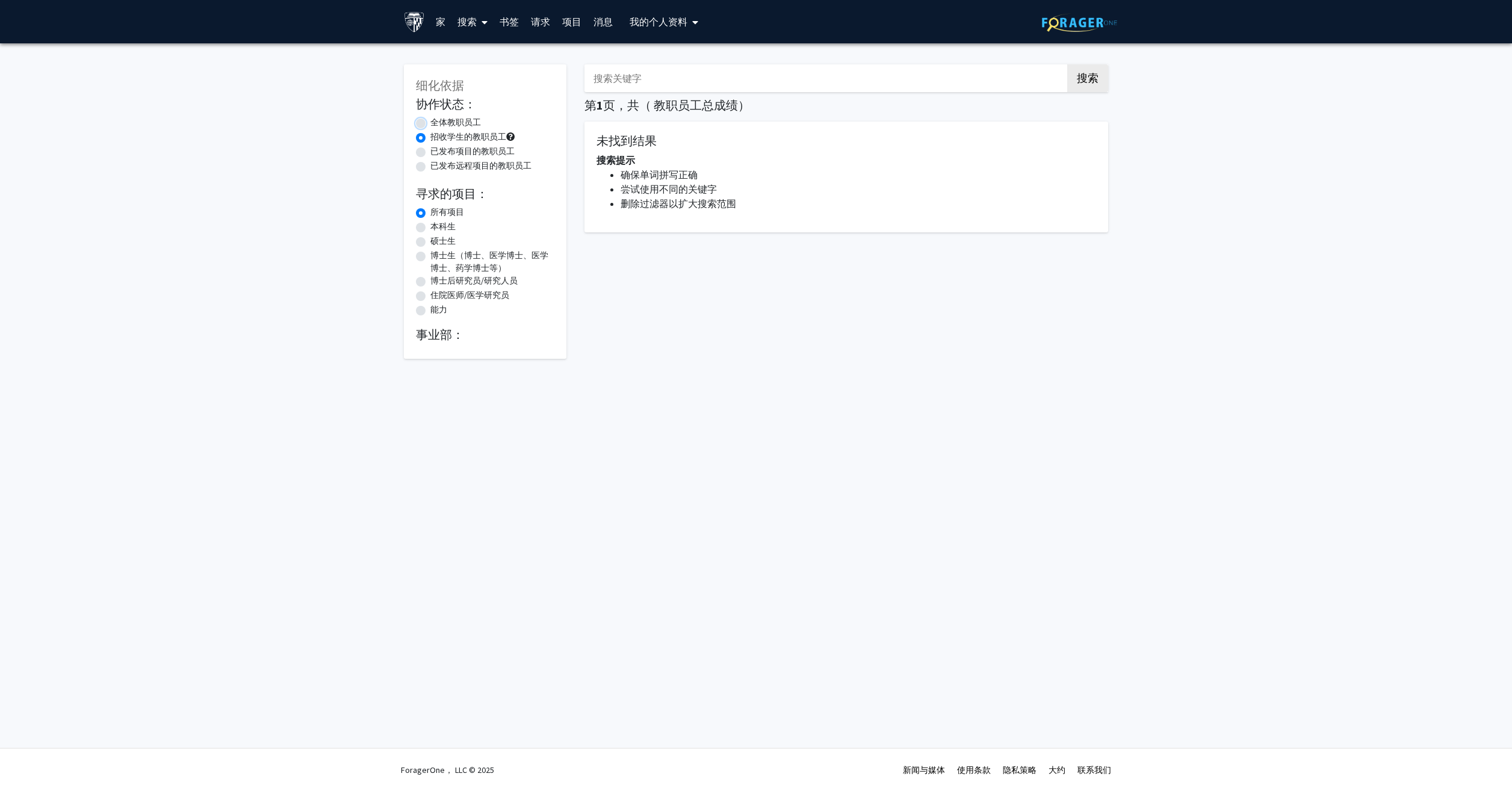
radio input "true"
click at [430, 212] on label "所有项目" at bounding box center [447, 211] width 34 height 12
click at [430, 212] on input "所有项目" at bounding box center [434, 209] width 8 height 8
click at [440, 17] on link "家" at bounding box center [441, 21] width 22 height 42
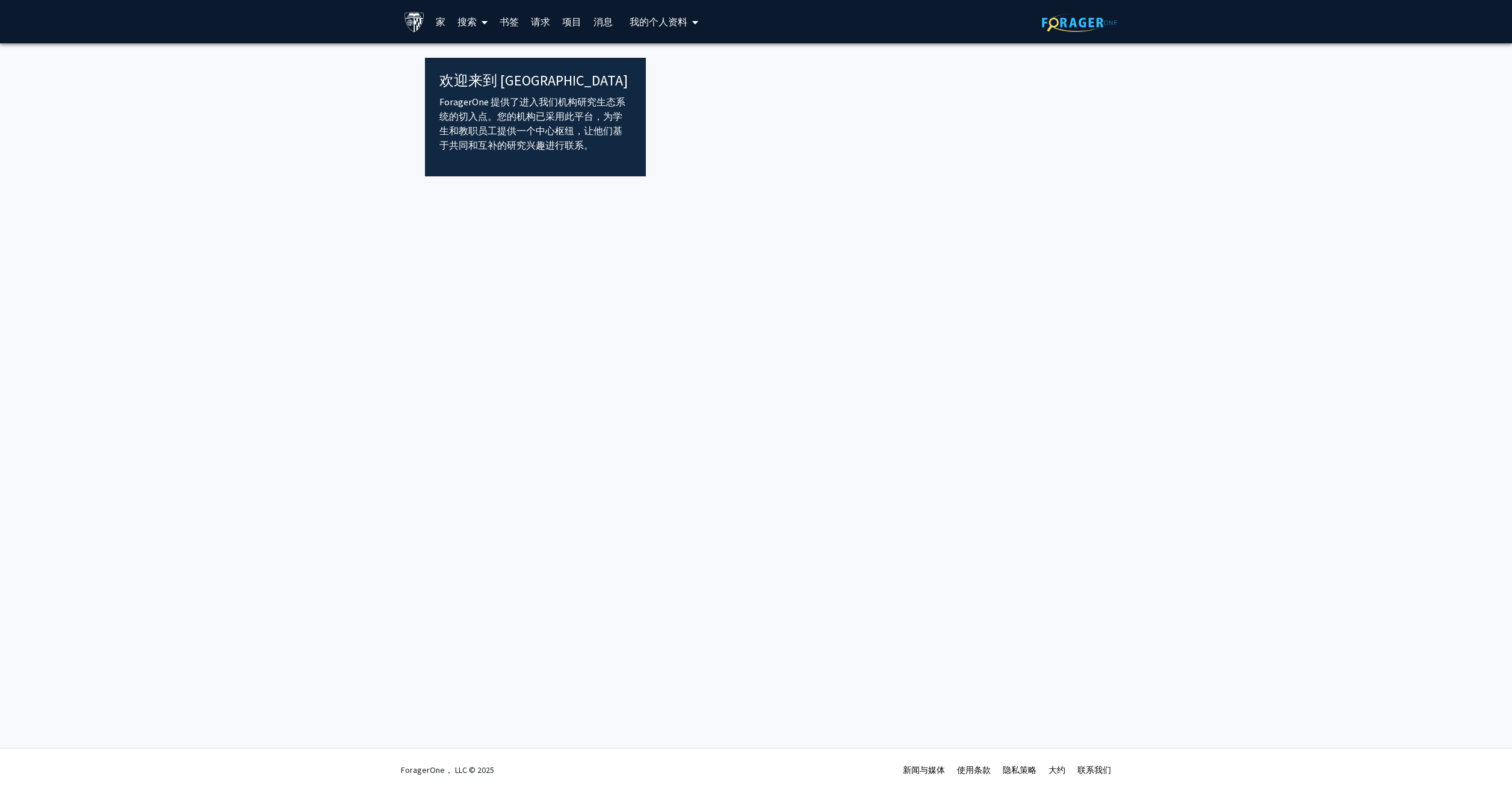
click at [418, 25] on img at bounding box center [414, 22] width 21 height 21
click at [1070, 22] on img at bounding box center [1080, 22] width 76 height 18
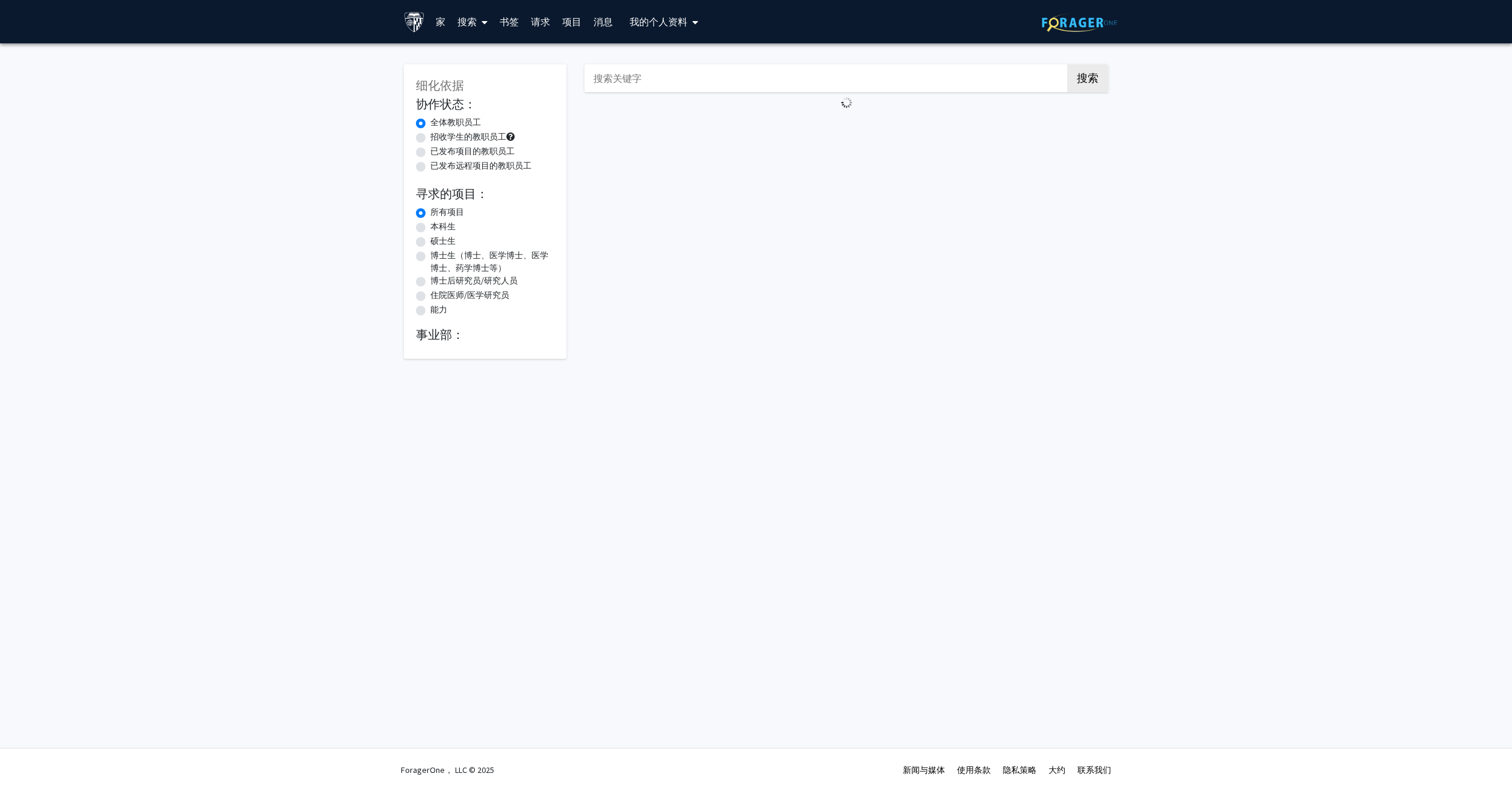
click at [434, 335] on h2 "事业部：" at bounding box center [485, 335] width 139 height 15
click at [683, 18] on font "我的个人资料" at bounding box center [658, 21] width 58 height 12
click at [443, 336] on h2 "事业部：" at bounding box center [485, 335] width 139 height 15
click at [699, 274] on div "搜索" at bounding box center [846, 205] width 542 height 306
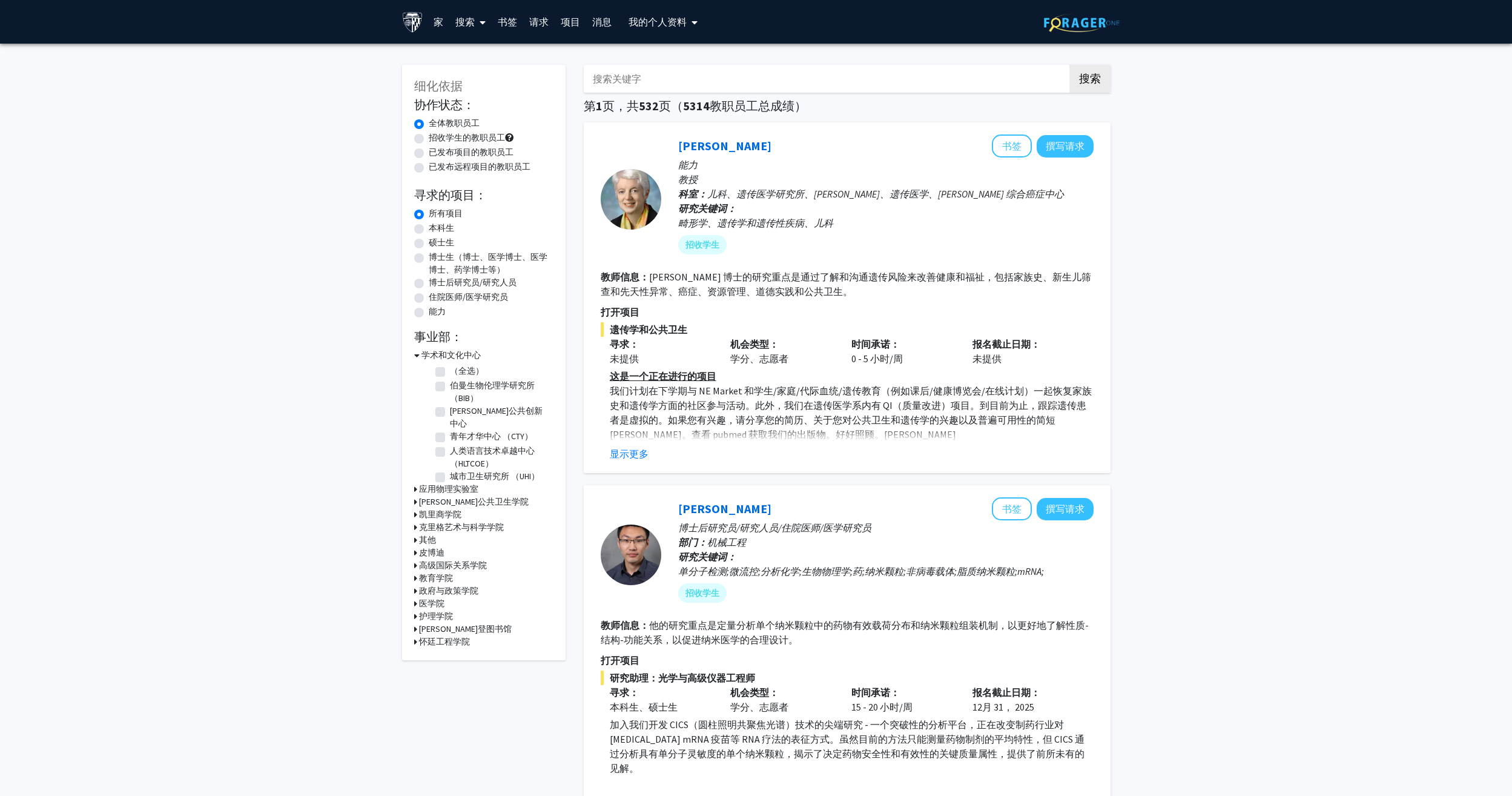
click at [451, 635] on h3 "怀廷工程学院" at bounding box center [444, 641] width 51 height 13
click at [450, 680] on label "应用数学与统计学" at bounding box center [484, 686] width 68 height 13
click at [450, 680] on input "应用数学与统计学" at bounding box center [453, 684] width 8 height 8
checkbox input "true"
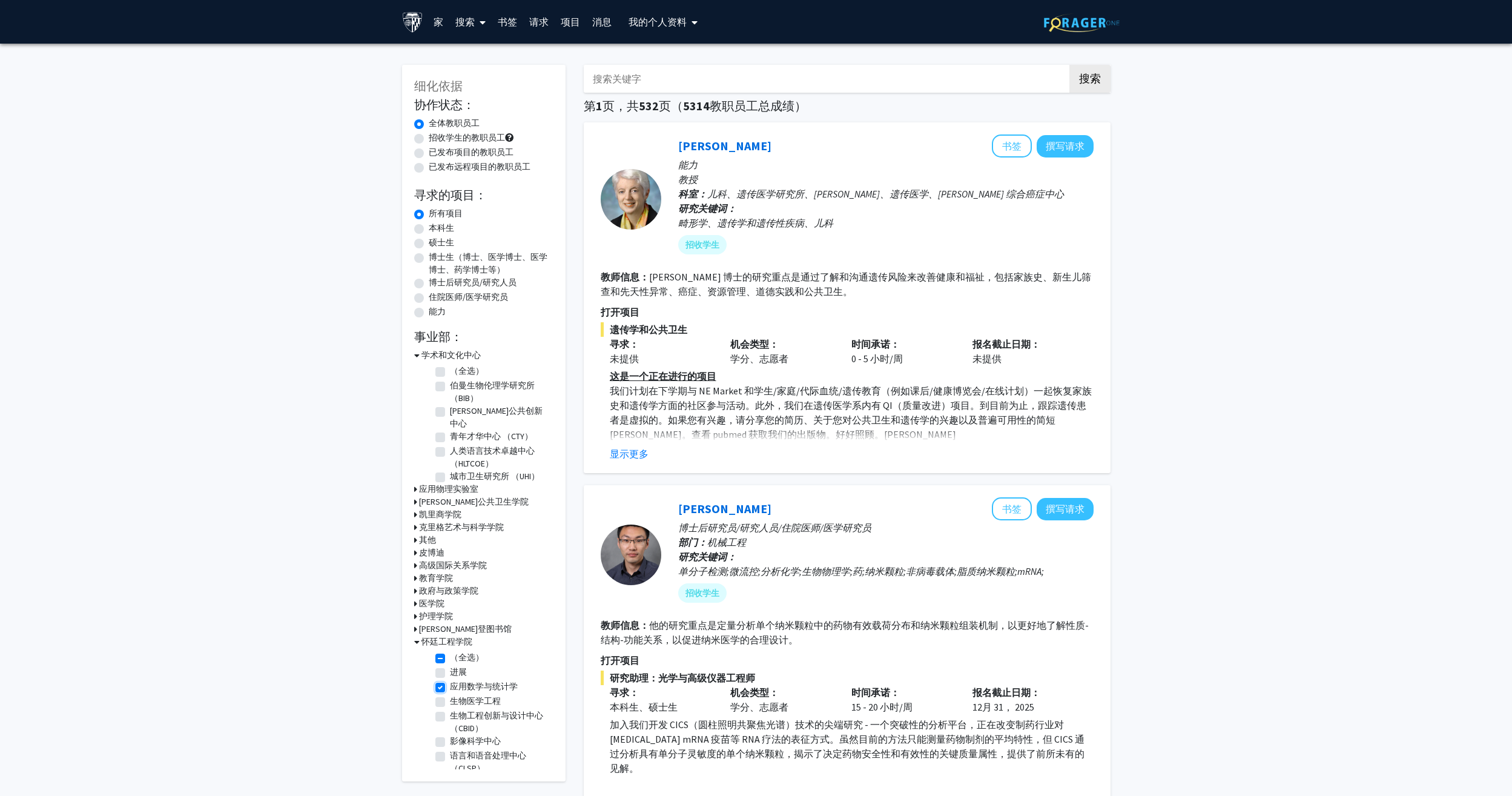
checkbox input "true"
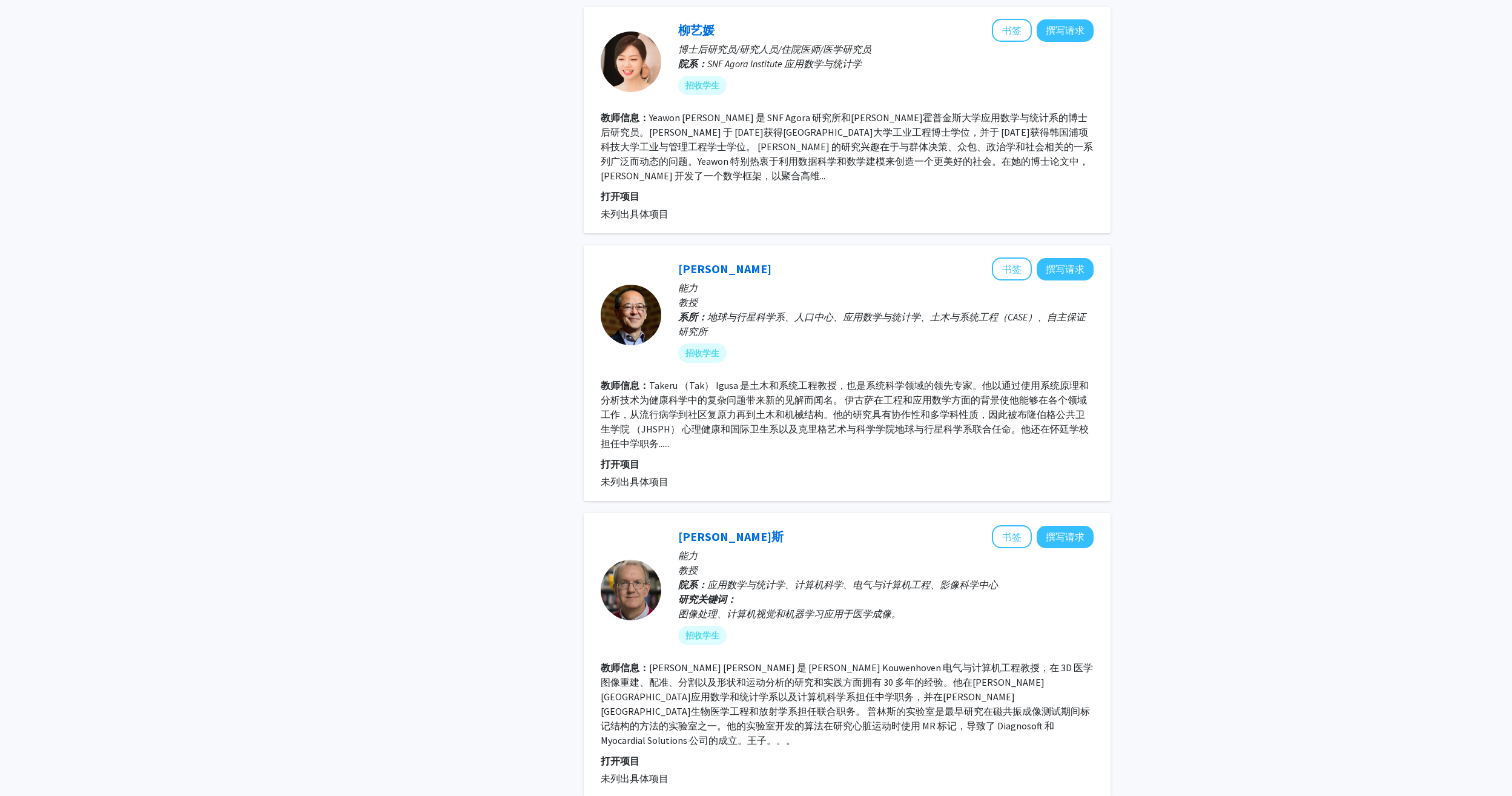
scroll to position [2119, 0]
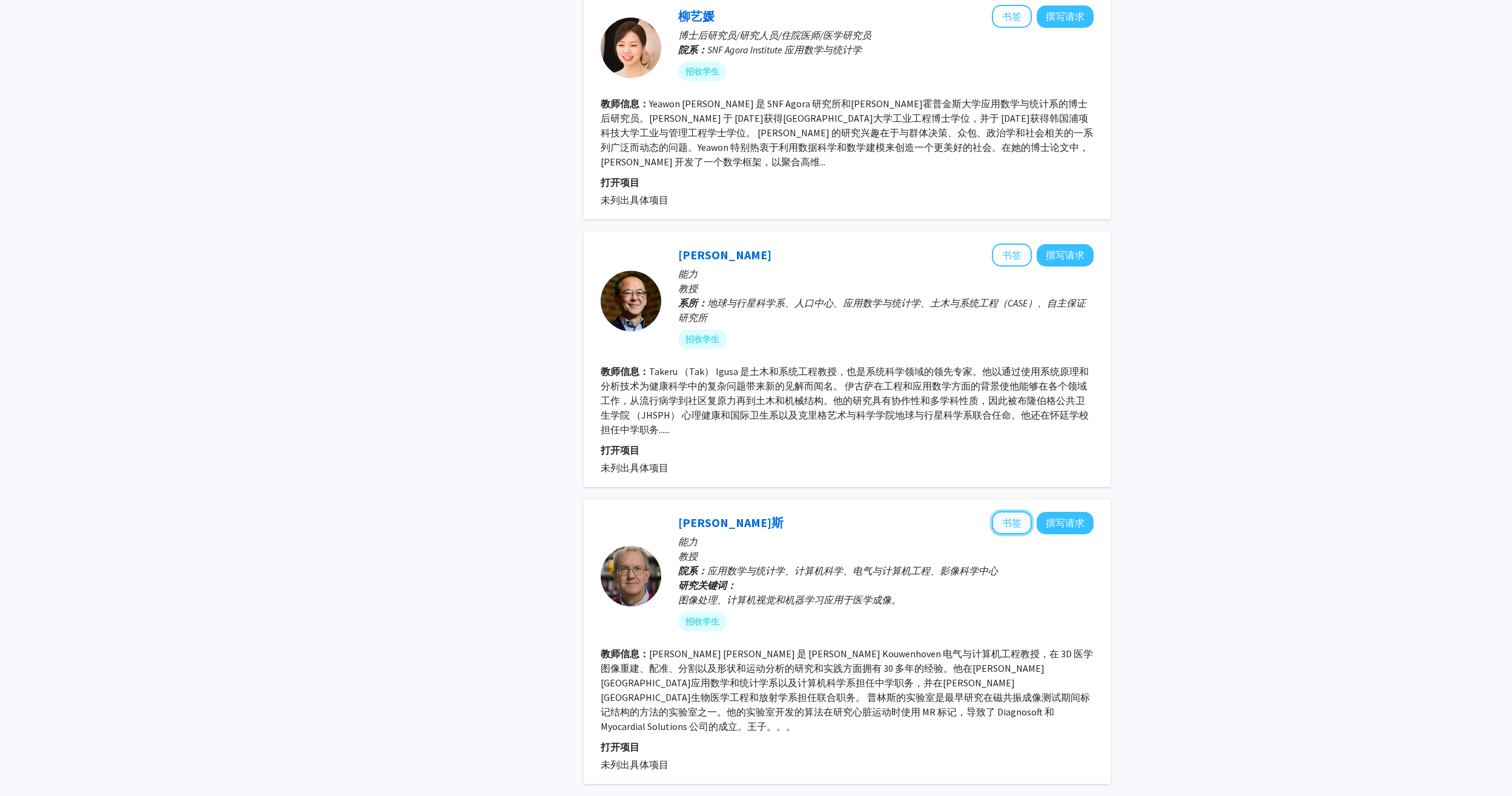
click at [1014, 511] on button "书签" at bounding box center [1011, 522] width 40 height 23
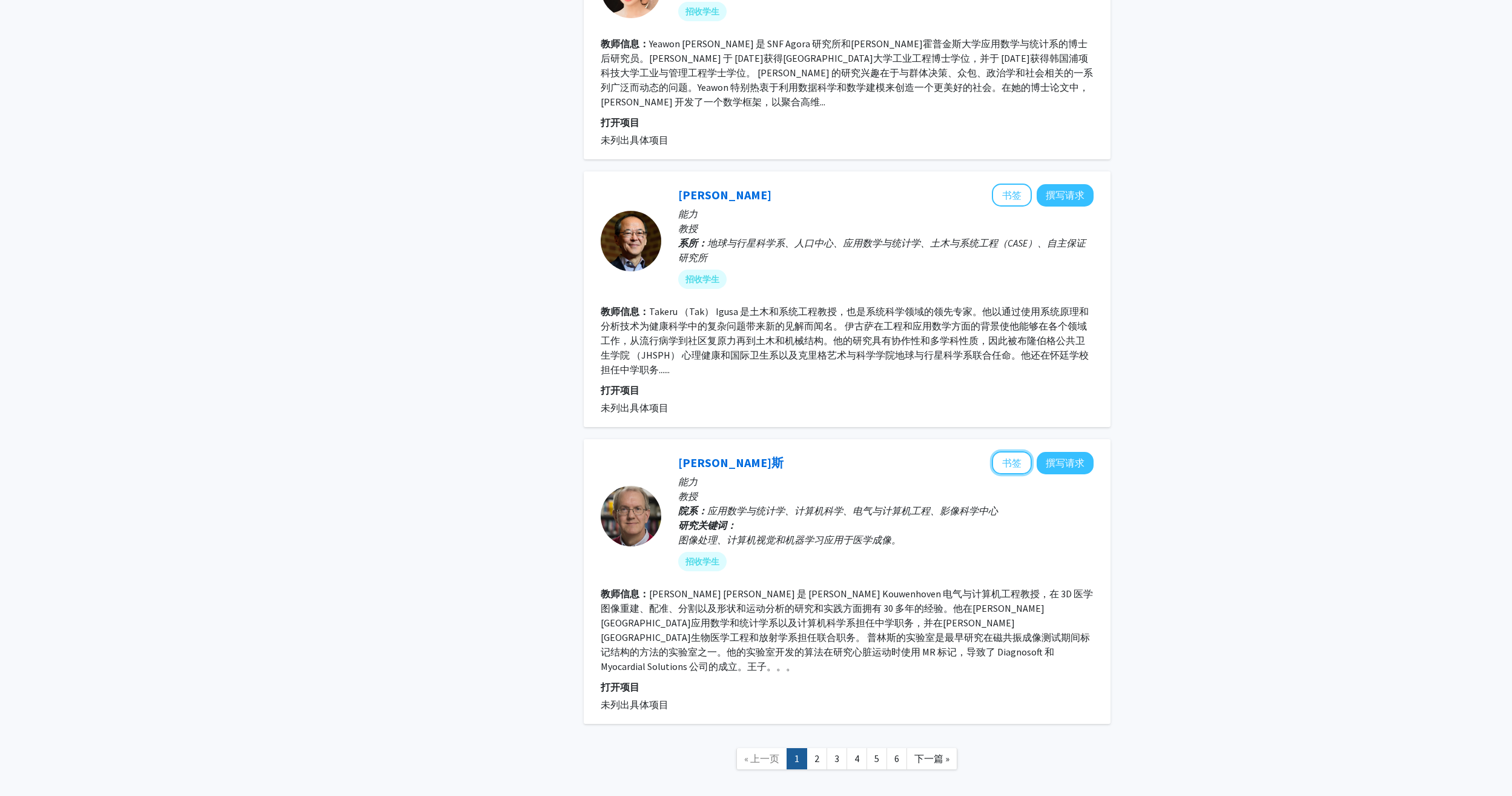
scroll to position [2180, 0]
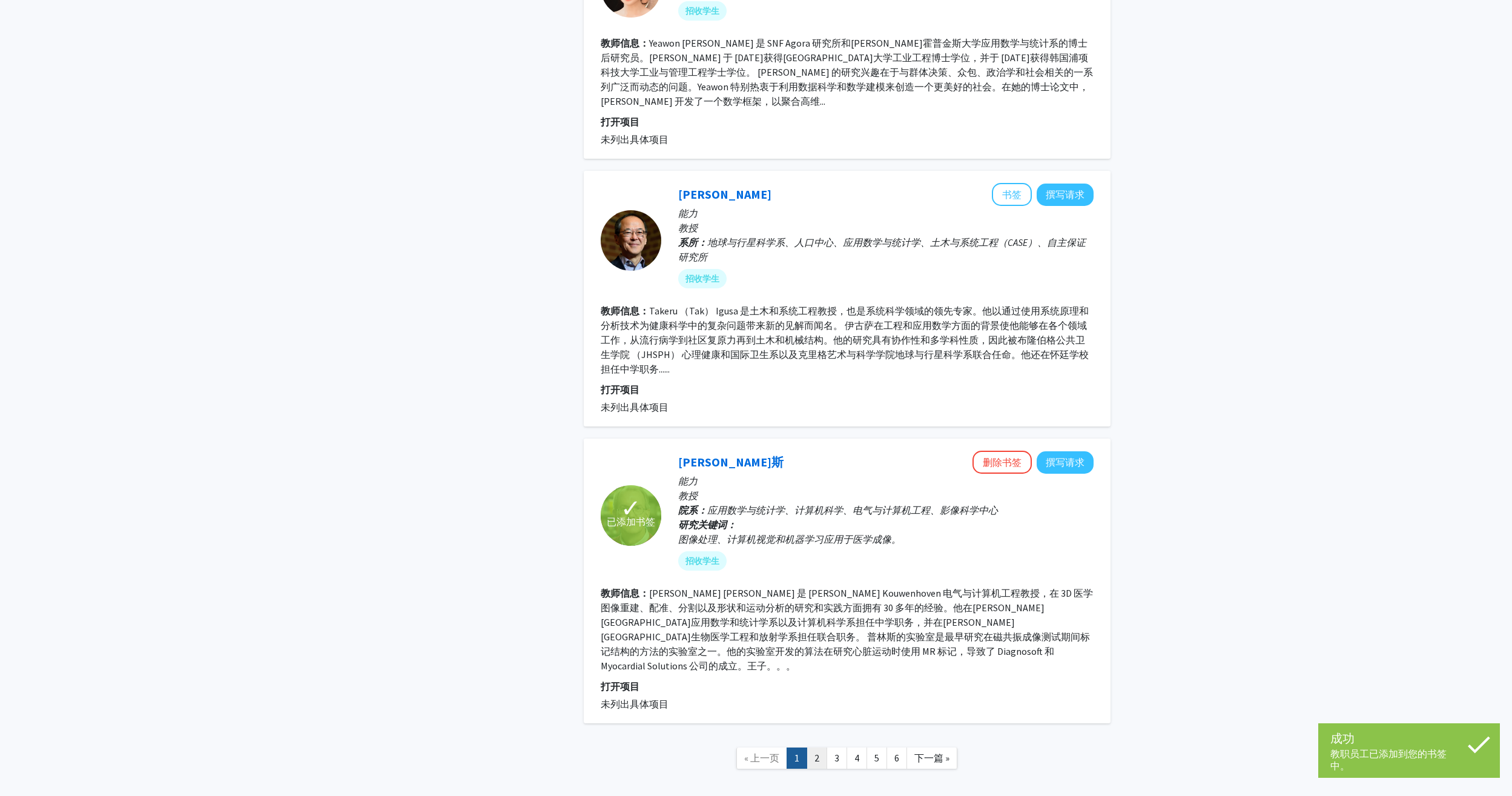
click at [819, 747] on link "2" at bounding box center [817, 758] width 21 height 21
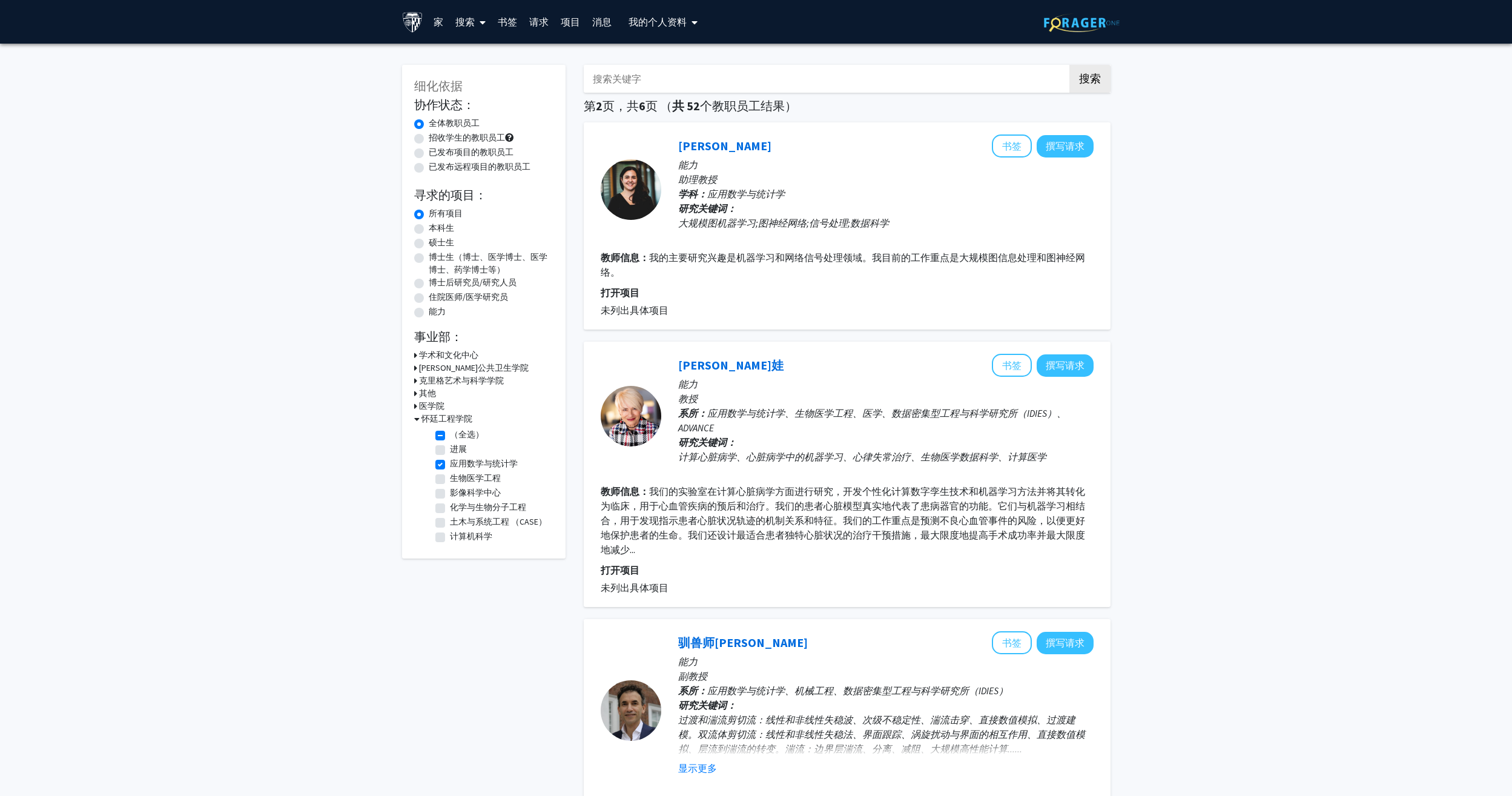
click at [450, 466] on label "应用数学与统计学" at bounding box center [484, 463] width 68 height 13
click at [450, 465] on input "应用数学与统计学" at bounding box center [453, 461] width 8 height 8
checkbox input "false"
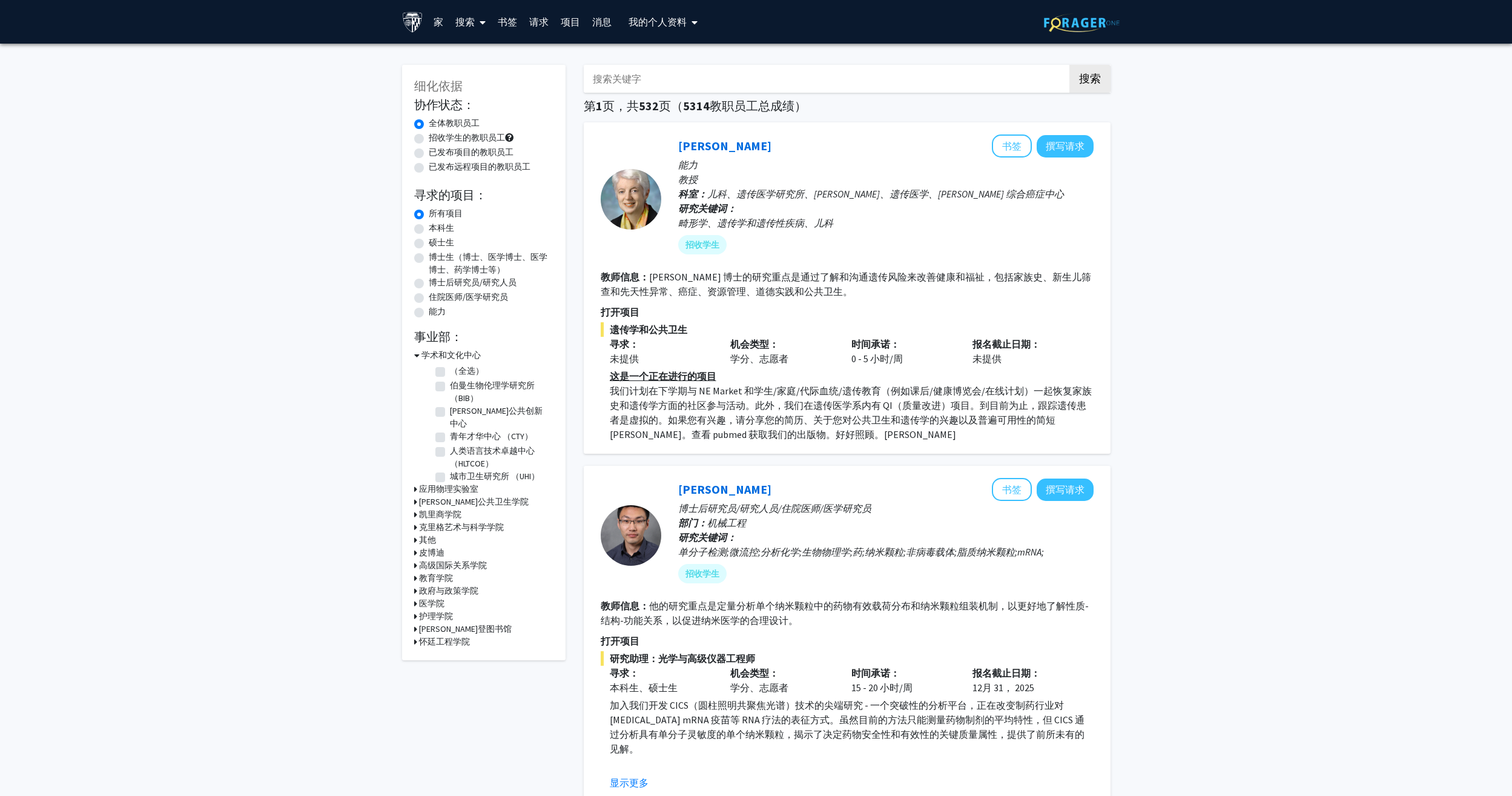
click at [436, 635] on h3 "怀廷工程学院" at bounding box center [444, 641] width 51 height 13
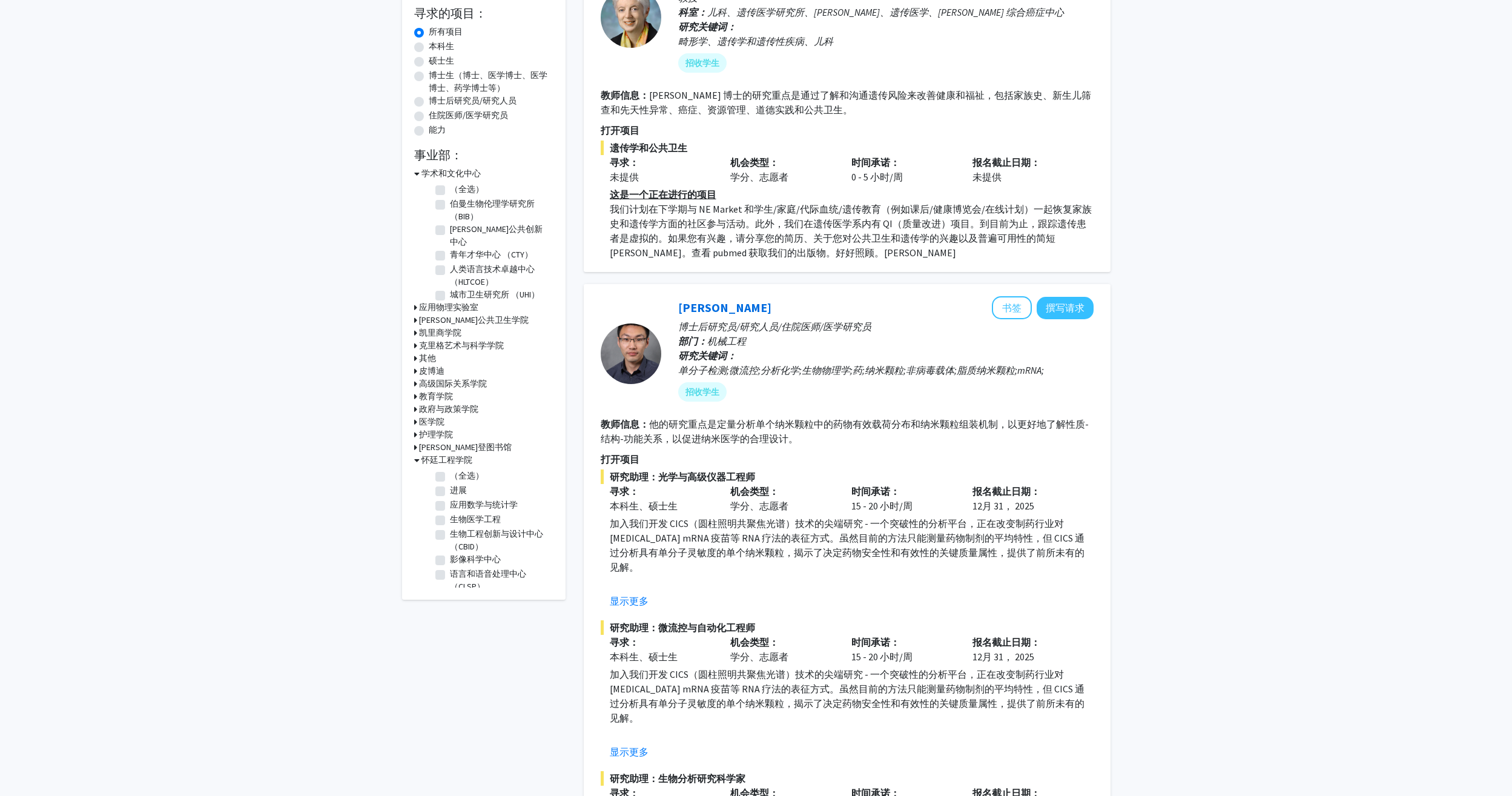
scroll to position [61, 0]
click at [450, 507] on label "语言和语音处理中心 （CLSP）" at bounding box center [500, 519] width 100 height 25
click at [450, 507] on input "语言和语音处理中心 （CLSP）" at bounding box center [453, 510] width 8 height 8
checkbox input "true"
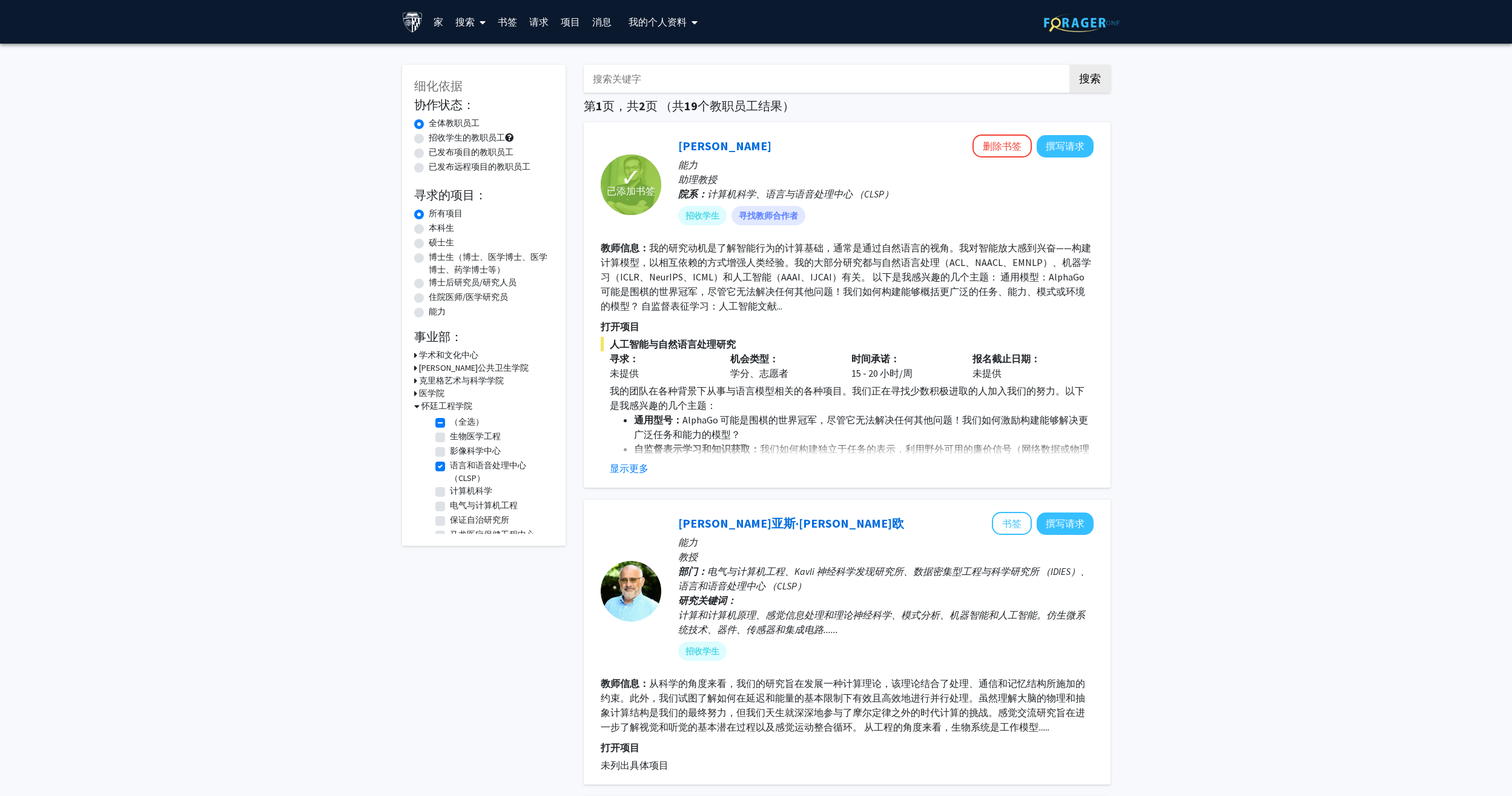
click at [450, 466] on label "语言和语音处理中心 （CLSP）" at bounding box center [500, 472] width 100 height 25
click at [450, 466] on input "语言和语音处理中心 （CLSP）" at bounding box center [453, 463] width 8 height 8
checkbox input "false"
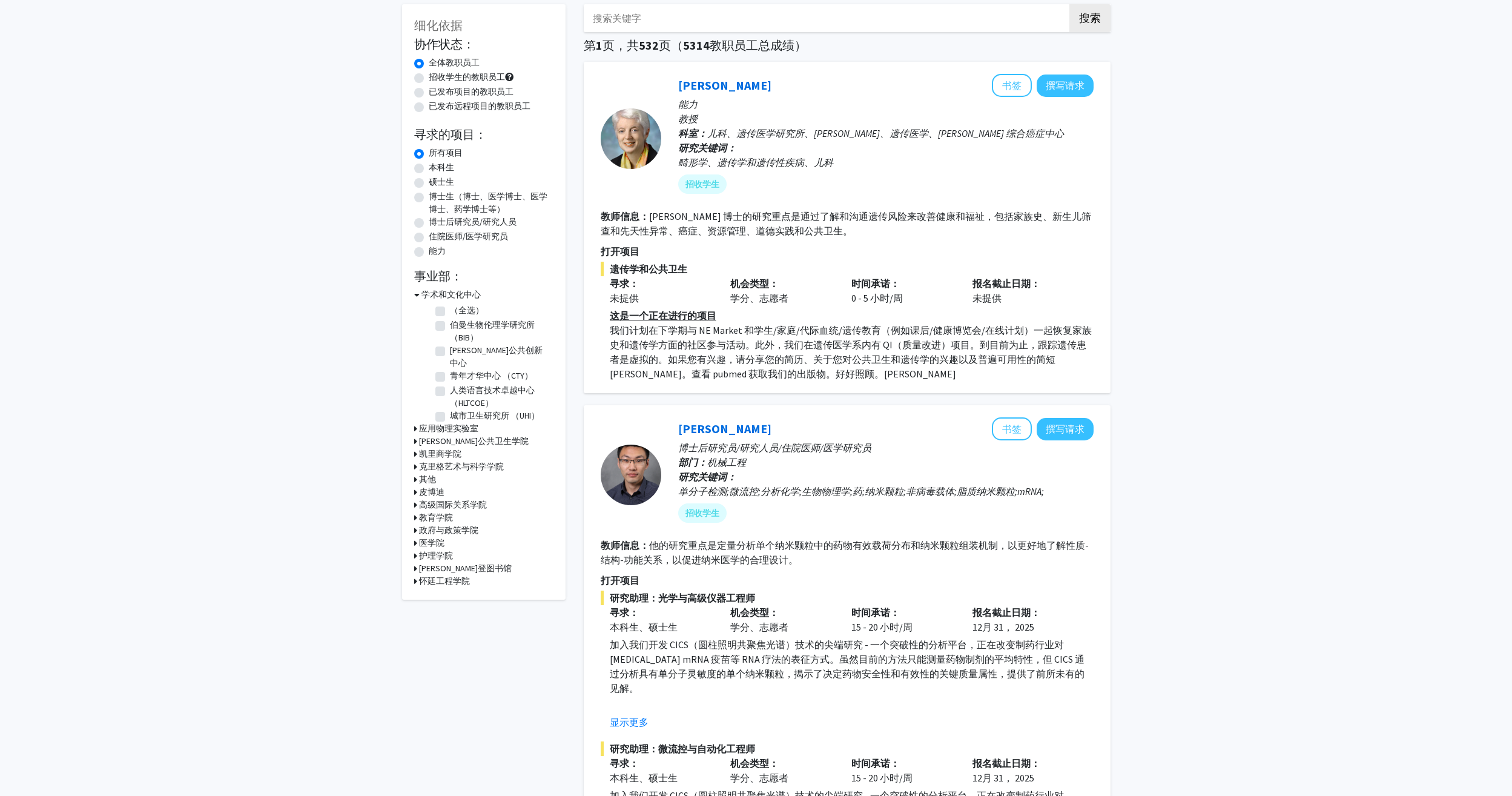
click at [438, 574] on h3 "怀廷工程学院" at bounding box center [444, 580] width 51 height 13
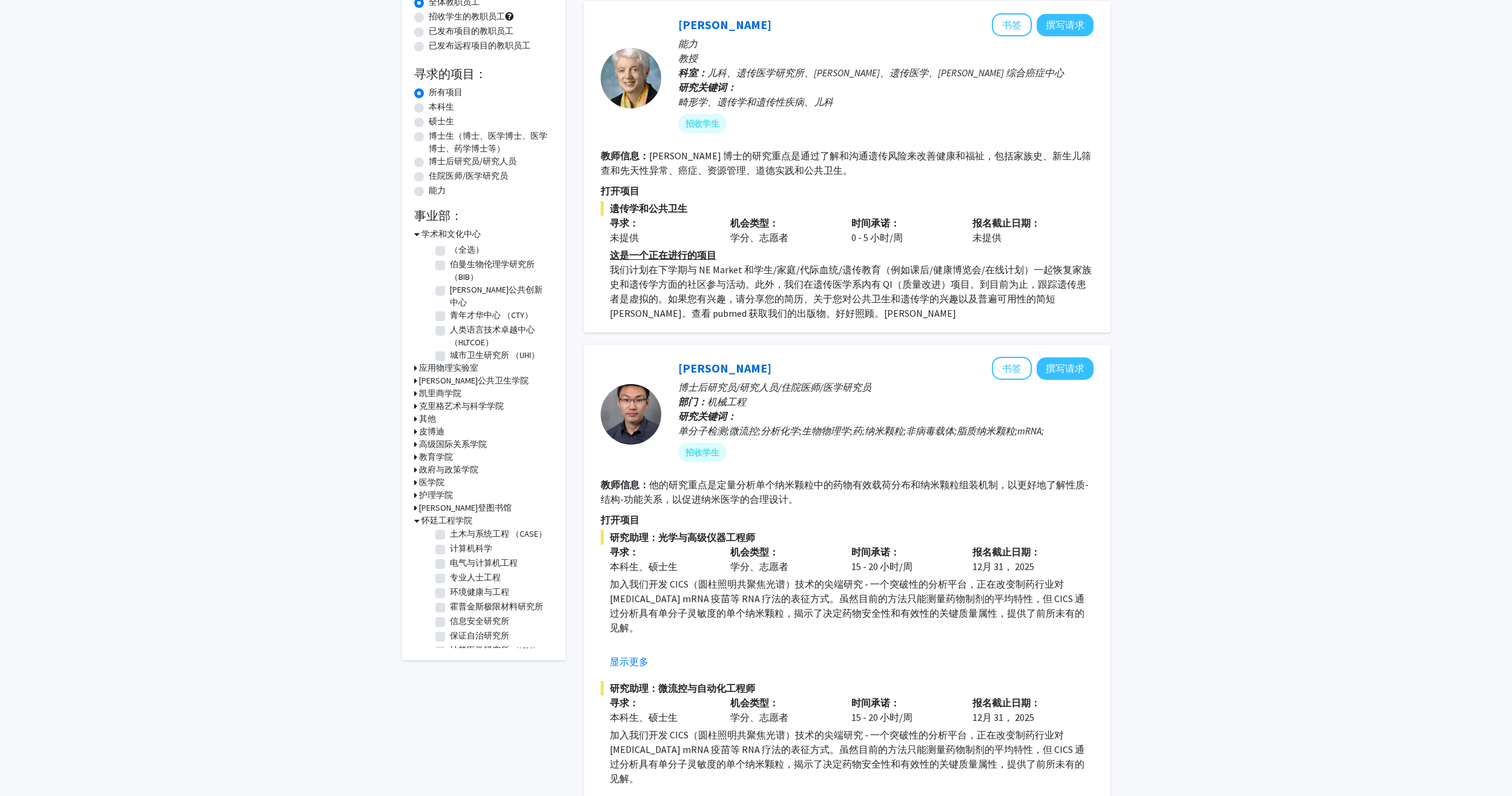
scroll to position [242, 0]
click at [450, 584] on label "计算医学研究所 （ICM）" at bounding box center [495, 577] width 91 height 13
click at [450, 579] on input "计算医学研究所 （ICM）" at bounding box center [453, 574] width 8 height 8
checkbox input "true"
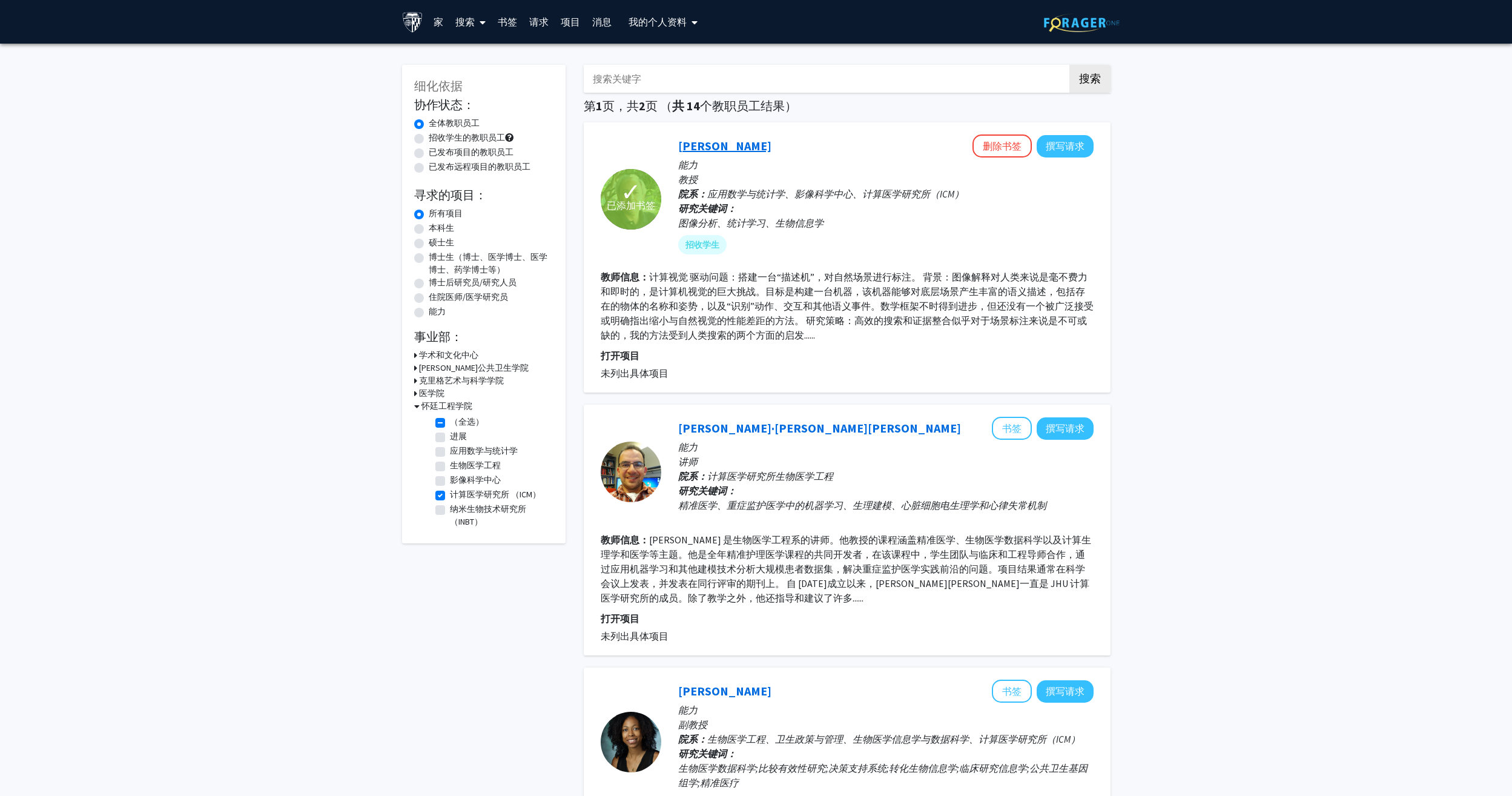
click at [688, 150] on link "唐纳德·格曼" at bounding box center [725, 145] width 93 height 16
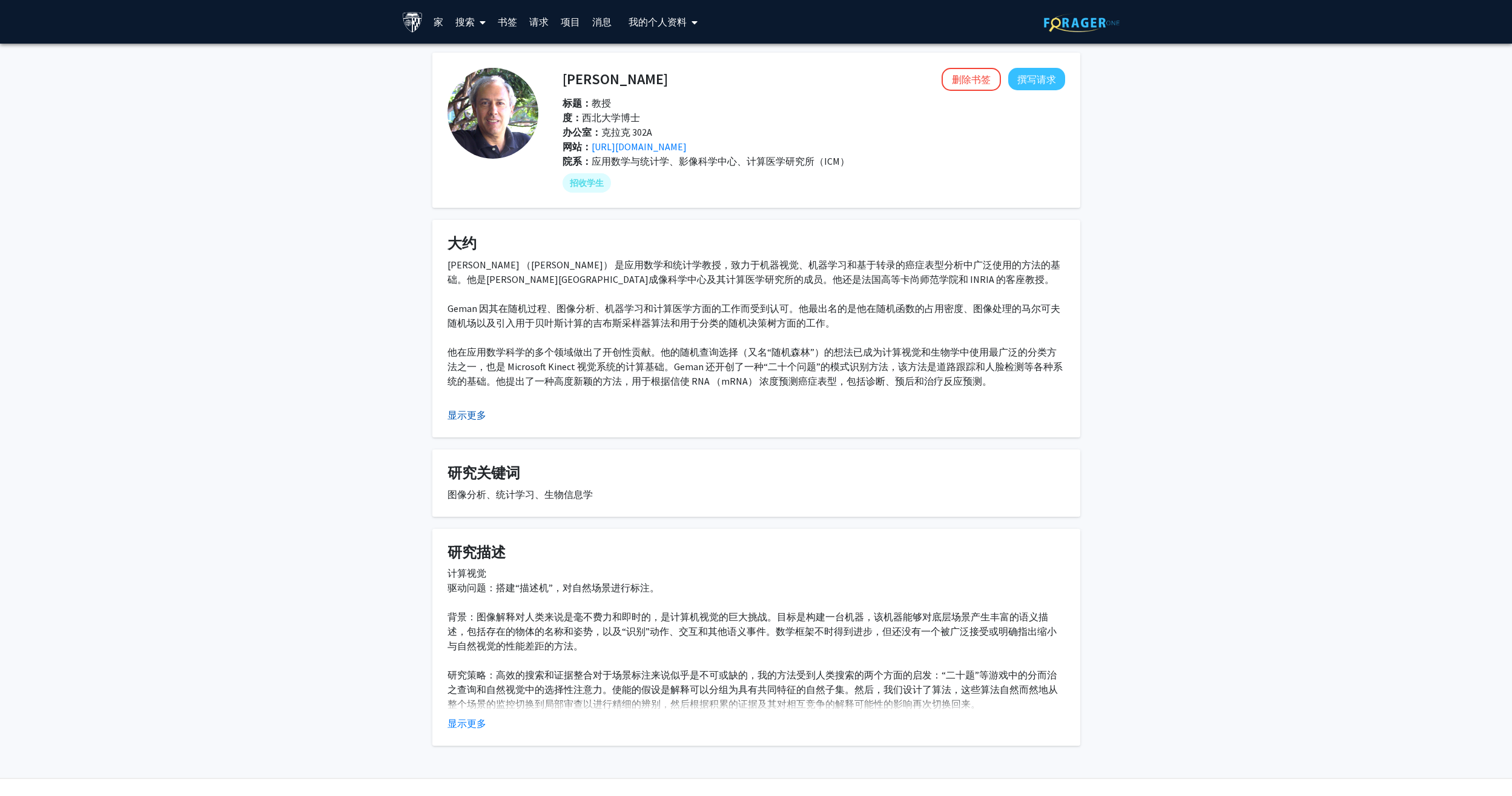
click at [471, 413] on button "显示更多" at bounding box center [467, 415] width 38 height 15
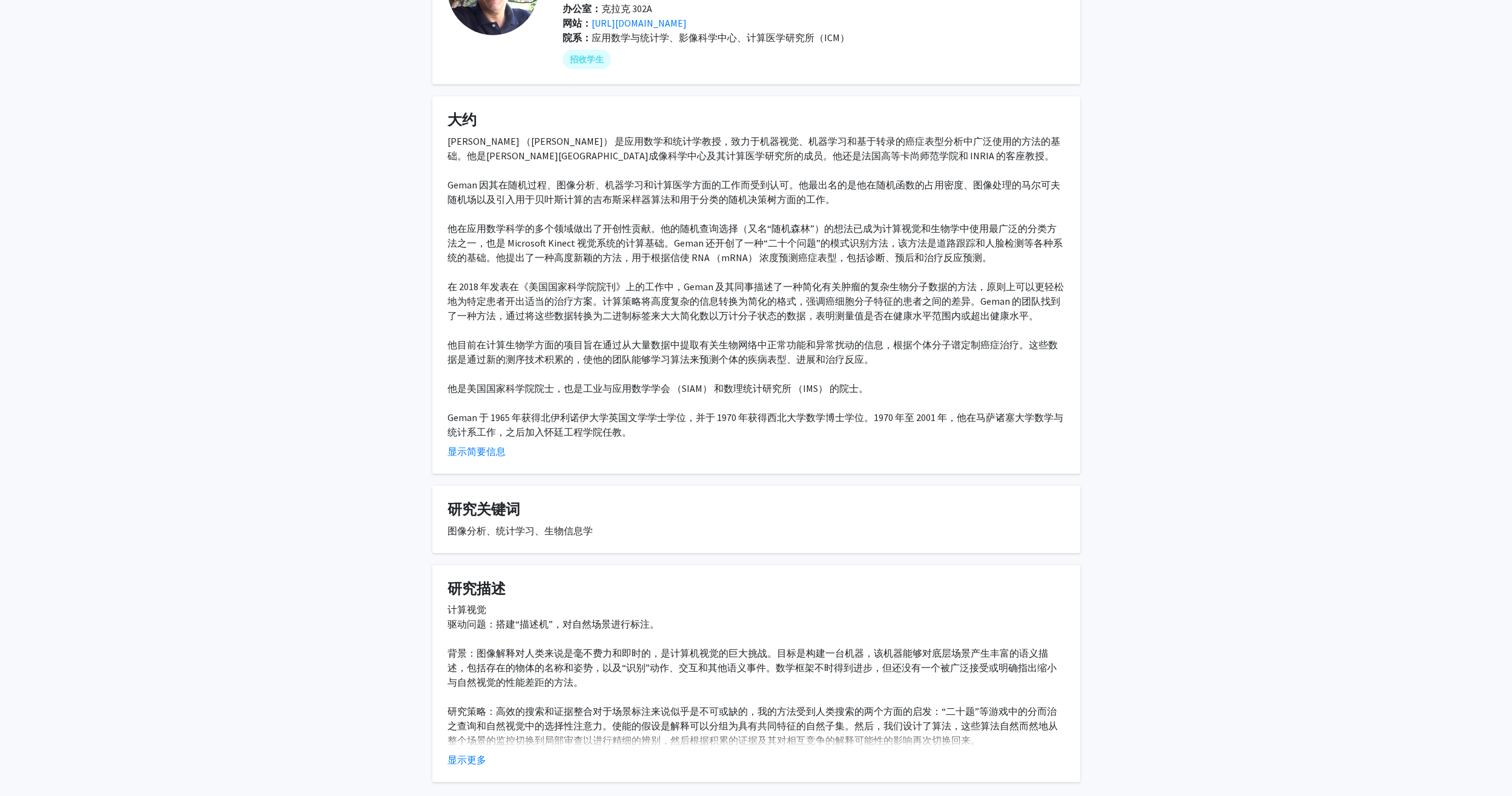
scroll to position [185, 0]
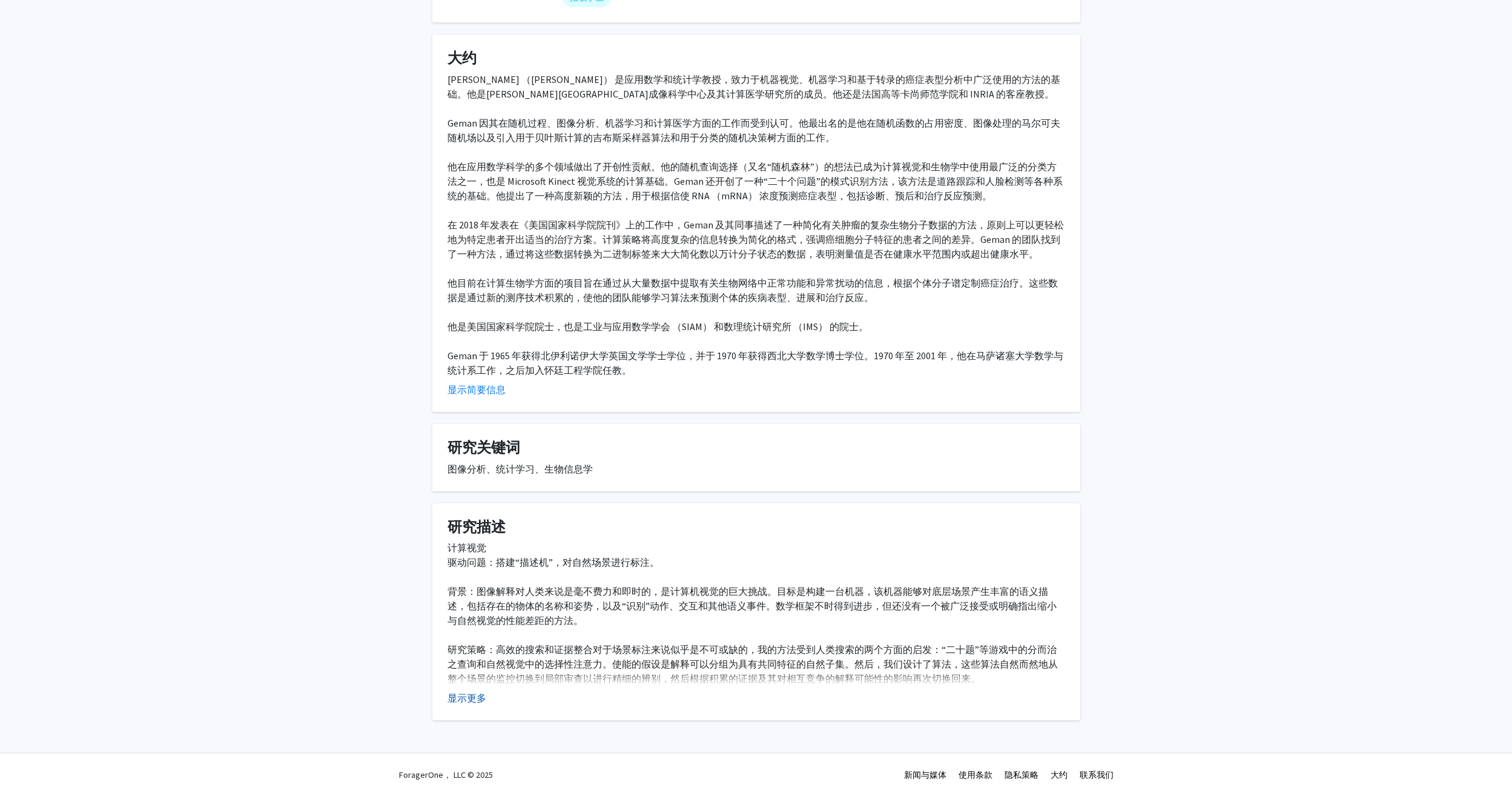
click at [470, 700] on button "显示更多" at bounding box center [467, 698] width 38 height 15
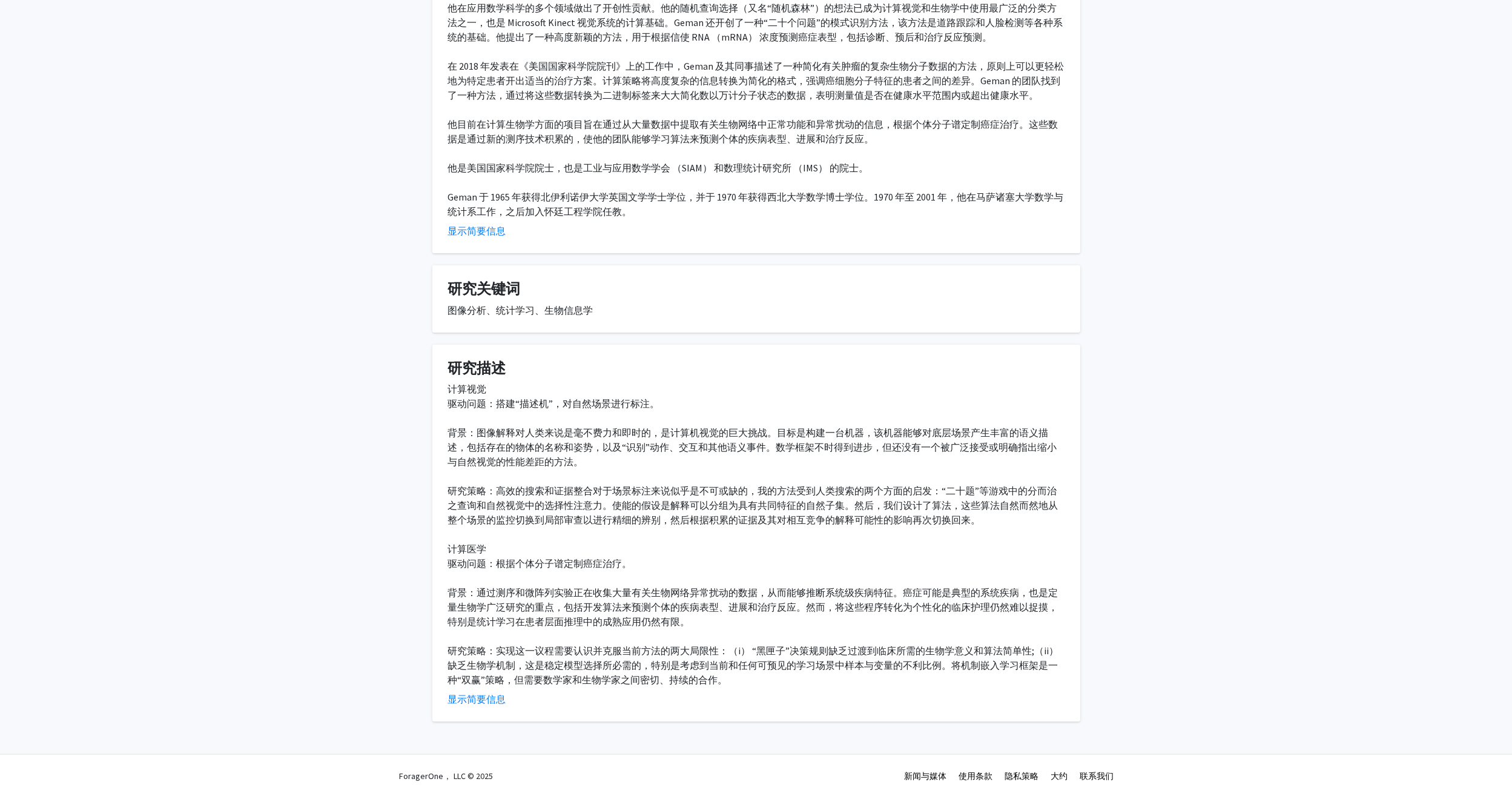
scroll to position [345, 0]
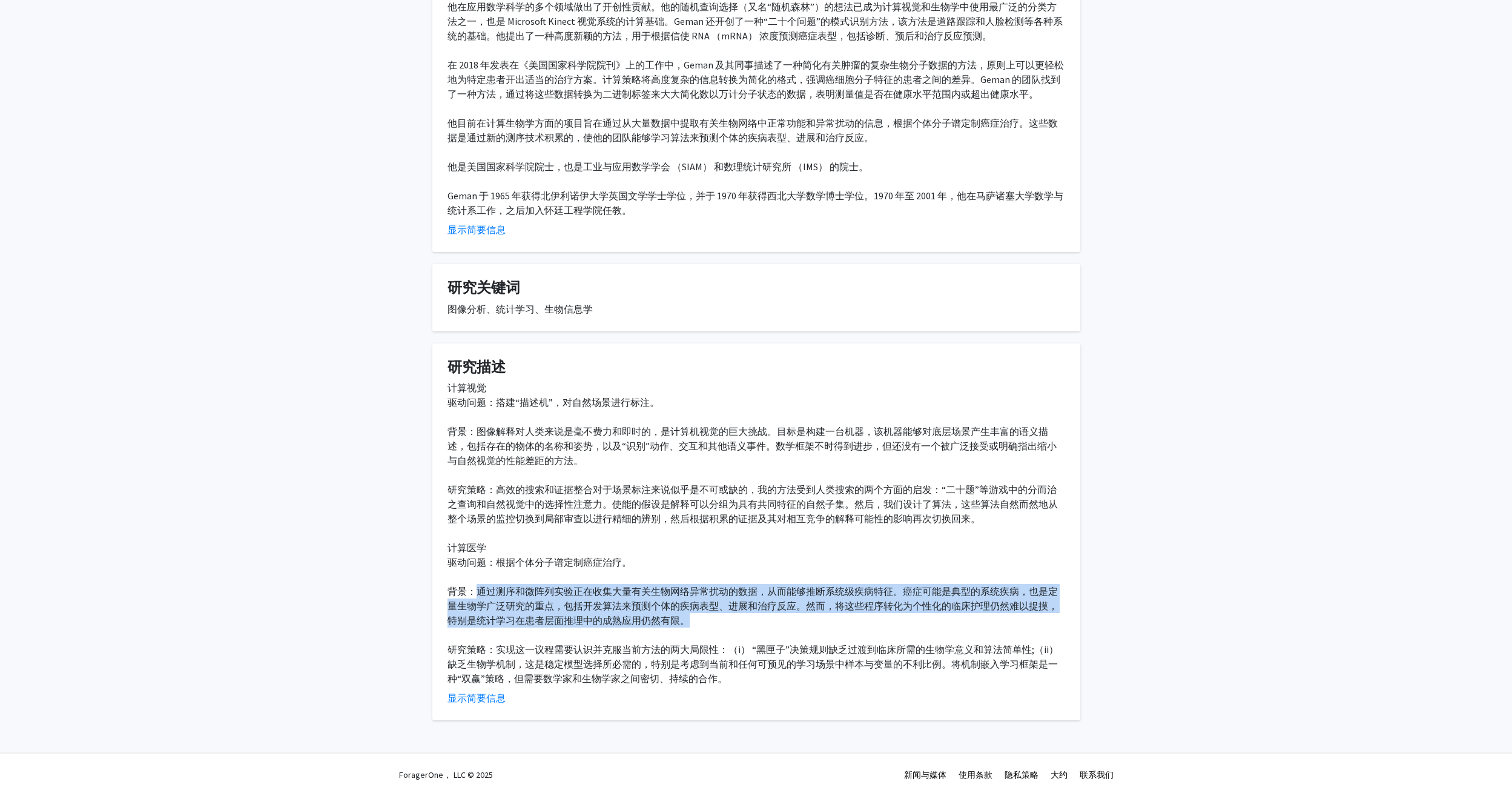
drag, startPoint x: 476, startPoint y: 591, endPoint x: 739, endPoint y: 614, distance: 264.0
click at [739, 614] on div "计算视觉 驱动问题：搭建“描述机”，对自然场景进行标注。 背景：图像解释对人类来说是毫不费力和即时的，是计算机视觉的巨大挑战。目标是构建一台机器，该机器能够对…" at bounding box center [756, 532] width 618 height 305
click at [493, 699] on button "显示简要信息" at bounding box center [476, 698] width 58 height 15
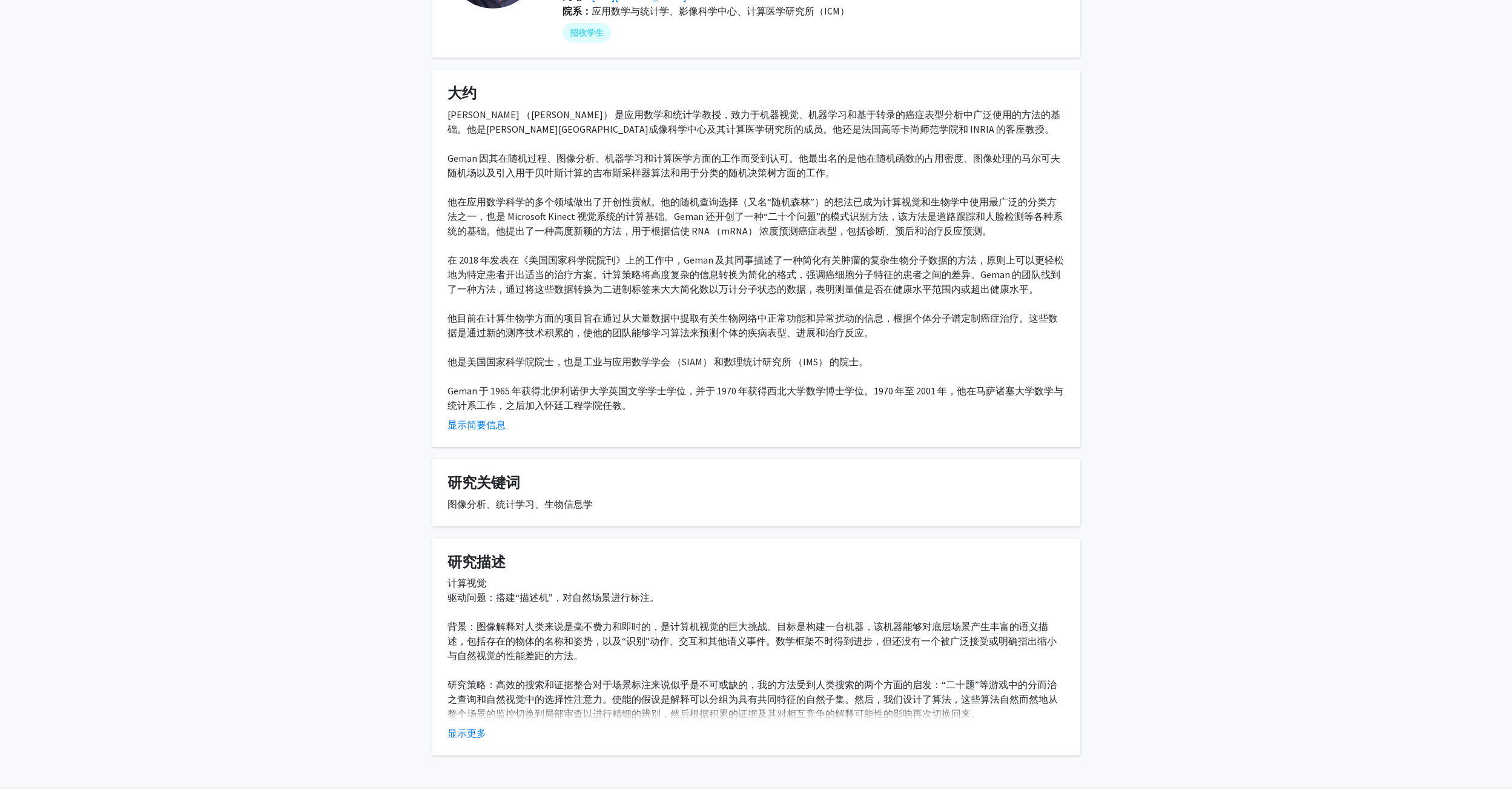
scroll to position [0, 0]
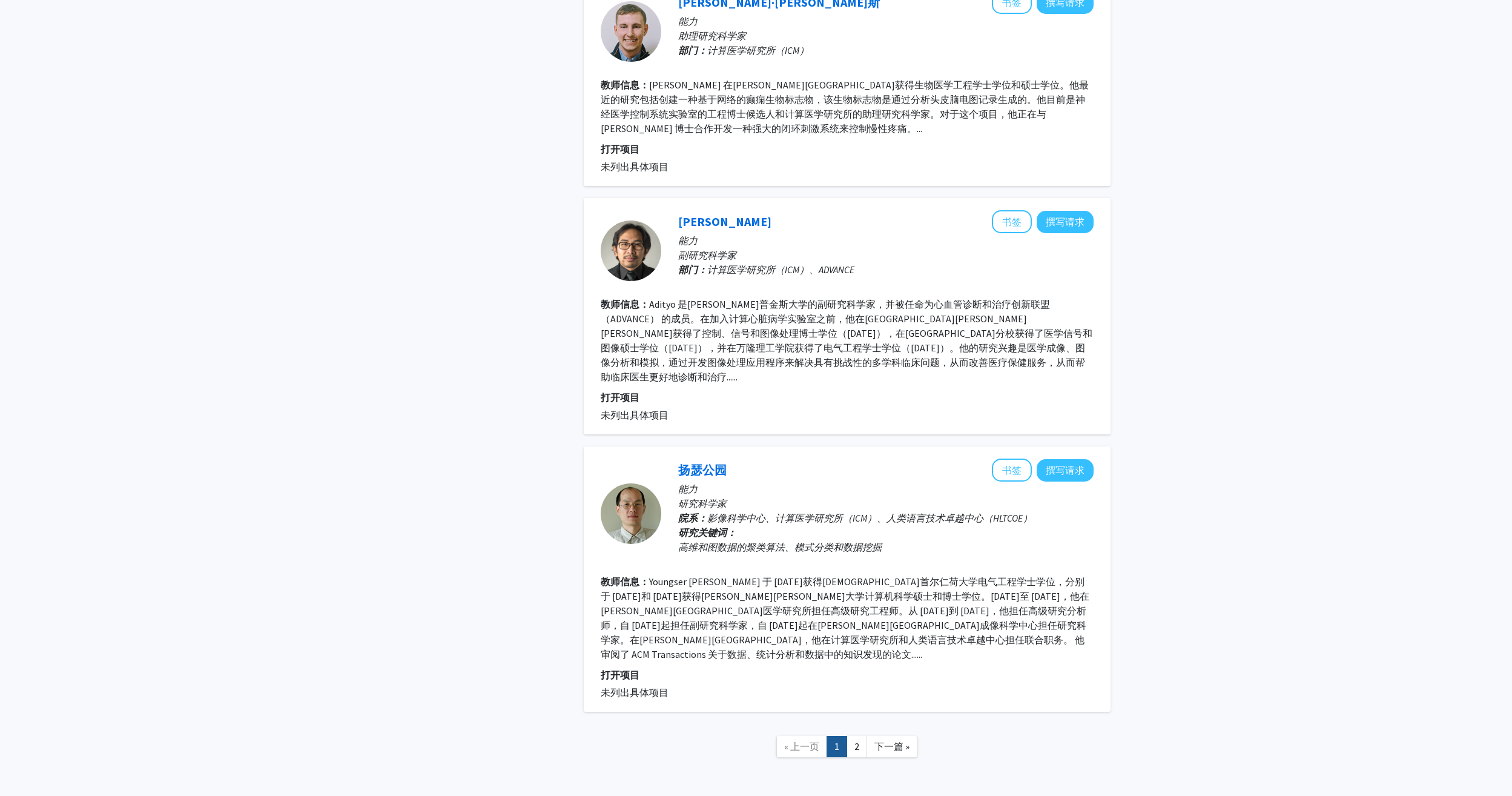
scroll to position [1955, 0]
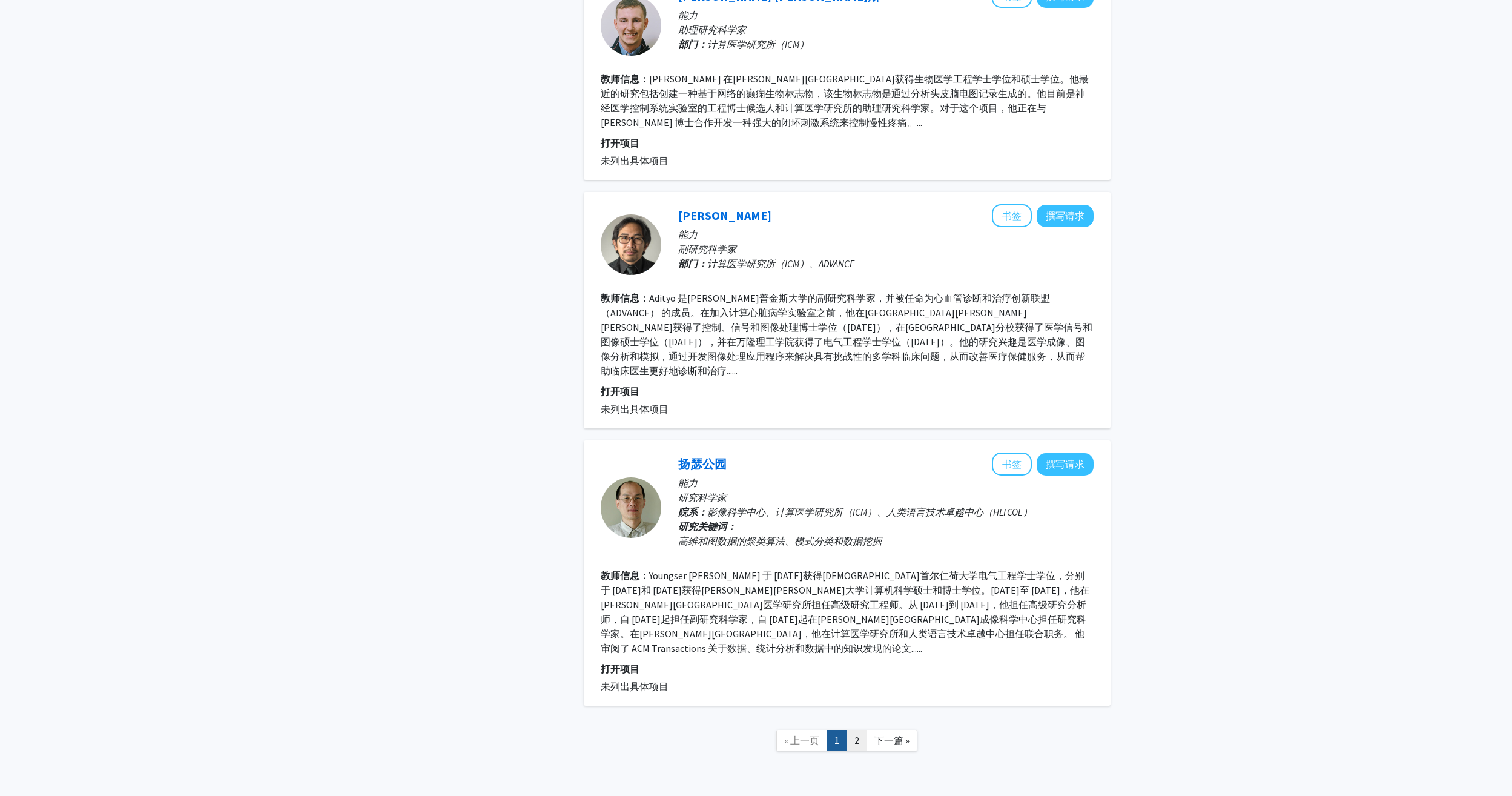
click at [850, 730] on link "2" at bounding box center [857, 740] width 21 height 21
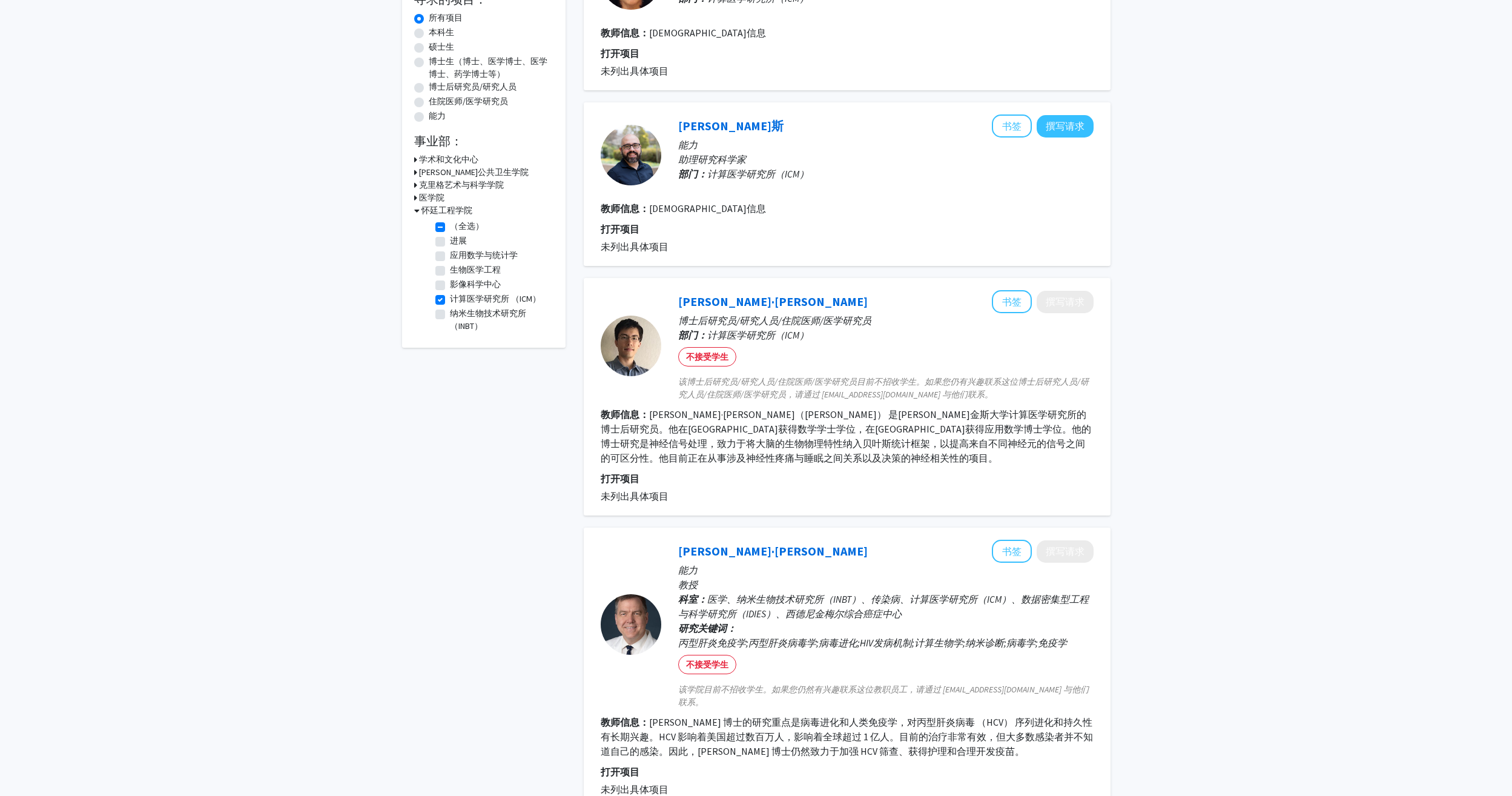
scroll to position [208, 0]
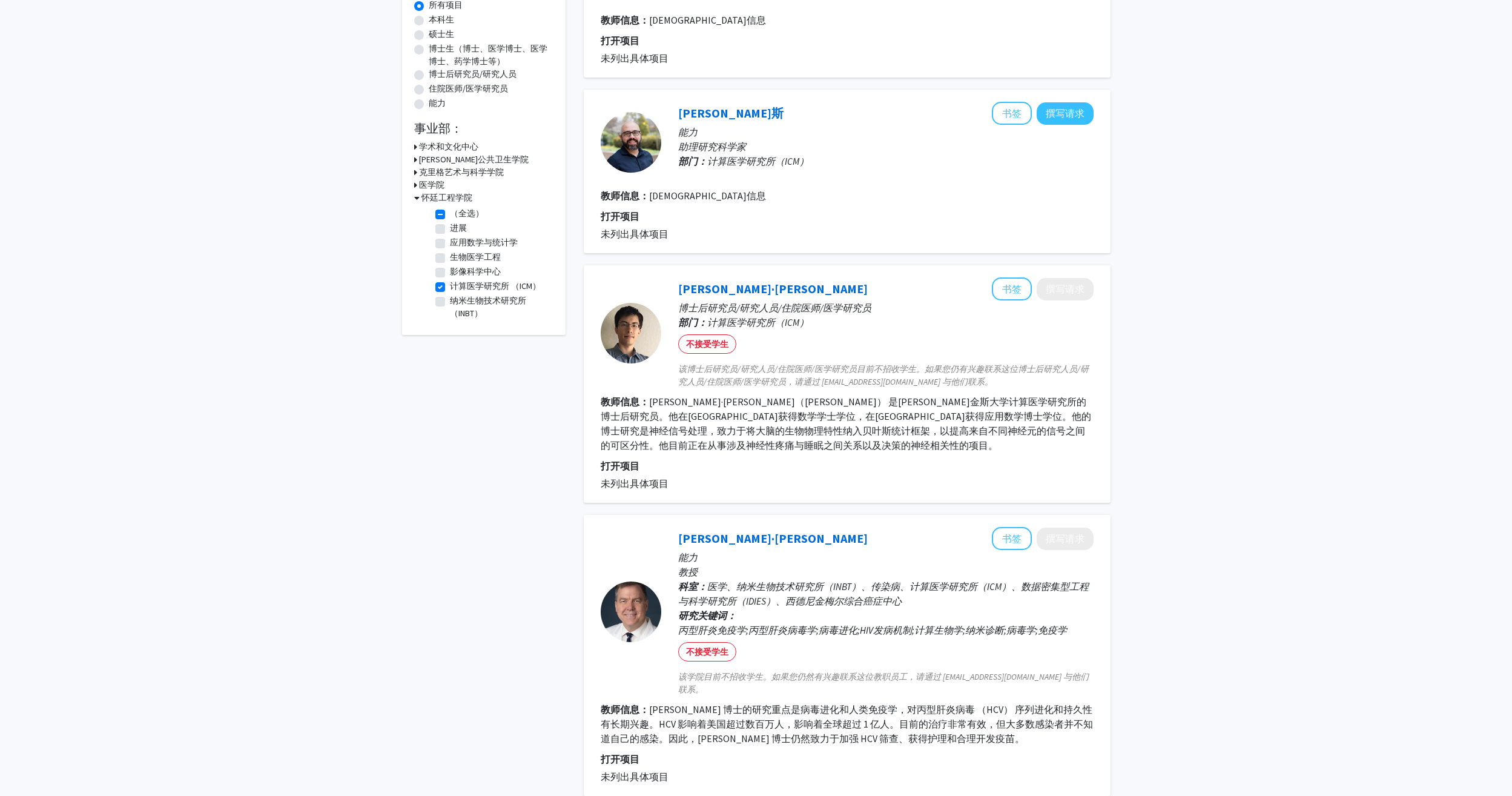
click at [450, 287] on label "计算医学研究所 （ICM）" at bounding box center [495, 286] width 91 height 13
click at [450, 287] on input "计算医学研究所 （ICM）" at bounding box center [453, 284] width 8 height 8
checkbox input "false"
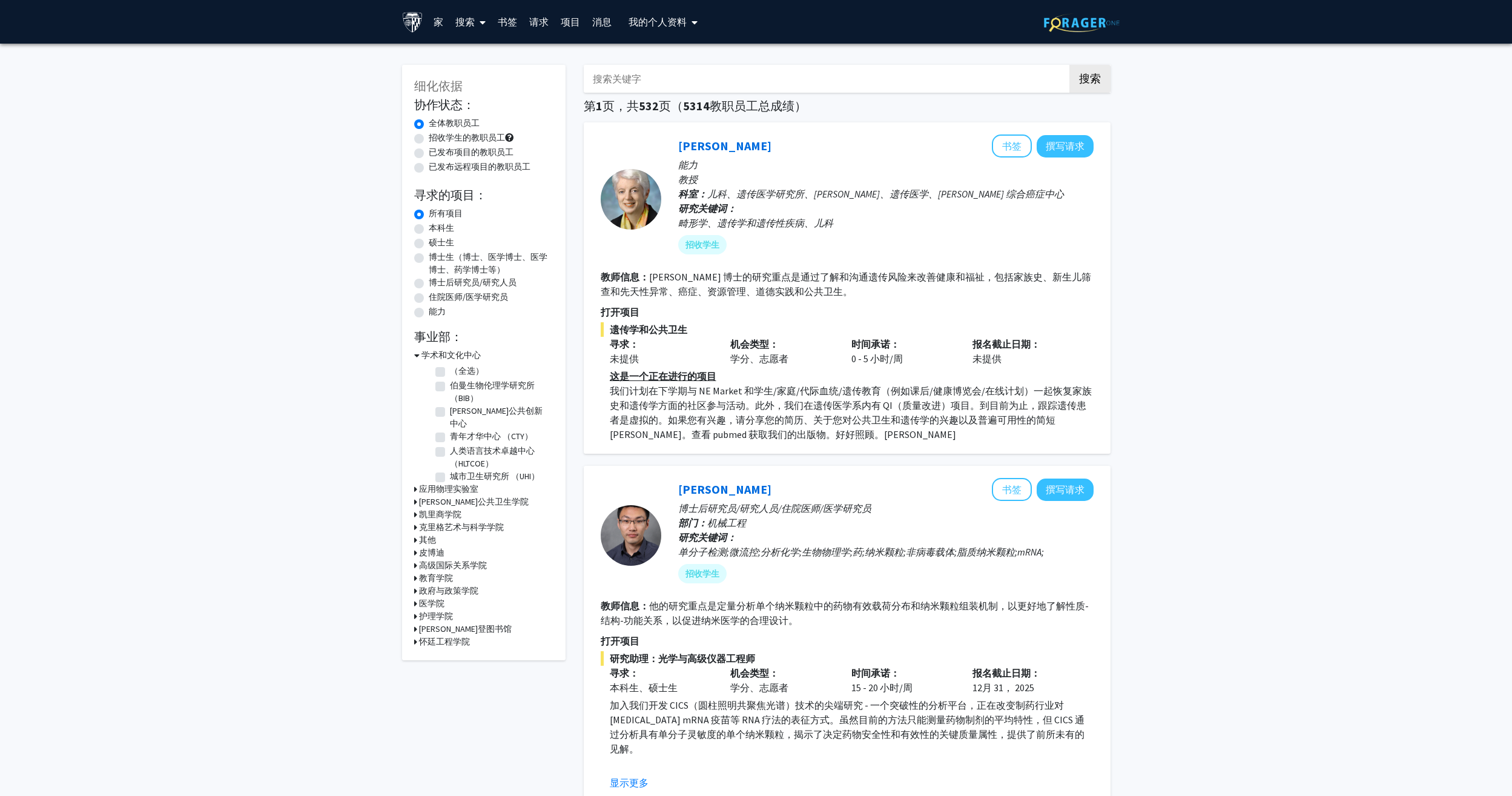
click at [457, 638] on h3 "怀廷工程学院" at bounding box center [444, 641] width 51 height 13
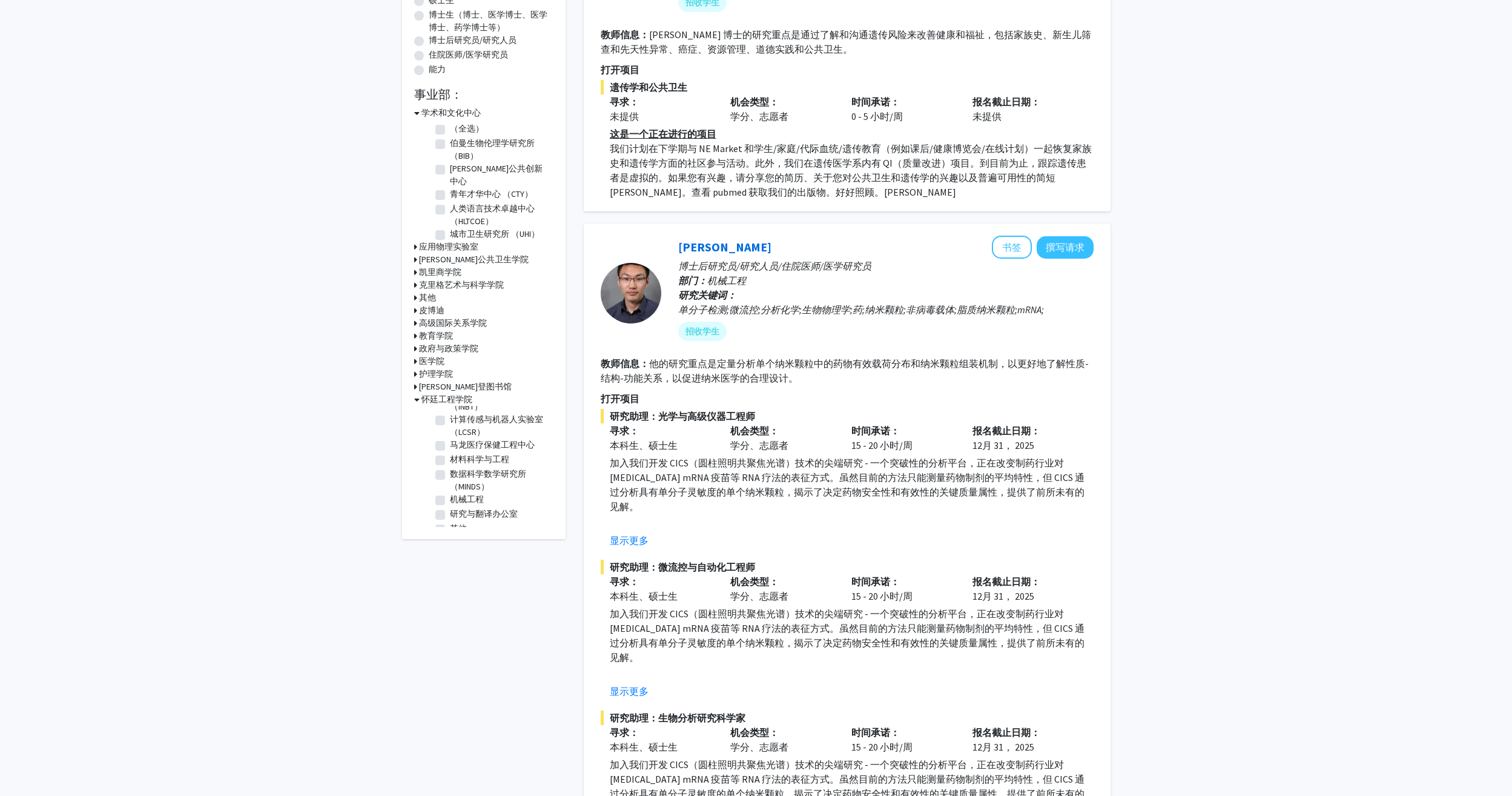
scroll to position [318, 0]
click at [450, 490] on label "数据科学数学研究所 （MINDS）" at bounding box center [500, 481] width 100 height 25
click at [450, 476] on input "数据科学数学研究所 （MINDS）" at bounding box center [453, 472] width 8 height 8
checkbox input "true"
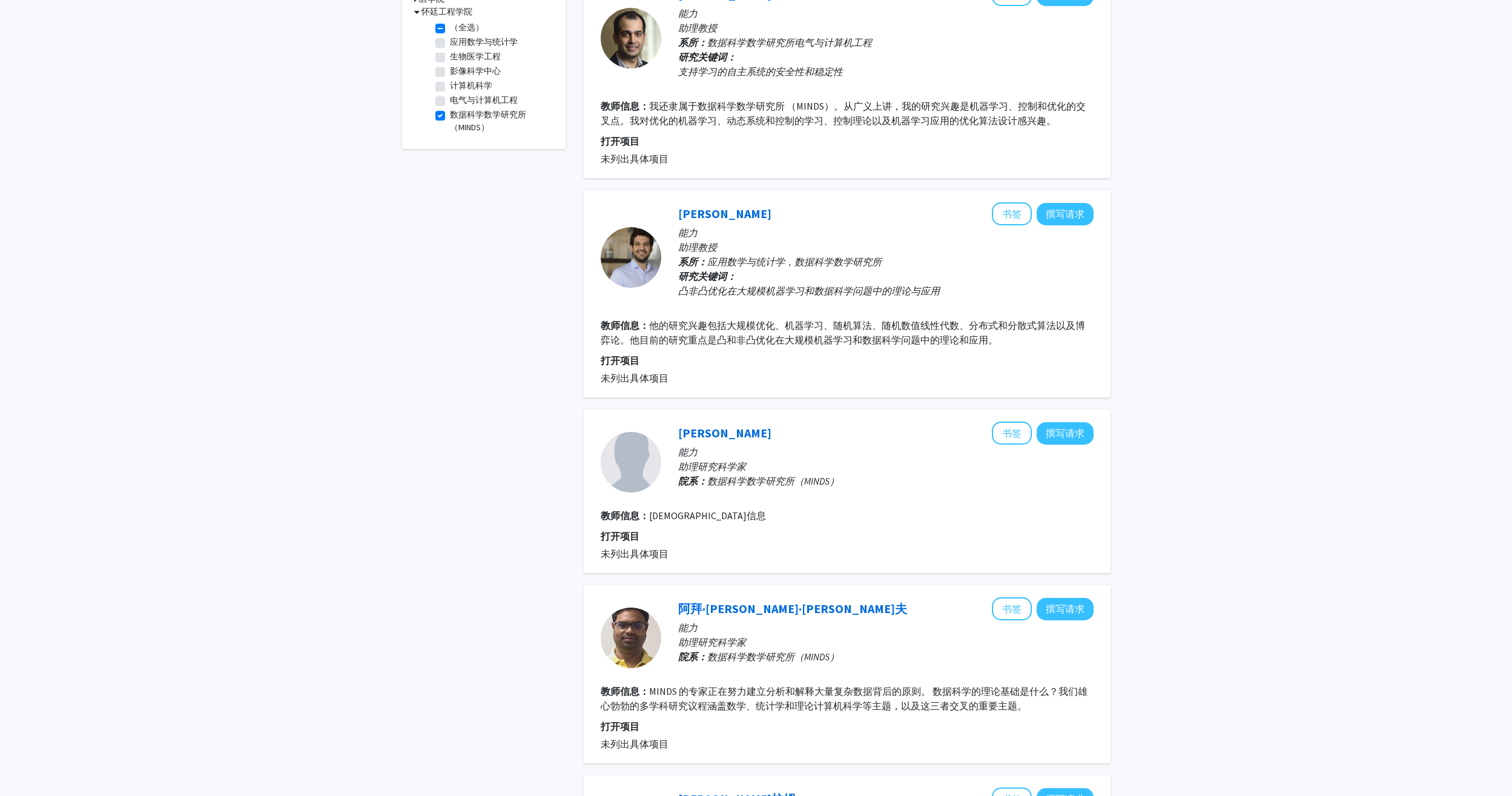
scroll to position [22, 0]
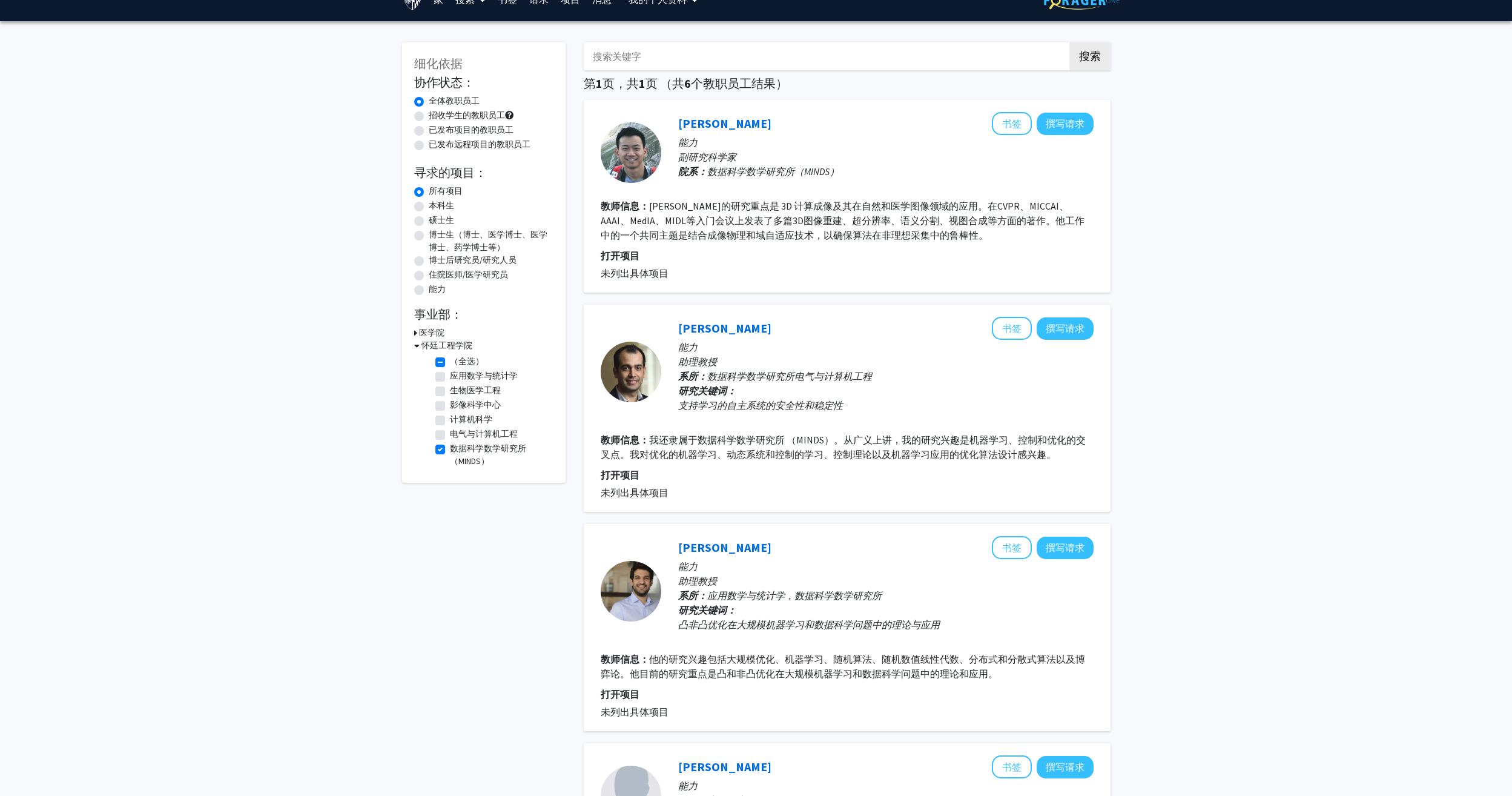
click at [450, 447] on label "数据科学数学研究所 （MINDS）" at bounding box center [500, 455] width 100 height 25
click at [450, 447] on input "数据科学数学研究所 （MINDS）" at bounding box center [453, 446] width 8 height 8
checkbox input "false"
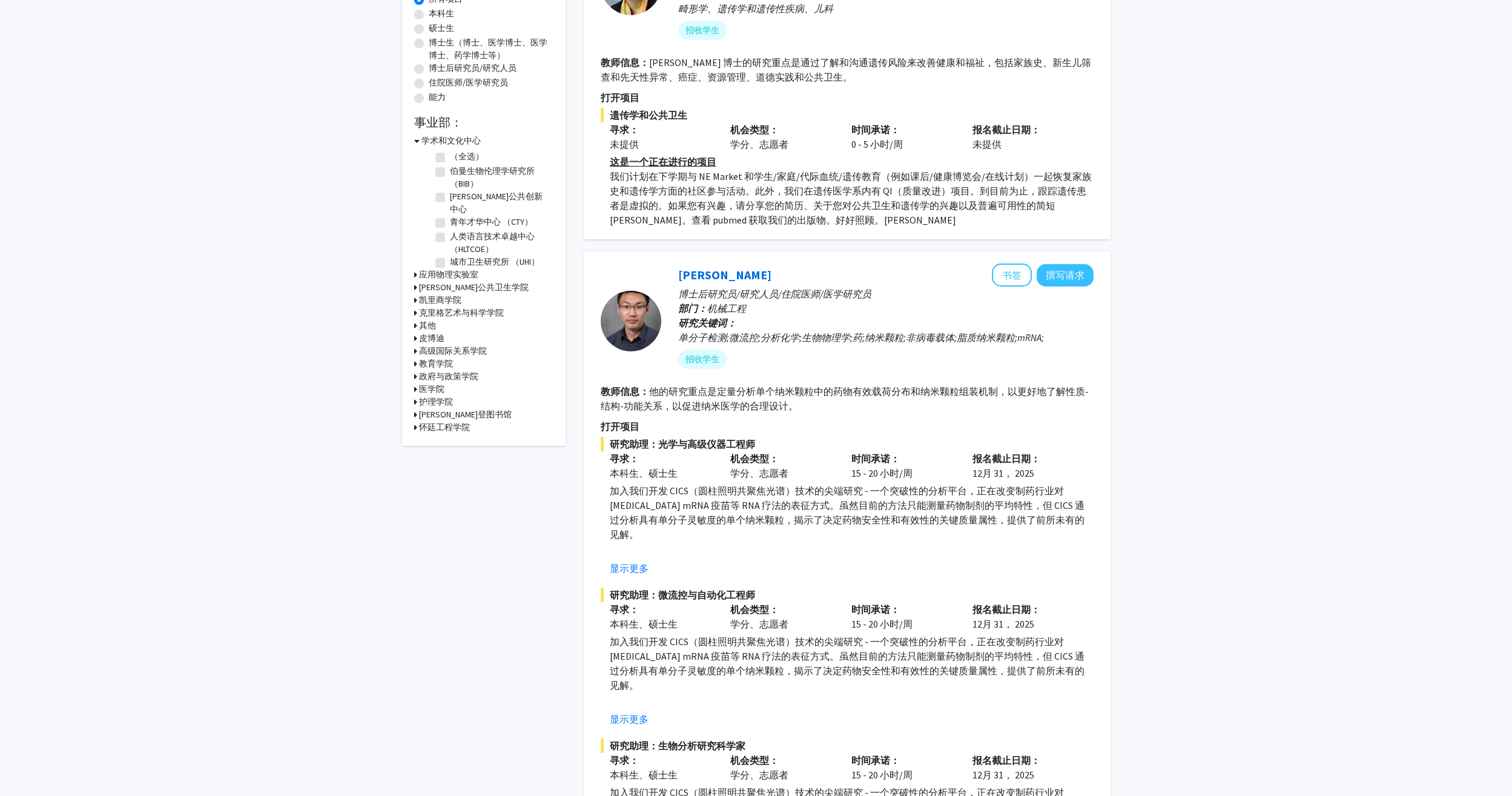
scroll to position [242, 0]
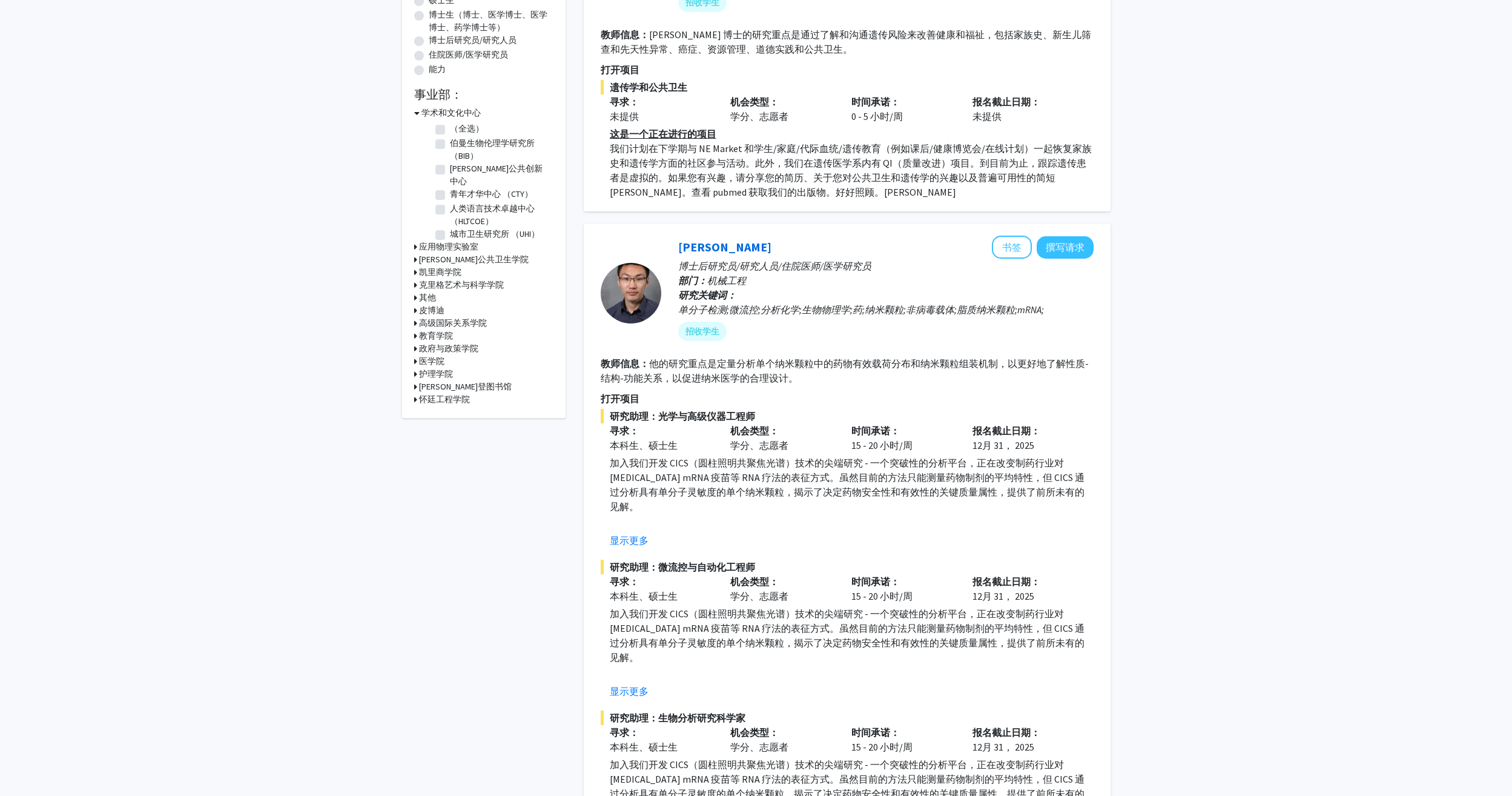
click at [435, 398] on h3 "怀廷工程学院" at bounding box center [444, 399] width 51 height 13
click at [450, 470] on label "纳米生物技术研究所 （INBT）" at bounding box center [500, 462] width 100 height 25
click at [450, 456] on input "纳米生物技术研究所 （INBT）" at bounding box center [453, 453] width 8 height 8
checkbox input "true"
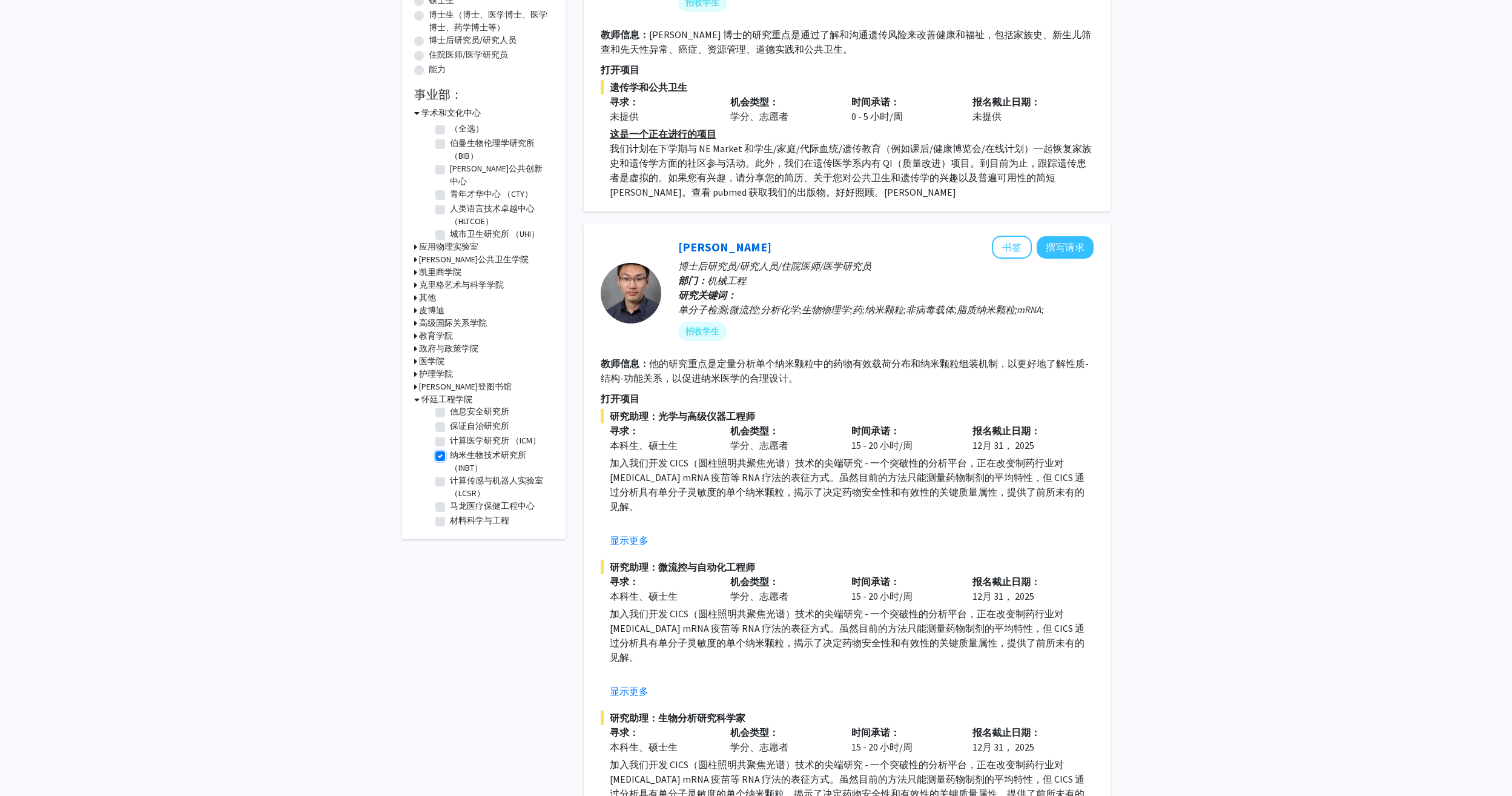
checkbox input "true"
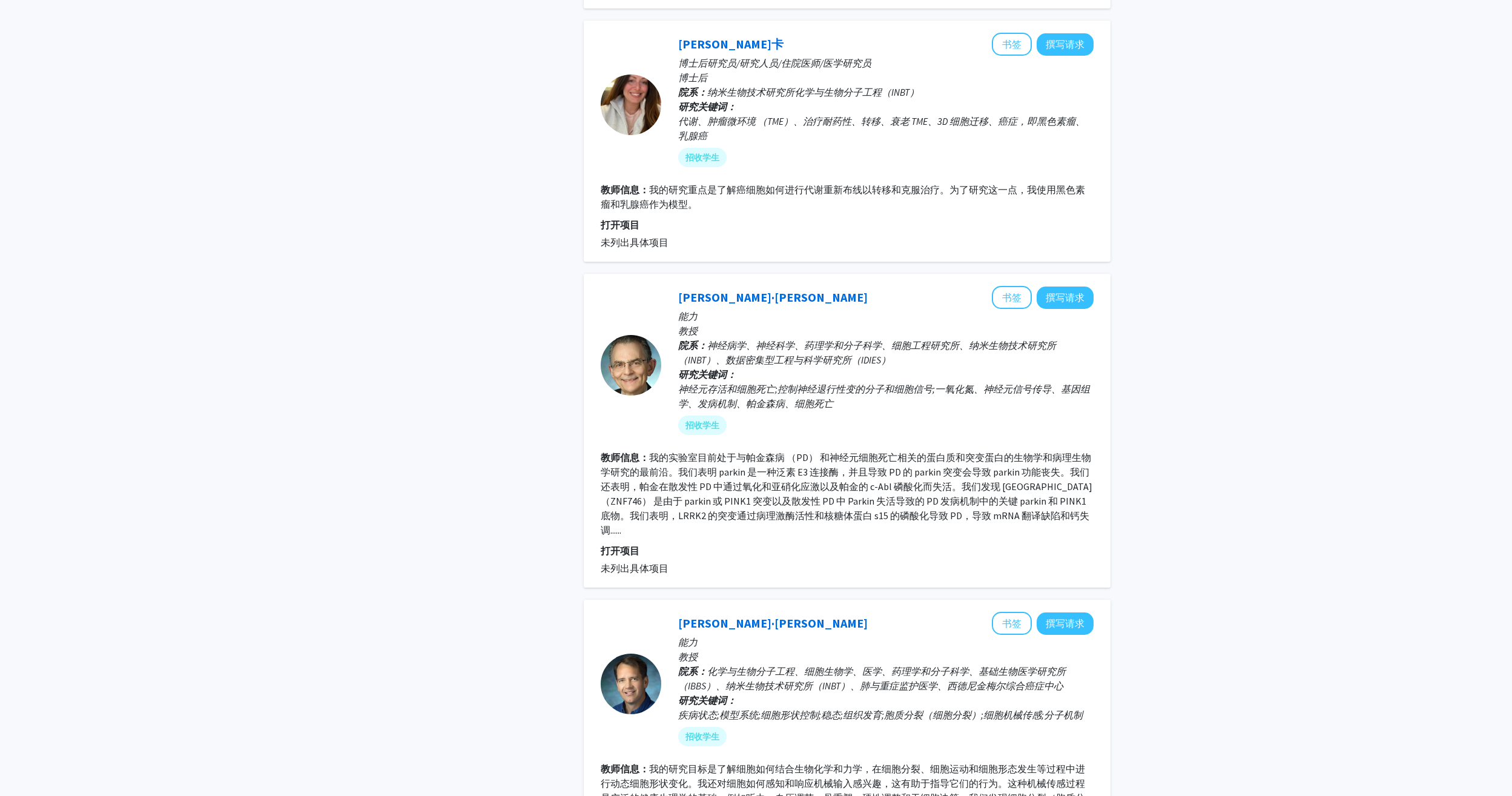
scroll to position [1272, 0]
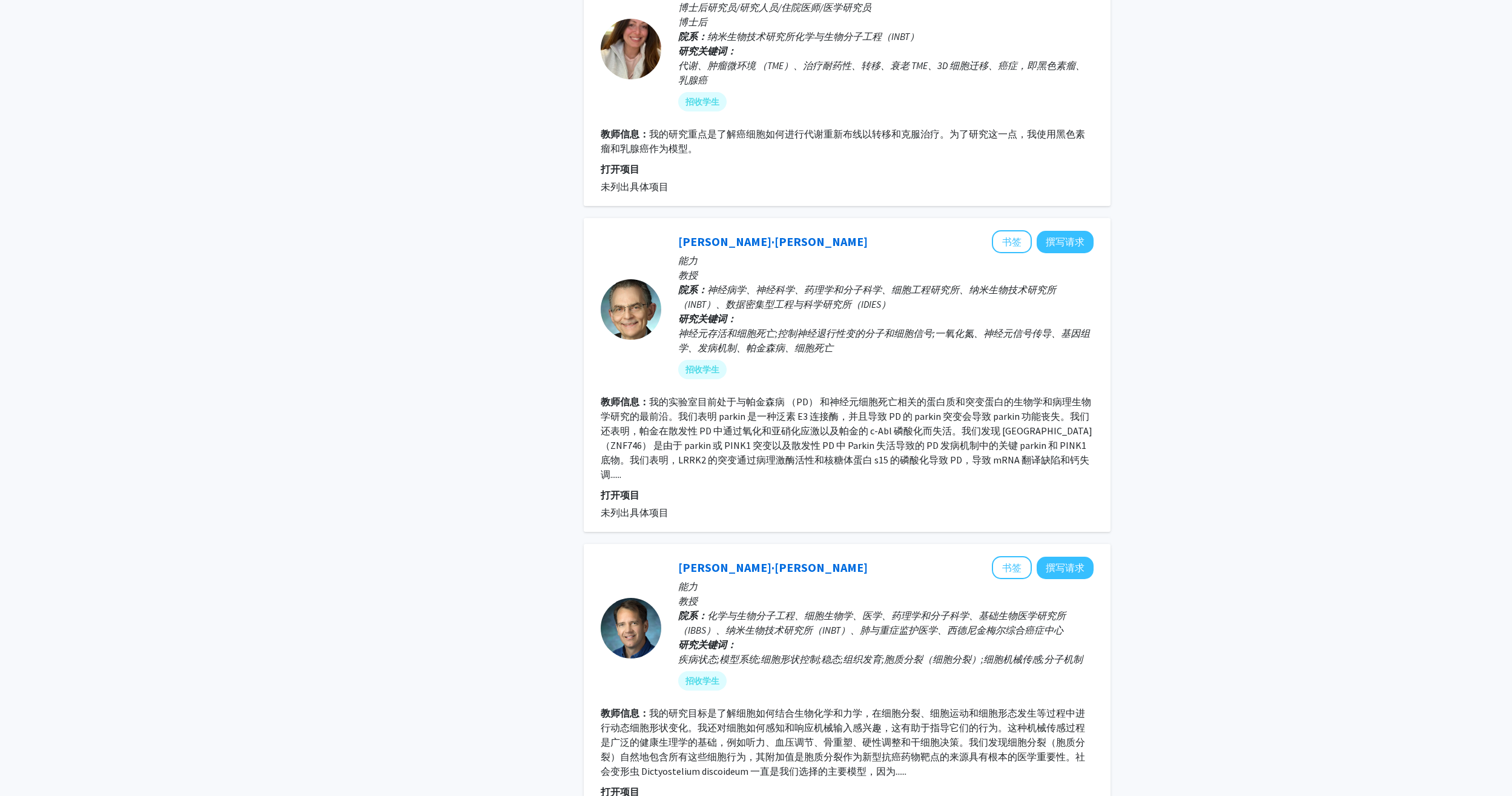
click at [697, 241] on link "泰德·道森" at bounding box center [773, 241] width 190 height 16
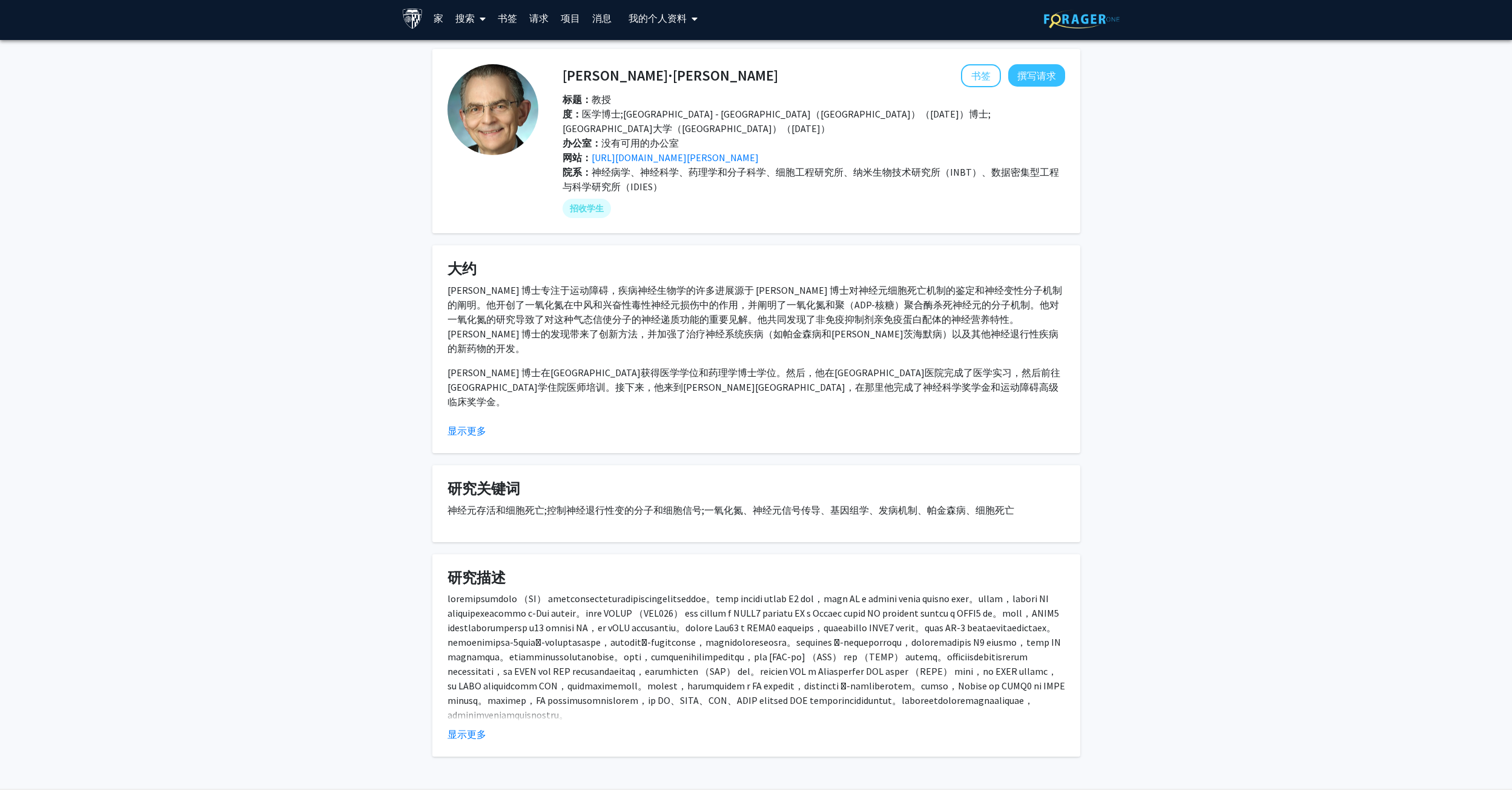
scroll to position [11, 0]
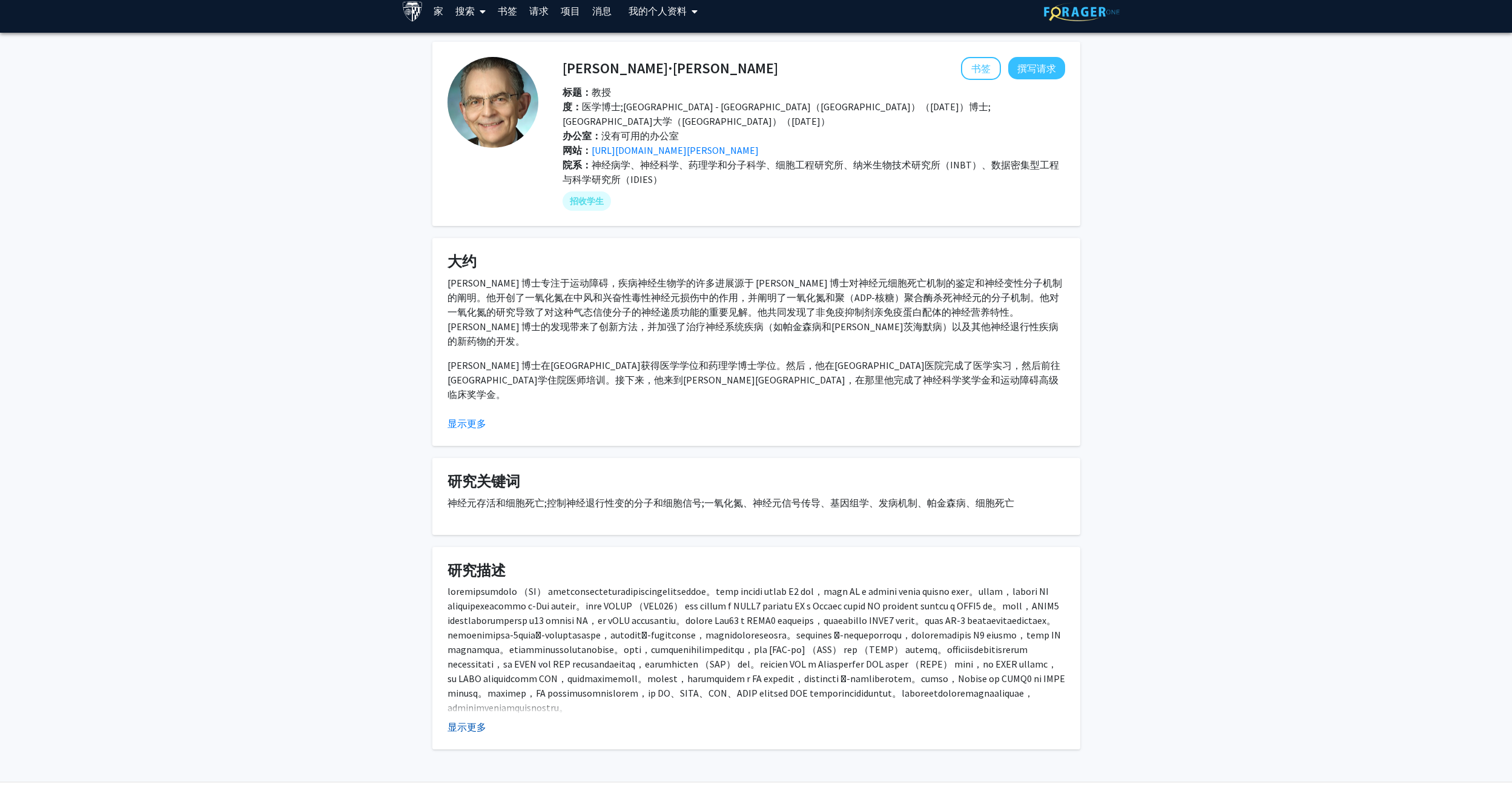
click at [466, 719] on button "显示更多" at bounding box center [467, 727] width 38 height 15
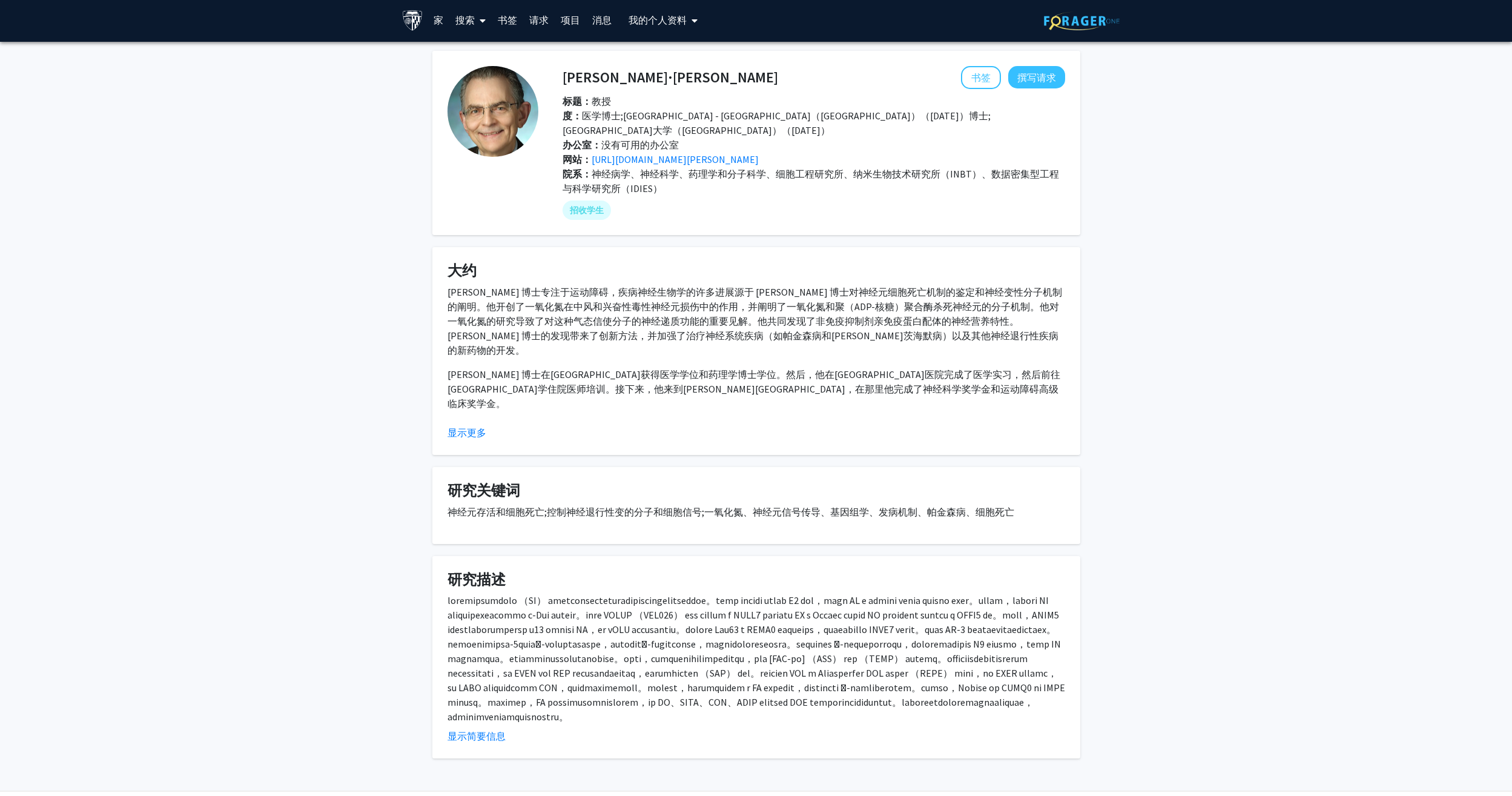
scroll to position [0, 0]
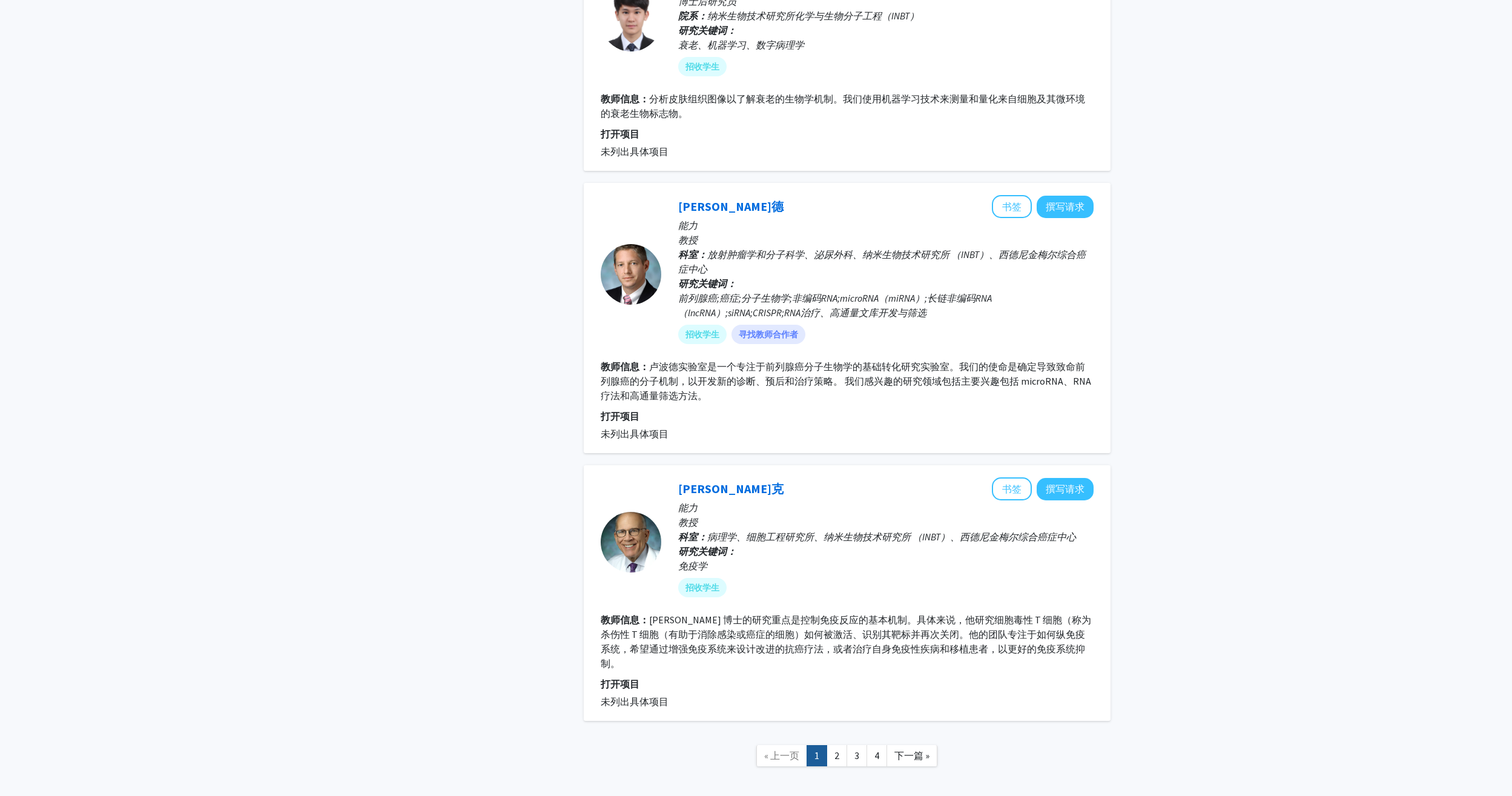
scroll to position [2197, 0]
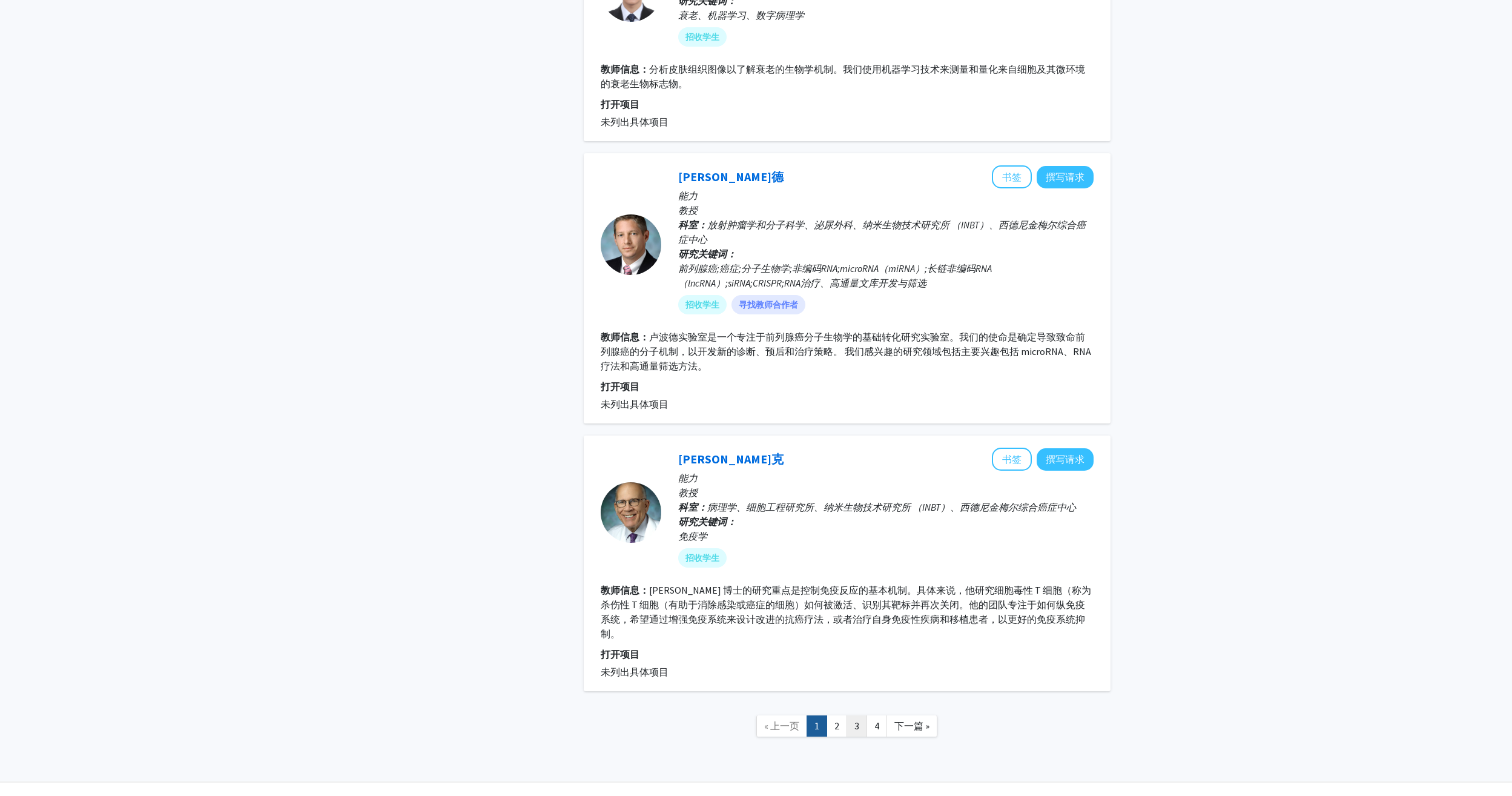
click at [847, 716] on link "3" at bounding box center [857, 726] width 21 height 21
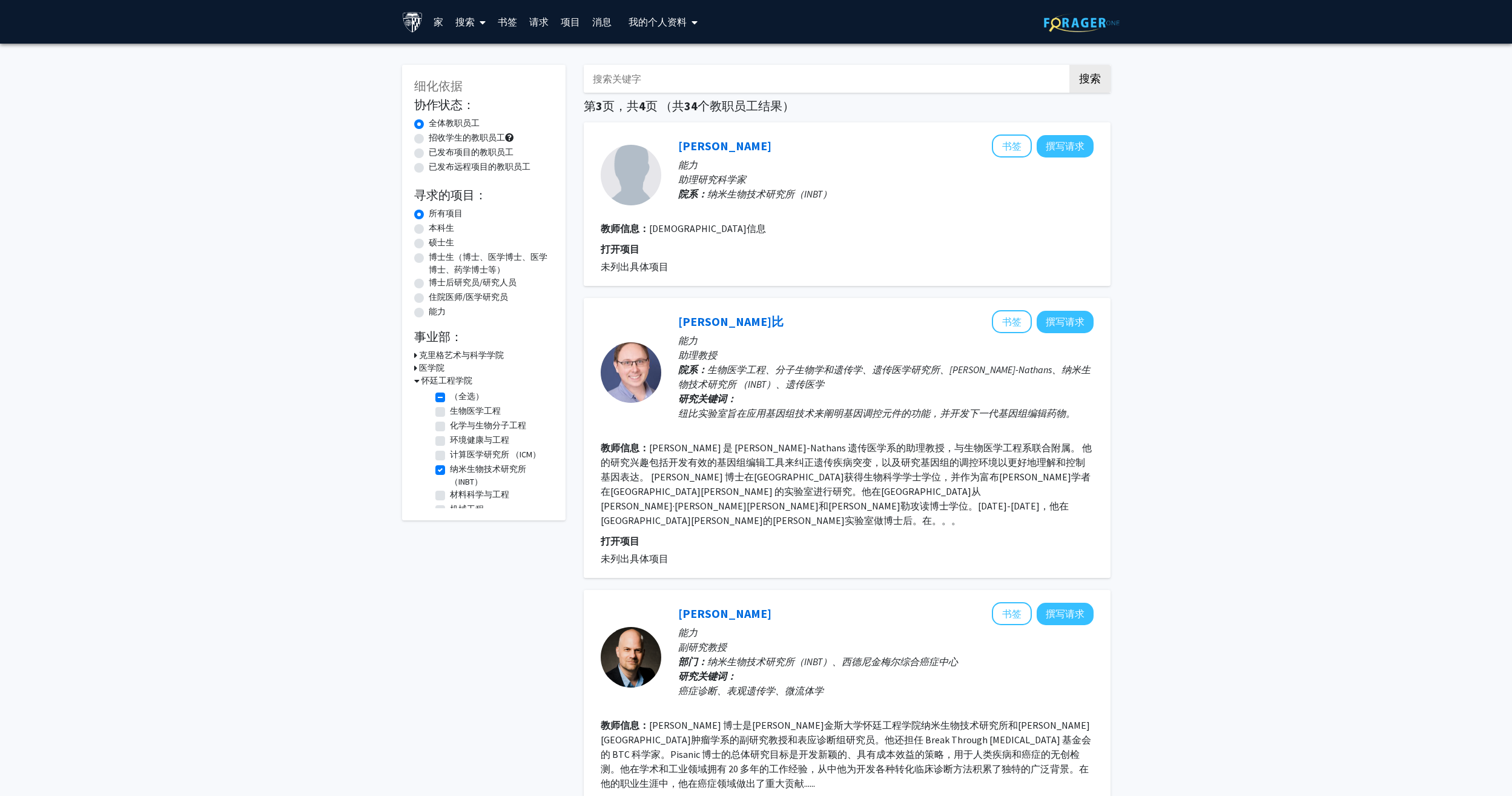
click at [450, 471] on label "纳米生物技术研究所 （INBT）" at bounding box center [500, 476] width 100 height 25
click at [450, 470] on input "纳米生物技术研究所 （INBT）" at bounding box center [453, 467] width 8 height 8
checkbox input "false"
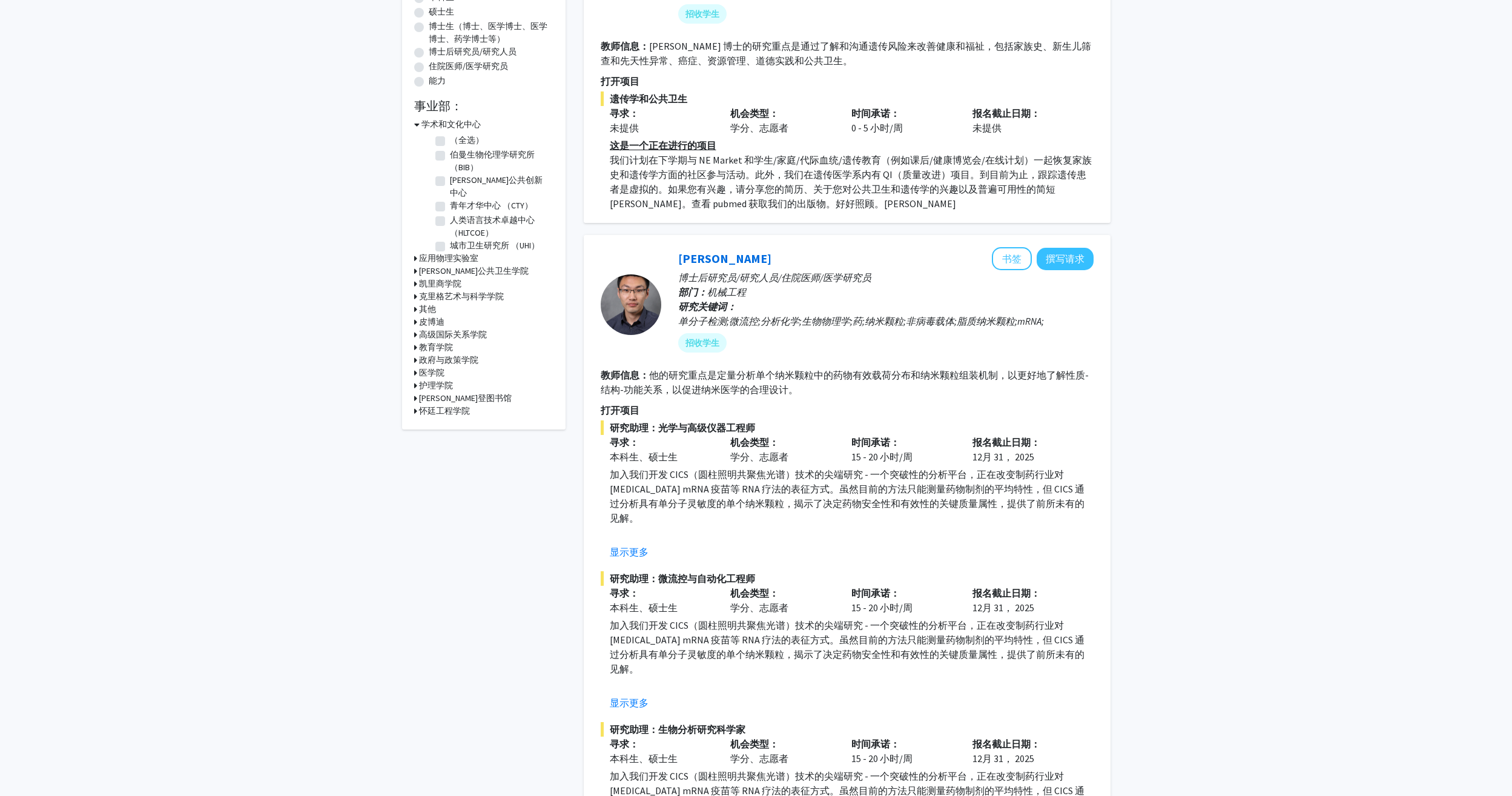
scroll to position [242, 0]
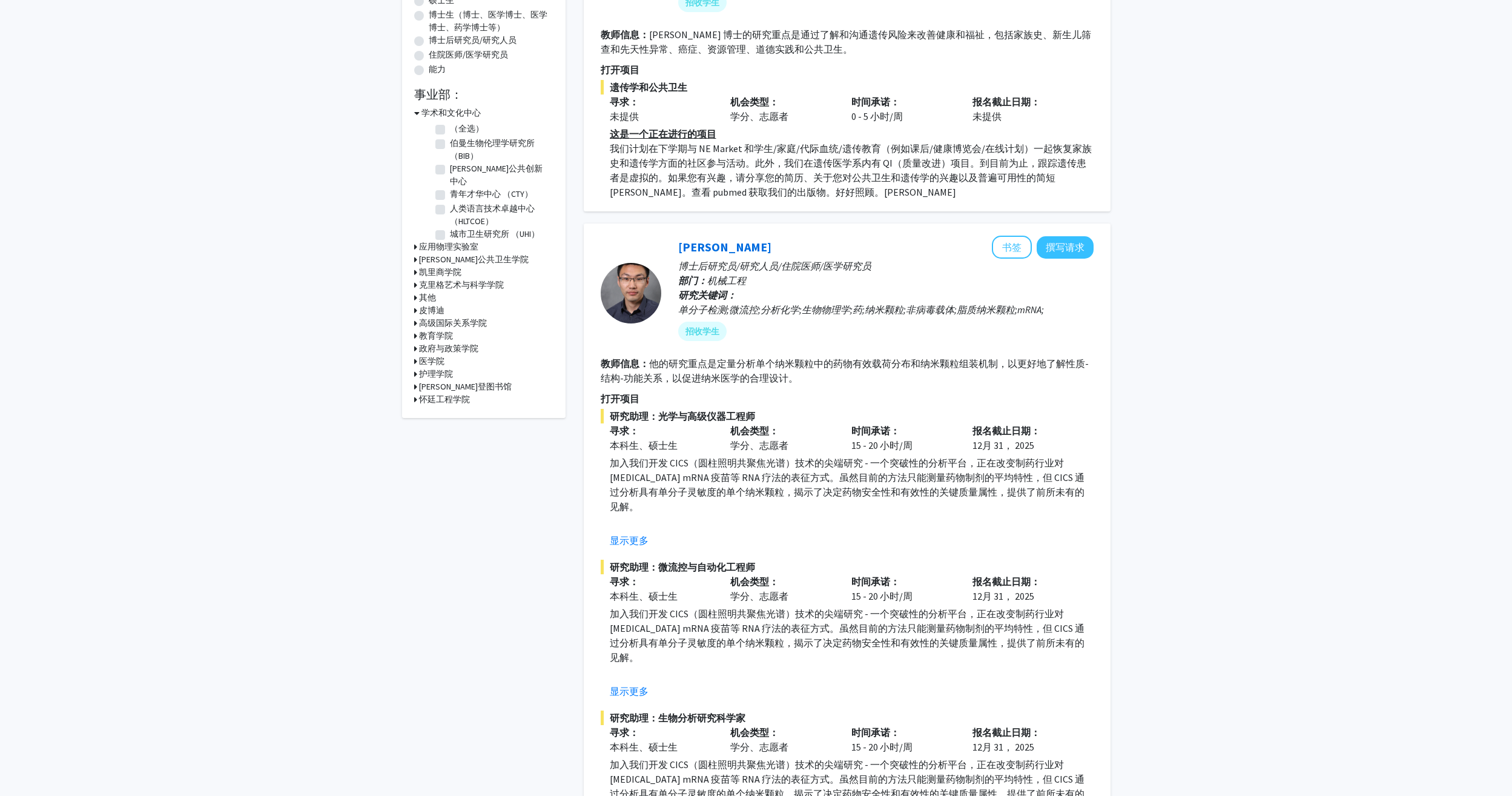
click at [448, 397] on h3 "怀廷工程学院" at bounding box center [444, 399] width 51 height 13
click at [450, 453] on label "计算传感与机器人实验室 （LCSR）" at bounding box center [500, 442] width 100 height 25
click at [450, 437] on input "计算传感与机器人实验室 （LCSR）" at bounding box center [453, 433] width 8 height 8
checkbox input "true"
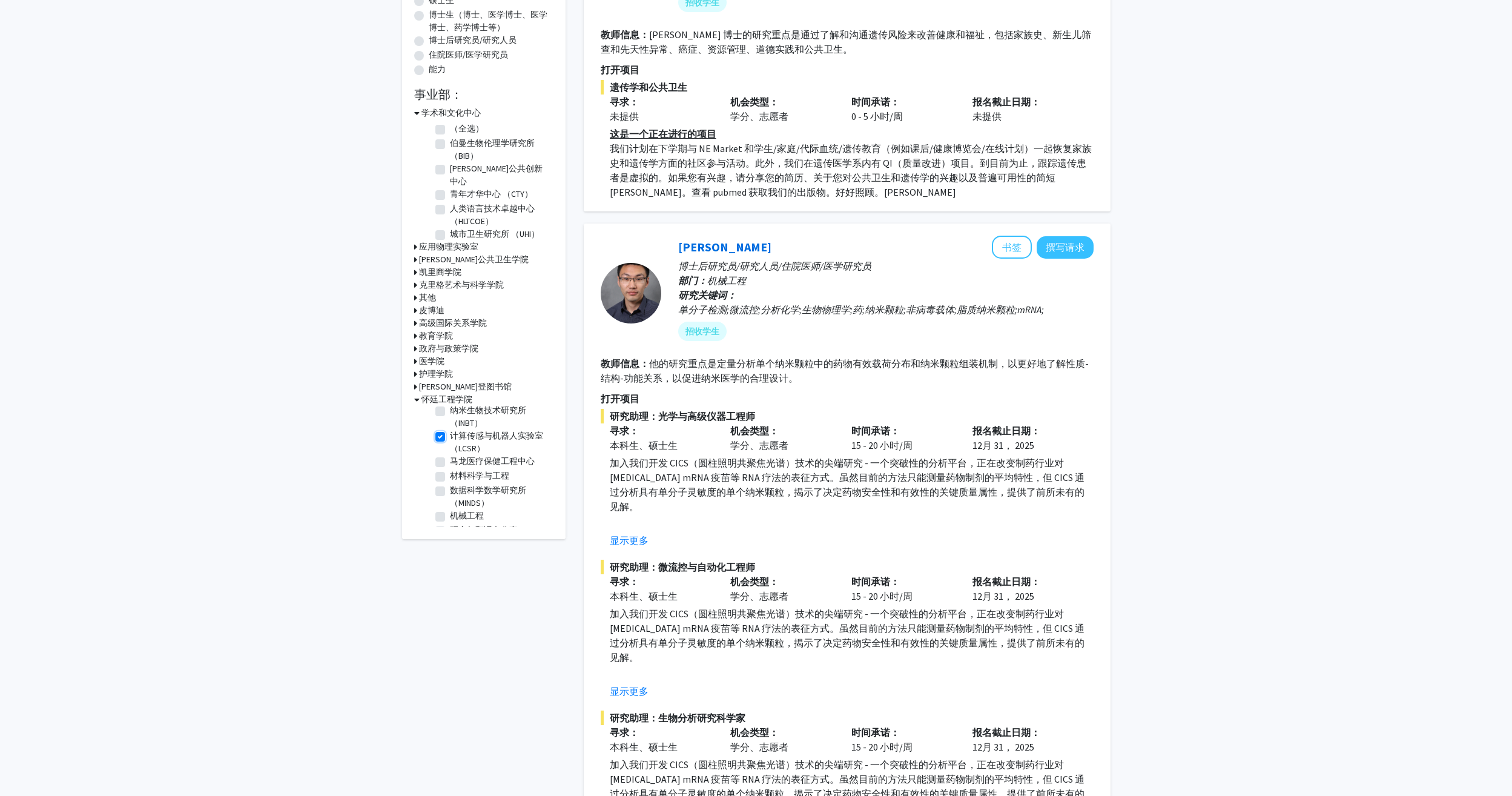
checkbox input "true"
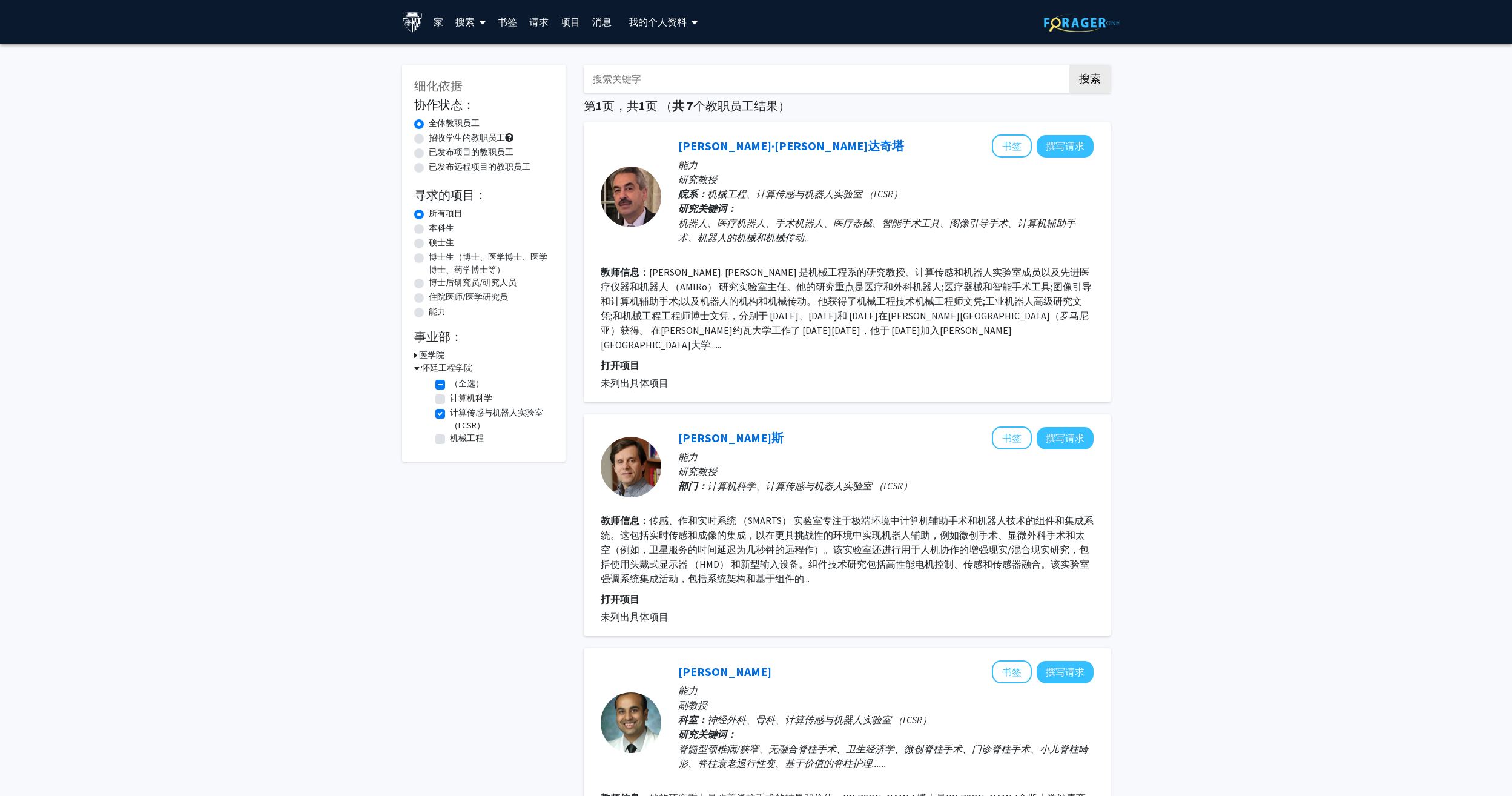
click at [517, 28] on link "书签" at bounding box center [507, 21] width 32 height 42
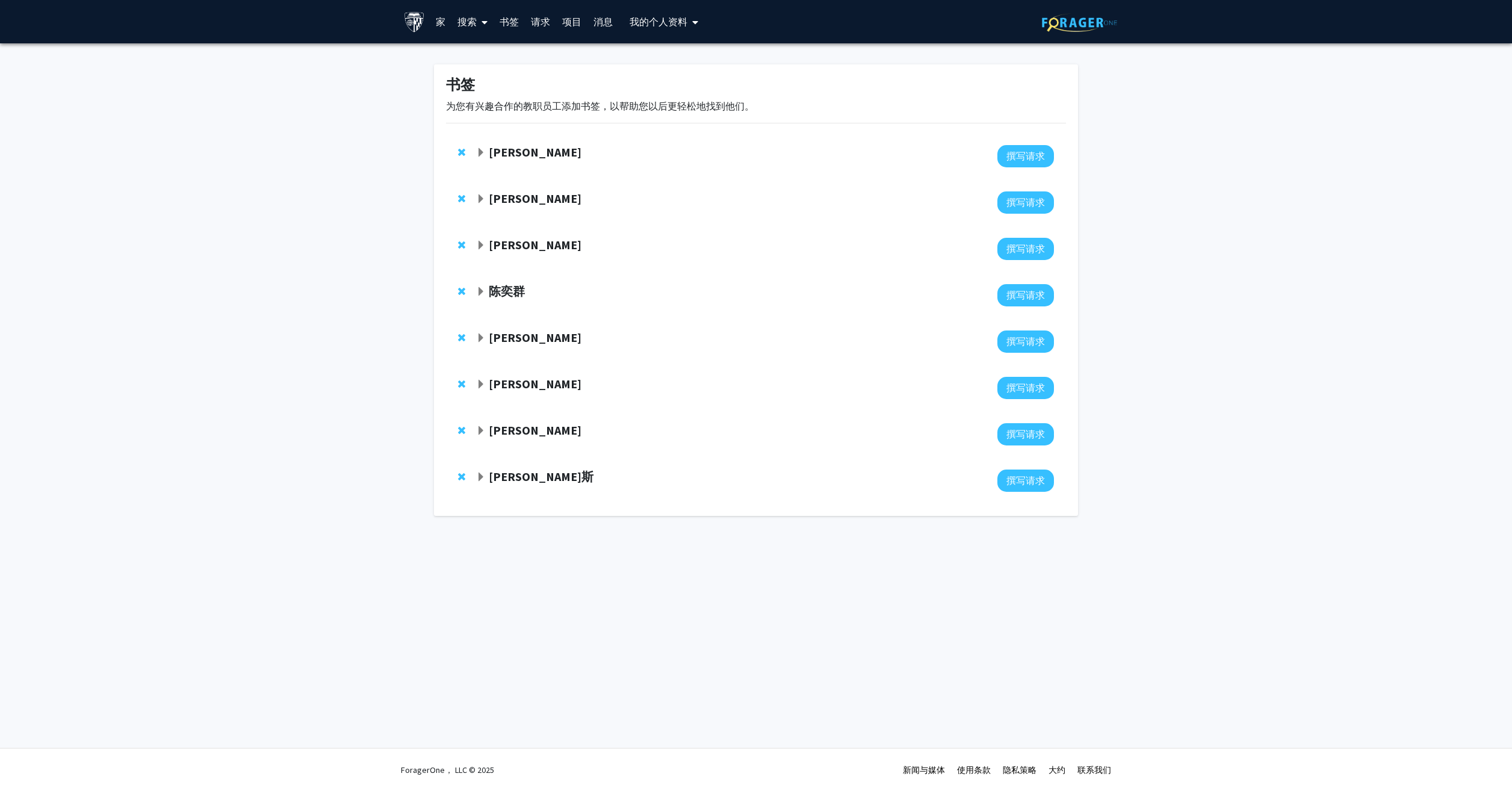
click at [480, 152] on span "展开 Donald Geman 书签" at bounding box center [481, 153] width 10 height 10
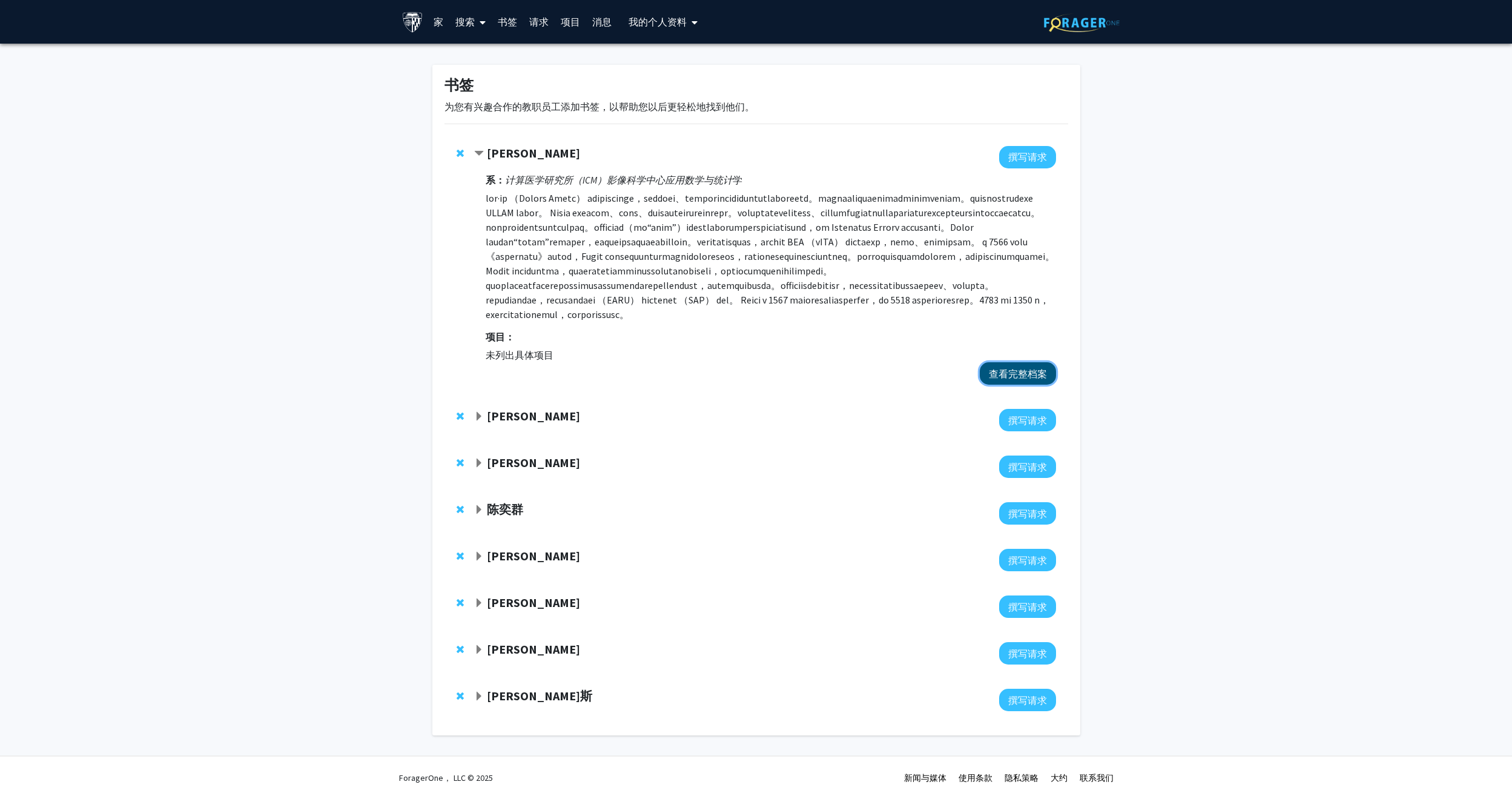
click at [1003, 385] on button "查看完整档案" at bounding box center [1017, 373] width 76 height 22
click at [508, 16] on link "书签" at bounding box center [507, 21] width 32 height 42
click at [505, 22] on link "书签" at bounding box center [507, 21] width 32 height 42
click at [500, 18] on link "书签" at bounding box center [507, 21] width 32 height 42
click at [467, 21] on font "搜索" at bounding box center [465, 21] width 19 height 12
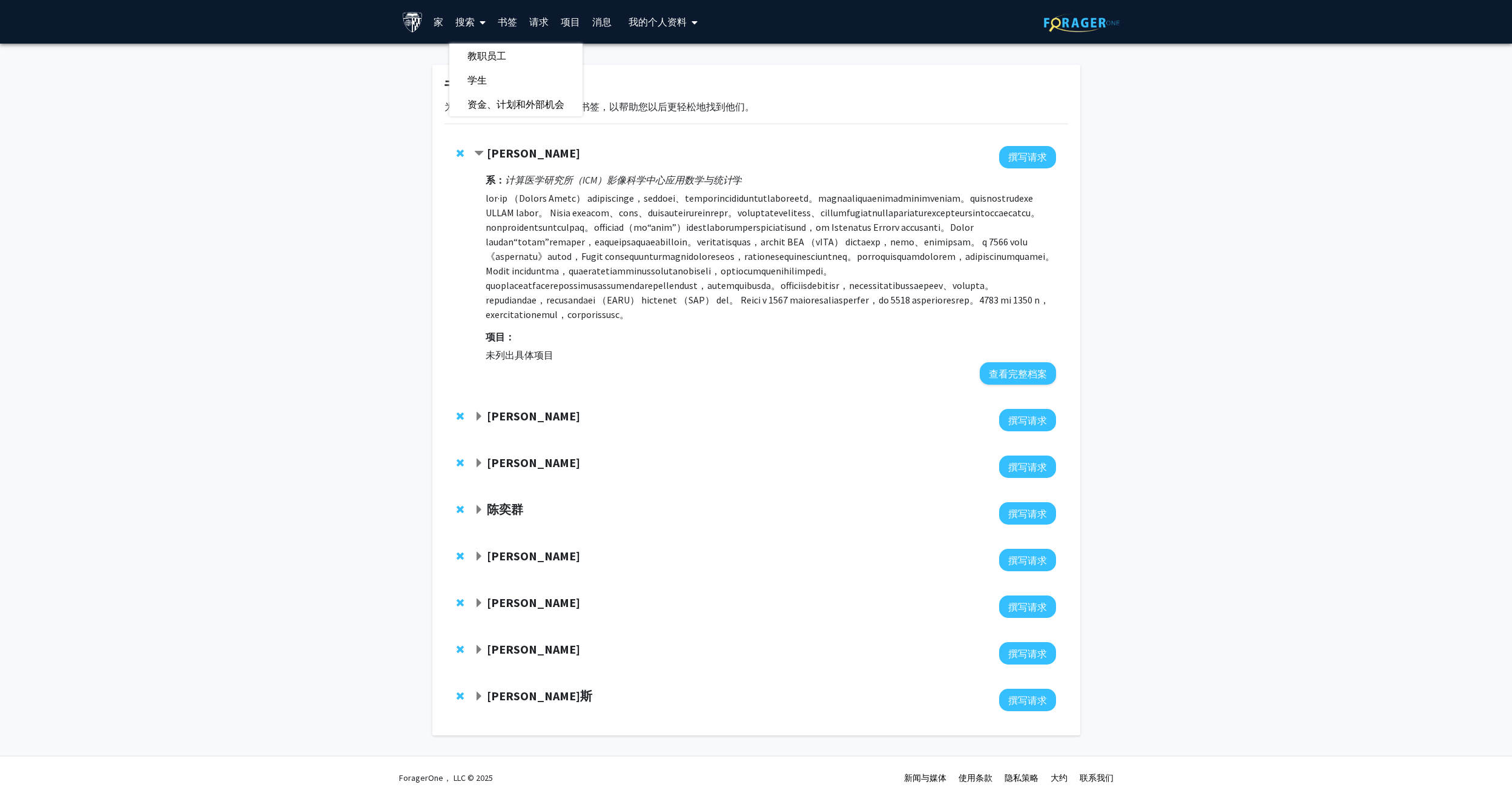
click at [492, 22] on link "书签" at bounding box center [507, 21] width 32 height 42
click at [504, 18] on link "书签" at bounding box center [507, 21] width 32 height 42
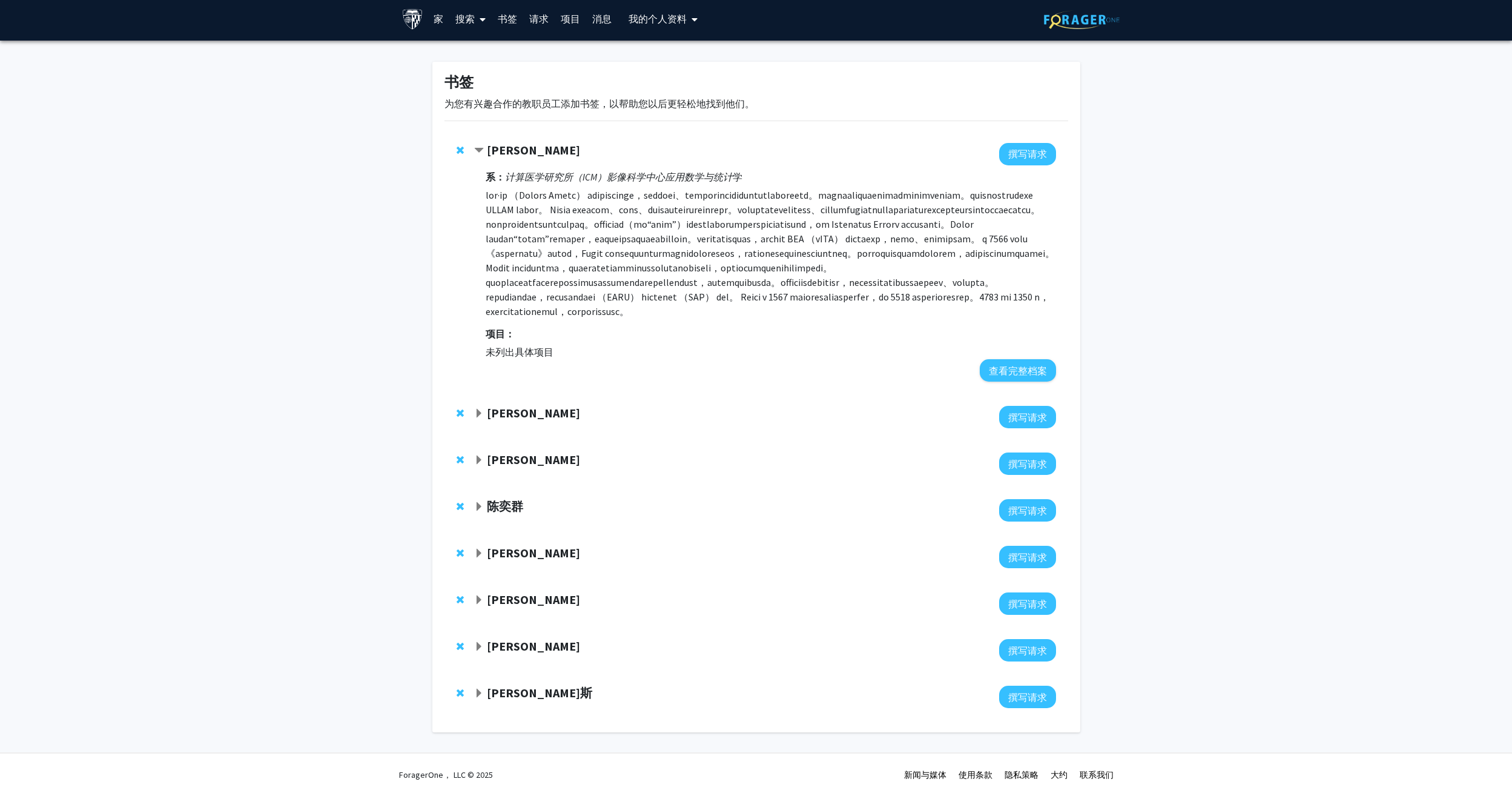
scroll to position [90, 0]
click at [486, 414] on div "丹尼尔·卡沙比" at bounding box center [605, 413] width 261 height 16
click at [479, 413] on span "展开 Daniel Khashabi 书签" at bounding box center [478, 414] width 10 height 10
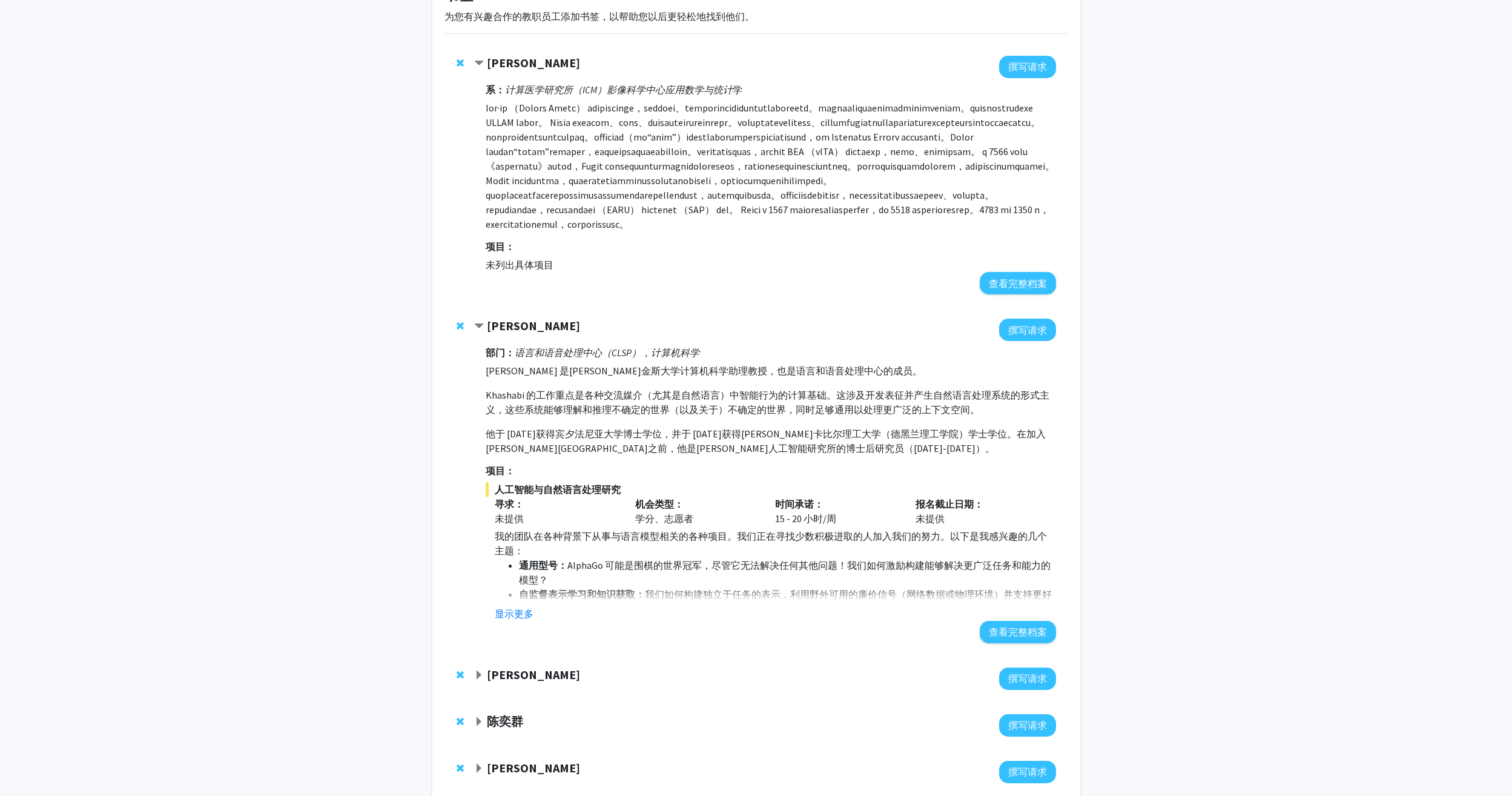
click at [526, 333] on strong "丹尼尔·卡沙比" at bounding box center [533, 326] width 93 height 16
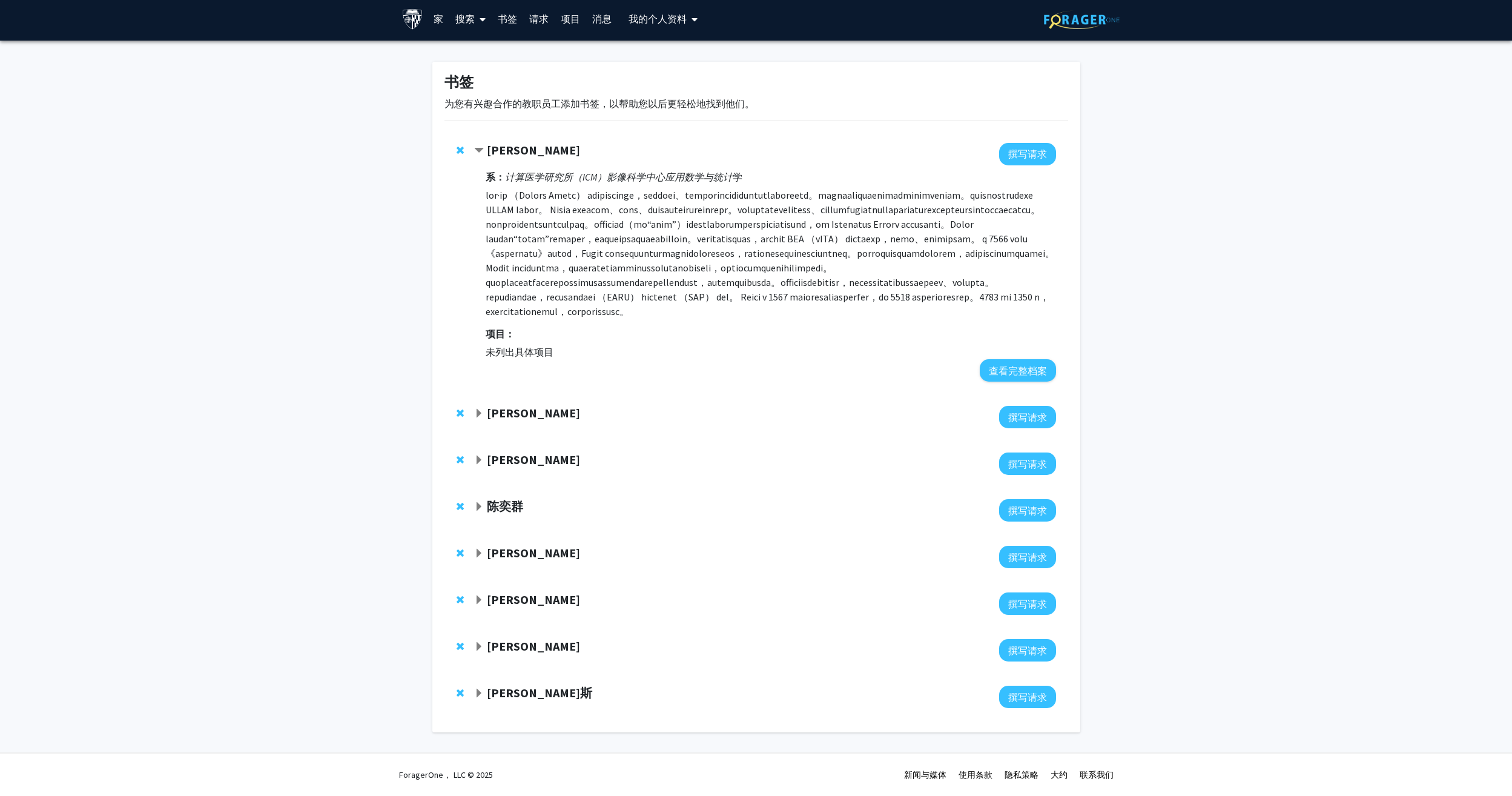
click at [523, 416] on strong "丹尼尔·卡沙比" at bounding box center [533, 413] width 93 height 16
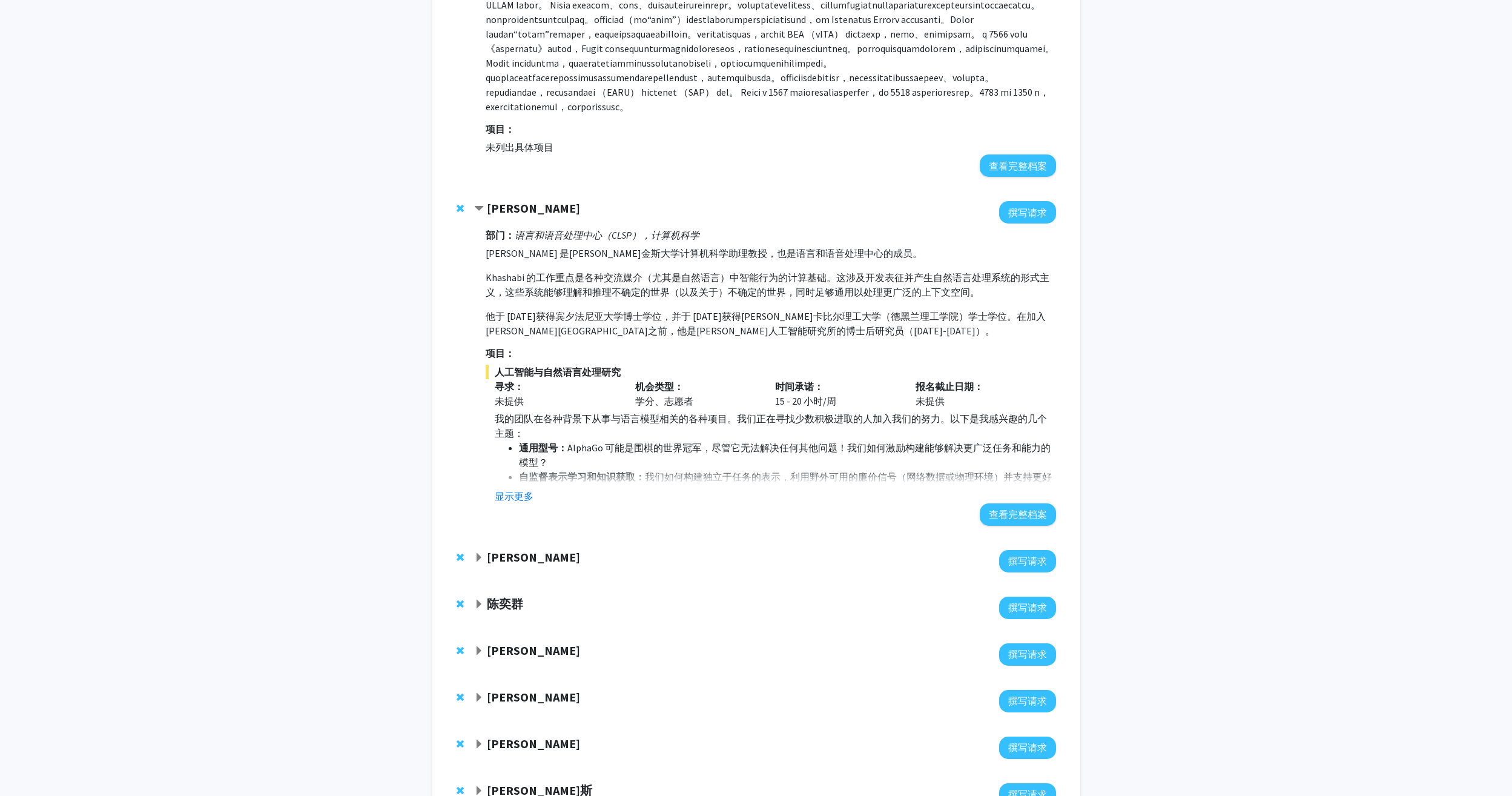
scroll to position [211, 0]
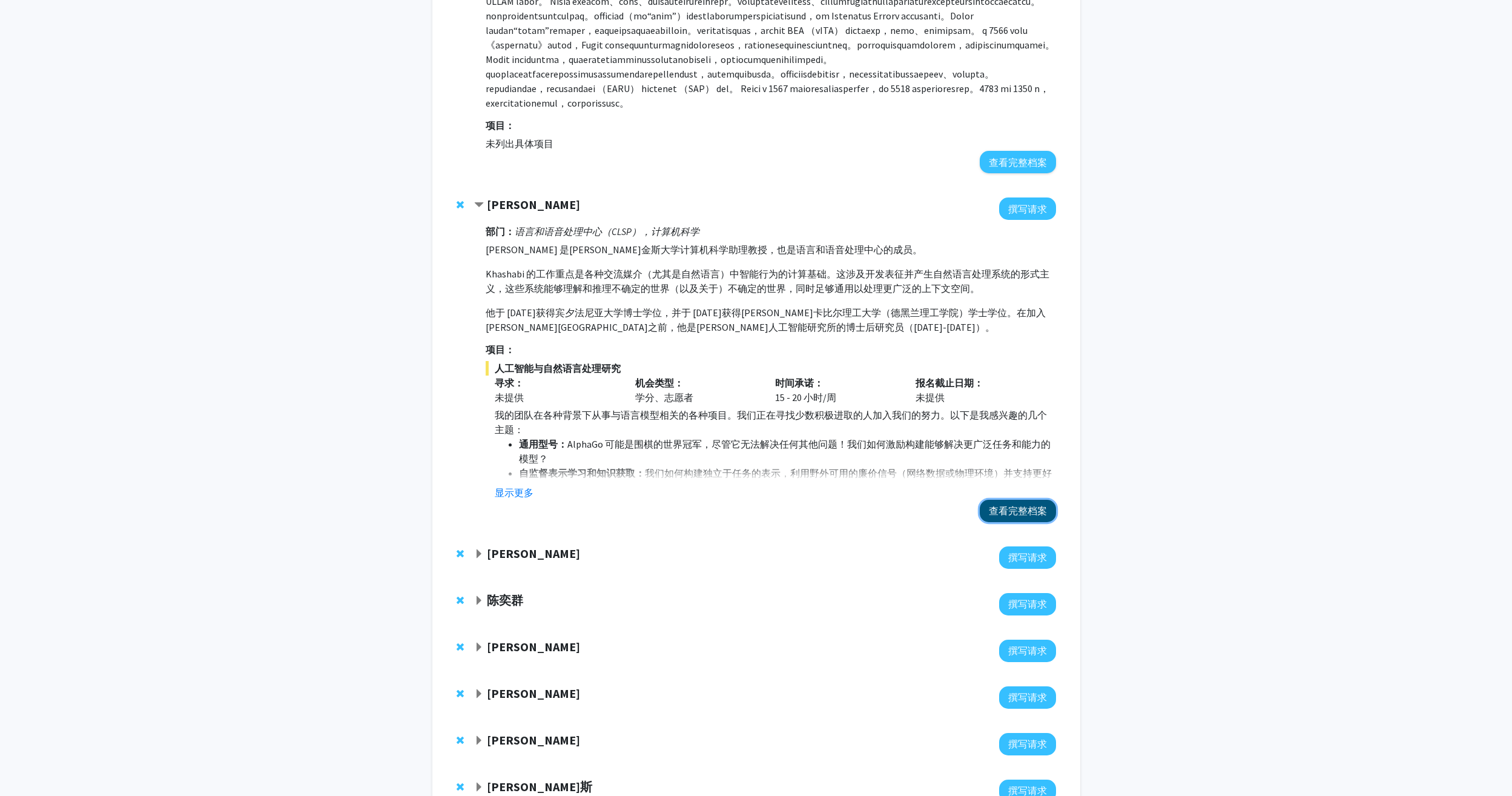
click at [1000, 522] on button "查看完整档案" at bounding box center [1017, 511] width 76 height 22
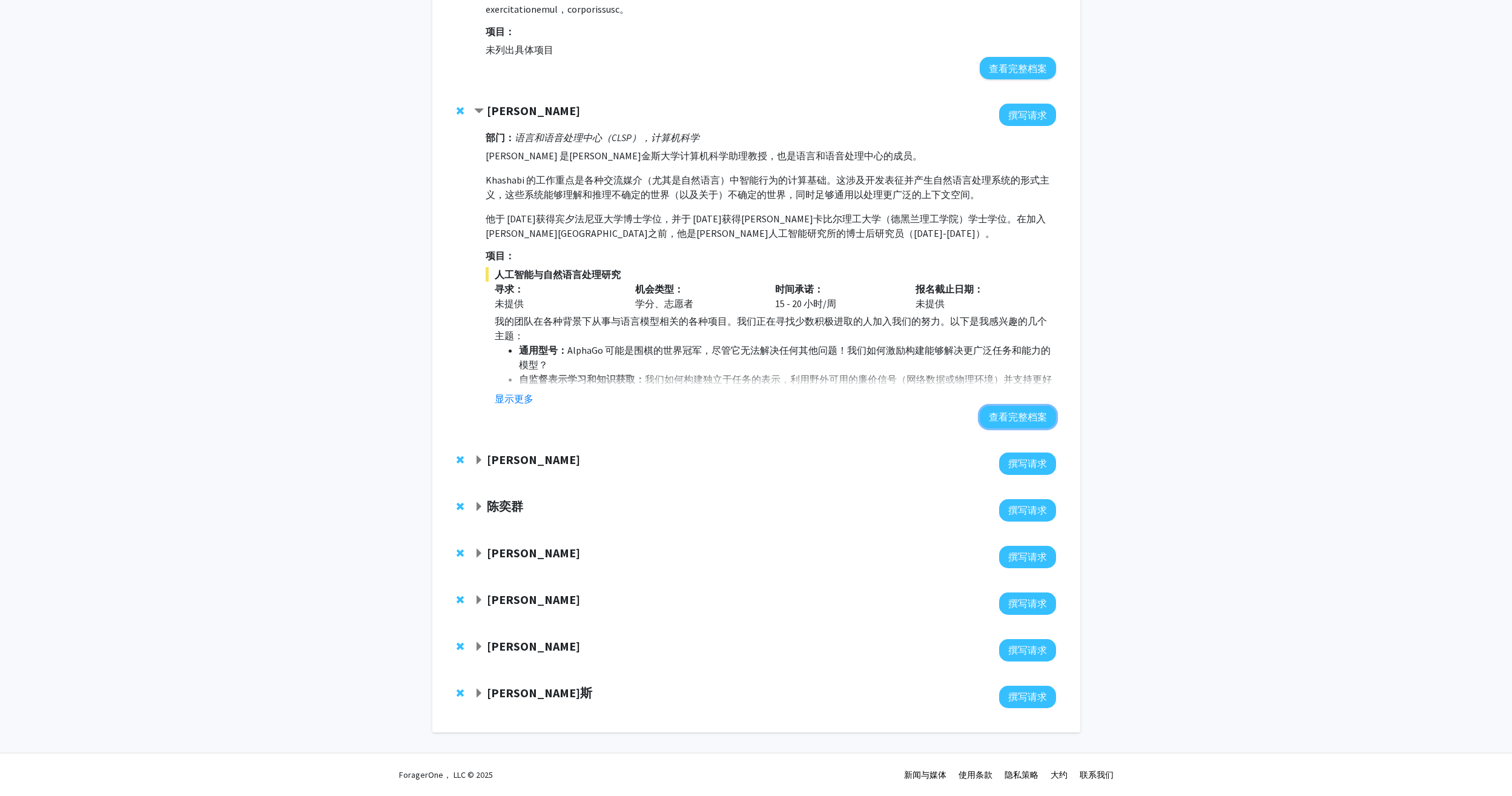
scroll to position [392, 0]
click at [524, 459] on div "哈朗朱" at bounding box center [605, 460] width 261 height 16
click at [482, 456] on span "展开 Harang Ju 书签" at bounding box center [478, 460] width 10 height 10
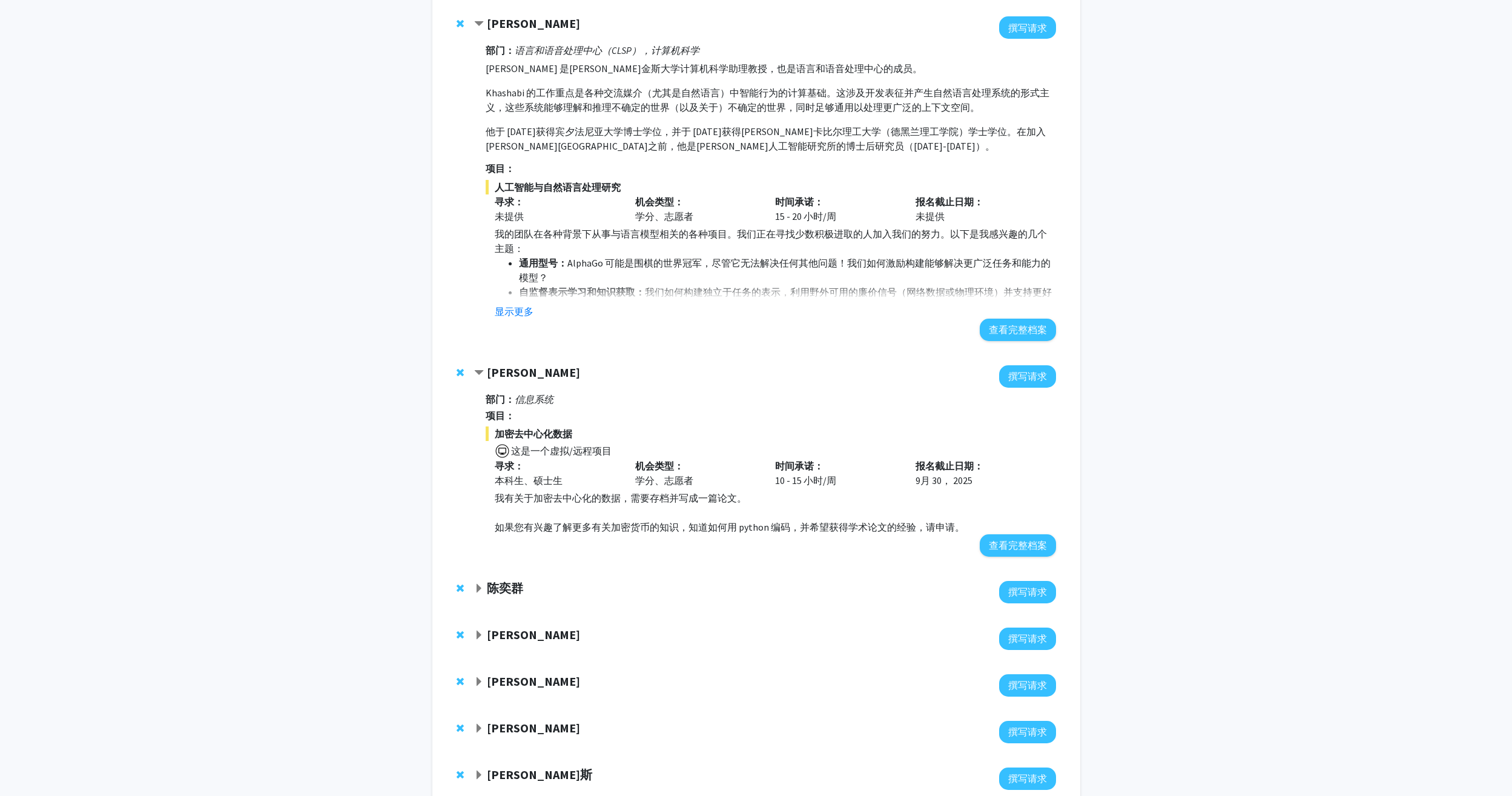
scroll to position [513, 0]
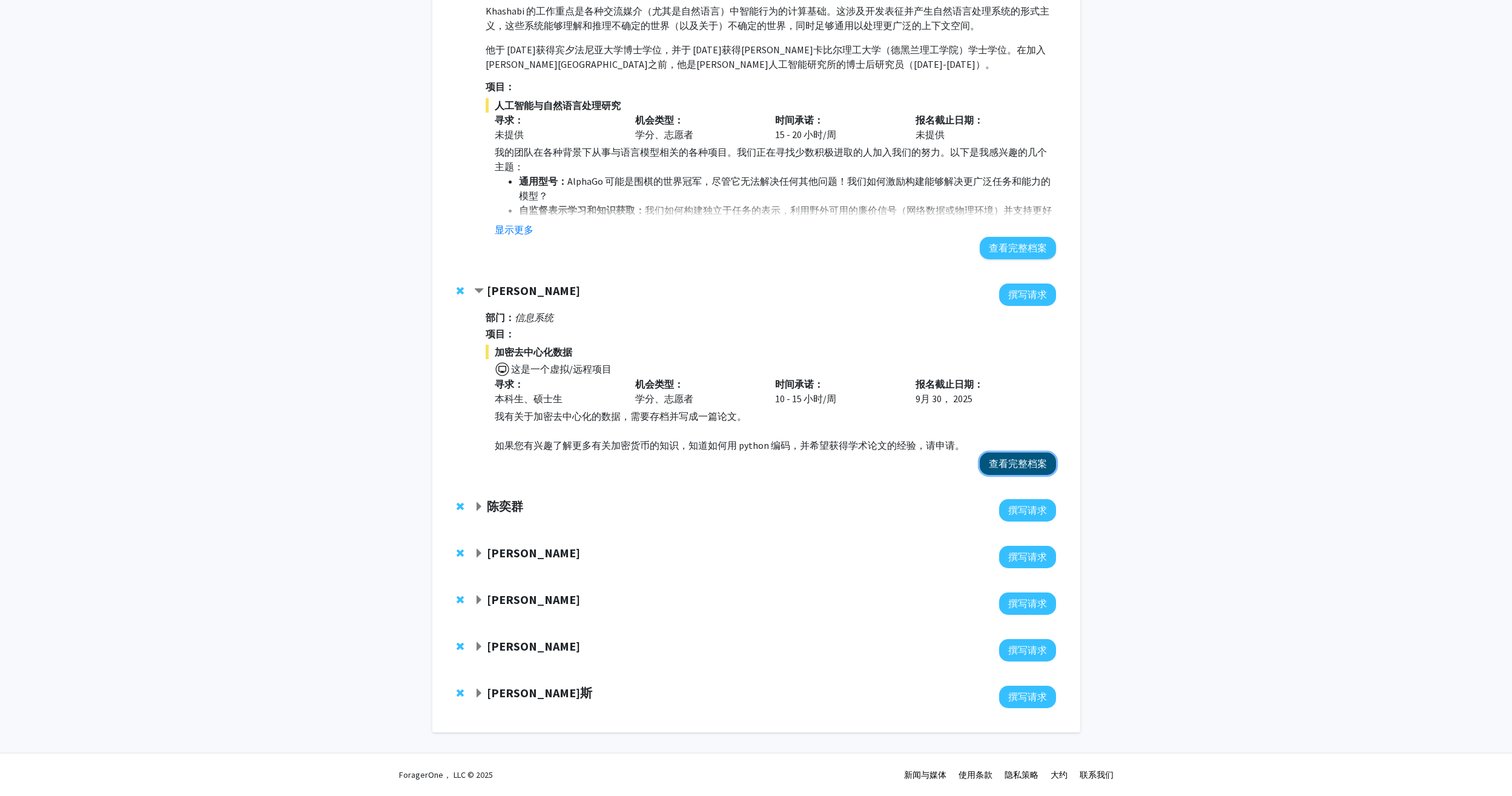
click at [998, 475] on button "查看完整档案" at bounding box center [1017, 464] width 76 height 22
click at [483, 506] on span "展开 陈一群书签" at bounding box center [478, 507] width 10 height 10
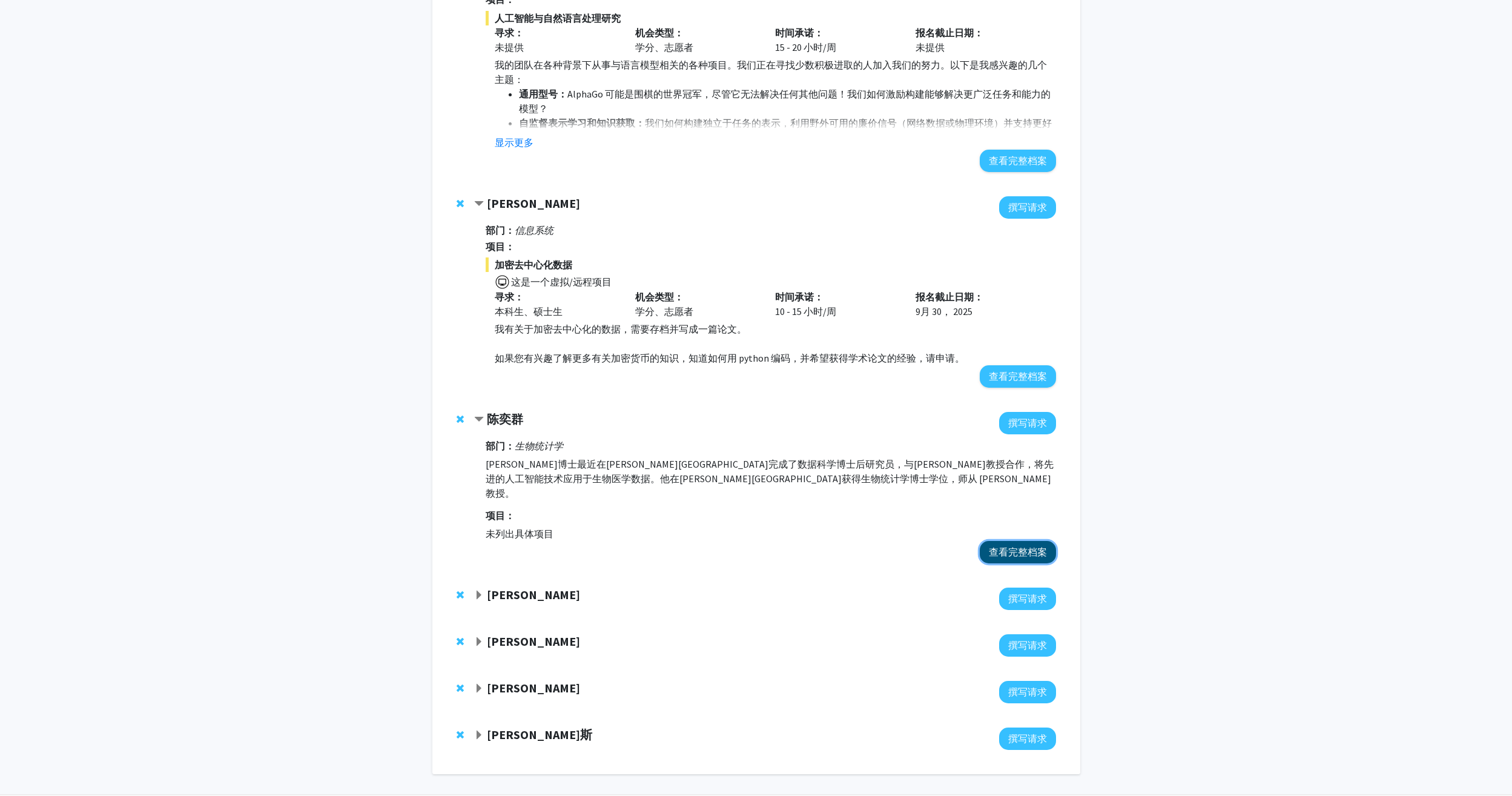
click at [1013, 563] on button "查看完整档案" at bounding box center [1017, 552] width 76 height 22
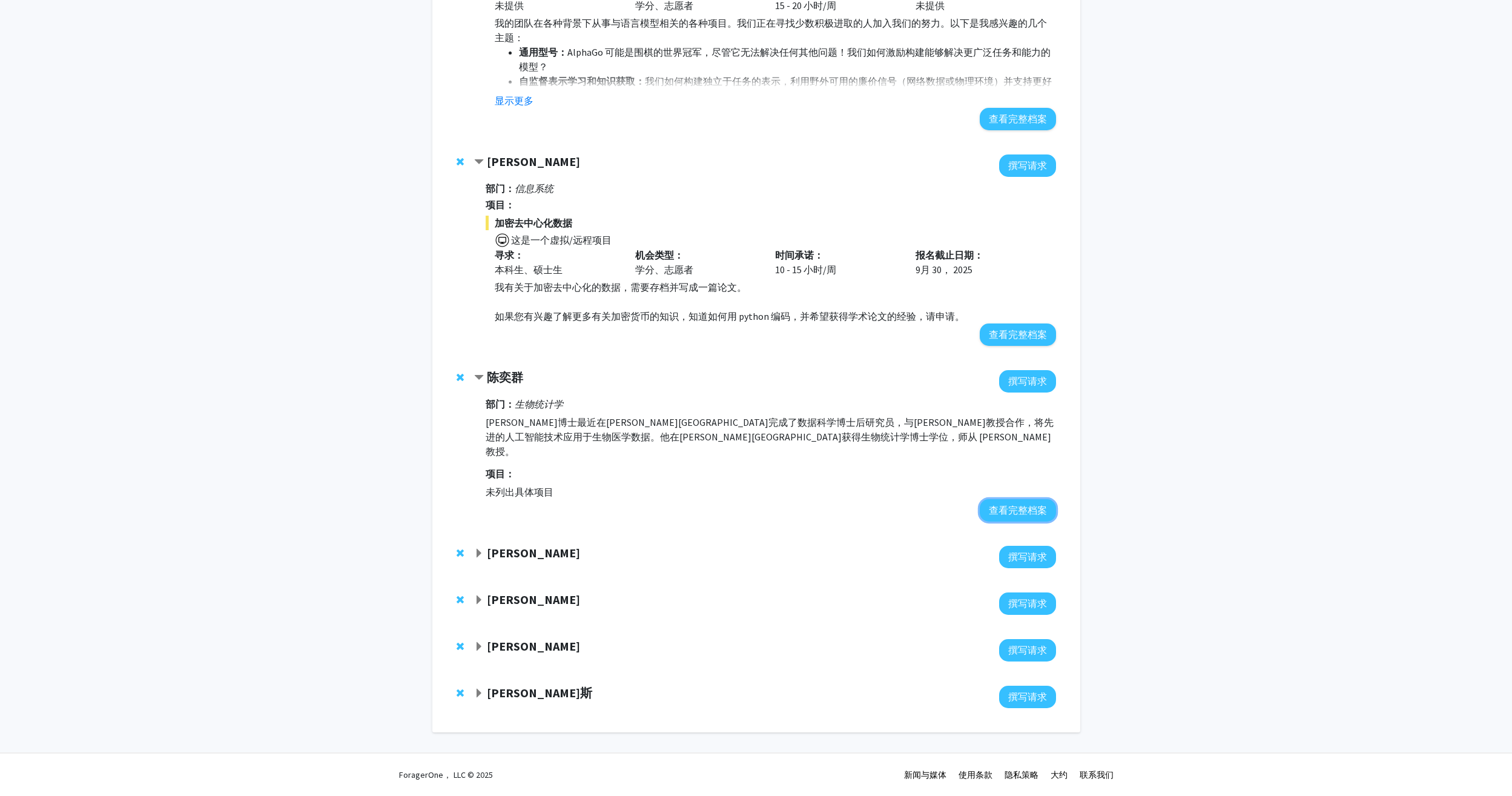
scroll to position [676, 0]
click at [509, 549] on strong "罗伯特·史蒂文斯" at bounding box center [533, 552] width 93 height 16
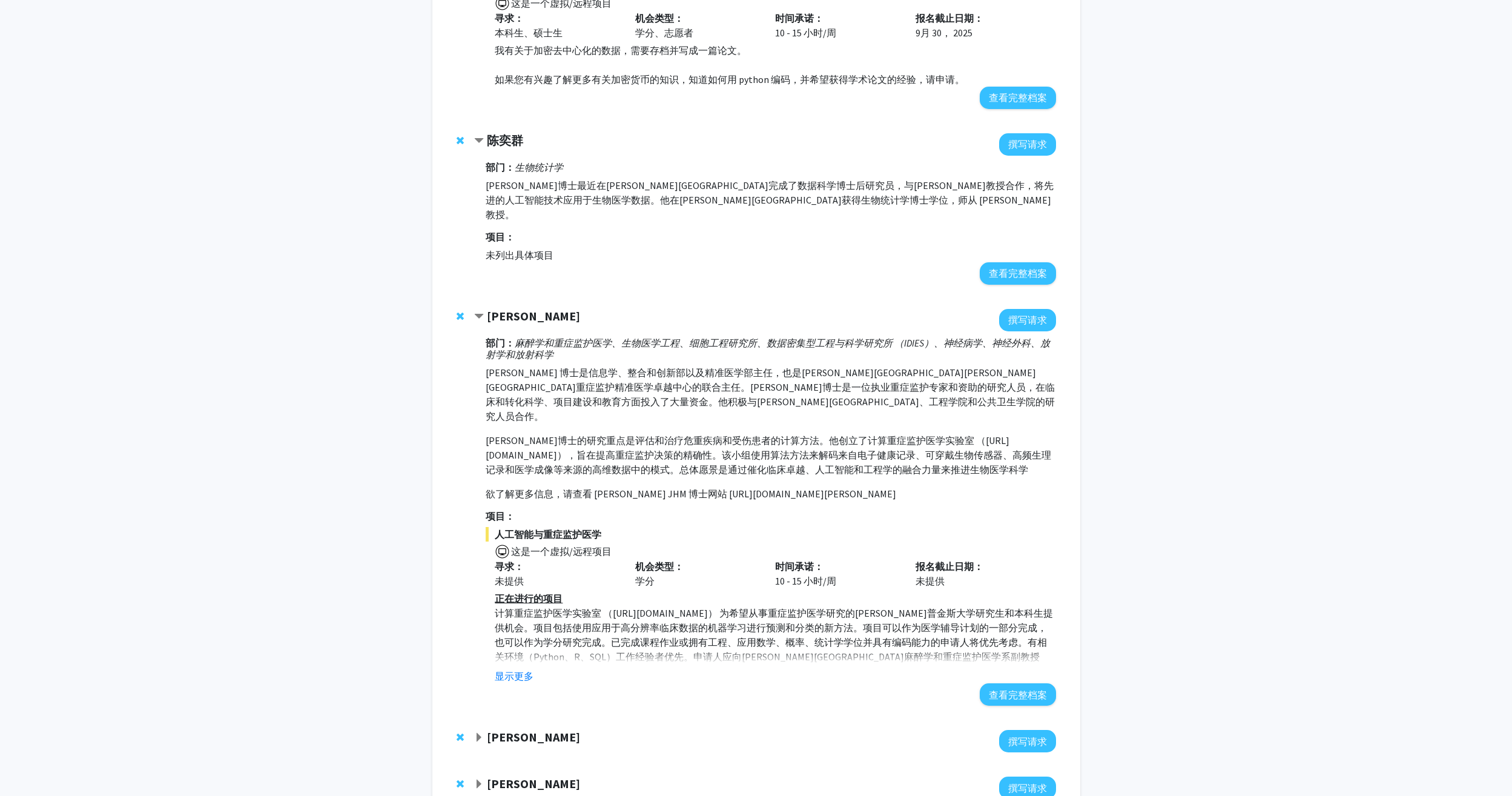
scroll to position [918, 0]
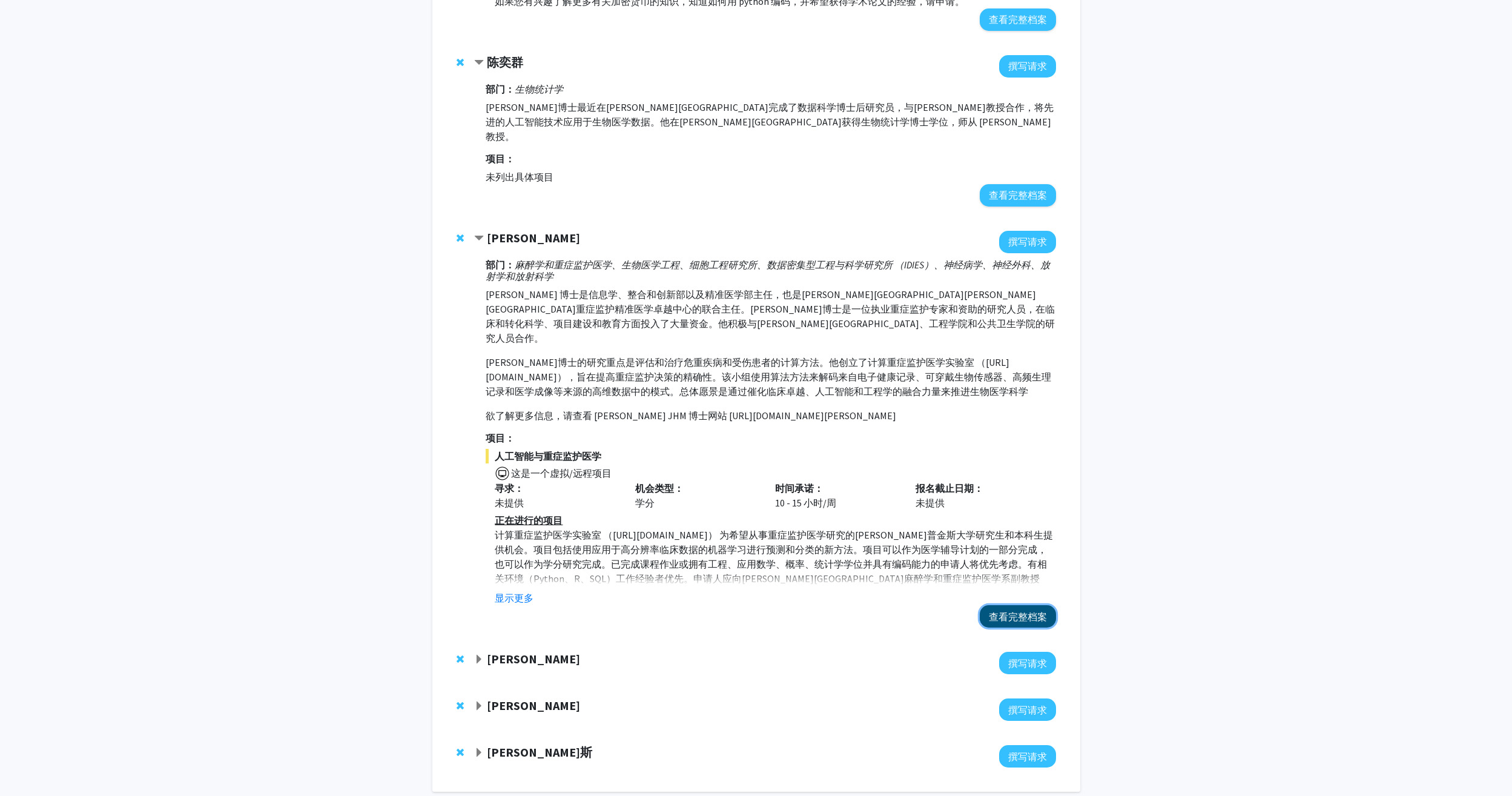
click at [1013, 628] on button "查看完整档案" at bounding box center [1017, 616] width 76 height 22
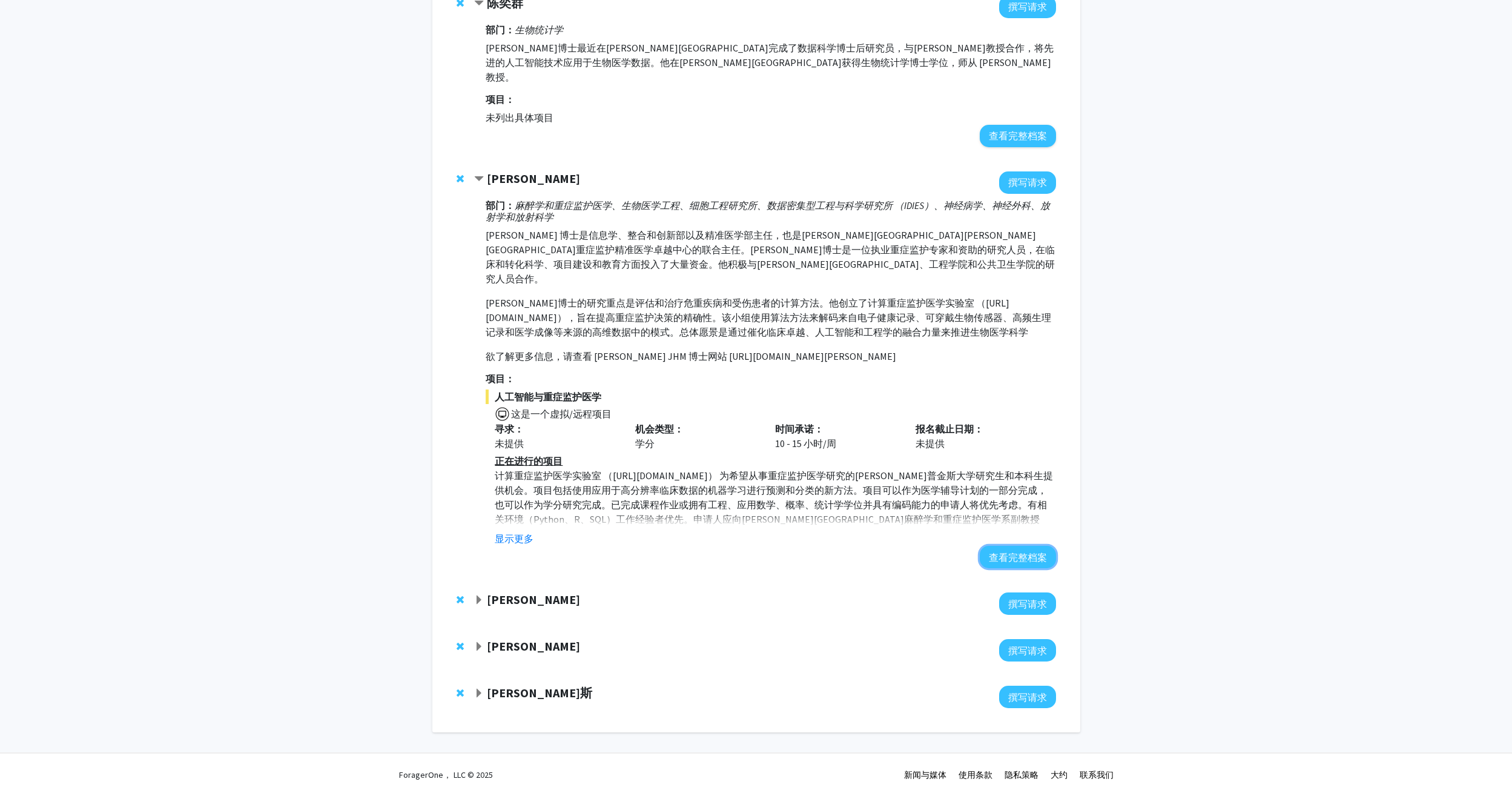
scroll to position [1050, 0]
click at [520, 597] on strong "雅尼斯·保卢斯" at bounding box center [533, 599] width 93 height 16
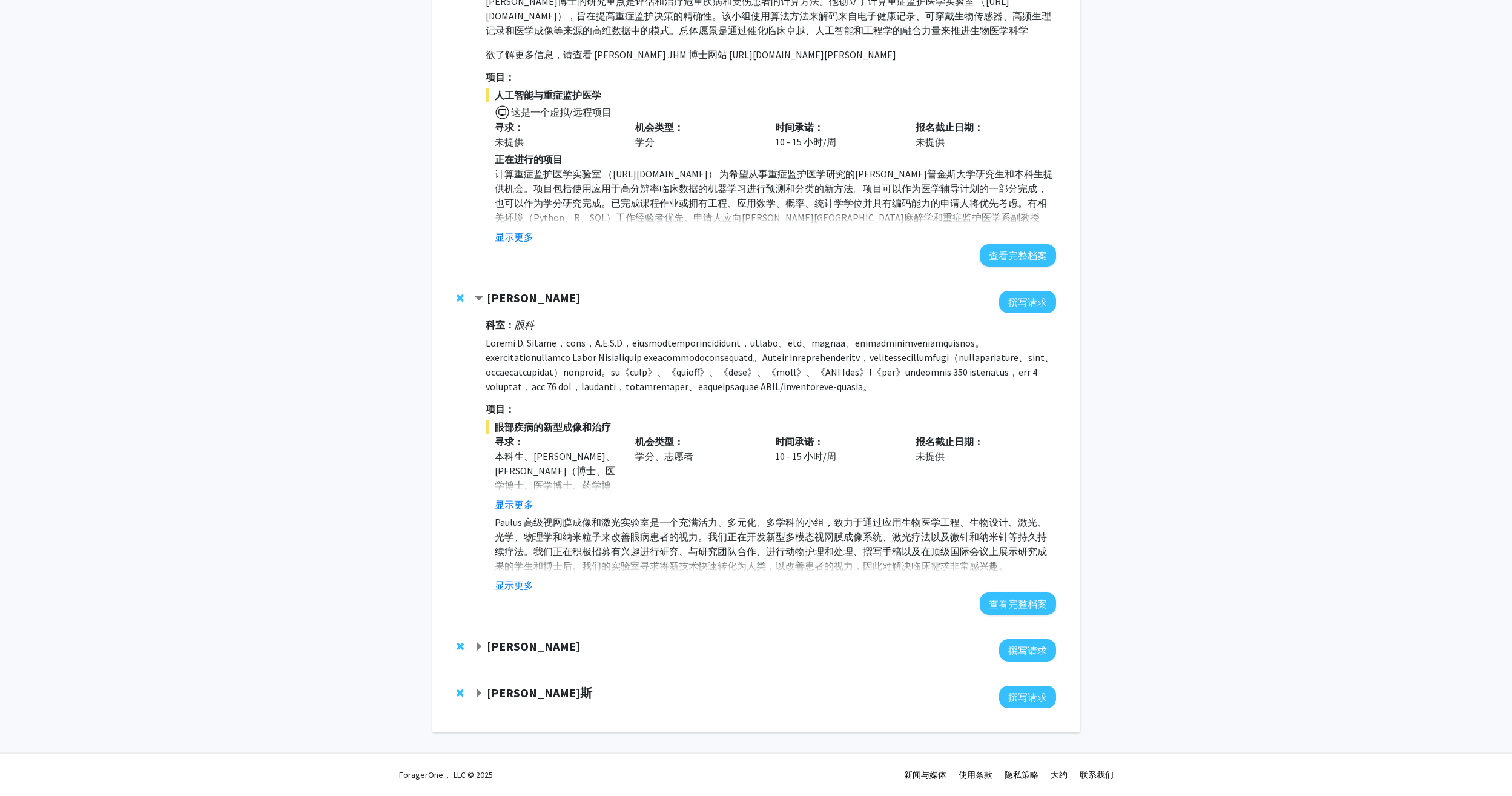
scroll to position [1396, 0]
click at [1001, 600] on button "查看完整档案" at bounding box center [1017, 603] width 76 height 22
click at [512, 641] on strong "肯顿·默里" at bounding box center [533, 645] width 93 height 16
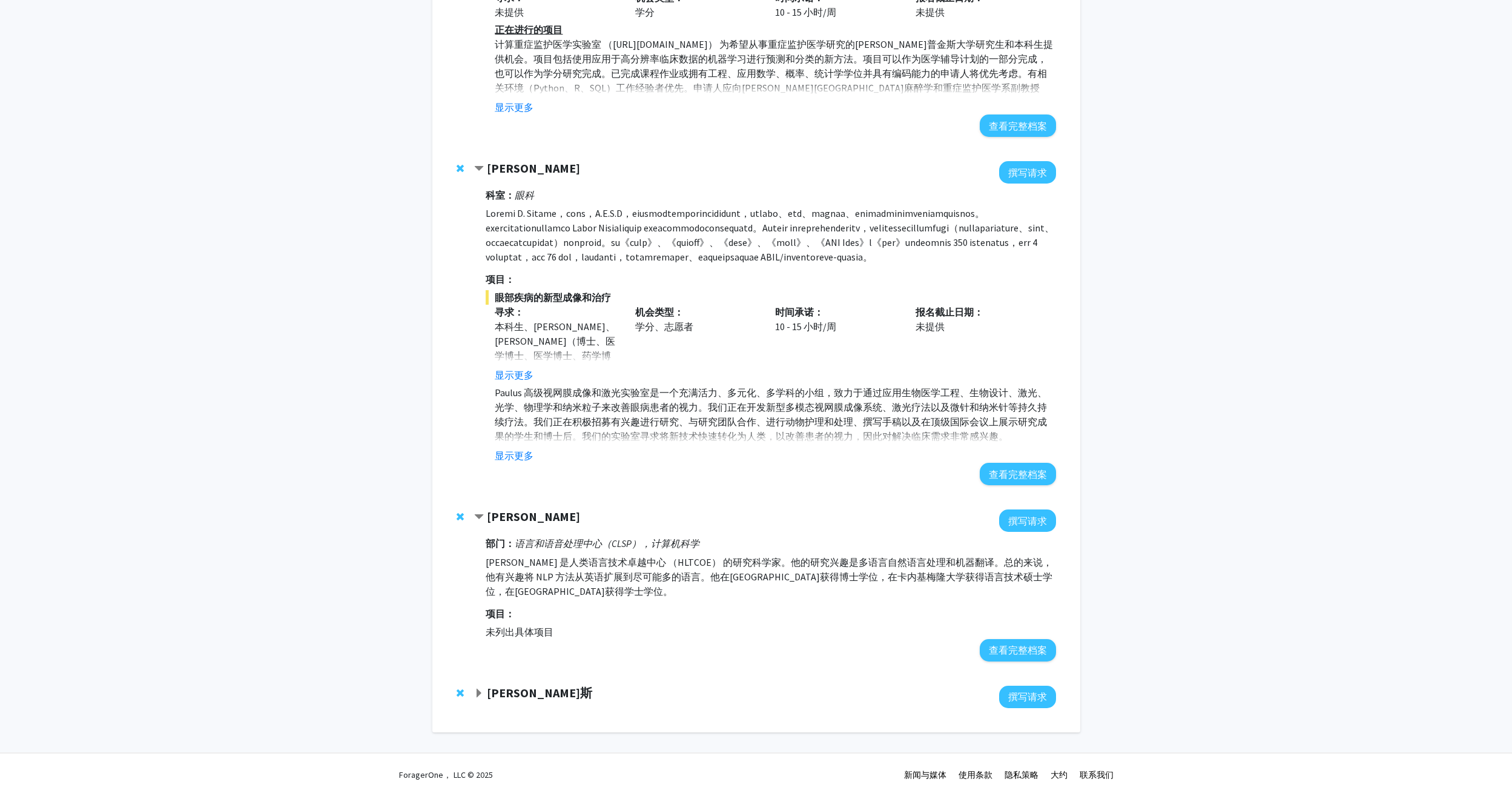
scroll to position [1525, 0]
click at [1000, 654] on button "查看完整档案" at bounding box center [1017, 650] width 76 height 22
click at [458, 515] on span "从书签中删除 Kenton Murray" at bounding box center [460, 516] width 7 height 10
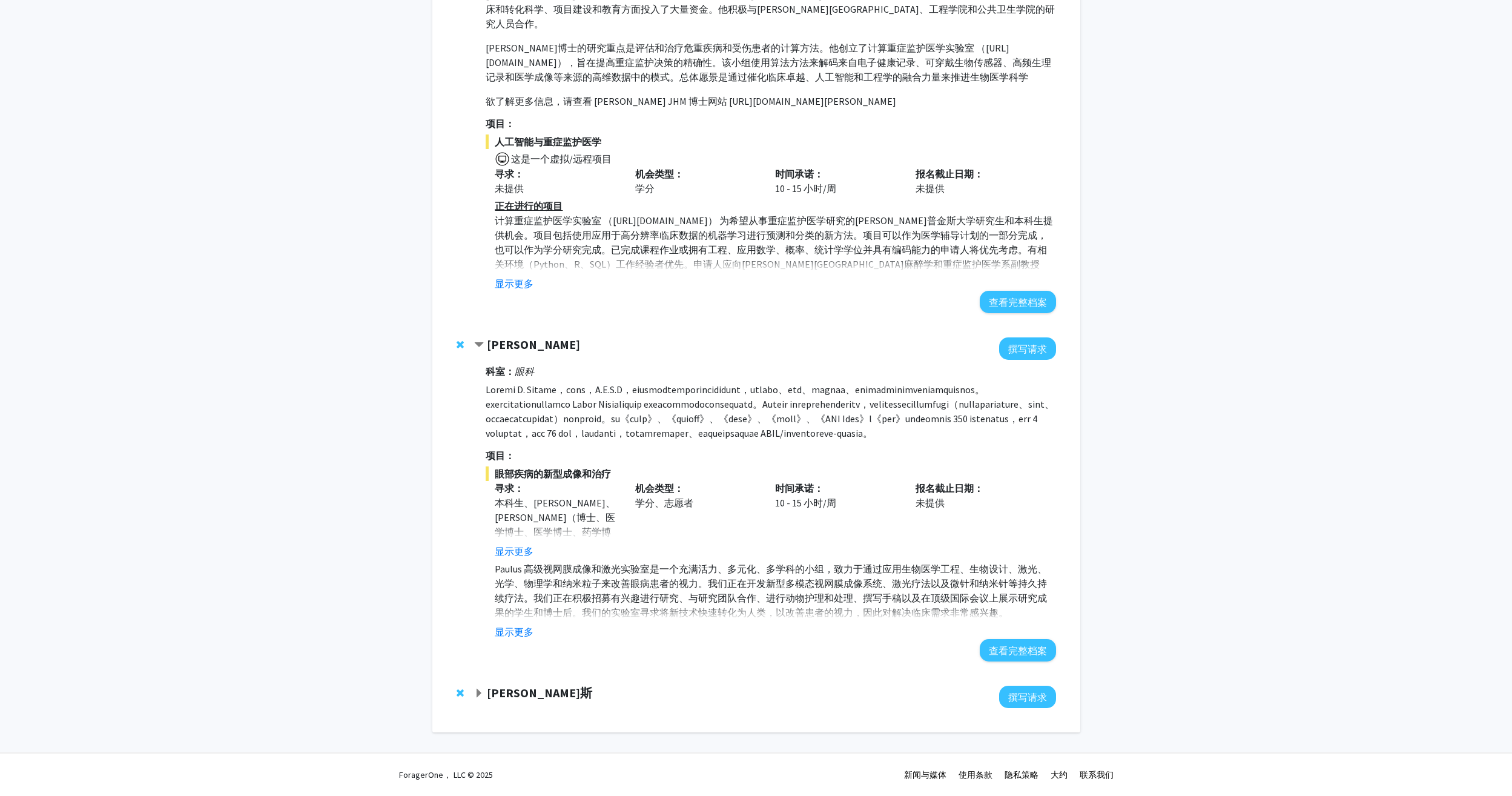
click at [508, 699] on strong "[PERSON_NAME]斯" at bounding box center [539, 693] width 106 height 16
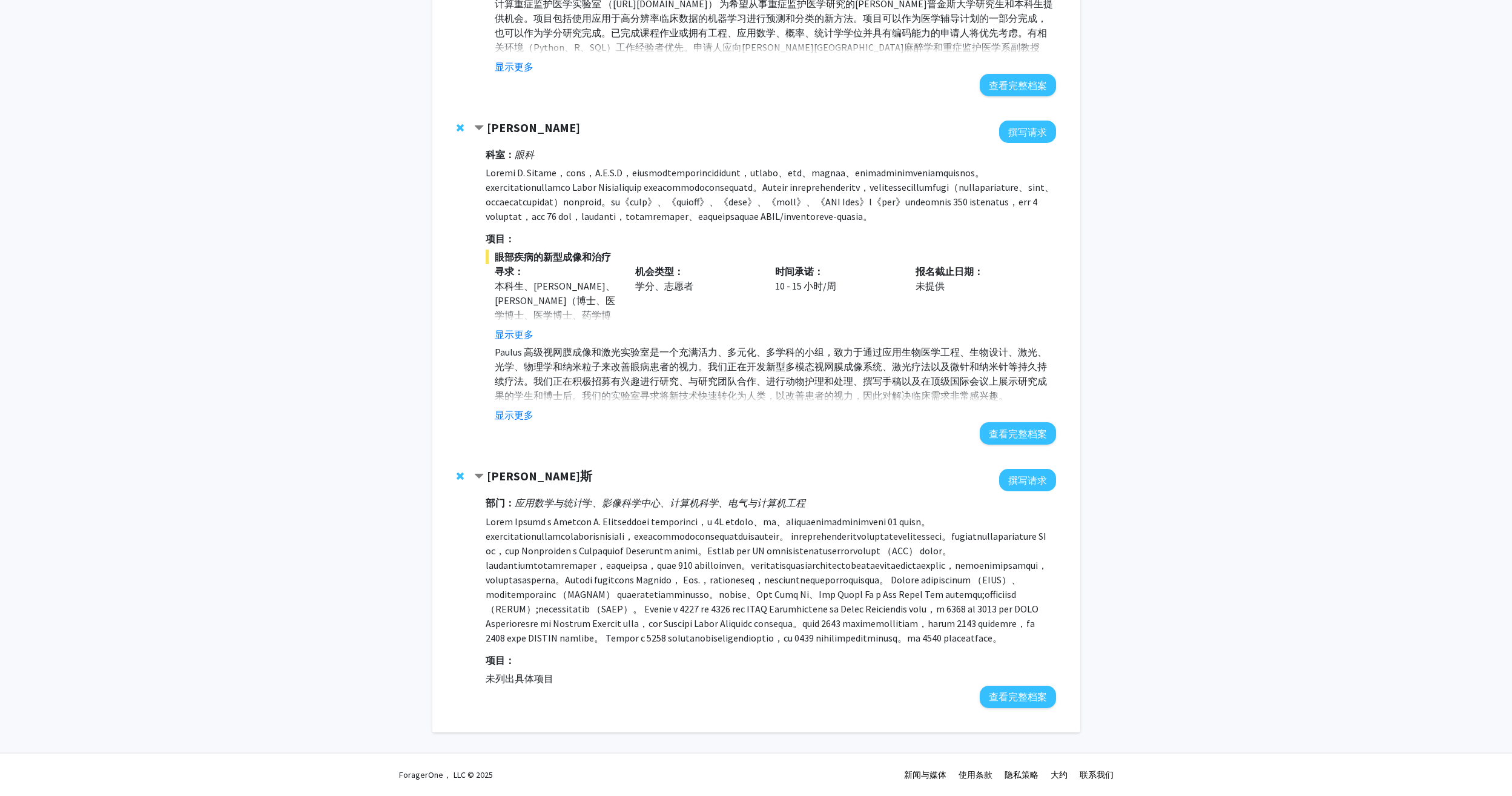
scroll to position [1638, 0]
click at [1005, 689] on button "查看完整档案" at bounding box center [1017, 696] width 76 height 22
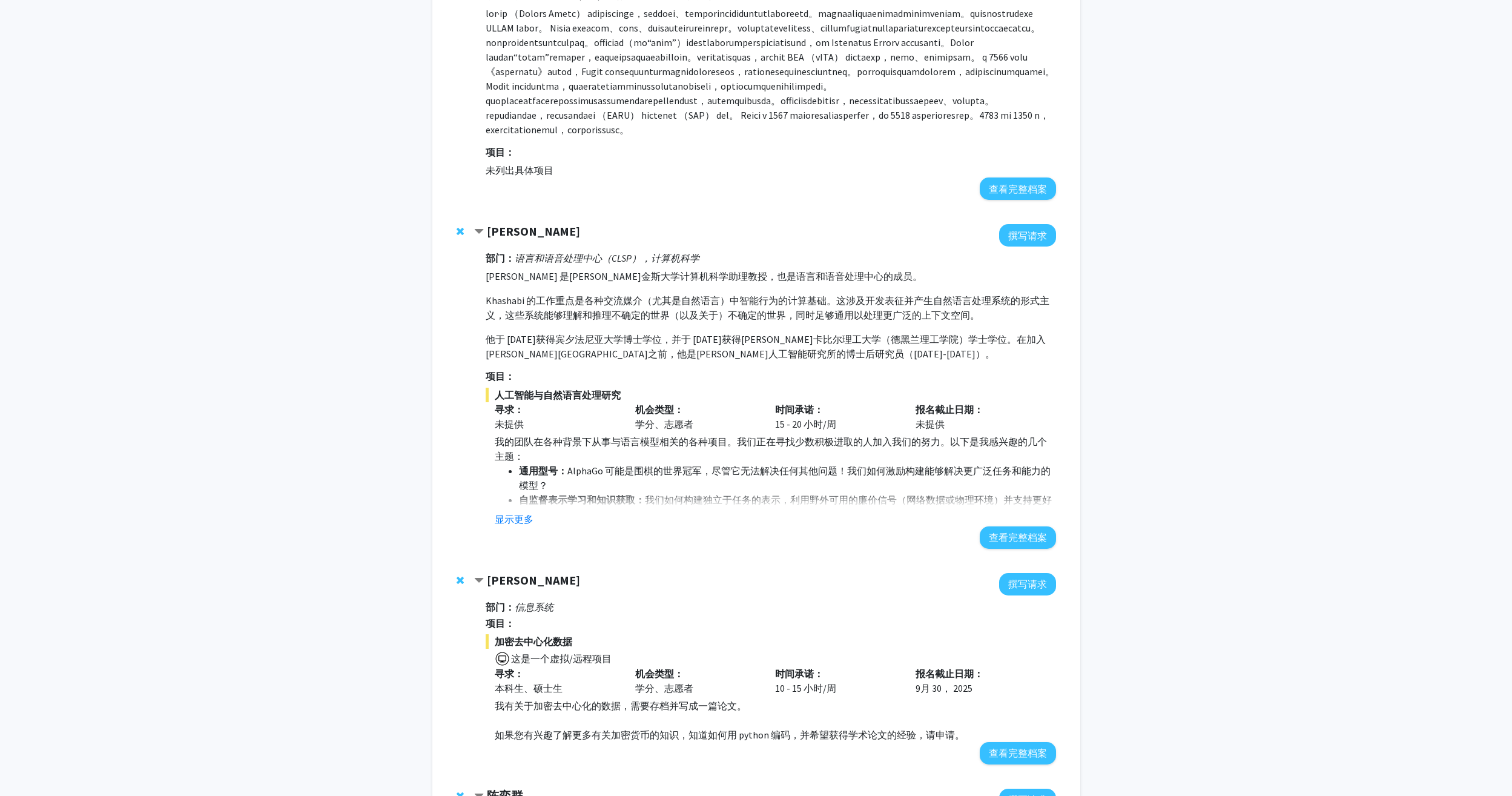
scroll to position [0, 0]
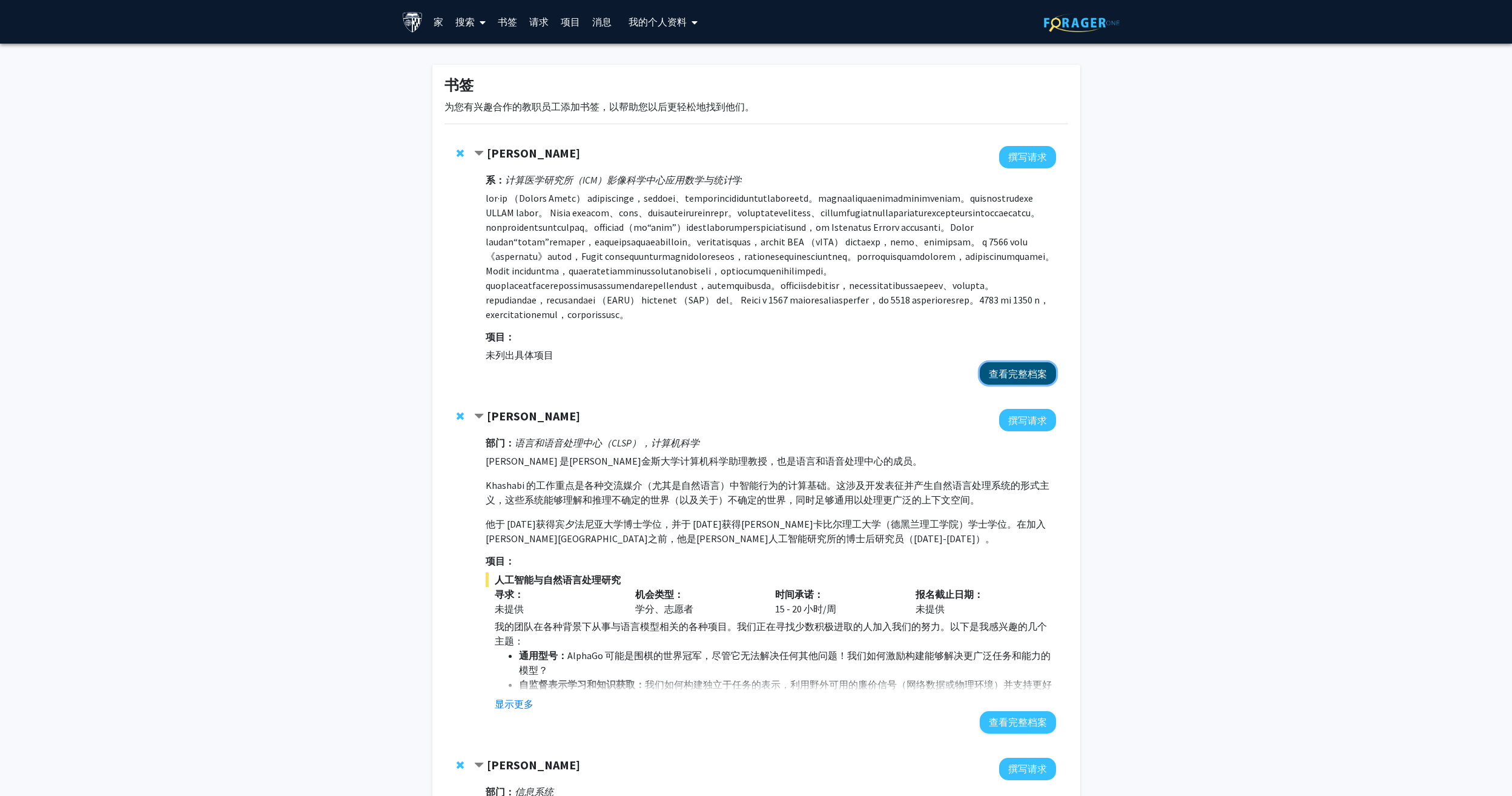
click at [1028, 385] on button "查看完整档案" at bounding box center [1017, 373] width 76 height 22
click at [456, 151] on div "唐纳德·格曼 撰写请求 系： 计算医学研究所（ICM） 影像科学中心 应用数学与统计 学 项目： 未列出具体项目 查看完整档案" at bounding box center [756, 265] width 624 height 263
click at [459, 151] on span "从书签中删除 Donald Geman" at bounding box center [460, 153] width 7 height 10
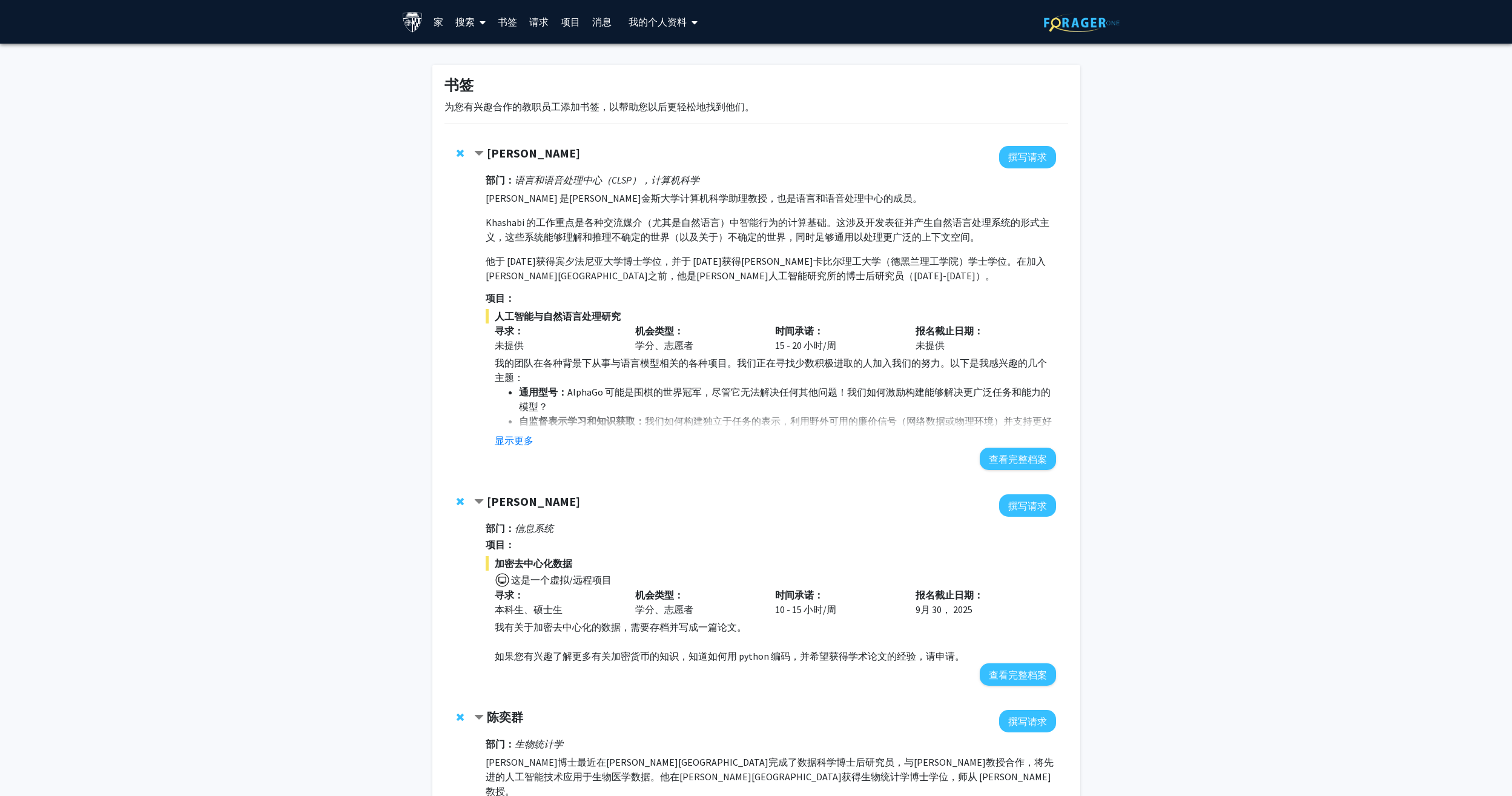
click at [634, 191] on p "Daniel Khashabi 是约翰霍普金斯大学计算机科学助理教授，也是语言和语音处理中心的成员。" at bounding box center [771, 198] width 570 height 15
click at [1011, 459] on button "查看完整档案" at bounding box center [1017, 459] width 76 height 22
click at [459, 157] on span "从书签中删除 Daniel Khashabi" at bounding box center [460, 153] width 7 height 10
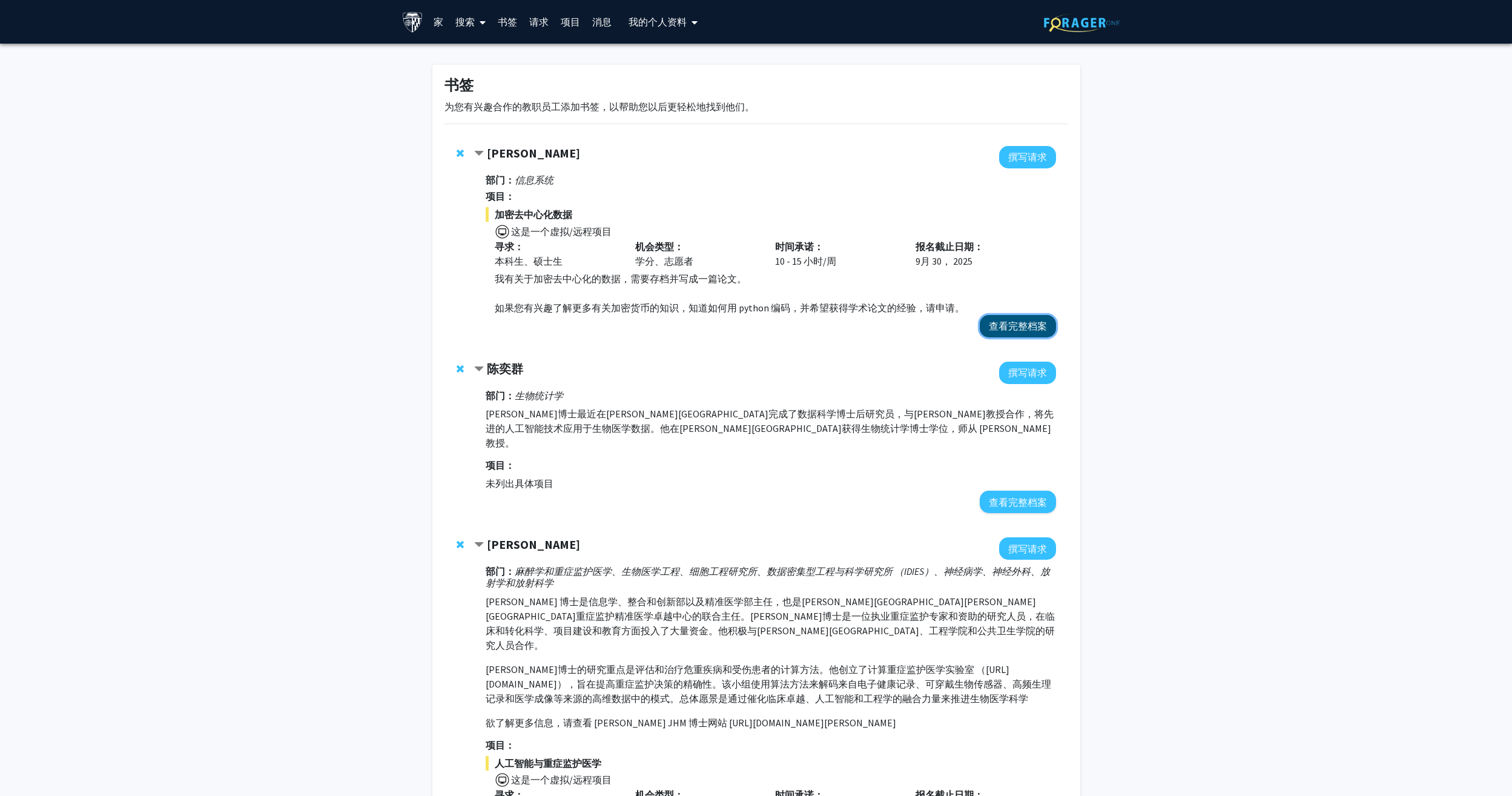
click at [1023, 329] on button "查看完整档案" at bounding box center [1017, 326] width 76 height 22
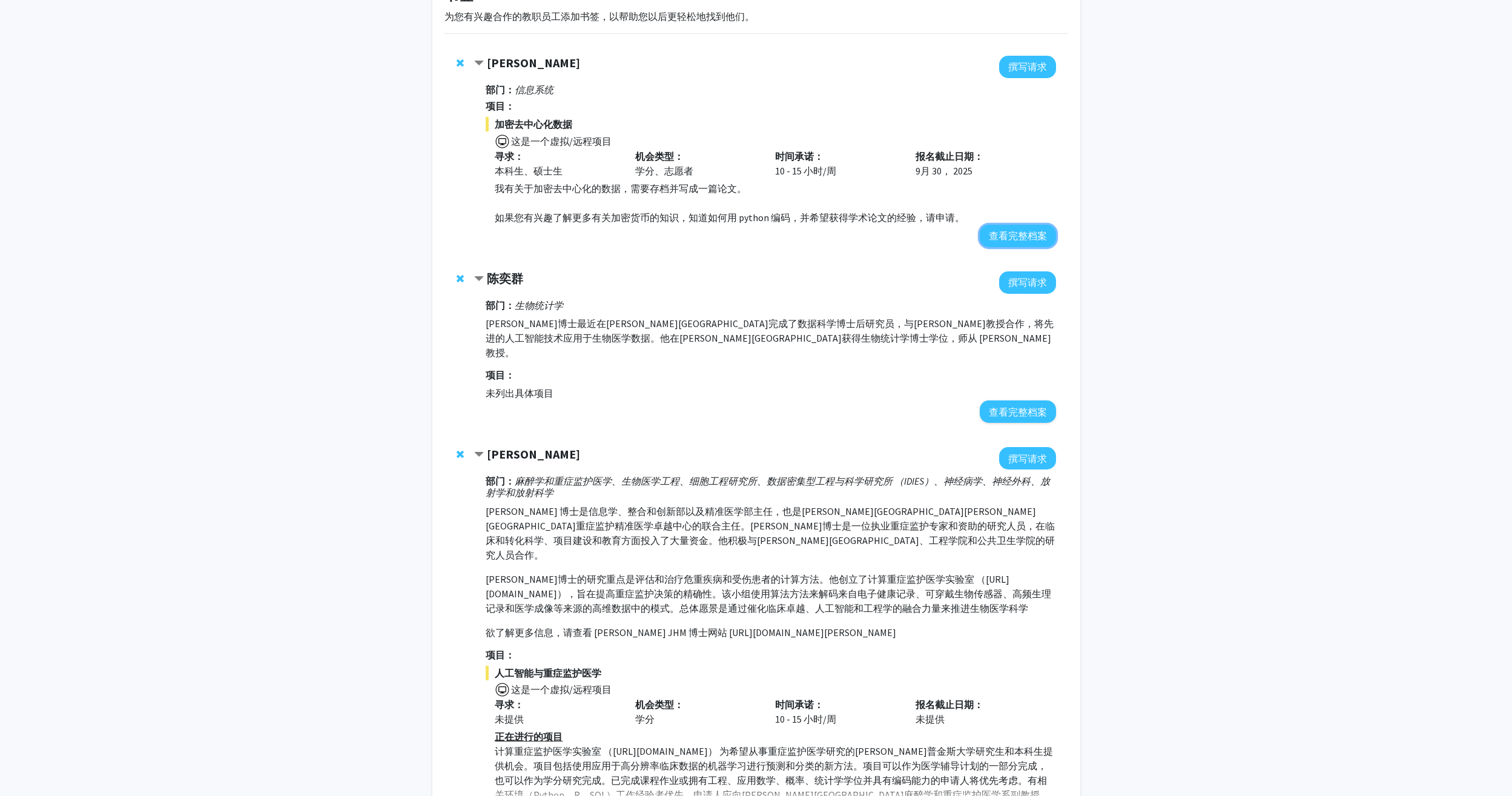
scroll to position [182, 0]
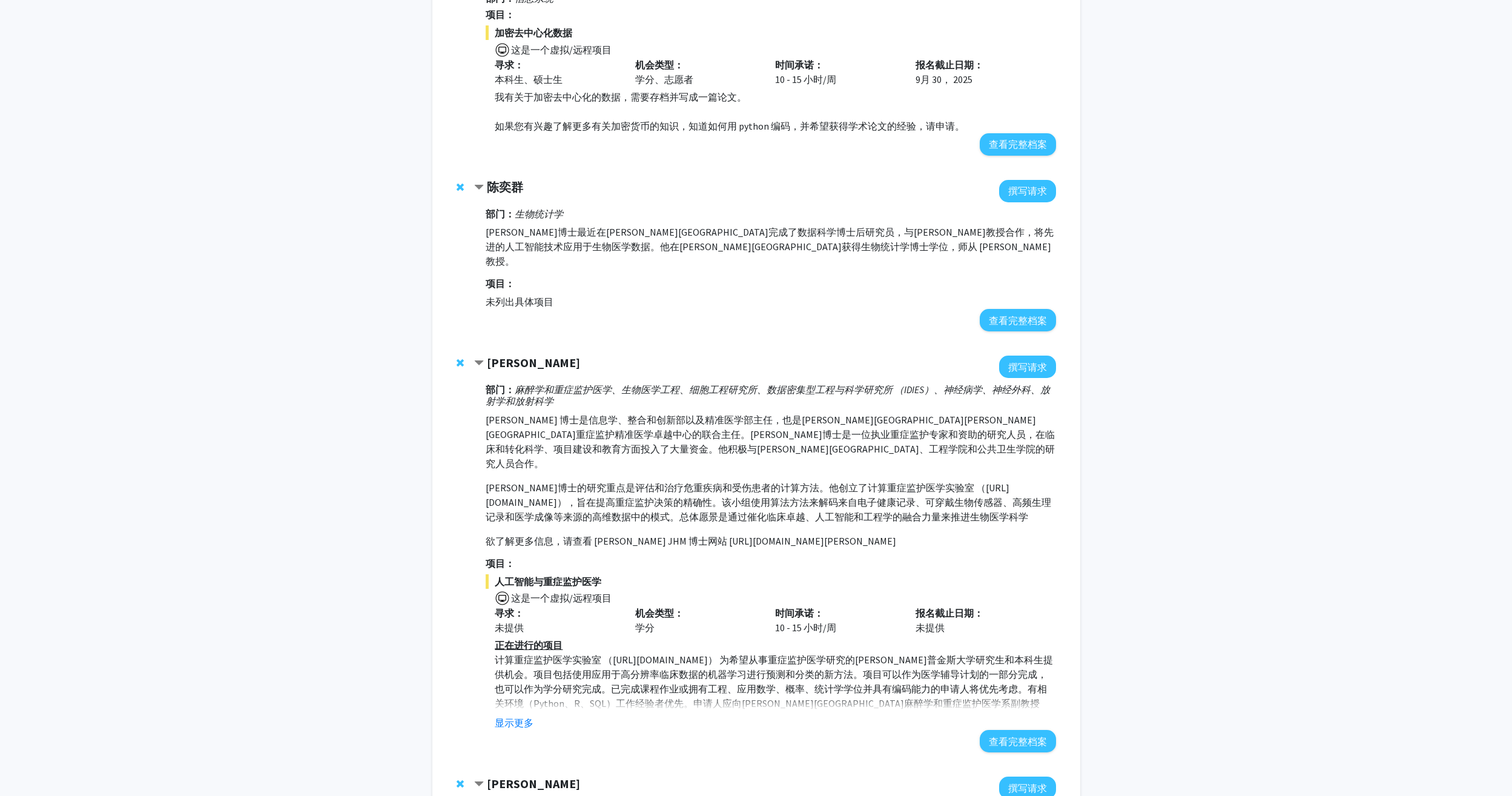
click at [518, 355] on strong "罗伯特·史蒂文斯" at bounding box center [533, 363] width 93 height 16
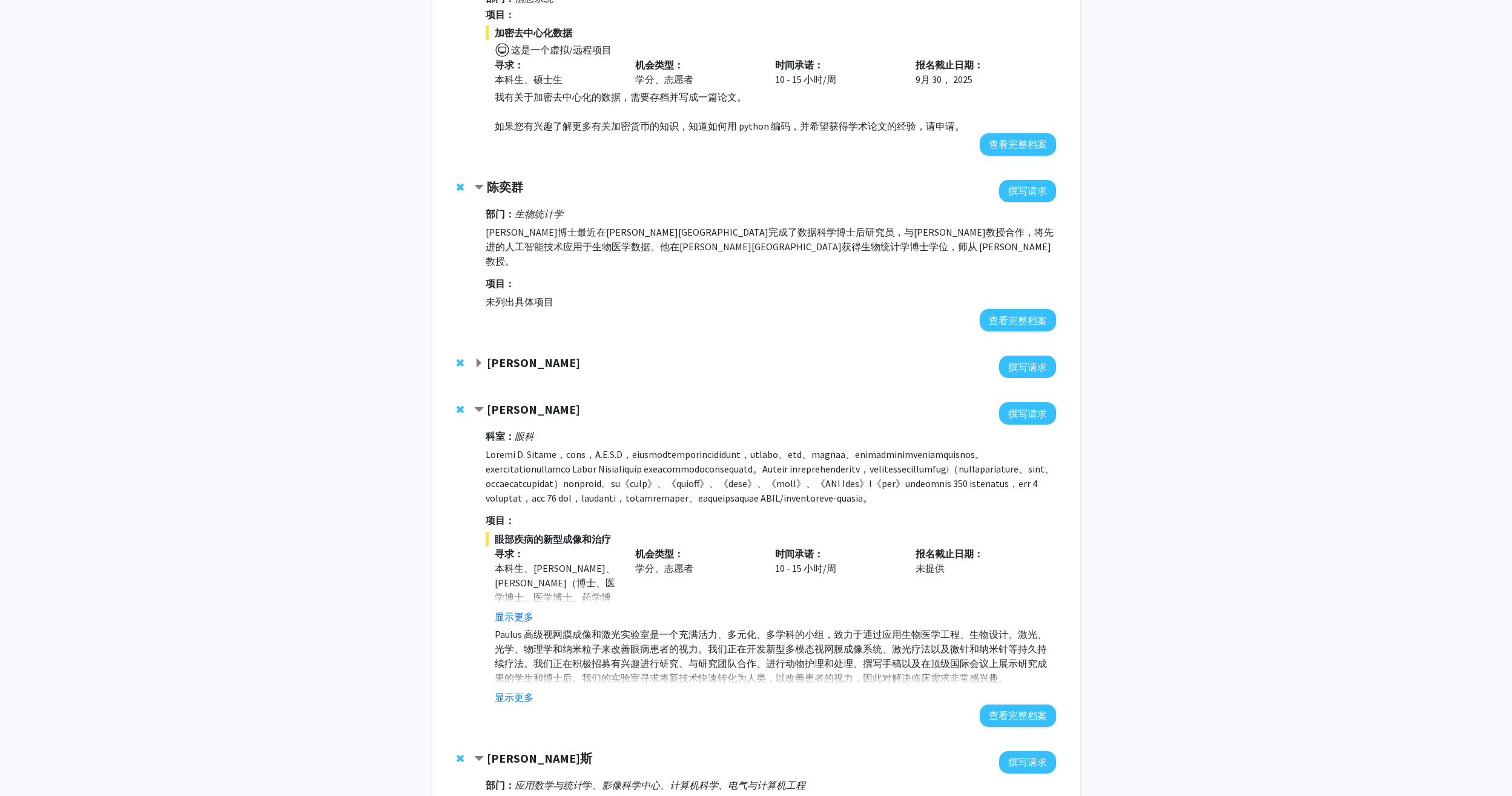
click at [520, 402] on strong "雅尼斯·保卢斯" at bounding box center [533, 409] width 93 height 16
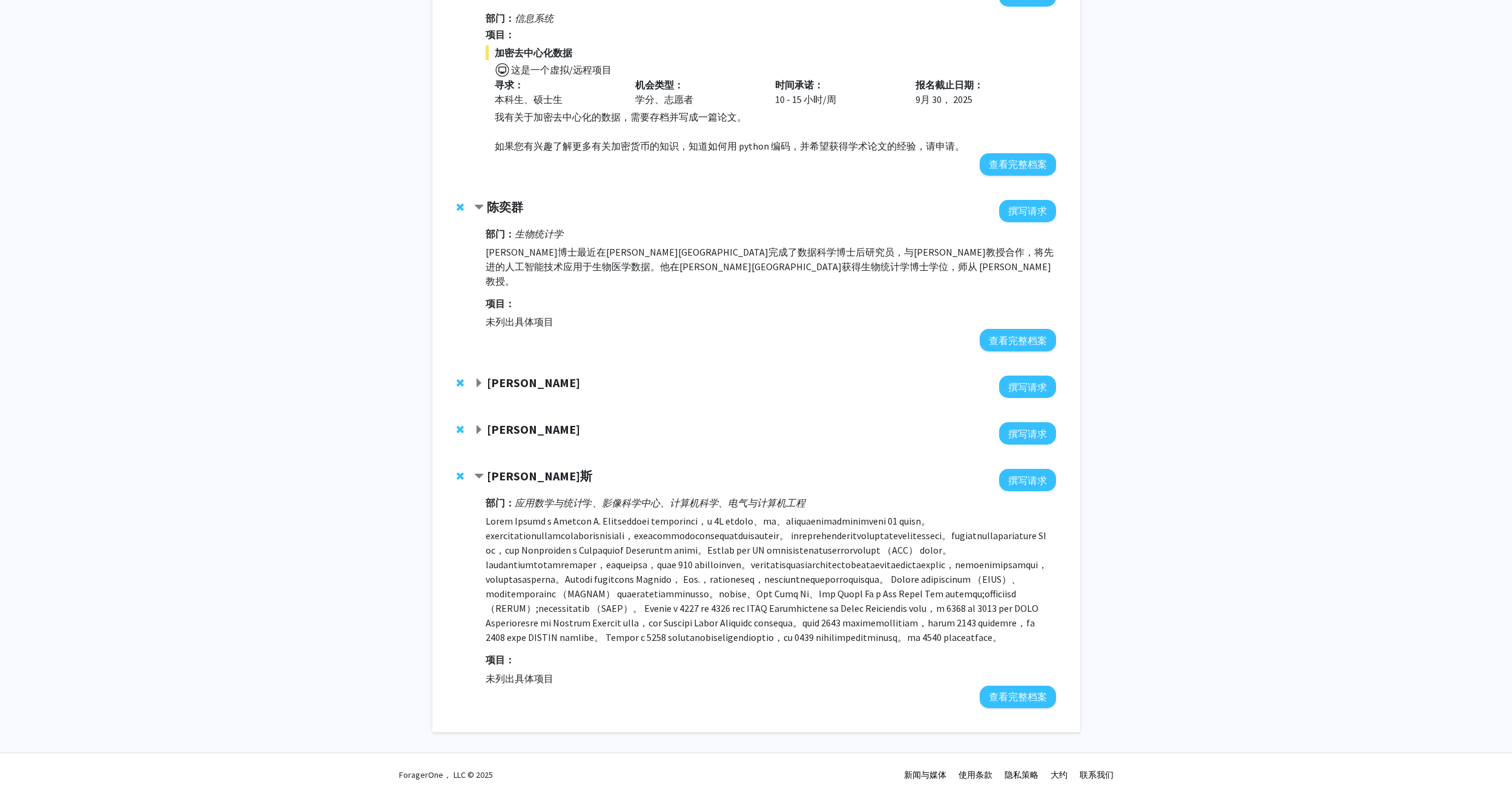
click at [524, 375] on strong "罗伯特·史蒂文斯" at bounding box center [533, 382] width 93 height 16
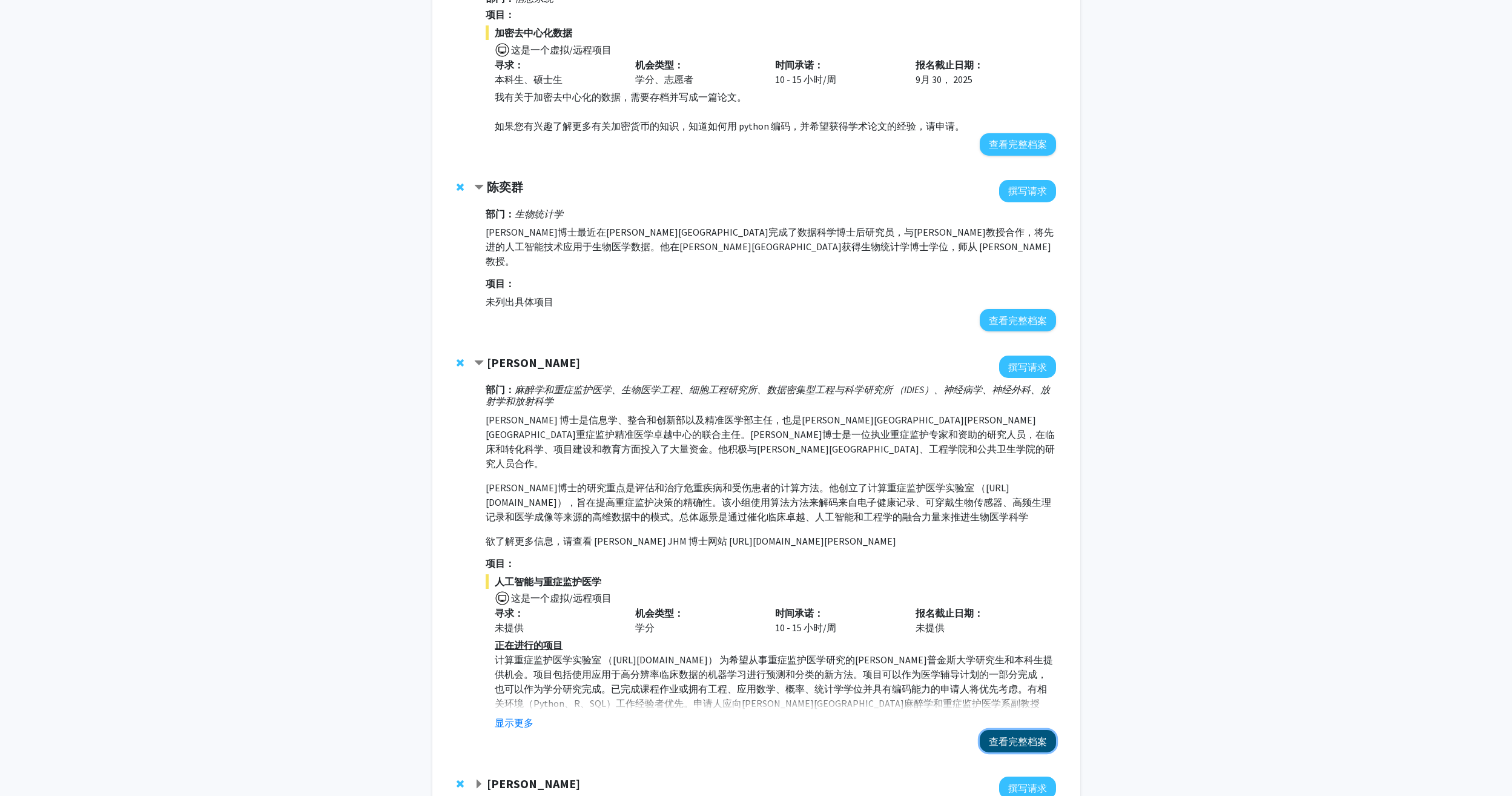
click at [1013, 730] on button "查看完整档案" at bounding box center [1017, 741] width 76 height 22
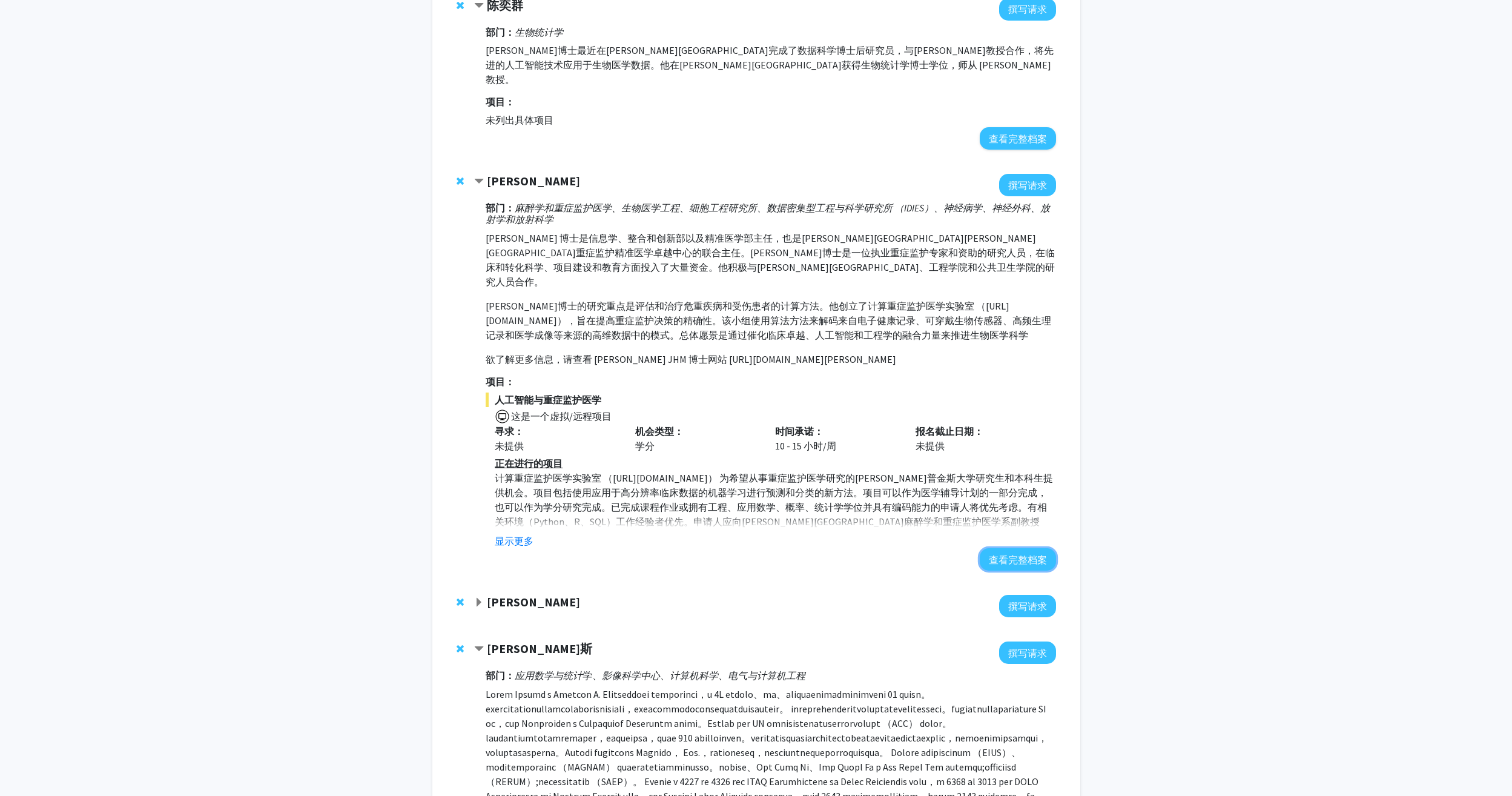
scroll to position [424, 0]
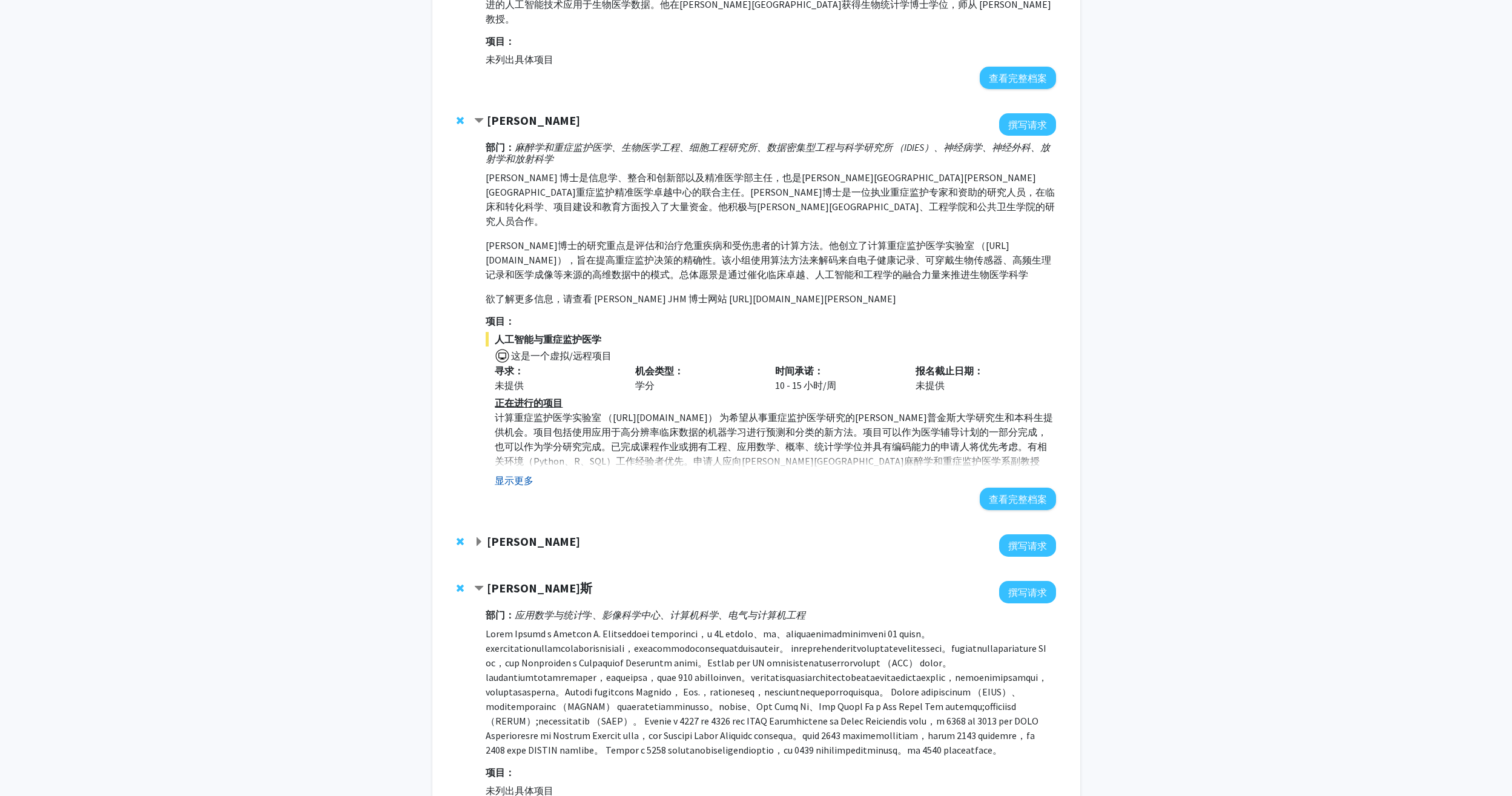
click at [506, 473] on button "显示更多" at bounding box center [514, 481] width 38 height 15
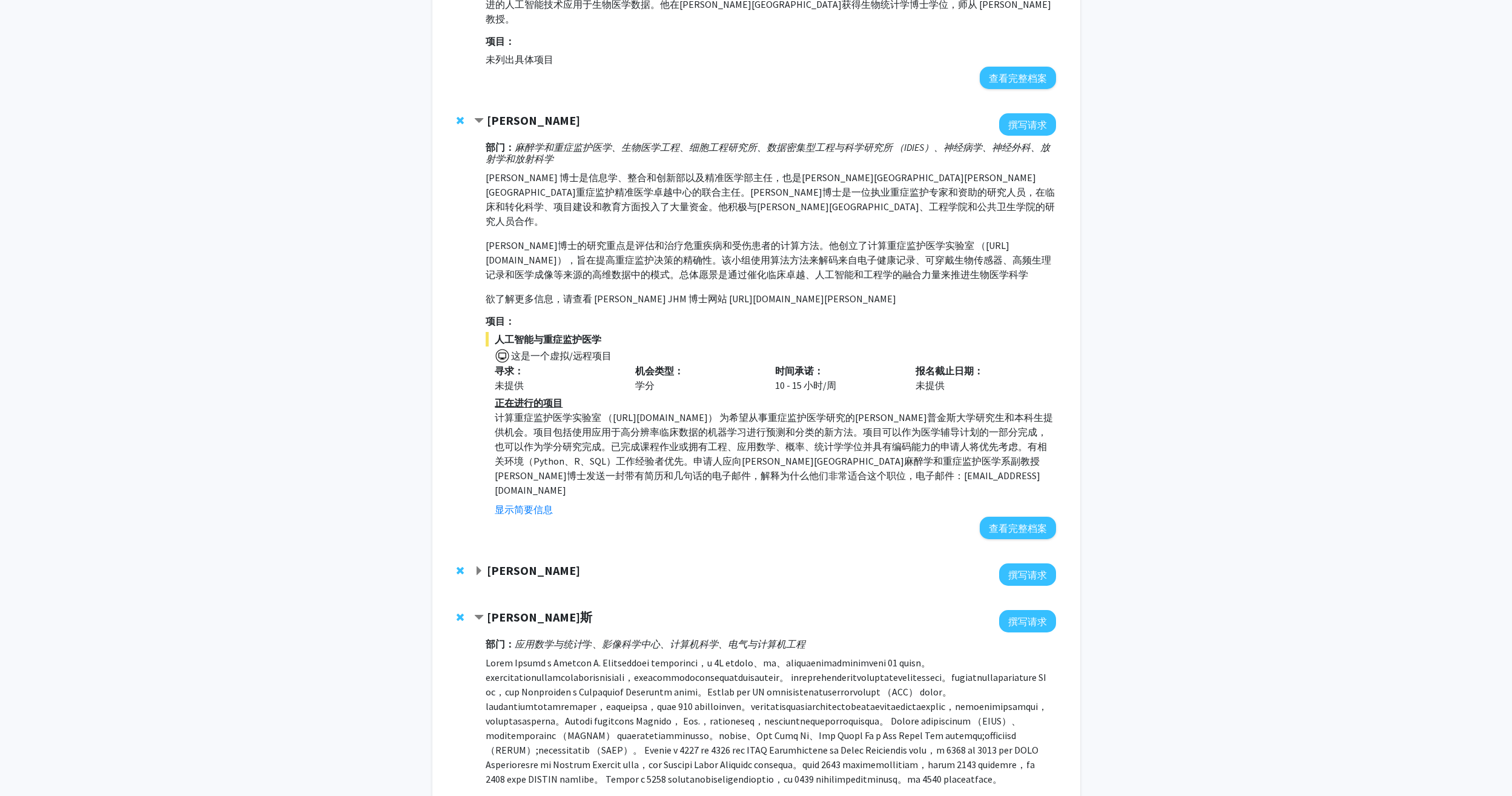
click at [518, 563] on strong "雅尼斯·保卢斯" at bounding box center [533, 570] width 93 height 16
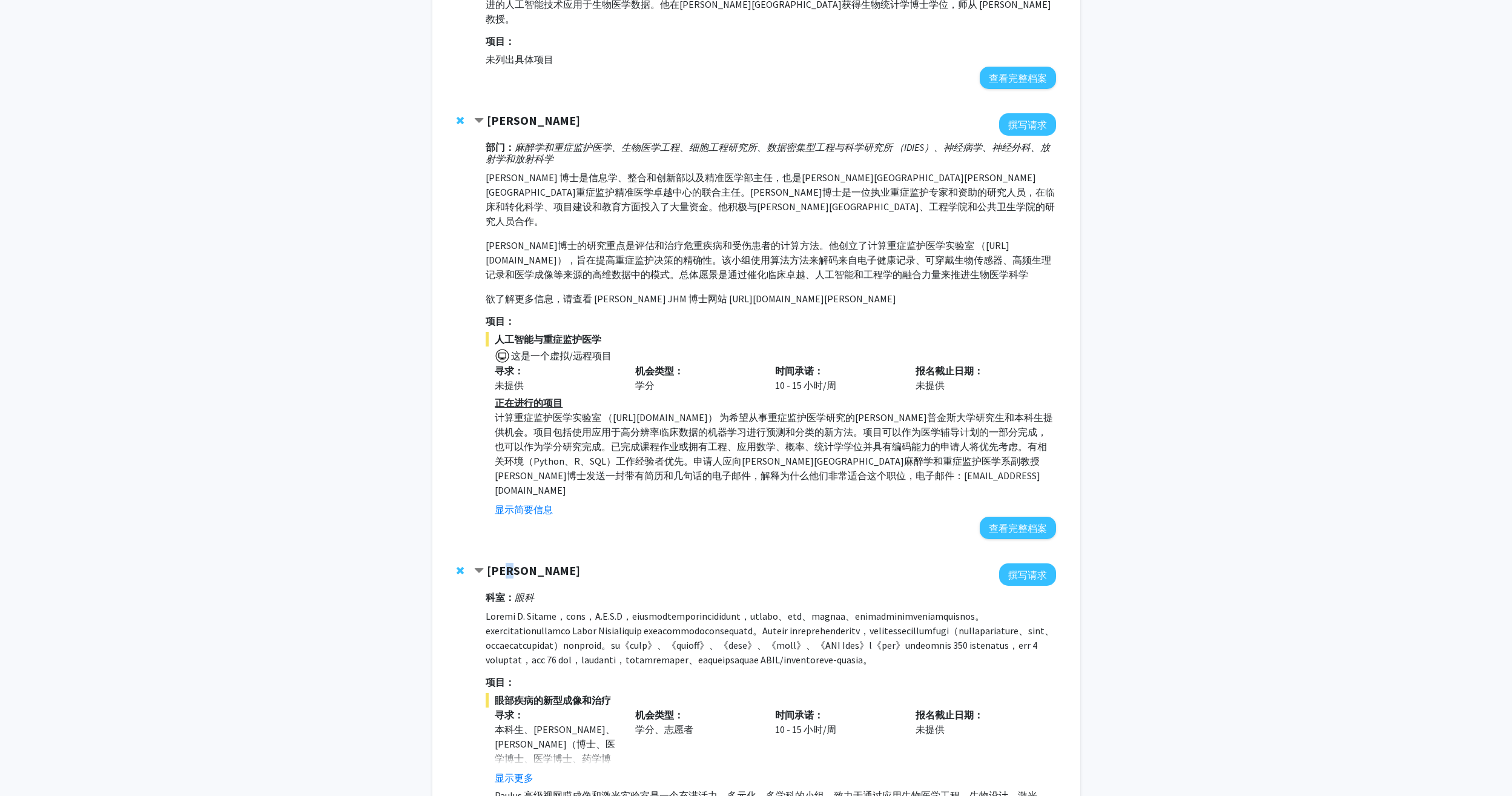
click at [518, 563] on strong "雅尼斯·保卢斯" at bounding box center [533, 570] width 93 height 16
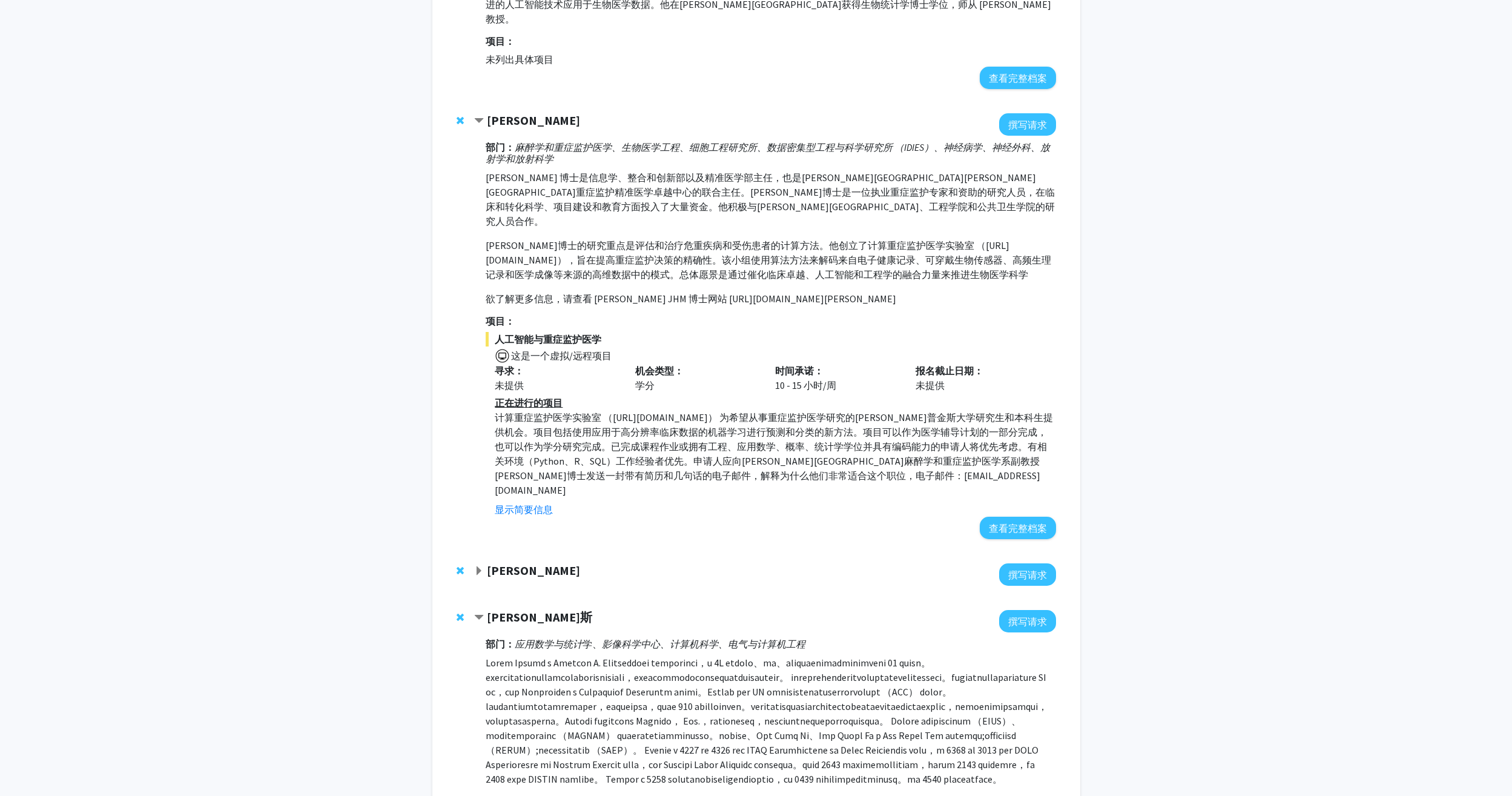
drag, startPoint x: 518, startPoint y: 541, endPoint x: 495, endPoint y: 540, distance: 23.0
click at [495, 563] on strong "雅尼斯·保卢斯" at bounding box center [533, 570] width 93 height 16
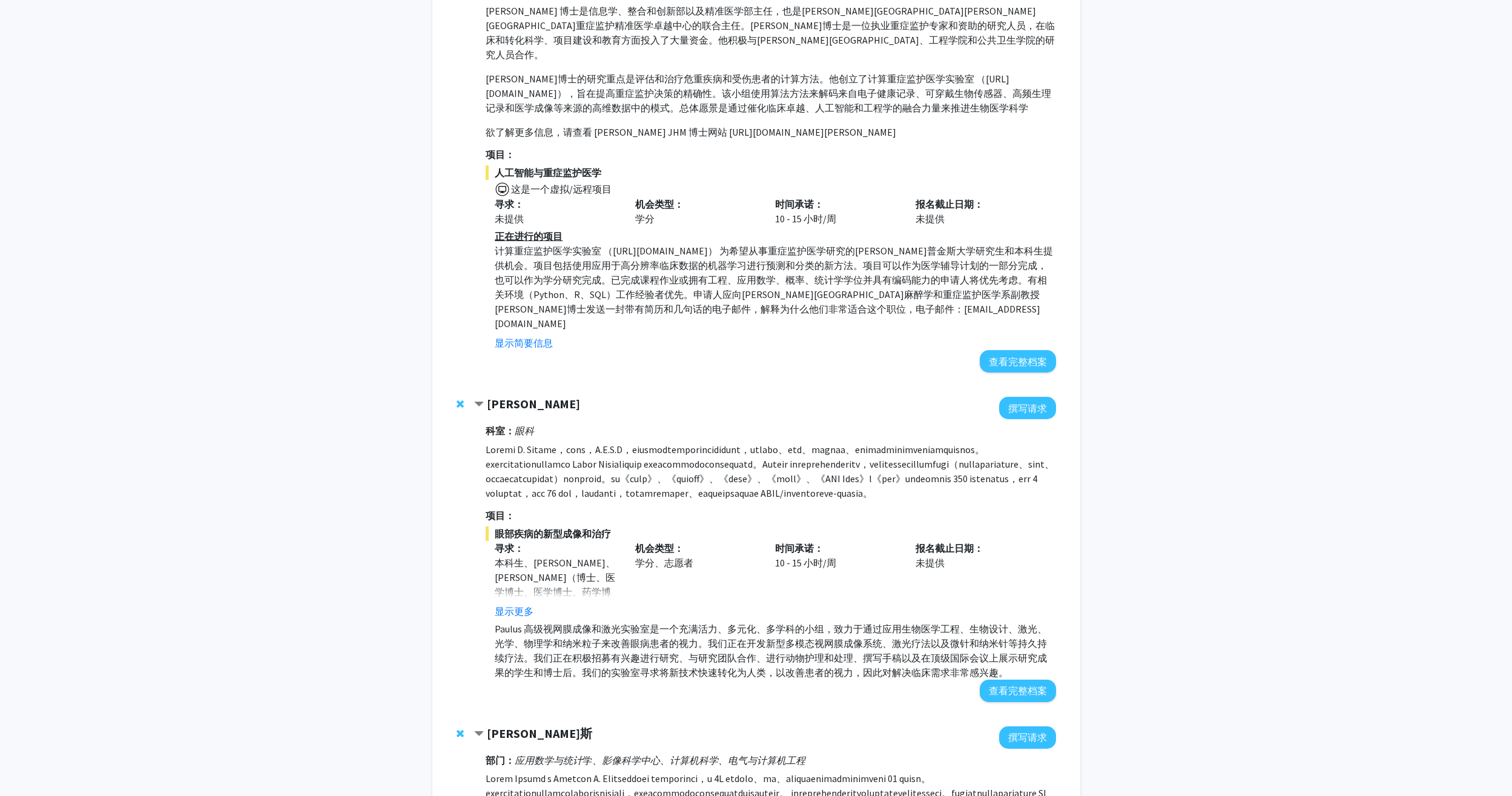
scroll to position [605, 0]
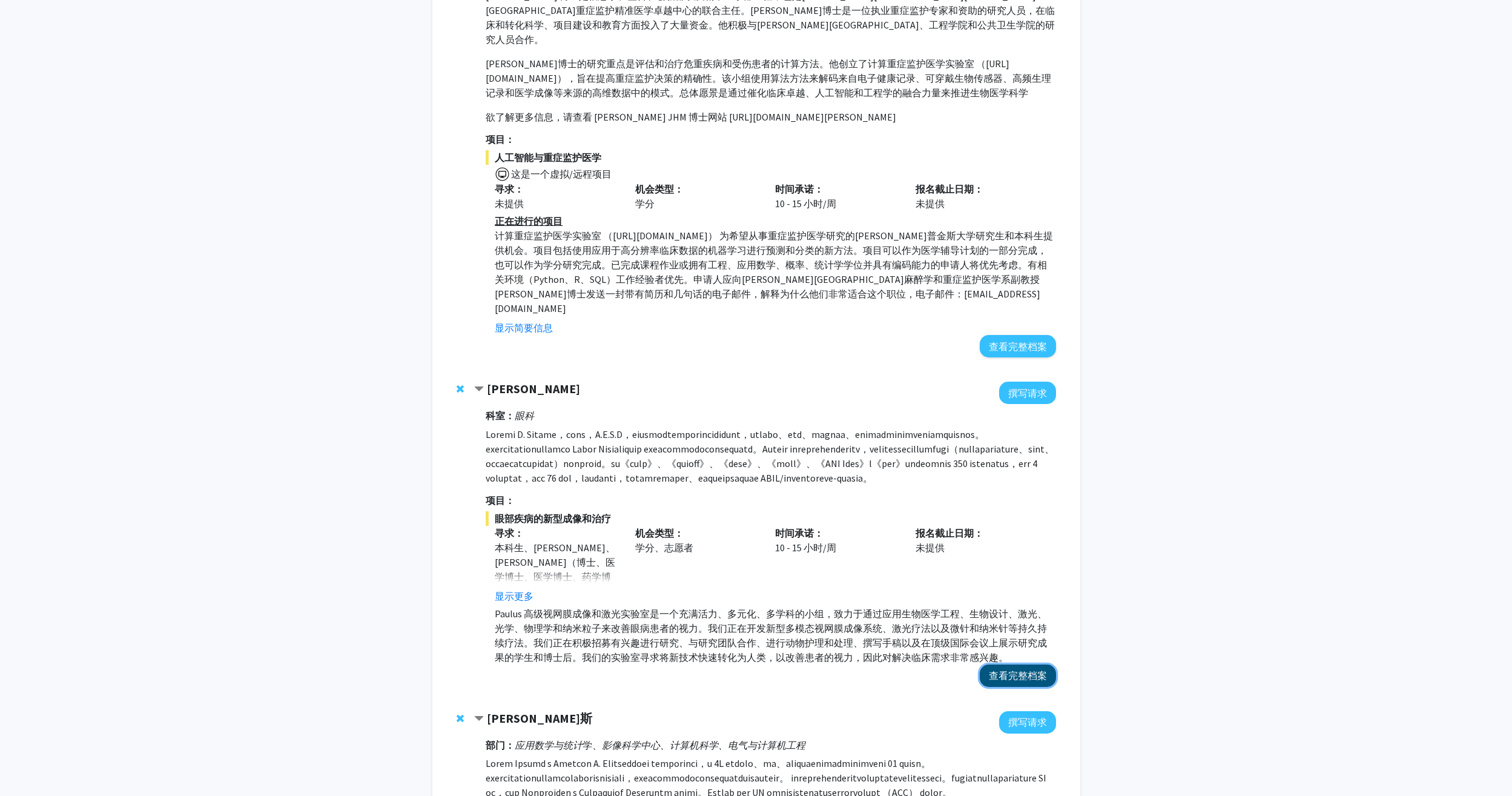
click at [1011, 682] on button "查看完整档案" at bounding box center [1017, 676] width 76 height 22
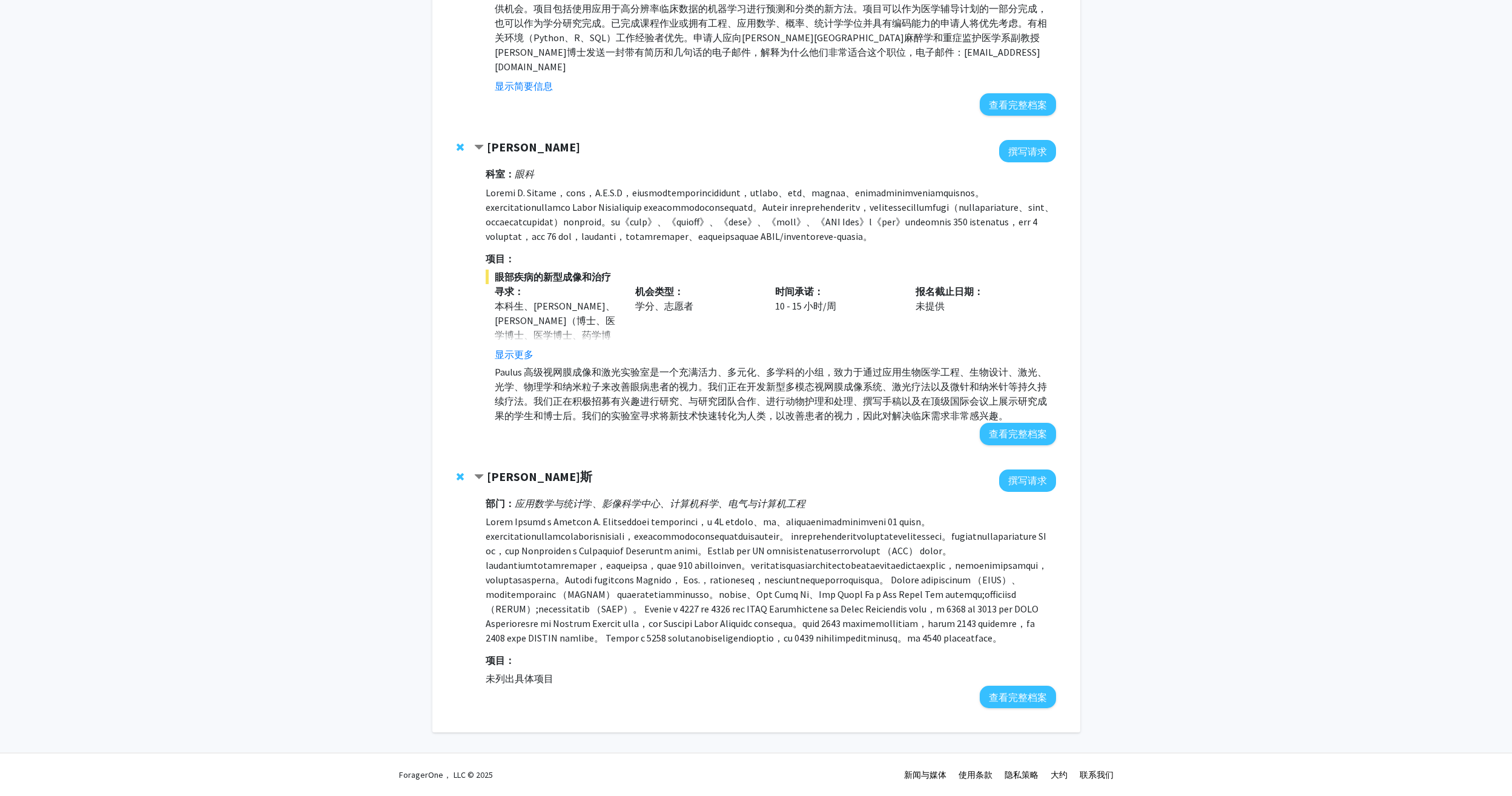
click at [516, 469] on strong "[PERSON_NAME]斯" at bounding box center [539, 476] width 106 height 16
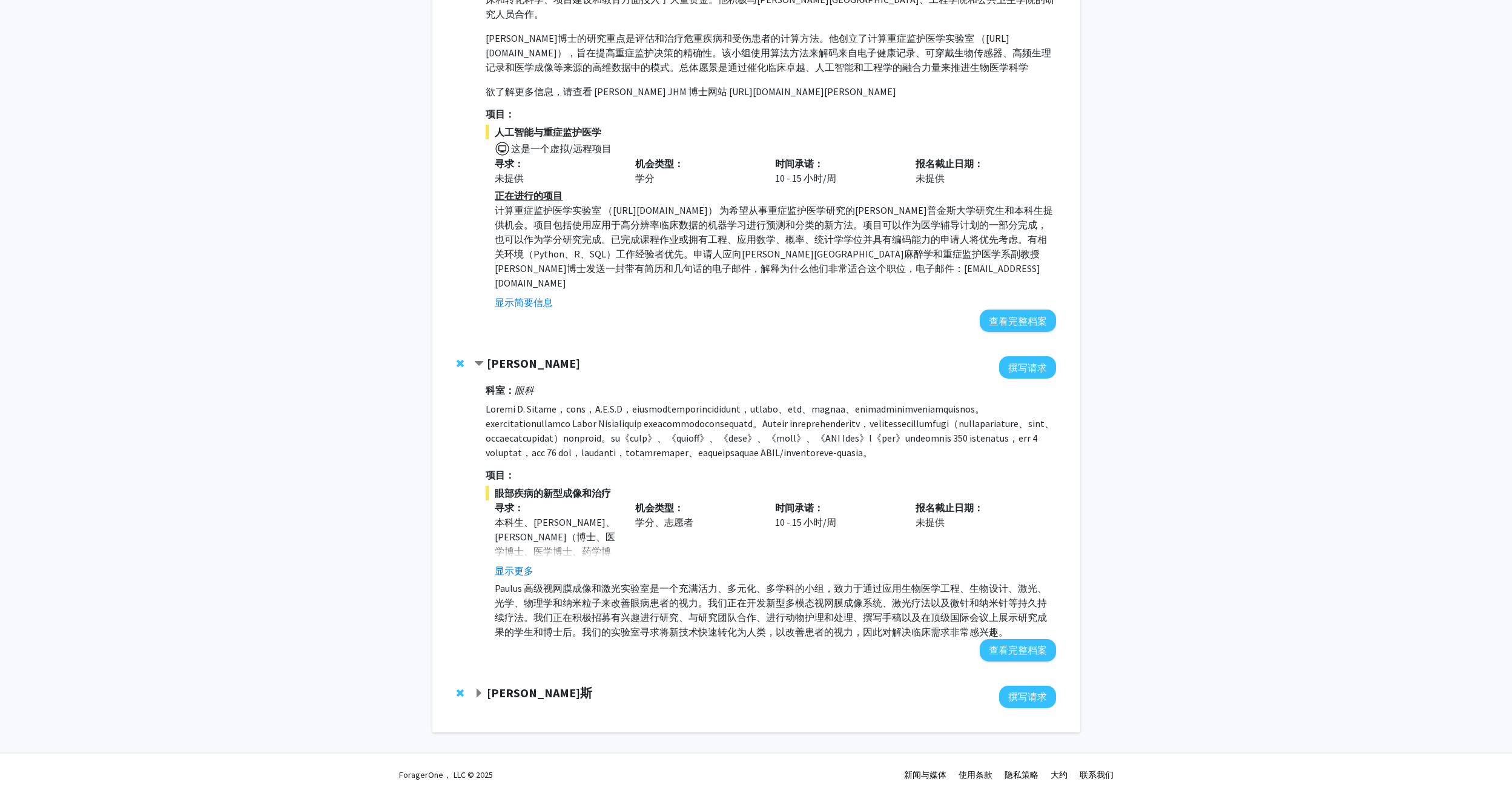
scroll to position [645, 0]
click at [516, 569] on button "显示更多" at bounding box center [514, 571] width 38 height 15
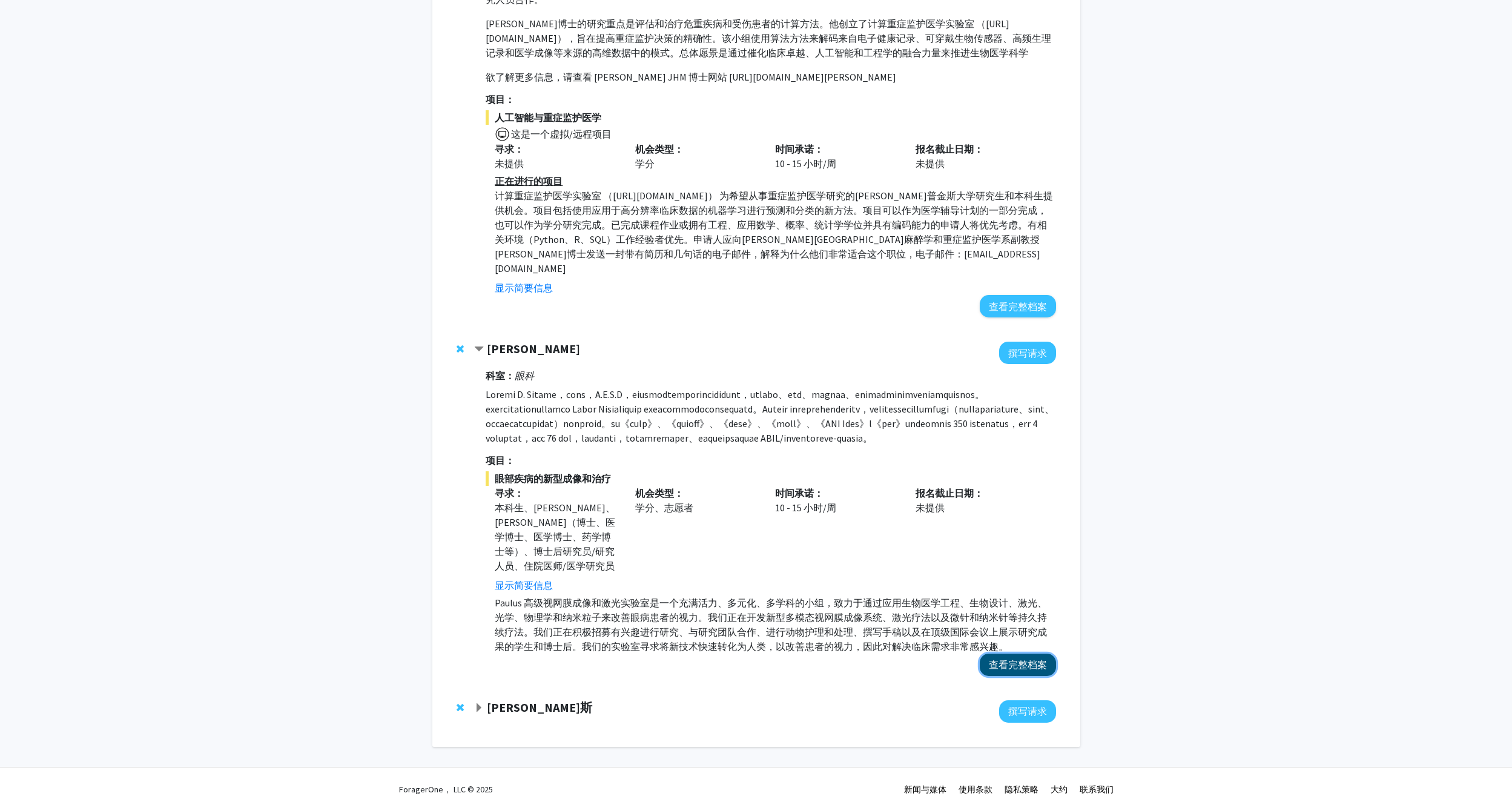
click at [997, 675] on button "查看完整档案" at bounding box center [1017, 665] width 76 height 22
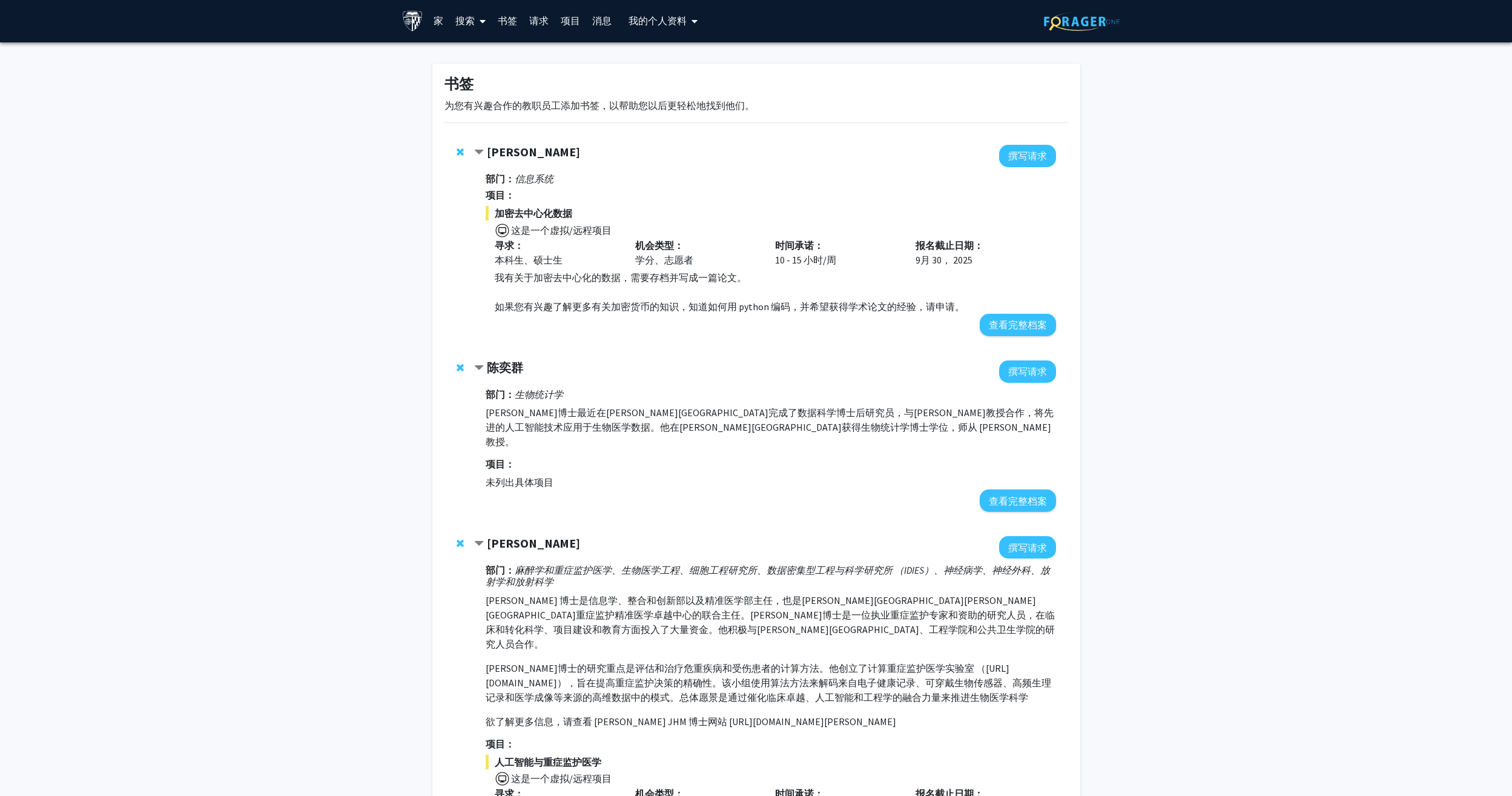
scroll to position [0, 0]
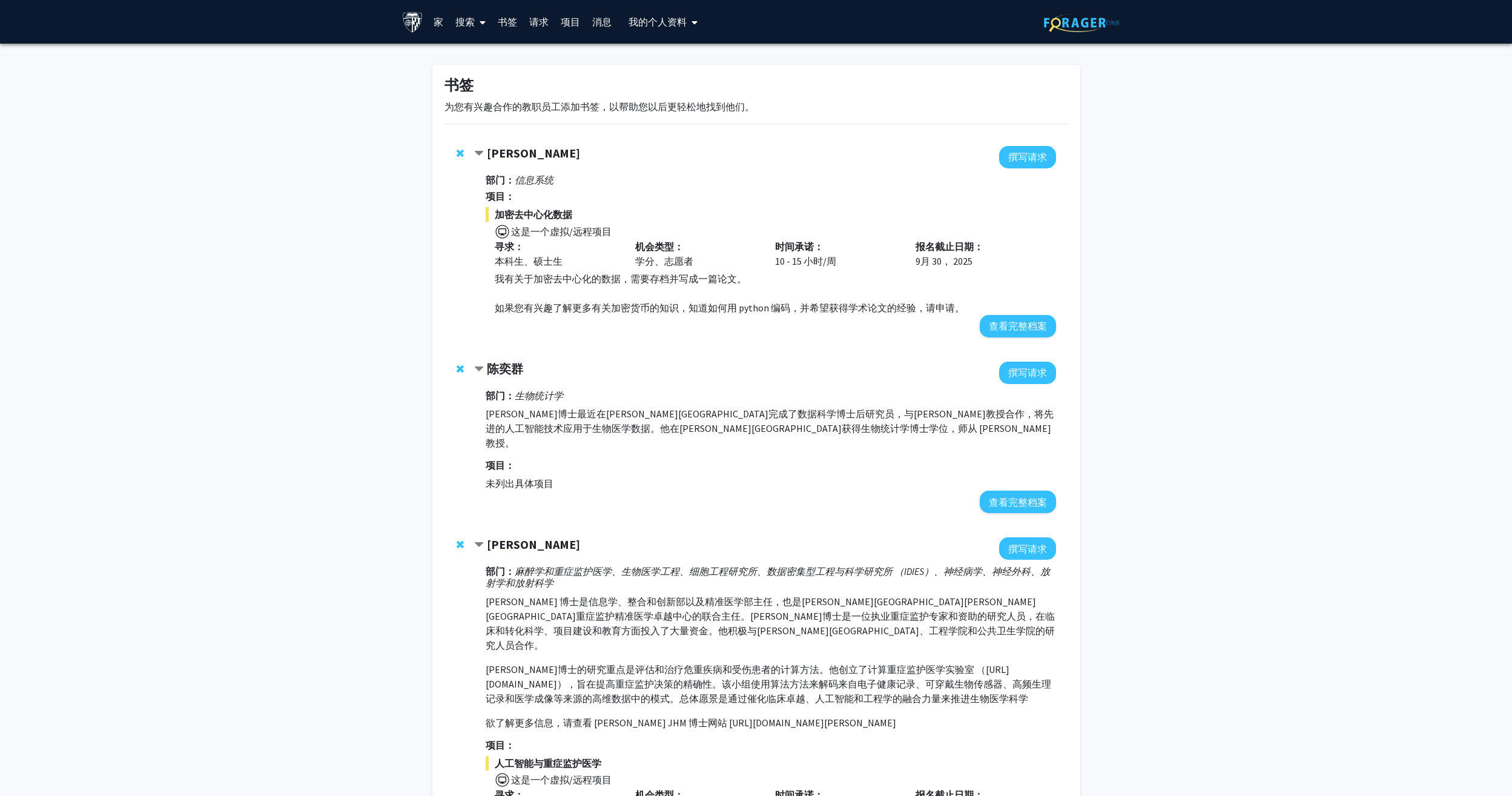
click at [474, 371] on span "合约陈一群书签" at bounding box center [478, 369] width 10 height 10
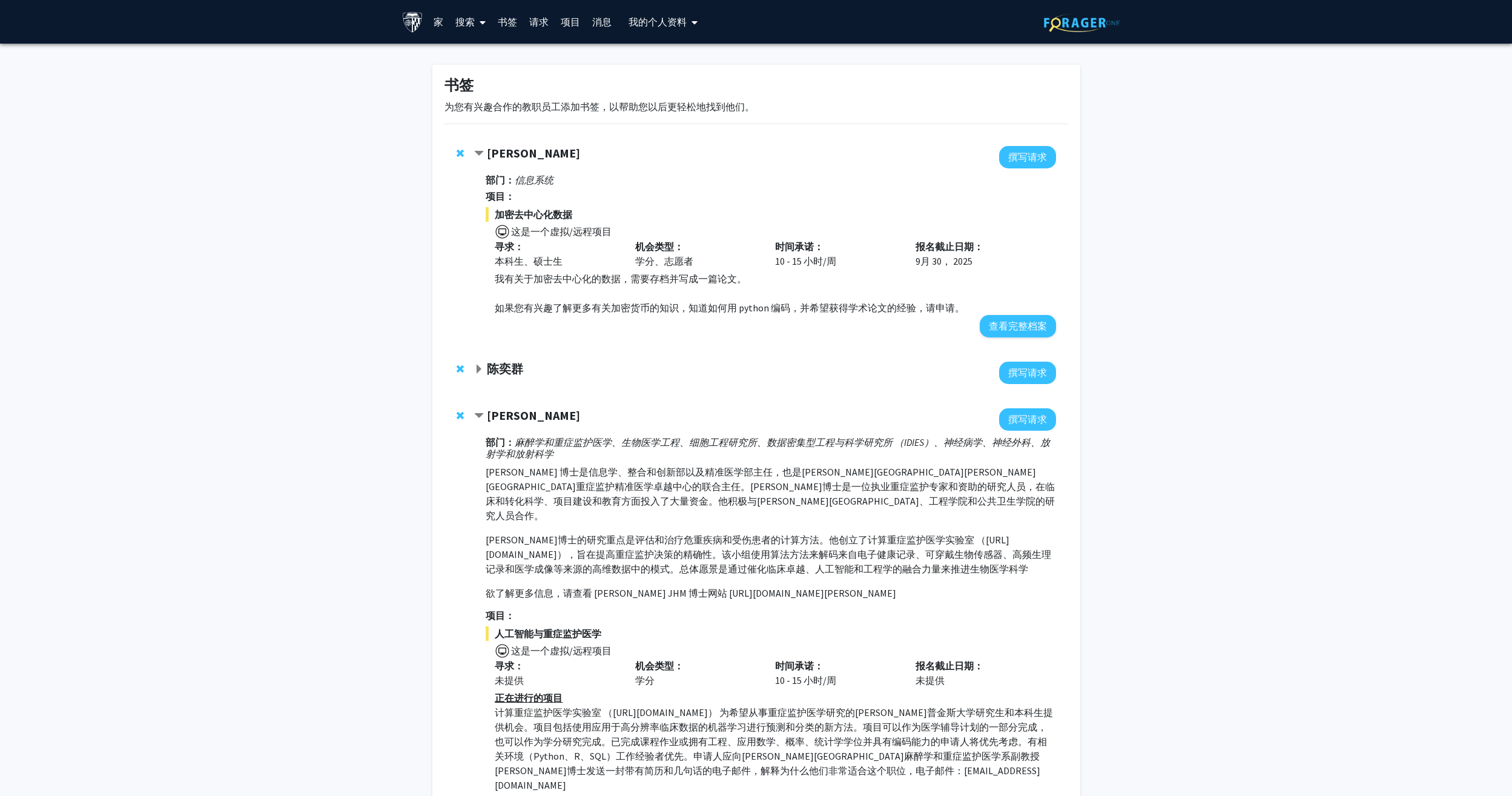
click at [476, 371] on span "展开 陈一群书签" at bounding box center [478, 369] width 10 height 10
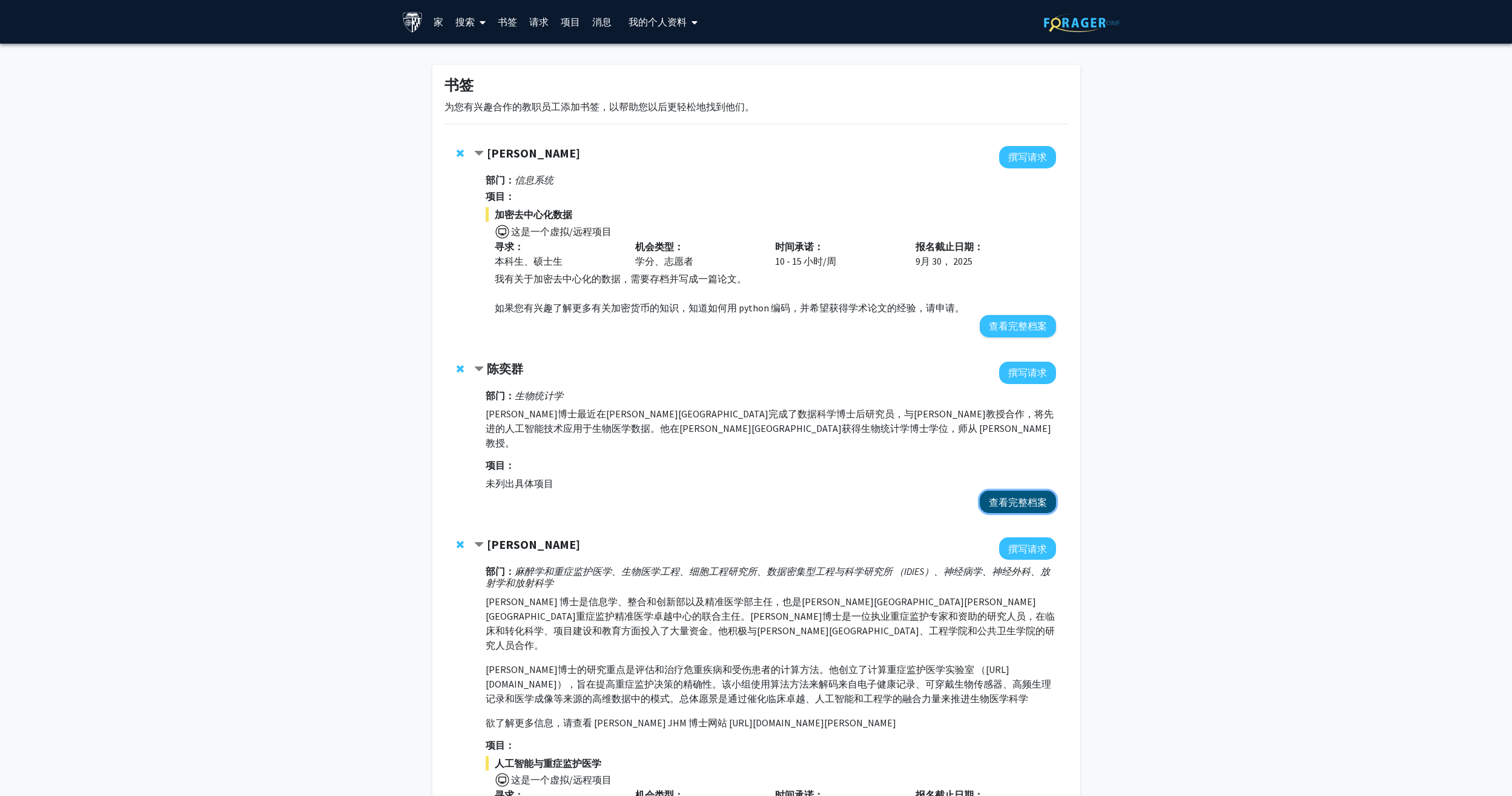
click at [1027, 490] on button "查看完整档案" at bounding box center [1017, 501] width 76 height 22
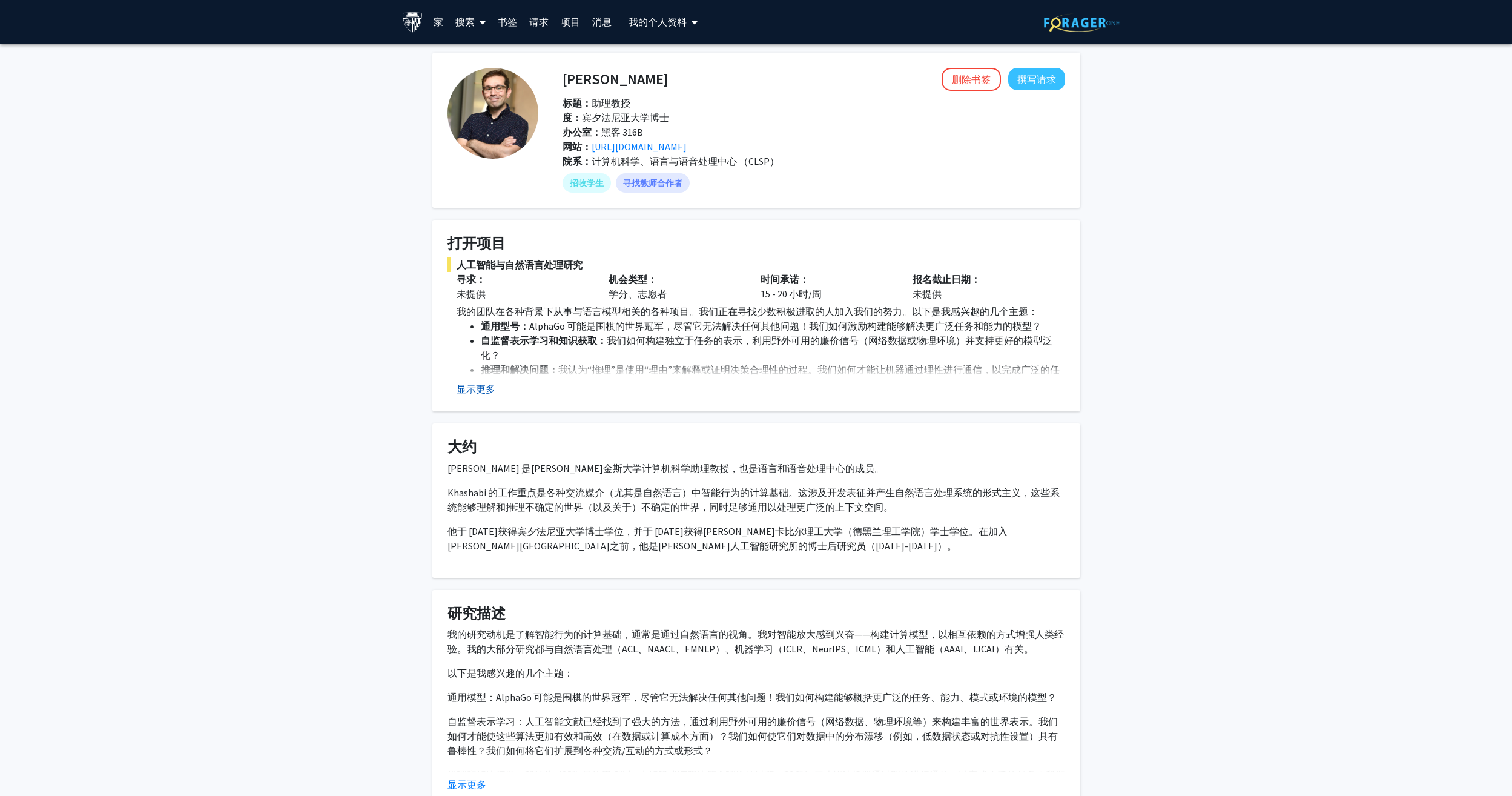
click at [477, 389] on button "显示更多" at bounding box center [475, 389] width 38 height 15
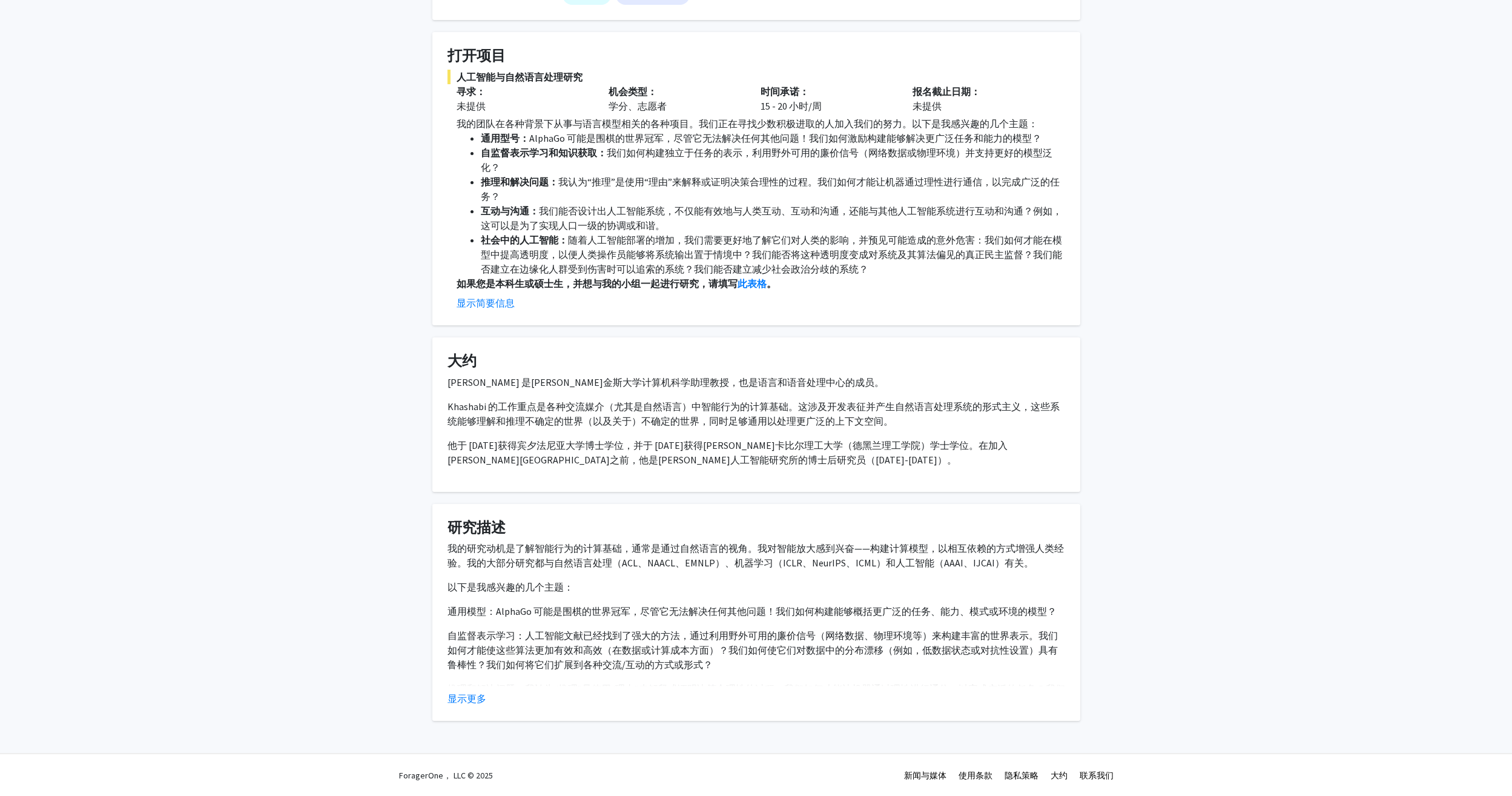
scroll to position [188, 0]
drag, startPoint x: 639, startPoint y: 546, endPoint x: 664, endPoint y: 543, distance: 25.2
click at [664, 543] on p "我的研究动机是了解智能行为的计算基础，通常是通过自然语言的视角。我对智能放大感到兴奋——构建计算模型，以相互依赖的方式增强人类经验。我的大部分研究都与自然语言…" at bounding box center [756, 555] width 618 height 29
click at [499, 628] on p "自监督表示学习：人工智能文献已经找到了强大的方法，通过利用野外可用的廉价信号（网络数据、物理环境等）来构建丰富的世界表示。我们如何才能使这些算法更加有效和高效…" at bounding box center [756, 649] width 618 height 44
click at [473, 701] on button "显示更多" at bounding box center [467, 698] width 38 height 15
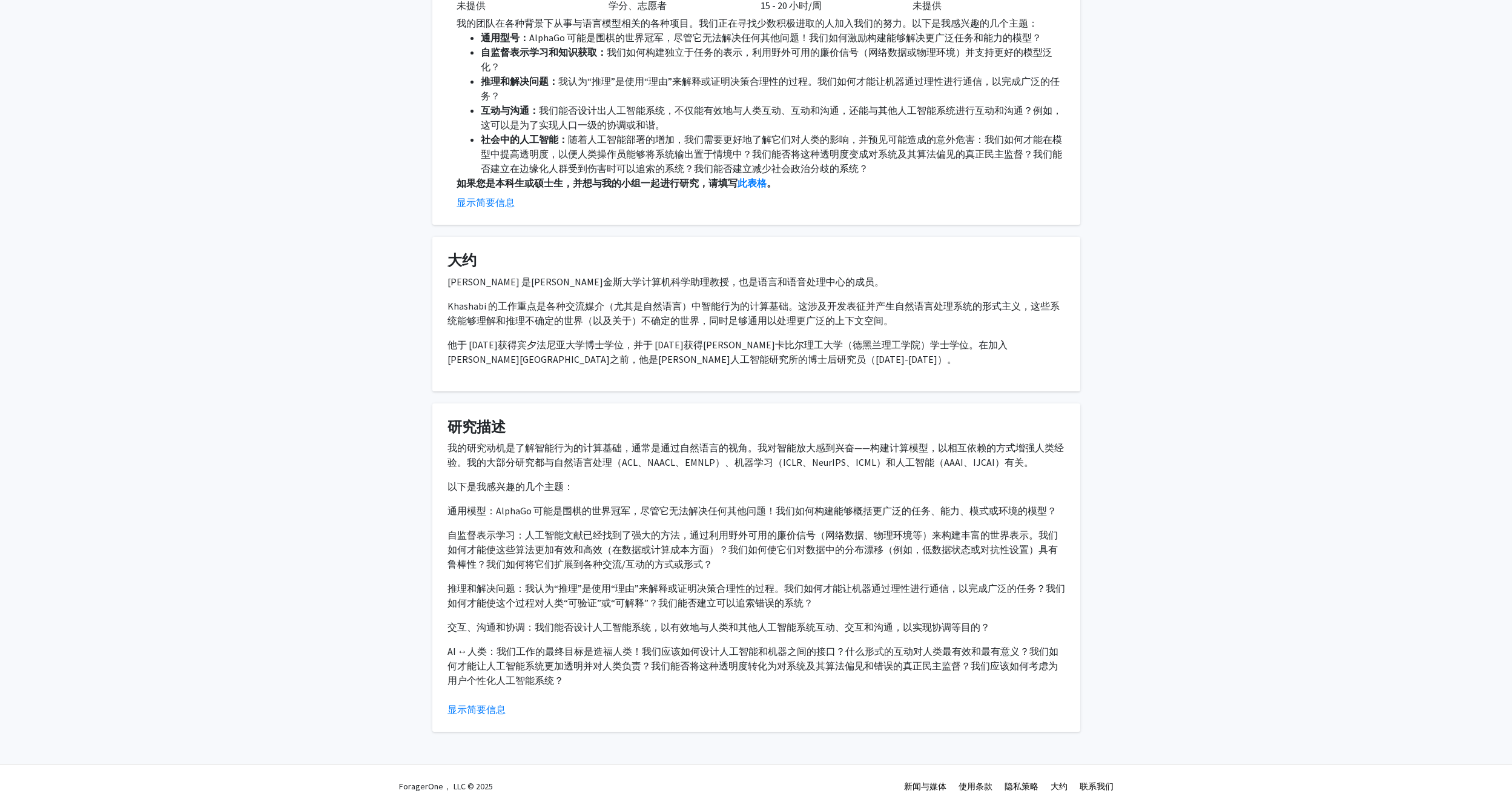
scroll to position [300, 0]
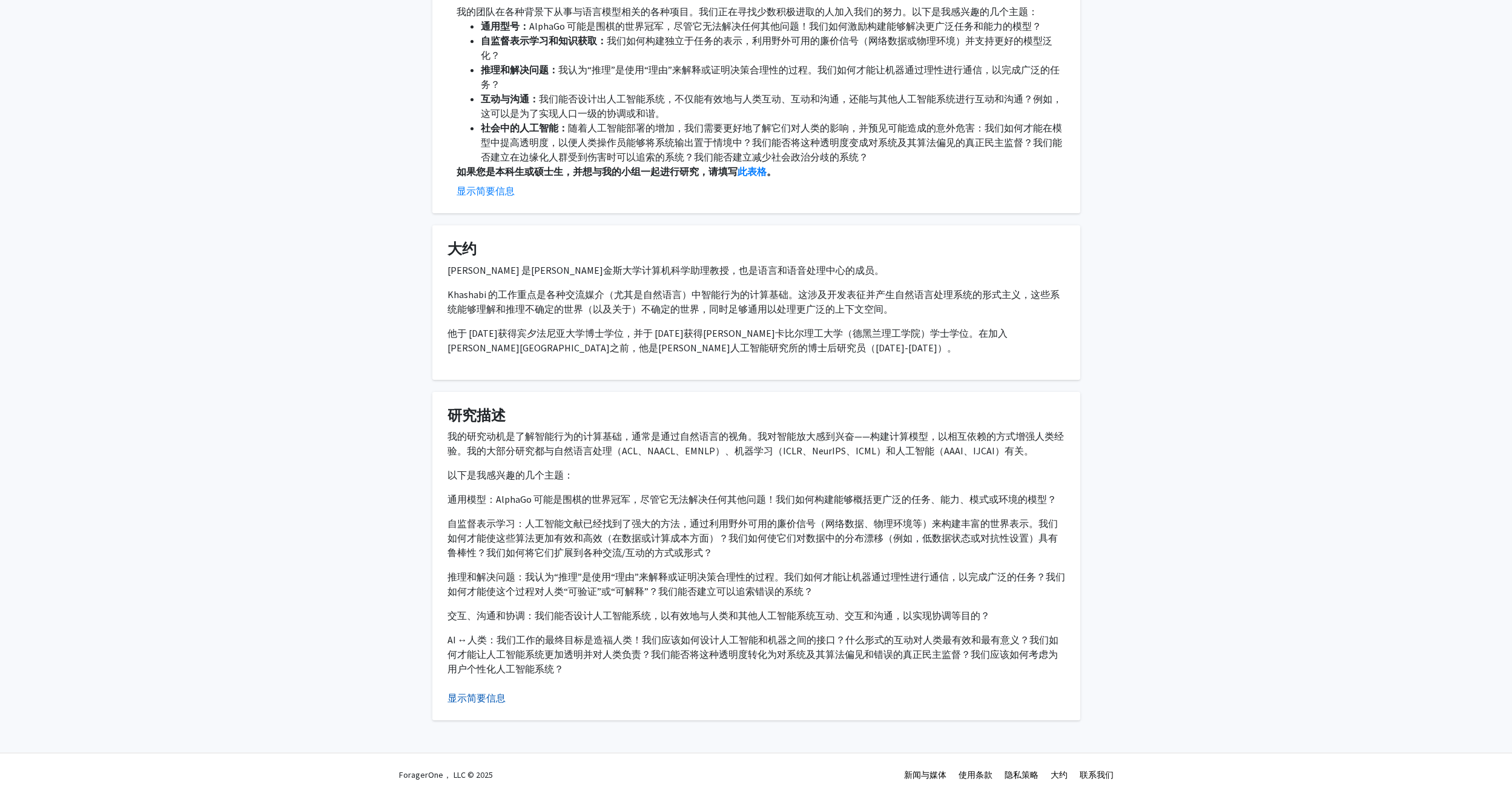
click at [494, 693] on button "显示简要信息" at bounding box center [476, 698] width 58 height 15
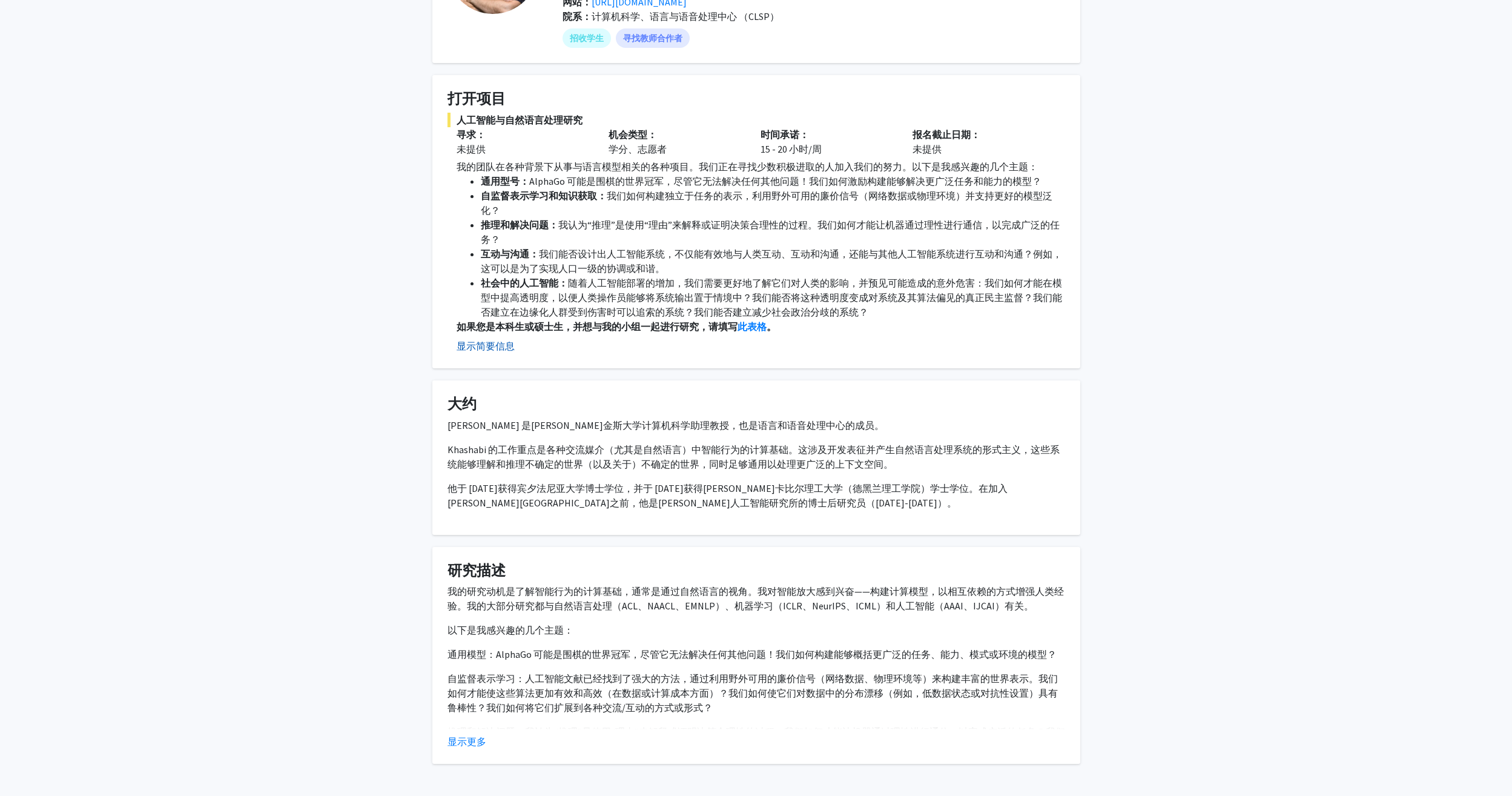
scroll to position [0, 0]
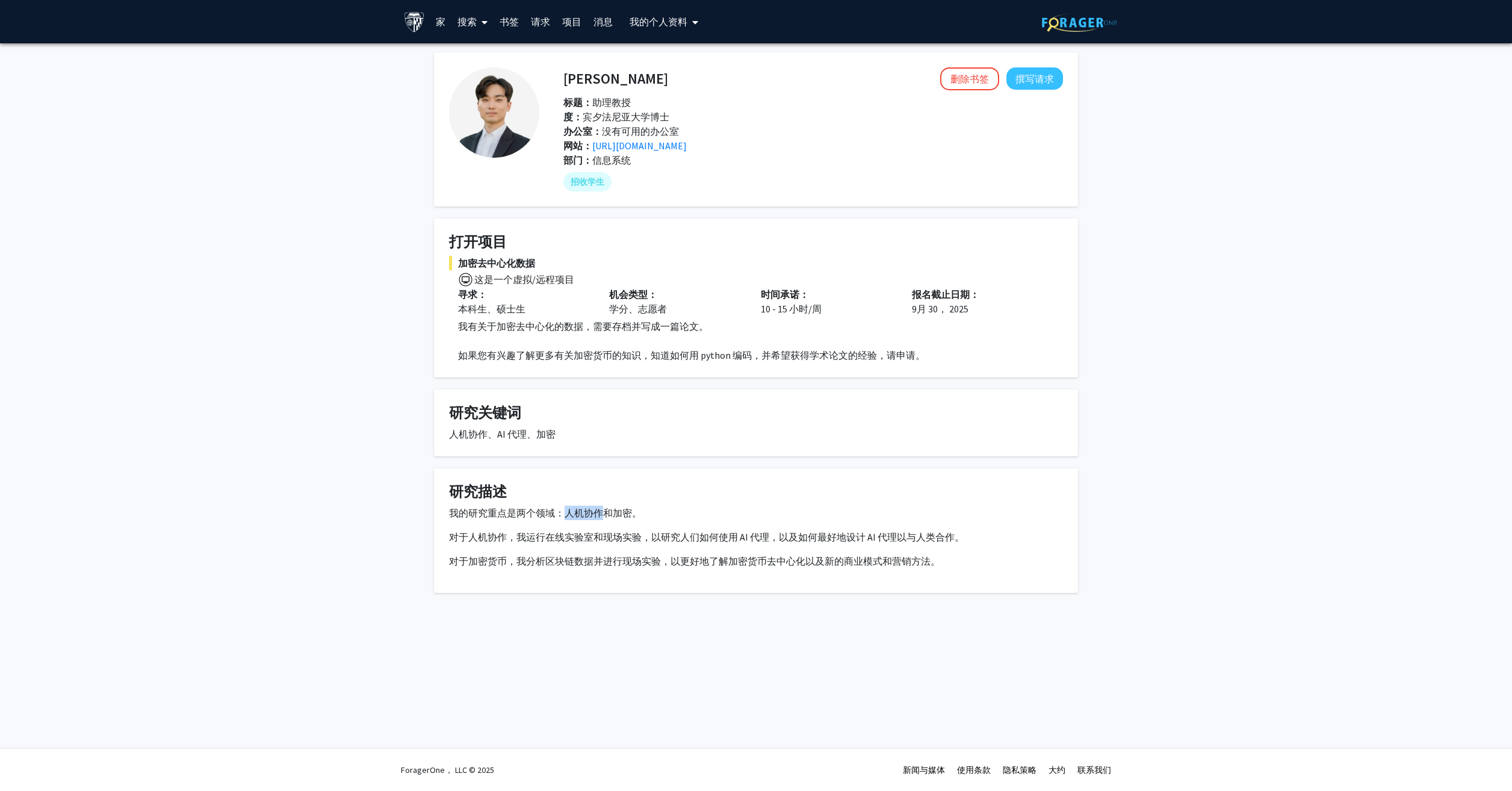
drag, startPoint x: 568, startPoint y: 514, endPoint x: 601, endPoint y: 510, distance: 33.2
click at [601, 510] on p "我的研究重点是两个领域：人机协作和加密。" at bounding box center [756, 513] width 614 height 15
drag, startPoint x: 470, startPoint y: 536, endPoint x: 951, endPoint y: 528, distance: 481.1
click at [951, 528] on div "我的研究重点是两个领域：人机协作和加密。 对于人机协作，我运行在线实验室和现场实验，以研究人们如何使用 AI 代理，以及如何最好地设计 AI 代理以与人类合作…" at bounding box center [756, 536] width 614 height 62
click at [520, 558] on p "对于加密货币，我分析区块链数据并进行现场实验，以更好地了解加密货币去中心化以及新的商业模式和营销方法。" at bounding box center [756, 561] width 614 height 15
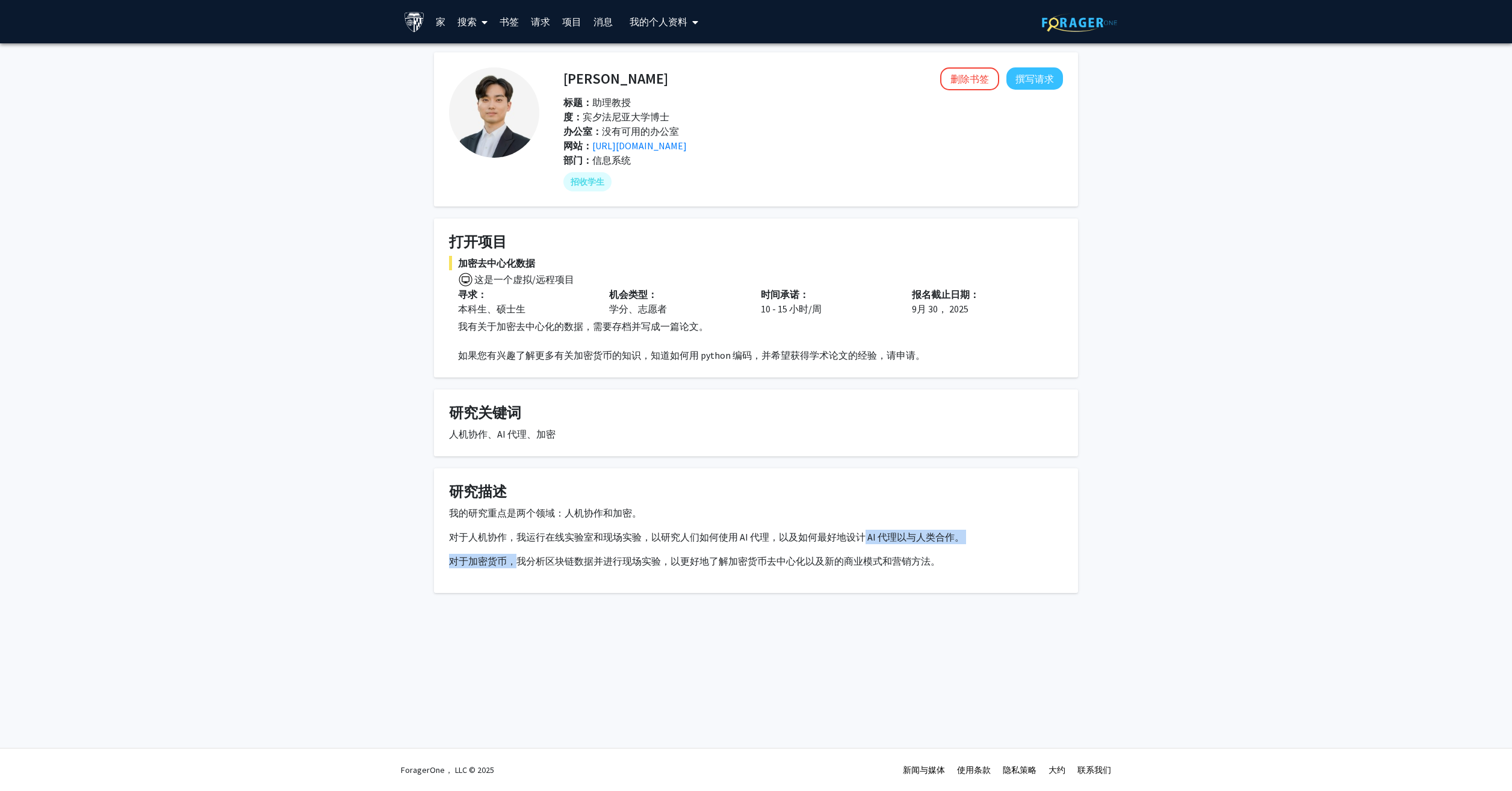
drag, startPoint x: 520, startPoint y: 561, endPoint x: 865, endPoint y: 539, distance: 345.7
click at [865, 539] on div "我的研究重点是两个领域：人机协作和加密。 对于人机协作，我运行在线实验室和现场实验，以研究人们如何使用 AI 代理，以及如何最好地设计 AI 代理以与人类合作…" at bounding box center [756, 536] width 614 height 62
drag, startPoint x: 739, startPoint y: 204, endPoint x: 722, endPoint y: 203, distance: 17.0
click at [738, 204] on fg-card "[PERSON_NAME] 删除书签 撰写请求 标题： 助理教授 度： 宾夕法尼亚大学博士 办公室： 没有可用的办公室 网站： [URL][DOMAIN_NA…" at bounding box center [756, 129] width 644 height 154
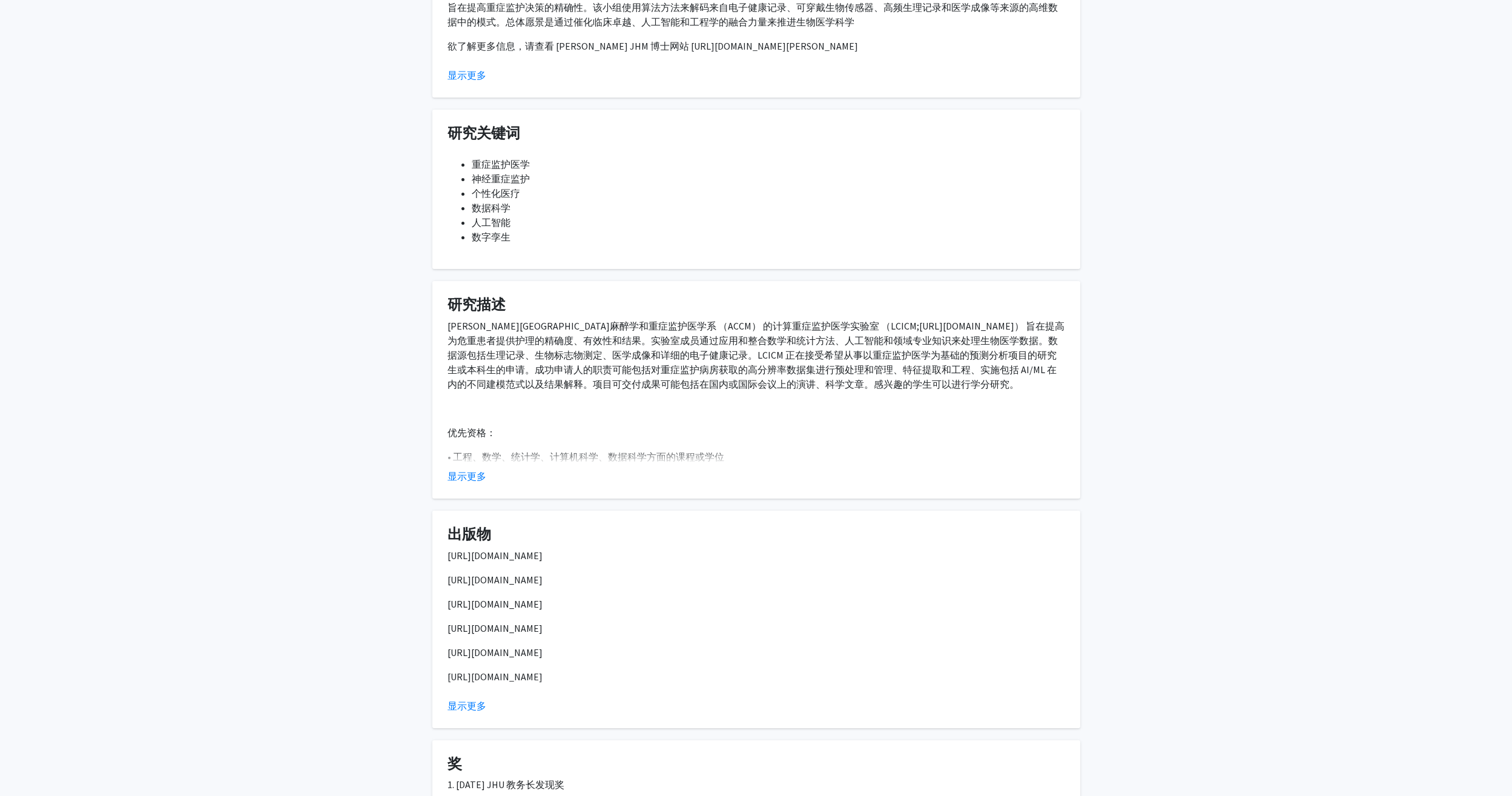
scroll to position [605, 0]
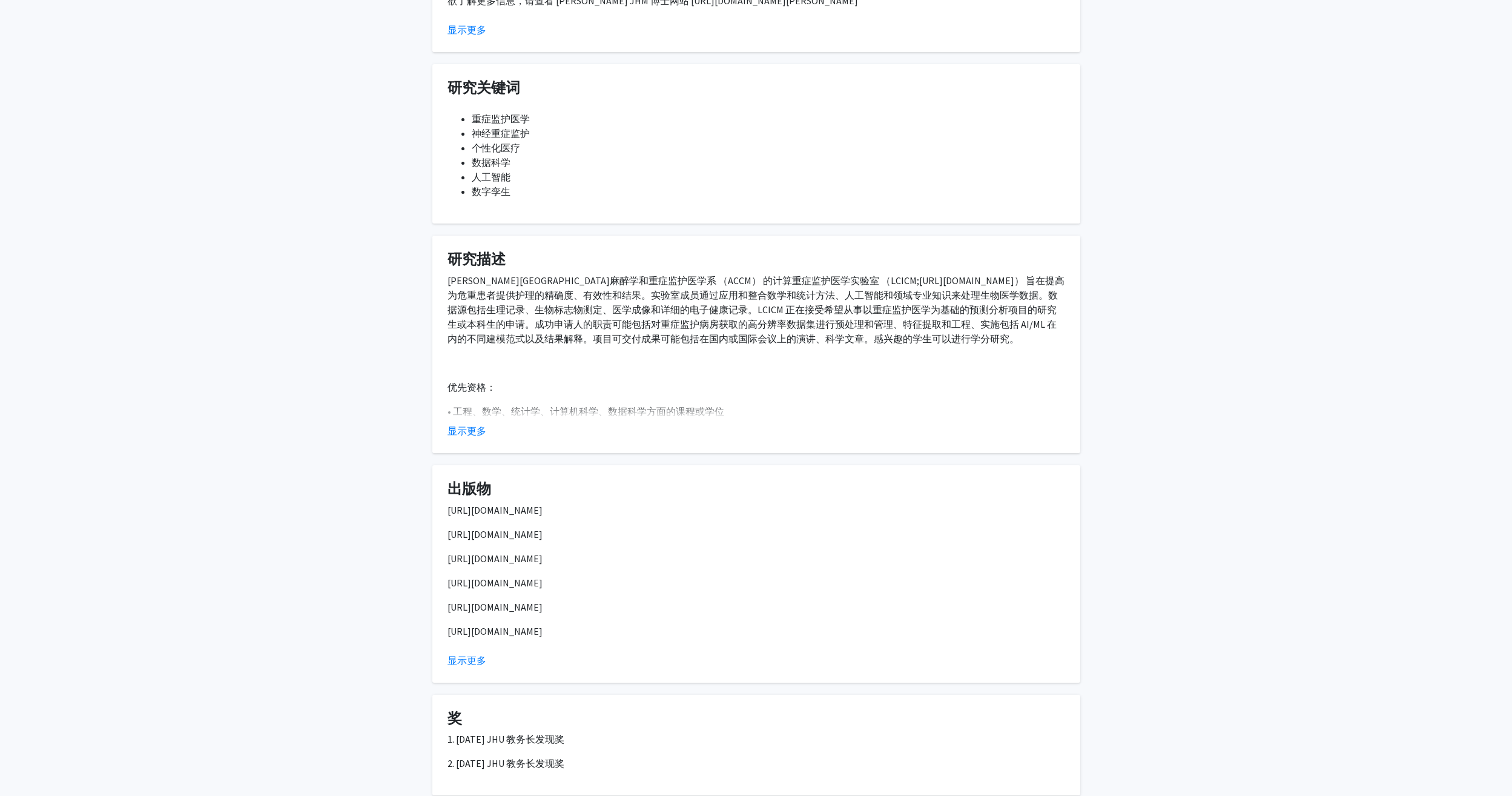
click at [472, 428] on button "显示更多" at bounding box center [467, 430] width 38 height 15
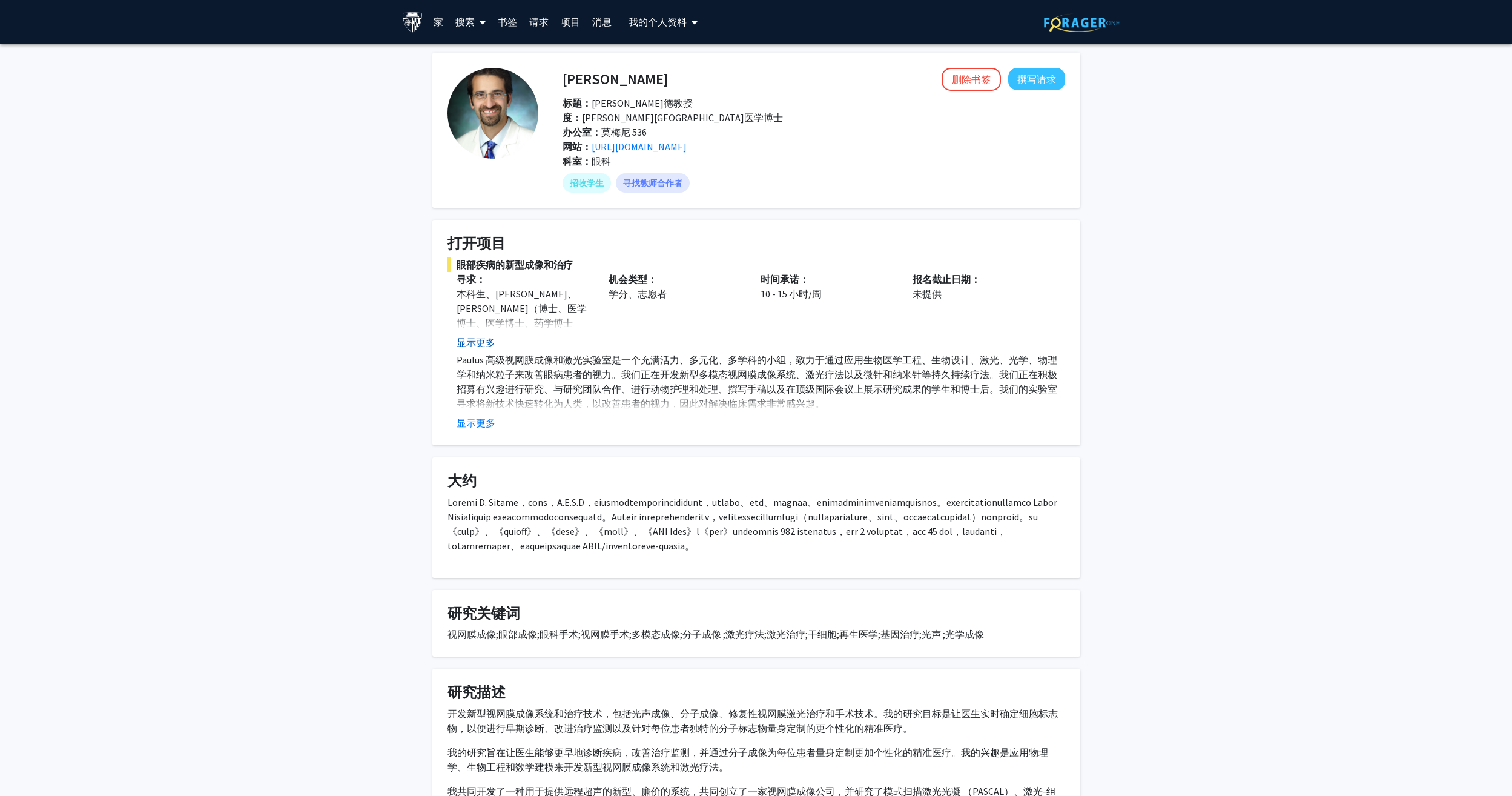
click at [480, 343] on button "显示更多" at bounding box center [475, 343] width 38 height 15
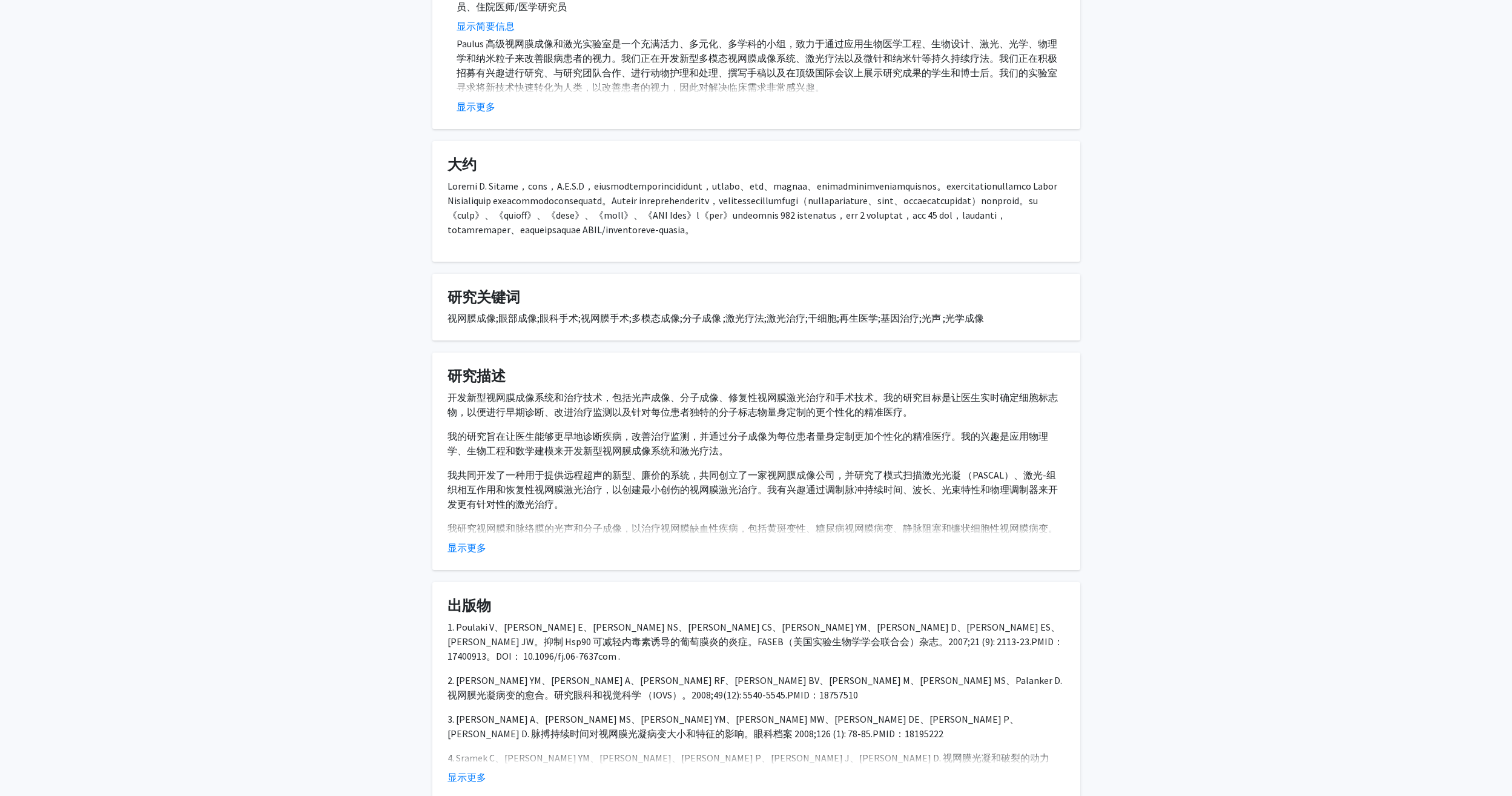
scroll to position [363, 0]
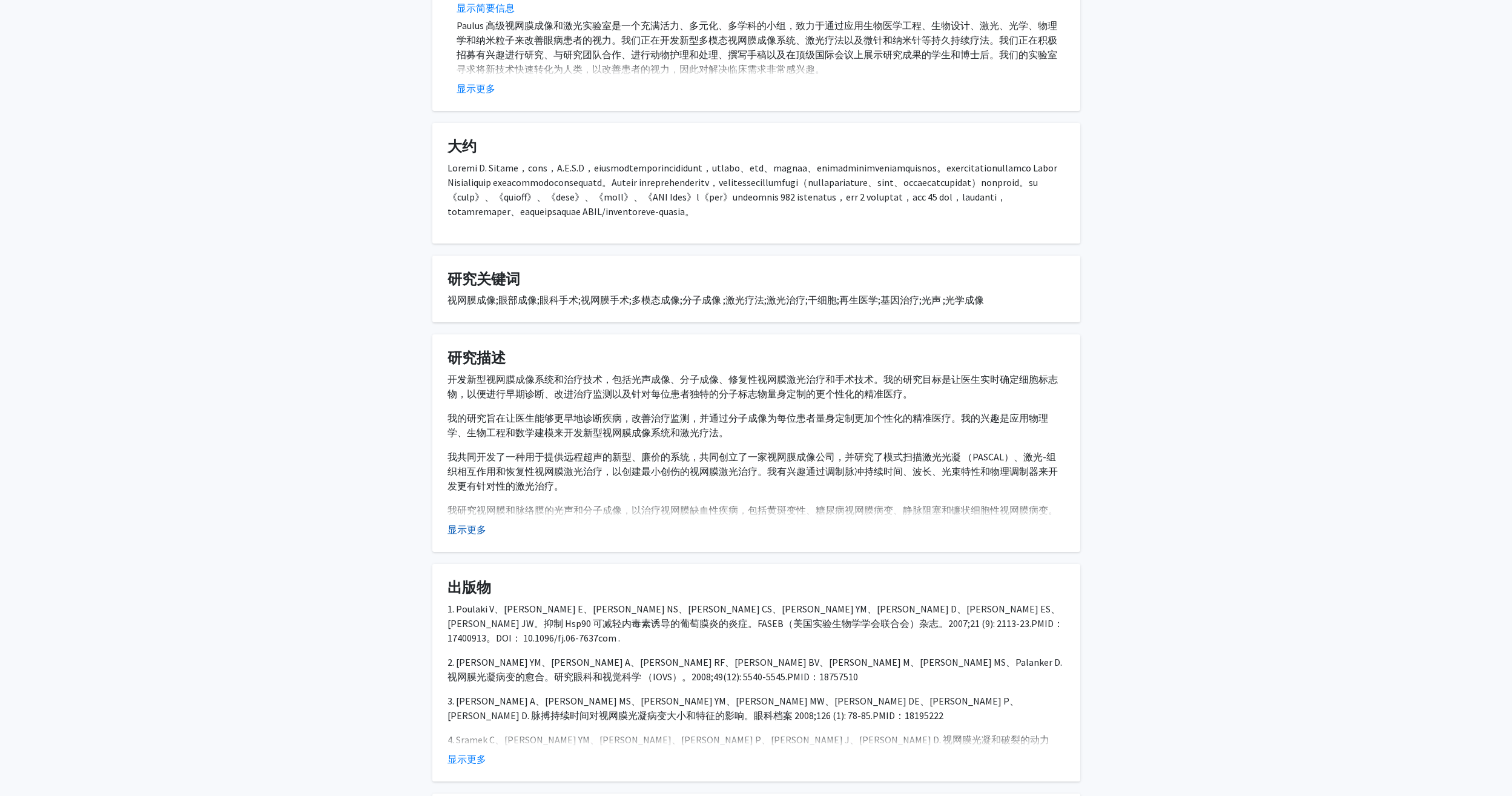
click at [466, 537] on button "显示更多" at bounding box center [467, 529] width 38 height 15
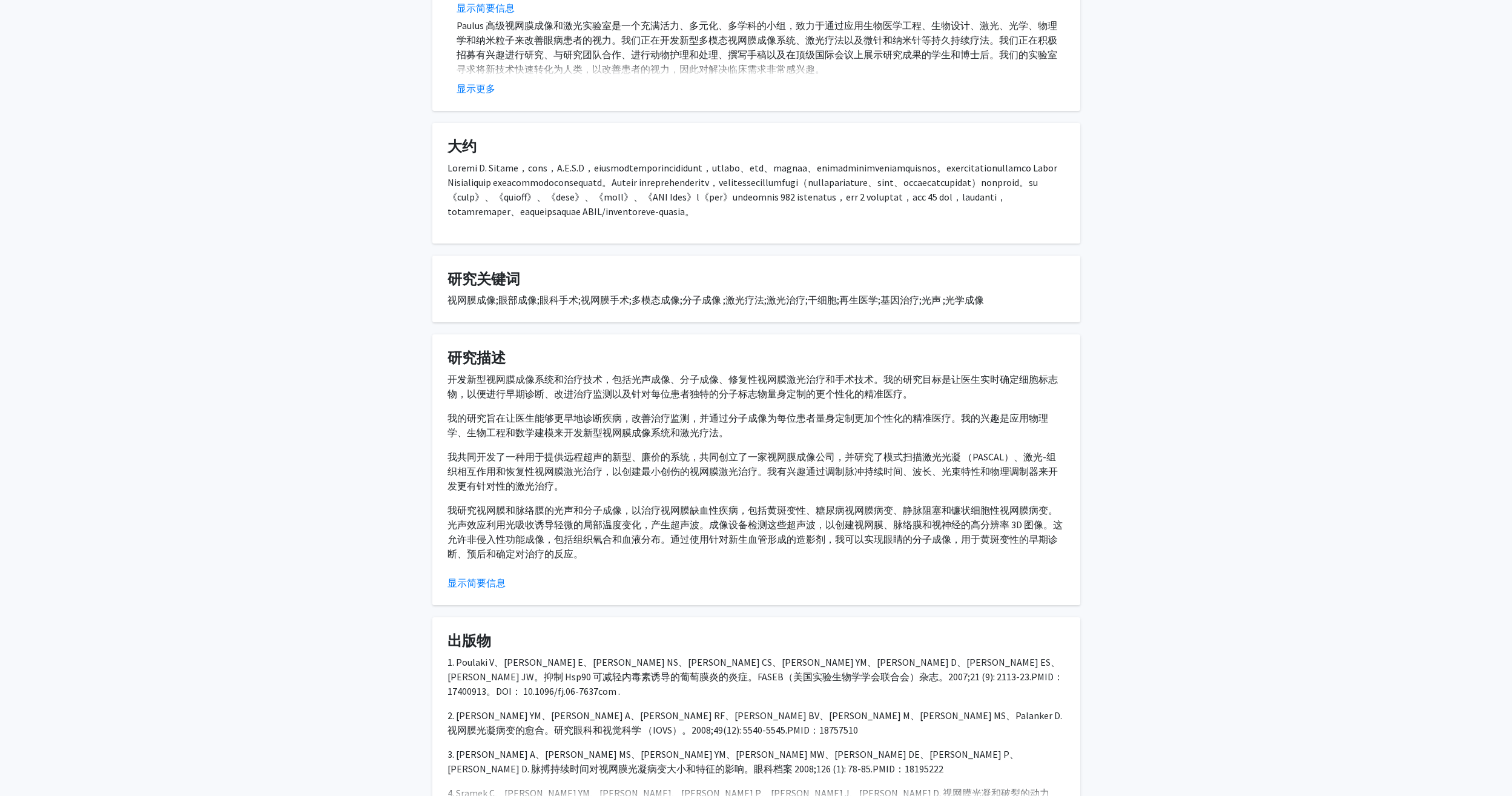
scroll to position [424, 0]
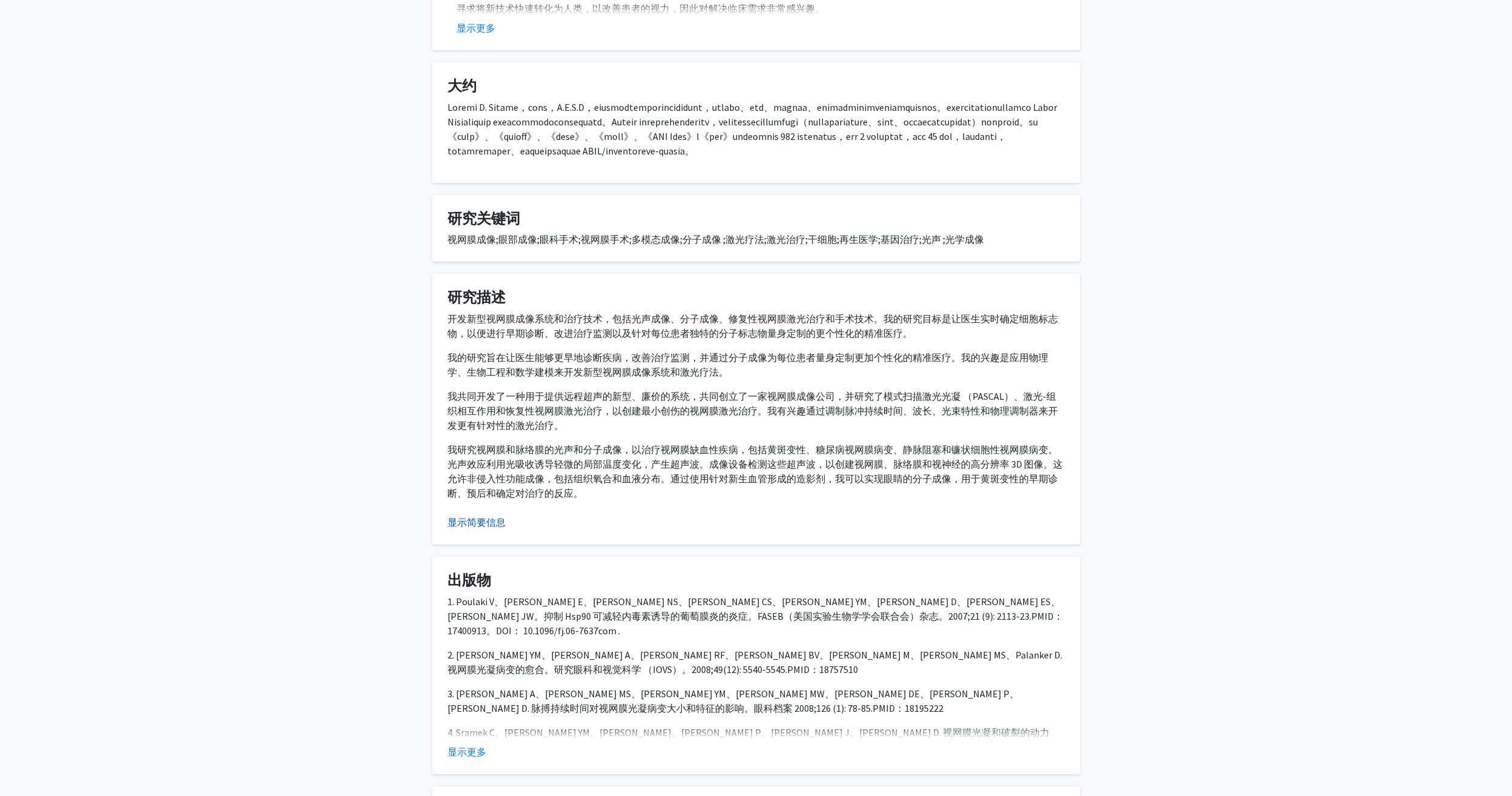
click at [481, 529] on button "显示简要信息" at bounding box center [476, 522] width 58 height 15
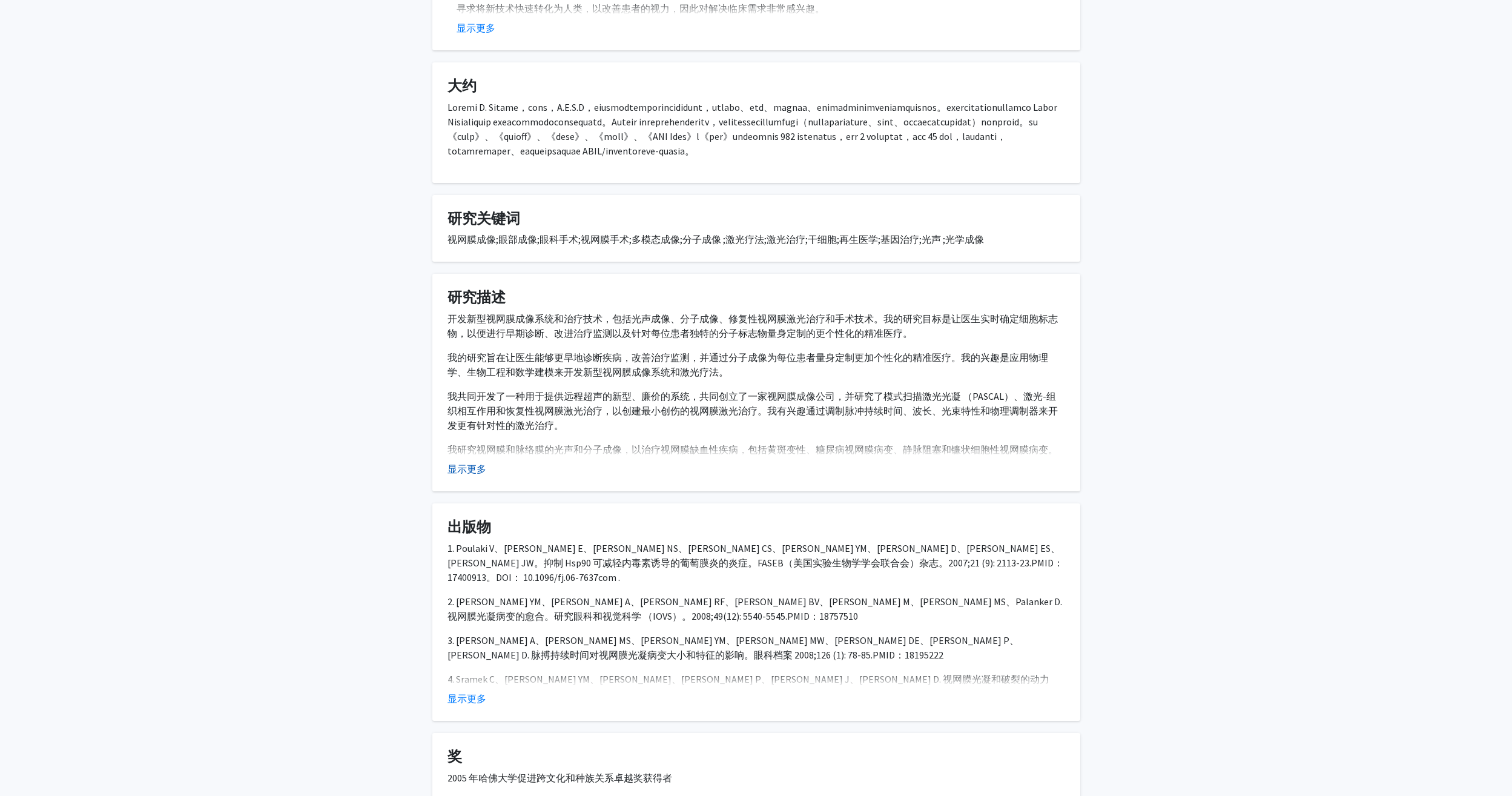
click at [472, 476] on button "显示更多" at bounding box center [467, 469] width 38 height 15
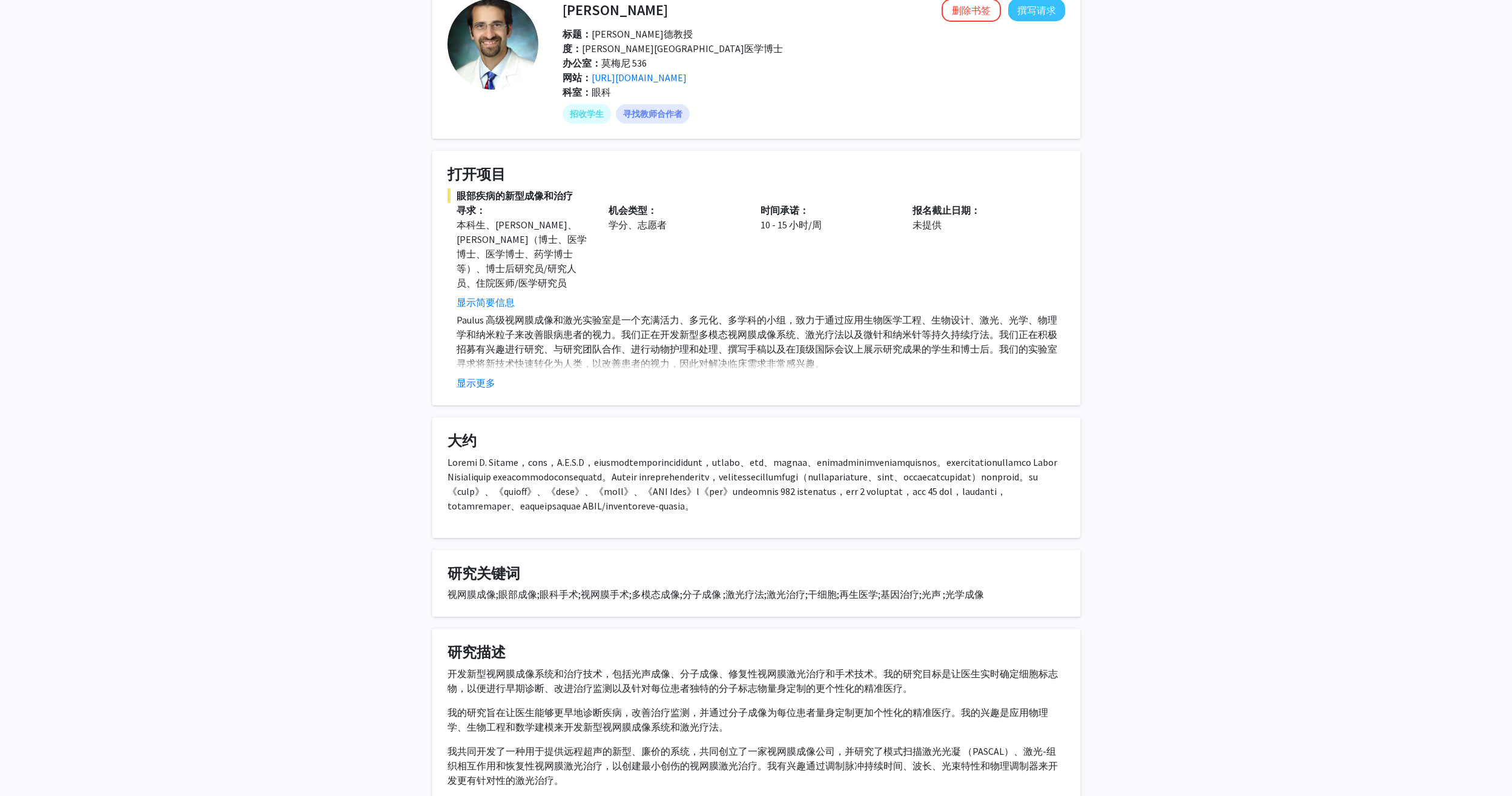
scroll to position [61, 0]
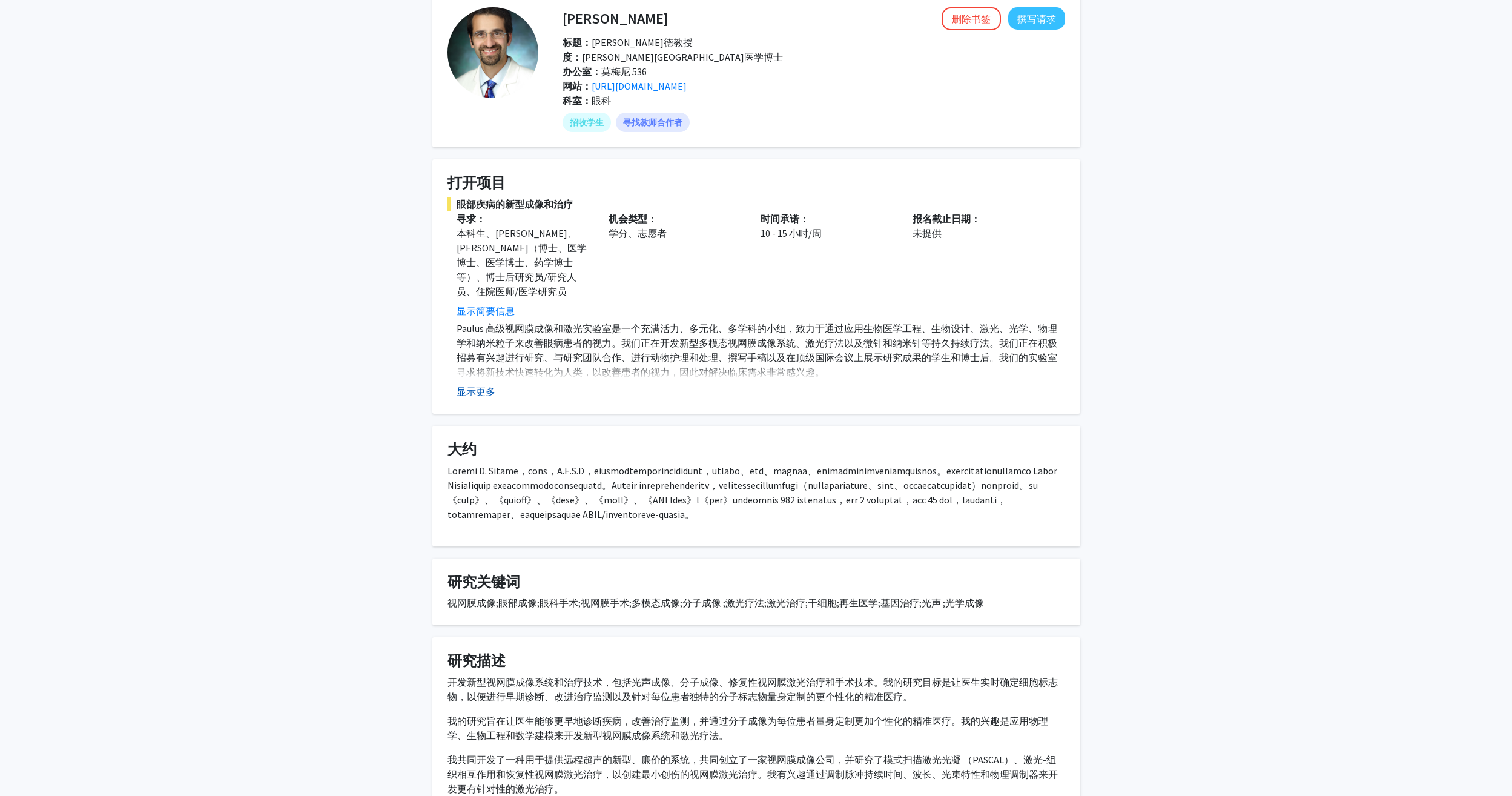
click at [473, 384] on button "显示更多" at bounding box center [475, 391] width 38 height 15
click at [508, 384] on button "显示简要信息" at bounding box center [485, 391] width 58 height 15
click at [478, 384] on button "显示更多" at bounding box center [475, 391] width 38 height 15
drag, startPoint x: 628, startPoint y: 344, endPoint x: 903, endPoint y: 345, distance: 275.0
click at [903, 345] on p "Paulus 高级视网膜成像和激光实验室是一个充满活力、多元化、多学科的小组，致力于通过应用生物医学工程、生物设计、激光、光学、物理学和纳米粒子来改善眼病患者…" at bounding box center [760, 350] width 608 height 58
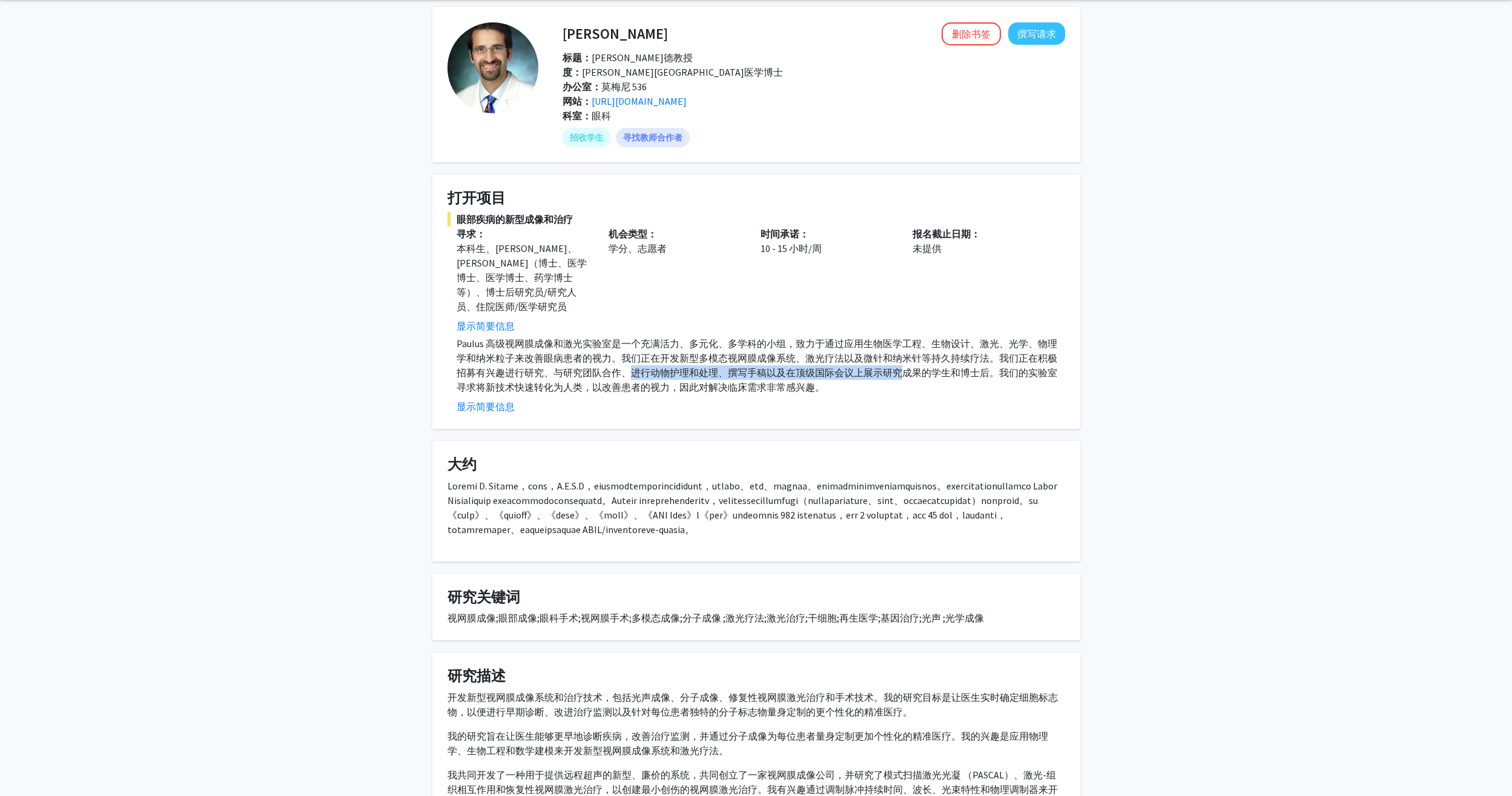
scroll to position [0, 0]
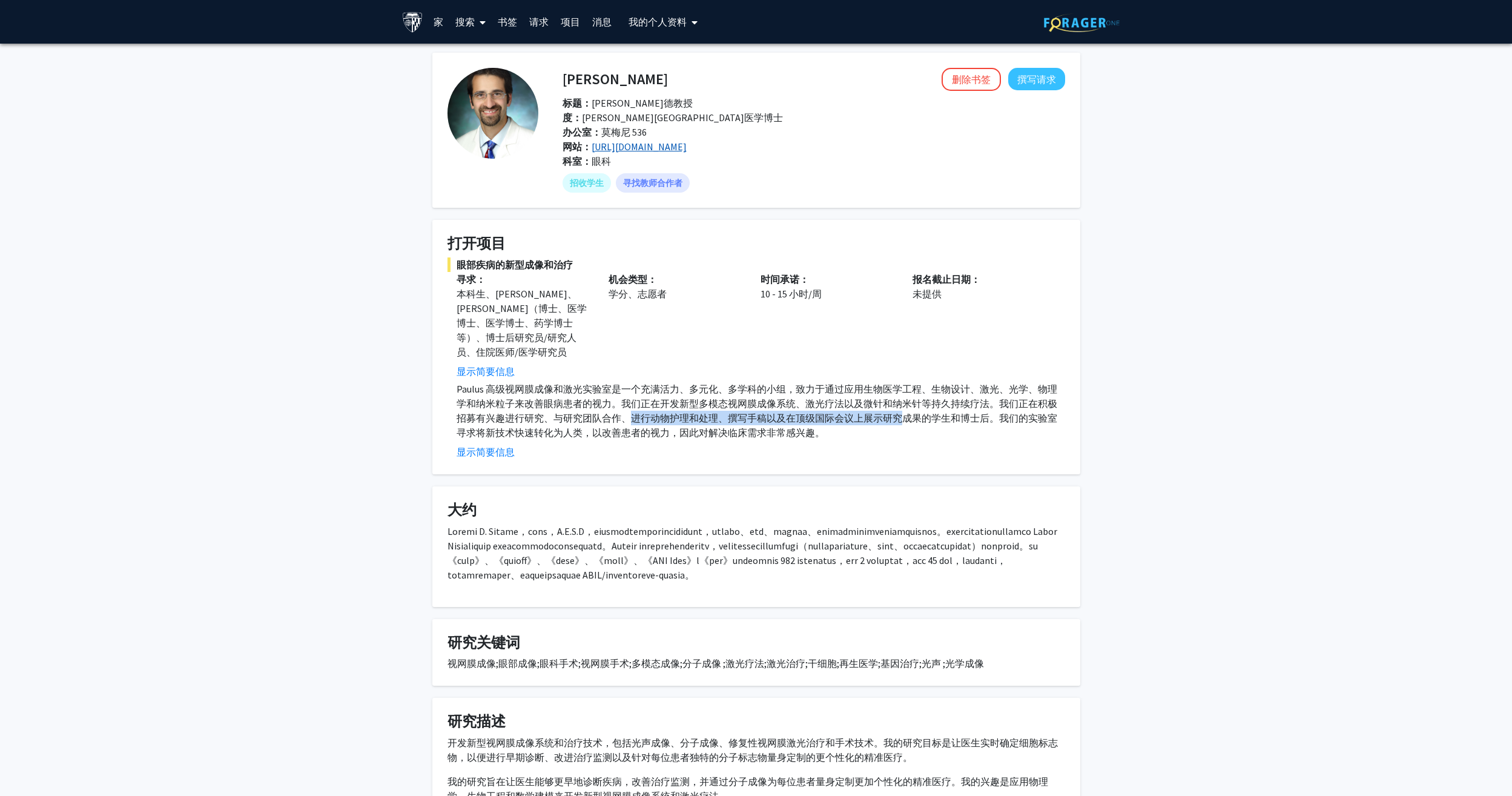
click at [625, 144] on link "https://www.hopkinsmedicine.org/wilmer/research/retina/paulus-lab" at bounding box center [639, 146] width 95 height 12
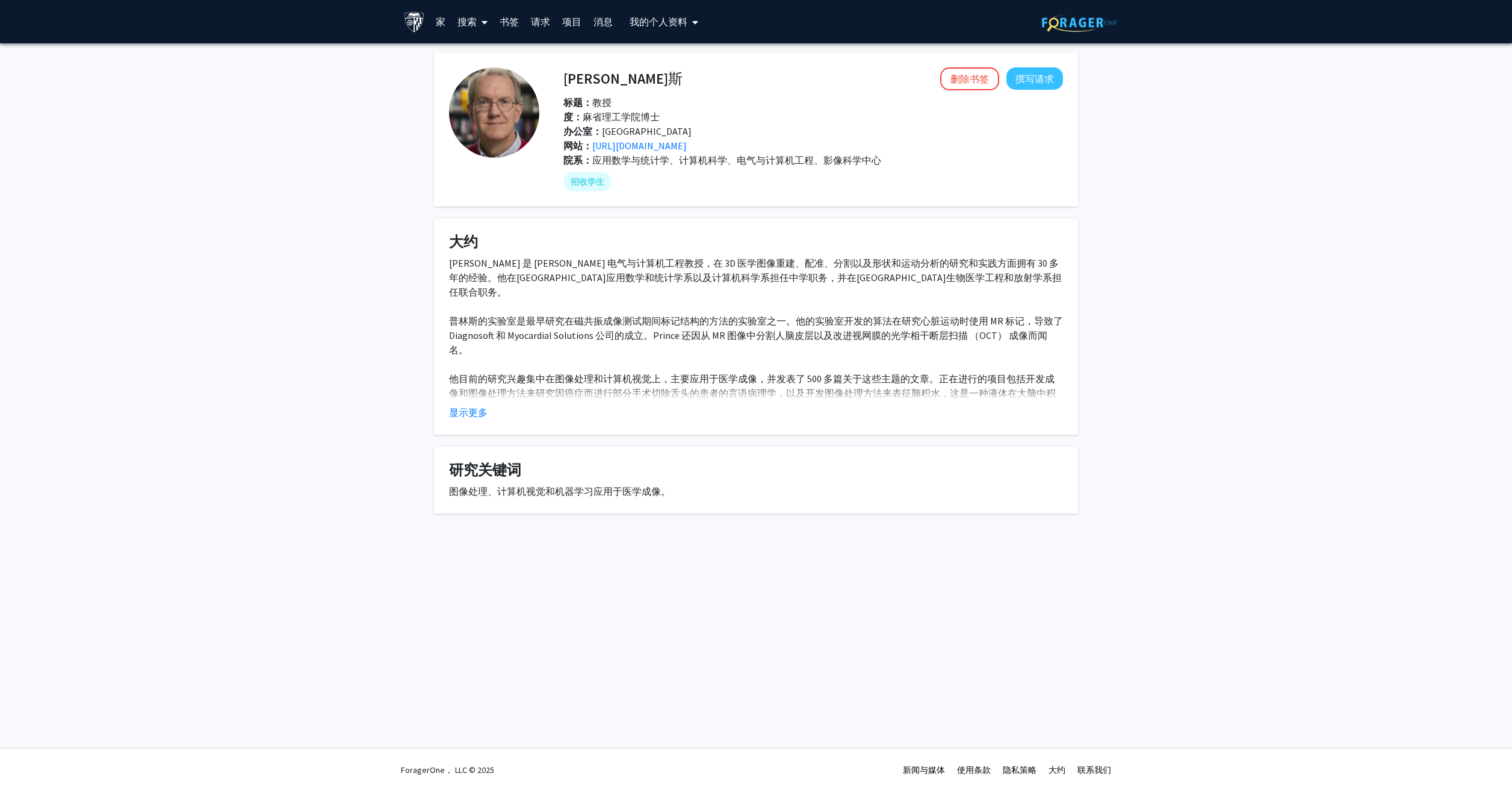
click at [472, 415] on button "显示更多" at bounding box center [468, 412] width 38 height 15
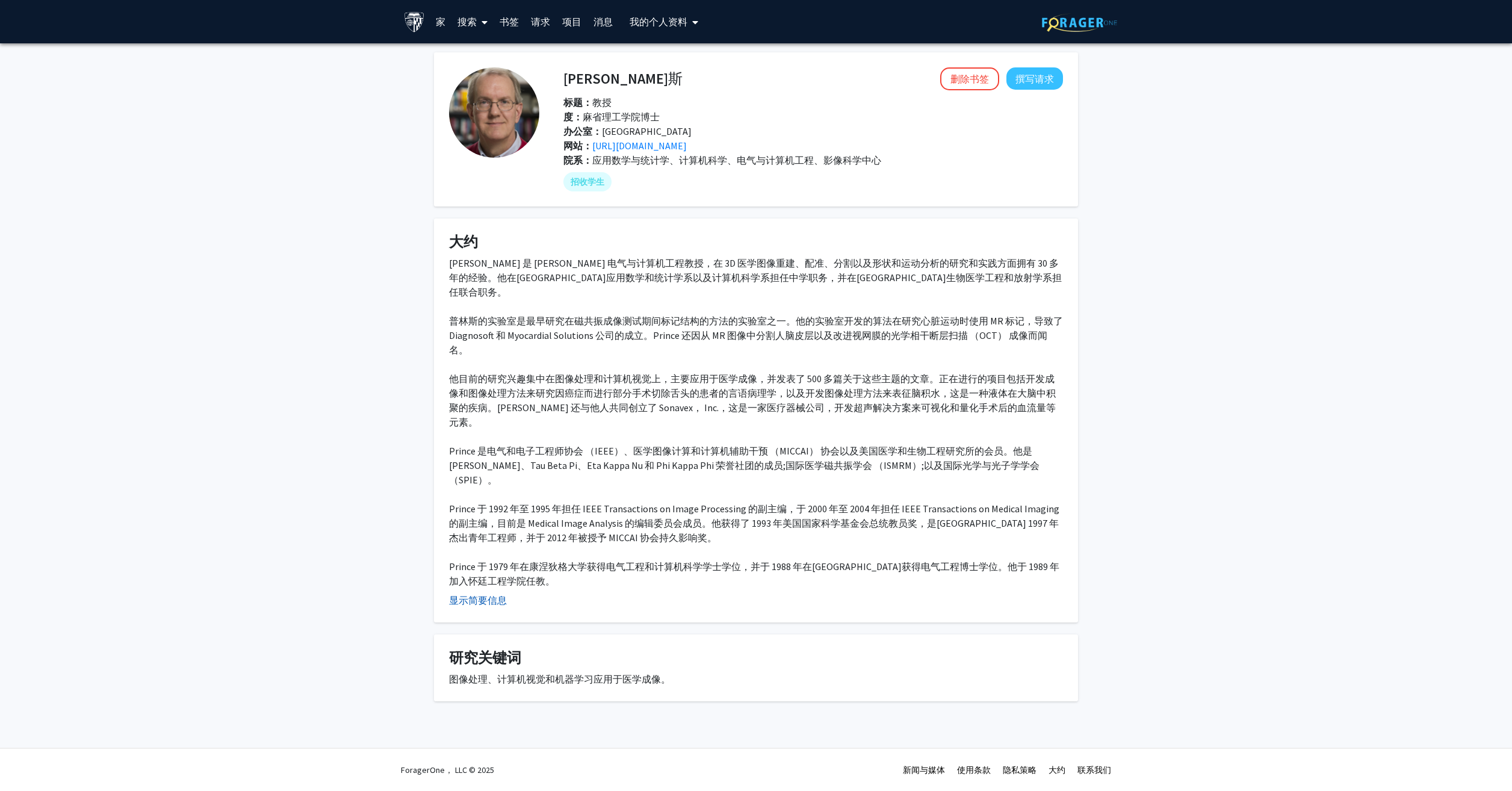
click at [456, 593] on button "显示简要信息" at bounding box center [478, 600] width 58 height 15
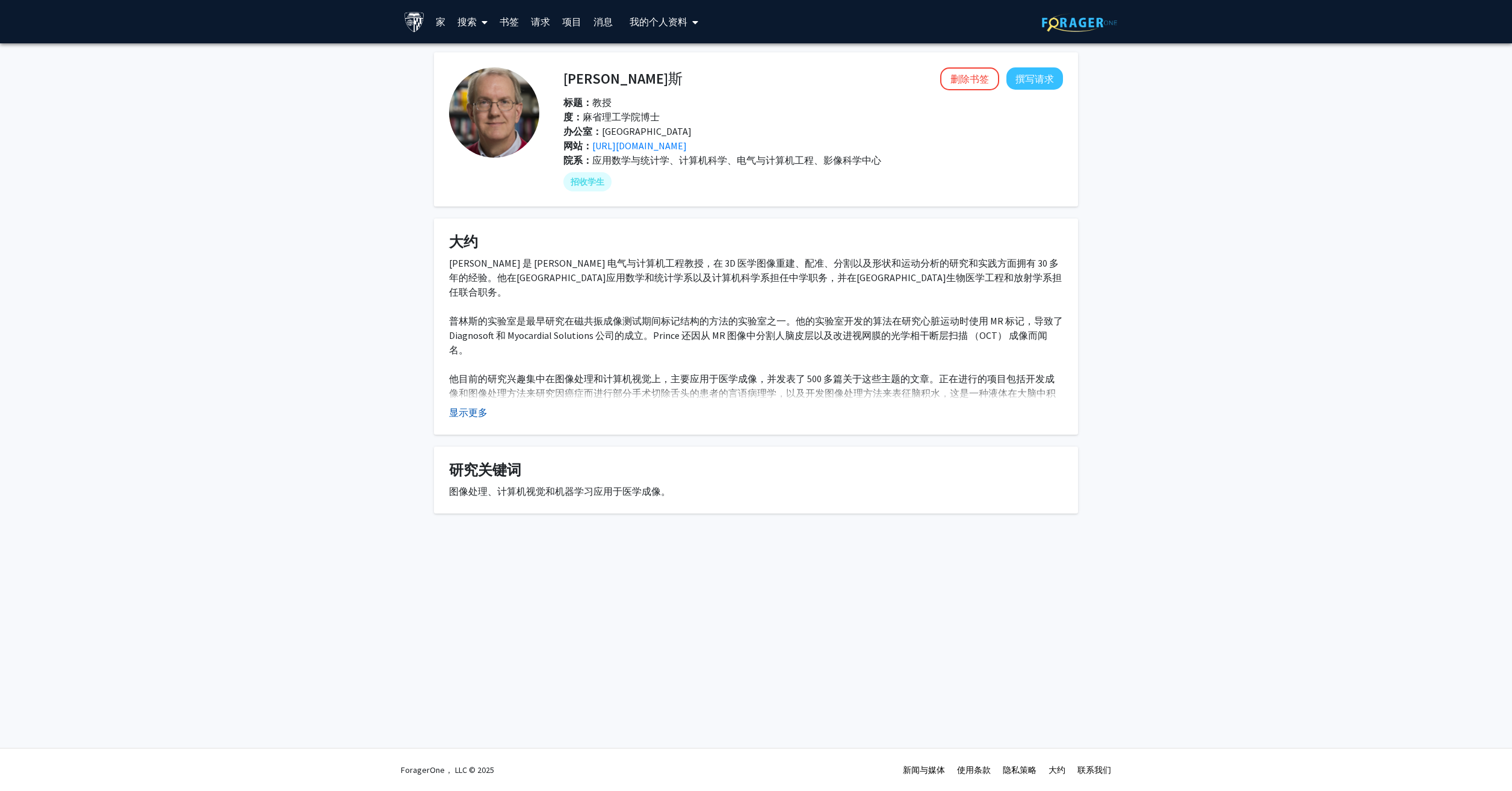
click at [473, 416] on button "显示更多" at bounding box center [468, 412] width 38 height 15
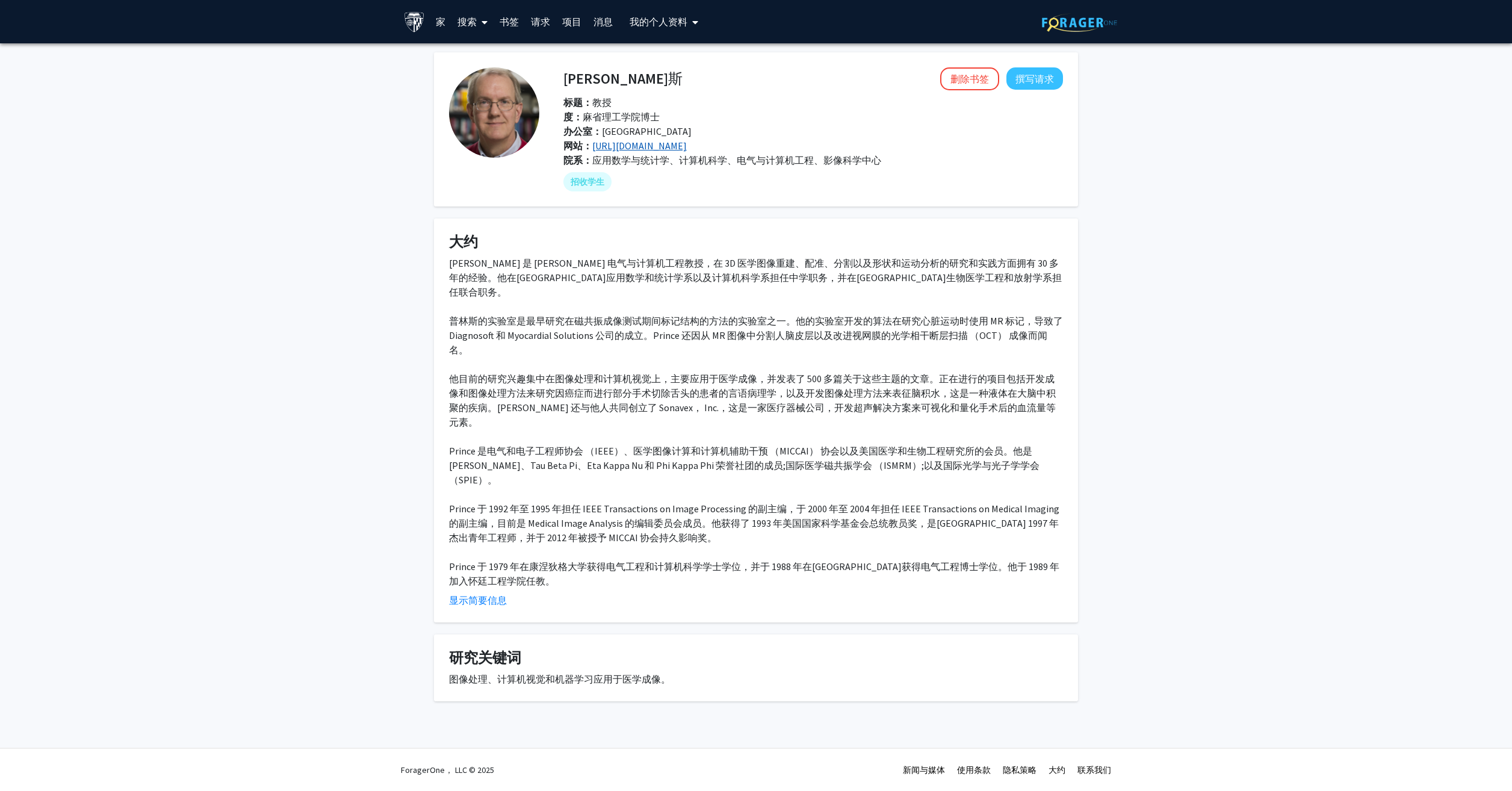
click at [613, 149] on link "[URL][DOMAIN_NAME]" at bounding box center [639, 145] width 95 height 12
click at [493, 593] on button "显示简要信息" at bounding box center [478, 600] width 58 height 15
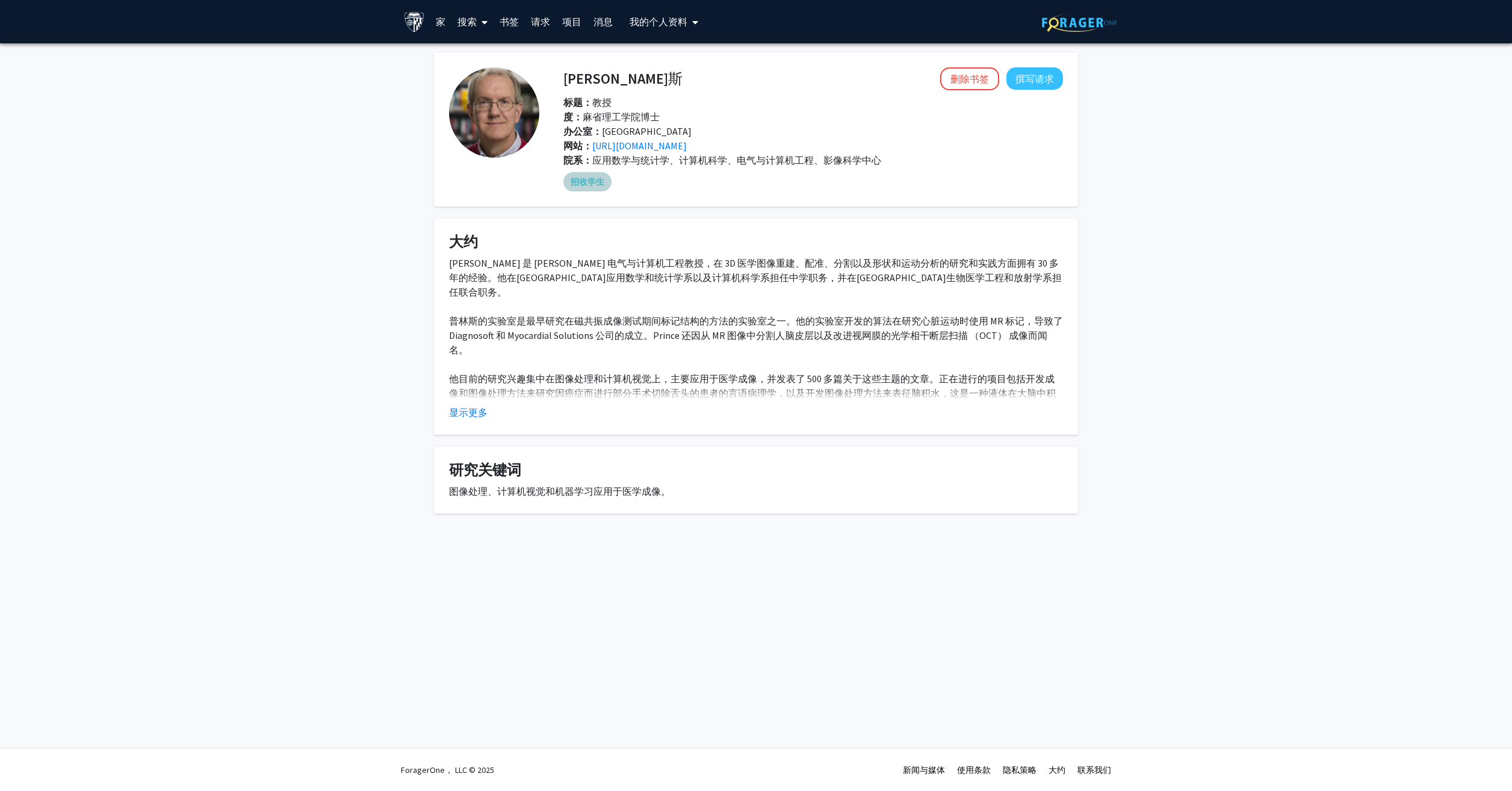
click at [590, 183] on font "招收学生" at bounding box center [587, 181] width 34 height 12
click at [627, 158] on span "应用数学与统计学、计算机科学、电气与计算机工程、影像科学中心" at bounding box center [737, 160] width 289 height 12
click at [470, 428] on fg-card "大约 [PERSON_NAME] 是 [PERSON_NAME] 电气与计算机工程教授，在 3D 医学图像重建、配准、分割以及形状和运动分析的研究和实践方面拥…" at bounding box center [756, 327] width 644 height 216
click at [470, 423] on fg-card "大约 [PERSON_NAME] 是 [PERSON_NAME] 电气与计算机工程教授，在 3D 医学图像重建、配准、分割以及形状和运动分析的研究和实践方面拥…" at bounding box center [756, 327] width 644 height 216
click at [470, 415] on button "显示更多" at bounding box center [468, 412] width 38 height 15
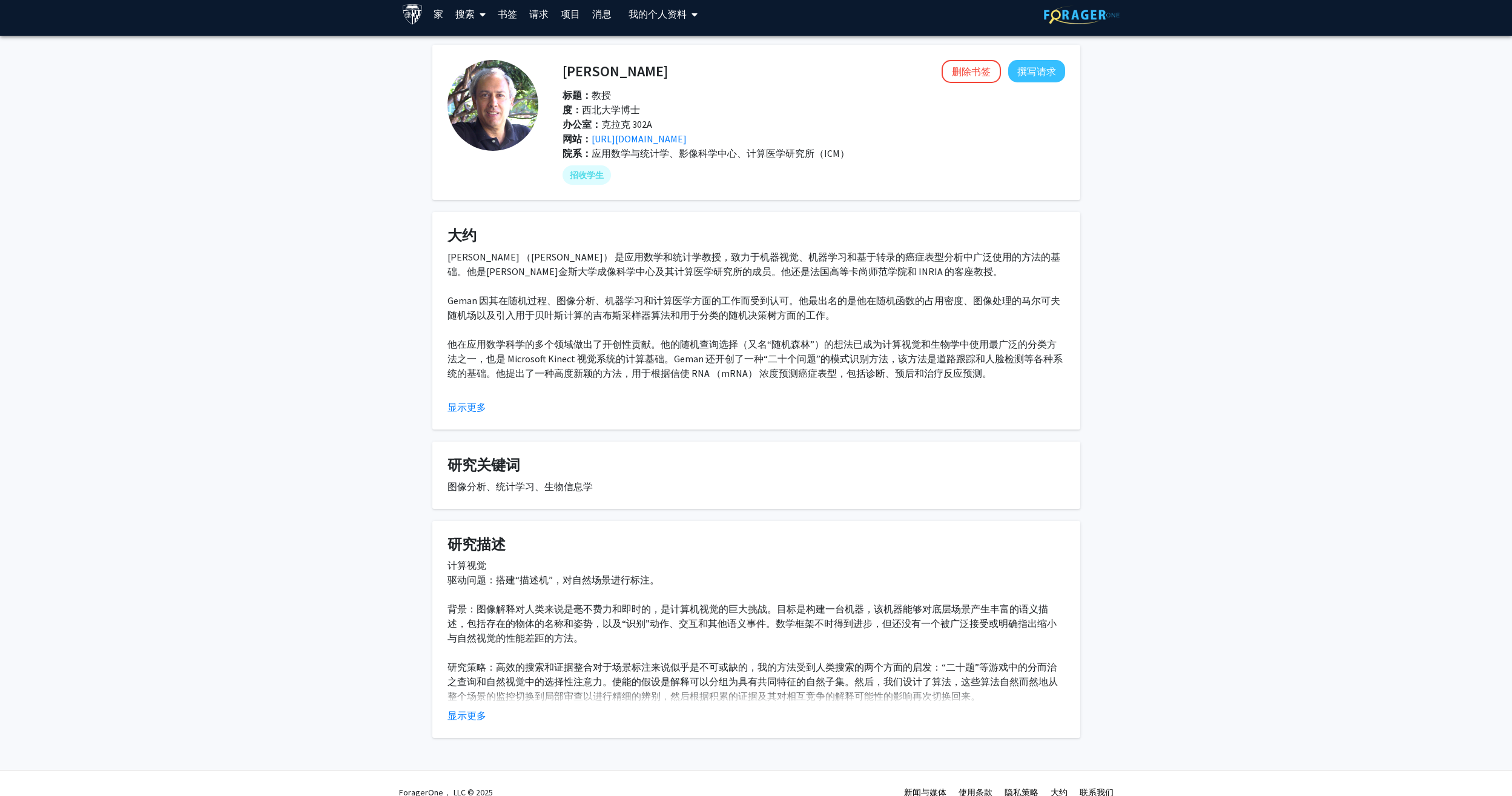
scroll to position [25, 0]
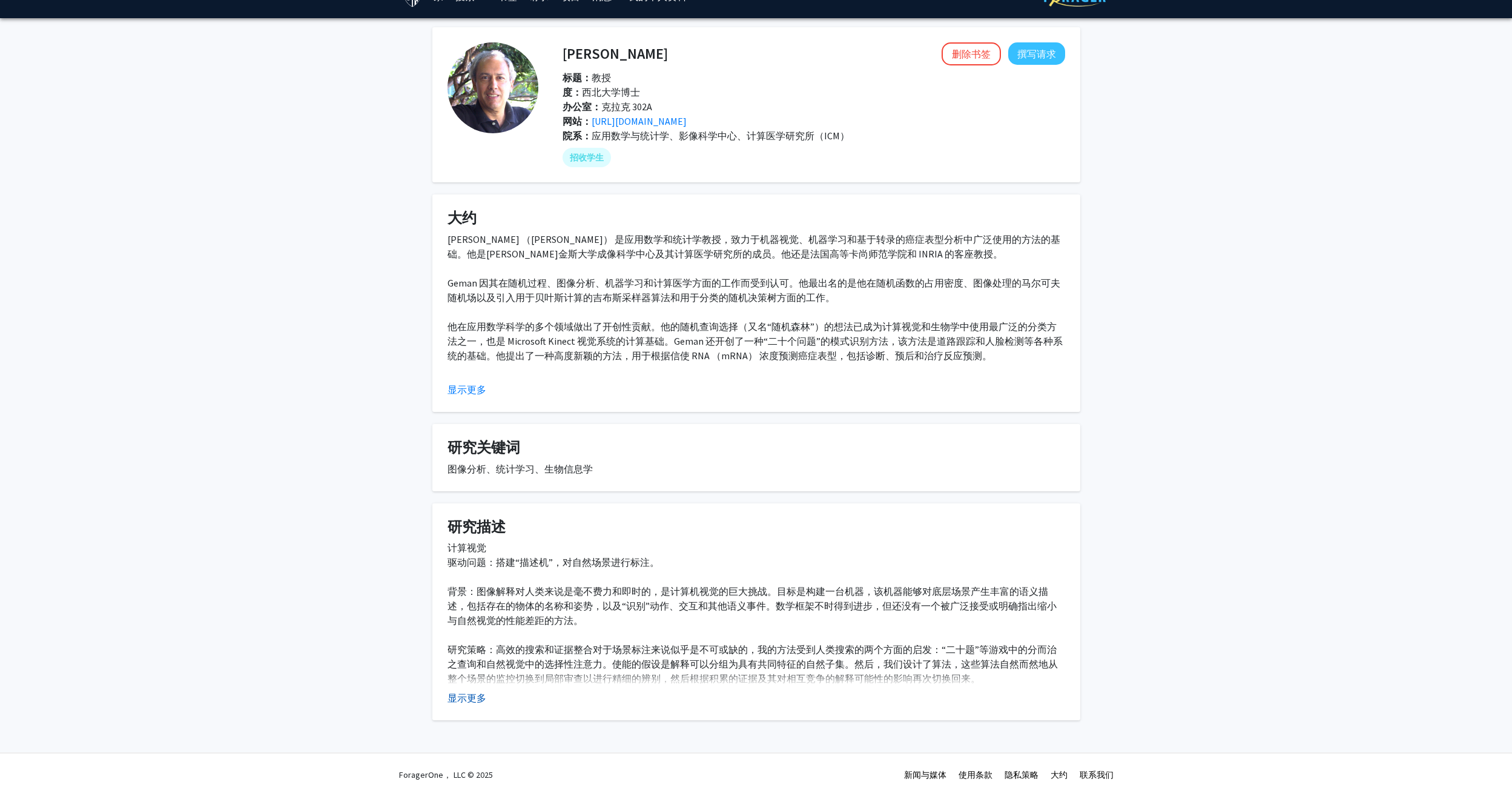
click at [470, 693] on button "显示更多" at bounding box center [467, 698] width 38 height 15
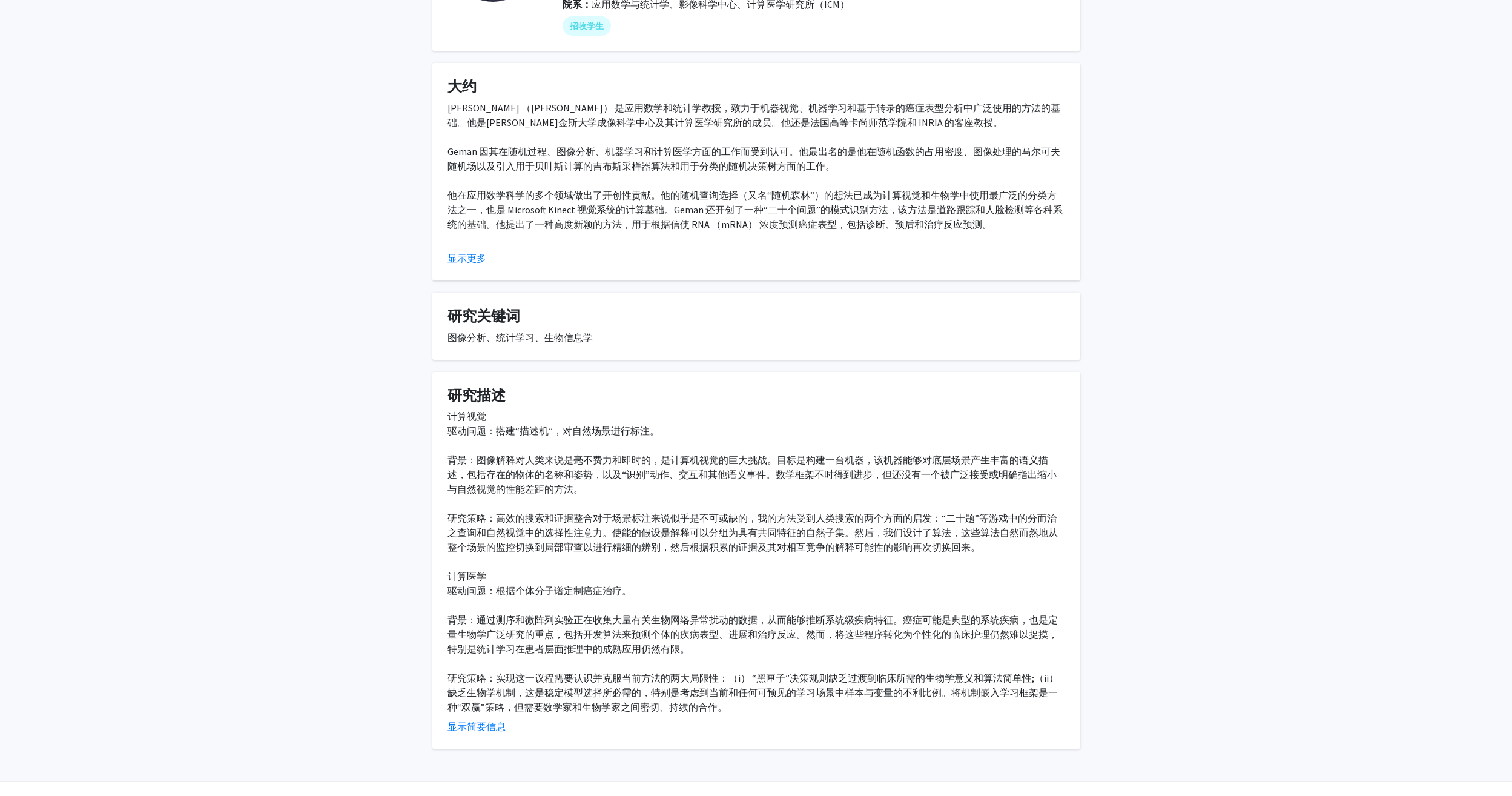
scroll to position [185, 0]
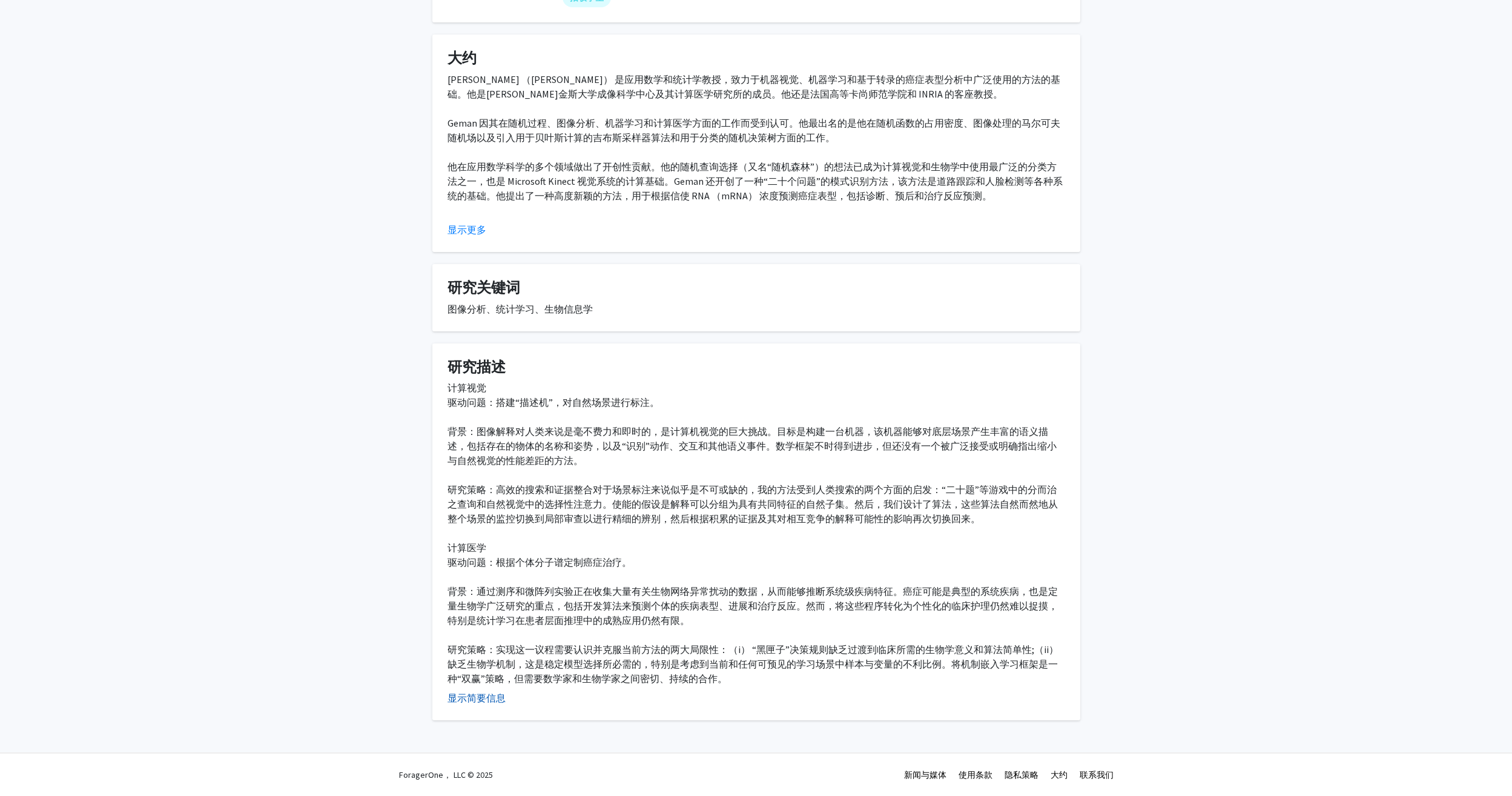
click at [489, 698] on button "显示简要信息" at bounding box center [476, 698] width 58 height 15
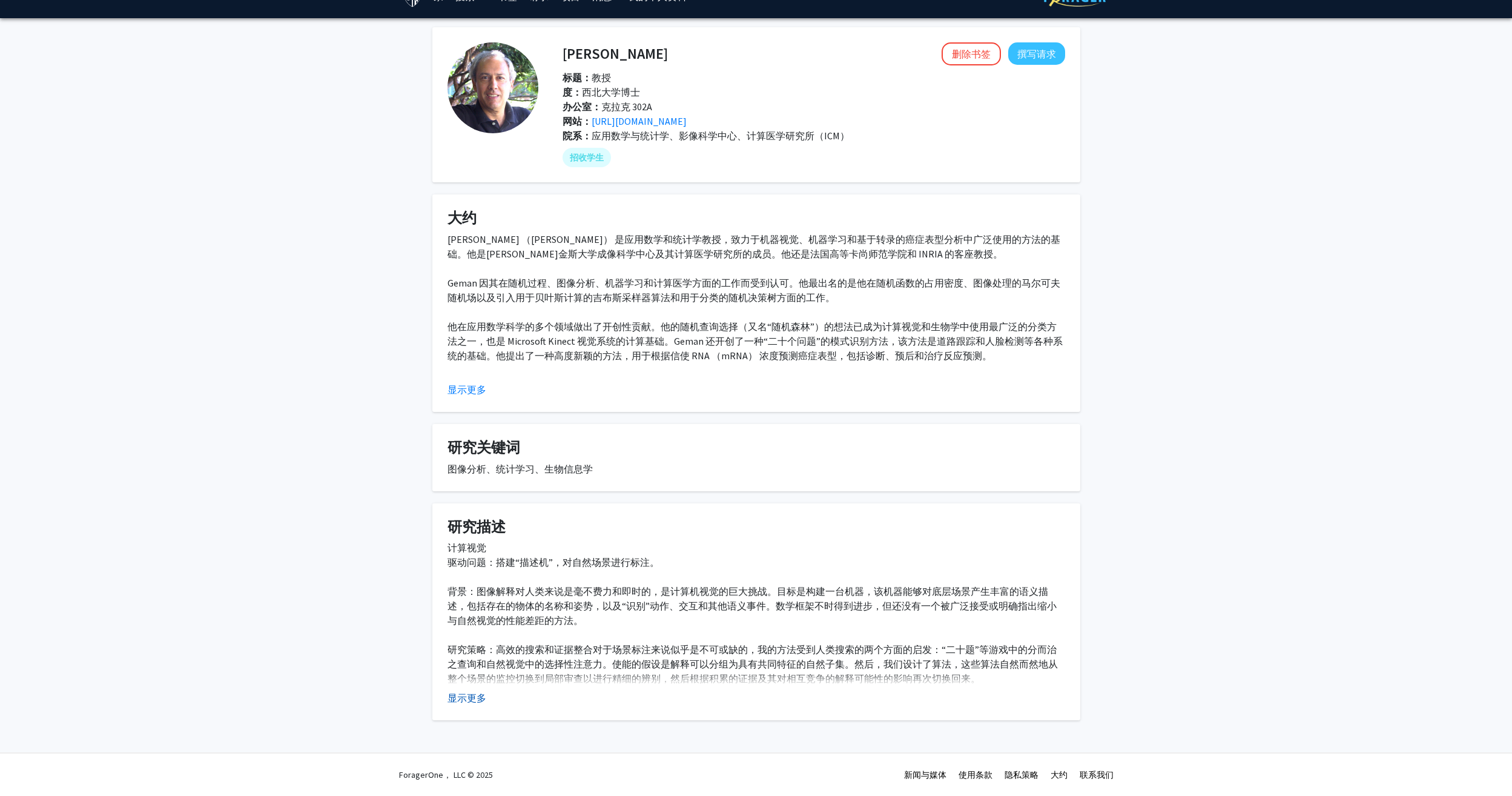
scroll to position [25, 0]
click at [489, 698] on div "显示更多" at bounding box center [756, 698] width 618 height 15
click at [478, 699] on button "显示更多" at bounding box center [467, 698] width 38 height 15
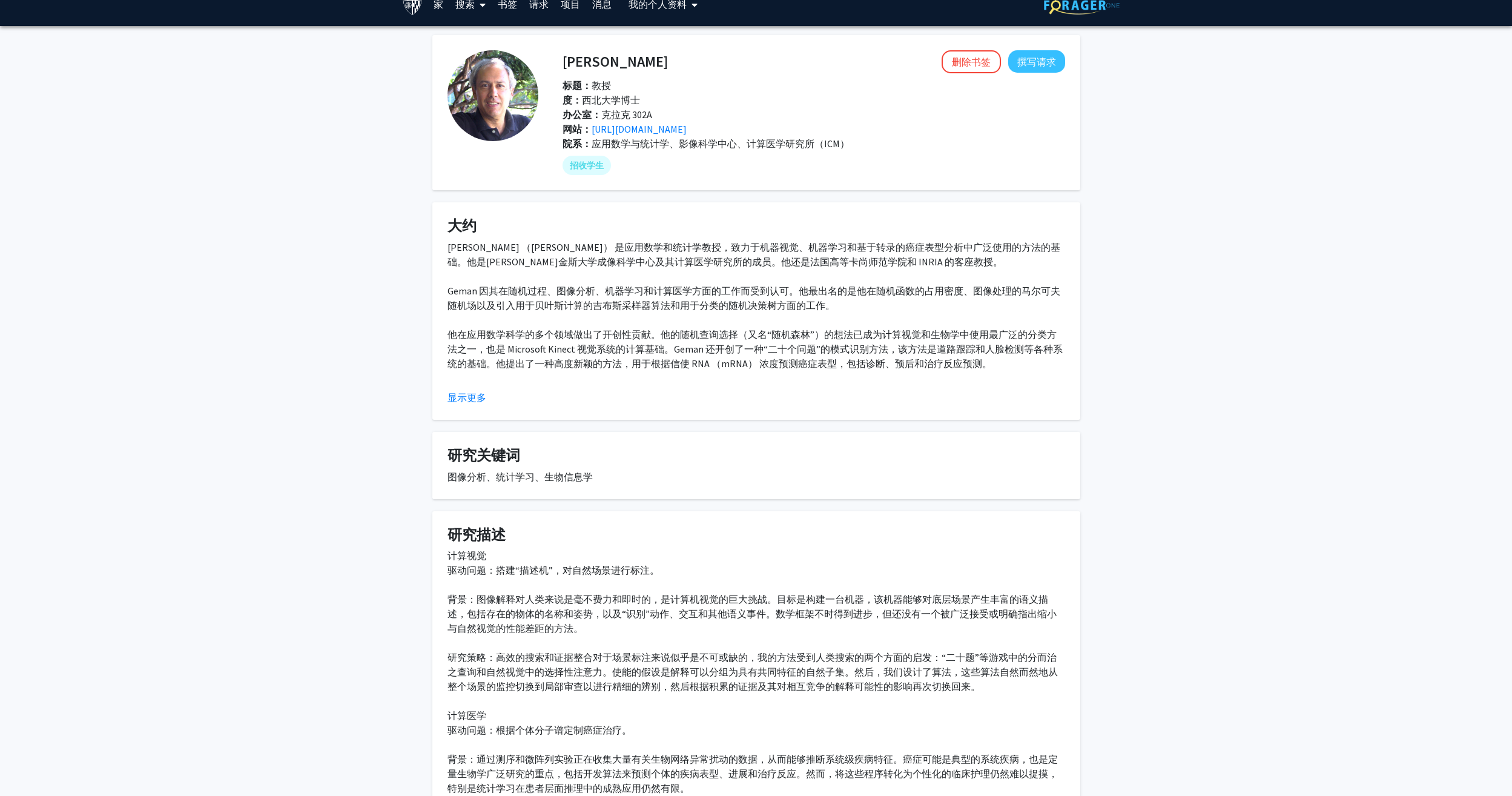
scroll to position [0, 0]
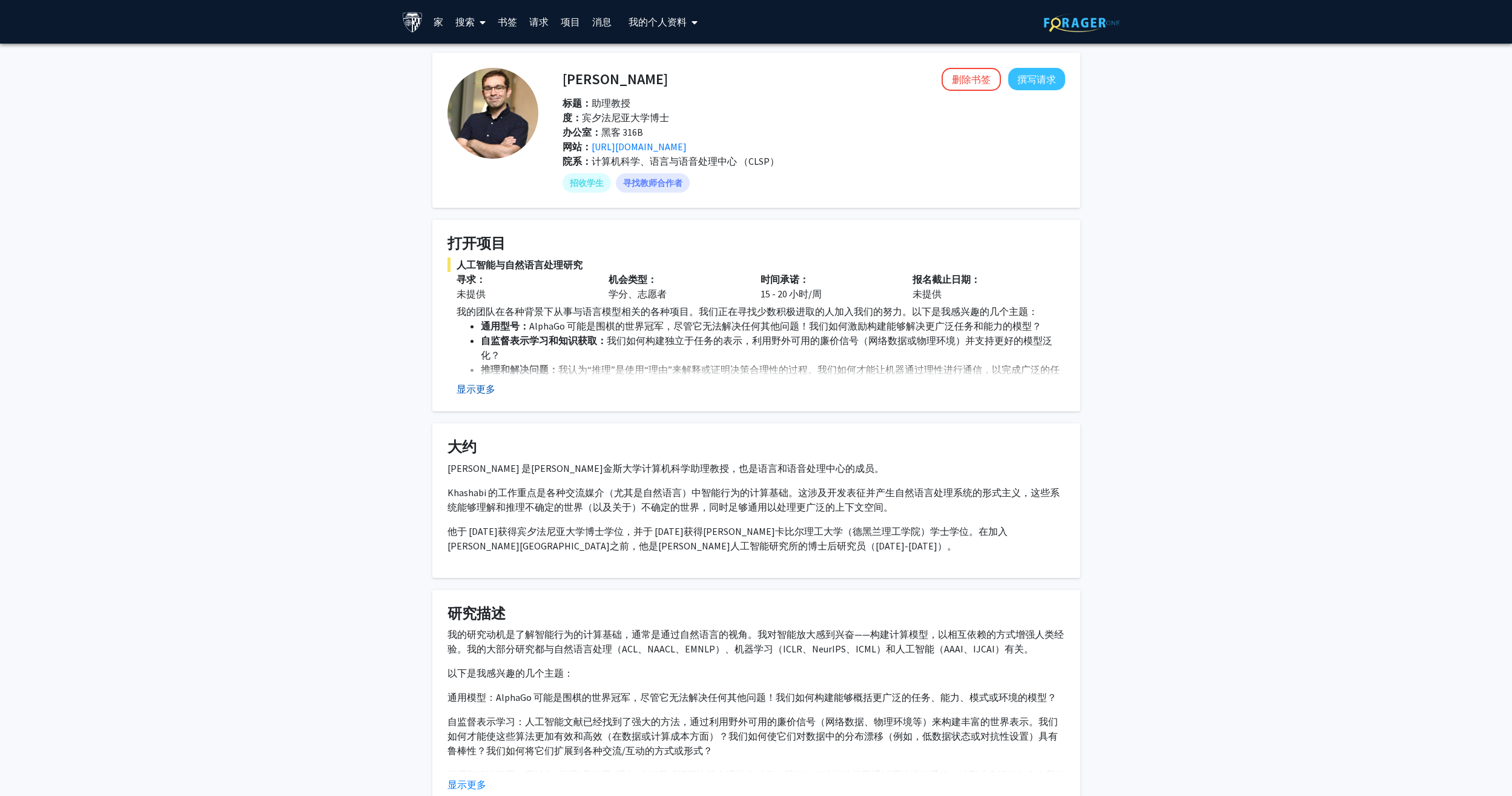
click at [474, 388] on button "显示更多" at bounding box center [475, 389] width 38 height 15
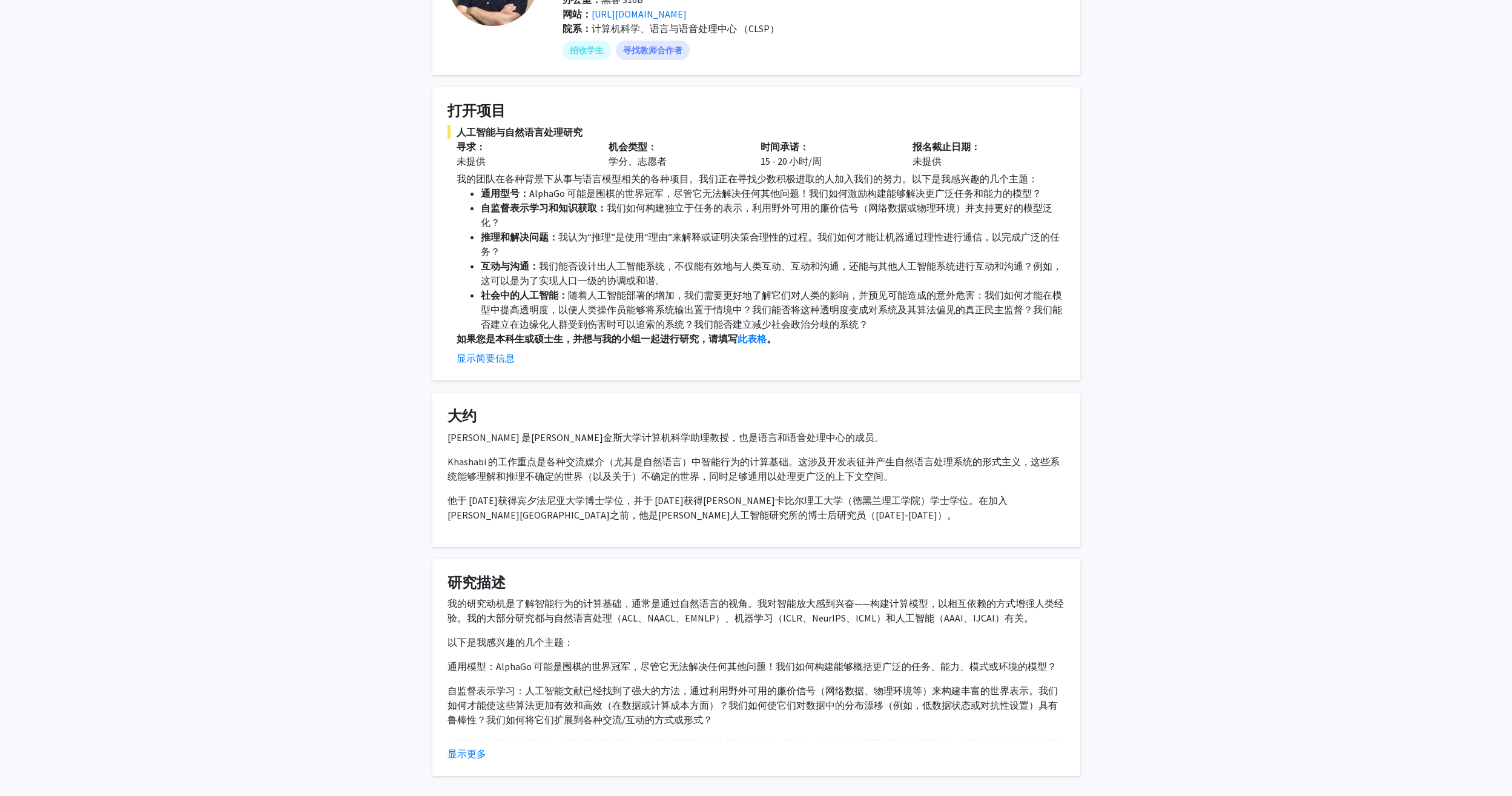
scroll to position [188, 0]
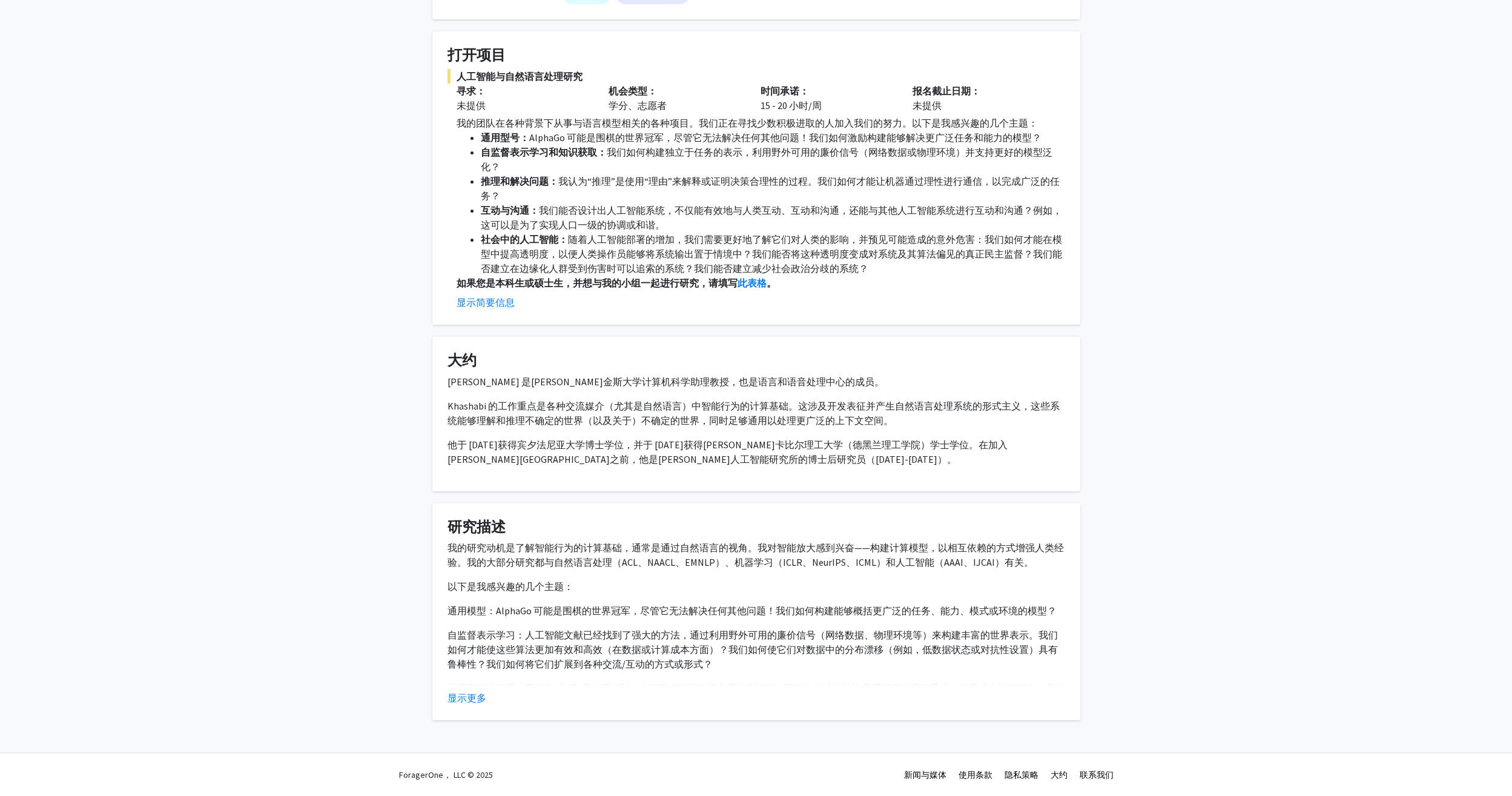
drag, startPoint x: 517, startPoint y: 302, endPoint x: 893, endPoint y: 325, distance: 376.7
click at [893, 325] on div "丹尼尔·卡沙比 删除书签 撰写请求 标题： 助理教授 度： 宾夕法尼亚大学博士 办公室： 黑客 316B 网站： http://danielkhashabi.…" at bounding box center [756, 292] width 666 height 856
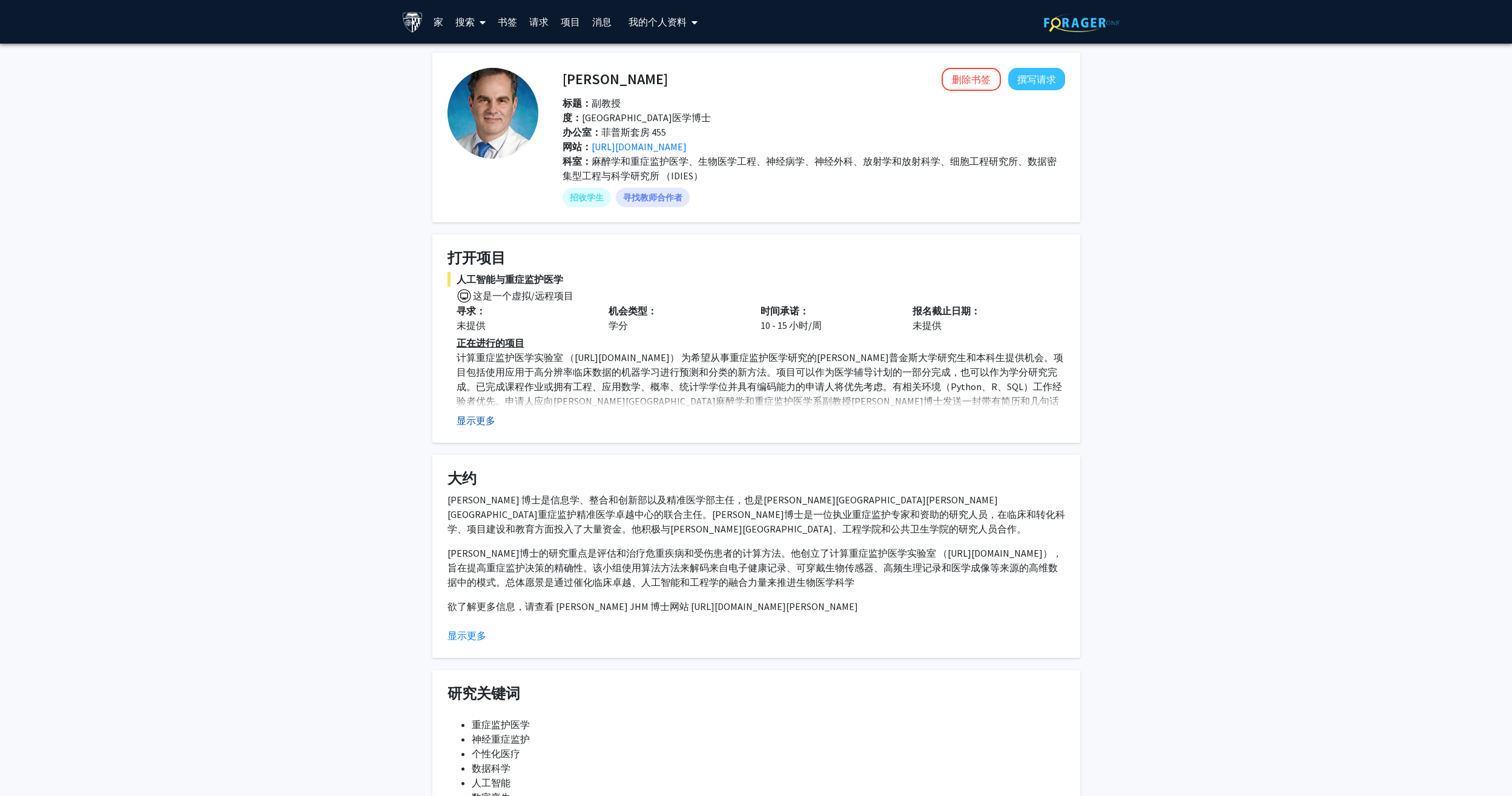
click at [481, 421] on button "显示更多" at bounding box center [475, 420] width 38 height 15
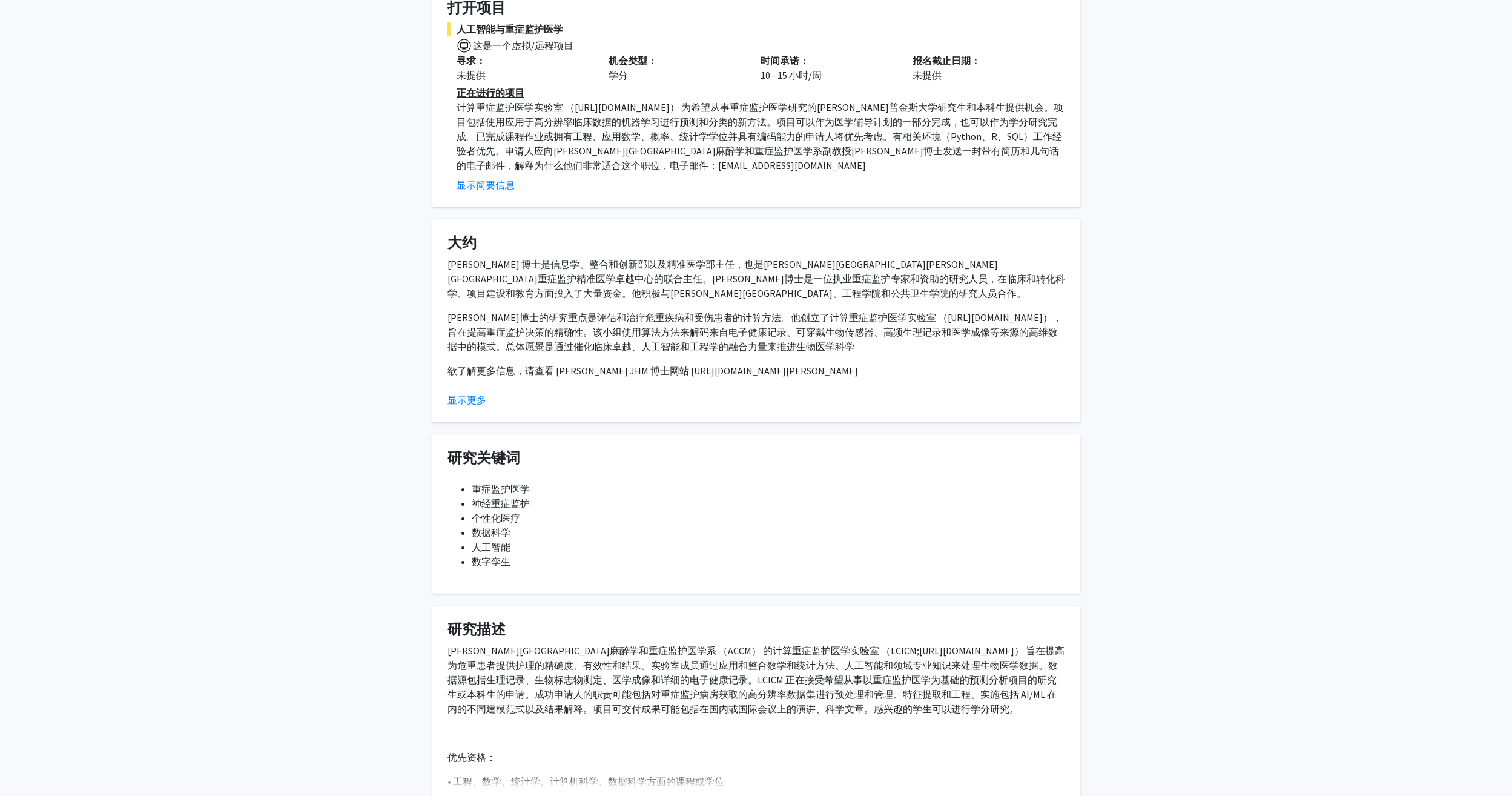
scroll to position [424, 0]
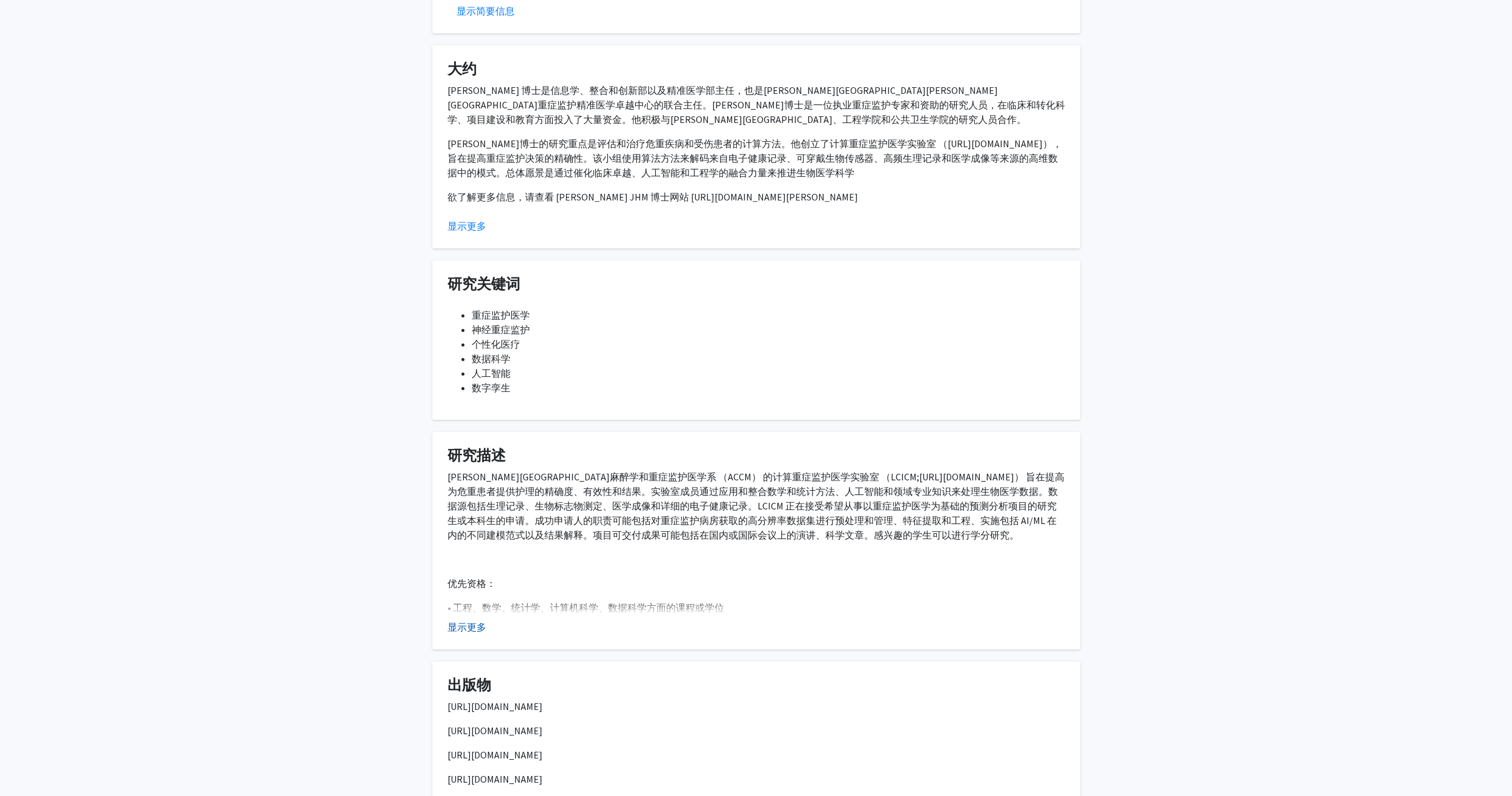
click at [472, 625] on button "显示更多" at bounding box center [467, 627] width 38 height 15
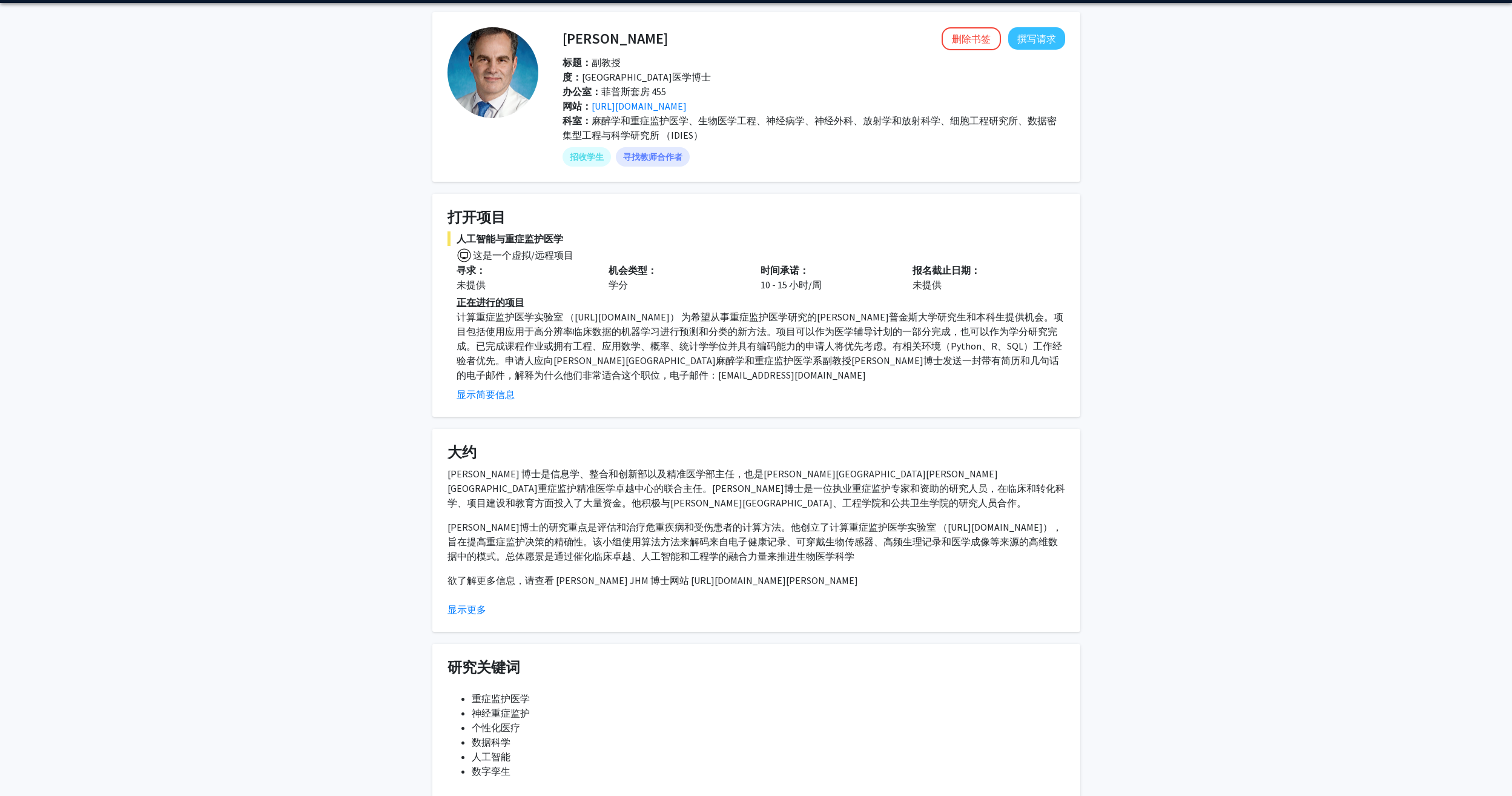
scroll to position [0, 0]
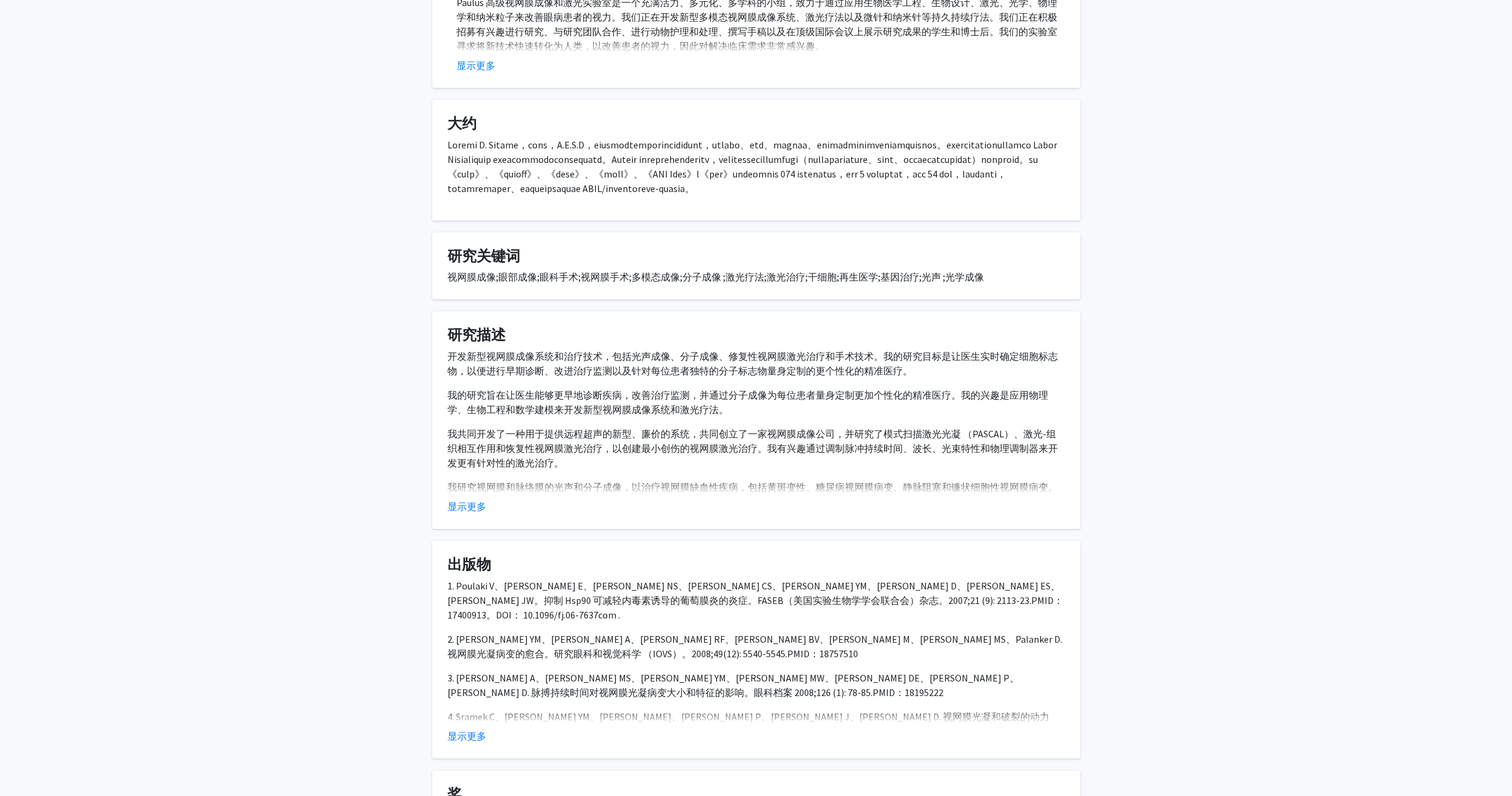
scroll to position [363, 0]
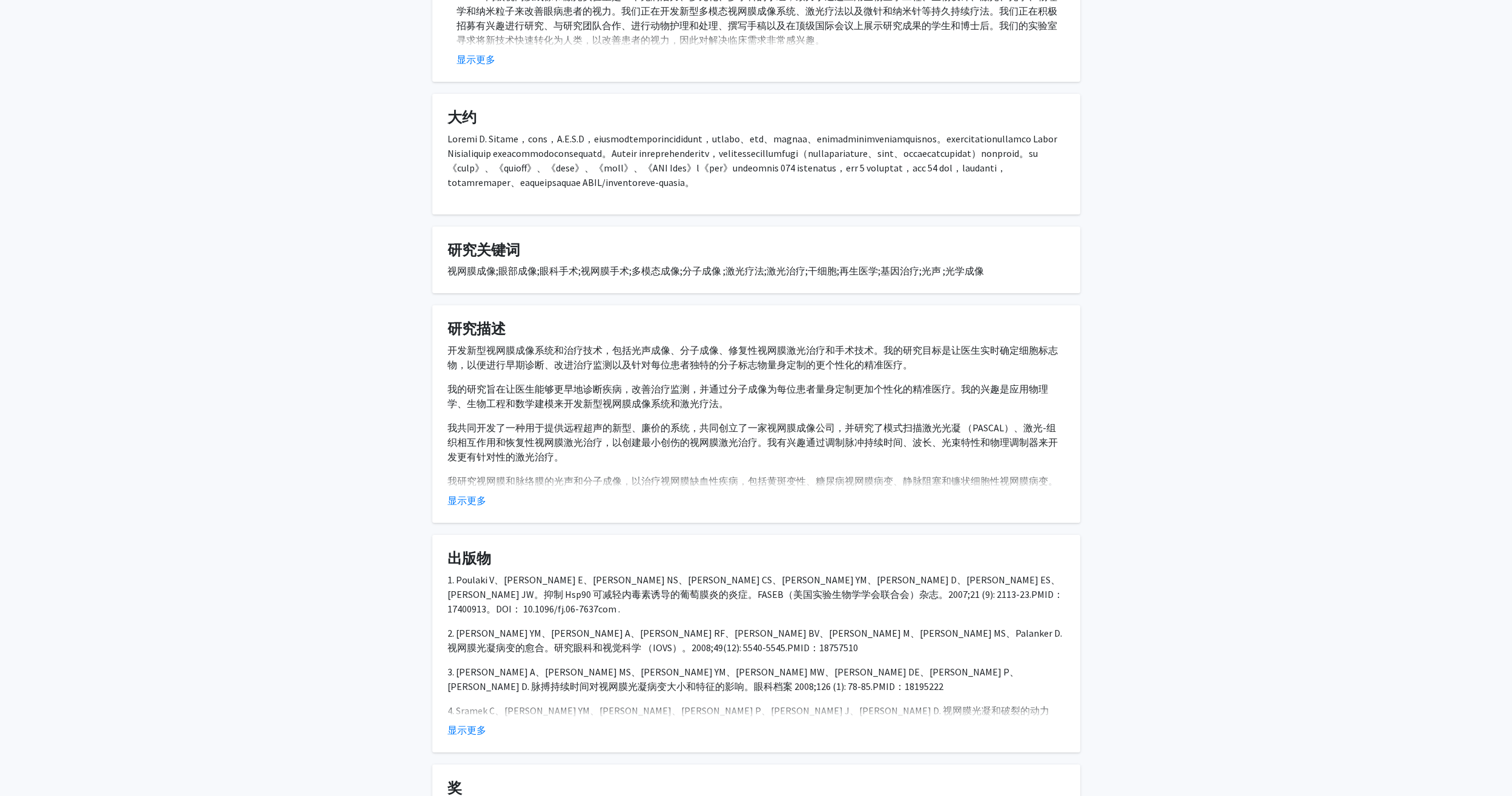
click at [461, 507] on button "显示更多" at bounding box center [467, 501] width 38 height 15
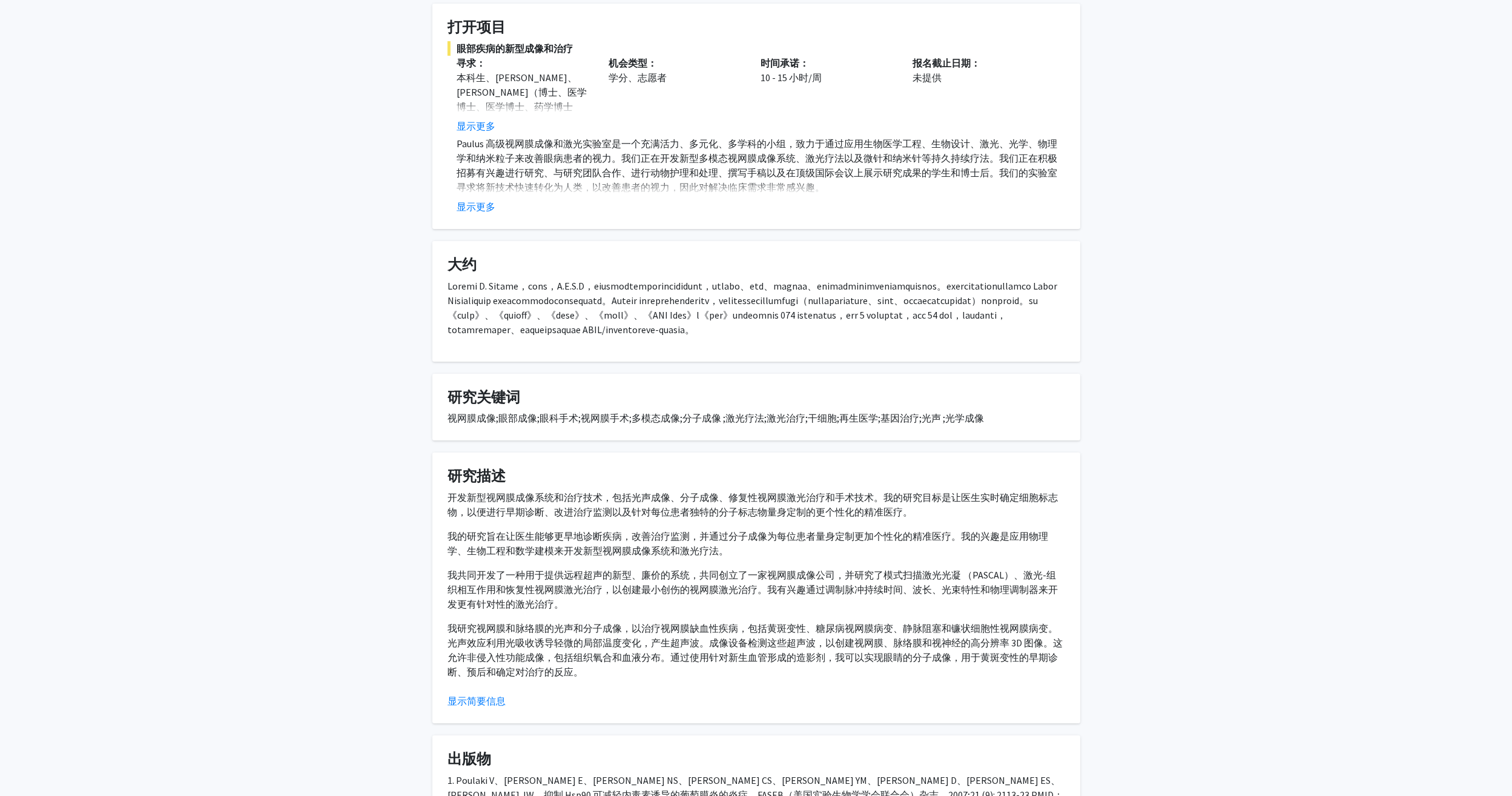
scroll to position [121, 0]
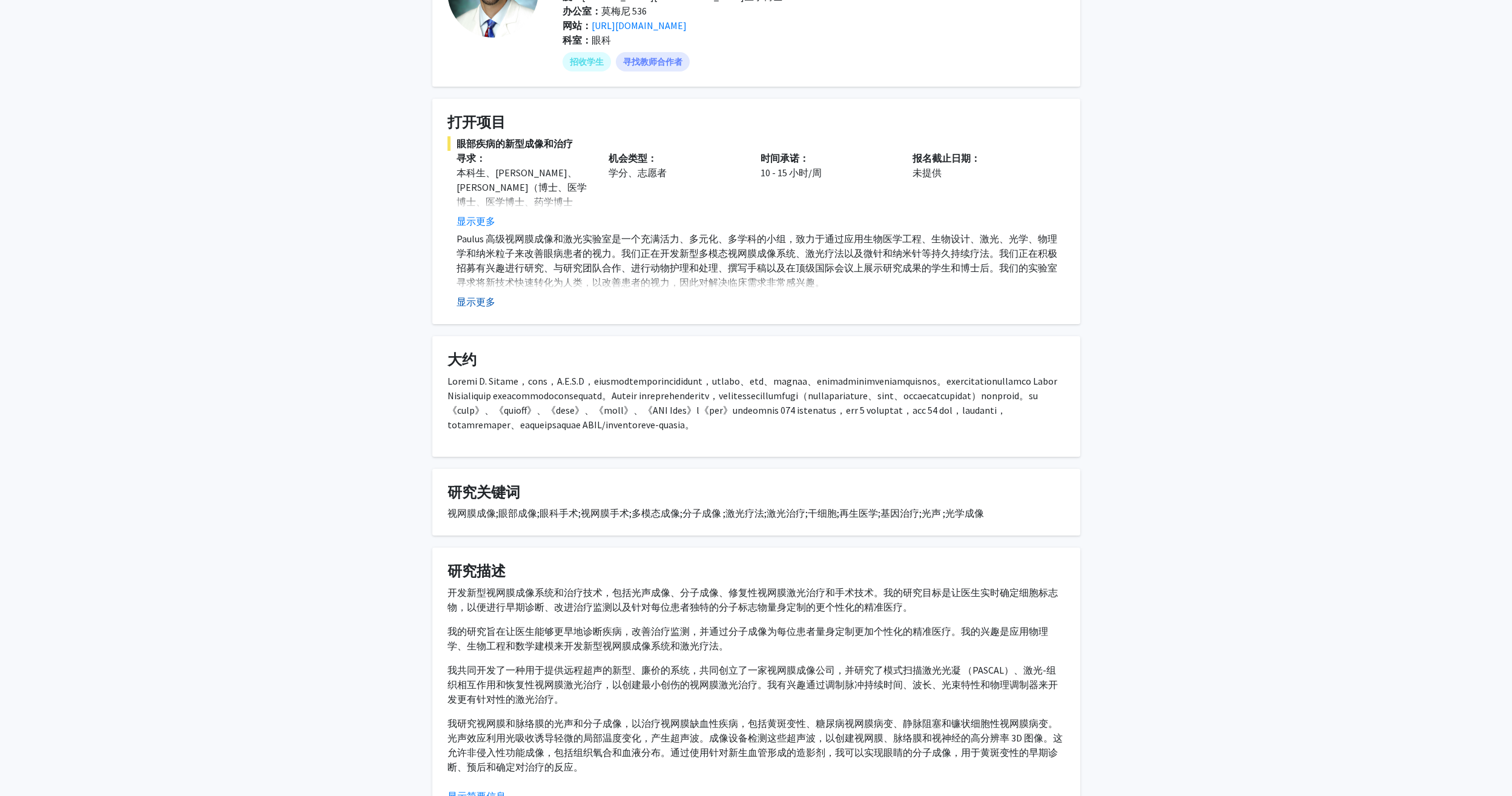
click at [473, 299] on button "显示更多" at bounding box center [475, 302] width 38 height 15
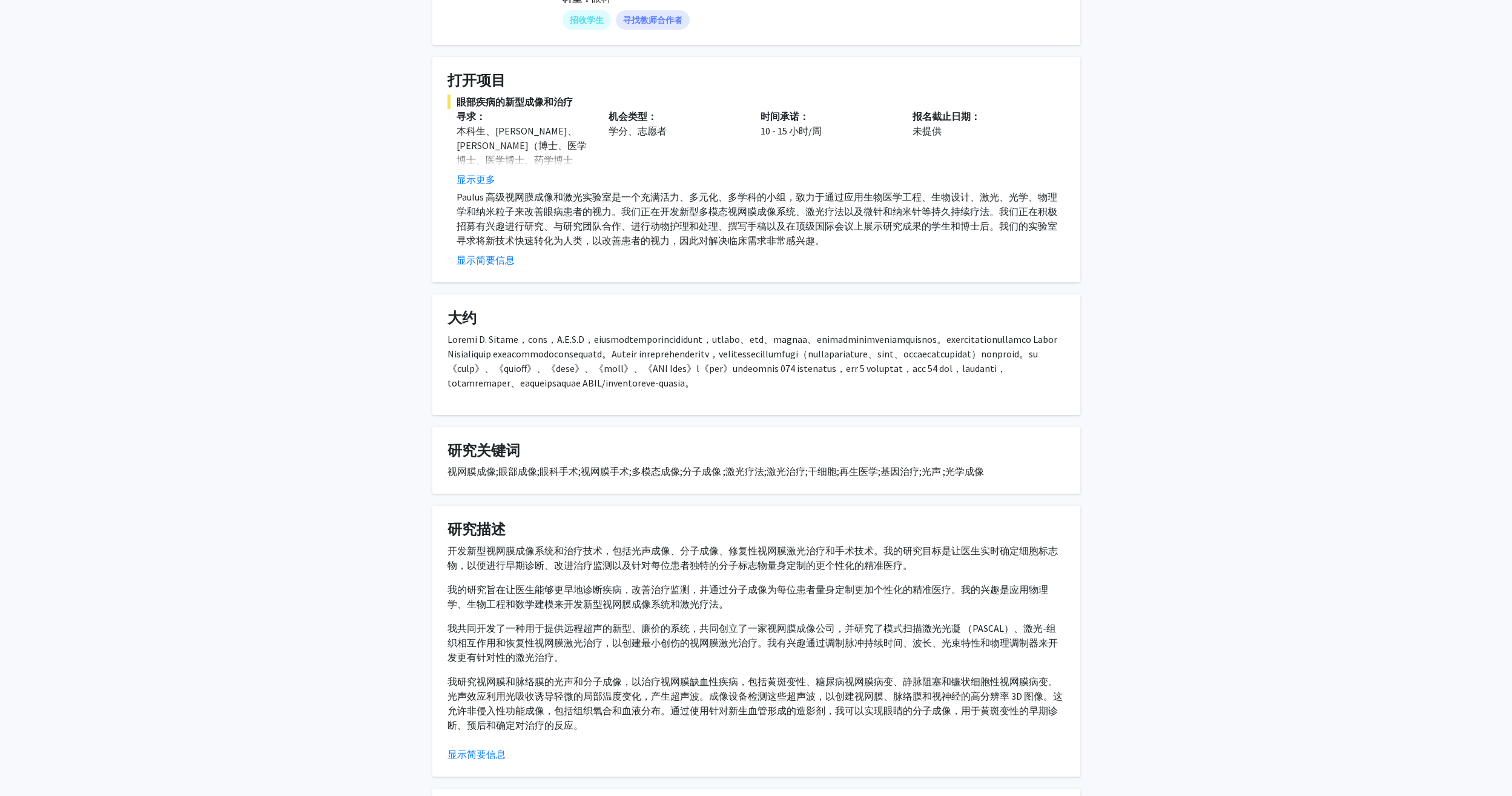
scroll to position [61, 0]
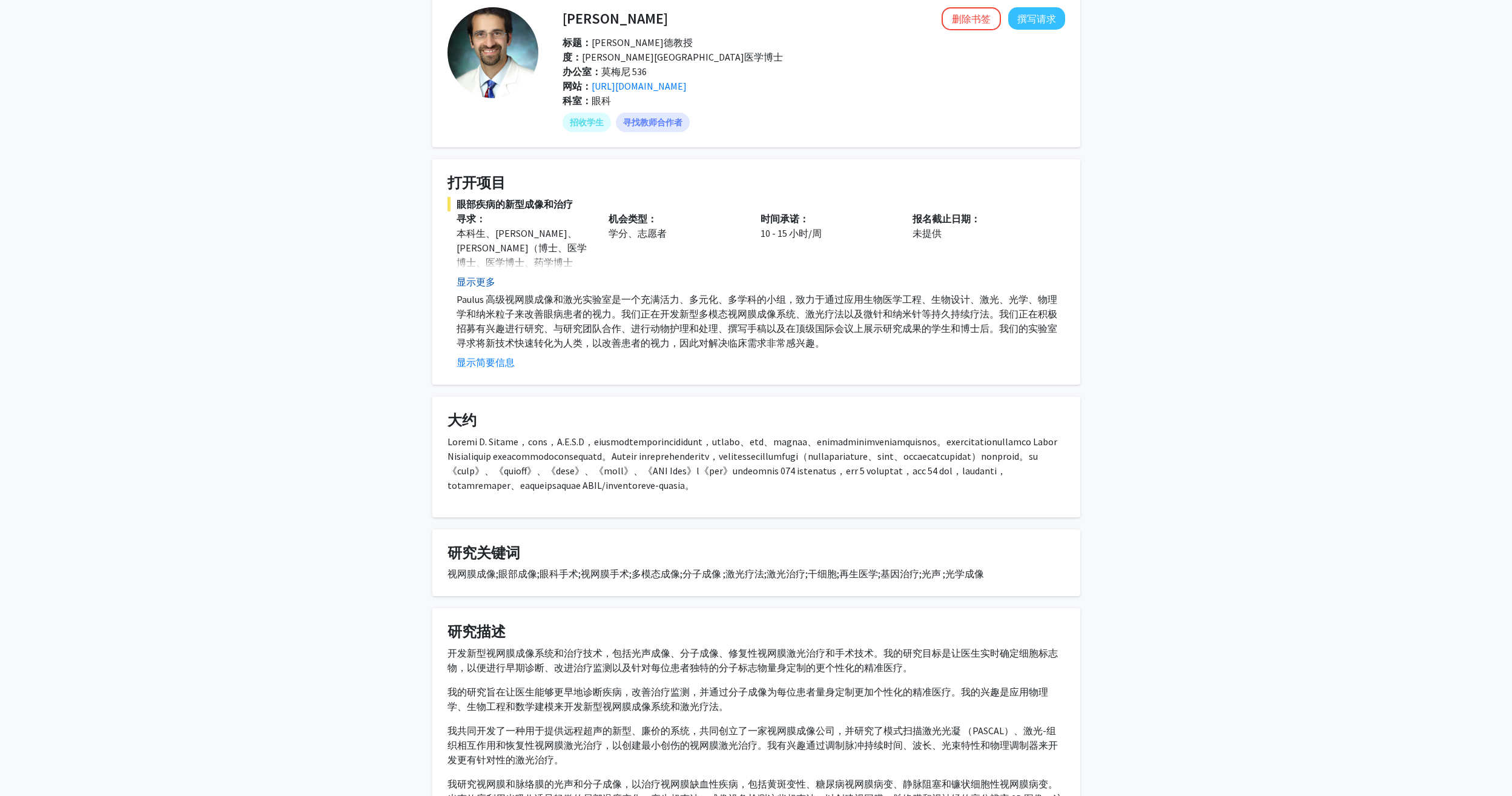
click at [478, 283] on button "显示更多" at bounding box center [475, 282] width 38 height 15
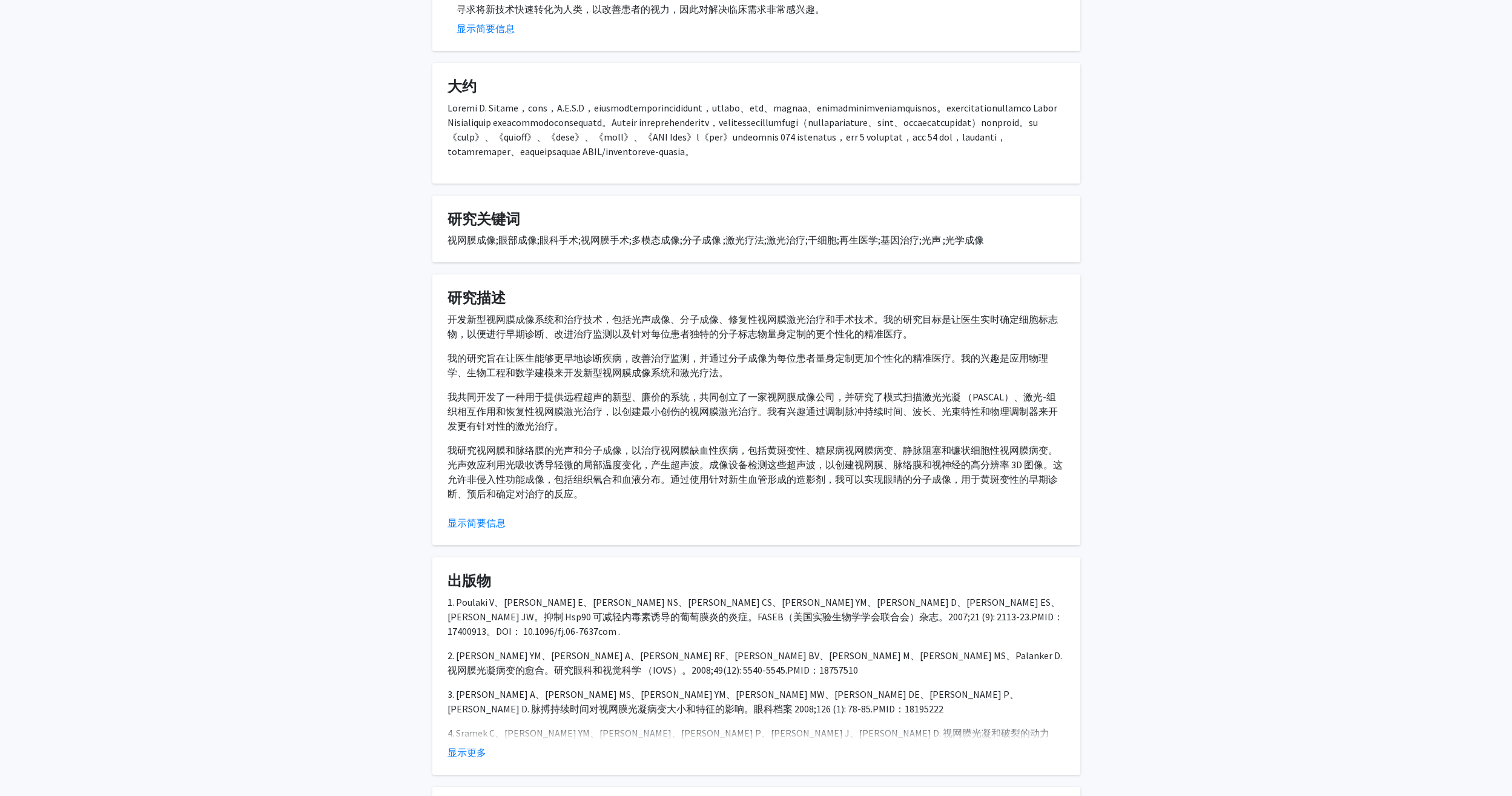
scroll to position [424, 0]
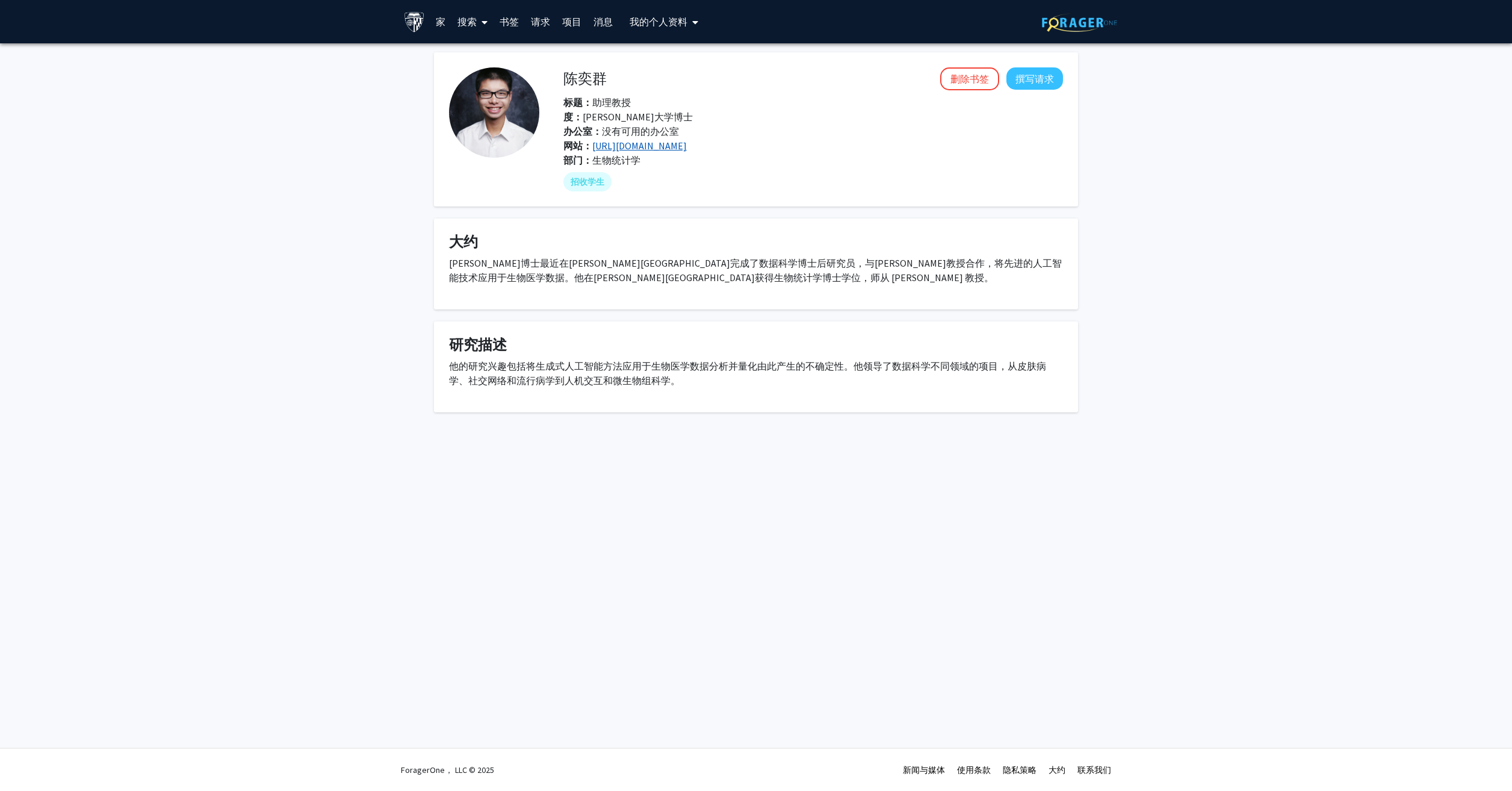
click at [630, 149] on link "[URL][DOMAIN_NAME]" at bounding box center [639, 145] width 95 height 12
click at [983, 78] on button "删除书签" at bounding box center [970, 79] width 59 height 23
click at [506, 18] on link "书签" at bounding box center [509, 21] width 32 height 42
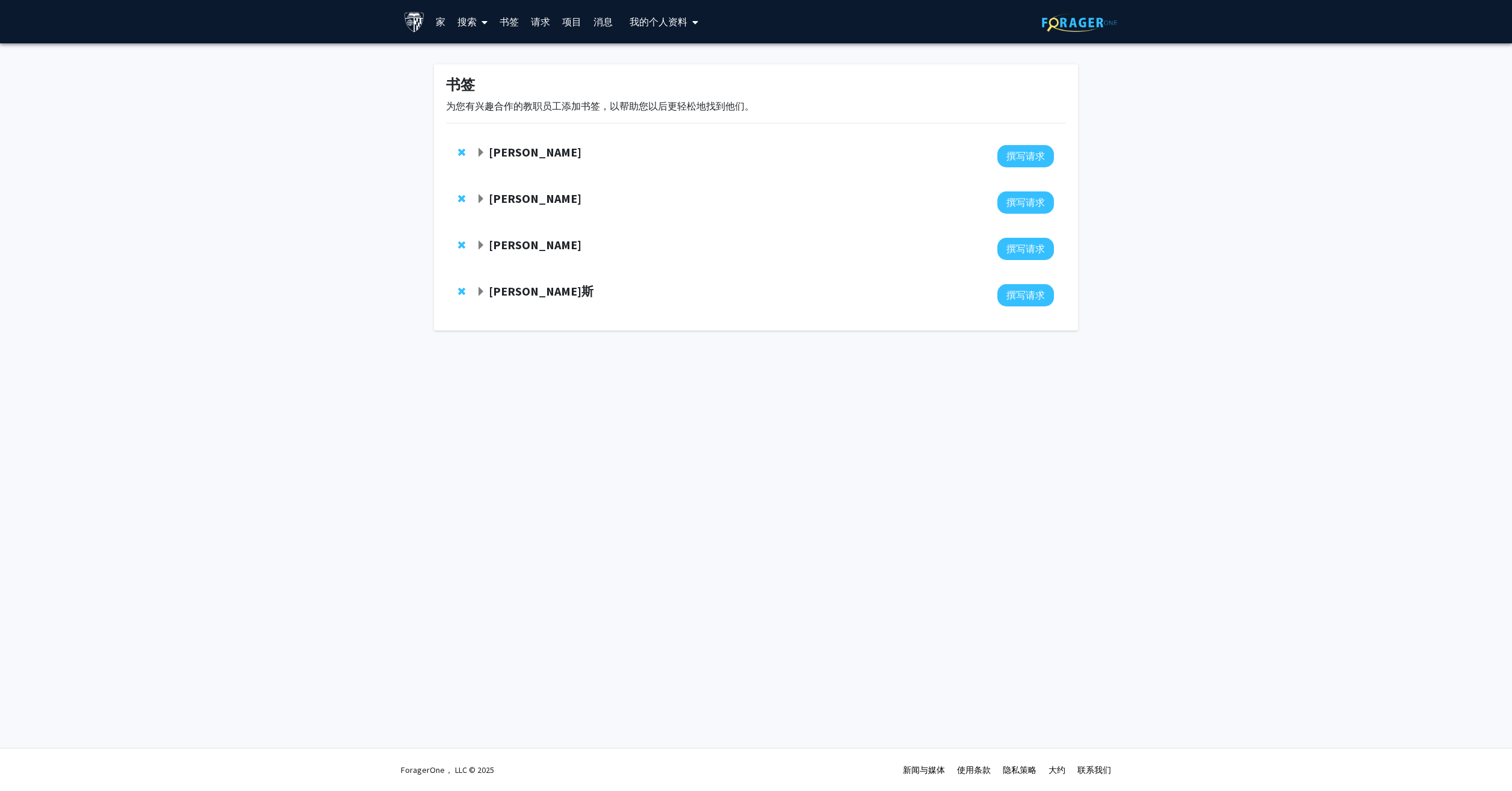
click at [484, 153] on span "展开 Harang Ju 书签" at bounding box center [481, 153] width 10 height 10
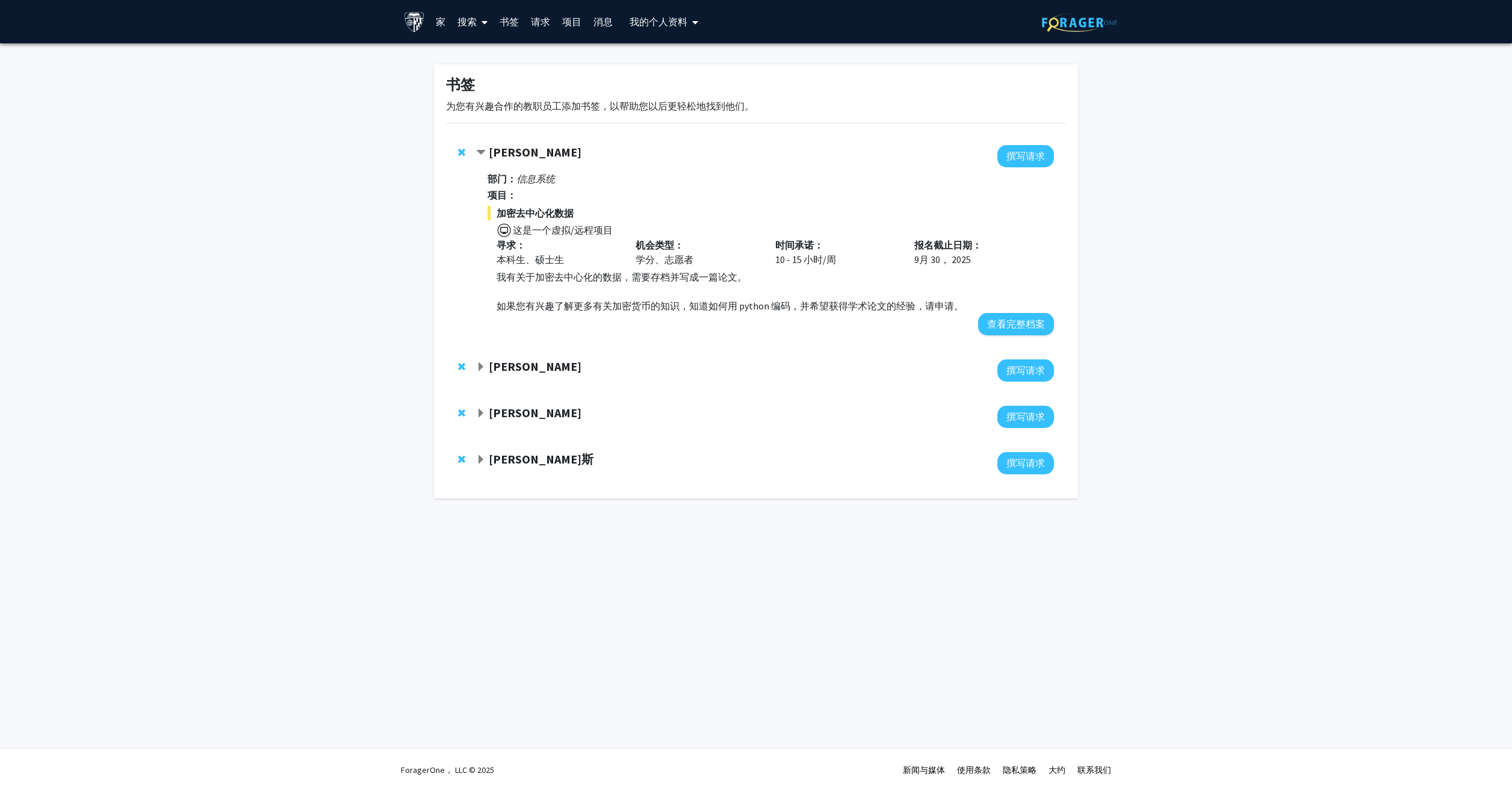
click at [481, 367] on span "展开 罗伯特·史蒂文斯书签" at bounding box center [481, 367] width 10 height 10
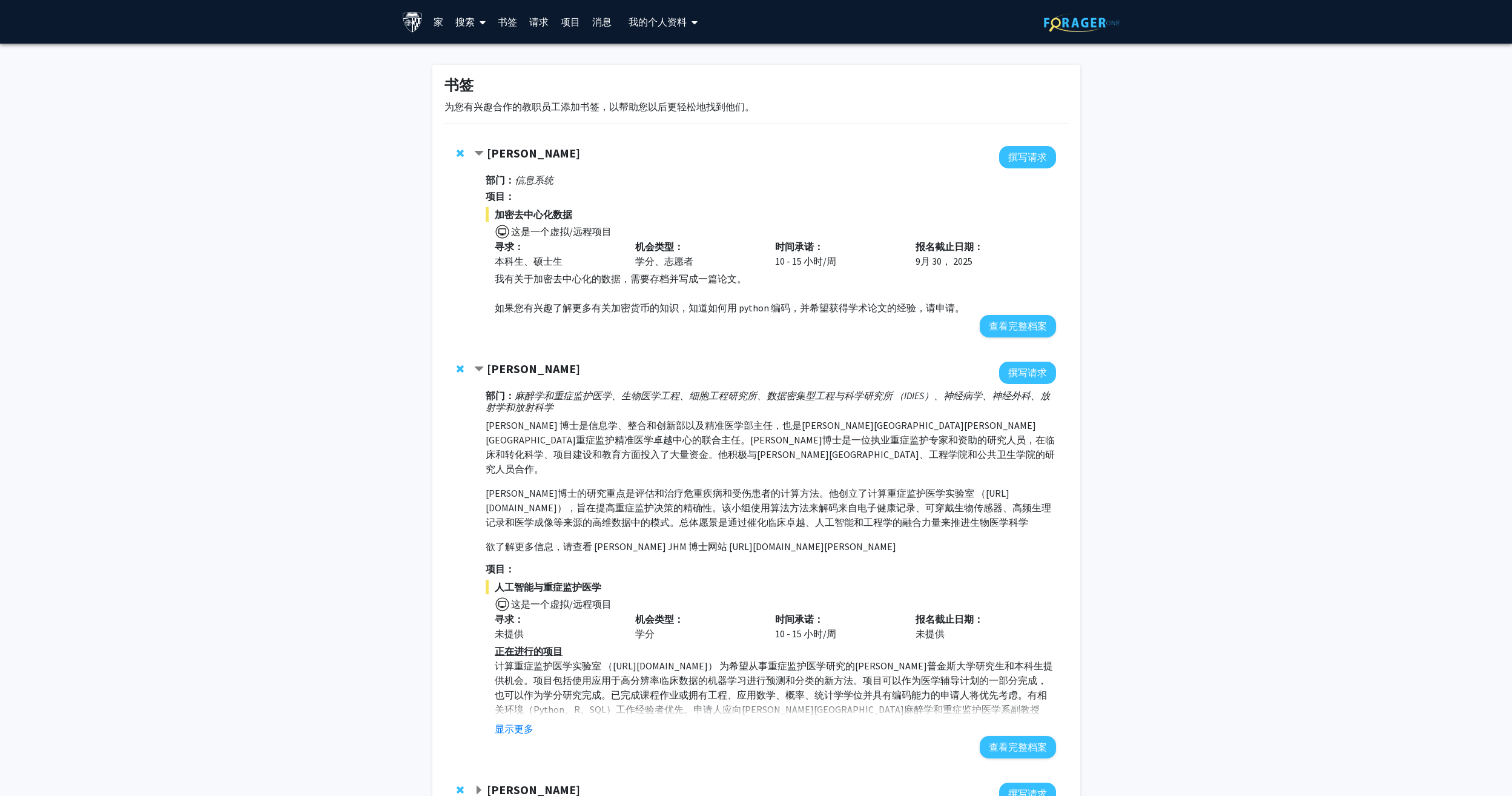
drag, startPoint x: 689, startPoint y: 544, endPoint x: 966, endPoint y: 537, distance: 277.1
click at [966, 537] on p "[PERSON_NAME] 博士是信息学、整合和创新部以及精准医学部主任，也是[PERSON_NAME][GEOGRAPHIC_DATA][PERSON_NA…" at bounding box center [771, 486] width 570 height 136
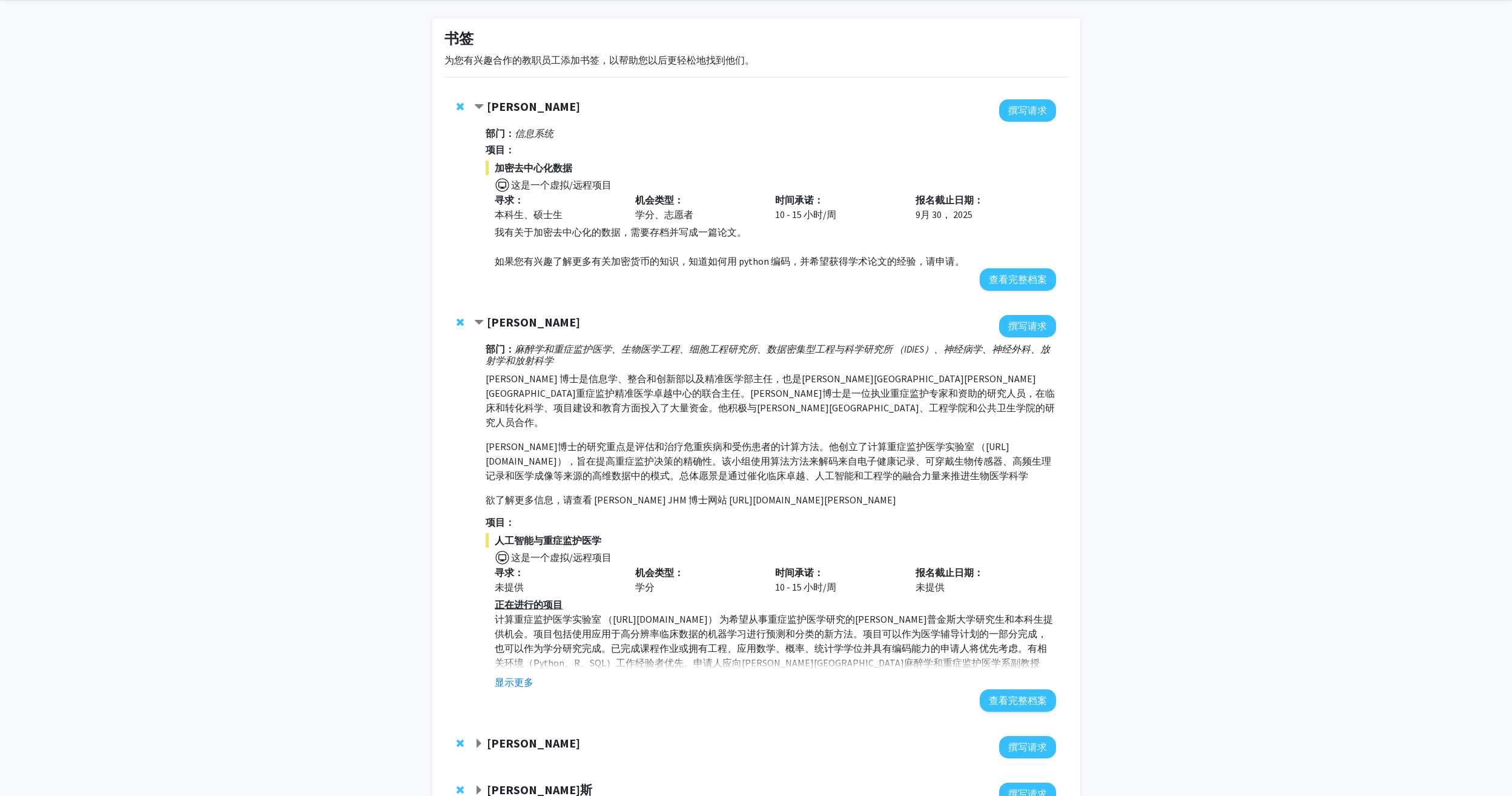
scroll to position [61, 0]
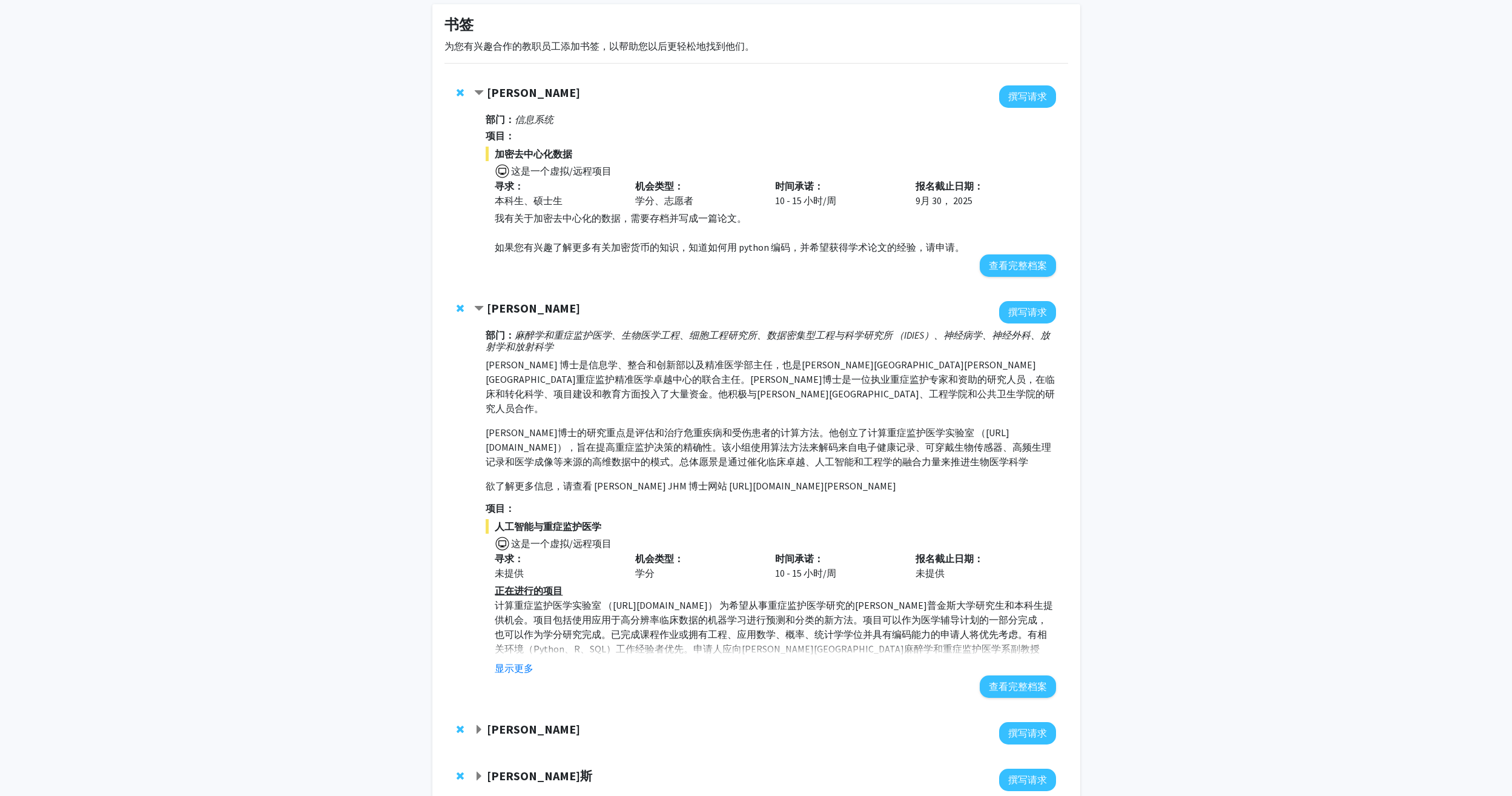
click at [519, 668] on button "显示更多" at bounding box center [514, 668] width 38 height 15
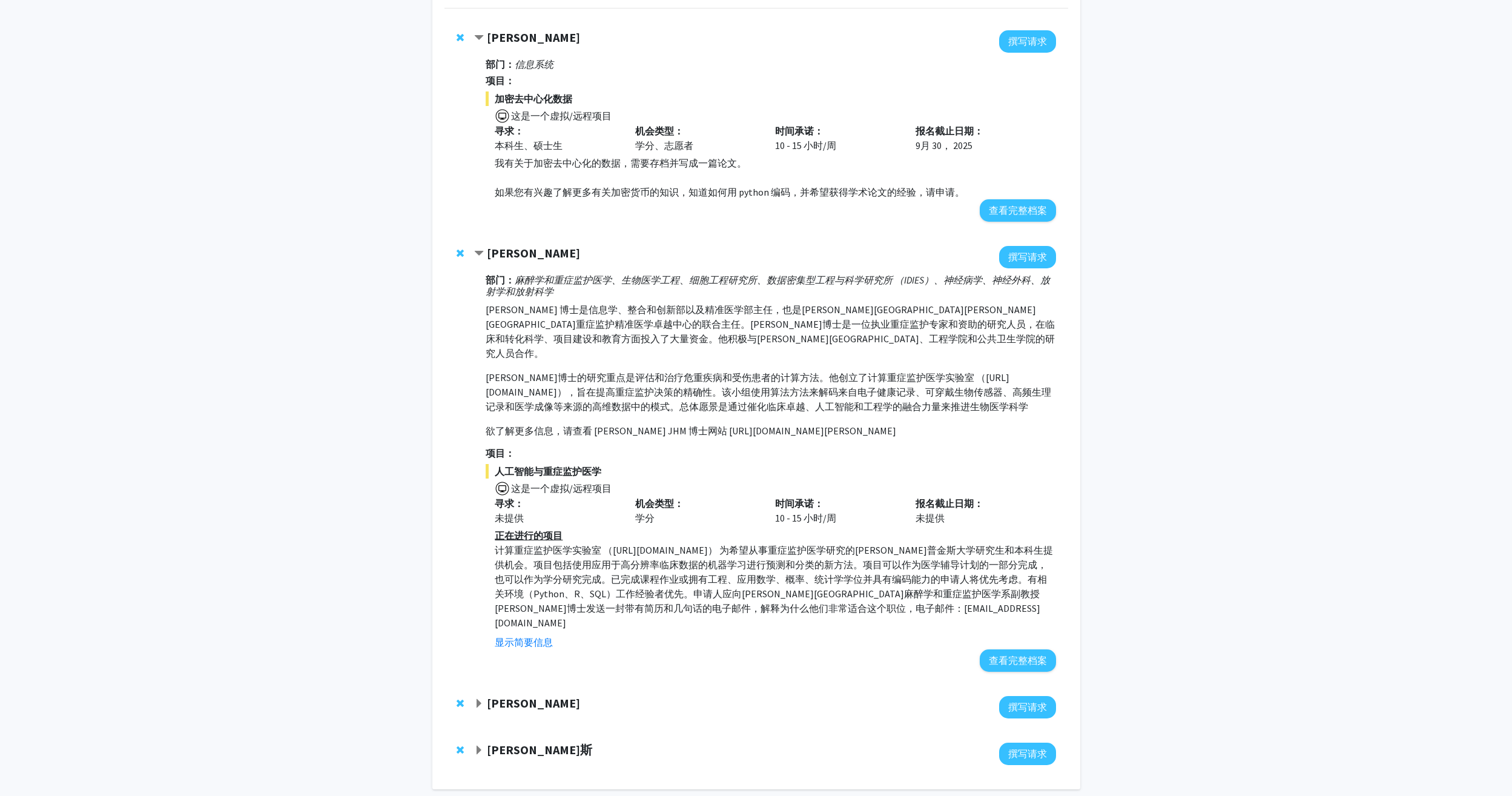
scroll to position [158, 0]
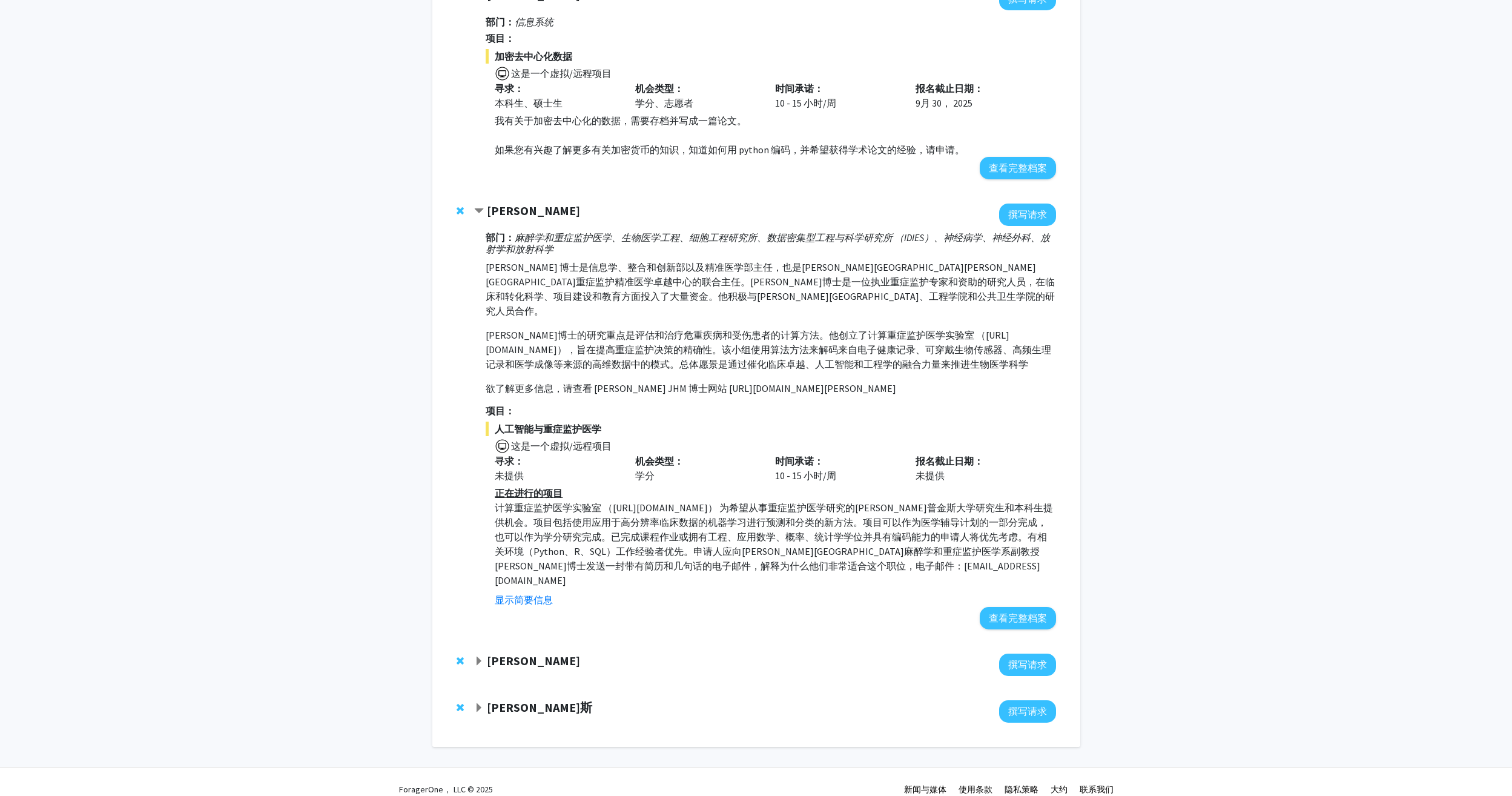
click at [528, 653] on strong "[PERSON_NAME]" at bounding box center [533, 660] width 93 height 16
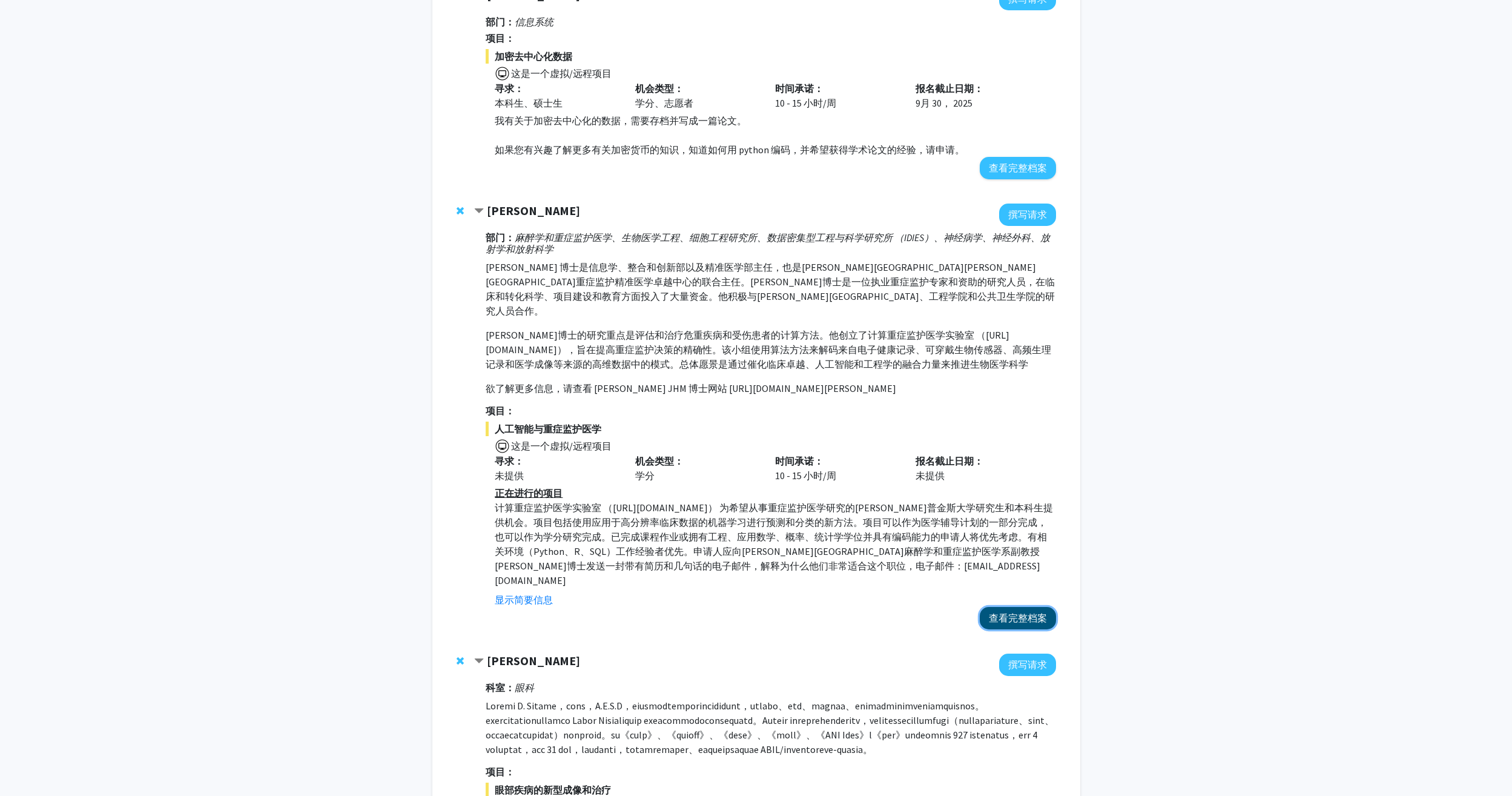
click at [1009, 607] on button "查看完整档案" at bounding box center [1017, 618] width 76 height 22
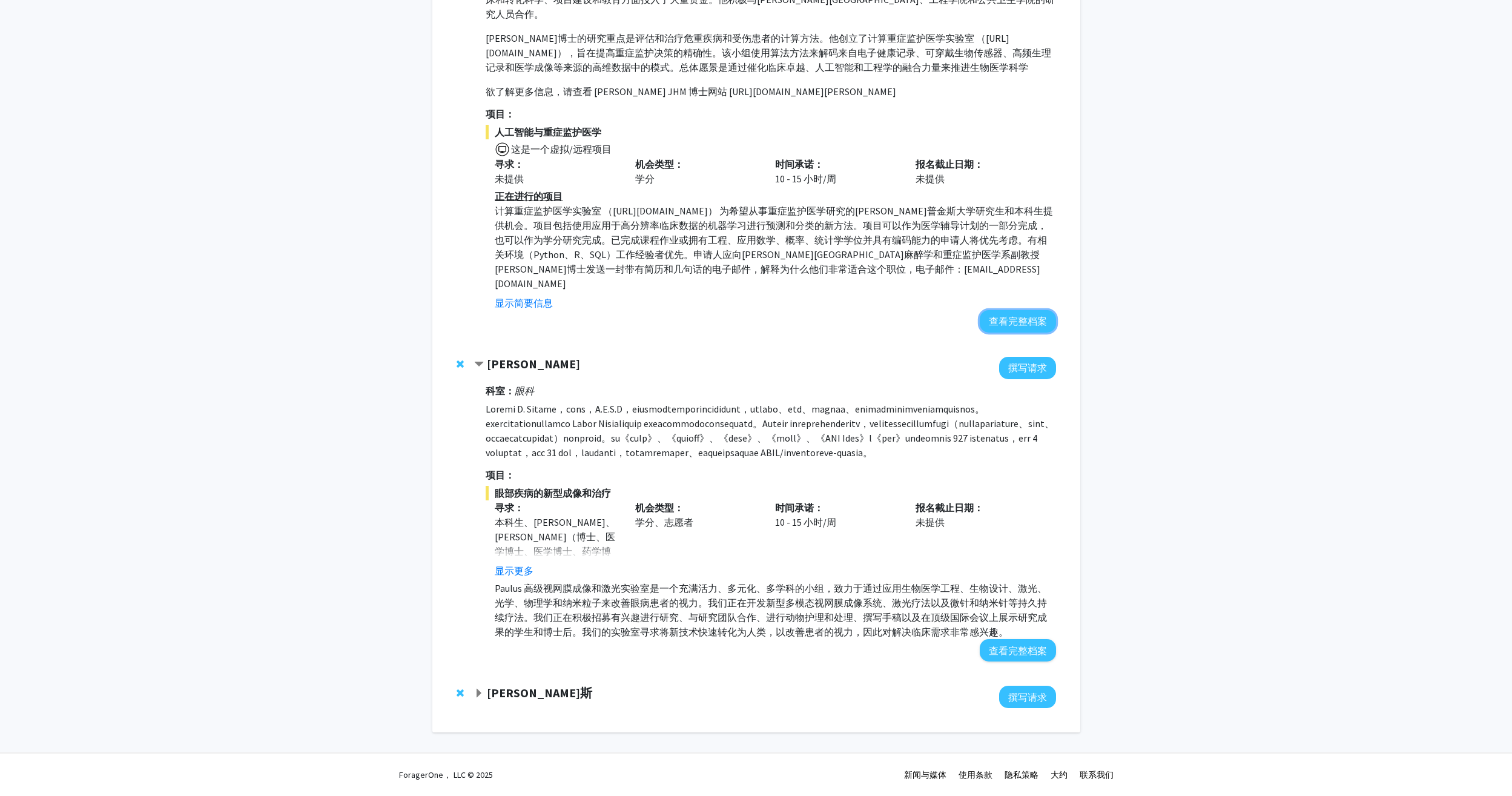
scroll to position [484, 0]
click at [506, 356] on strong "[PERSON_NAME]" at bounding box center [533, 363] width 93 height 16
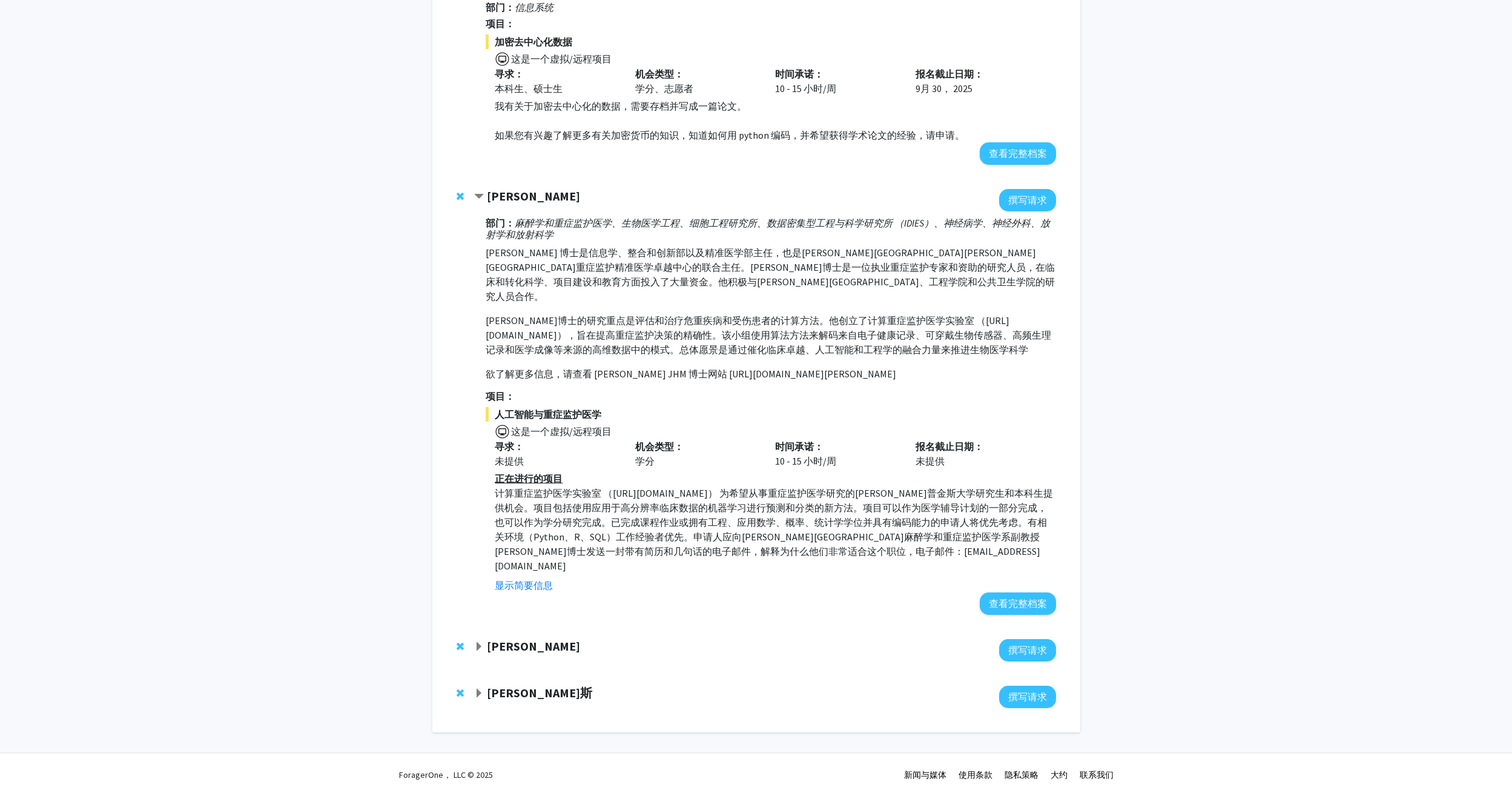
scroll to position [158, 0]
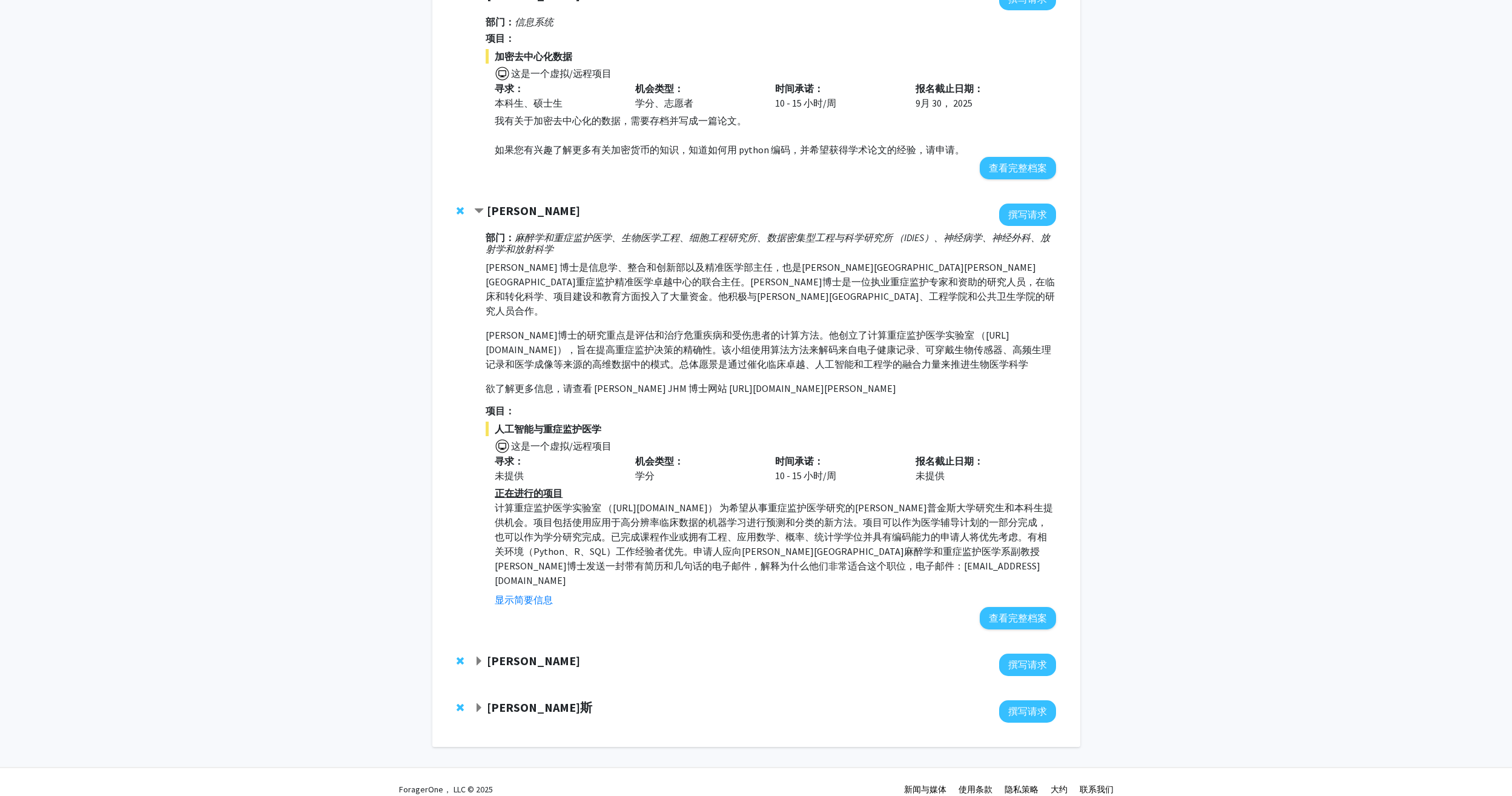
click at [524, 207] on strong "[PERSON_NAME]" at bounding box center [533, 210] width 93 height 16
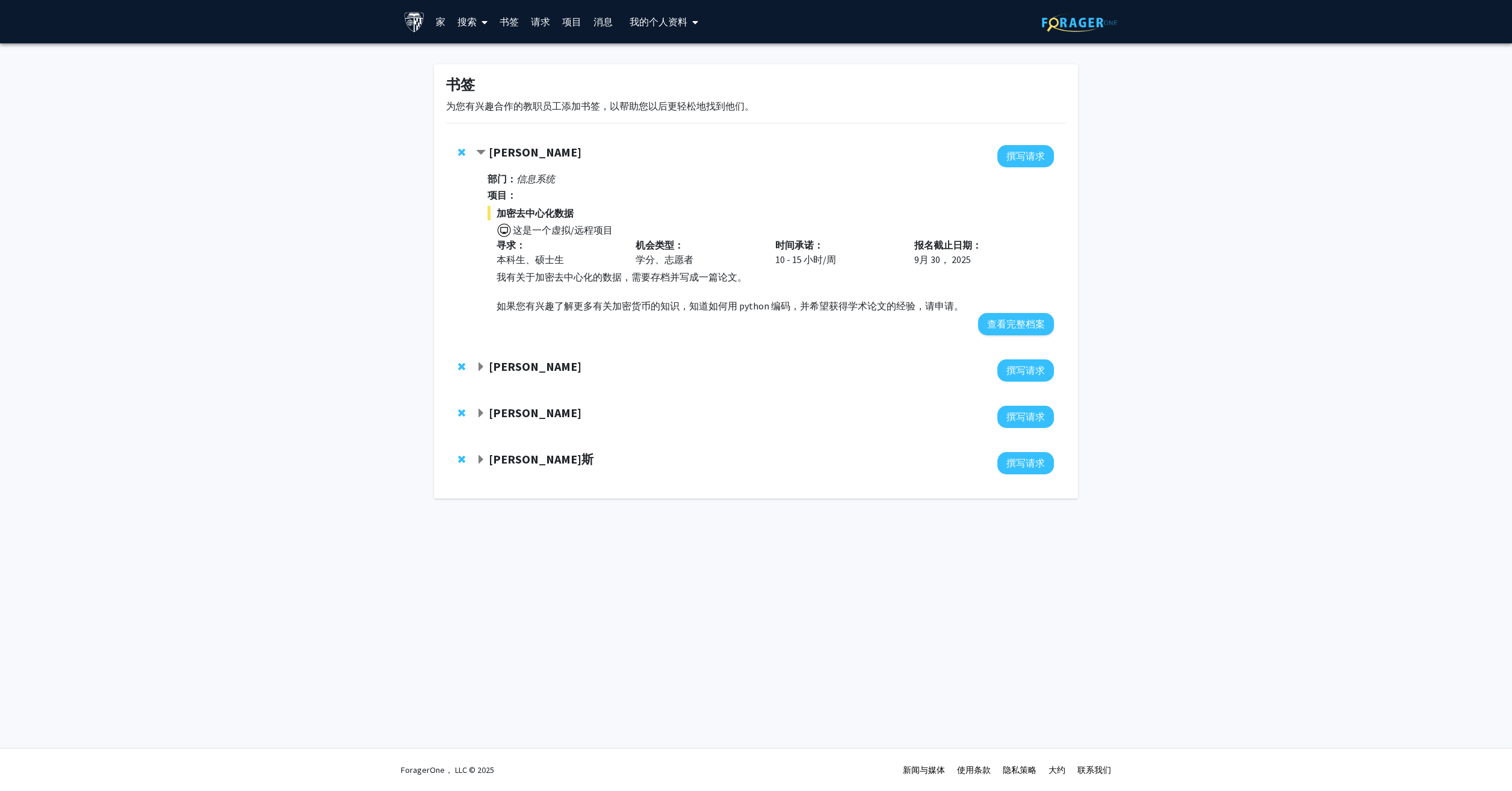
click at [501, 155] on strong "[PERSON_NAME]" at bounding box center [535, 152] width 92 height 15
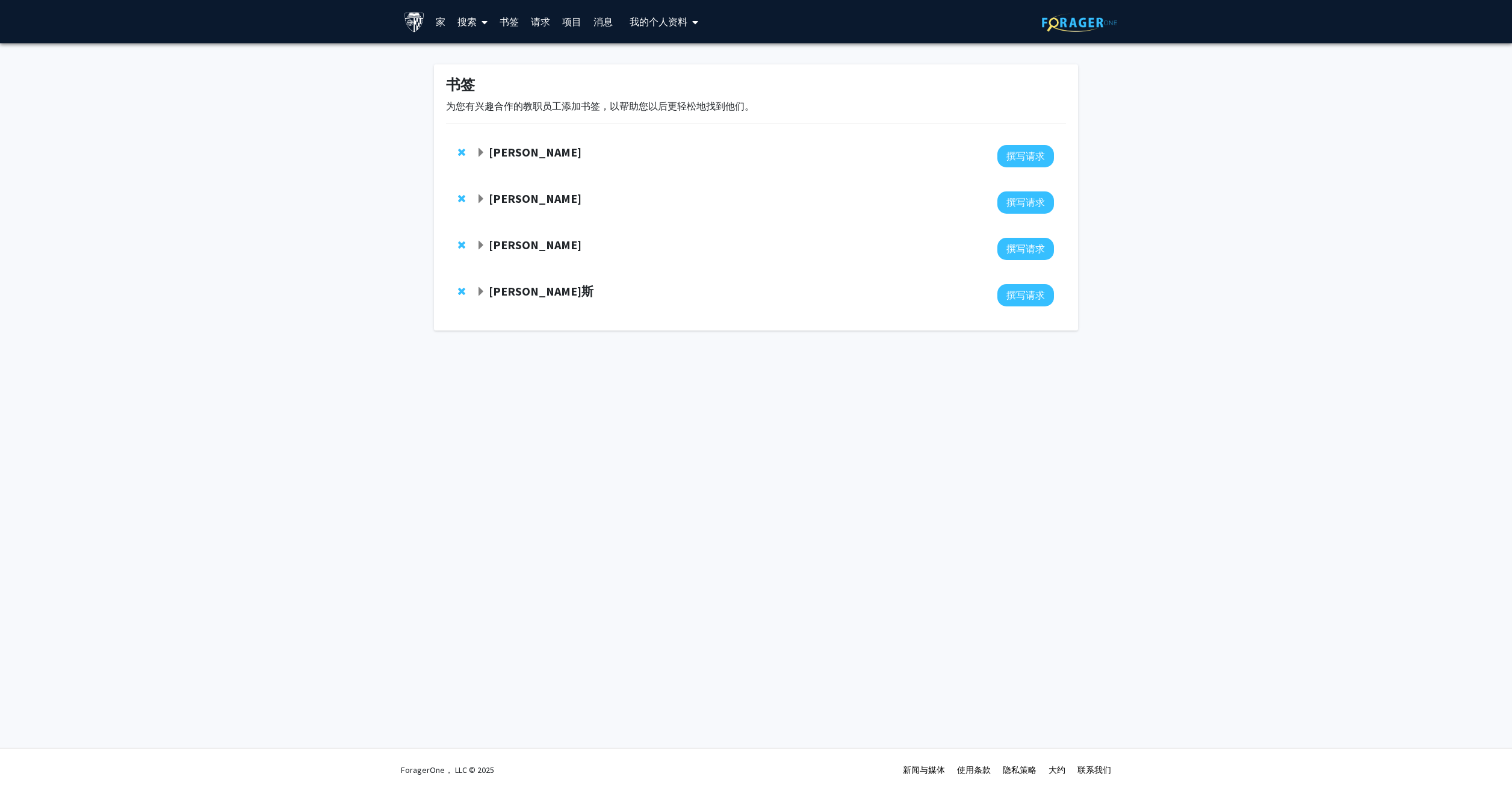
click at [526, 244] on strong "[PERSON_NAME]" at bounding box center [535, 244] width 92 height 15
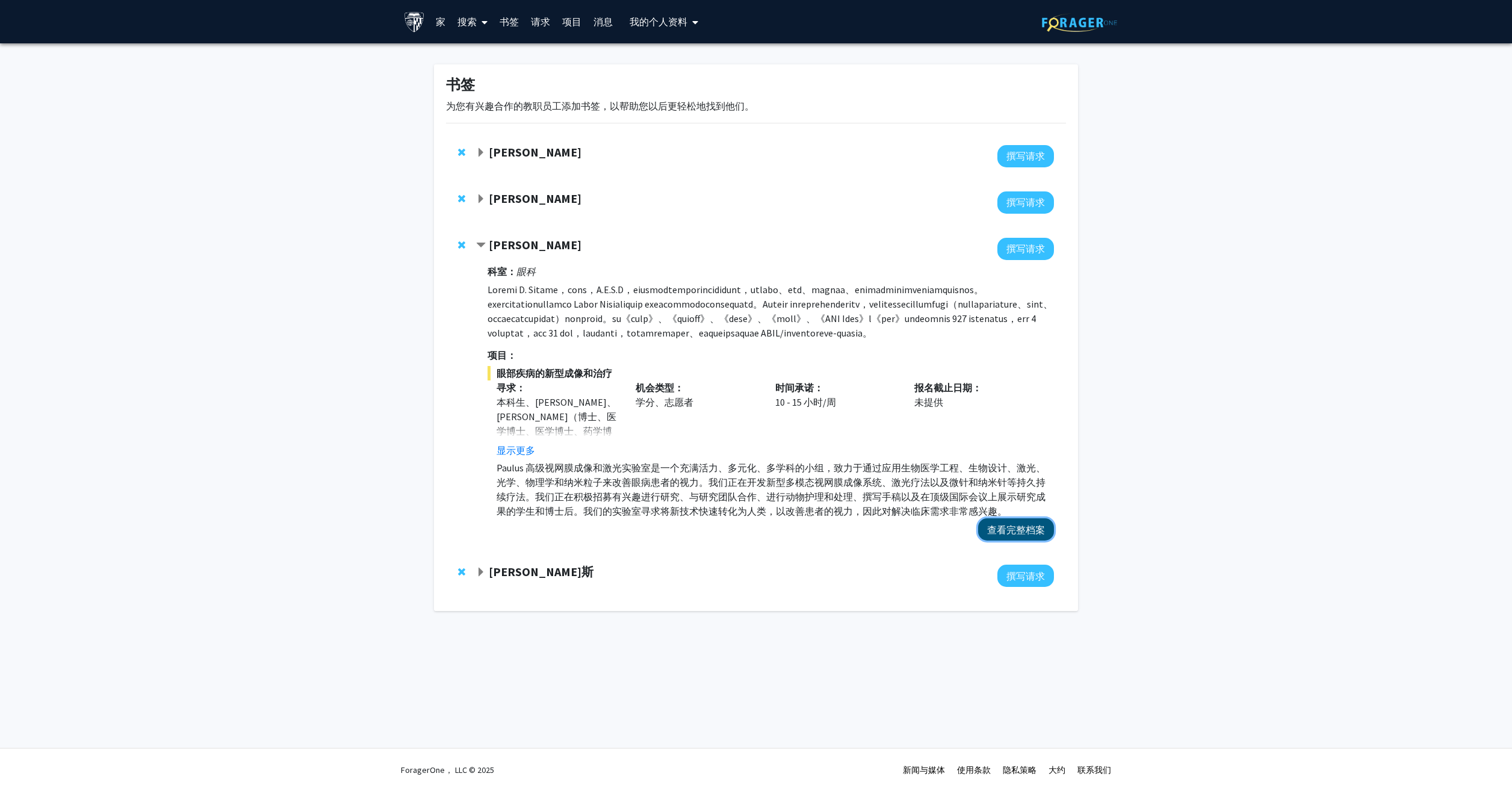
click at [1006, 540] on button "查看完整档案" at bounding box center [1016, 529] width 76 height 22
click at [518, 579] on strong "[PERSON_NAME]斯" at bounding box center [541, 571] width 105 height 15
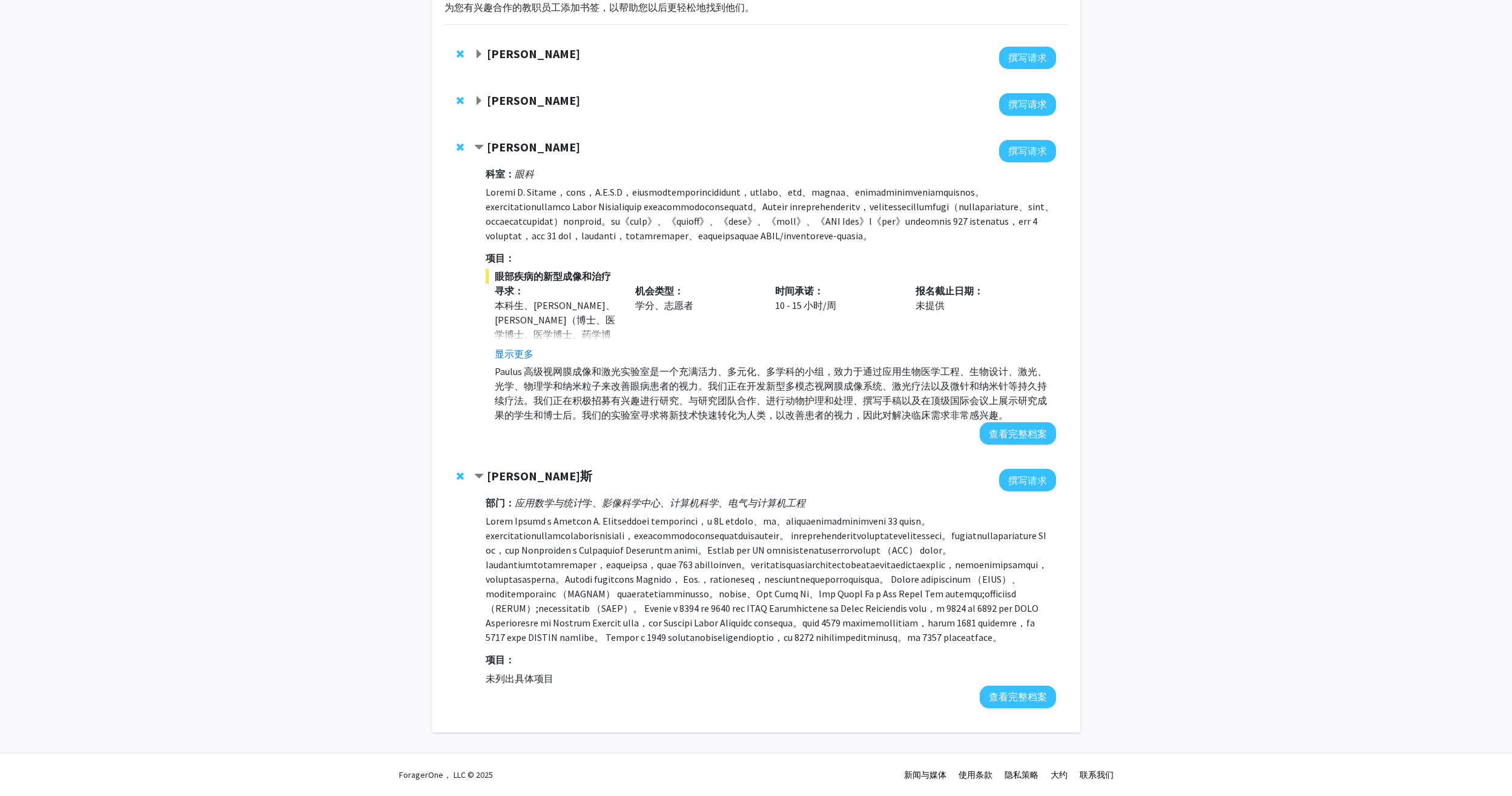
scroll to position [216, 0]
click at [1007, 686] on button "查看完整档案" at bounding box center [1017, 696] width 76 height 22
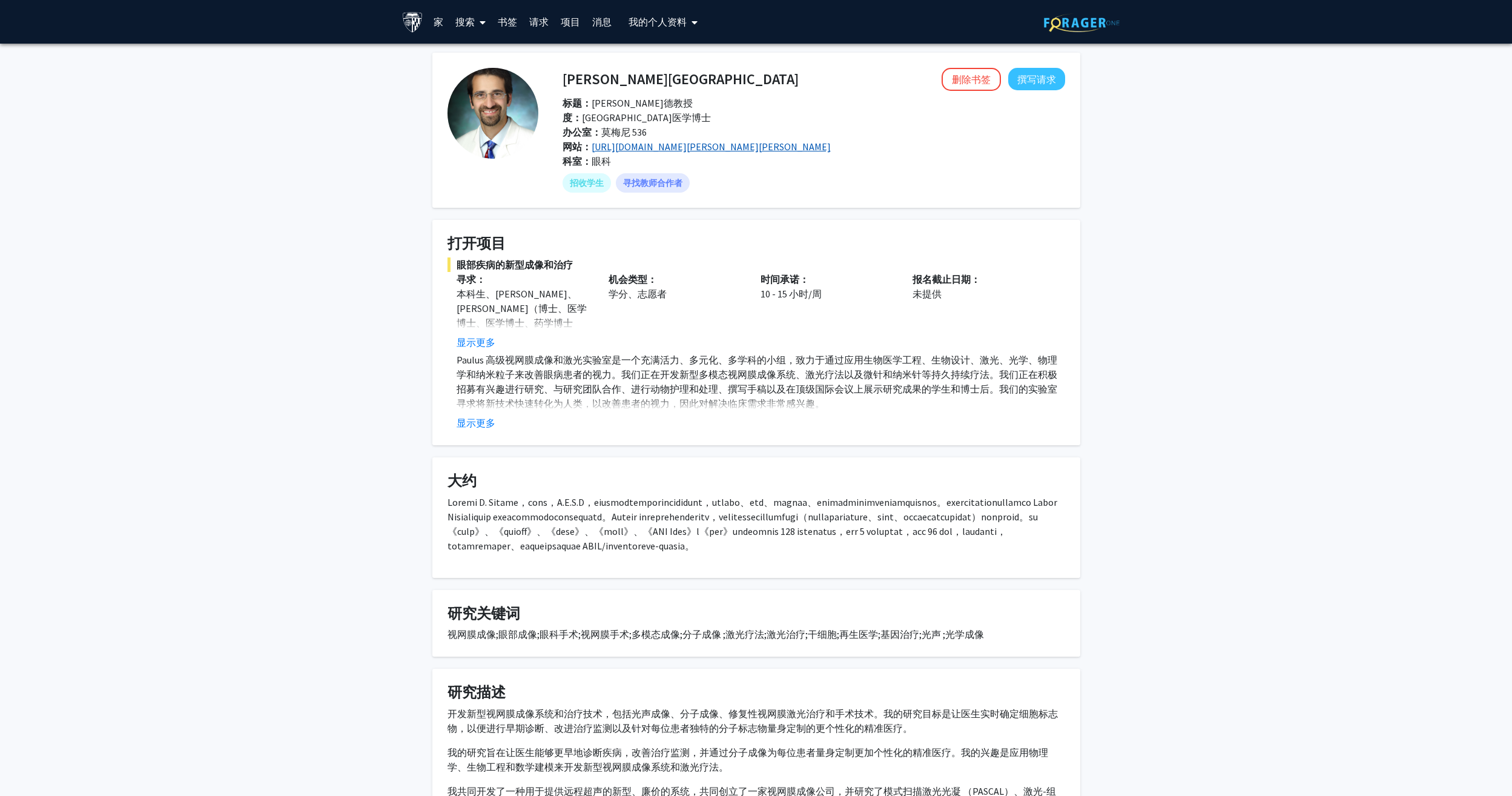
click at [752, 142] on link "https://www.hopkinsmedicine.org/wilmer/research/retina/paulus-lab" at bounding box center [711, 146] width 239 height 12
click at [484, 340] on button "显示更多" at bounding box center [475, 343] width 38 height 15
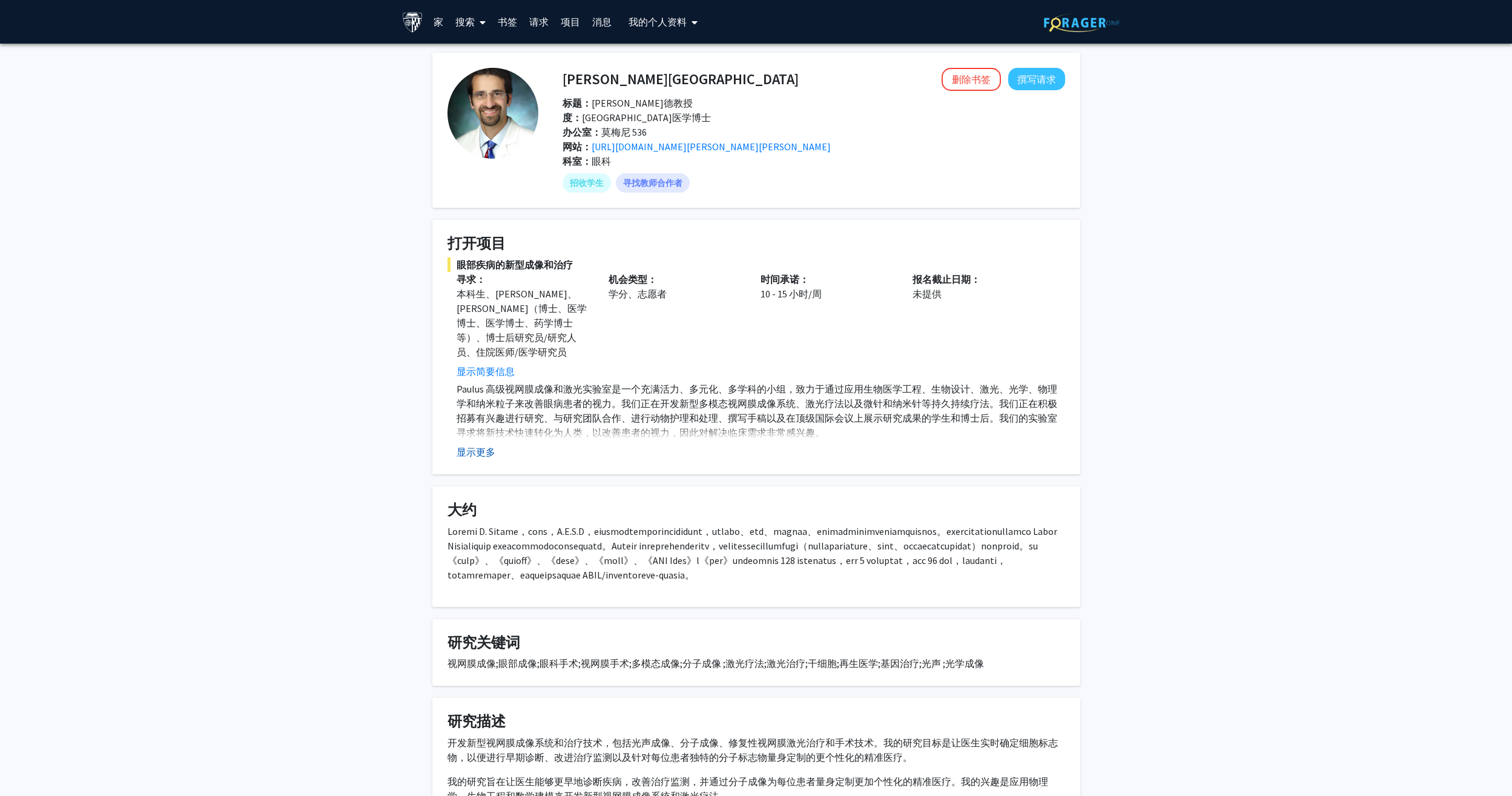
click at [480, 445] on button "显示更多" at bounding box center [475, 452] width 38 height 15
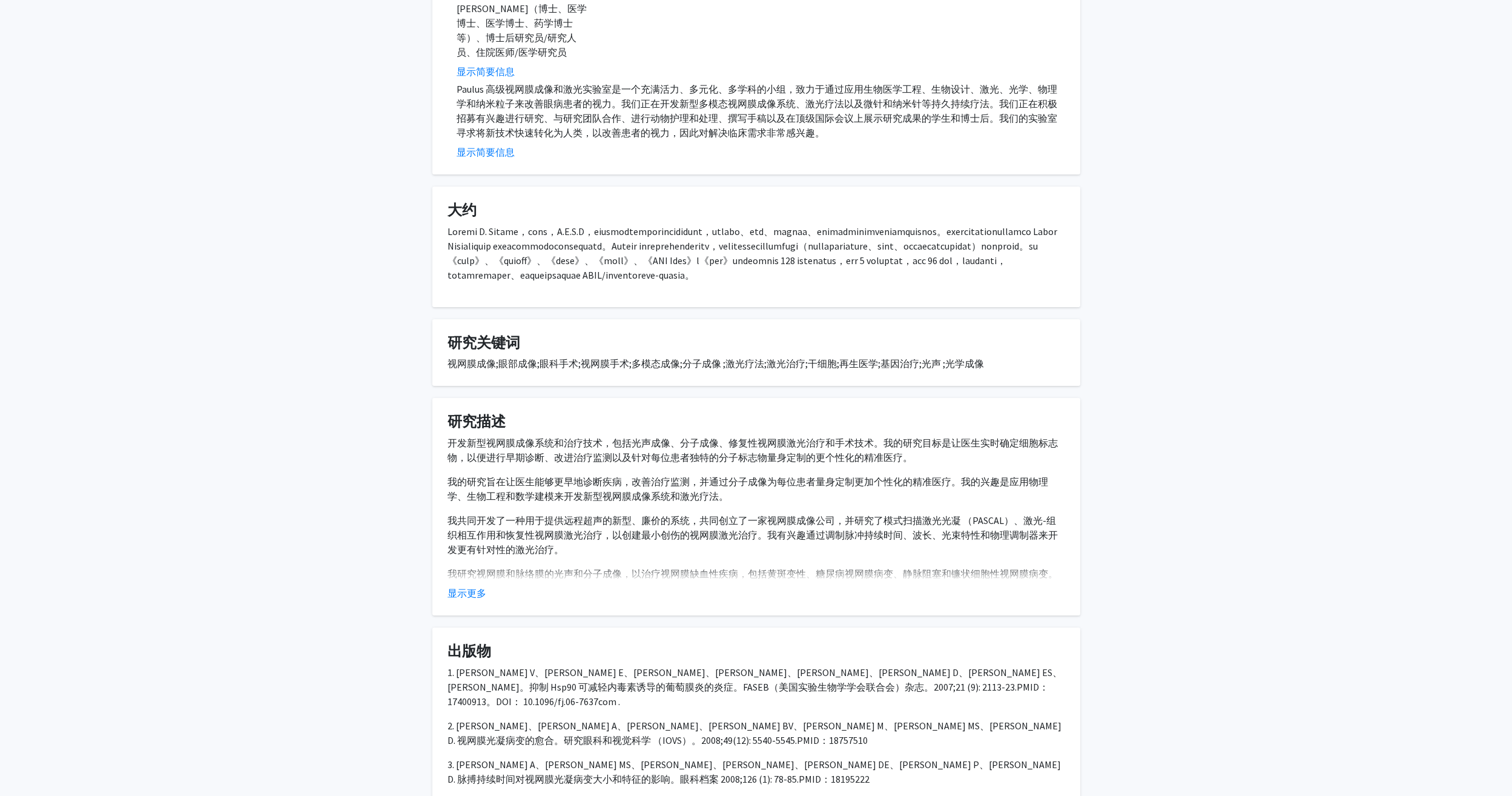
scroll to position [303, 0]
click at [472, 597] on button "显示更多" at bounding box center [467, 590] width 38 height 15
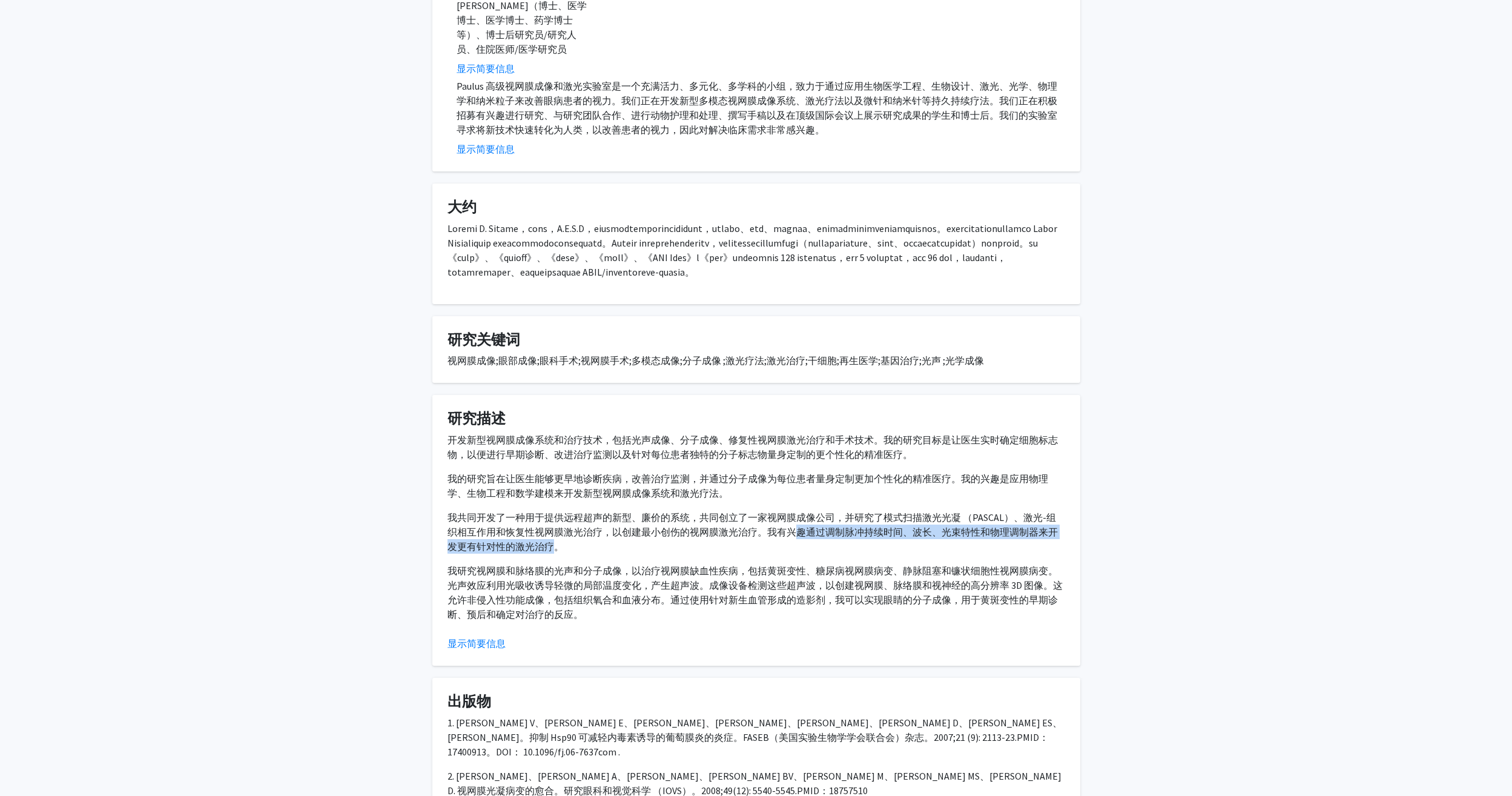
drag, startPoint x: 791, startPoint y: 543, endPoint x: 546, endPoint y: 563, distance: 245.8
click at [546, 554] on p "我共同开发了一种用于提供远程超声的新型、廉价的系统，共同创立了一家视网膜成像公司，并研究了模式扫描激光光凝 （PASCAL）、激光-组织相互作用和恢复性视网膜…" at bounding box center [756, 532] width 618 height 44
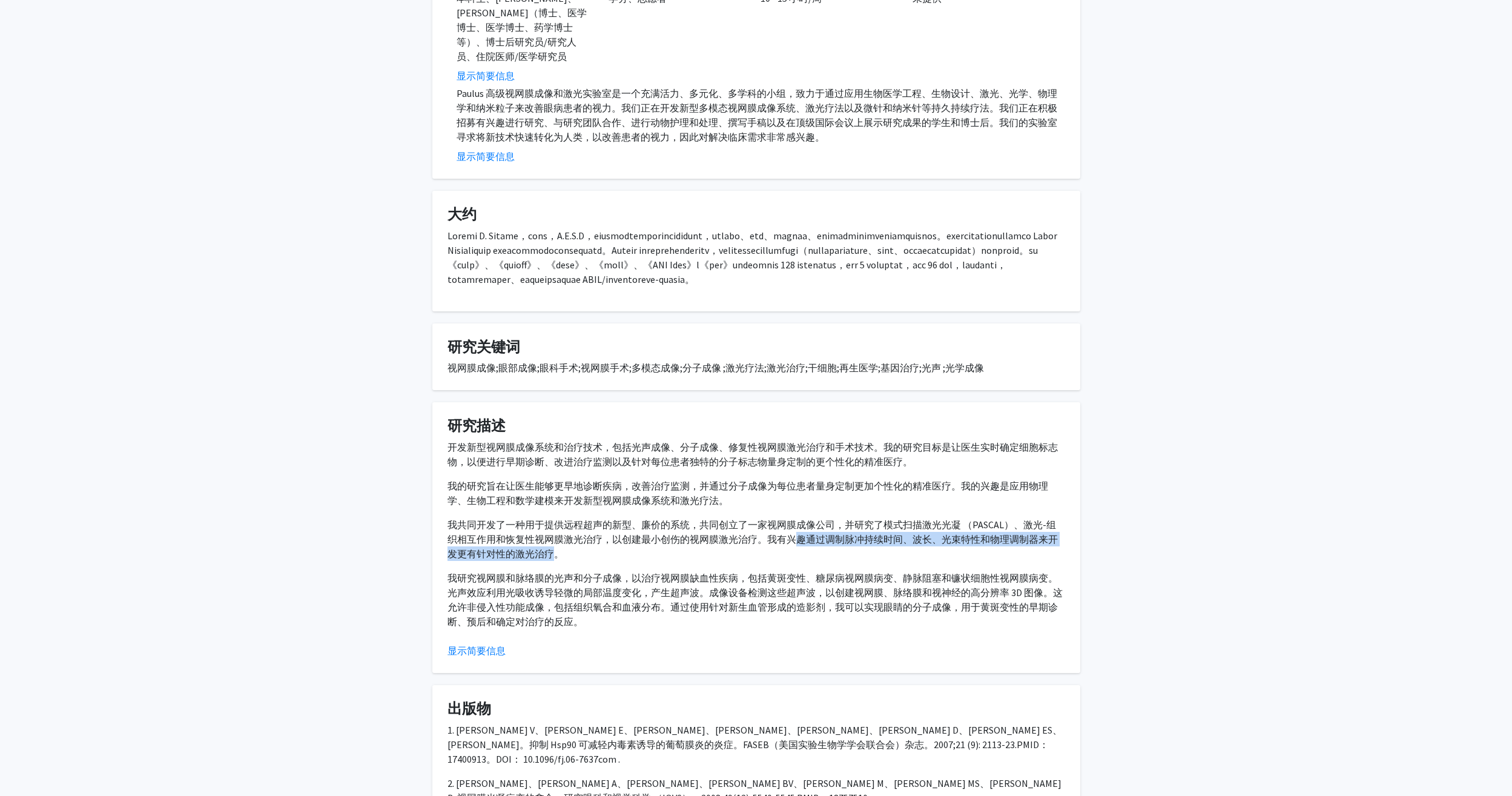
scroll to position [0, 0]
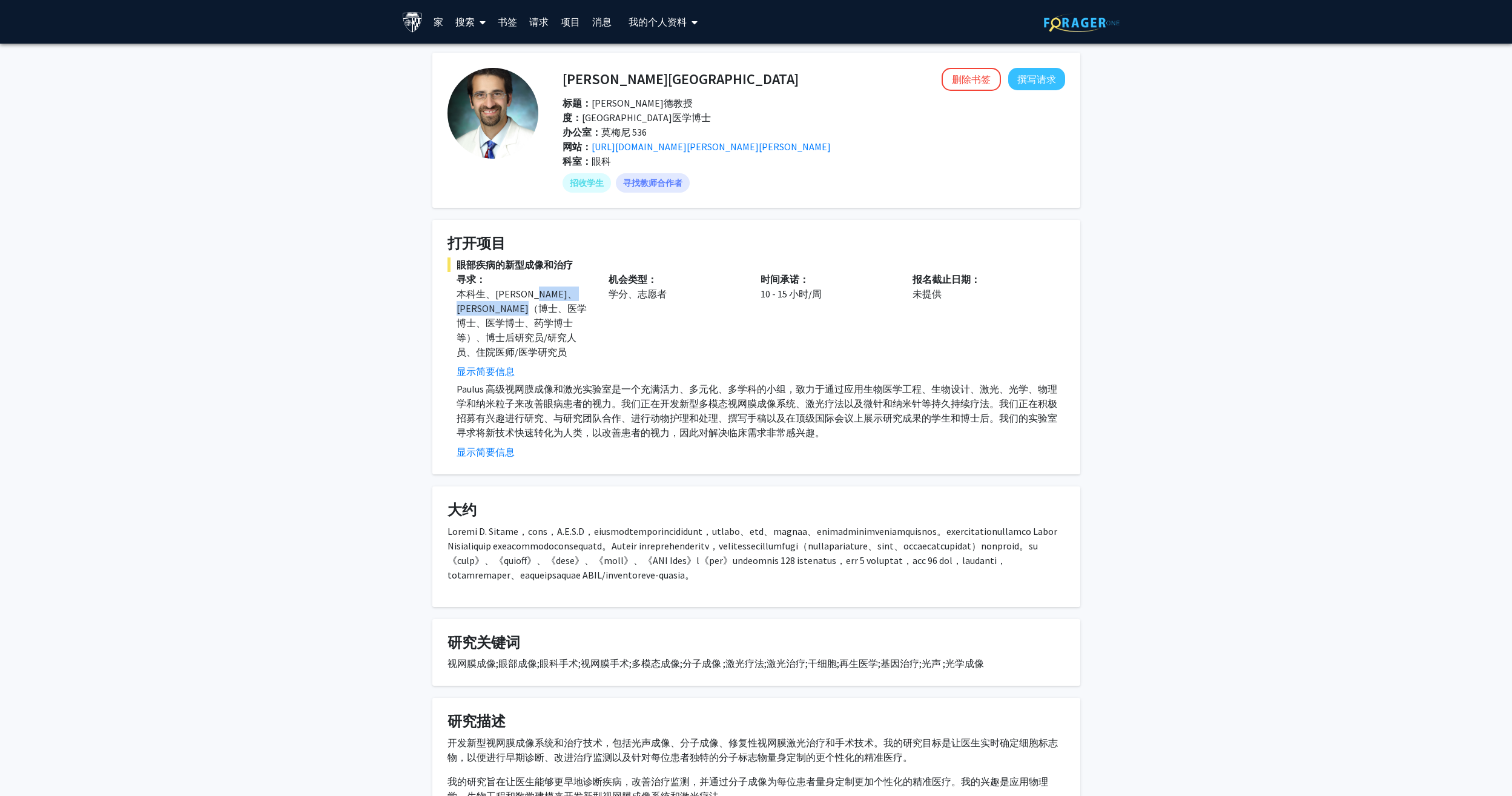
drag, startPoint x: 574, startPoint y: 294, endPoint x: 504, endPoint y: 325, distance: 76.6
click at [504, 325] on div "本科生、硕士生、博士生（博士、医学博士、医学博士、药学博士等）、博士后研究员/研究人员、住院医师/医学研究员" at bounding box center [523, 323] width 134 height 72
drag, startPoint x: 504, startPoint y: 325, endPoint x: 492, endPoint y: 358, distance: 35.1
click at [492, 364] on button "显示简要信息" at bounding box center [485, 371] width 58 height 15
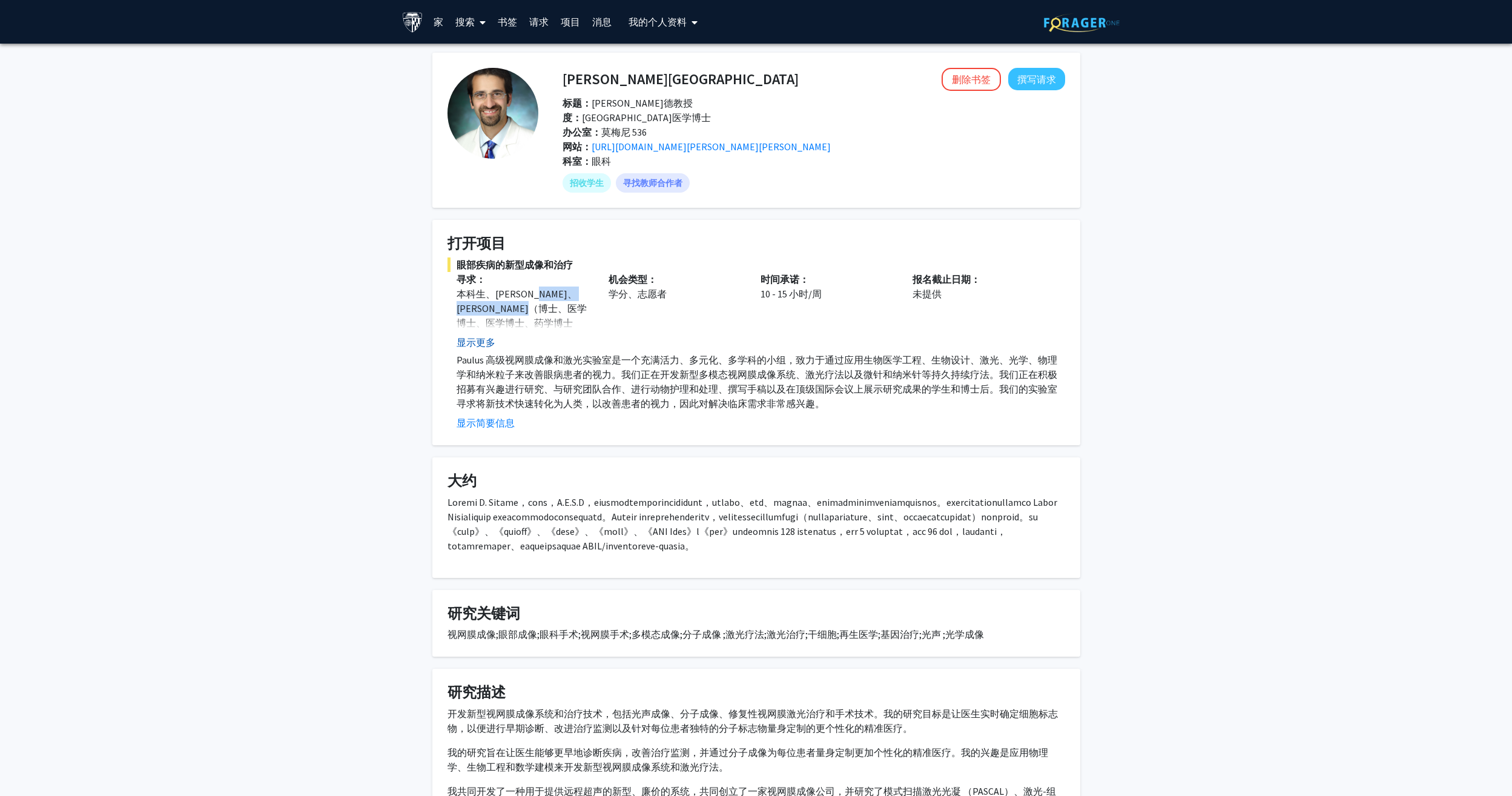
click at [480, 340] on button "显示更多" at bounding box center [475, 343] width 38 height 15
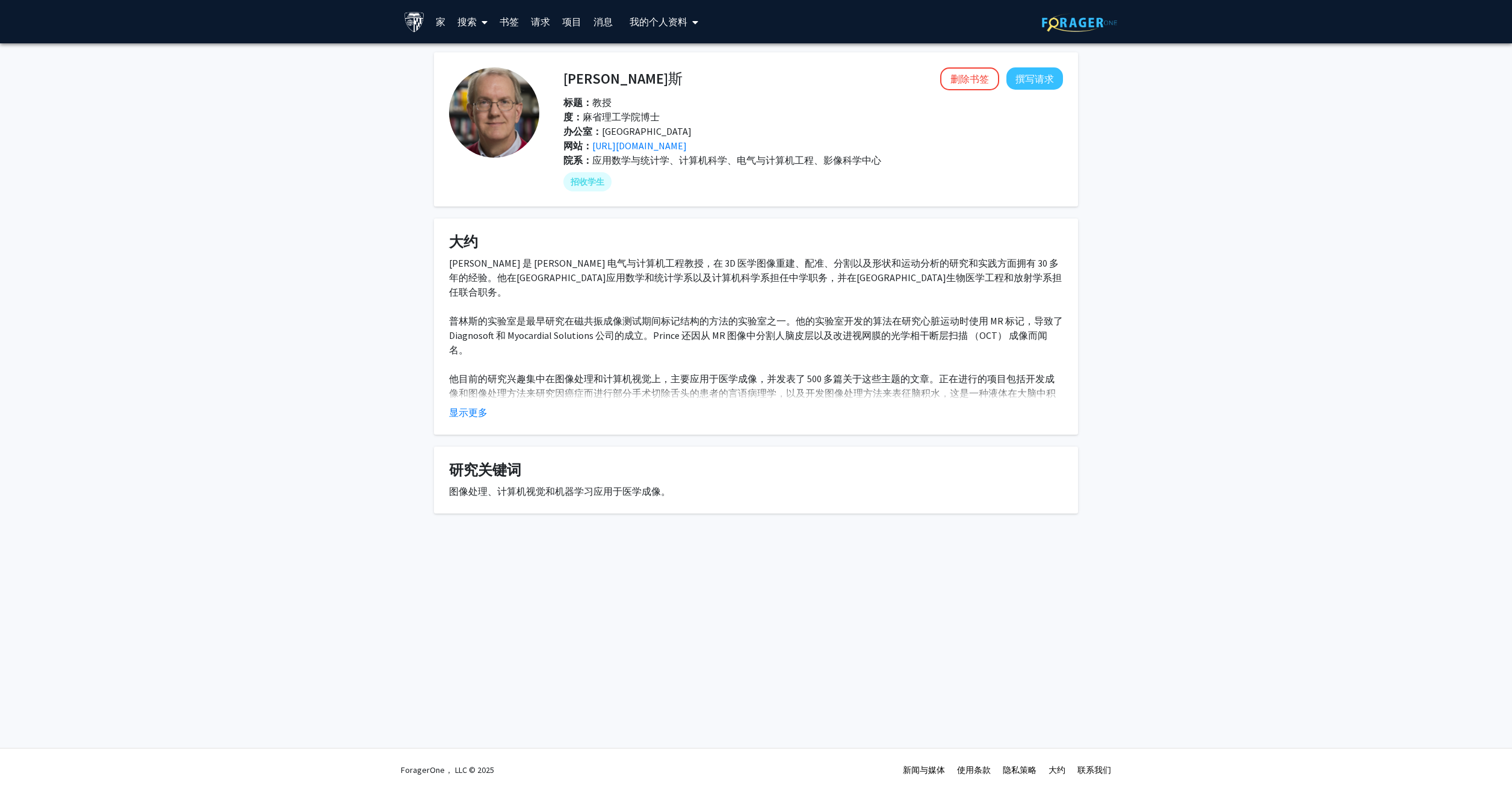
click at [470, 412] on button "显示更多" at bounding box center [468, 412] width 38 height 15
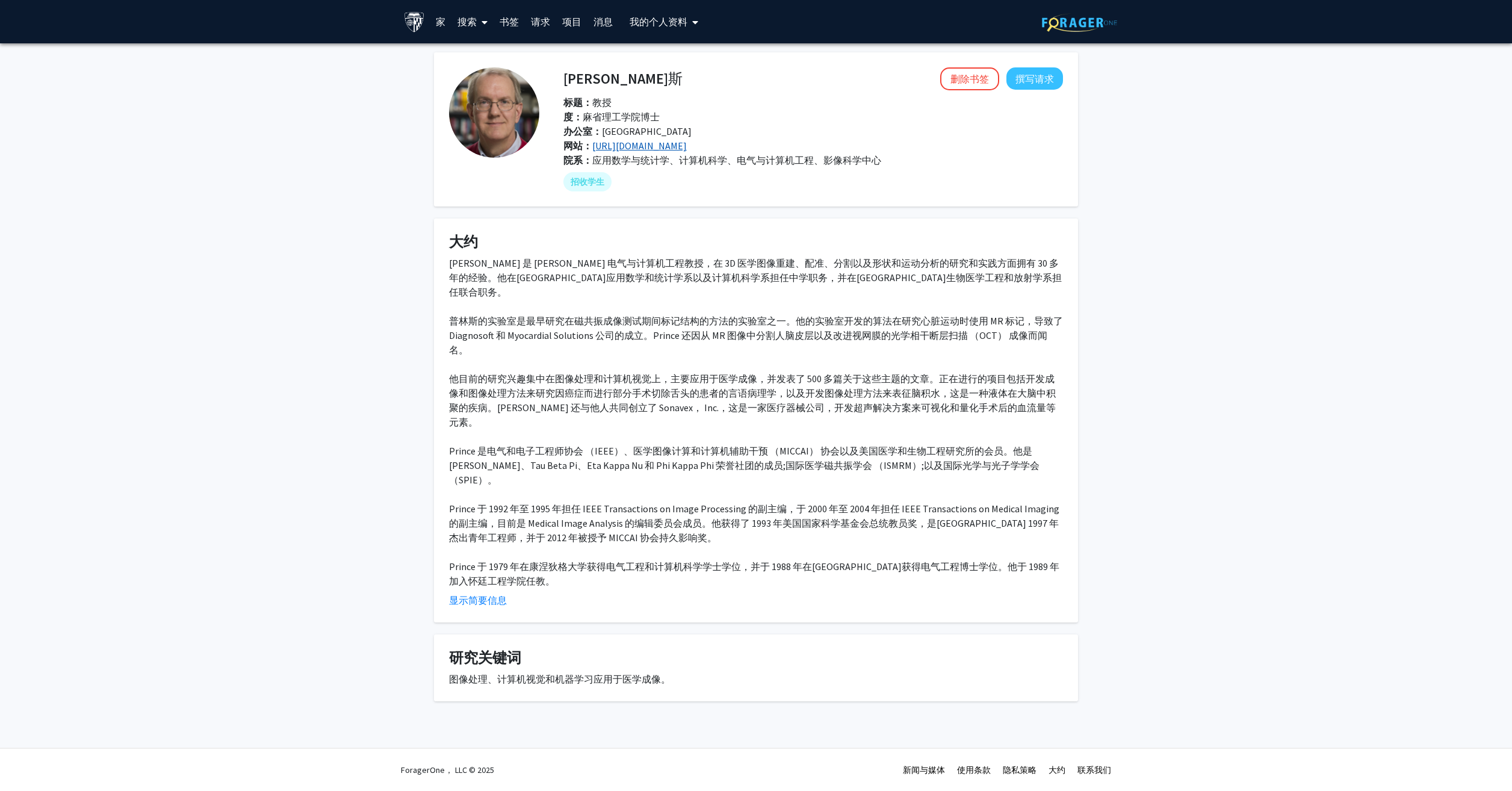
click at [672, 142] on link "[URL][DOMAIN_NAME]" at bounding box center [639, 145] width 95 height 12
click at [490, 649] on h4 "研究关键词" at bounding box center [756, 658] width 614 height 18
click at [482, 634] on fg-card "研究关键词 图像处理、计算机视觉和机器学习应用于医学成像。" at bounding box center [756, 667] width 644 height 67
